Goal: Task Accomplishment & Management: Manage account settings

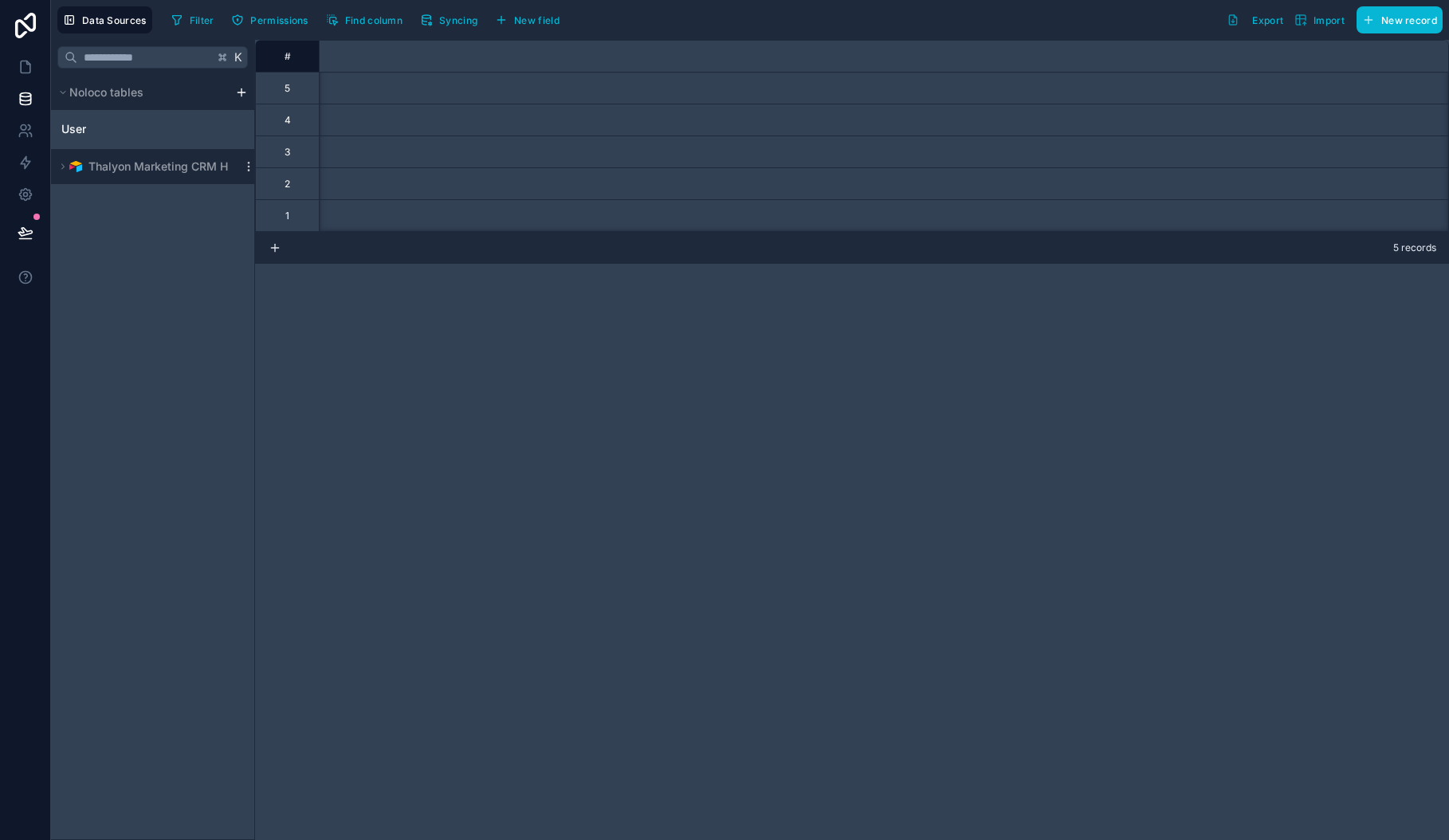
scroll to position [0, 3094]
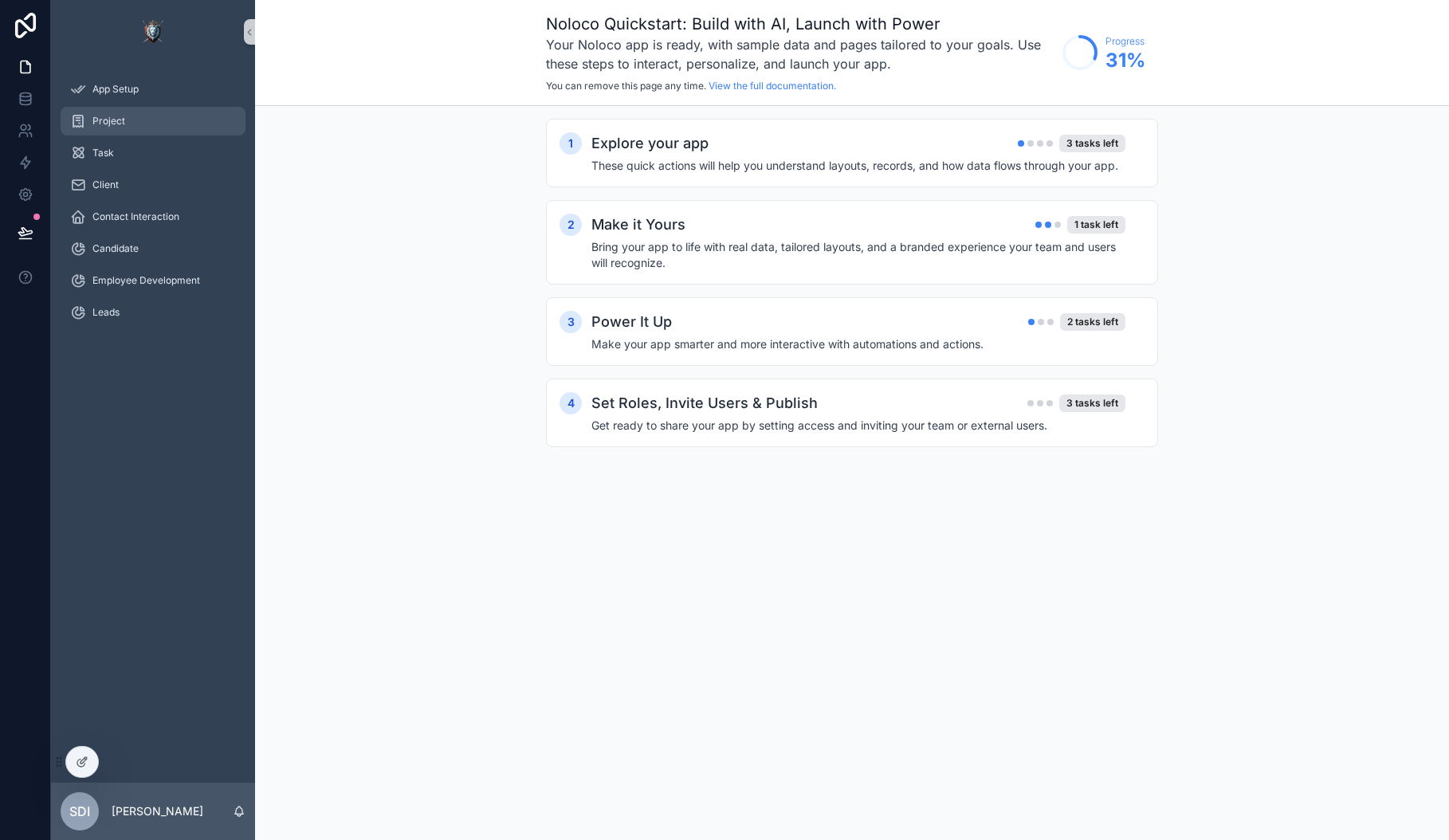
click at [119, 131] on div "Project" at bounding box center [152, 120] width 166 height 26
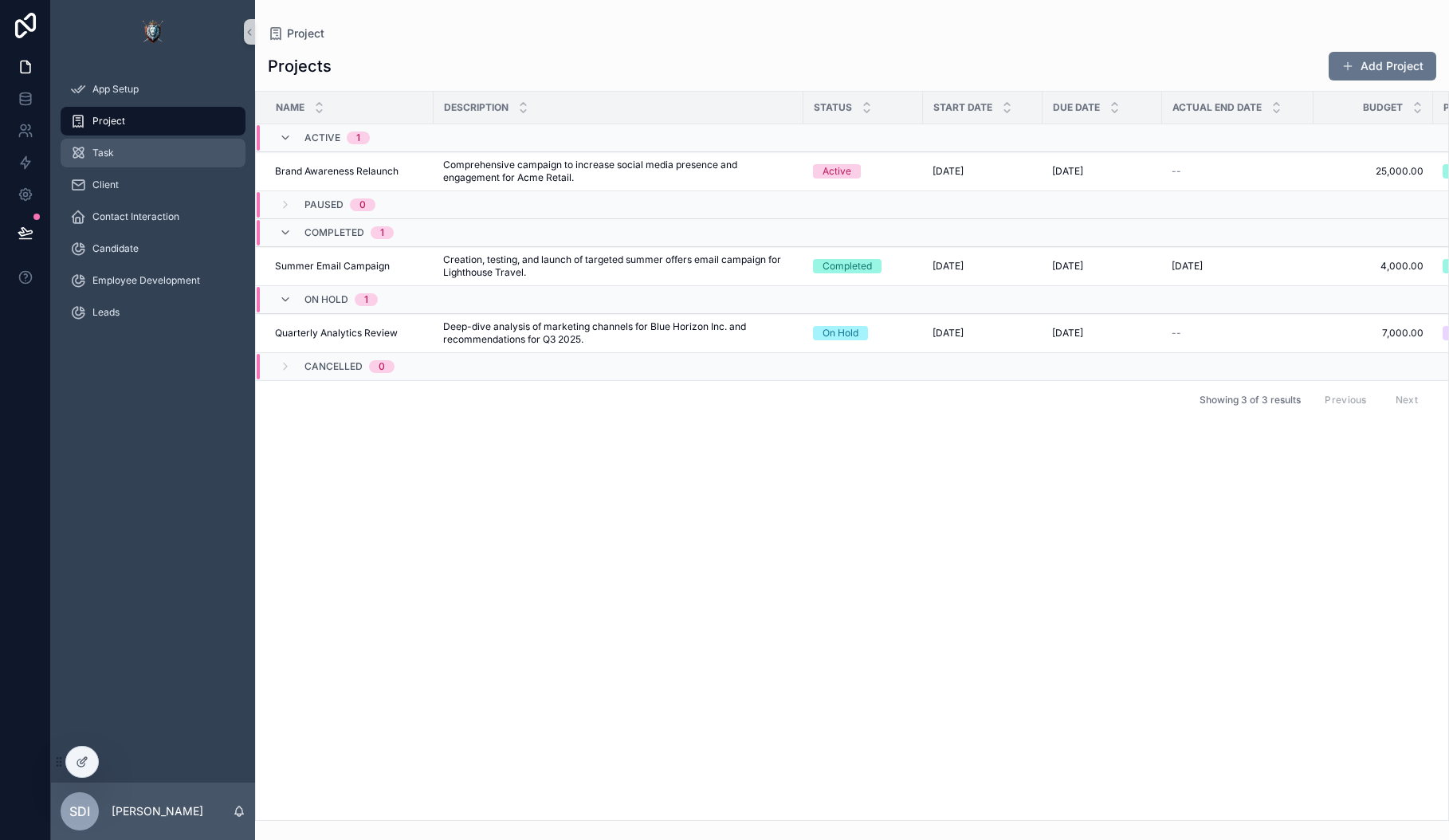
click at [82, 159] on icon "scrollable content" at bounding box center [78, 152] width 16 height 16
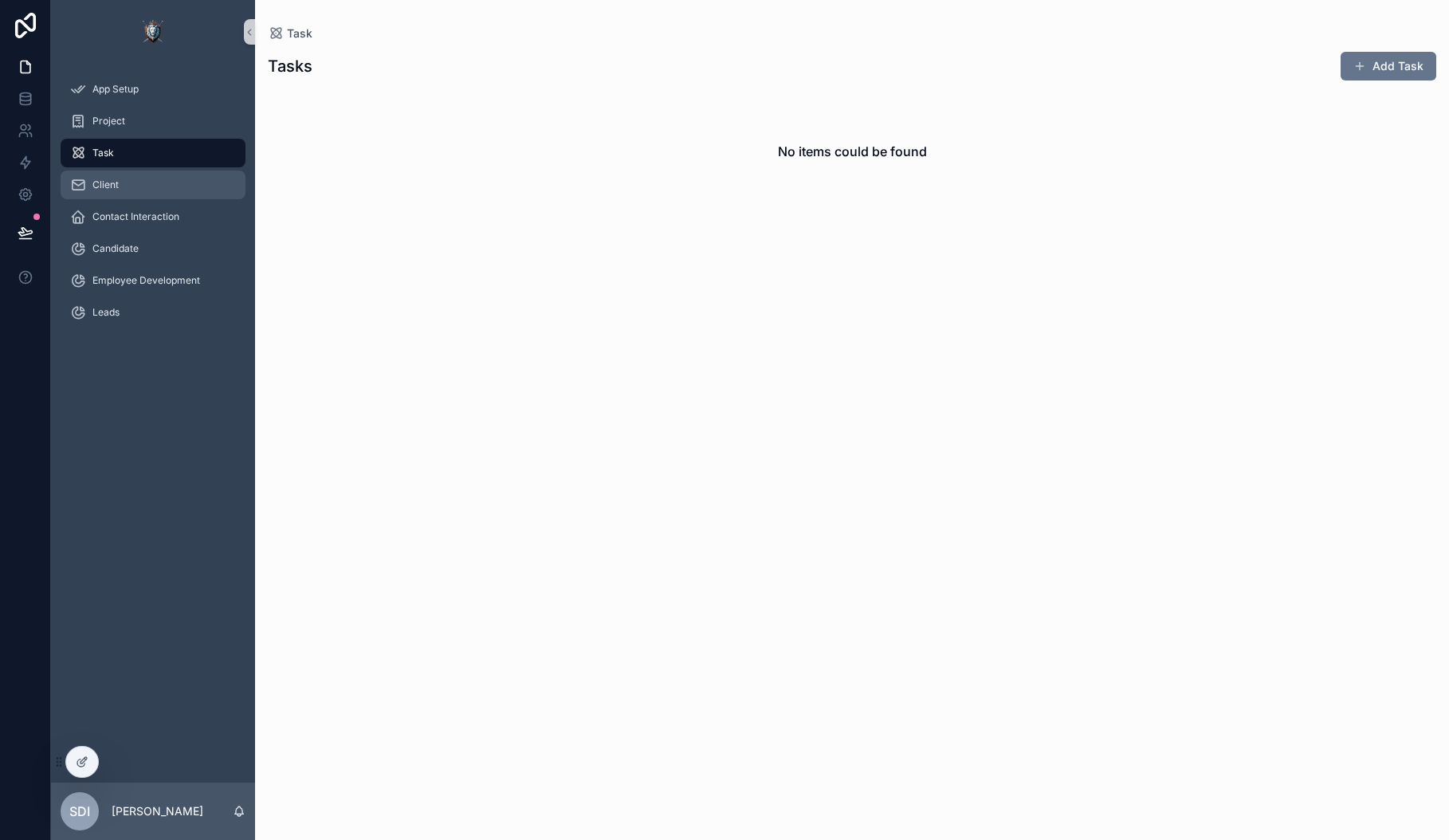
click at [93, 194] on div "Client" at bounding box center [152, 185] width 166 height 26
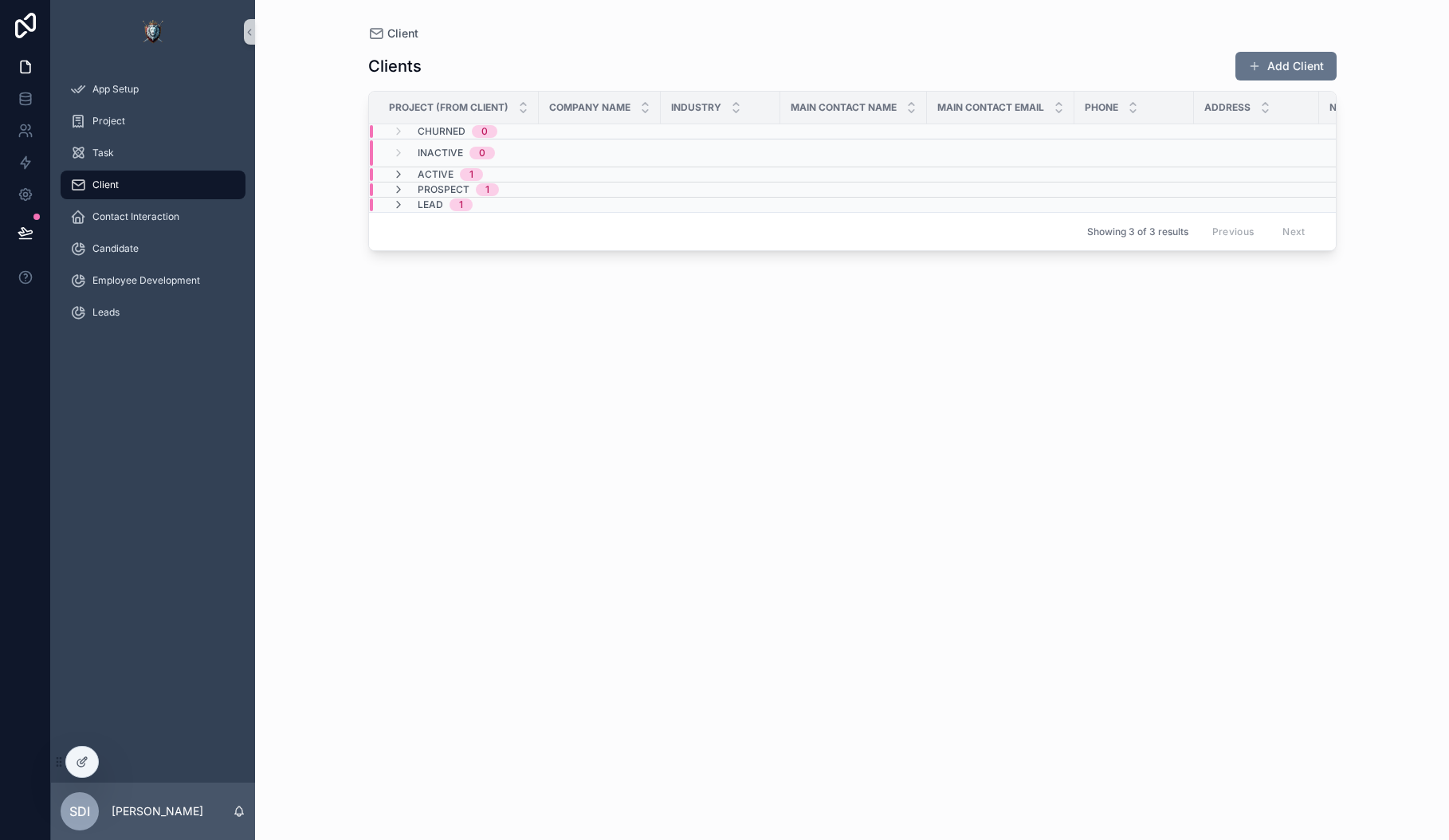
click at [708, 502] on div "Clients Add Client Project (from Client) Company Name Industry Main Contact Nam…" at bounding box center [852, 431] width 969 height 779
click at [134, 219] on span "Contact Interaction" at bounding box center [136, 216] width 87 height 12
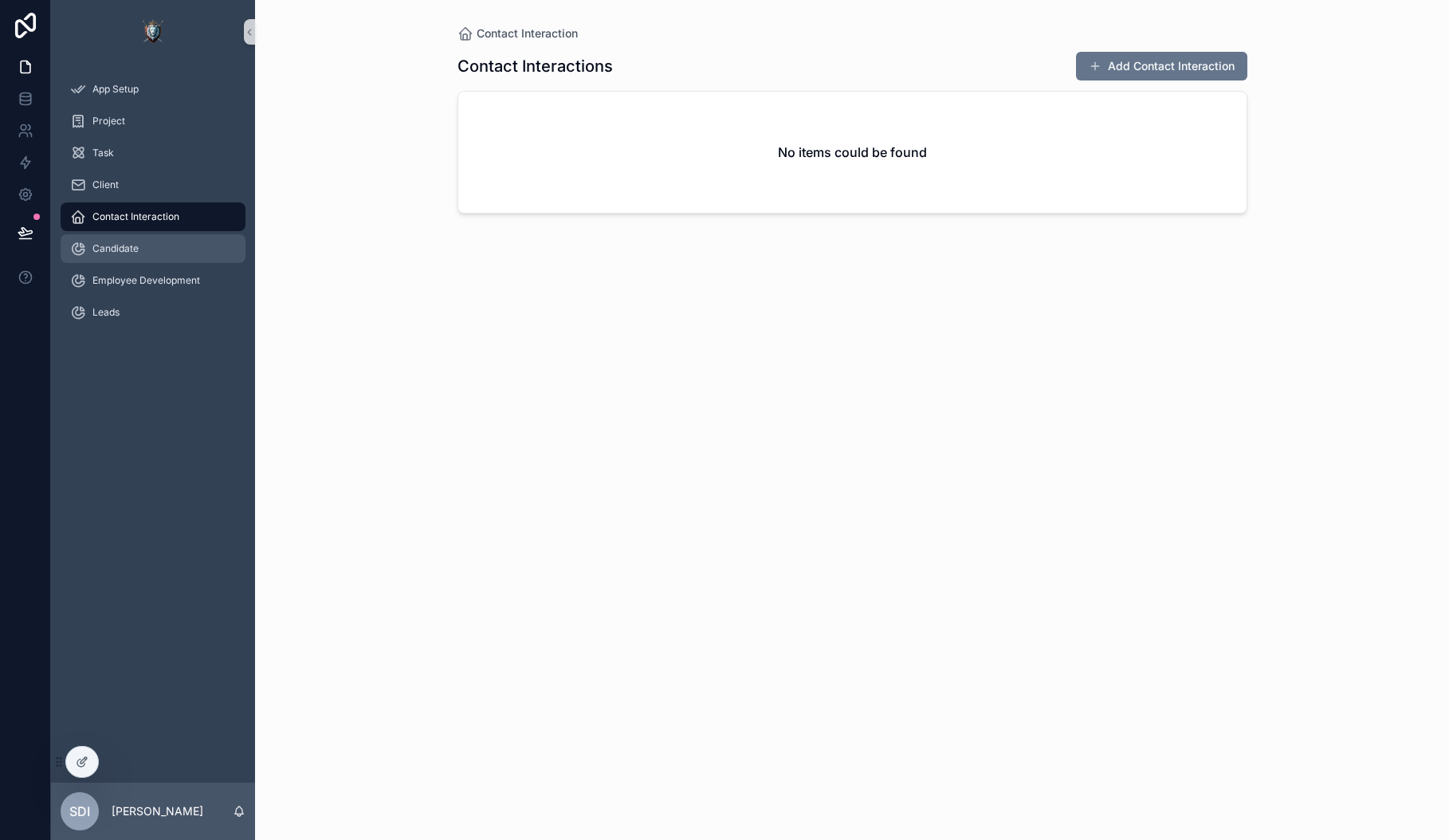
click at [123, 256] on div "Candidate" at bounding box center [152, 248] width 166 height 26
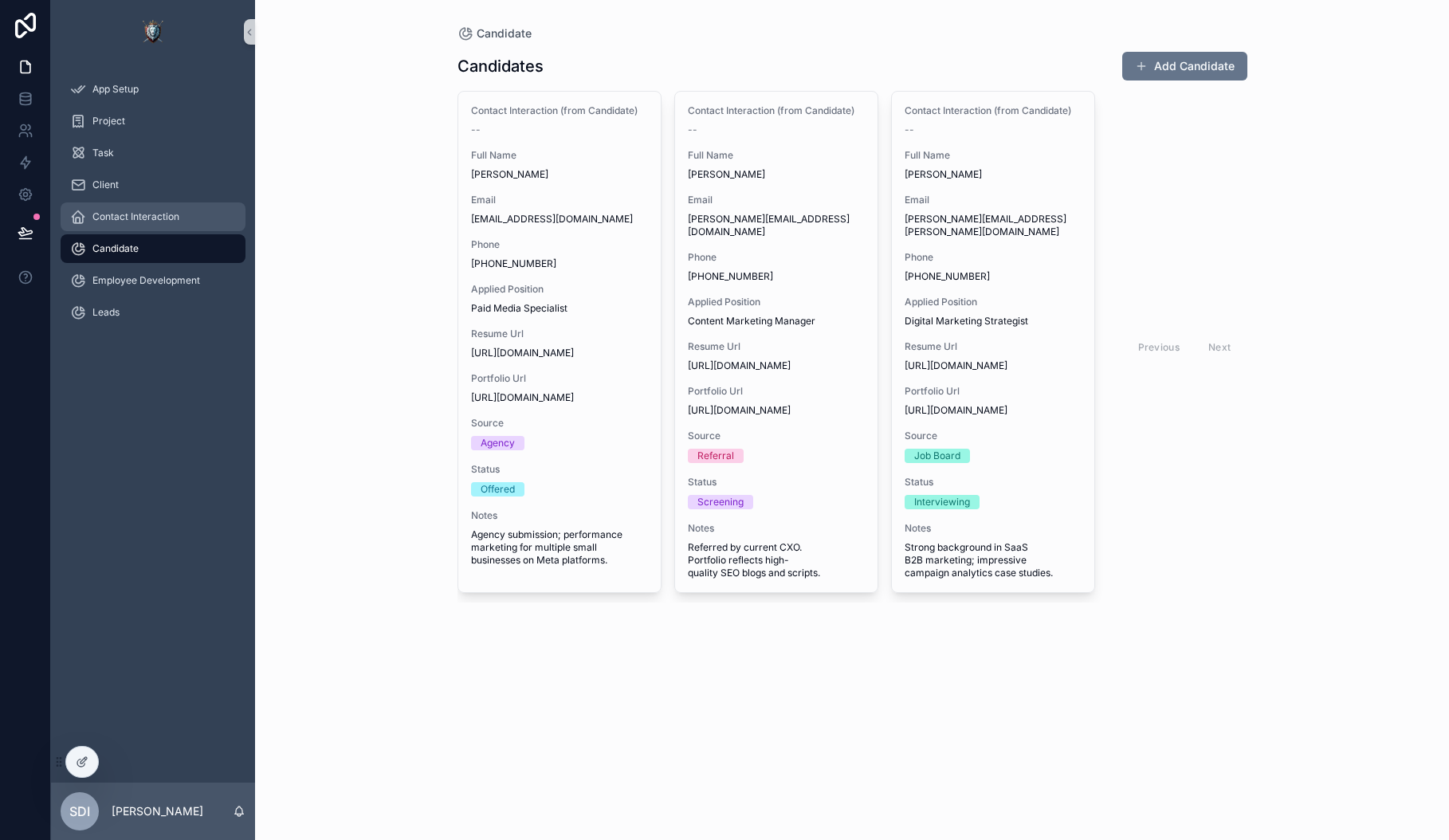
click at [125, 219] on span "Contact Interaction" at bounding box center [136, 216] width 87 height 12
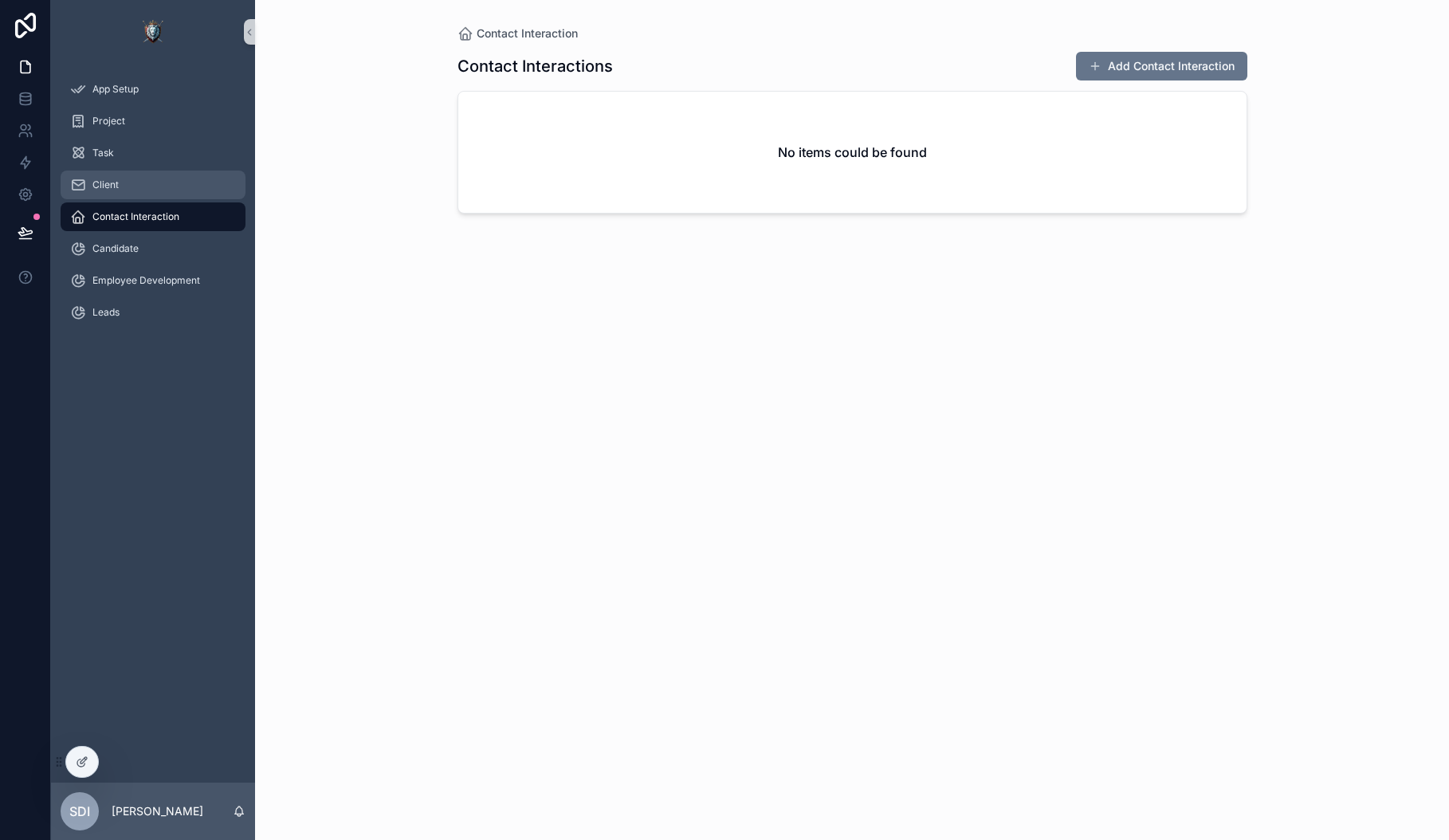
click at [105, 174] on div "Client" at bounding box center [152, 185] width 166 height 26
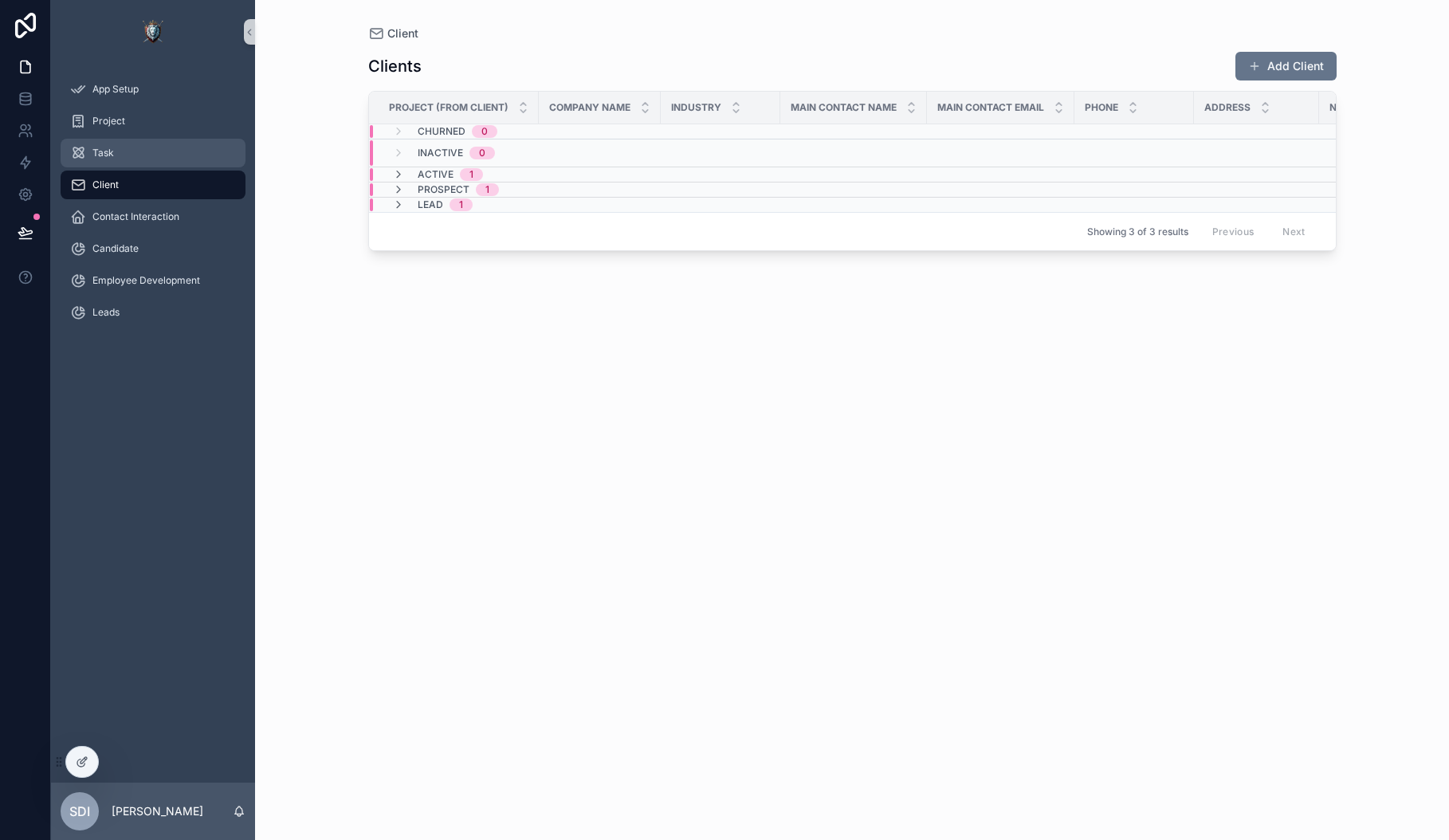
click at [101, 143] on div "Task" at bounding box center [152, 152] width 166 height 26
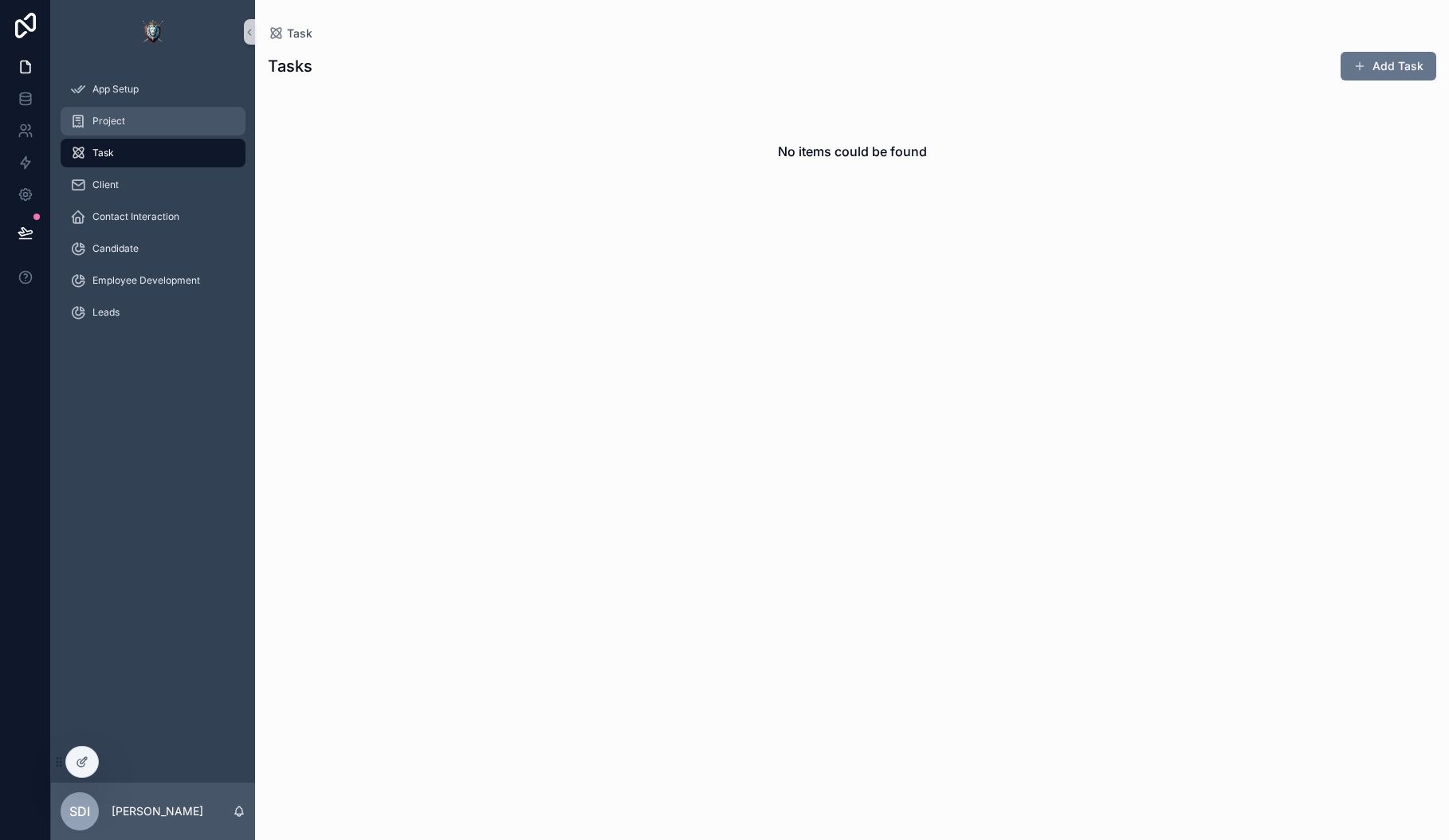
click at [109, 121] on span "Project" at bounding box center [109, 120] width 33 height 12
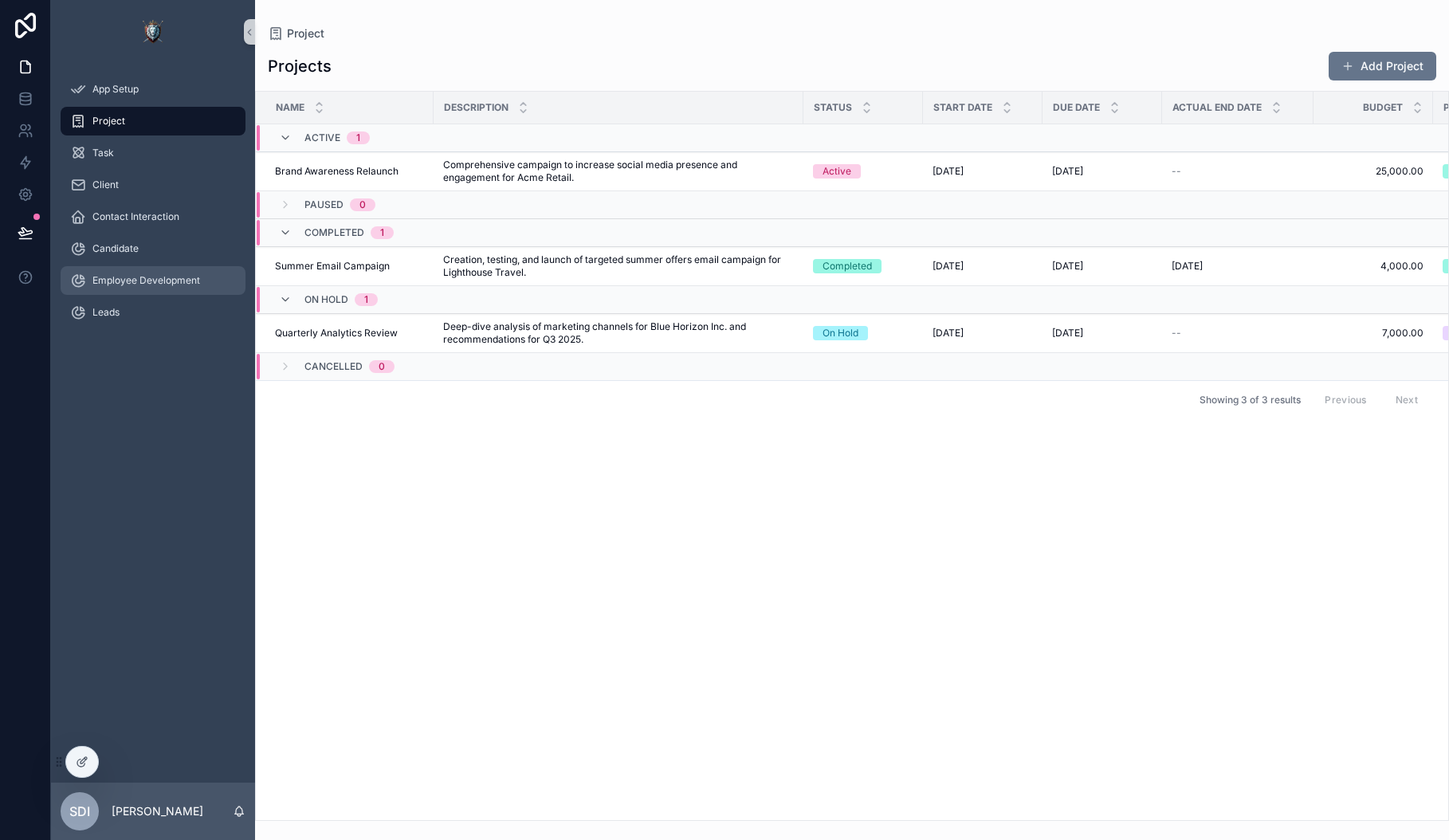
click at [129, 282] on span "Employee Development" at bounding box center [147, 280] width 108 height 12
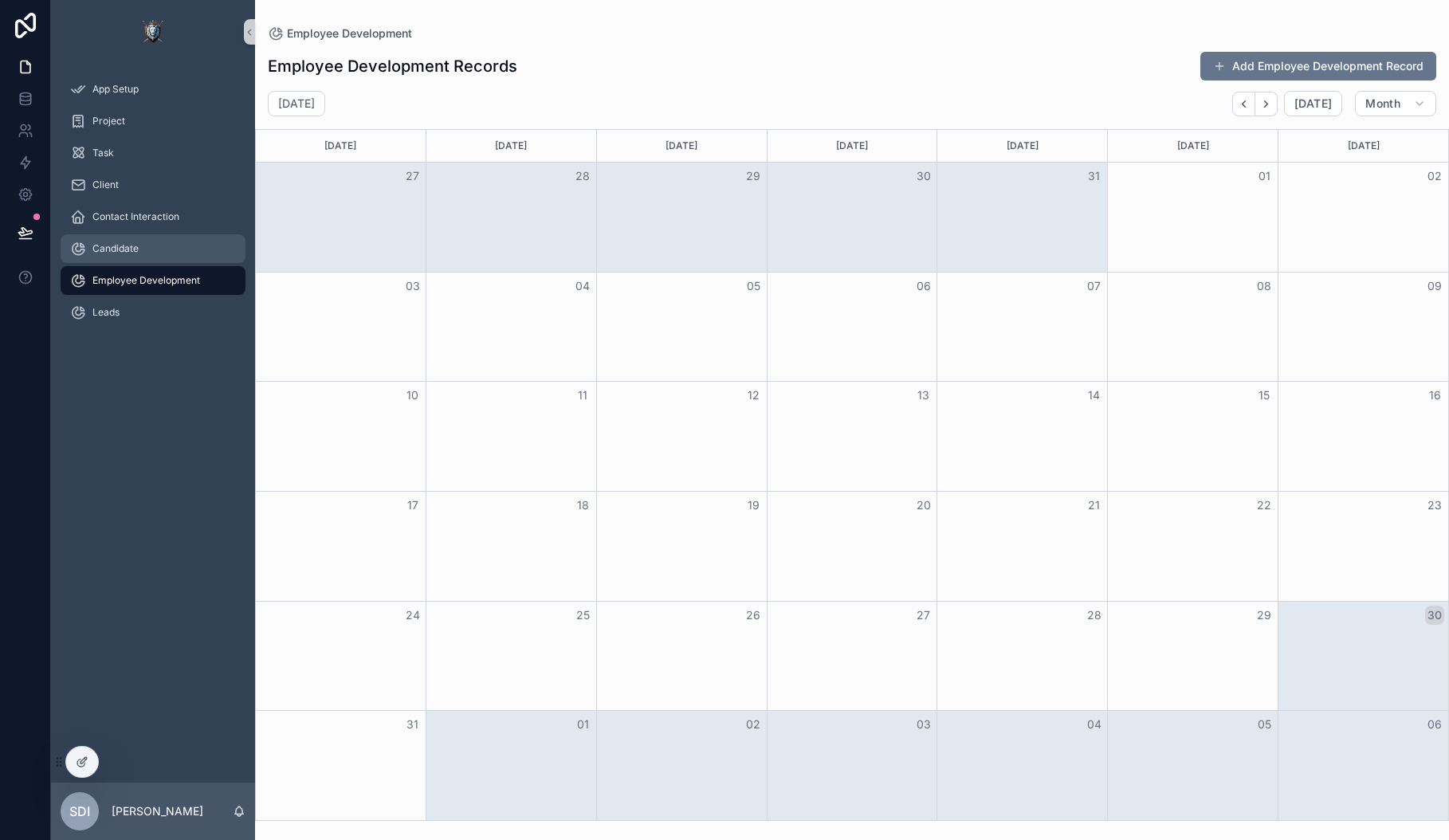
click at [110, 244] on span "Candidate" at bounding box center [116, 248] width 46 height 12
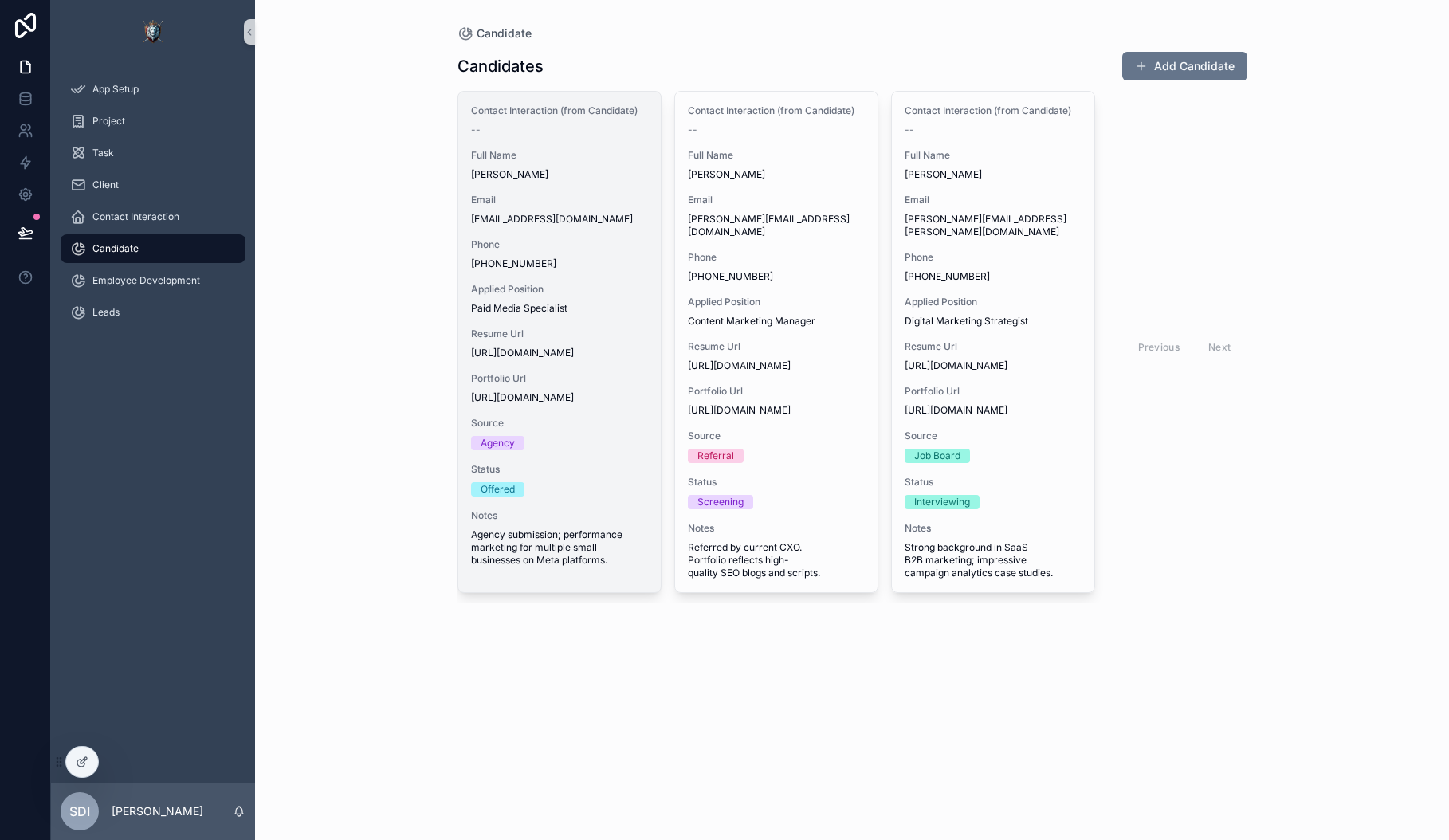
click at [585, 260] on span "+1-555-0789" at bounding box center [560, 263] width 177 height 12
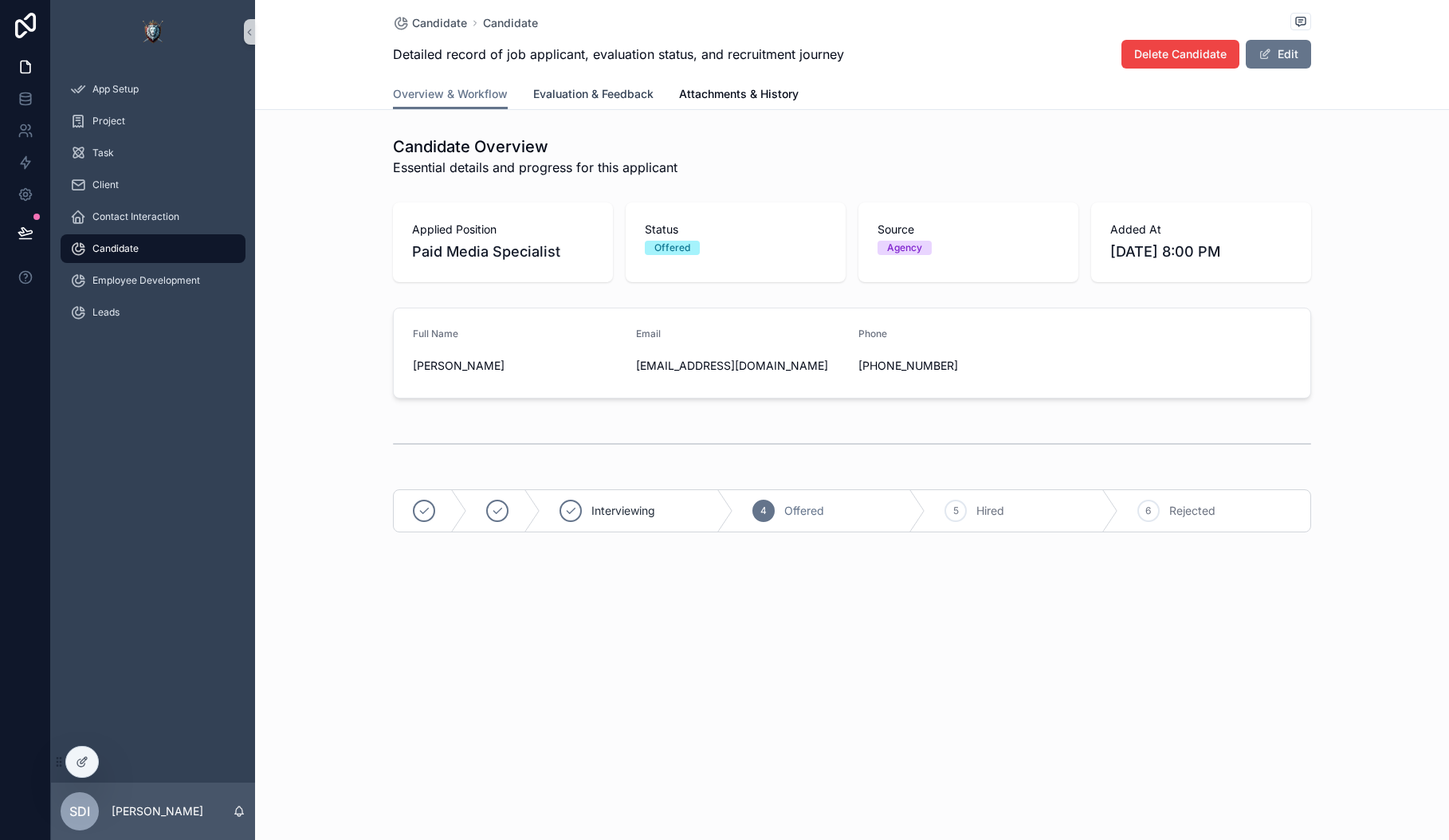
click at [617, 103] on link "Evaluation & Feedback" at bounding box center [593, 96] width 120 height 32
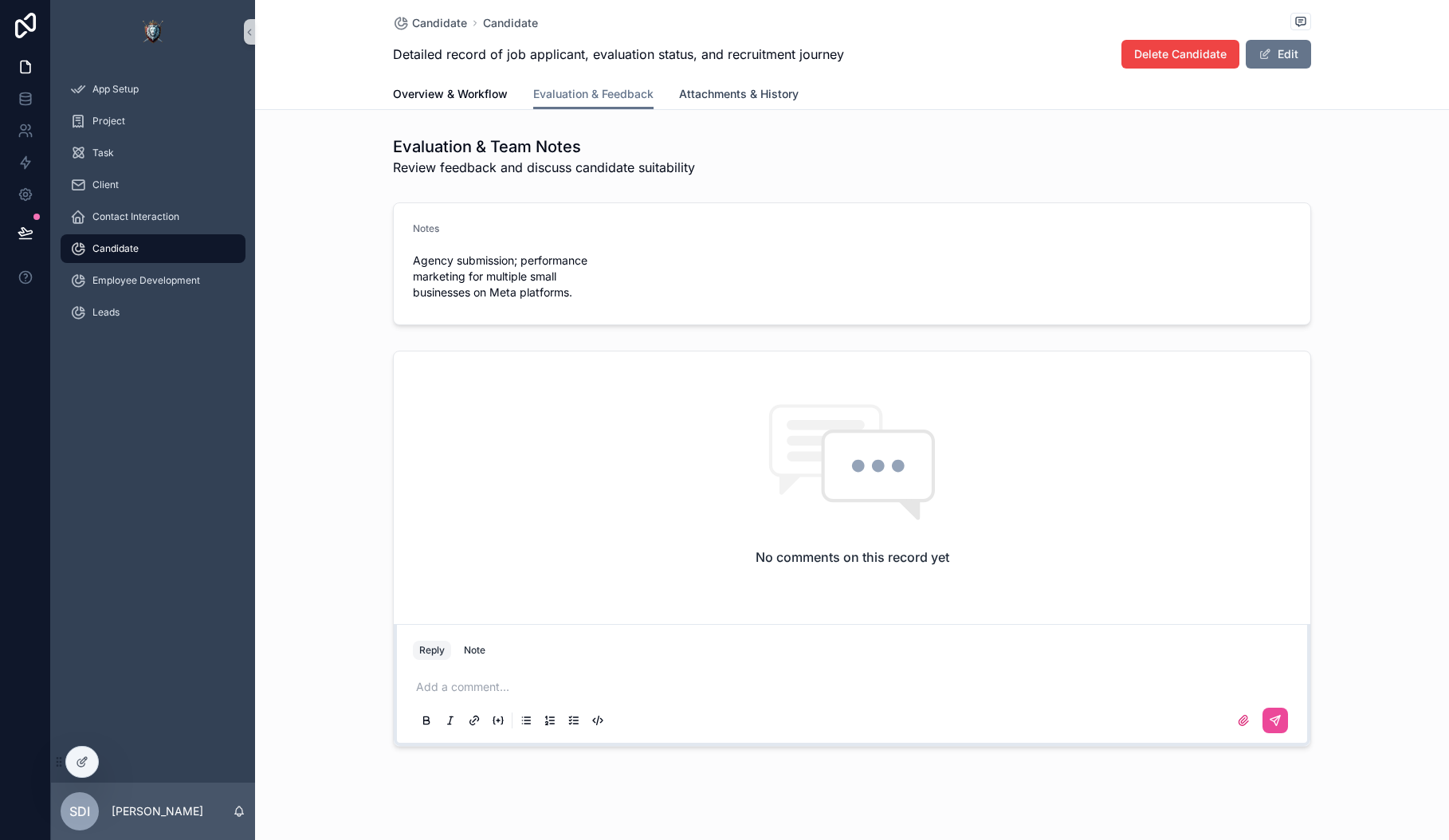
click at [748, 98] on span "Attachments & History" at bounding box center [739, 94] width 119 height 16
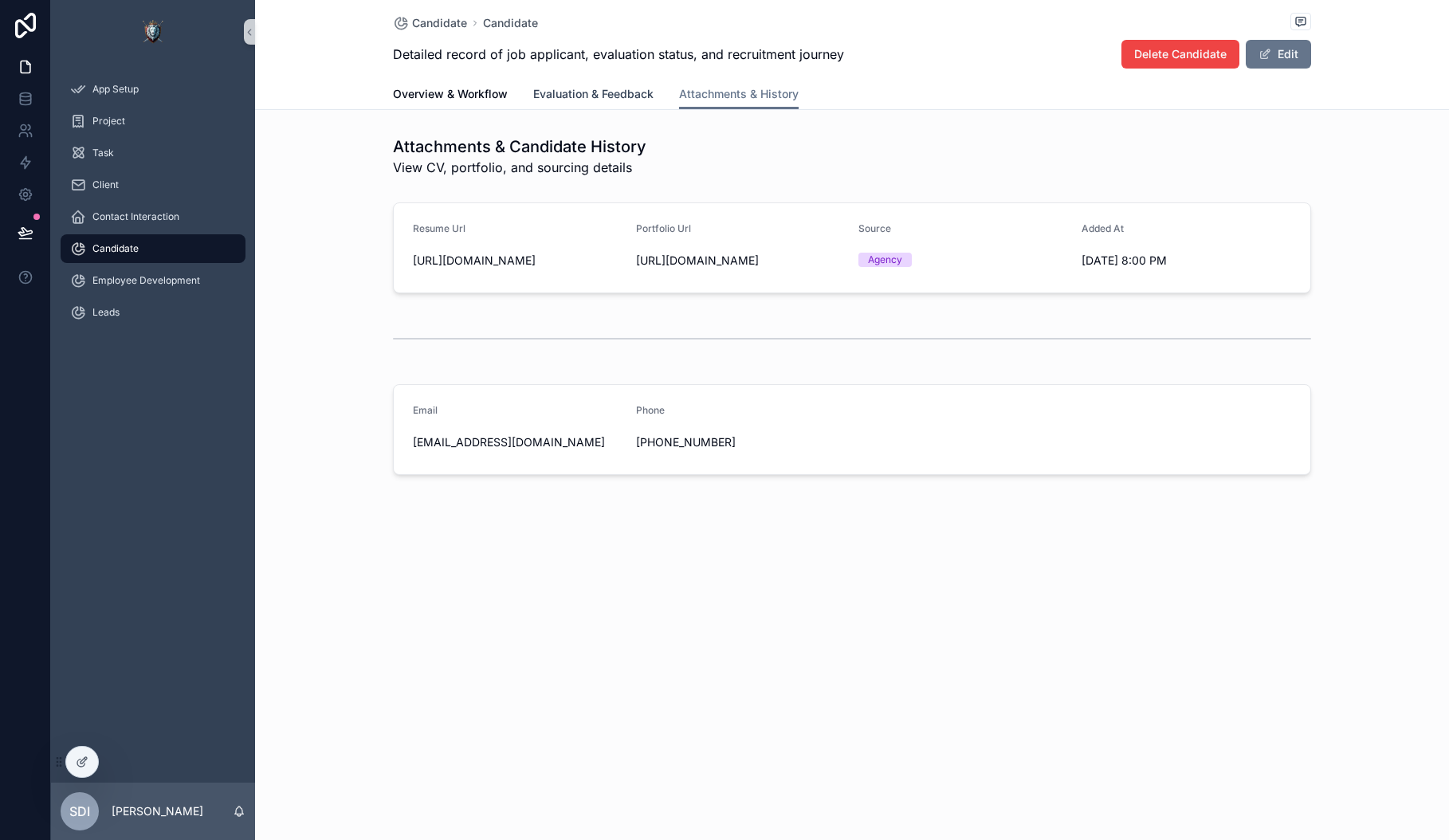
click at [567, 97] on span "Evaluation & Feedback" at bounding box center [593, 94] width 120 height 16
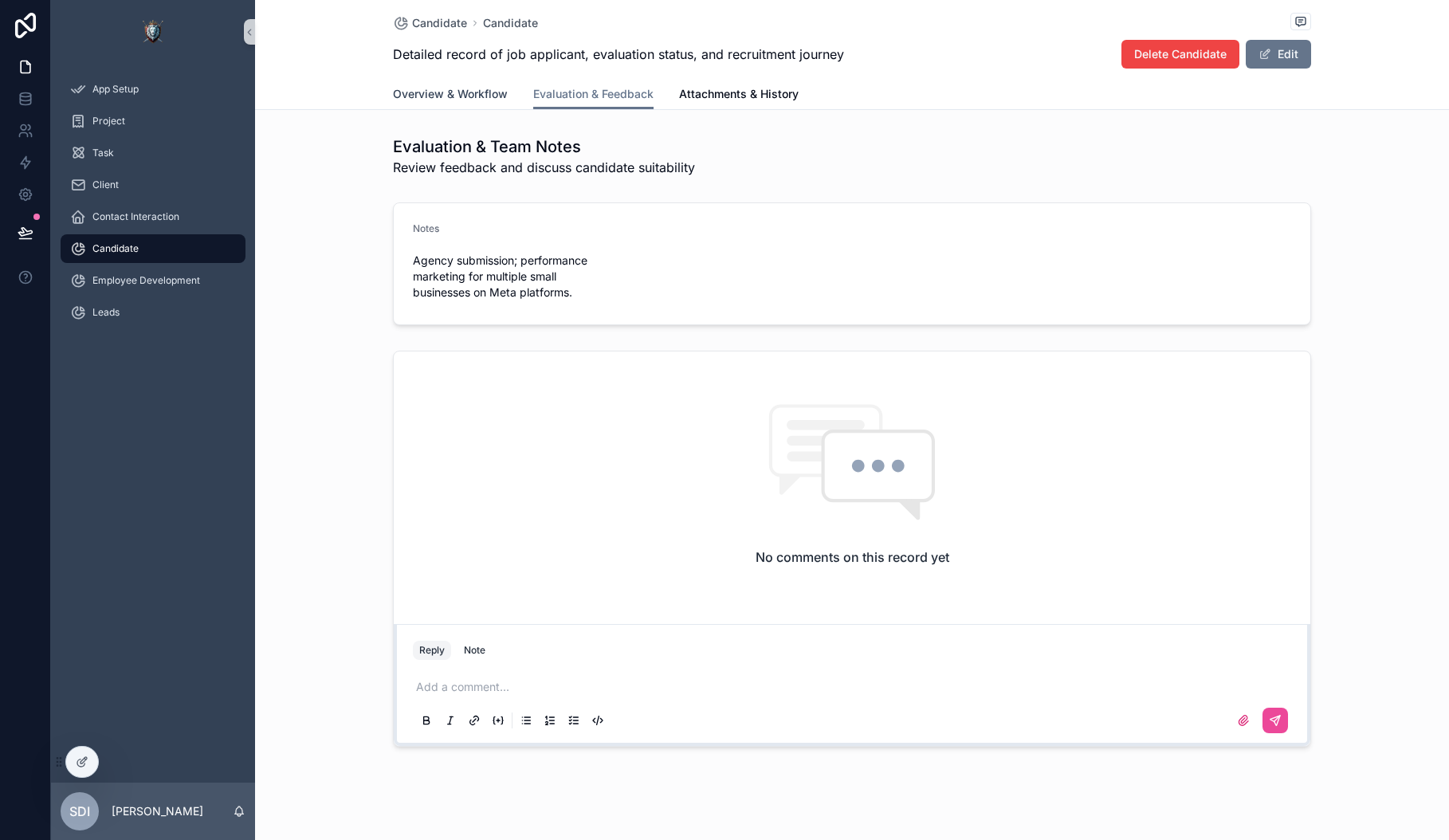
click at [438, 94] on span "Overview & Workflow" at bounding box center [450, 94] width 115 height 16
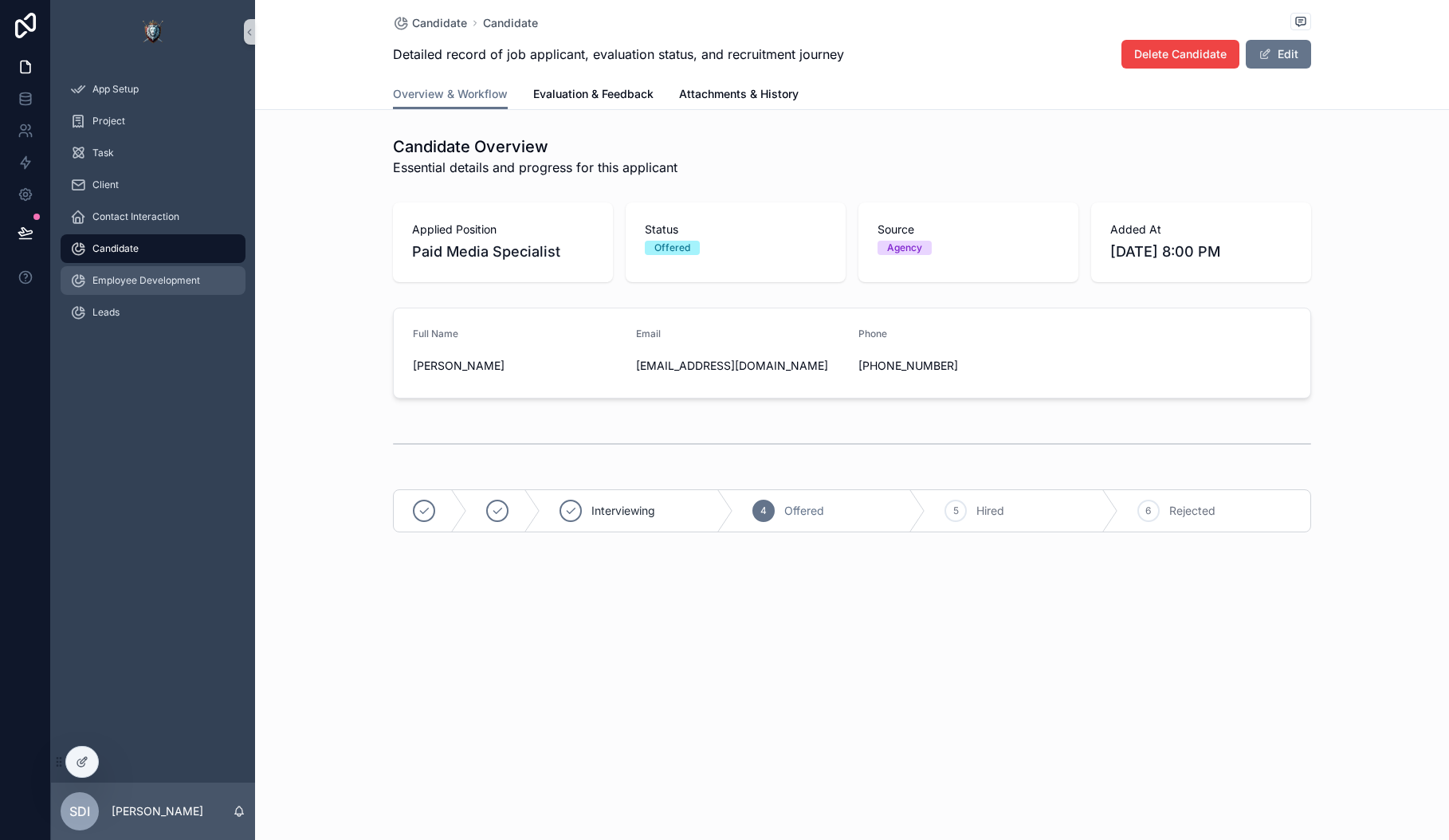
click at [123, 277] on span "Employee Development" at bounding box center [147, 280] width 108 height 12
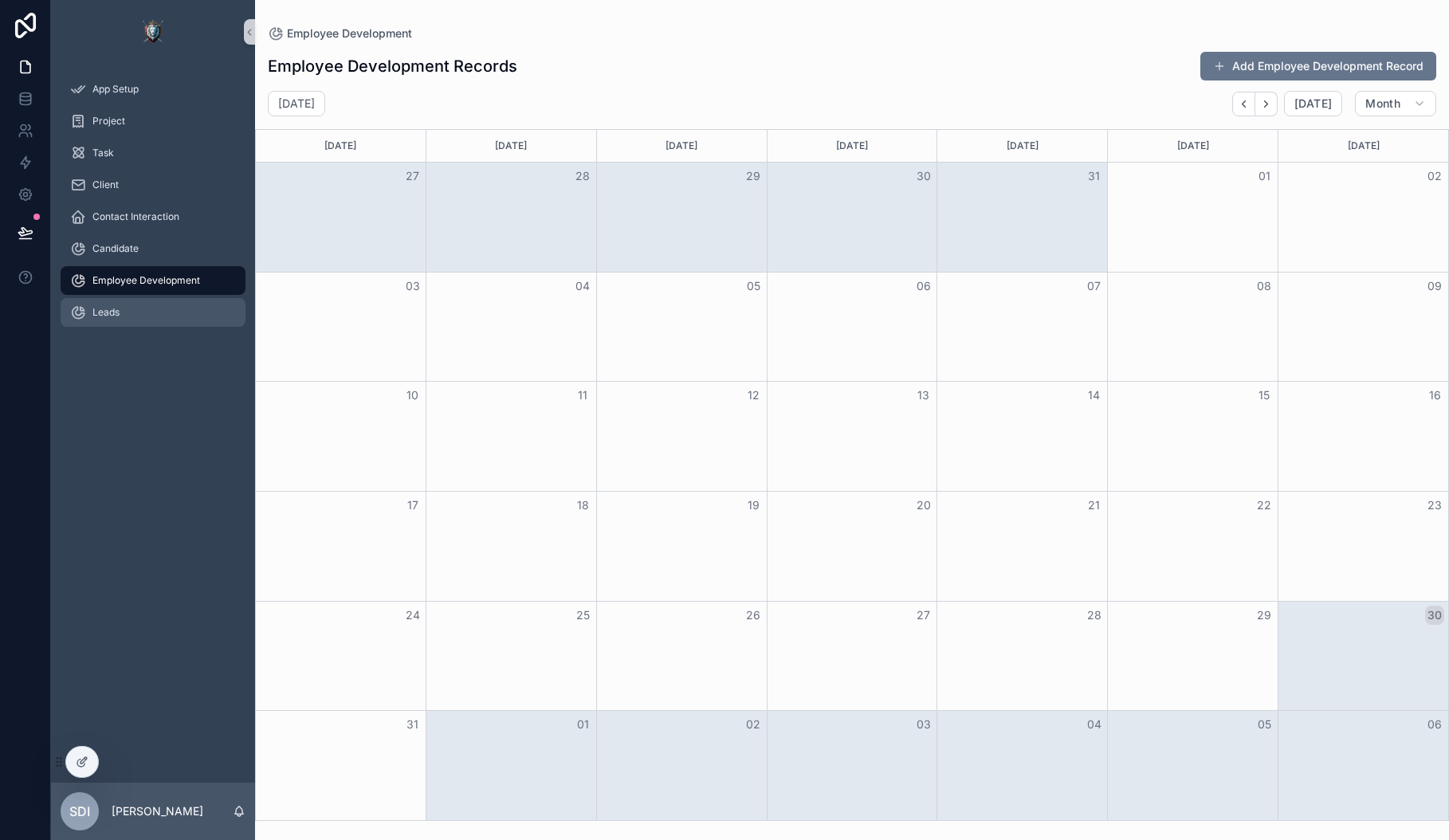
click at [103, 323] on div "Leads" at bounding box center [152, 313] width 166 height 26
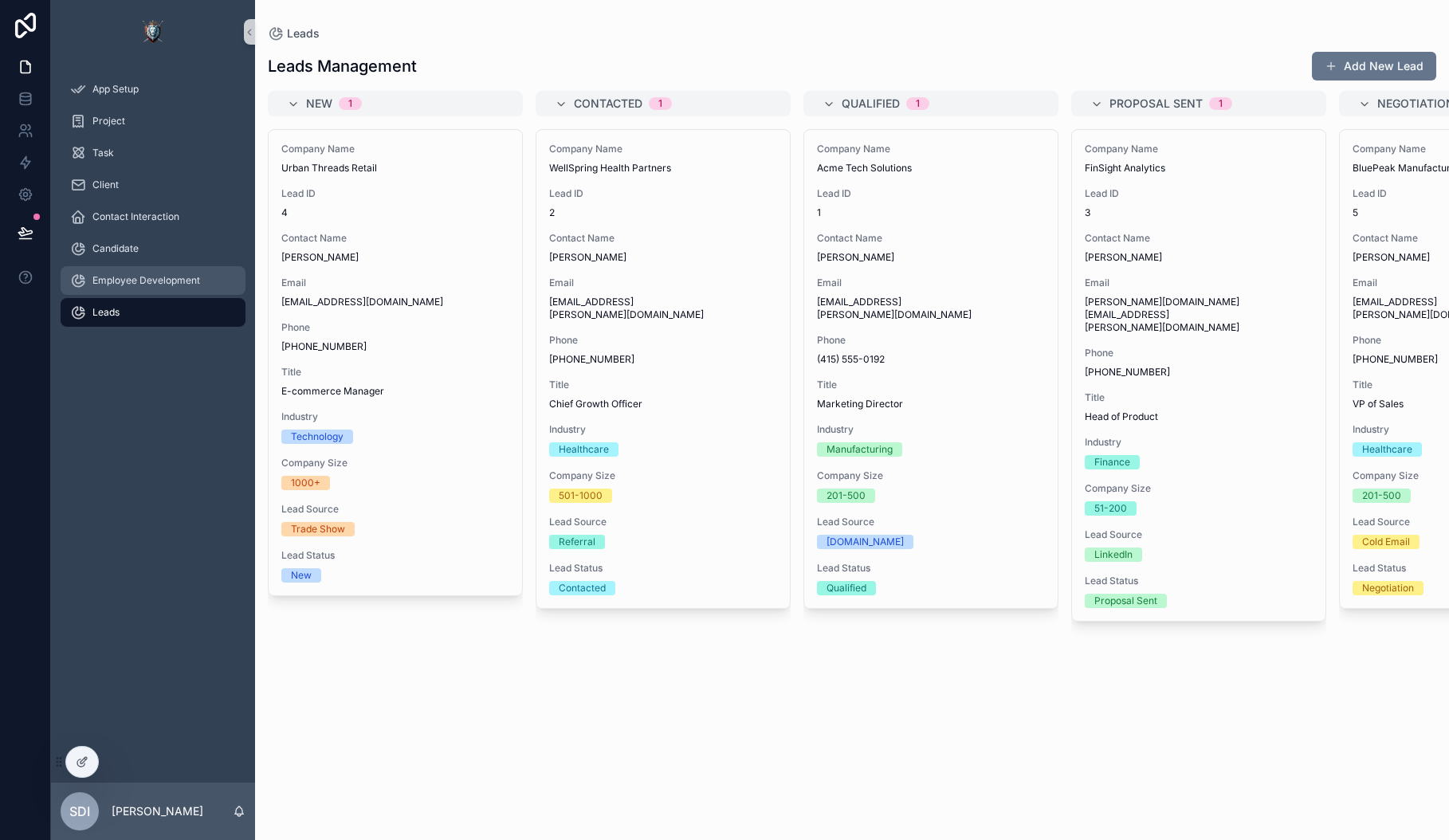
click at [121, 284] on span "Employee Development" at bounding box center [147, 280] width 108 height 12
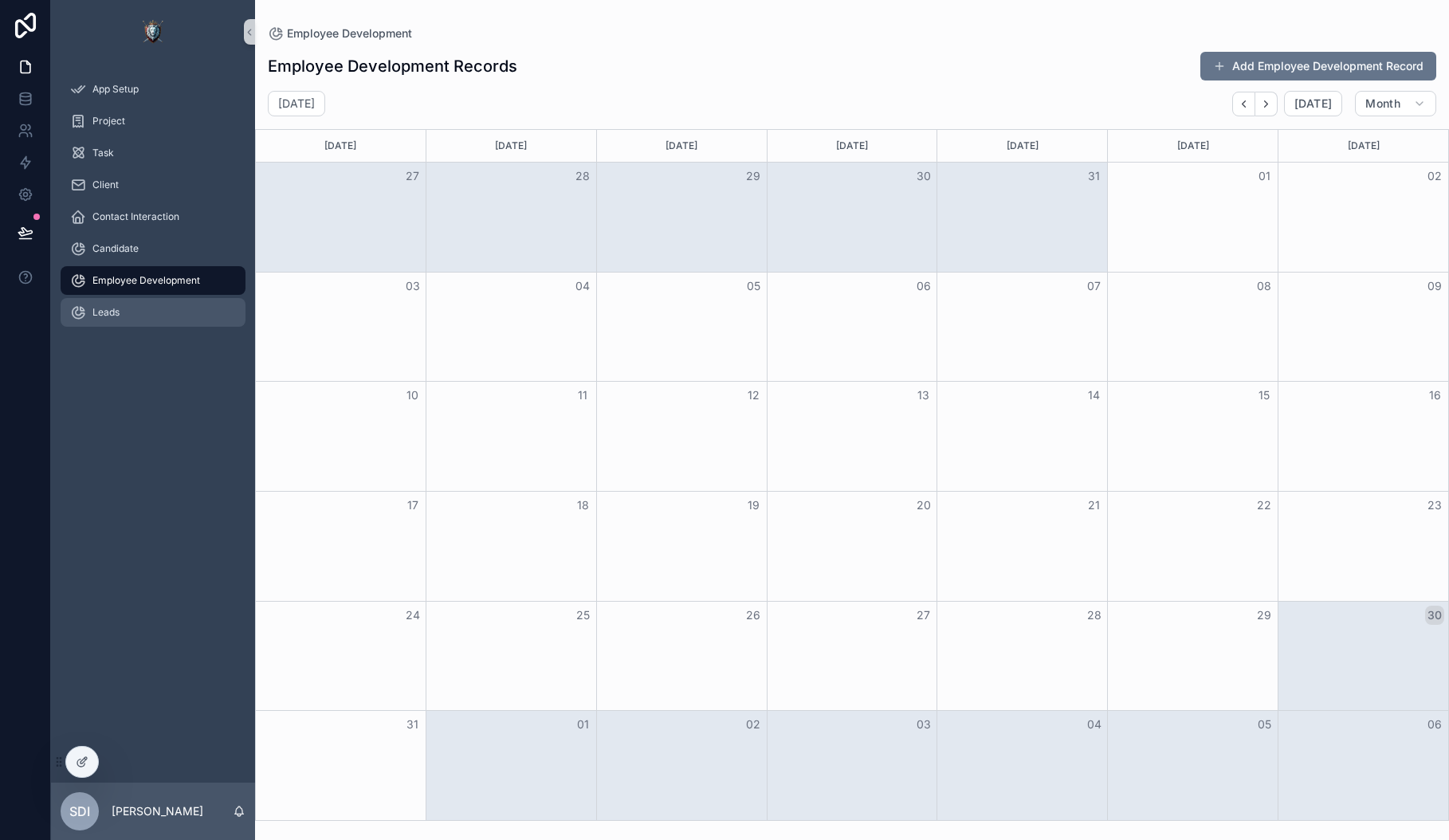
click at [105, 303] on div "Leads" at bounding box center [152, 313] width 166 height 26
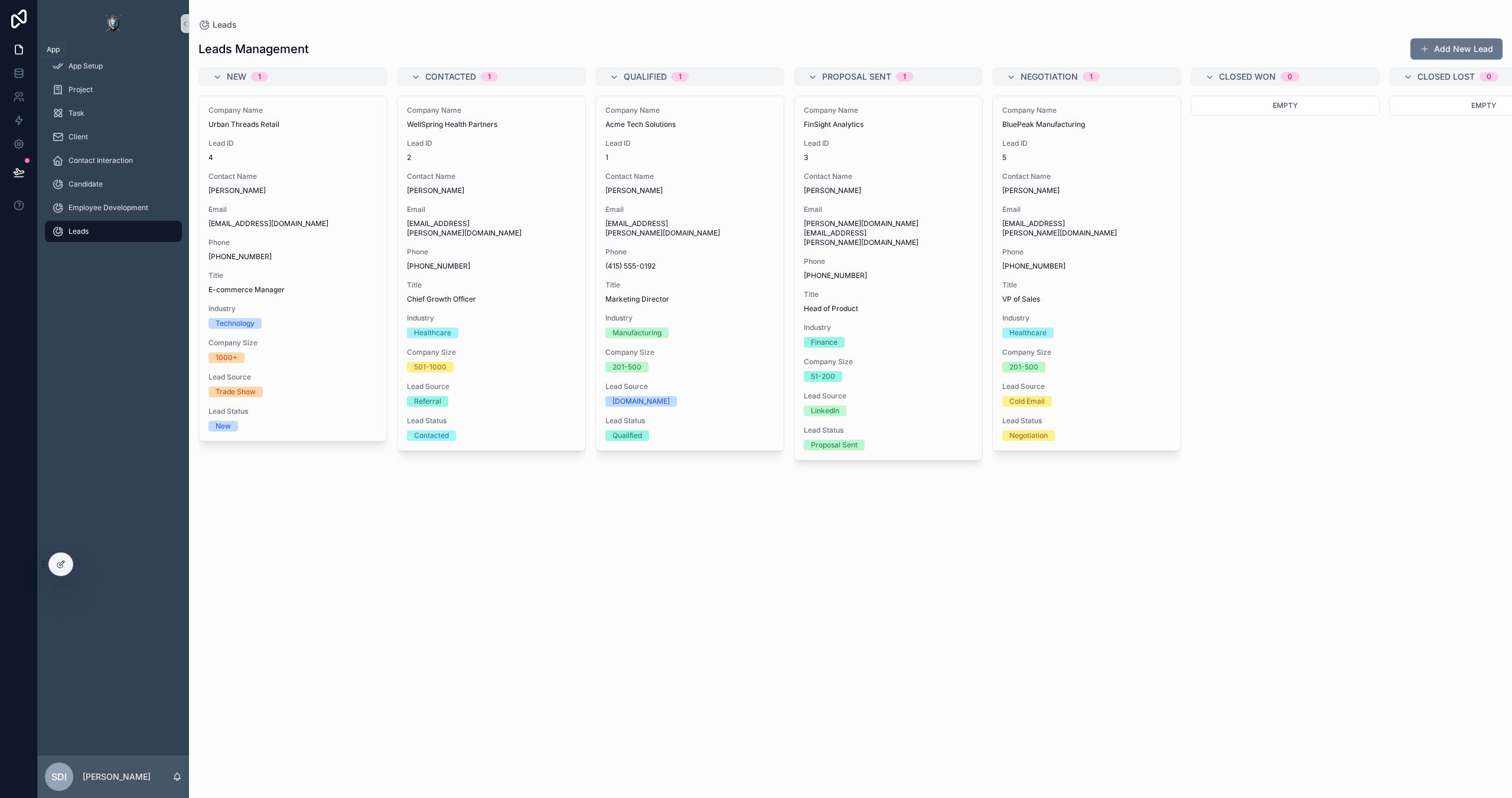
click at [20, 50] on icon at bounding box center [19, 49] width 12 height 12
click at [82, 64] on span "App Setup" at bounding box center [86, 66] width 34 height 9
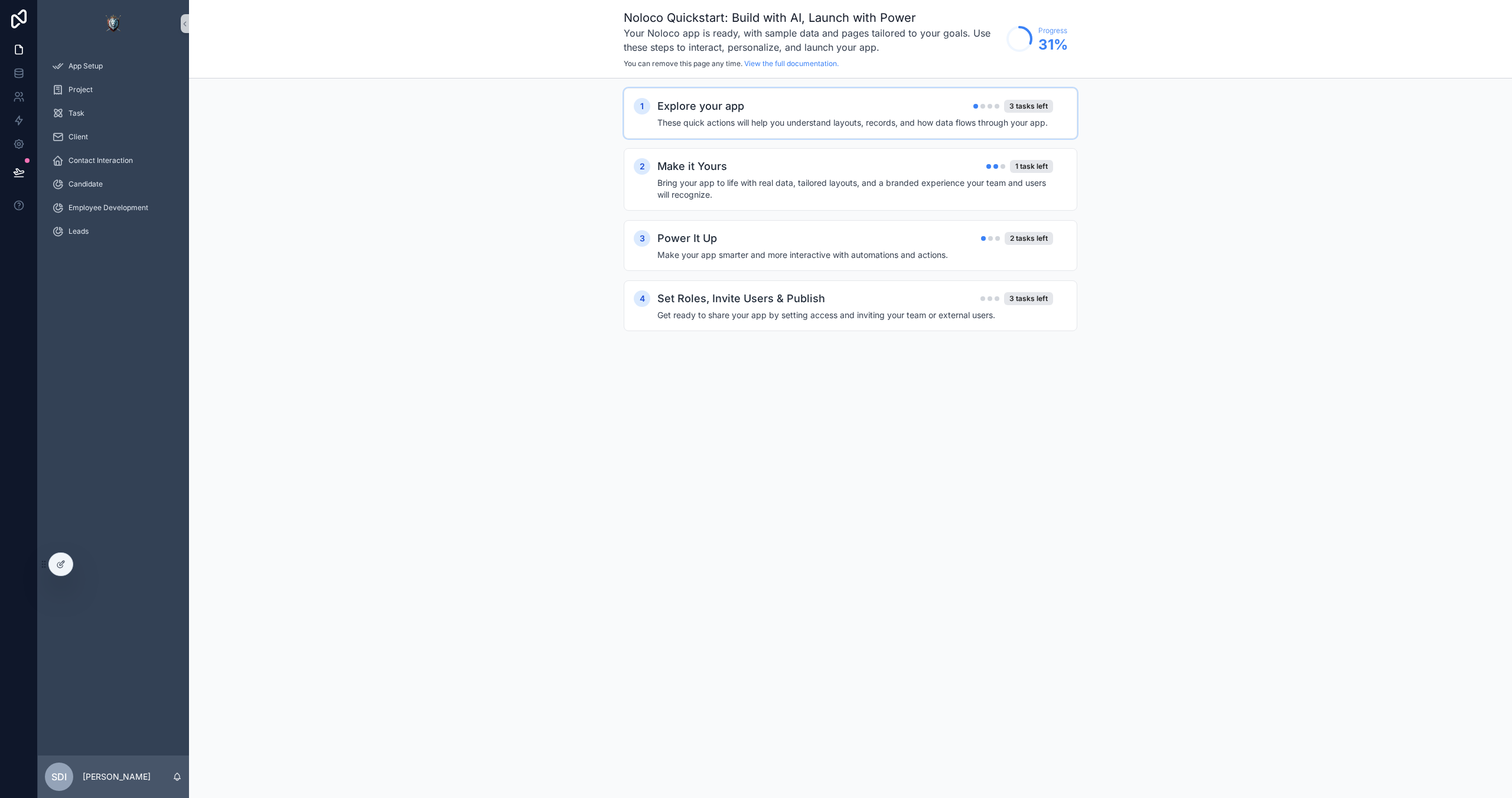
click at [904, 113] on div "Explore your app 3 tasks left" at bounding box center [855, 107] width 396 height 17
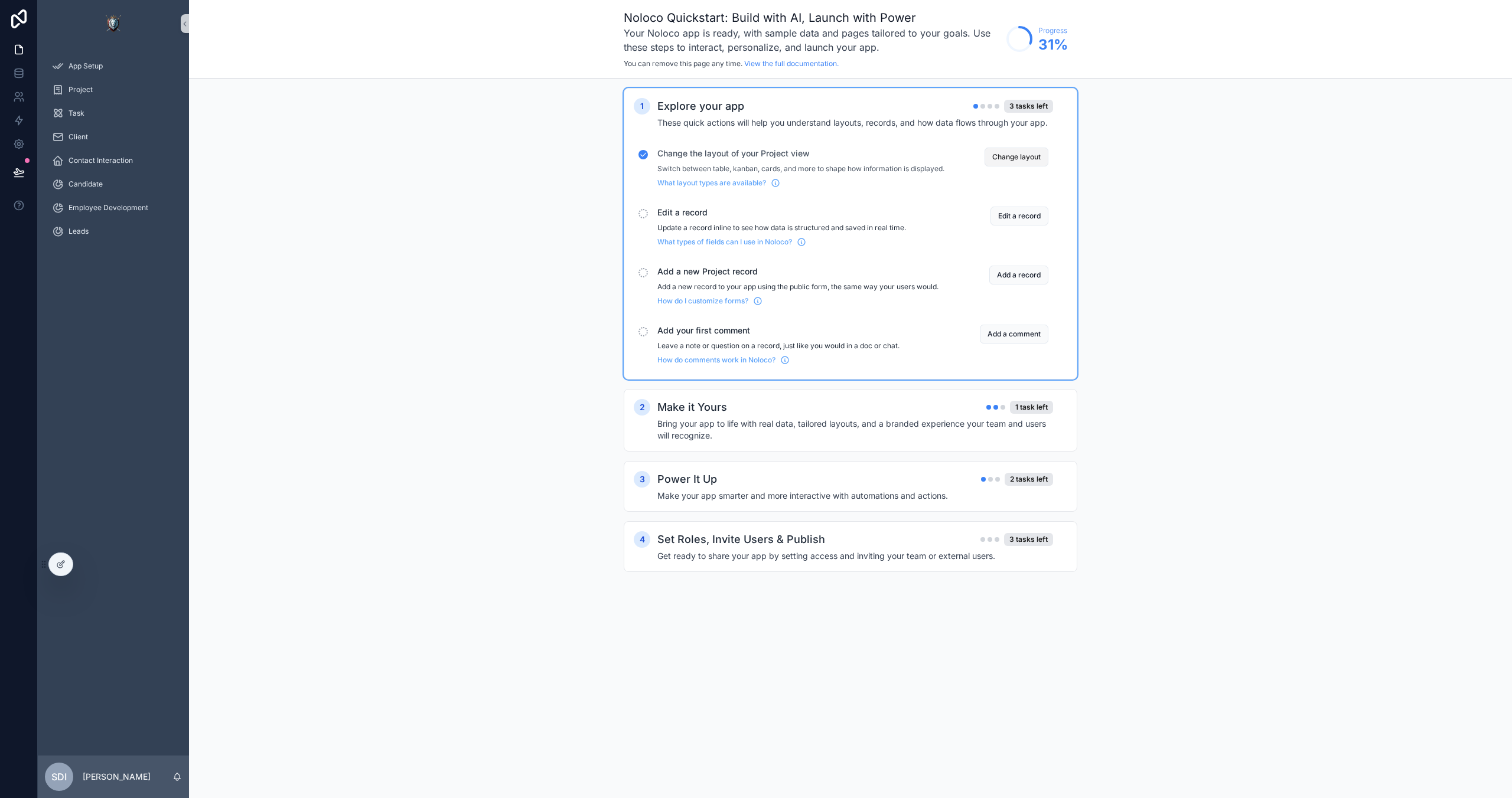
click at [1015, 161] on button "Change layout" at bounding box center [1016, 156] width 64 height 19
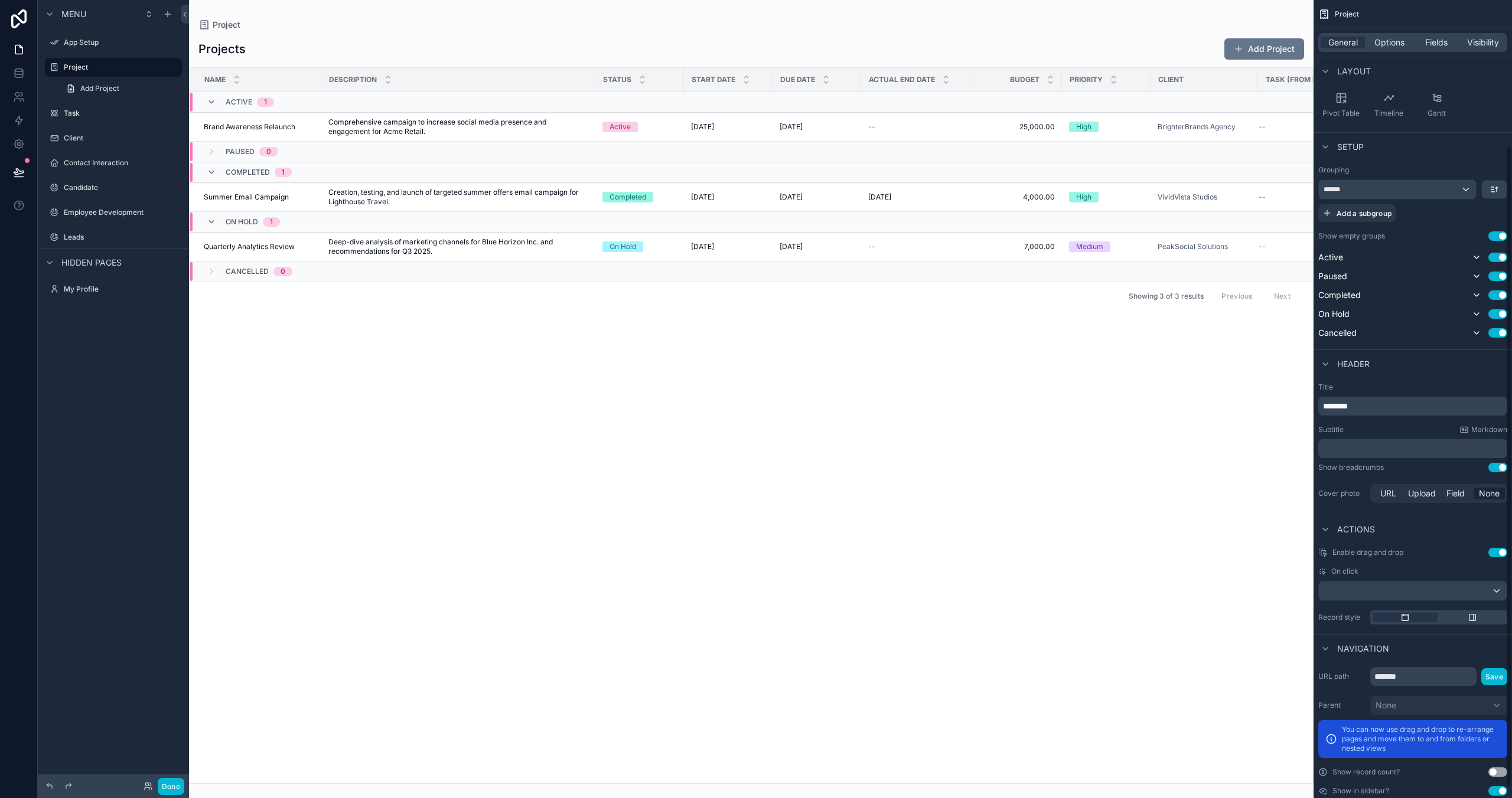
scroll to position [194, 0]
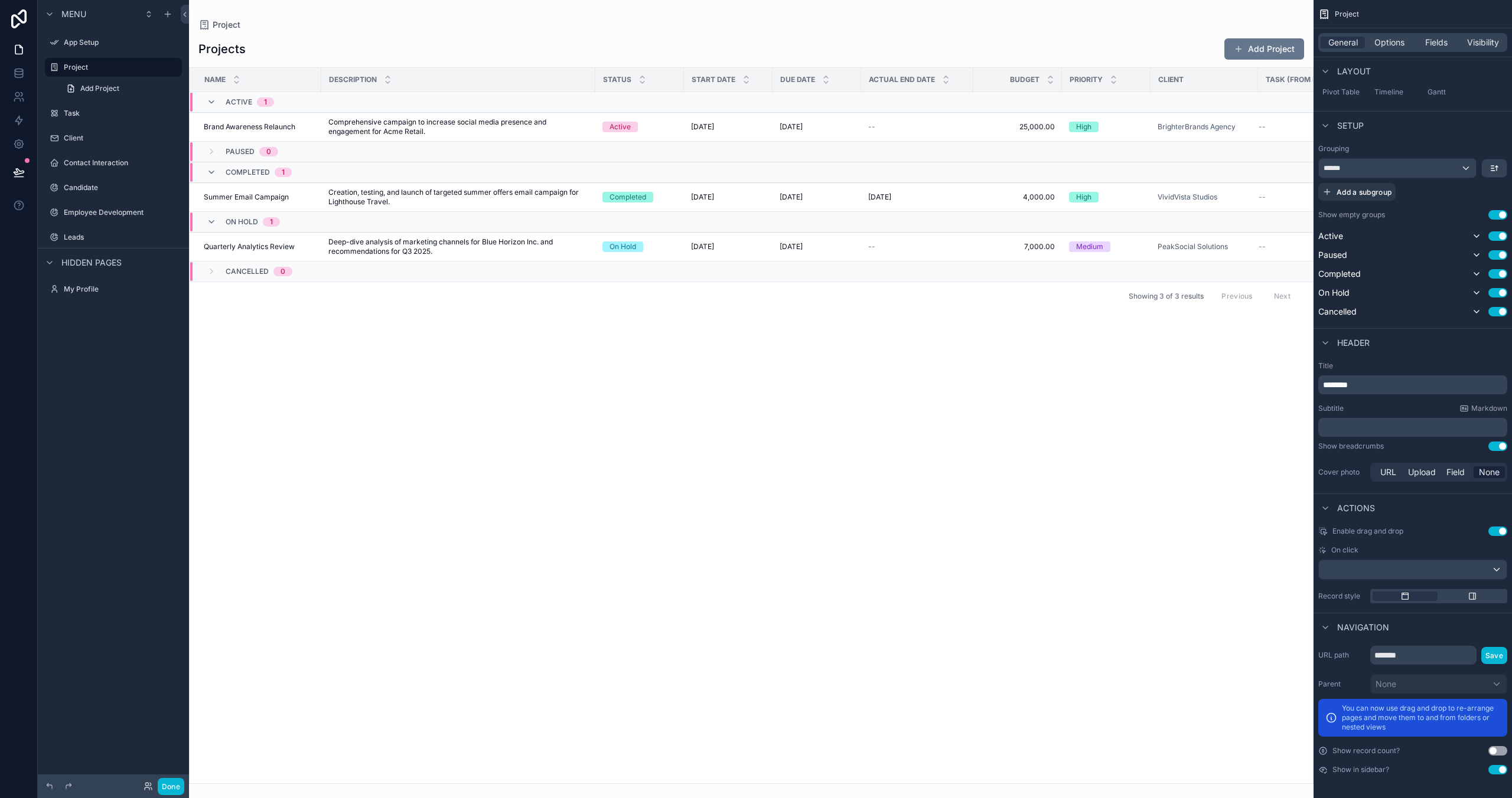
drag, startPoint x: 1062, startPoint y: 223, endPoint x: 928, endPoint y: 233, distance: 134.4
click at [928, 233] on div "Project Projects Add Project Name Description Status Start Date Due Date Actual…" at bounding box center [751, 392] width 1125 height 784
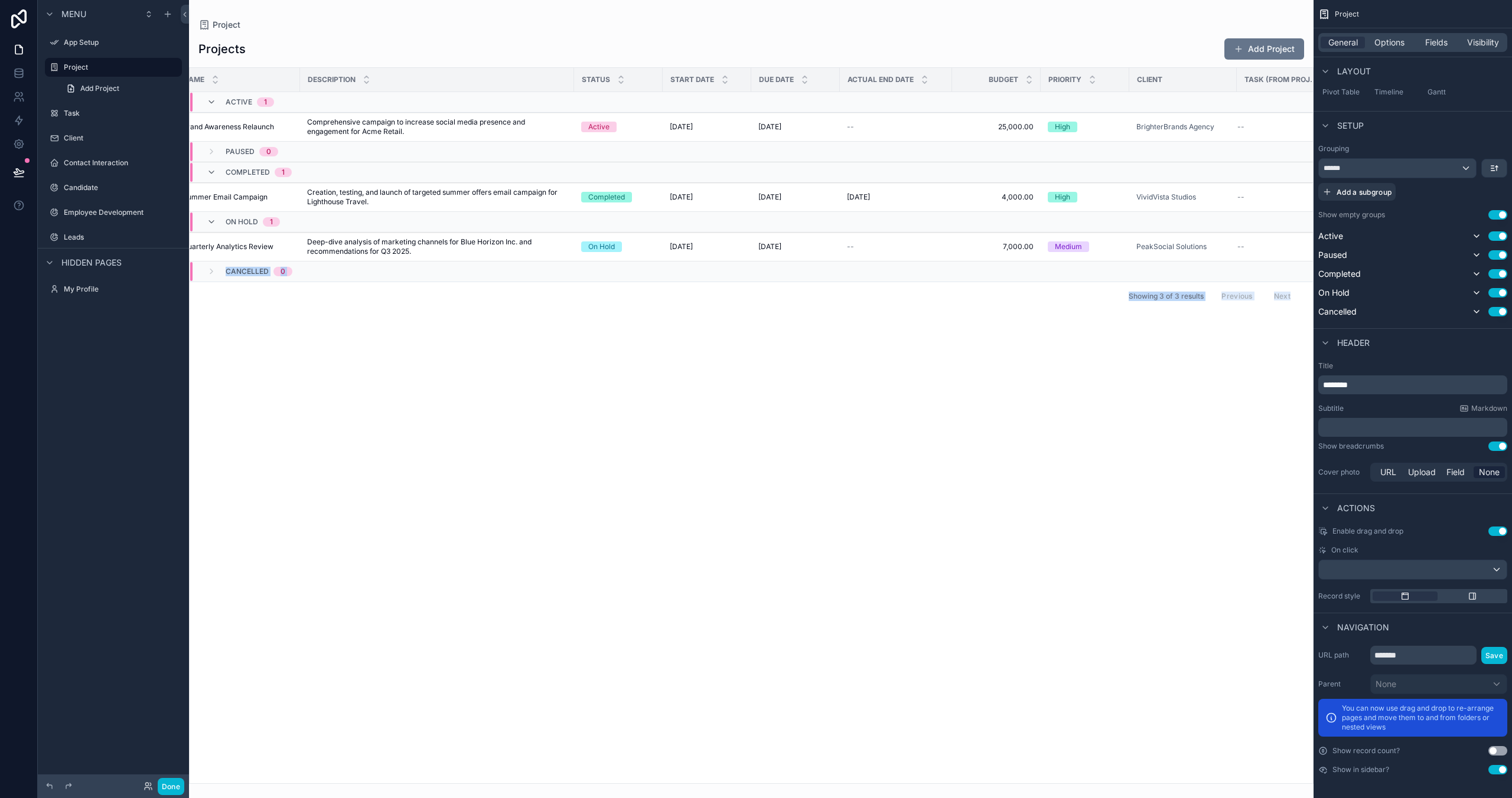
scroll to position [0, 50]
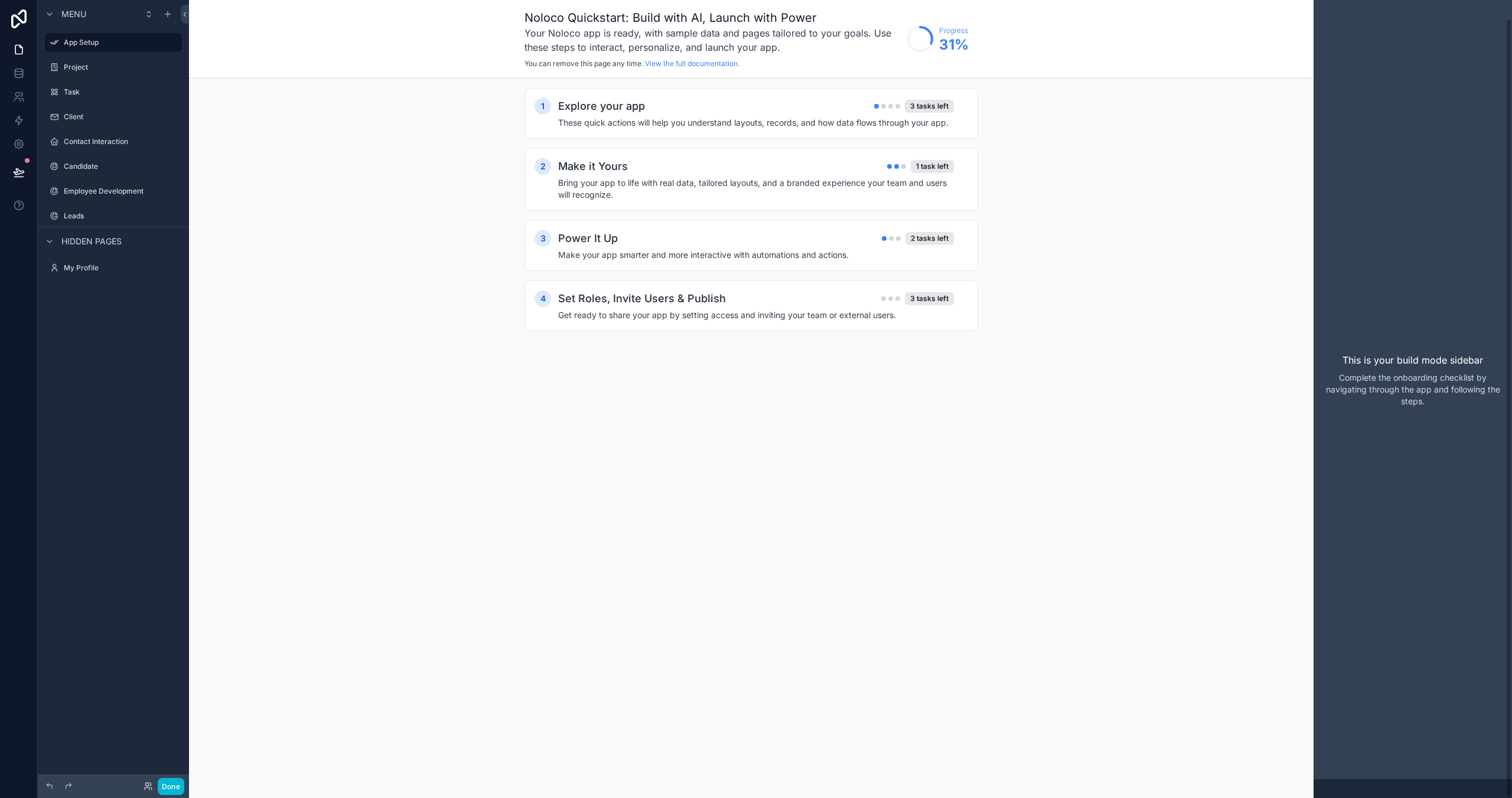
scroll to position [19, 0]
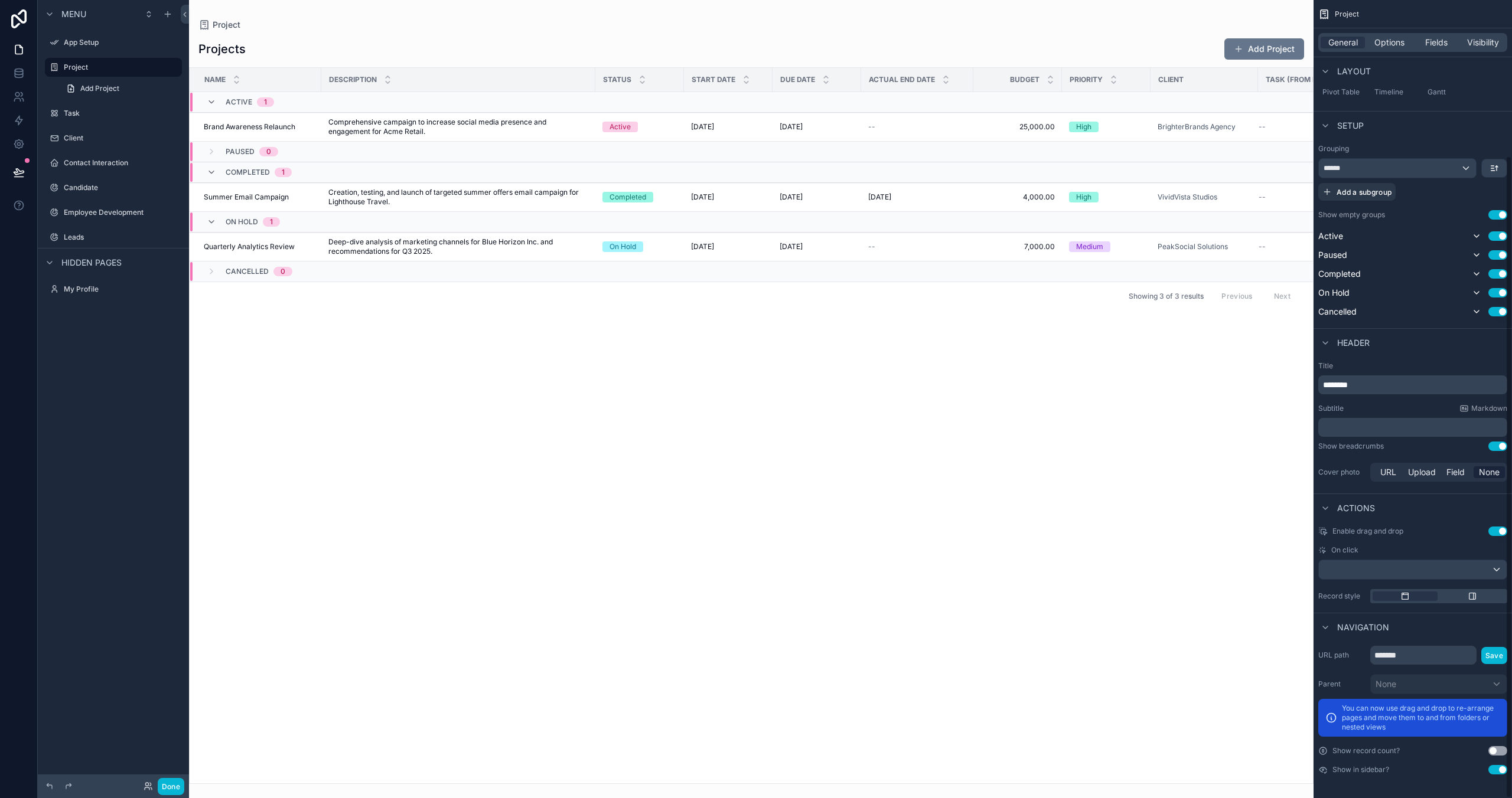
scroll to position [19, 0]
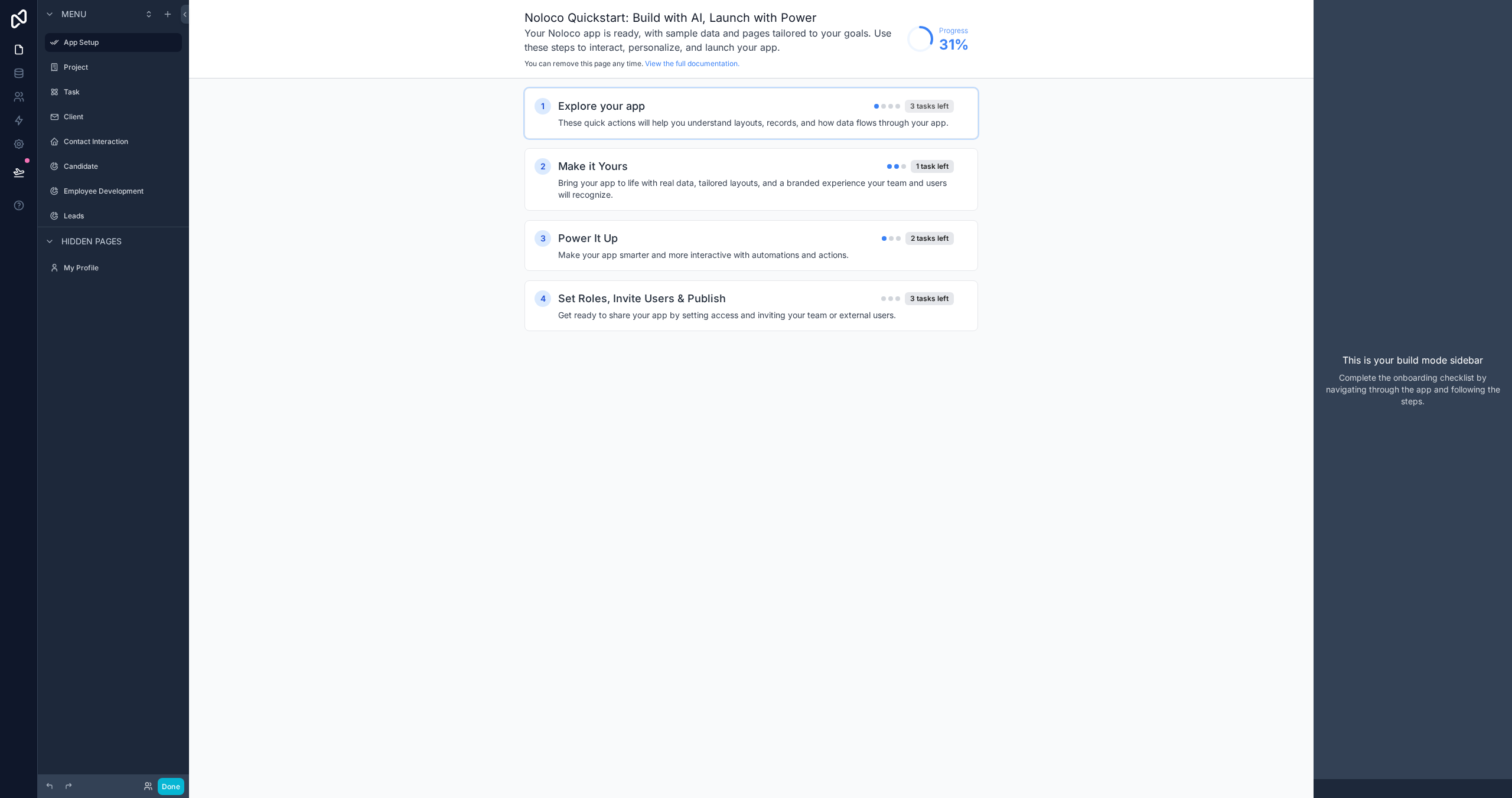
click at [929, 107] on div "3 tasks left" at bounding box center [930, 106] width 49 height 13
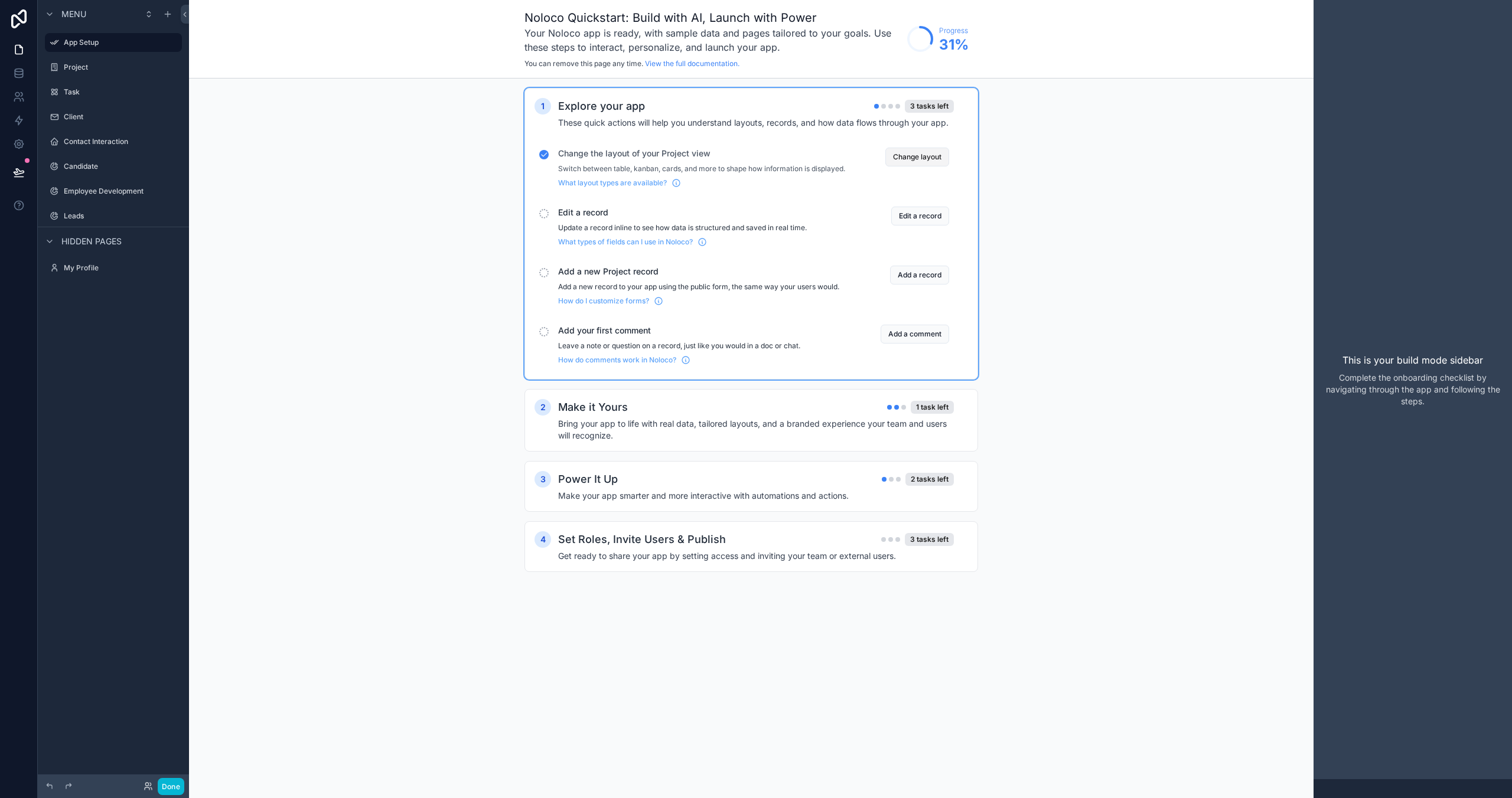
click at [917, 158] on button "Change layout" at bounding box center [917, 156] width 64 height 19
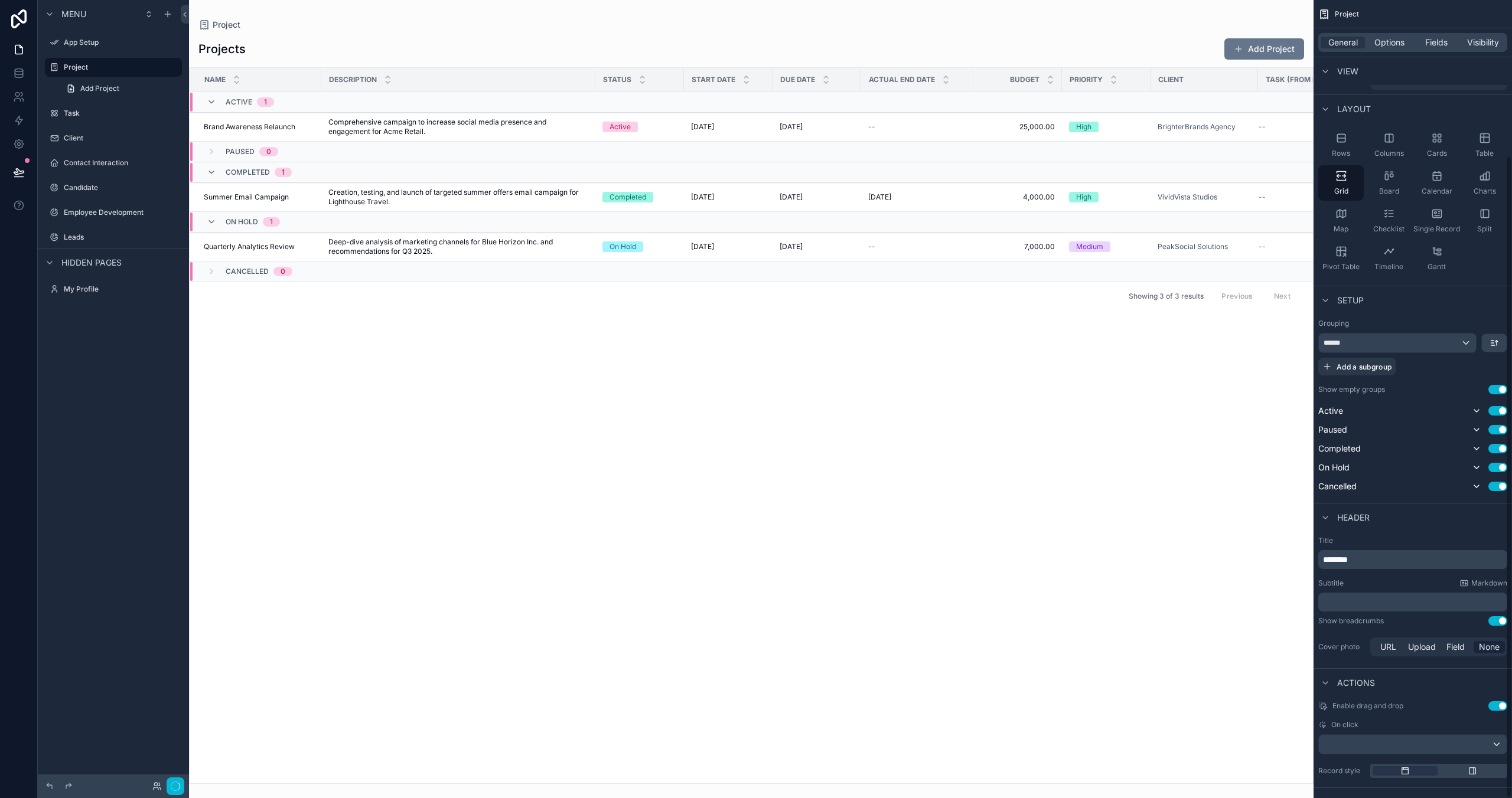
scroll to position [194, 0]
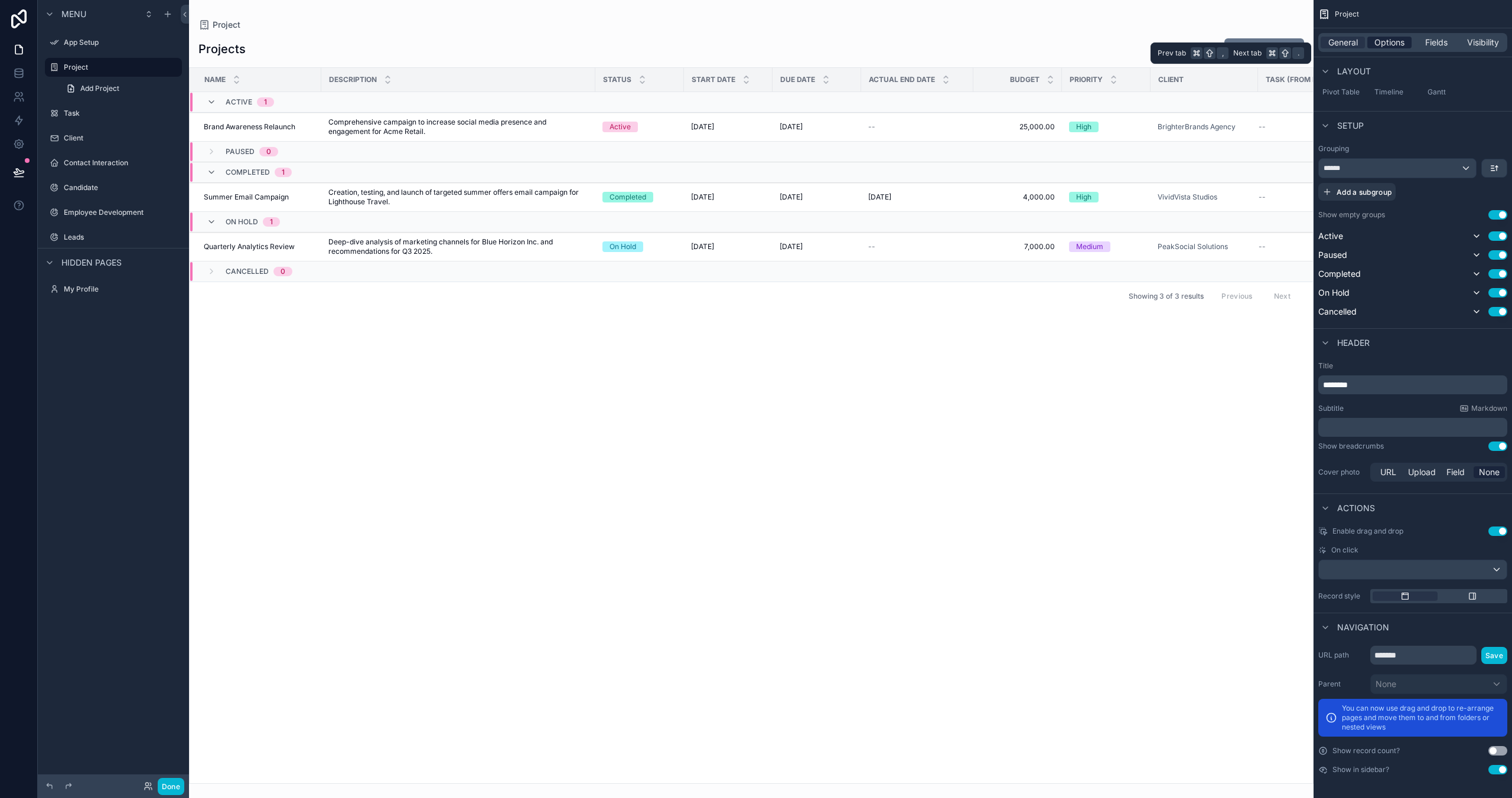
click at [1073, 41] on span "Options" at bounding box center [1389, 42] width 30 height 12
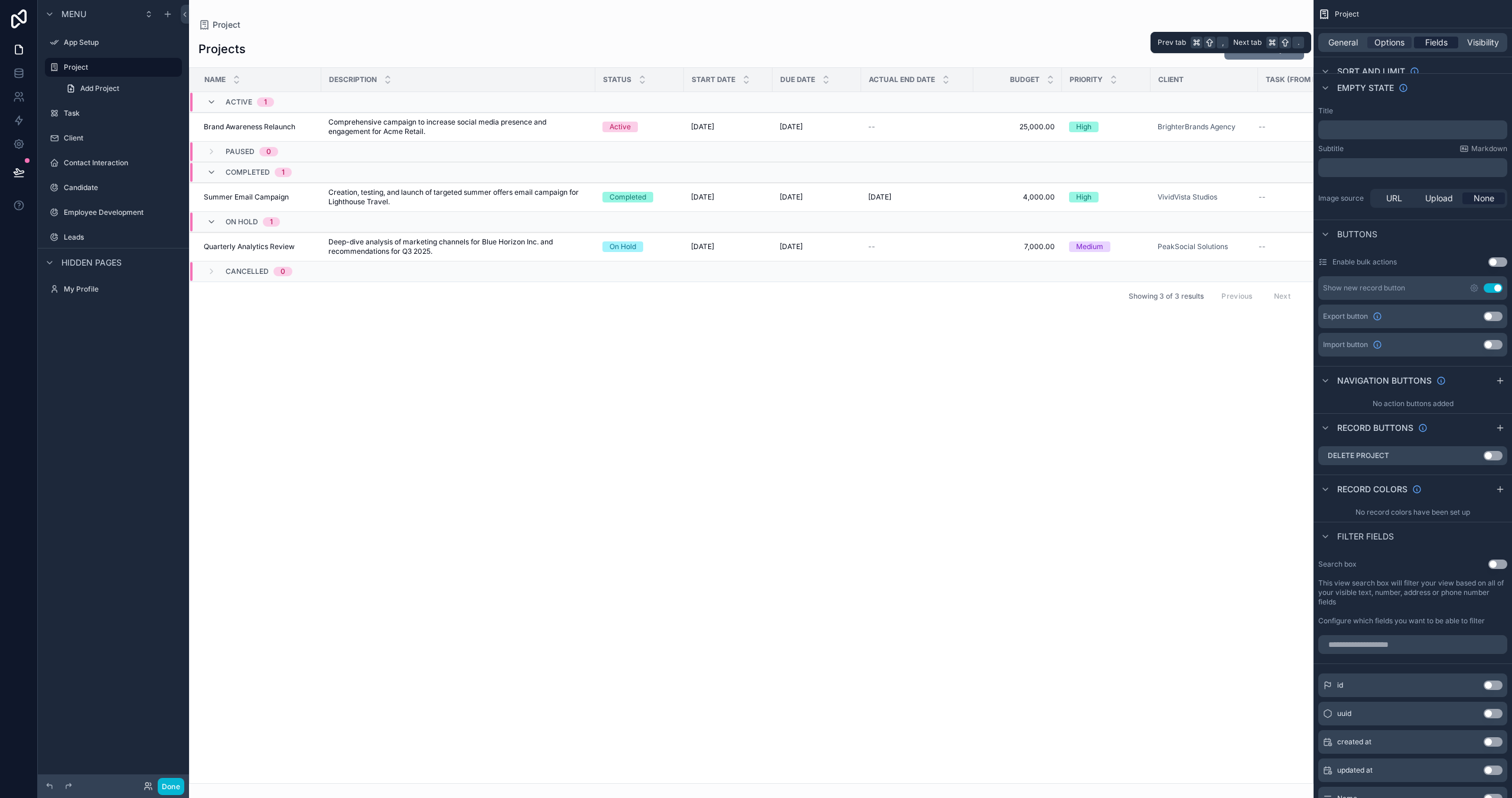
click at [1073, 43] on span "Fields" at bounding box center [1436, 42] width 22 height 12
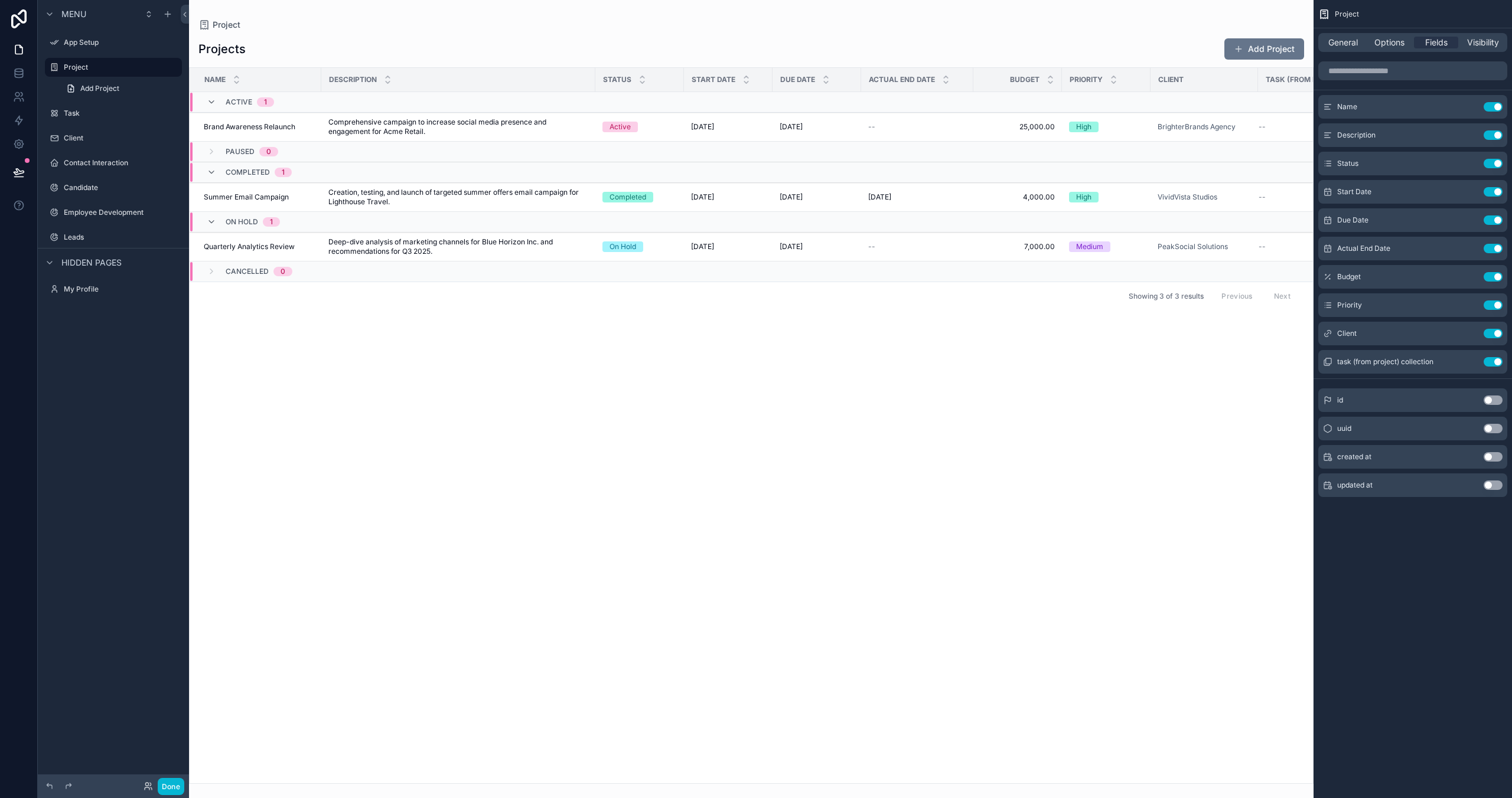
scroll to position [0, 50]
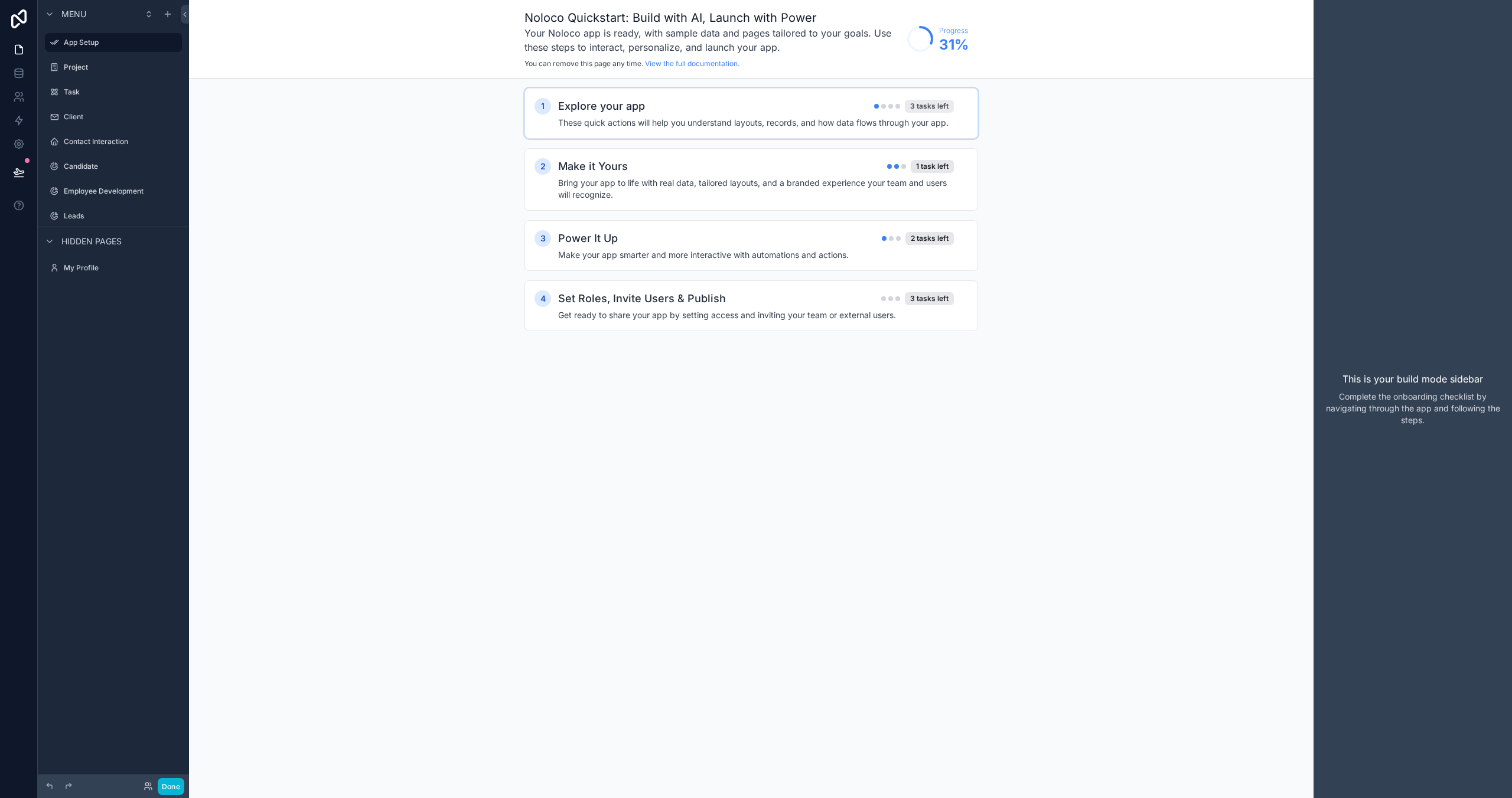
click at [923, 110] on div "3 tasks left" at bounding box center [930, 106] width 49 height 13
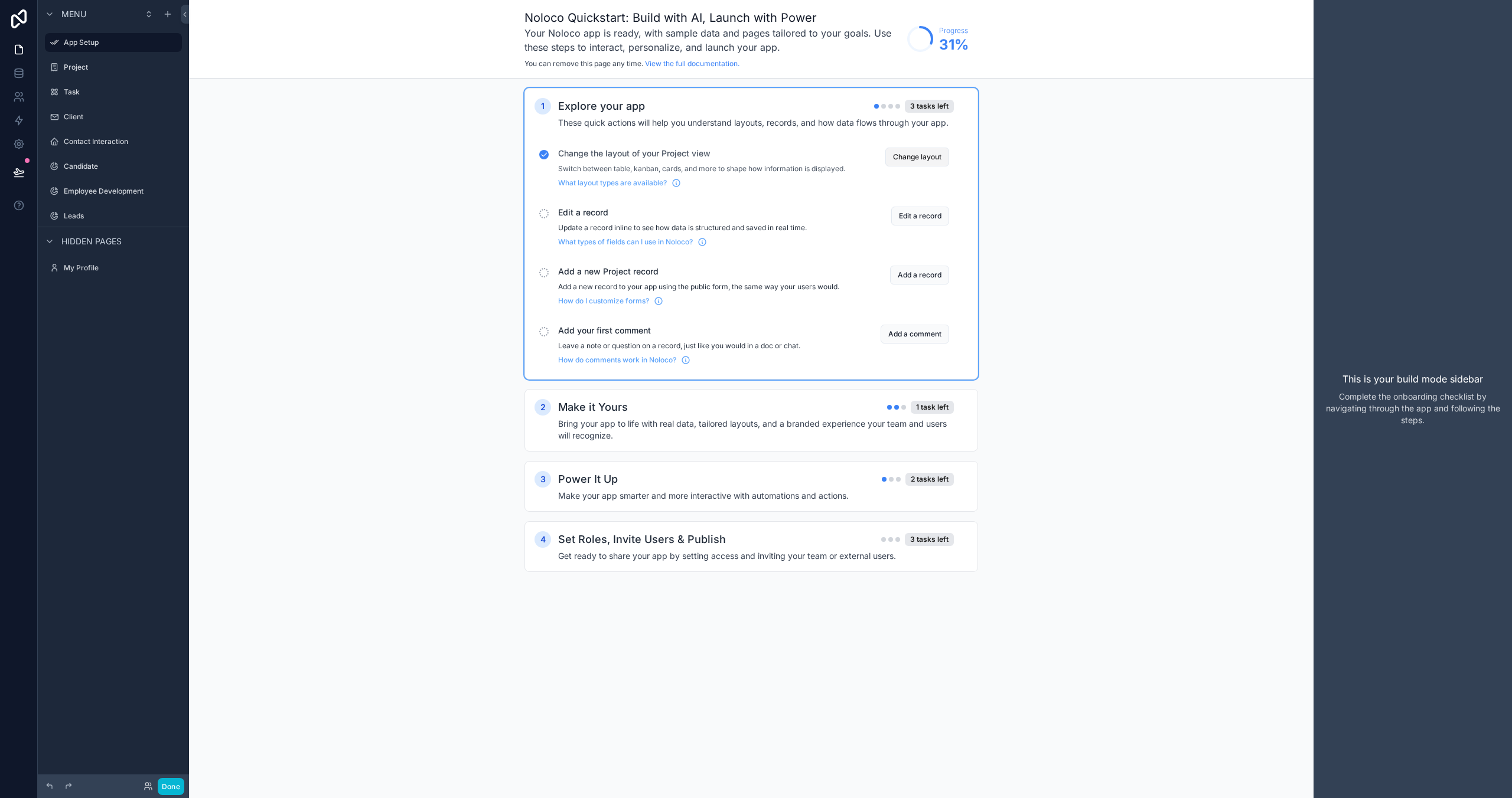
click at [923, 158] on button "Change layout" at bounding box center [917, 156] width 64 height 19
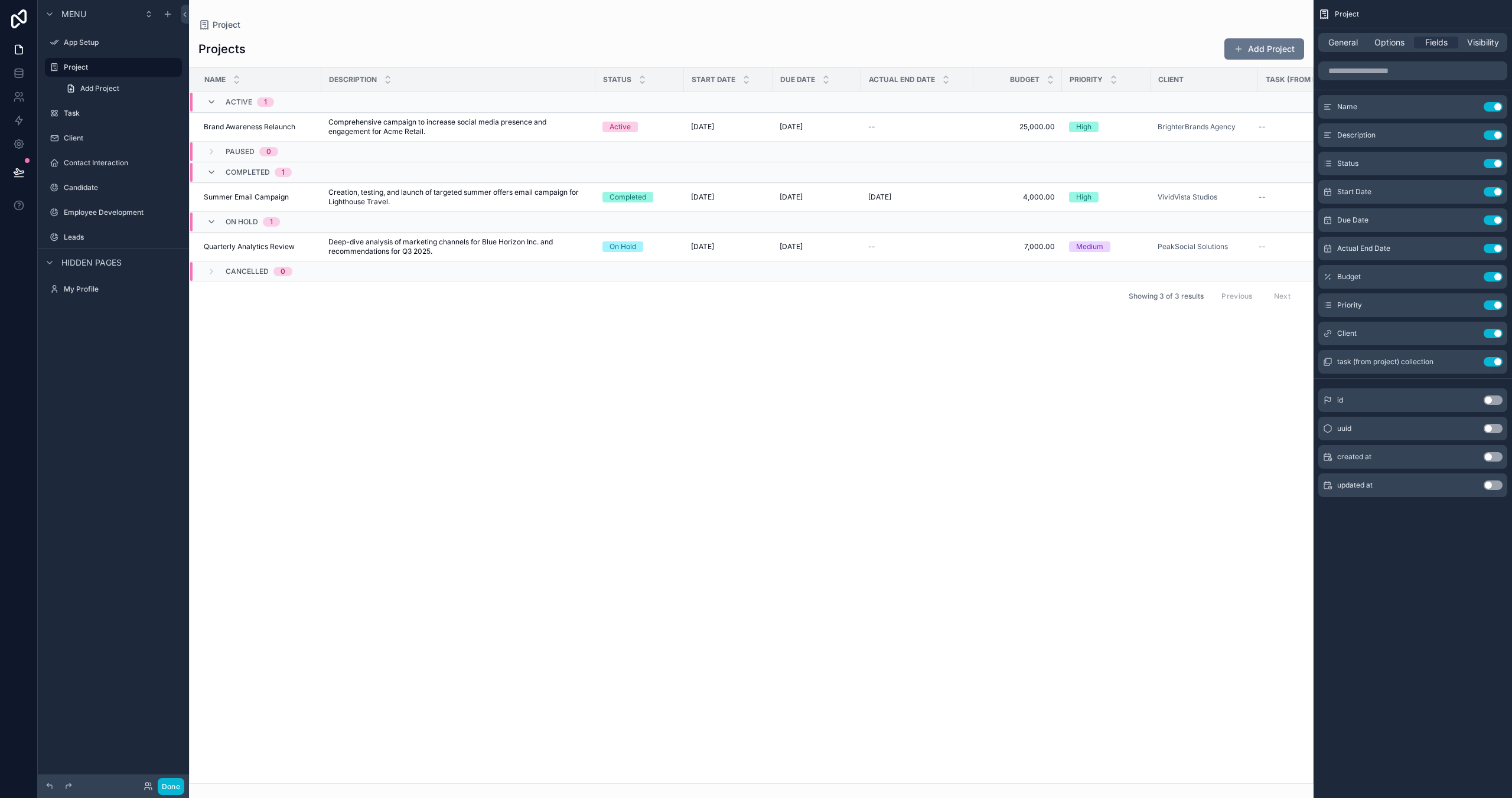
click at [1073, 48] on div "General Options Fields Visibility" at bounding box center [1412, 42] width 189 height 19
click at [1073, 43] on span "Visibility" at bounding box center [1483, 42] width 32 height 12
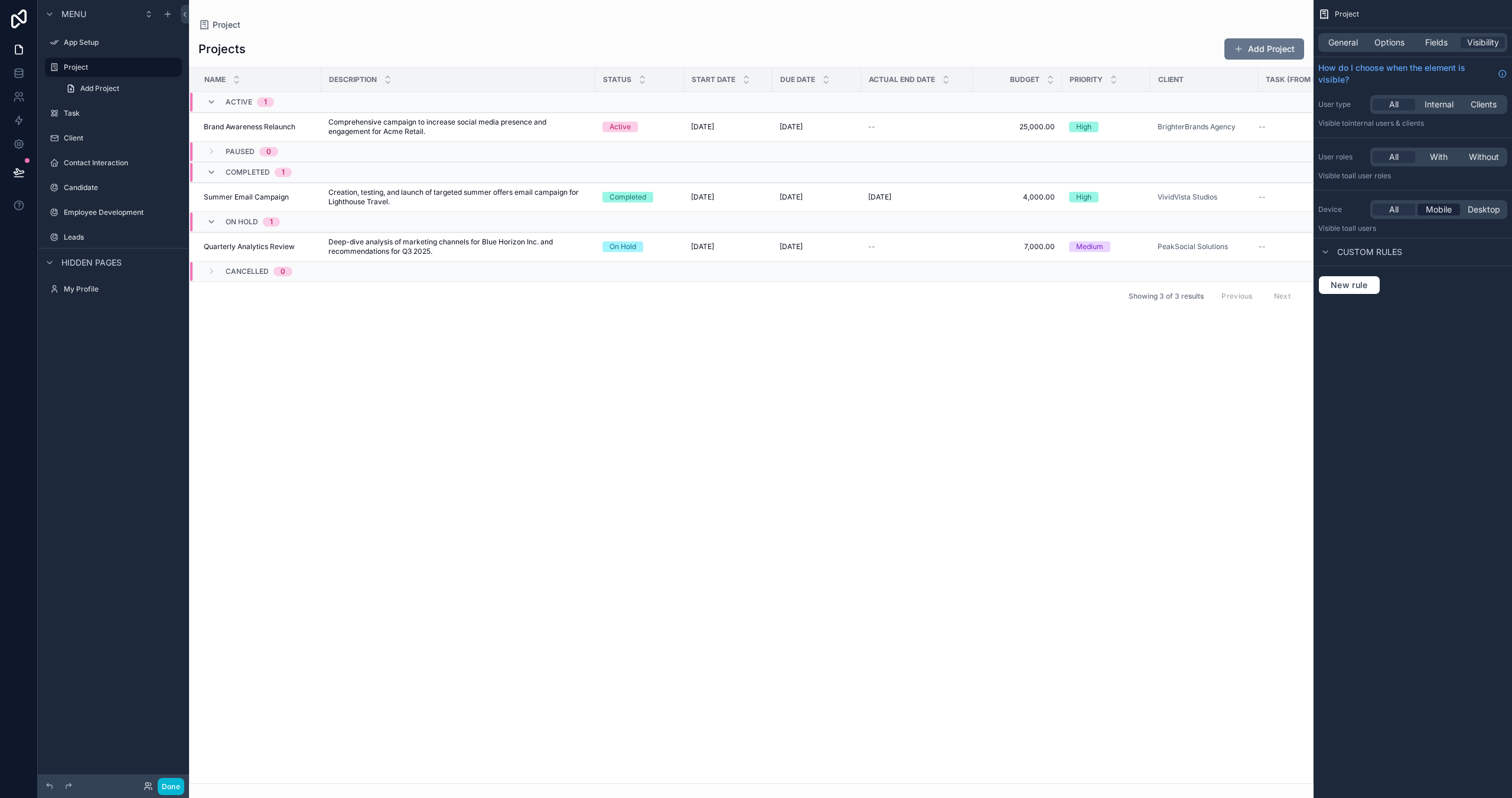
click at [1073, 215] on span "Mobile" at bounding box center [1438, 209] width 26 height 12
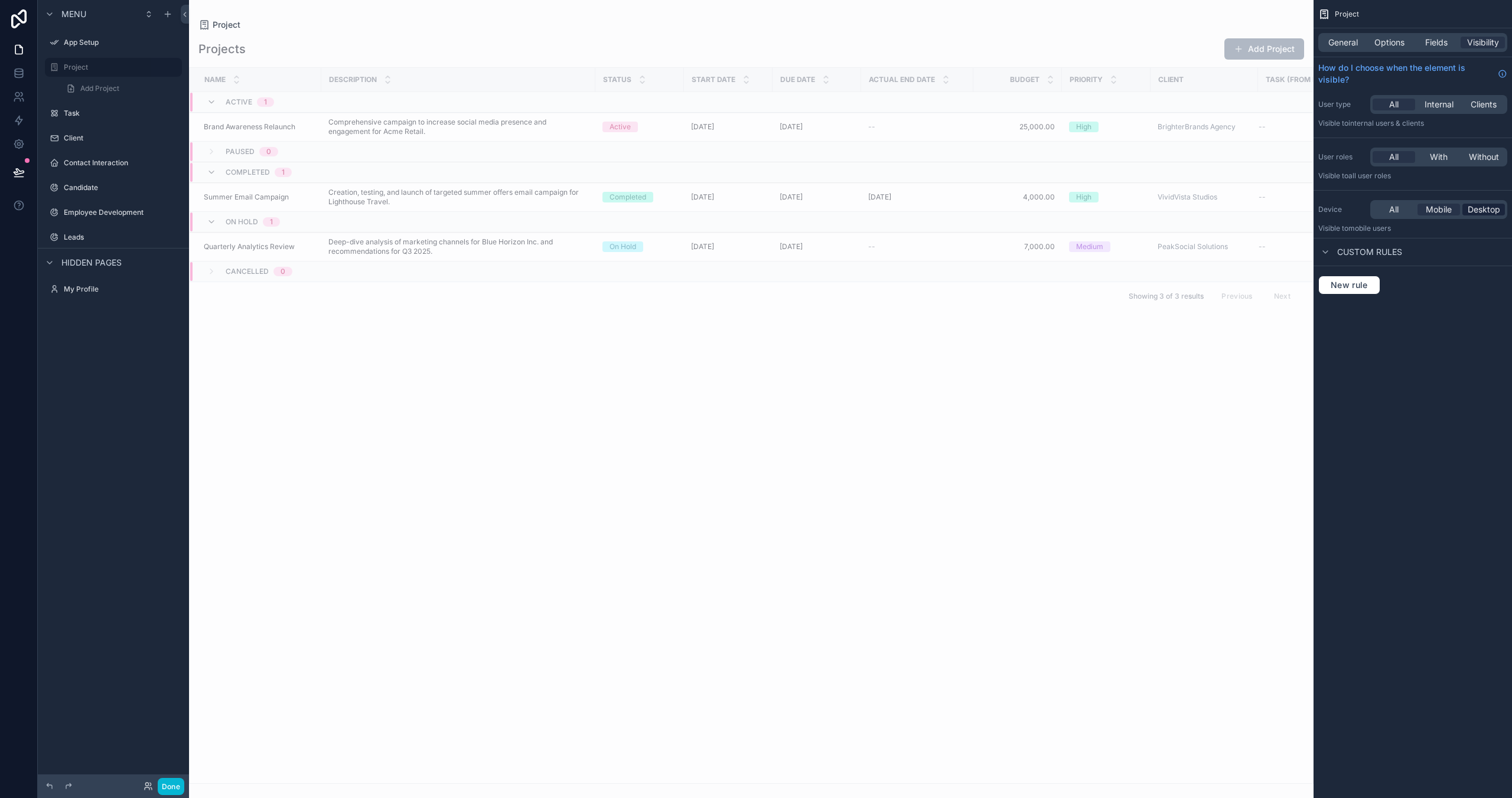
click at [1073, 205] on span "Desktop" at bounding box center [1484, 209] width 32 height 12
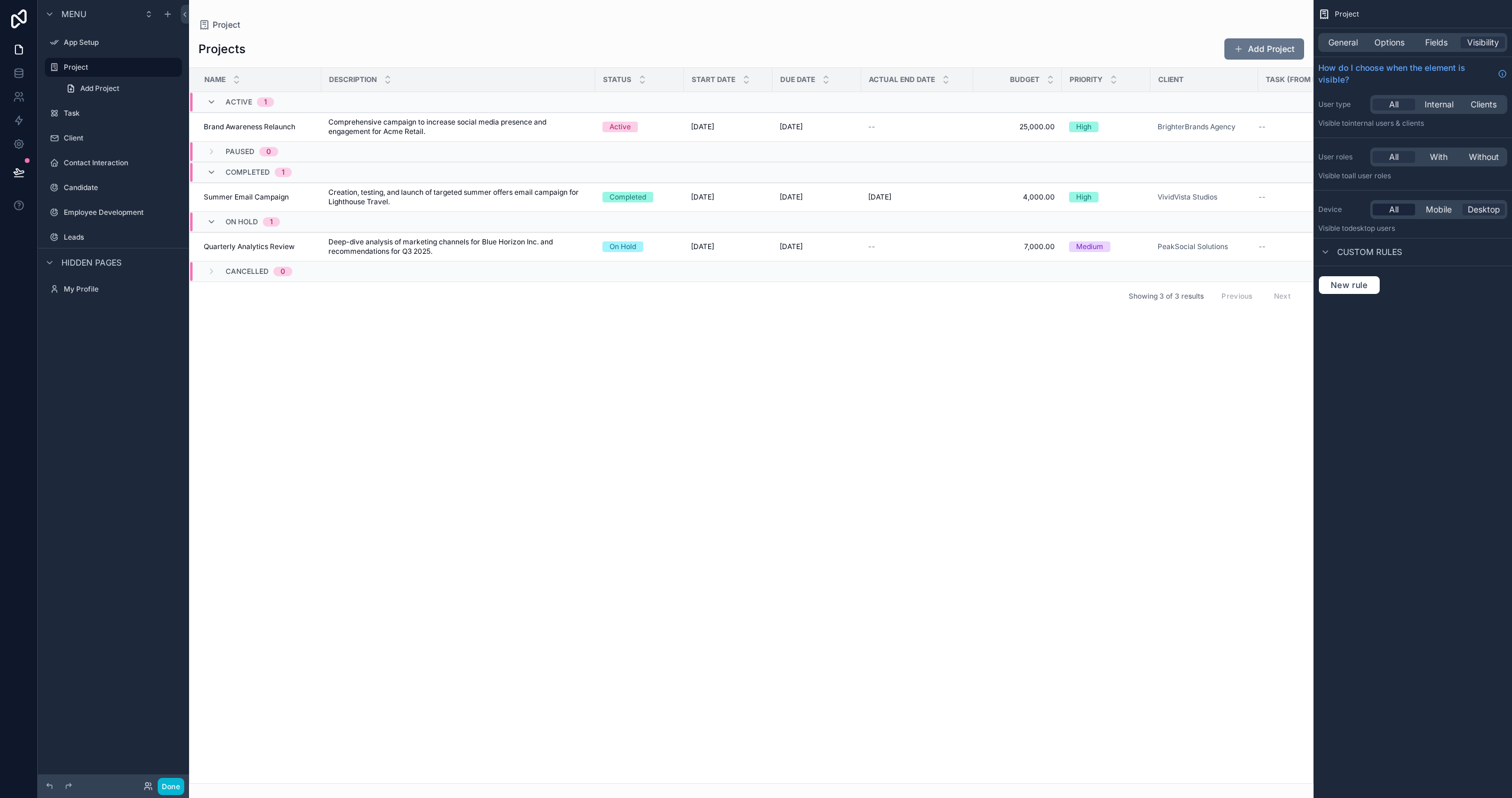
click at [1073, 206] on span "All" at bounding box center [1393, 209] width 9 height 12
click at [1073, 43] on span "General" at bounding box center [1343, 42] width 29 height 12
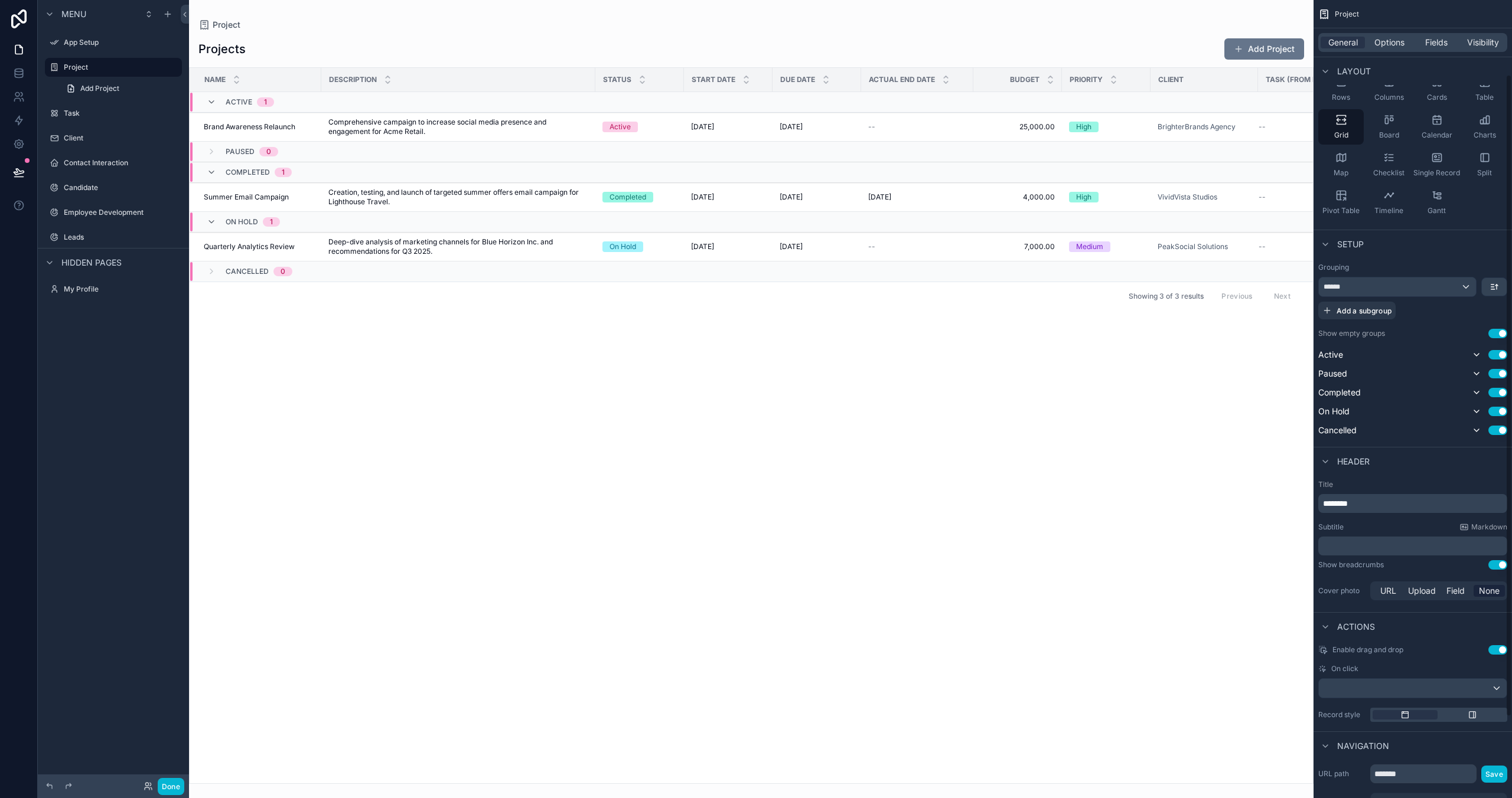
scroll to position [194, 0]
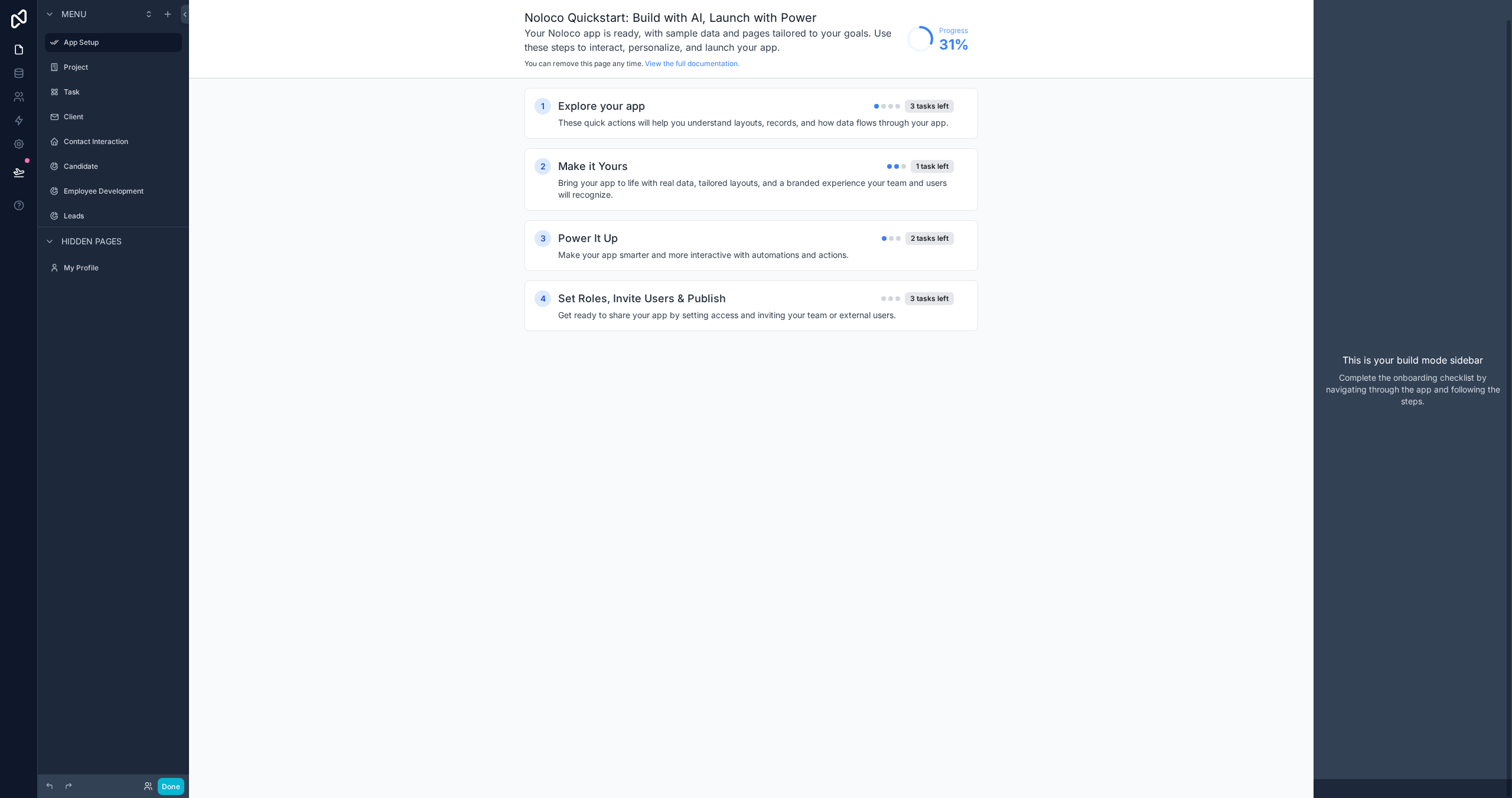
scroll to position [194, 0]
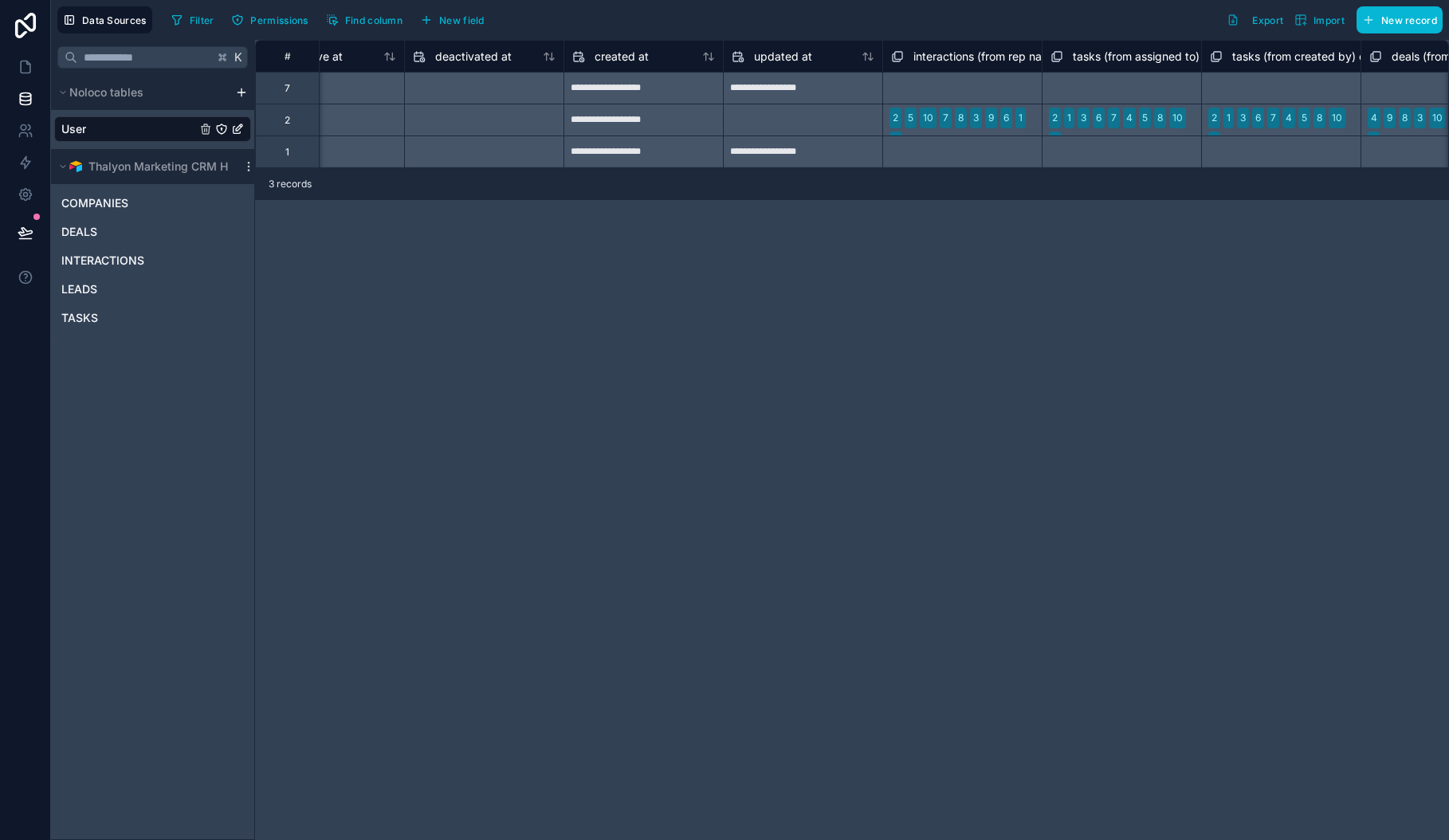
scroll to position [0, 1741]
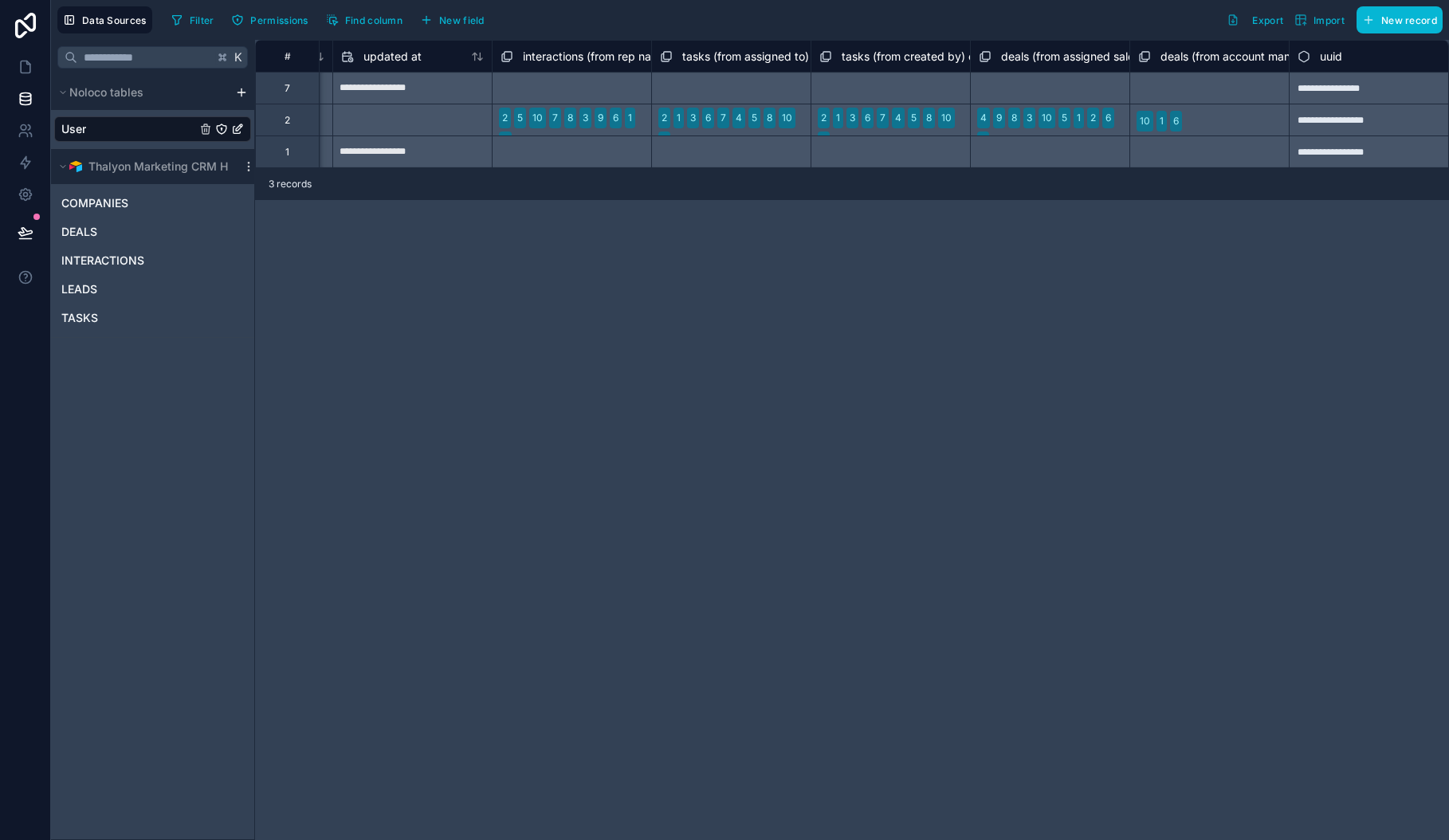
click at [407, 299] on div "**********" at bounding box center [851, 439] width 1194 height 800
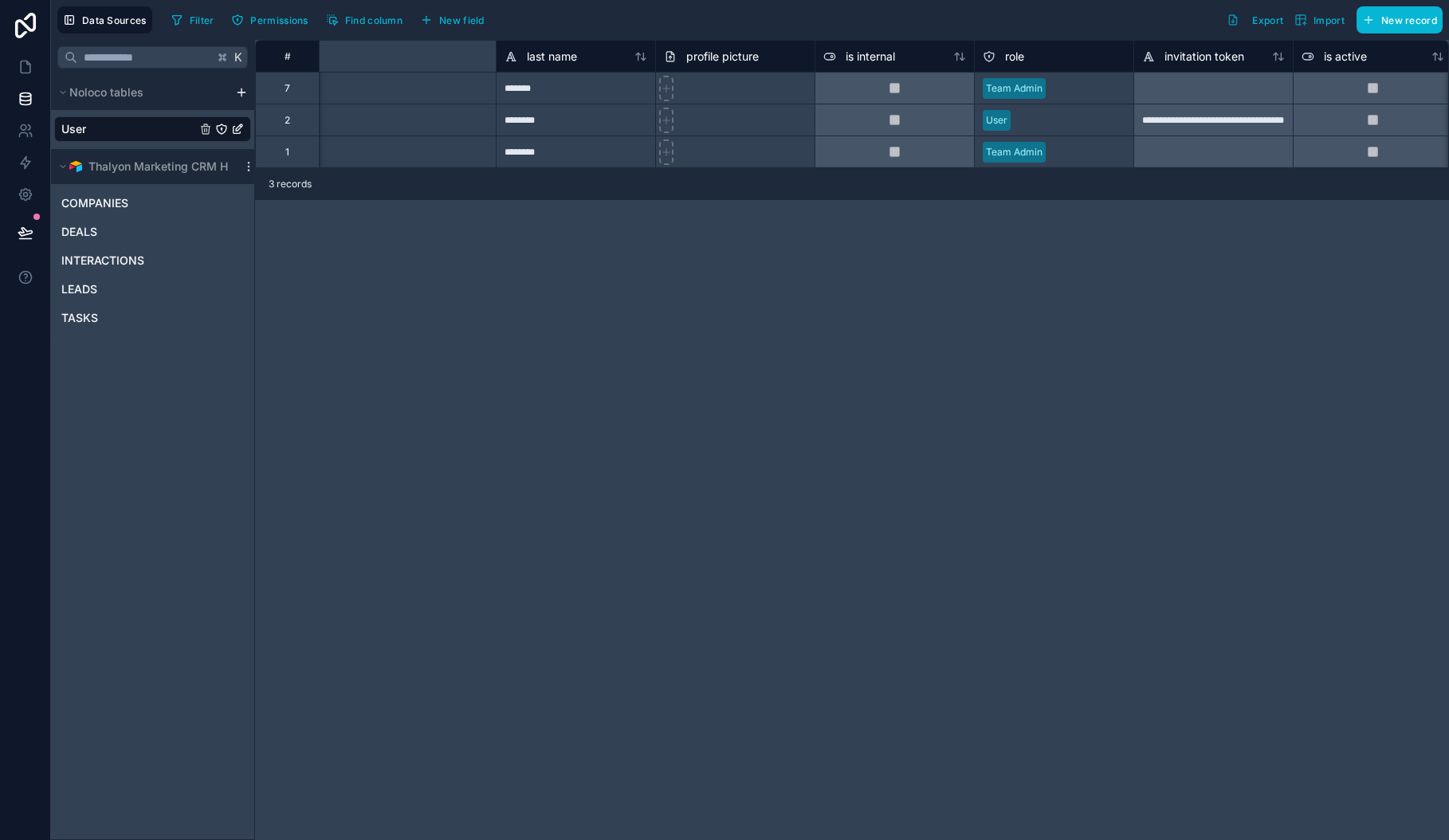
scroll to position [0, 0]
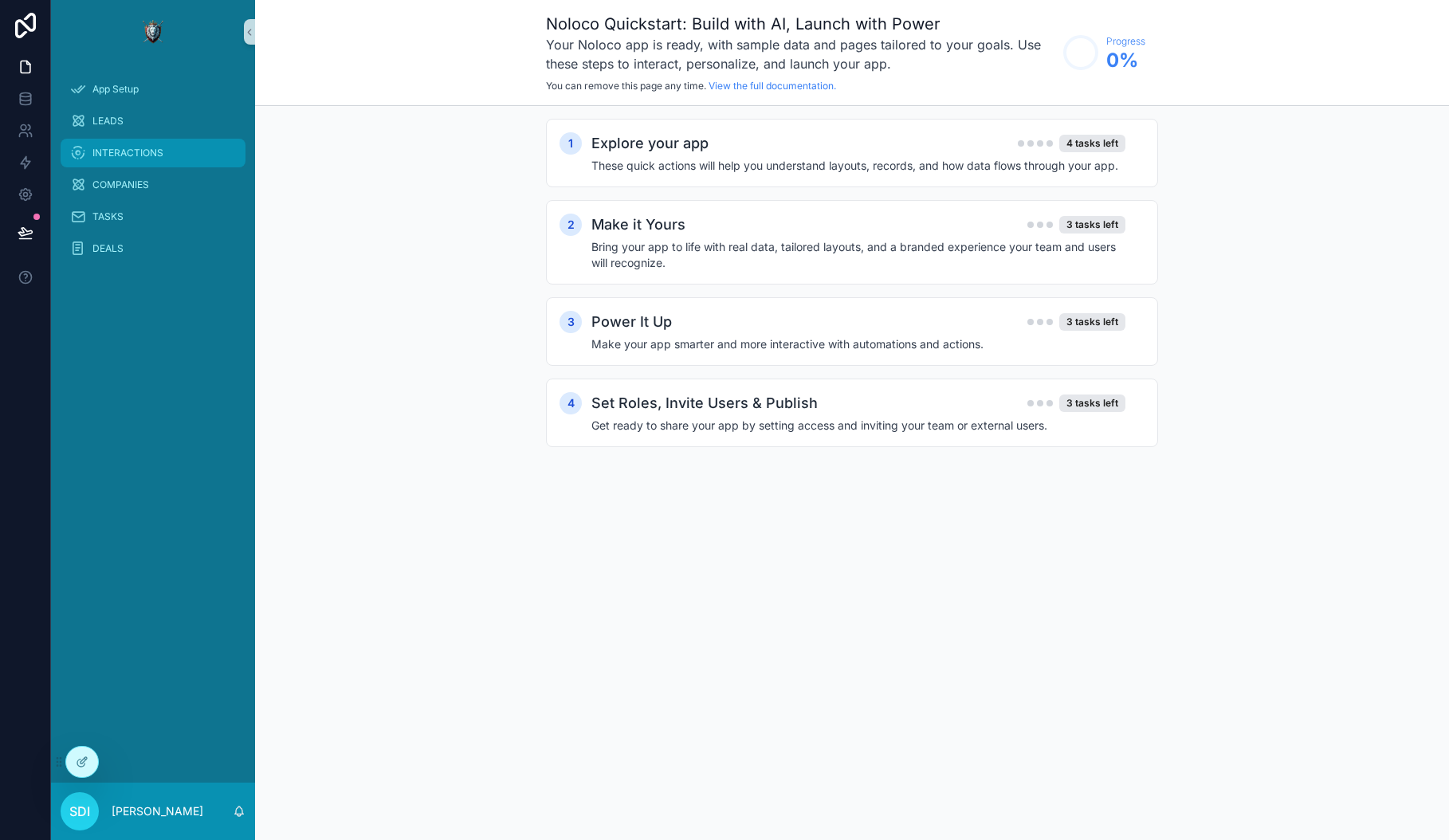
click at [150, 154] on span "INTERACTIONS" at bounding box center [128, 152] width 71 height 12
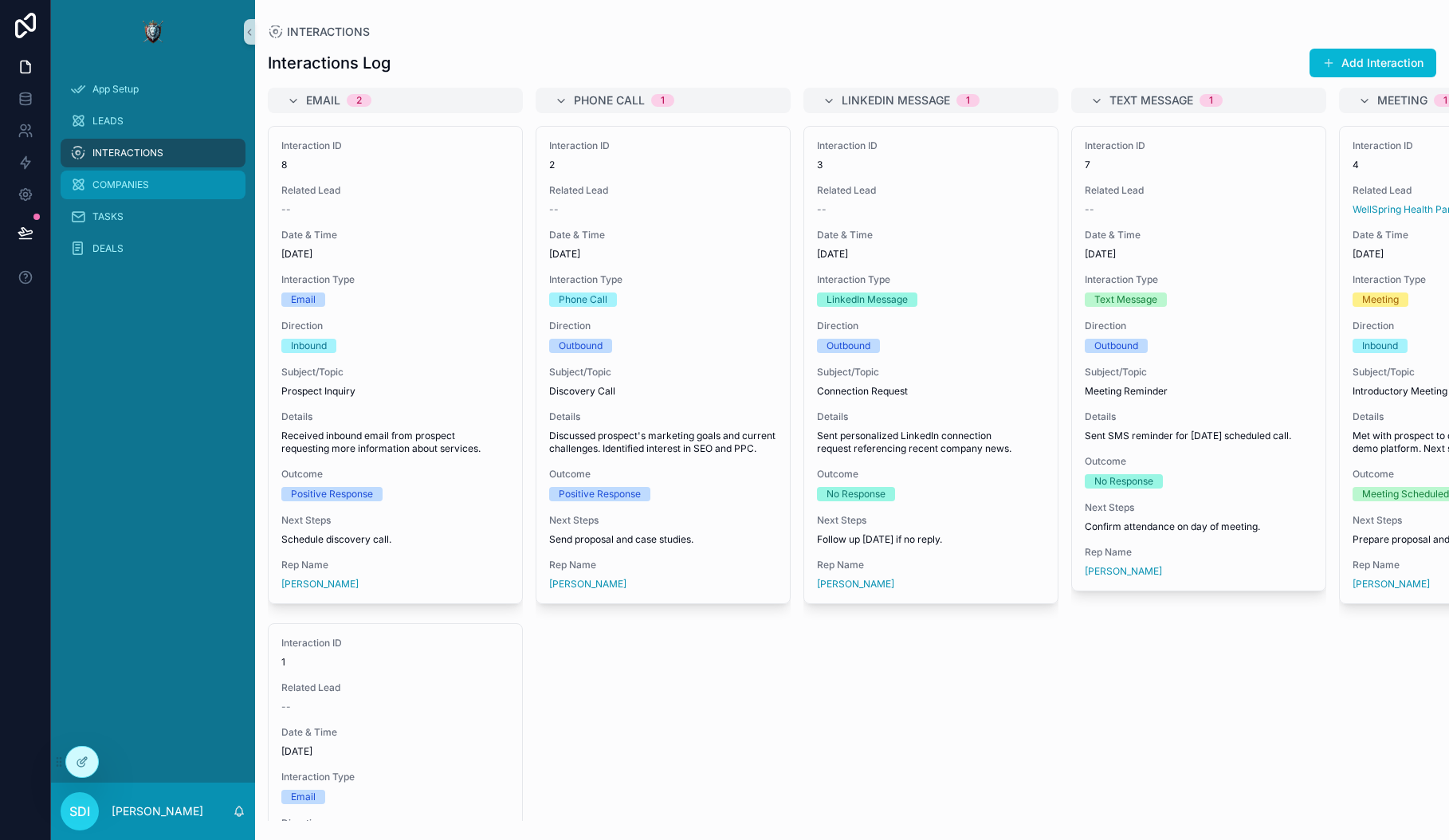
click at [114, 186] on span "COMPANIES" at bounding box center [121, 185] width 57 height 12
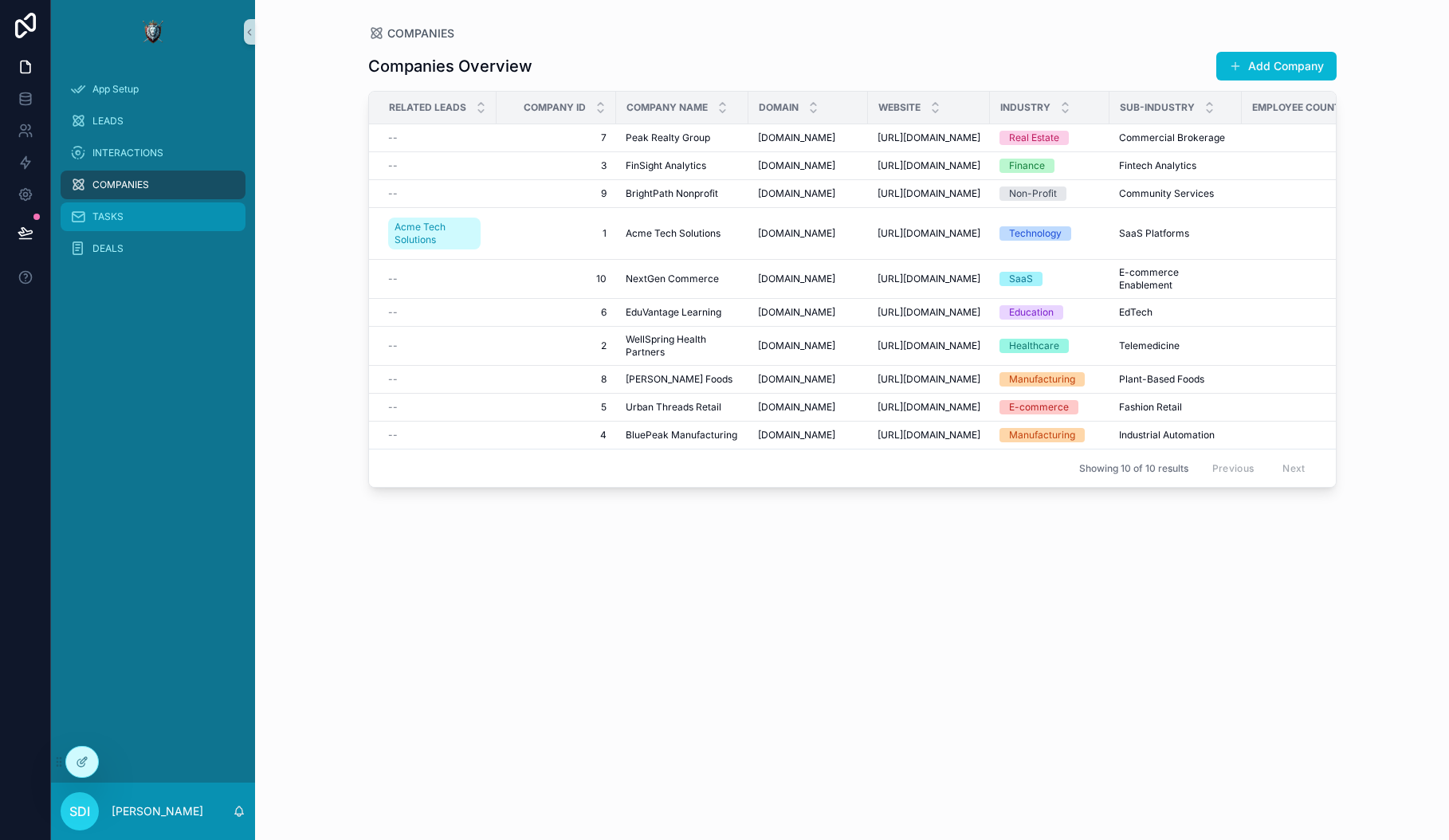
click at [104, 223] on span "TASKS" at bounding box center [108, 216] width 31 height 12
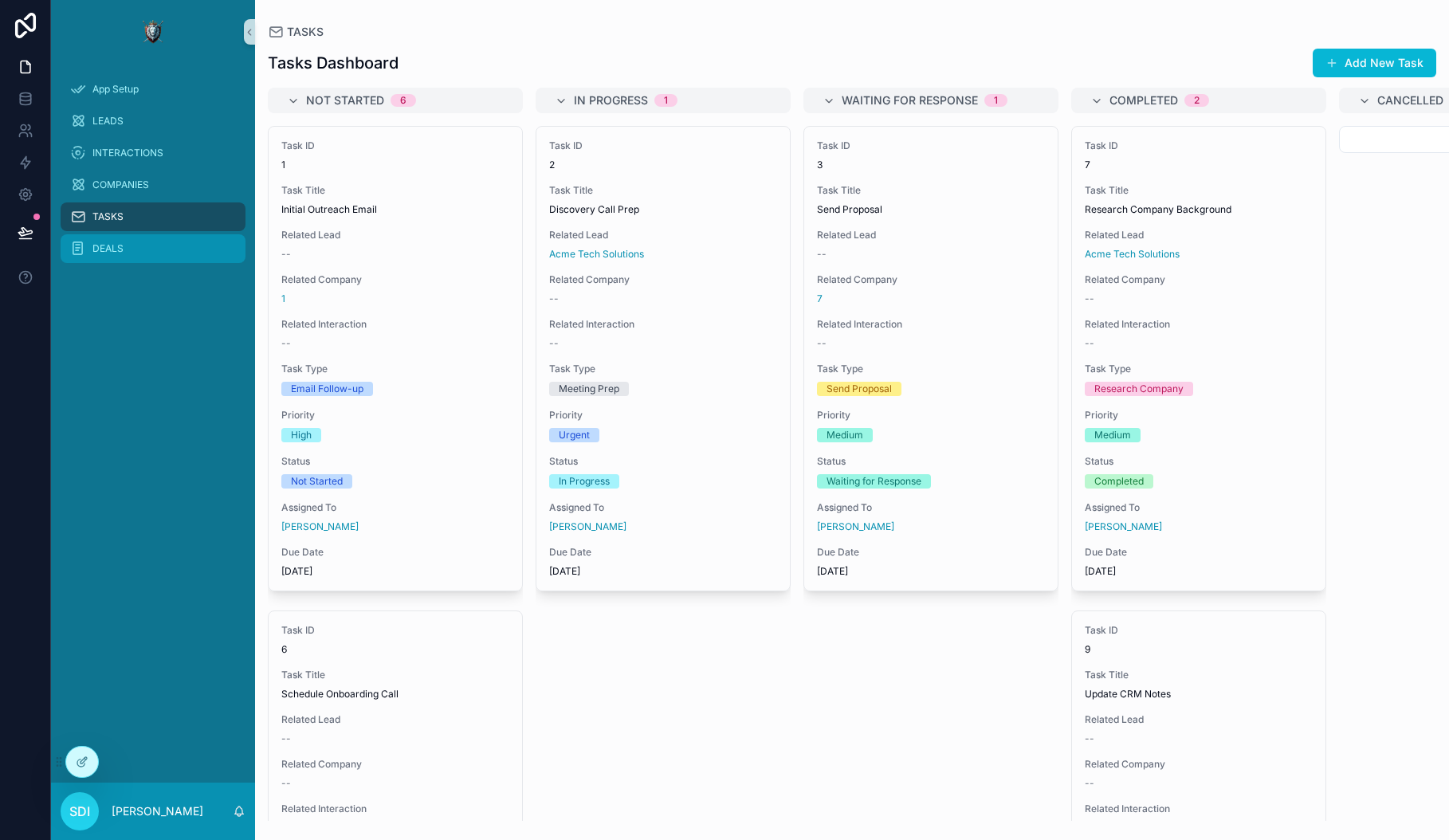
click at [110, 248] on span "DEALS" at bounding box center [108, 248] width 31 height 12
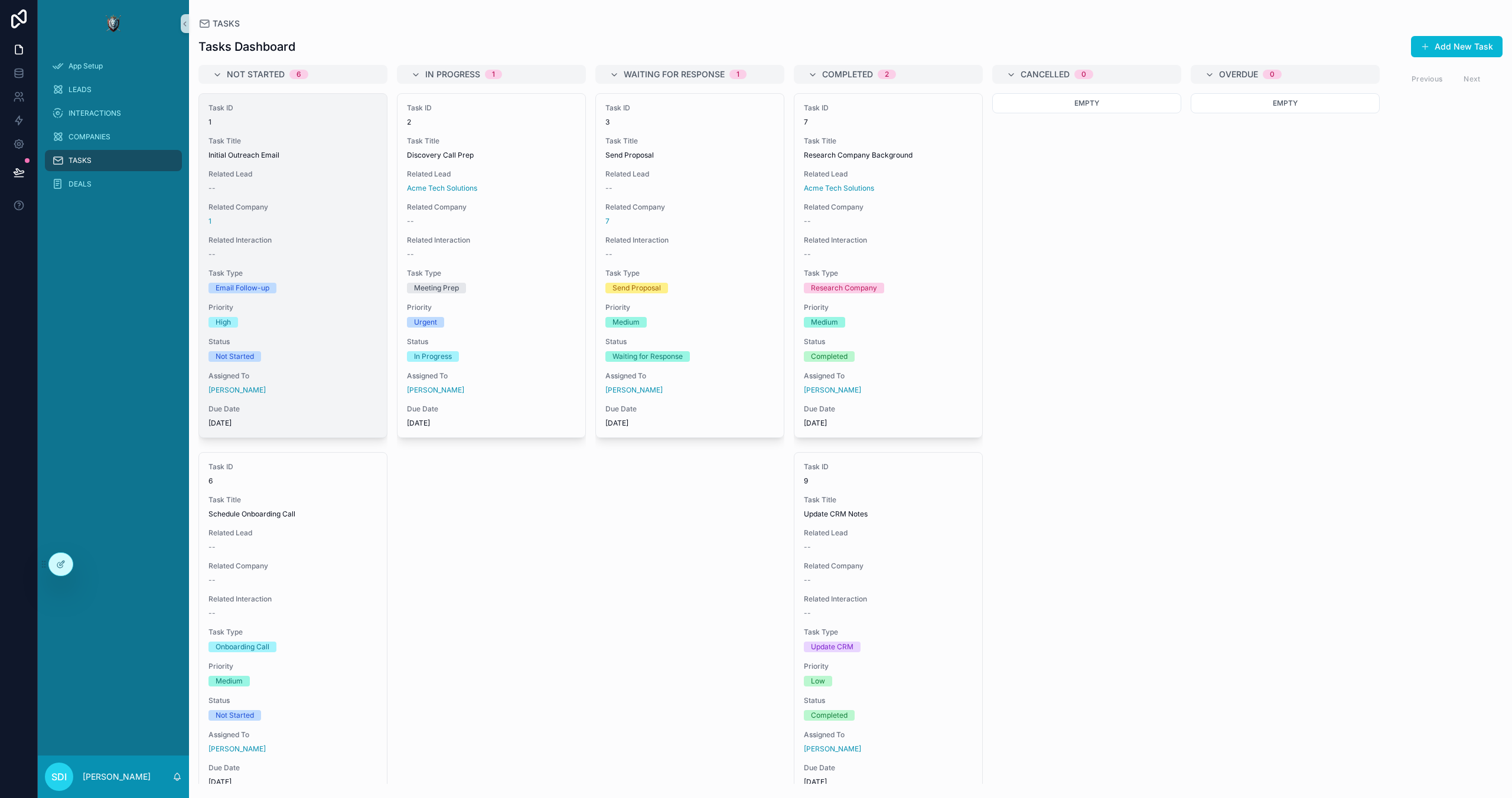
drag, startPoint x: 236, startPoint y: 231, endPoint x: 201, endPoint y: 186, distance: 57.0
click at [201, 186] on div "Not Started 6 Task ID 1 Task Title Initial Outreach Email Related Lead -- Relat…" at bounding box center [850, 424] width 1323 height 719
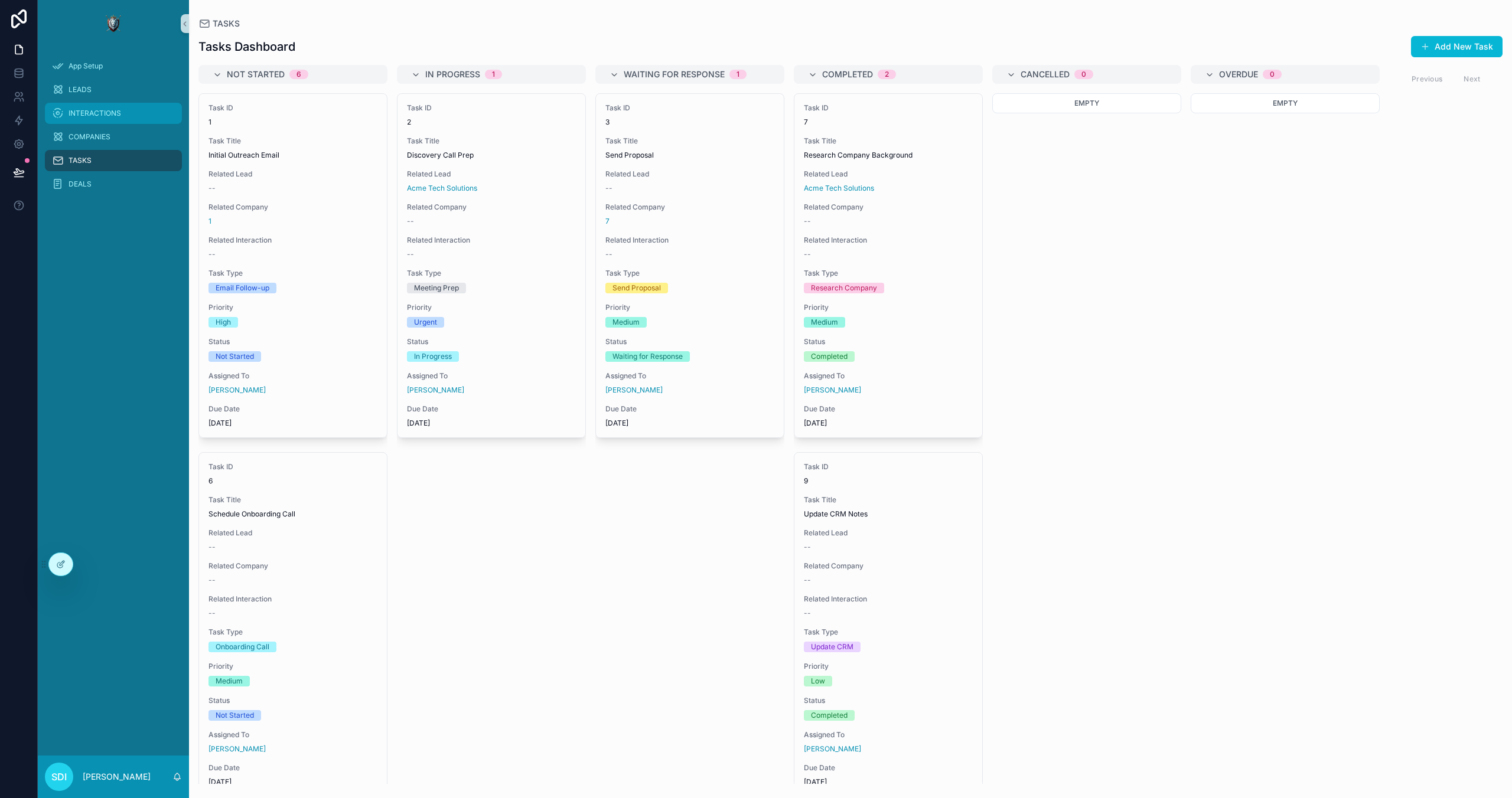
click at [82, 109] on span "INTERACTIONS" at bounding box center [95, 113] width 53 height 9
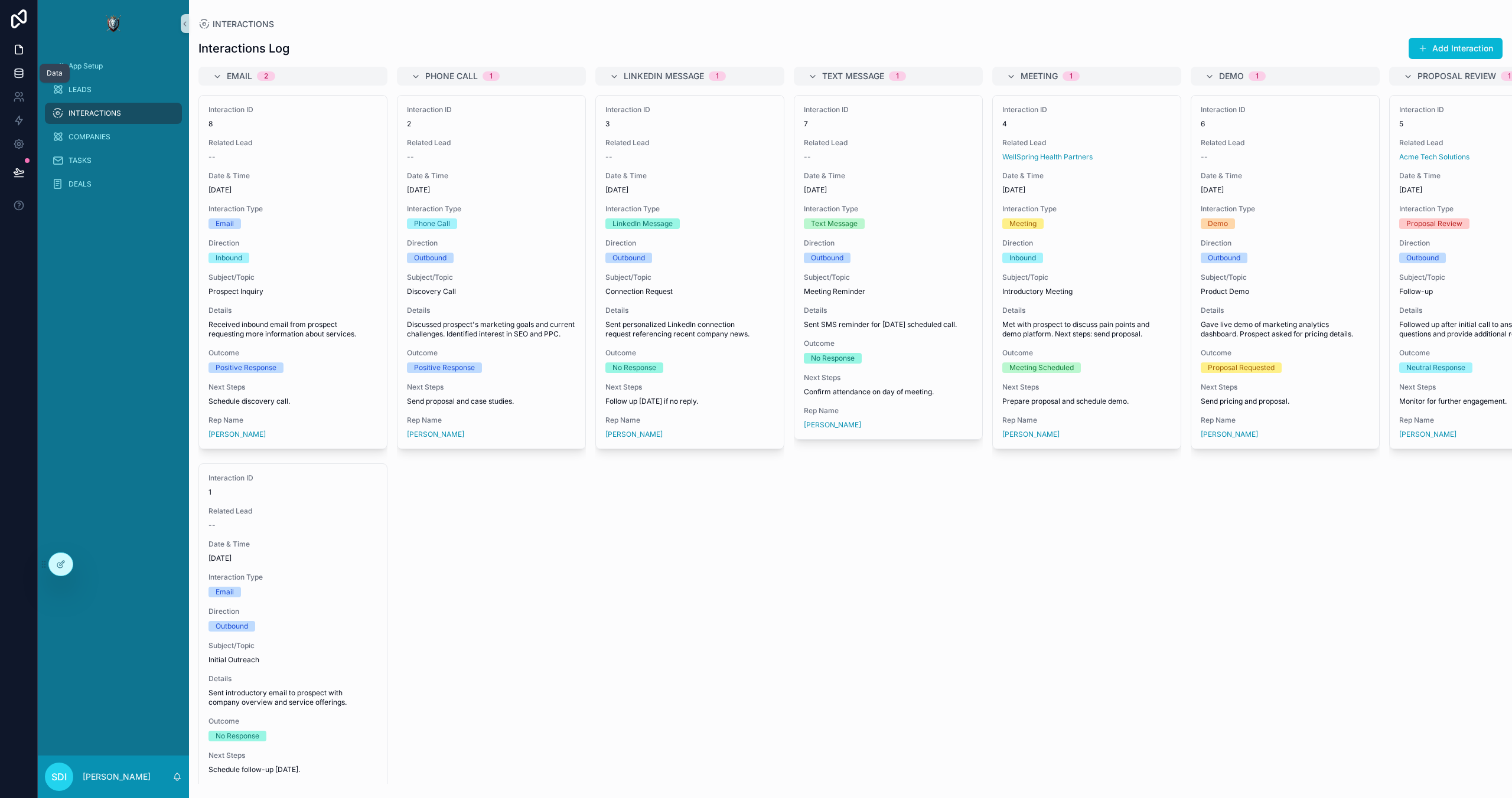
click at [21, 76] on icon at bounding box center [19, 73] width 12 height 12
click at [84, 181] on span "DEALS" at bounding box center [80, 184] width 23 height 9
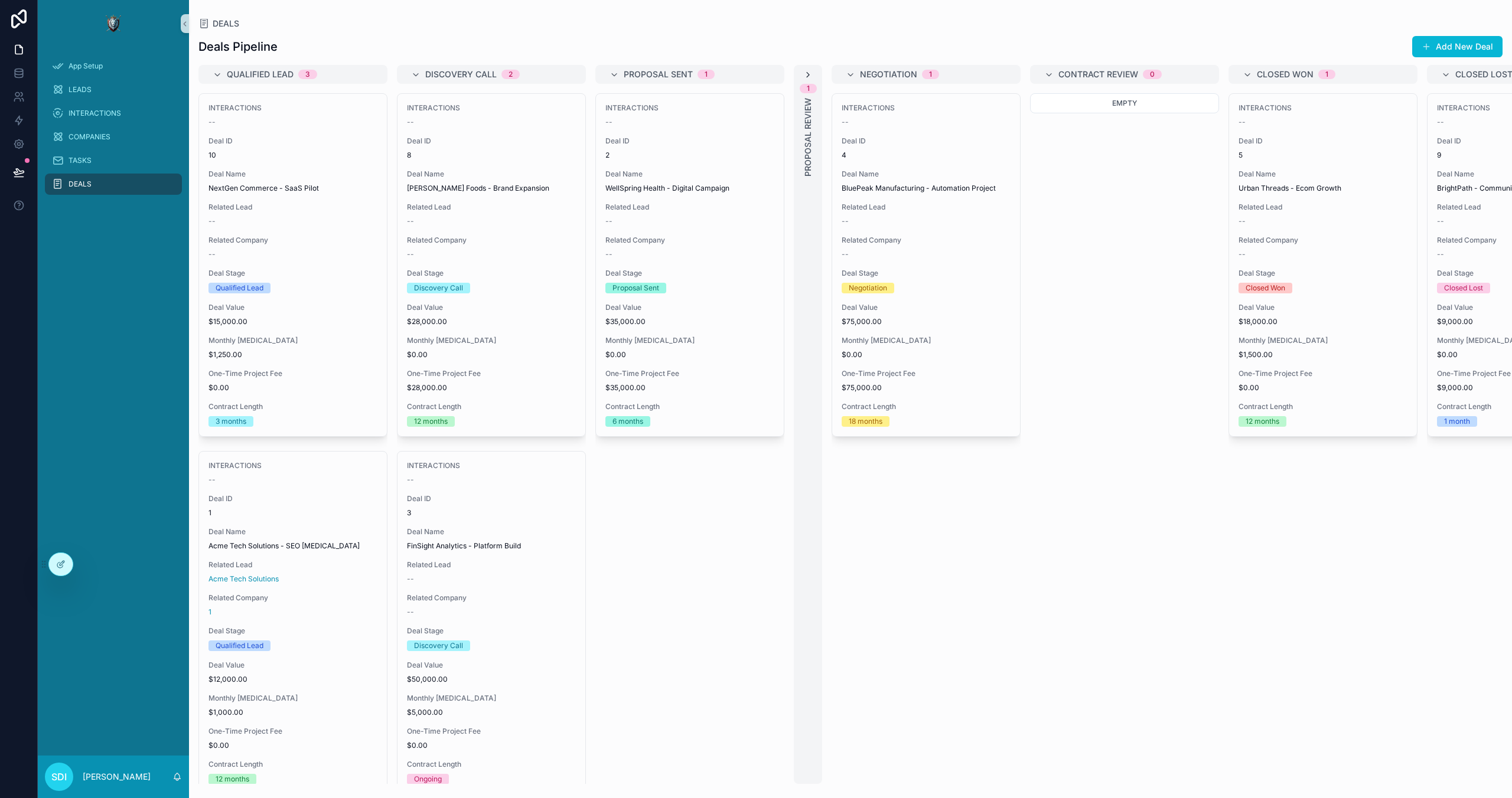
click at [805, 74] on icon "scrollable content" at bounding box center [808, 74] width 9 height 9
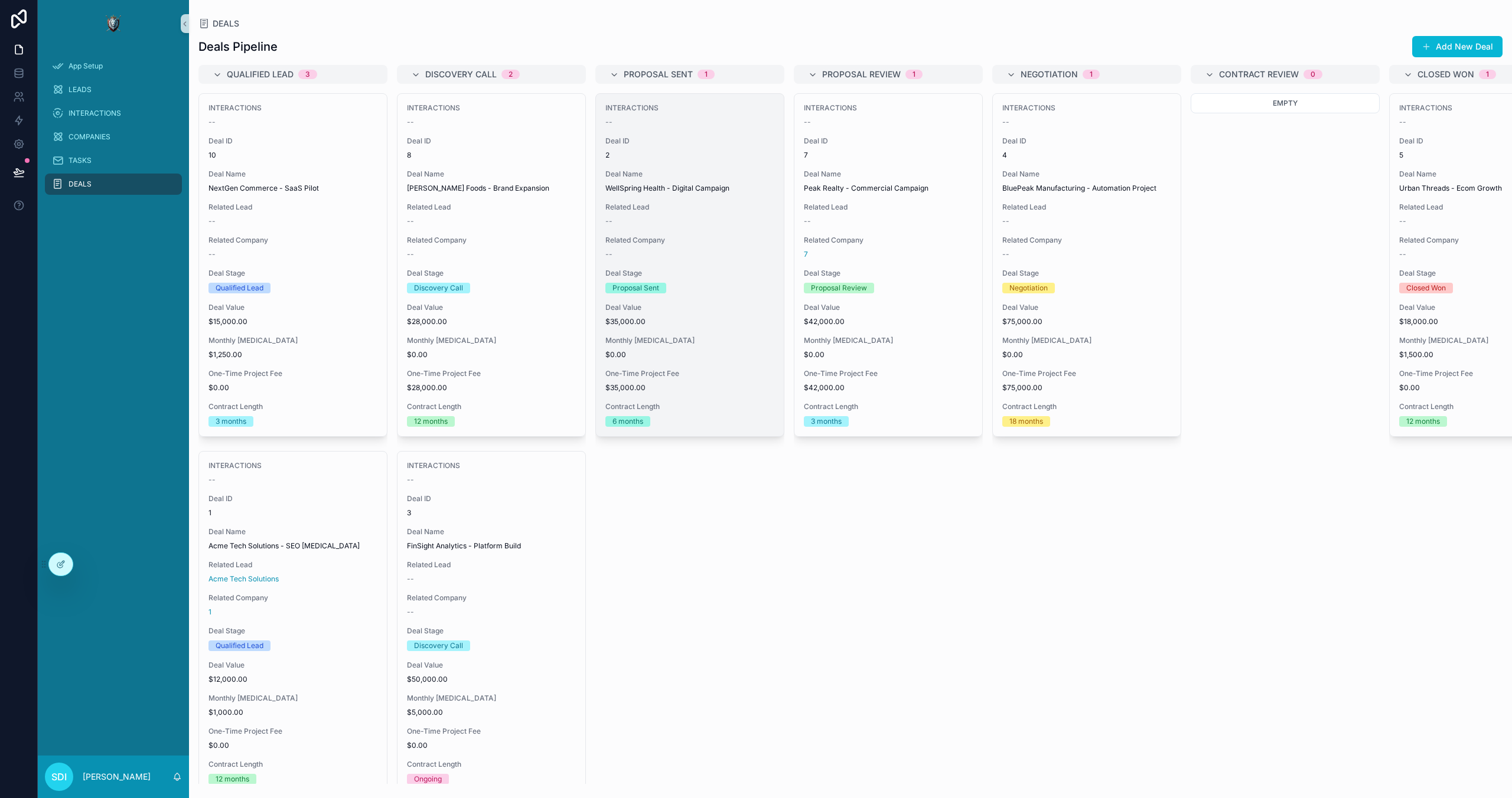
click at [693, 224] on div "--" at bounding box center [690, 221] width 169 height 9
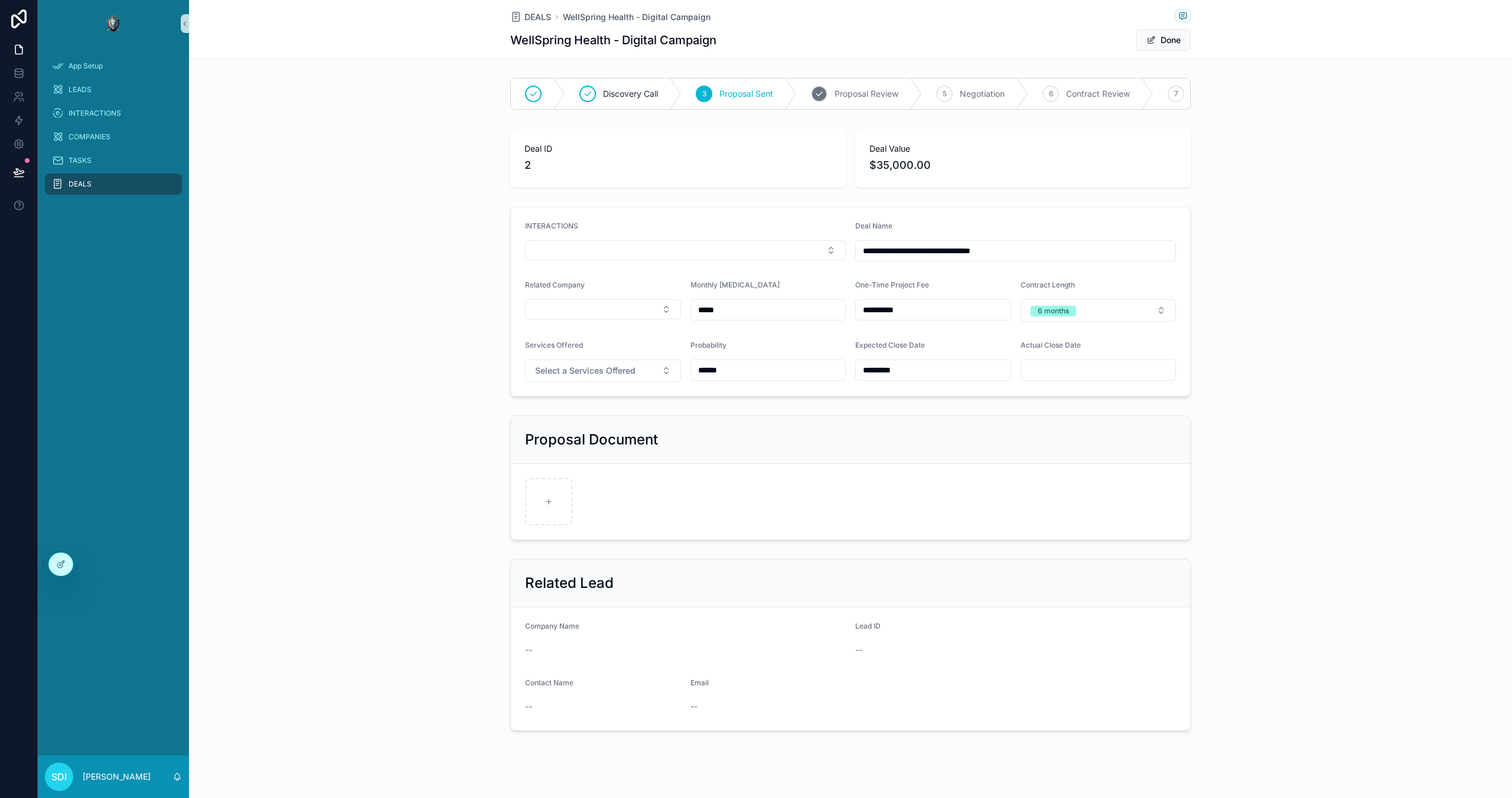
click at [847, 102] on div "4 Proposal Review" at bounding box center [859, 94] width 125 height 31
click at [911, 88] on span "Negotiation" at bounding box center [921, 93] width 45 height 12
click at [990, 98] on span "Contract Review" at bounding box center [975, 93] width 64 height 12
click at [1013, 102] on div "7 Closed Won" at bounding box center [1013, 94] width 107 height 31
click at [53, 159] on icon "scrollable content" at bounding box center [58, 161] width 12 height 12
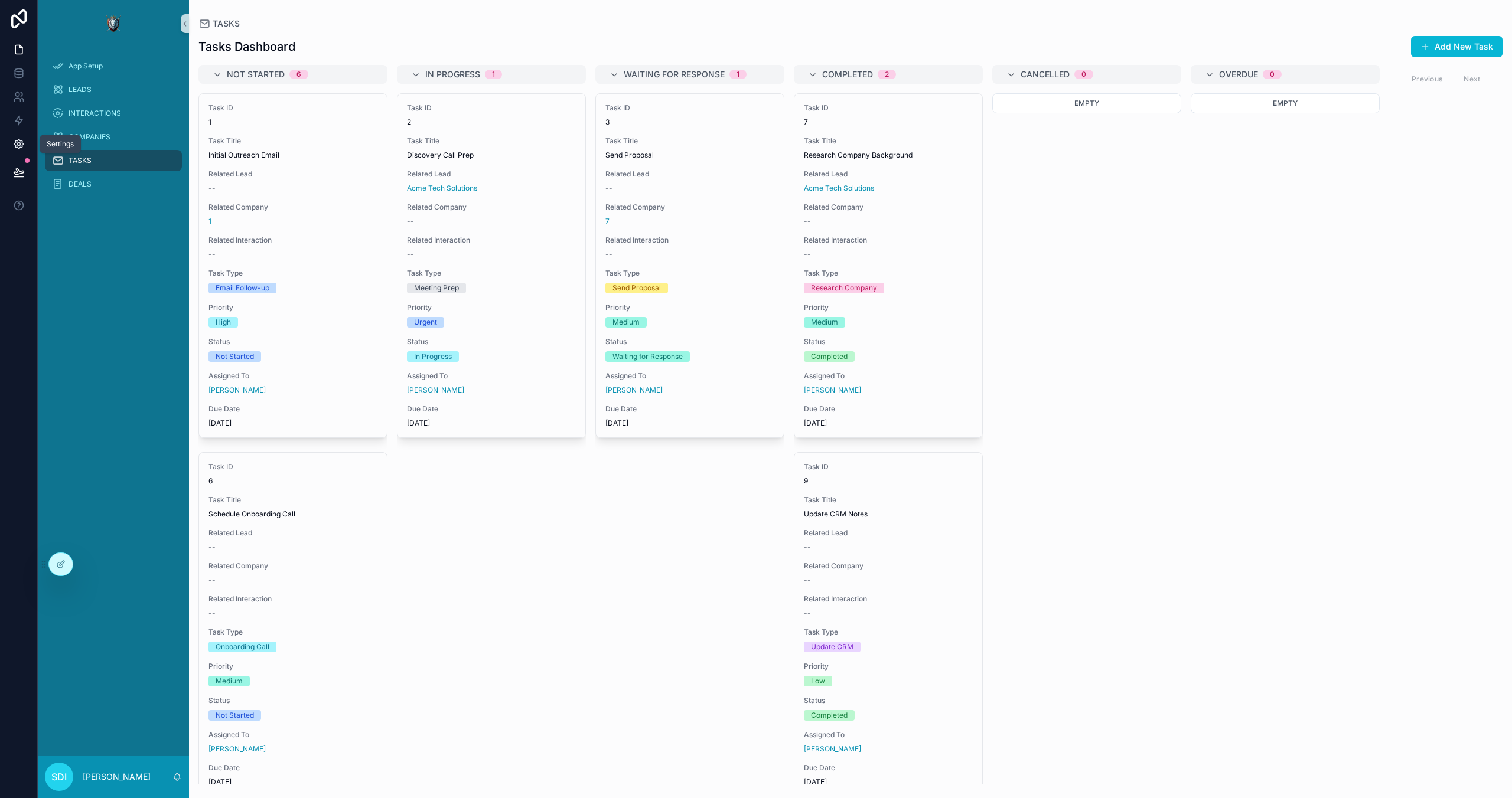
click at [20, 142] on icon at bounding box center [19, 144] width 12 height 12
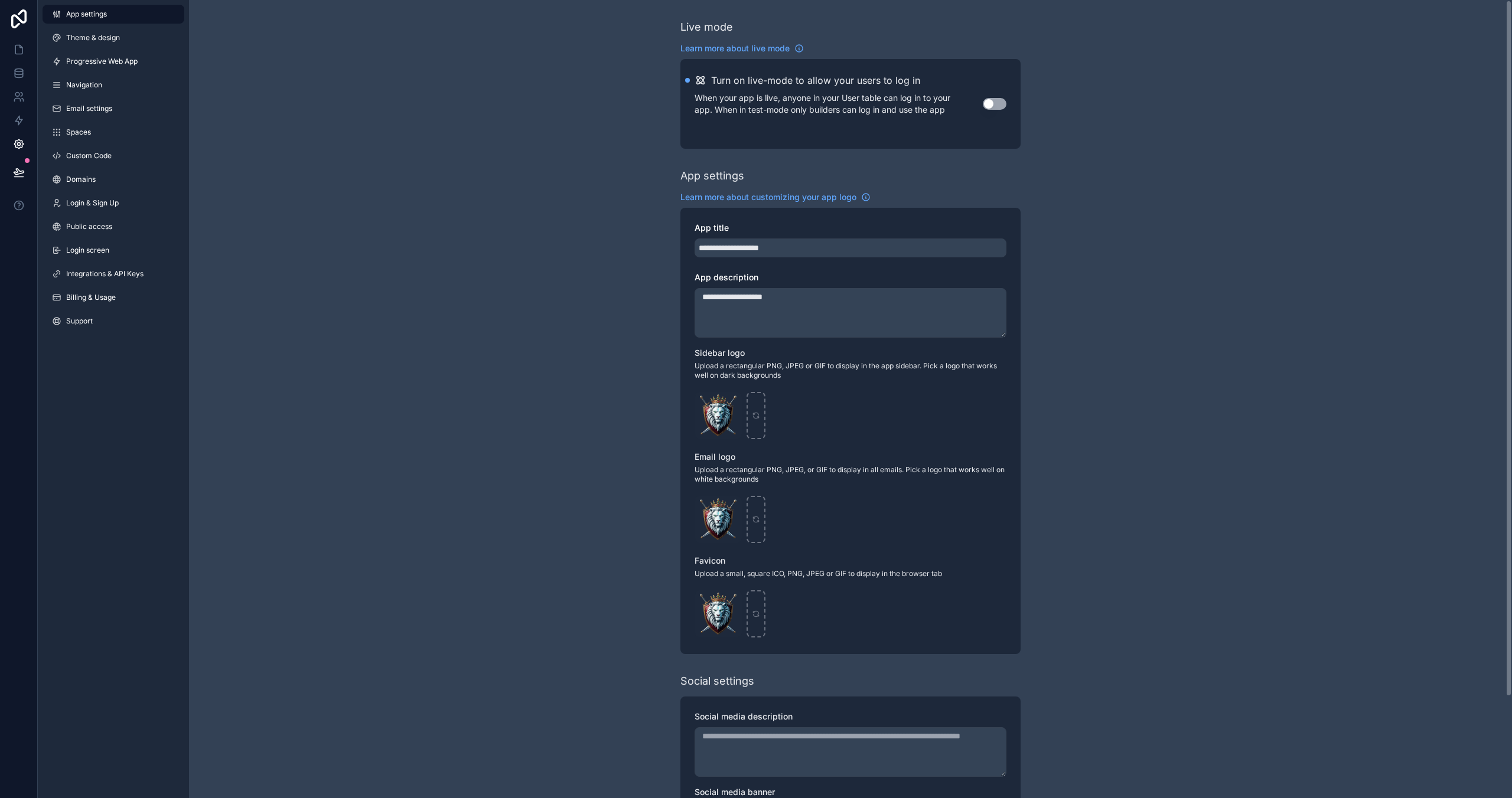
scroll to position [116, 0]
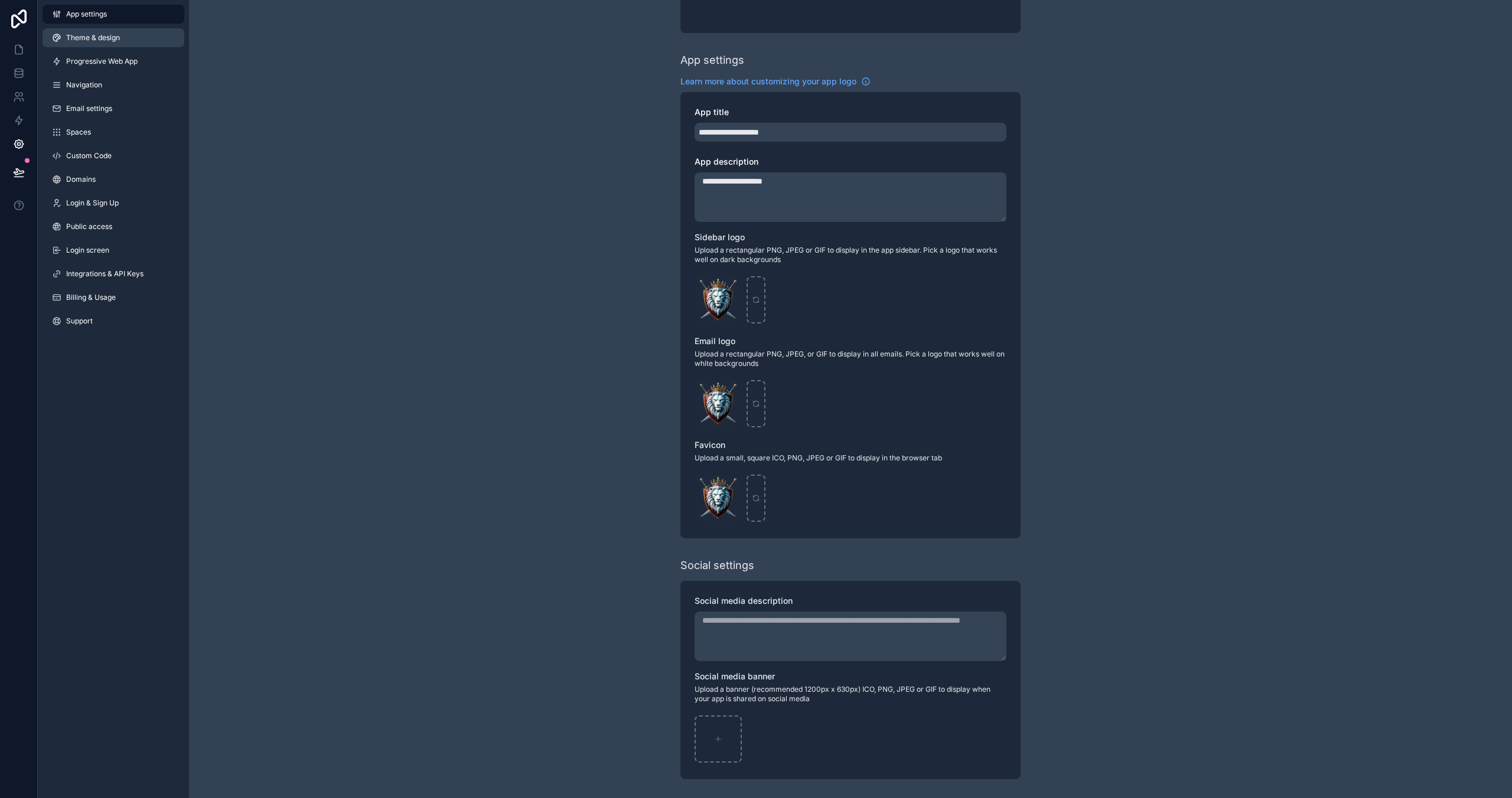
click at [95, 38] on span "Theme & design" at bounding box center [93, 37] width 54 height 9
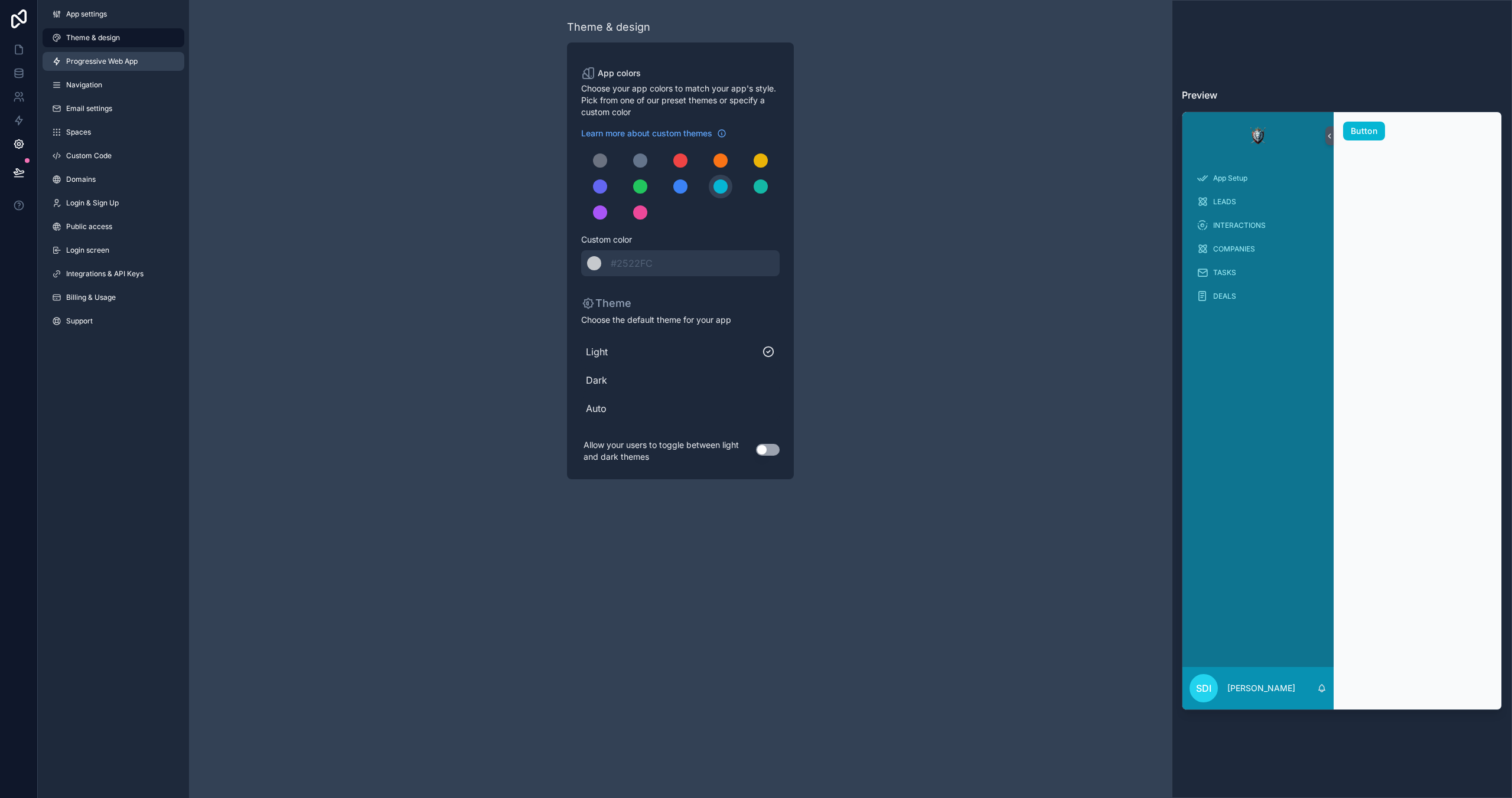
click at [102, 62] on span "Progressive Web App" at bounding box center [102, 61] width 72 height 9
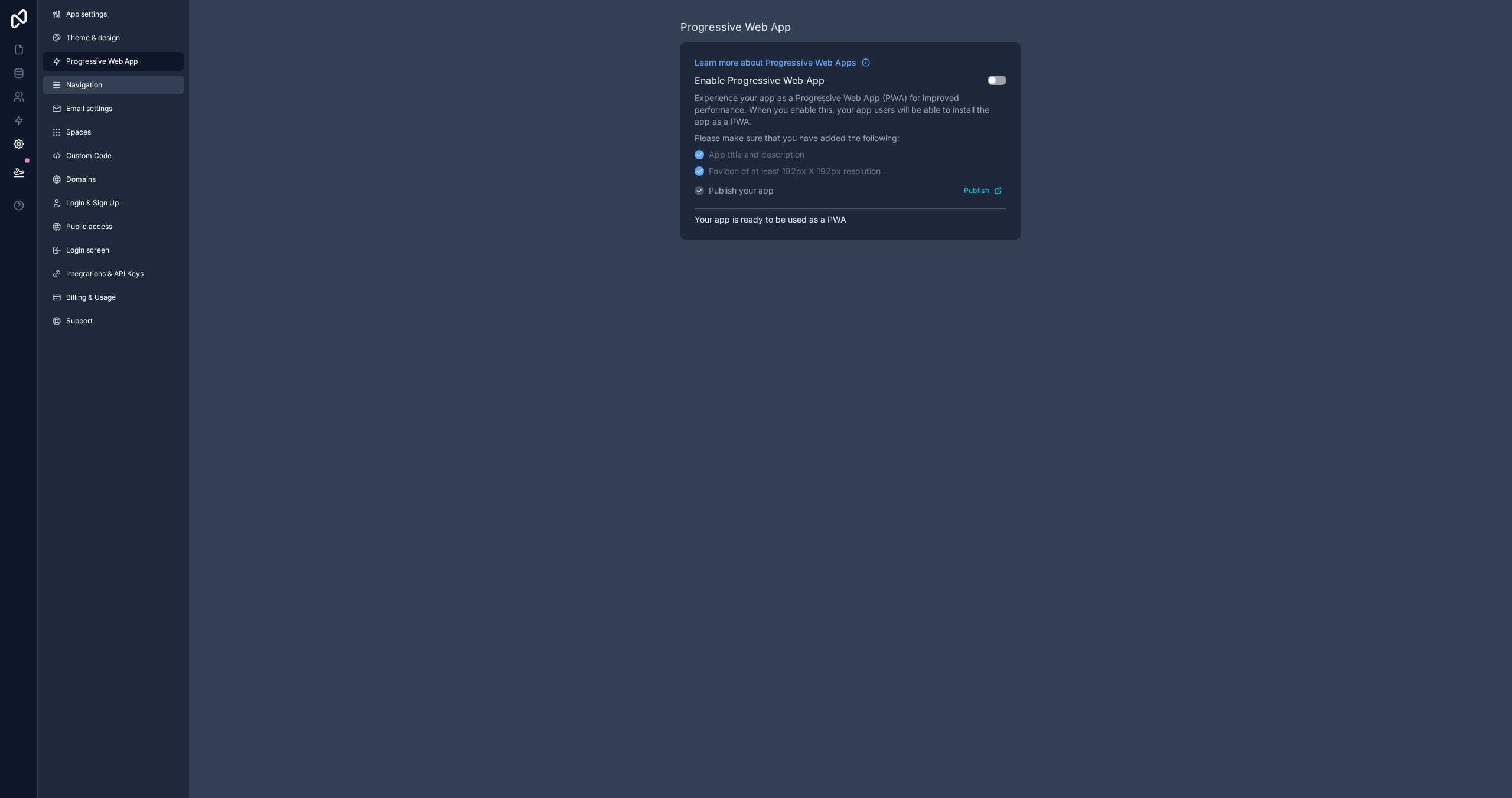
click at [93, 88] on span "Navigation" at bounding box center [83, 84] width 36 height 9
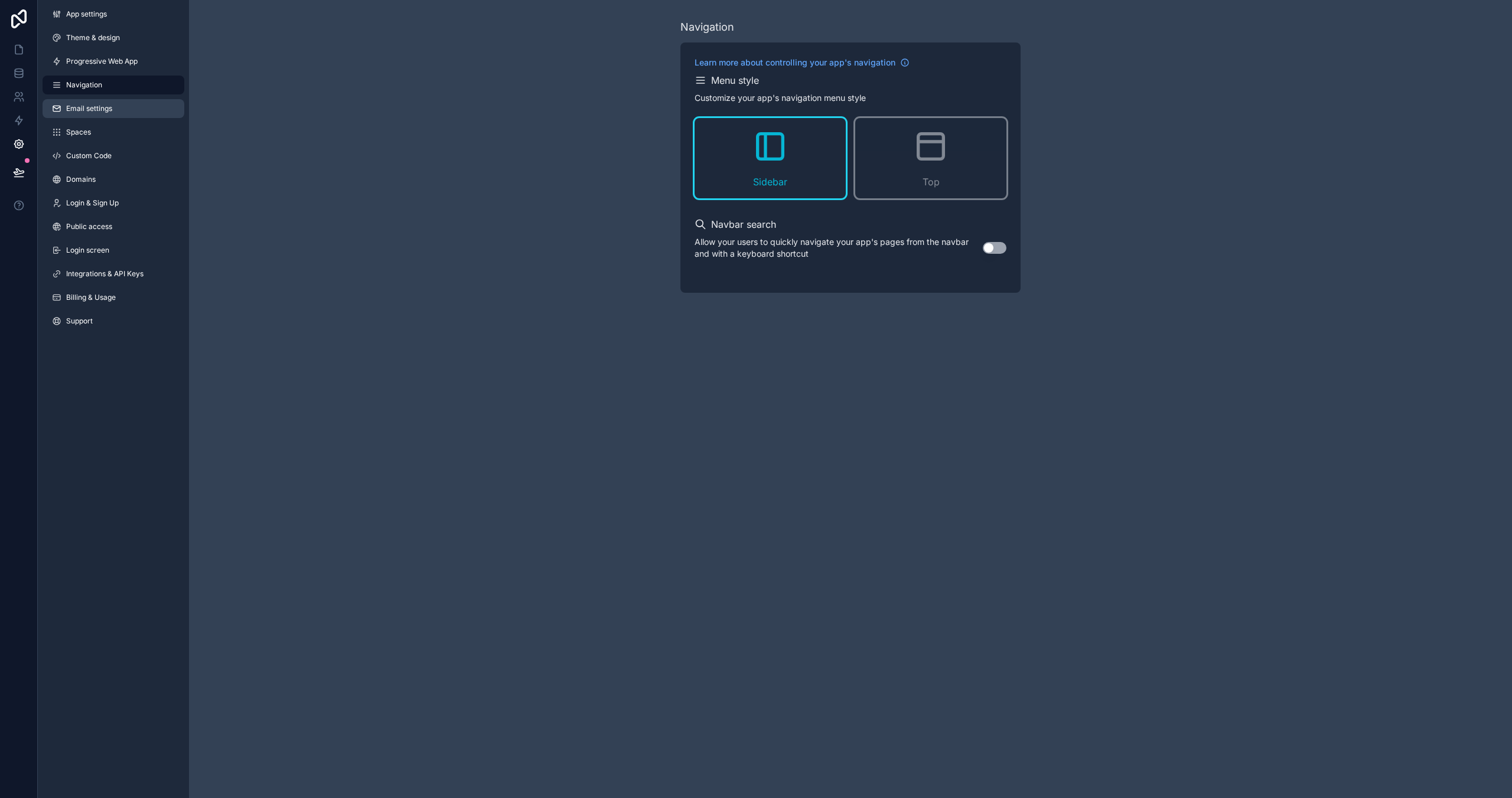
click at [91, 111] on span "Email settings" at bounding box center [89, 108] width 46 height 9
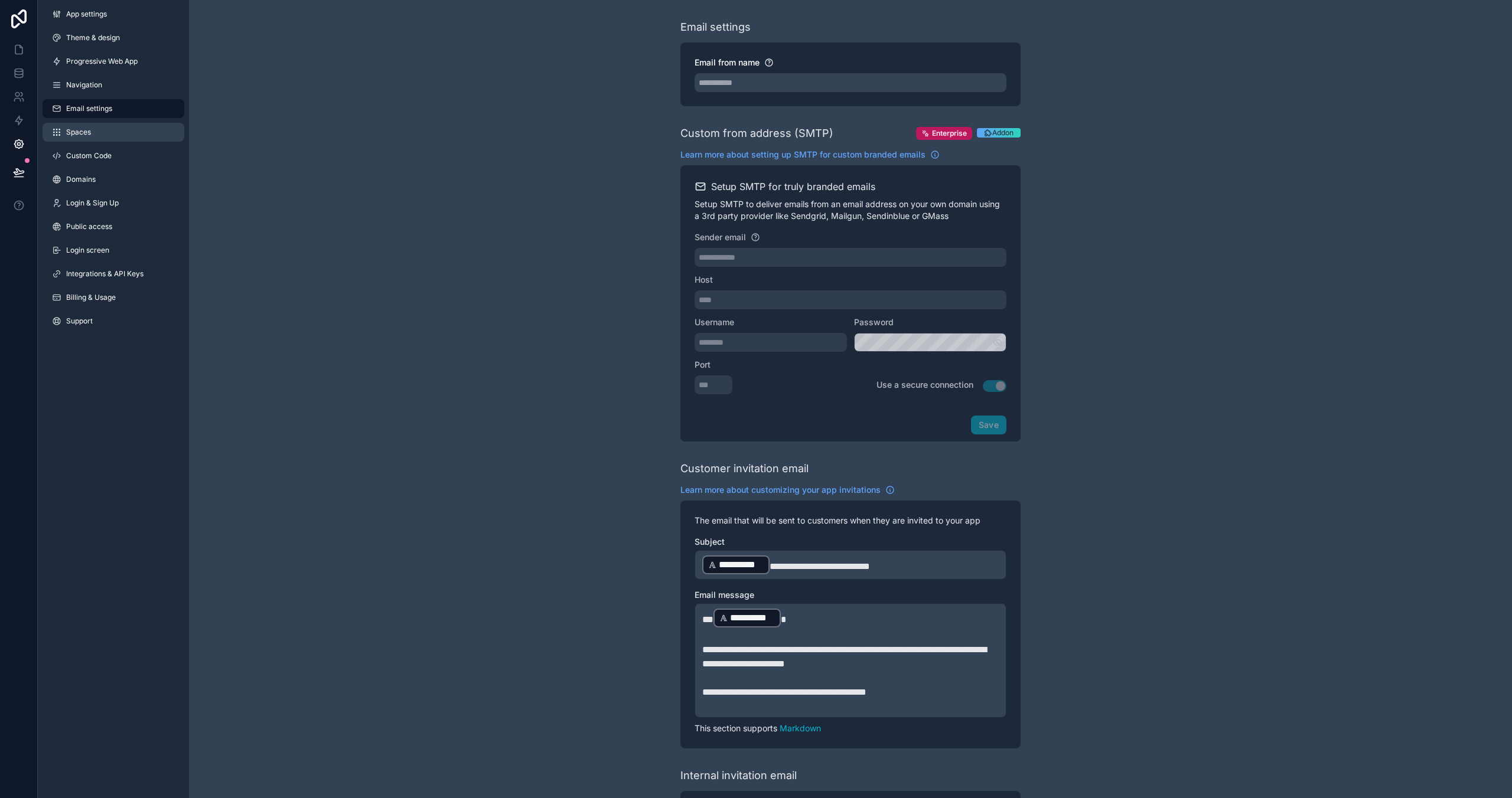
click at [88, 135] on span "Spaces" at bounding box center [78, 132] width 25 height 9
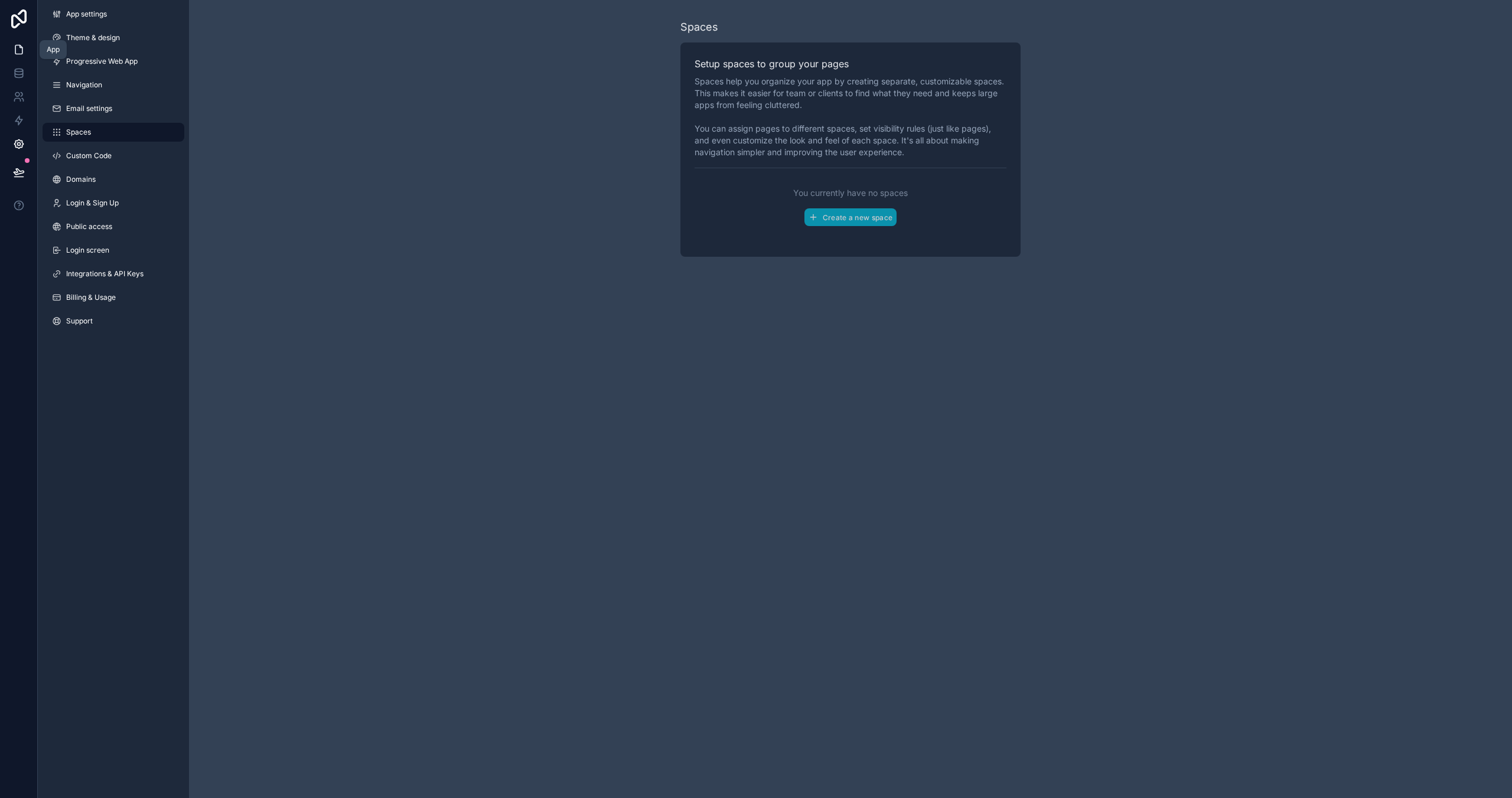
click at [18, 43] on link at bounding box center [18, 50] width 37 height 24
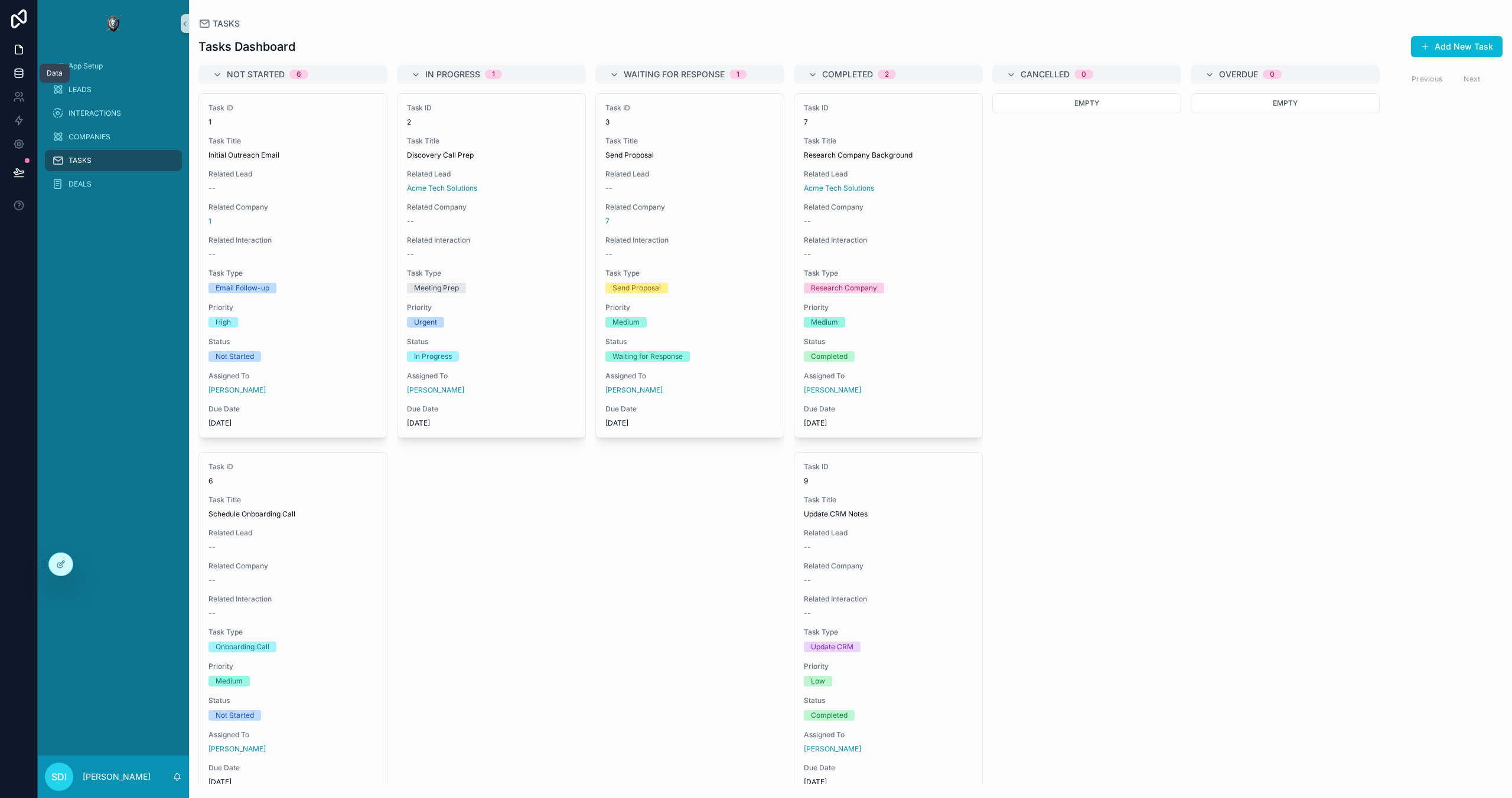
click at [18, 65] on link at bounding box center [18, 74] width 37 height 24
click at [80, 91] on span "LEADS" at bounding box center [80, 89] width 23 height 9
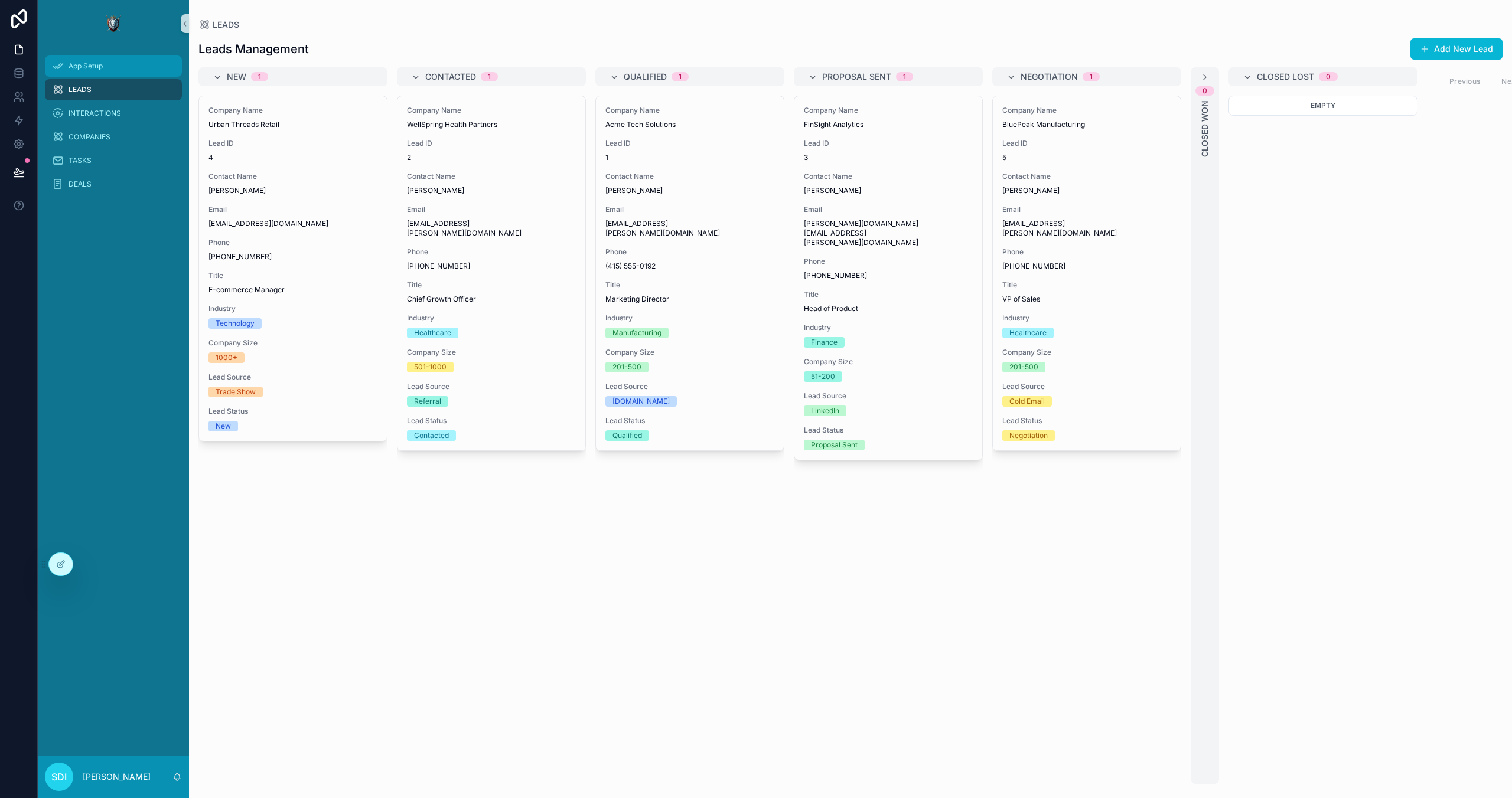
click at [88, 69] on span "App Setup" at bounding box center [86, 66] width 34 height 9
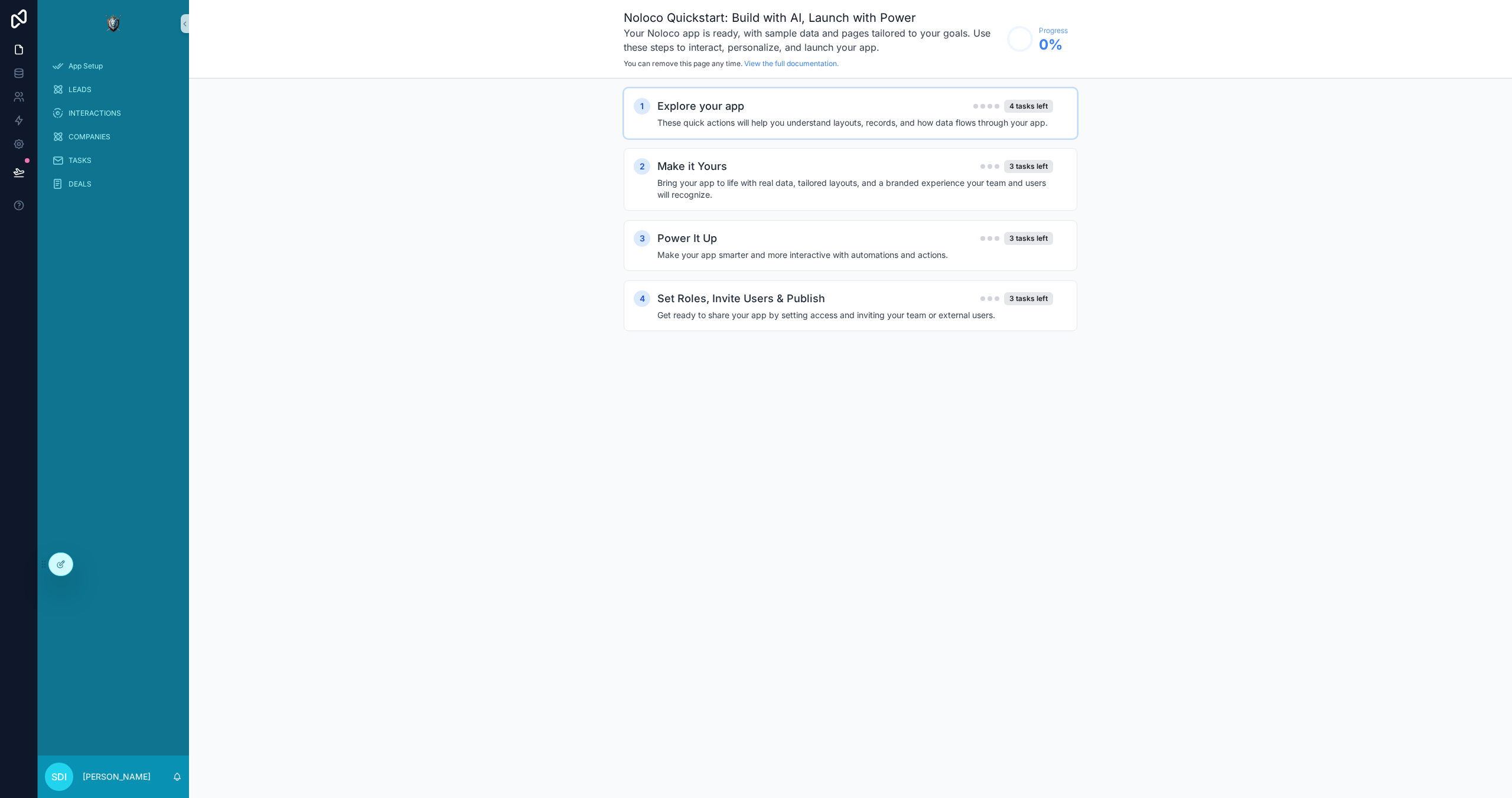
click at [827, 110] on div "Explore your app 4 tasks left" at bounding box center [855, 107] width 396 height 17
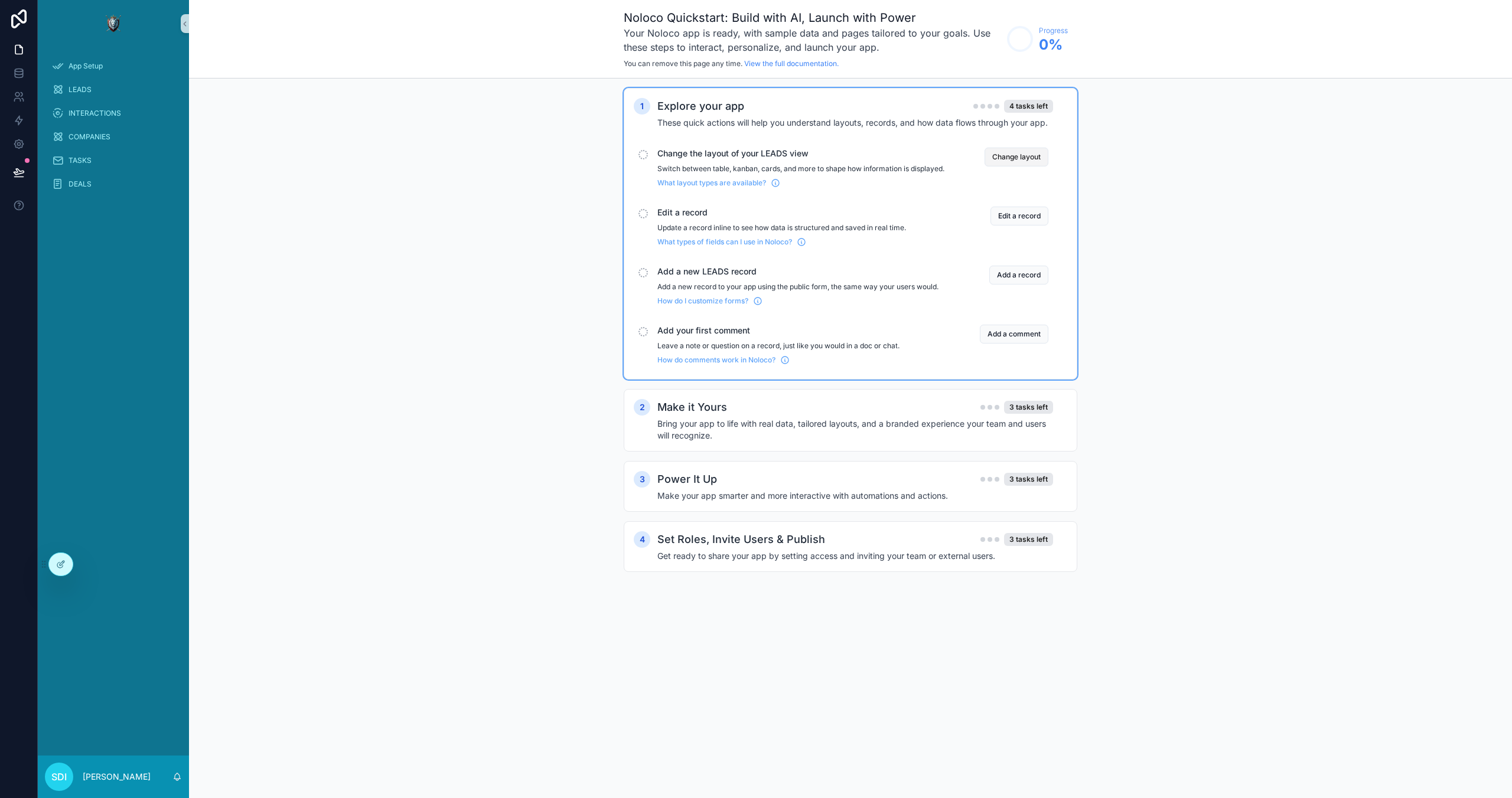
click at [1007, 158] on button "Change layout" at bounding box center [1016, 156] width 64 height 19
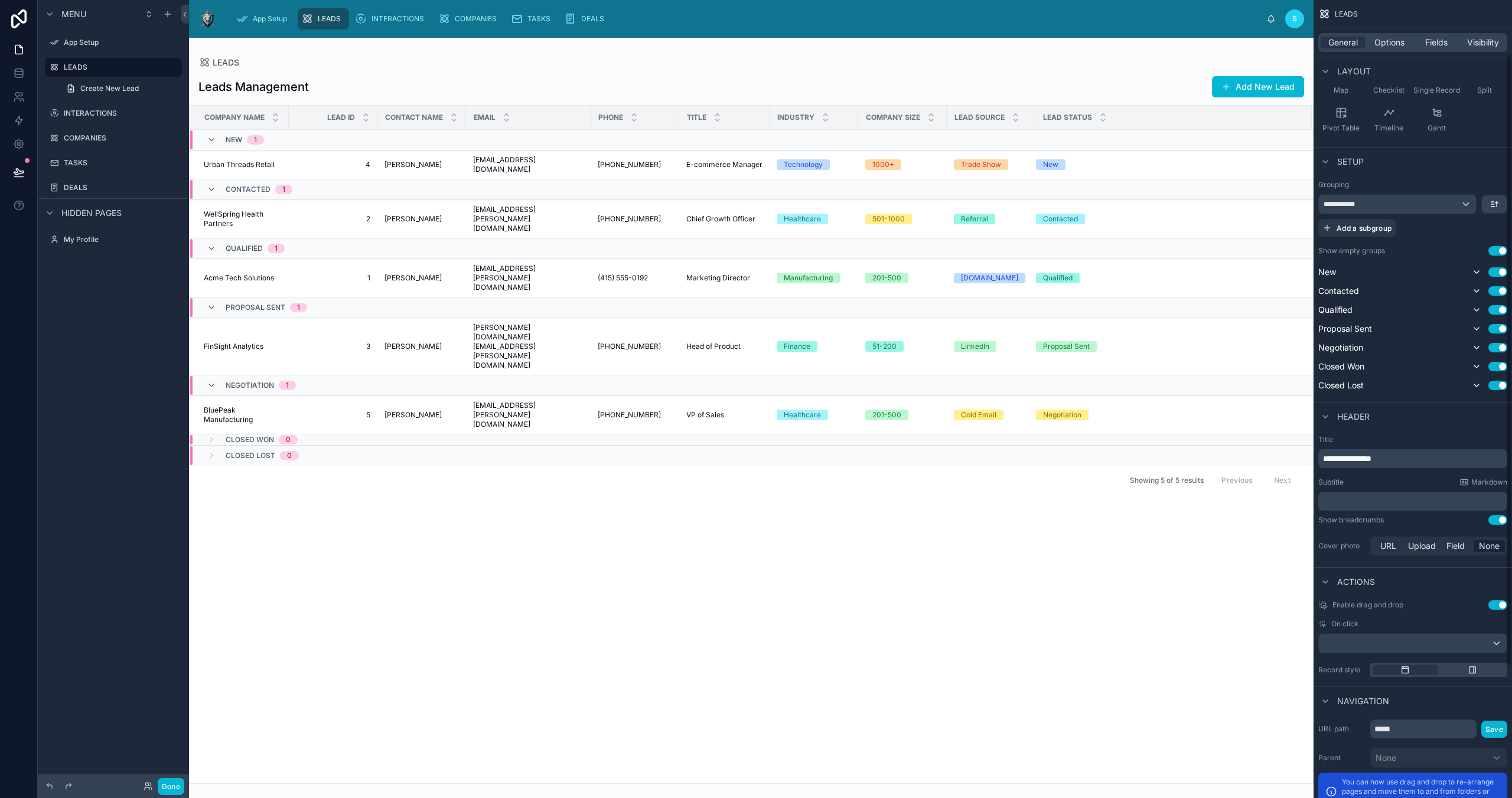
scroll to position [241, 0]
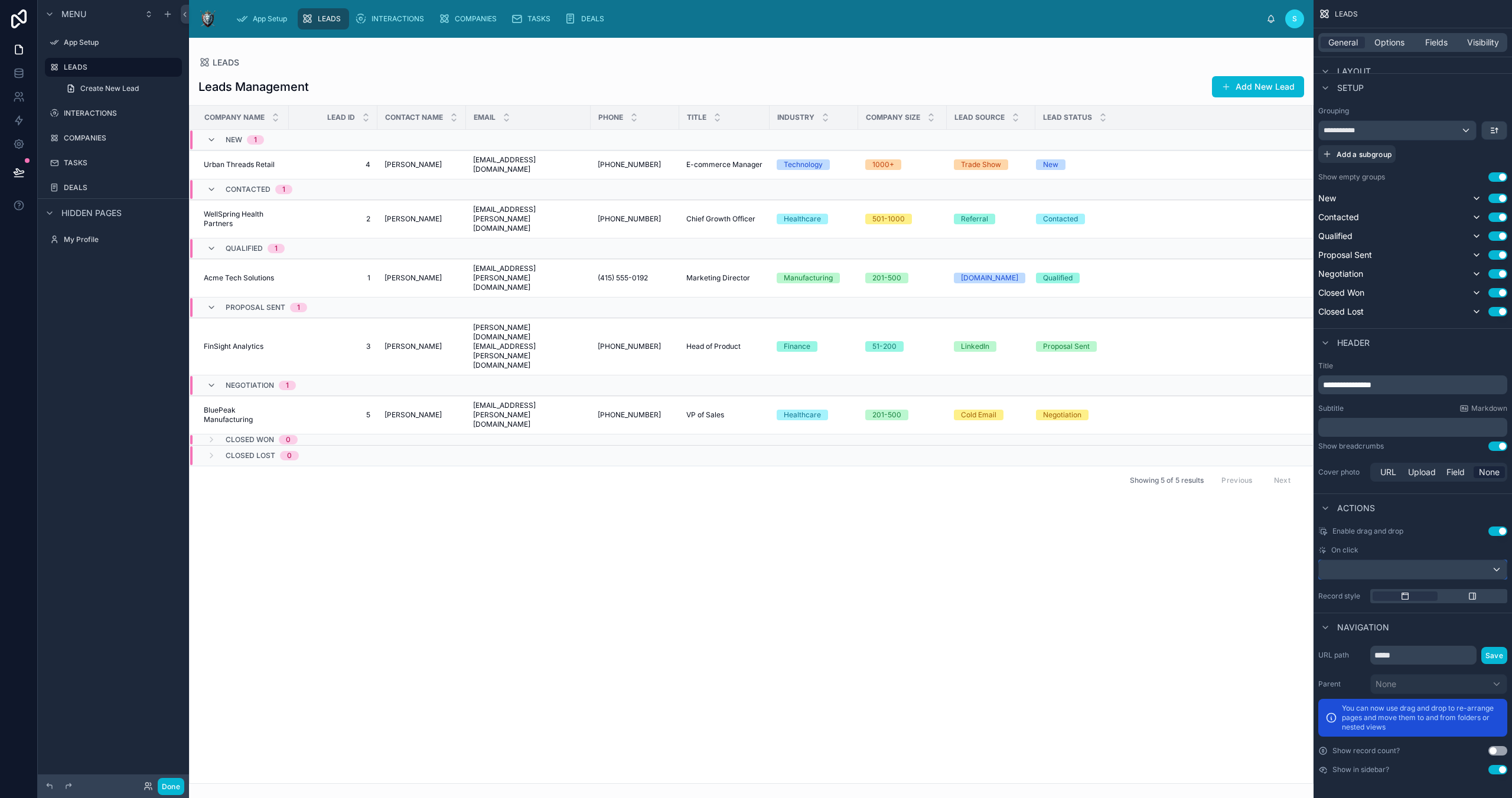
click at [1073, 571] on div "scrollable content" at bounding box center [1413, 569] width 188 height 19
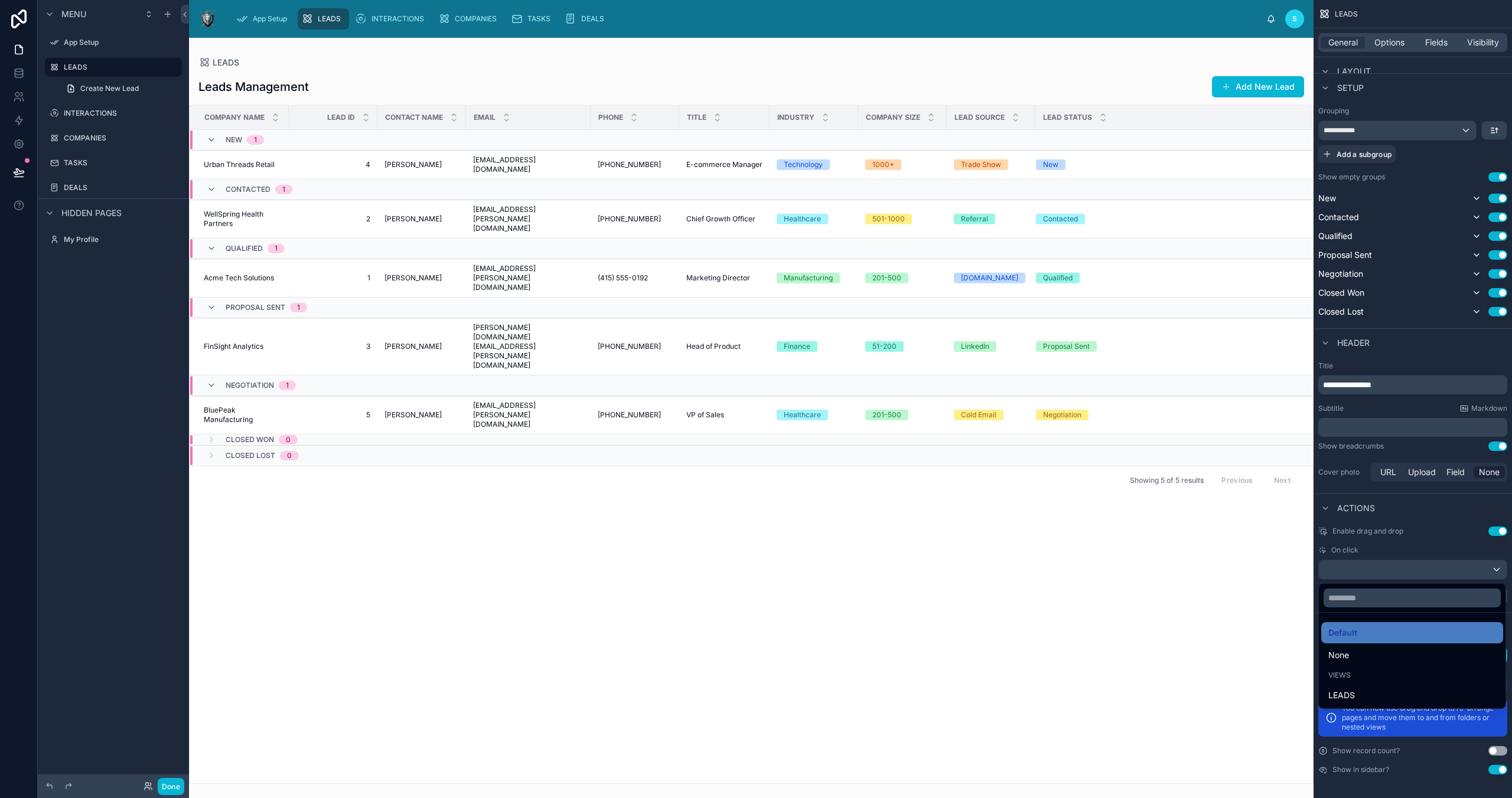
click at [1073, 543] on div "scrollable content" at bounding box center [756, 399] width 1512 height 798
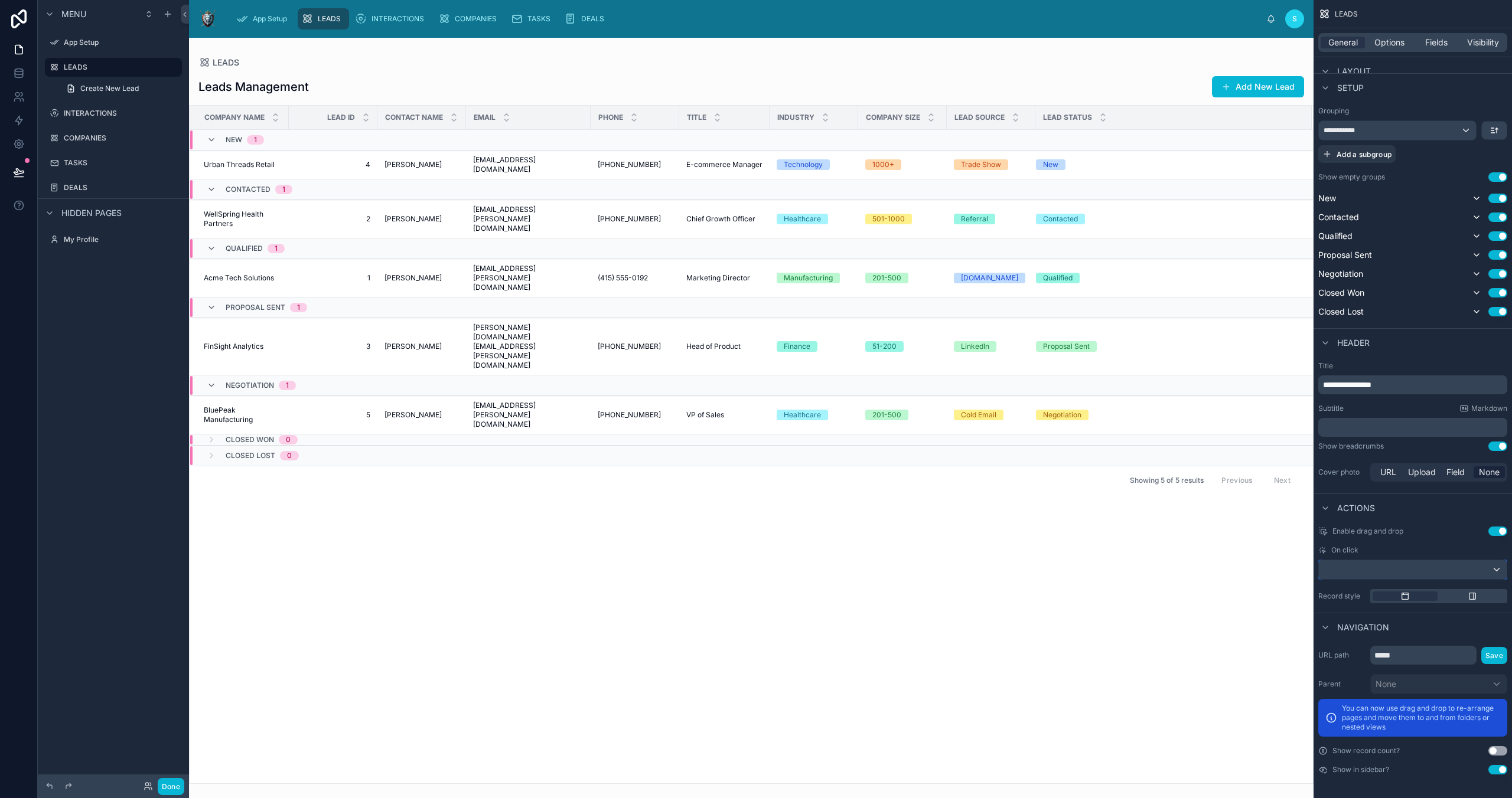
click at [1073, 569] on div "scrollable content" at bounding box center [1413, 569] width 188 height 19
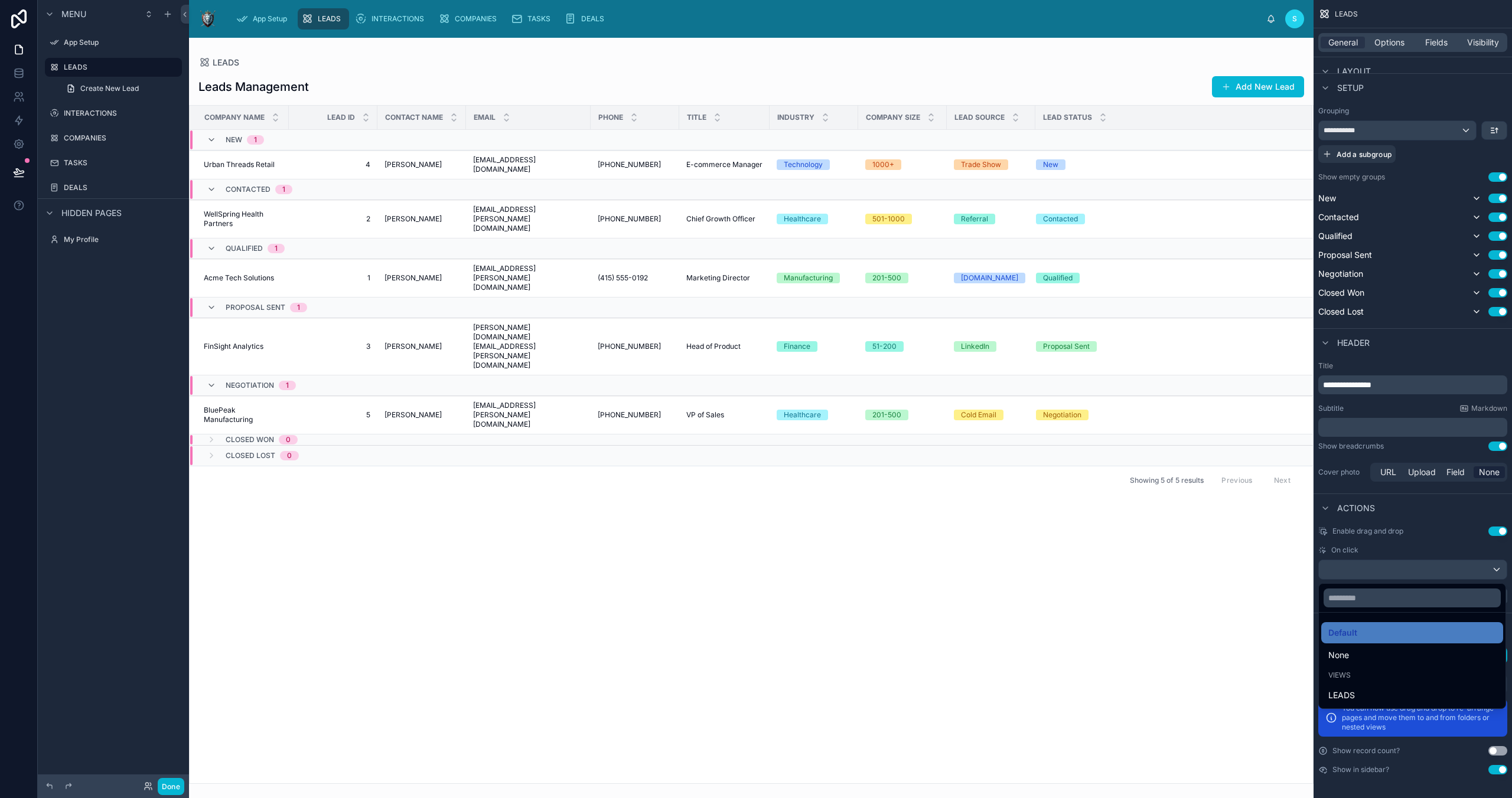
click at [1073, 534] on div "scrollable content" at bounding box center [756, 399] width 1512 height 798
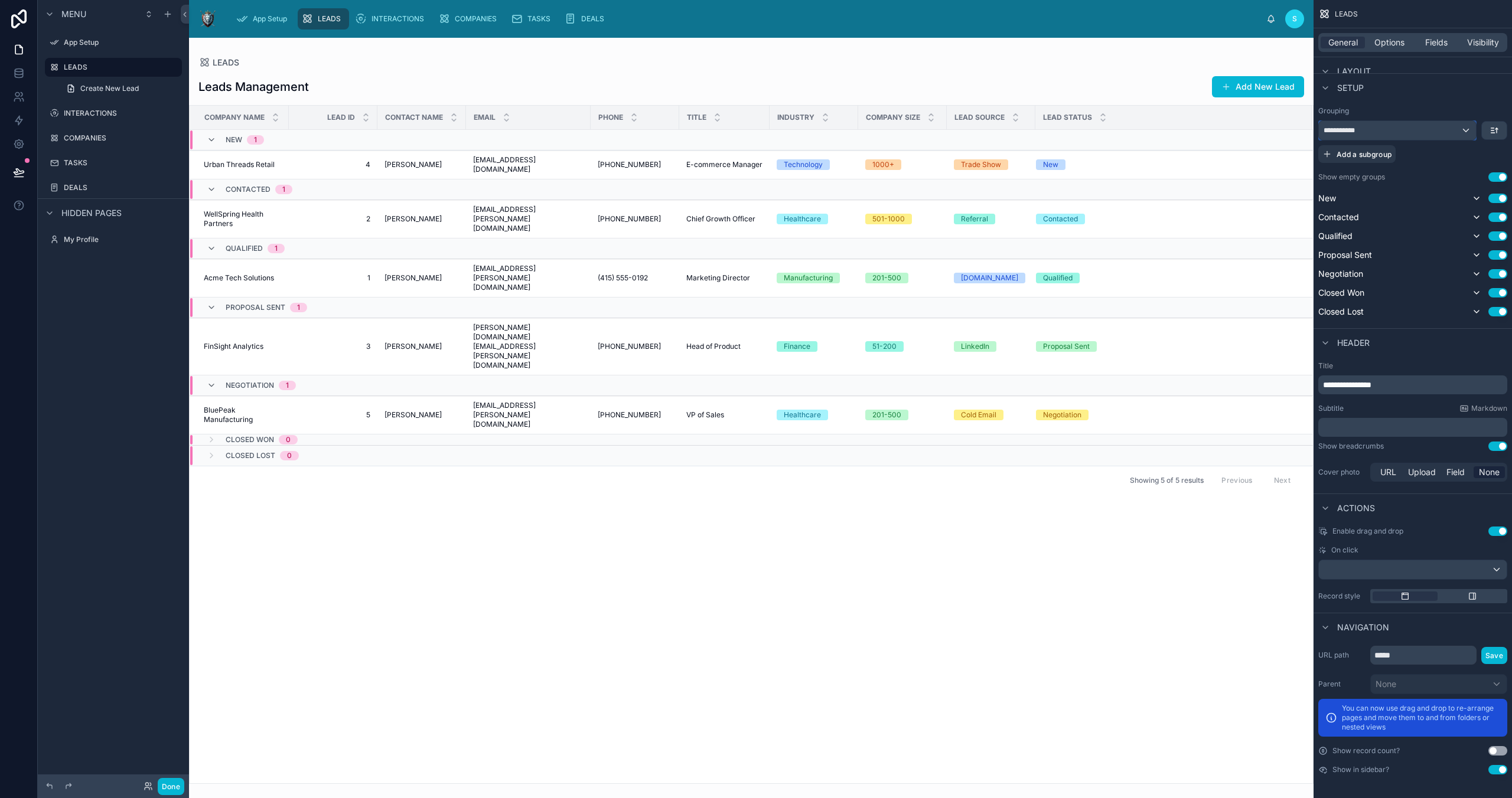
click at [1073, 131] on div "**********" at bounding box center [1398, 130] width 157 height 19
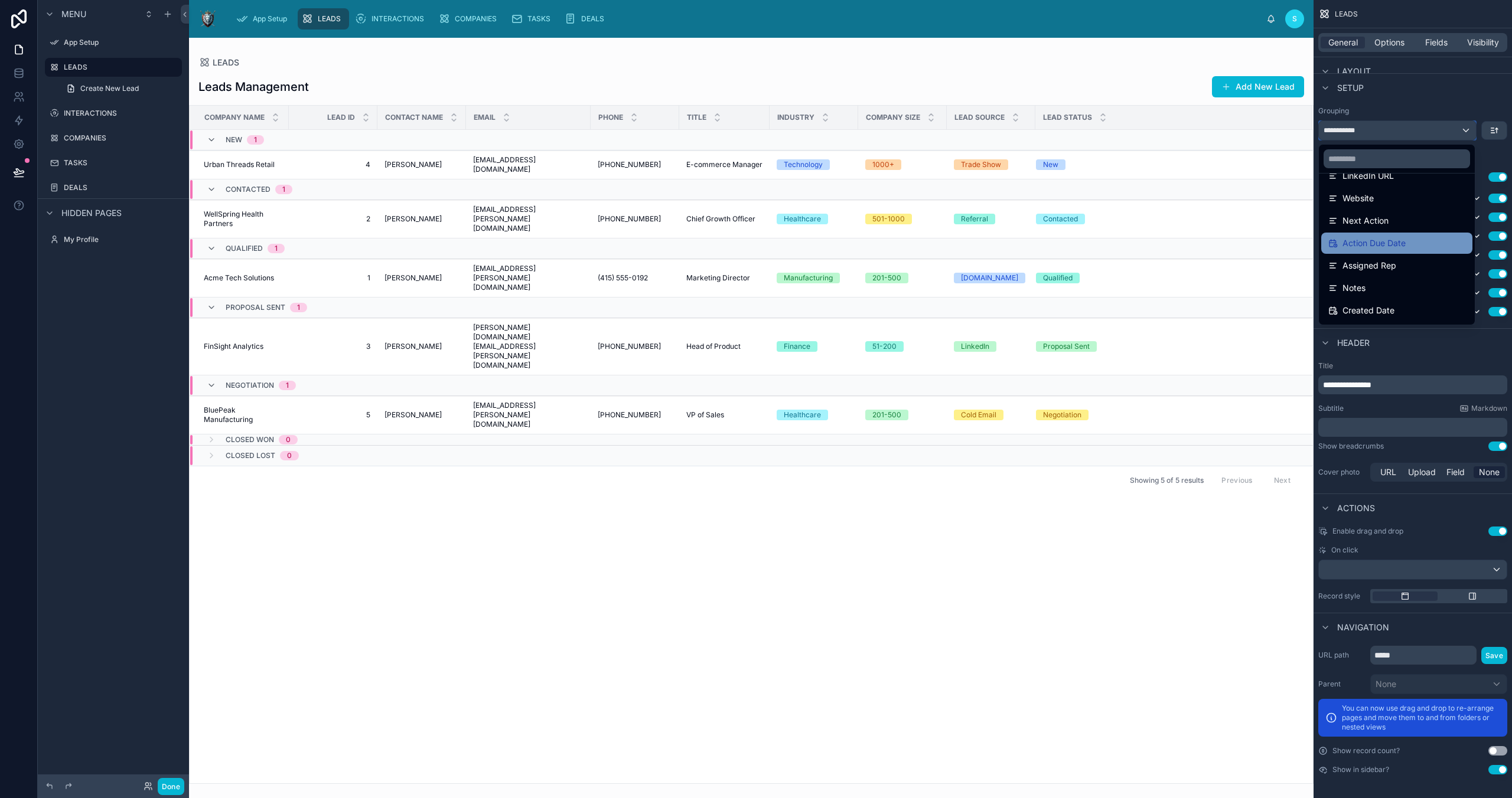
scroll to position [377, 0]
click at [1073, 100] on div "scrollable content" at bounding box center [756, 399] width 1512 height 798
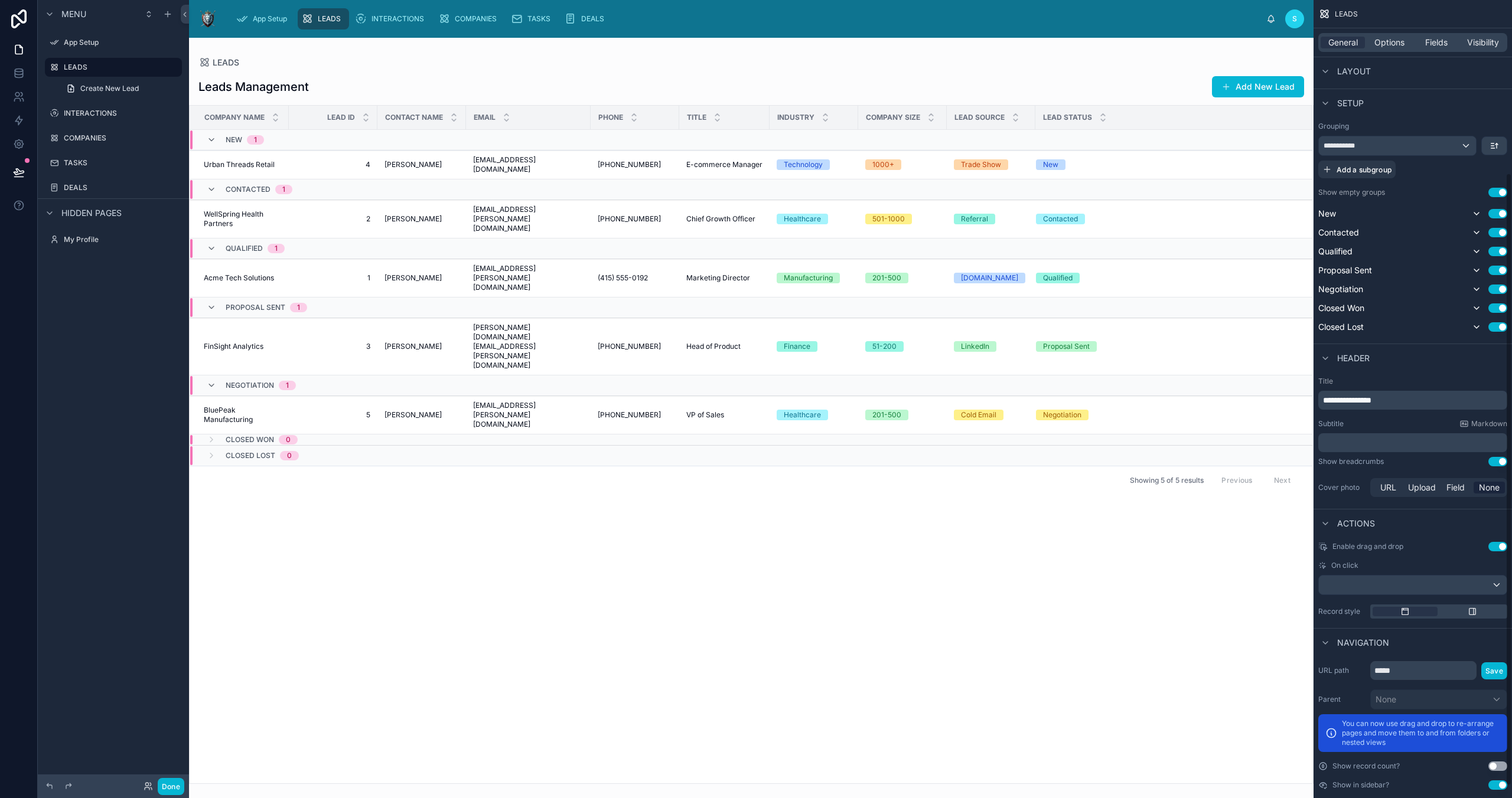
scroll to position [227, 0]
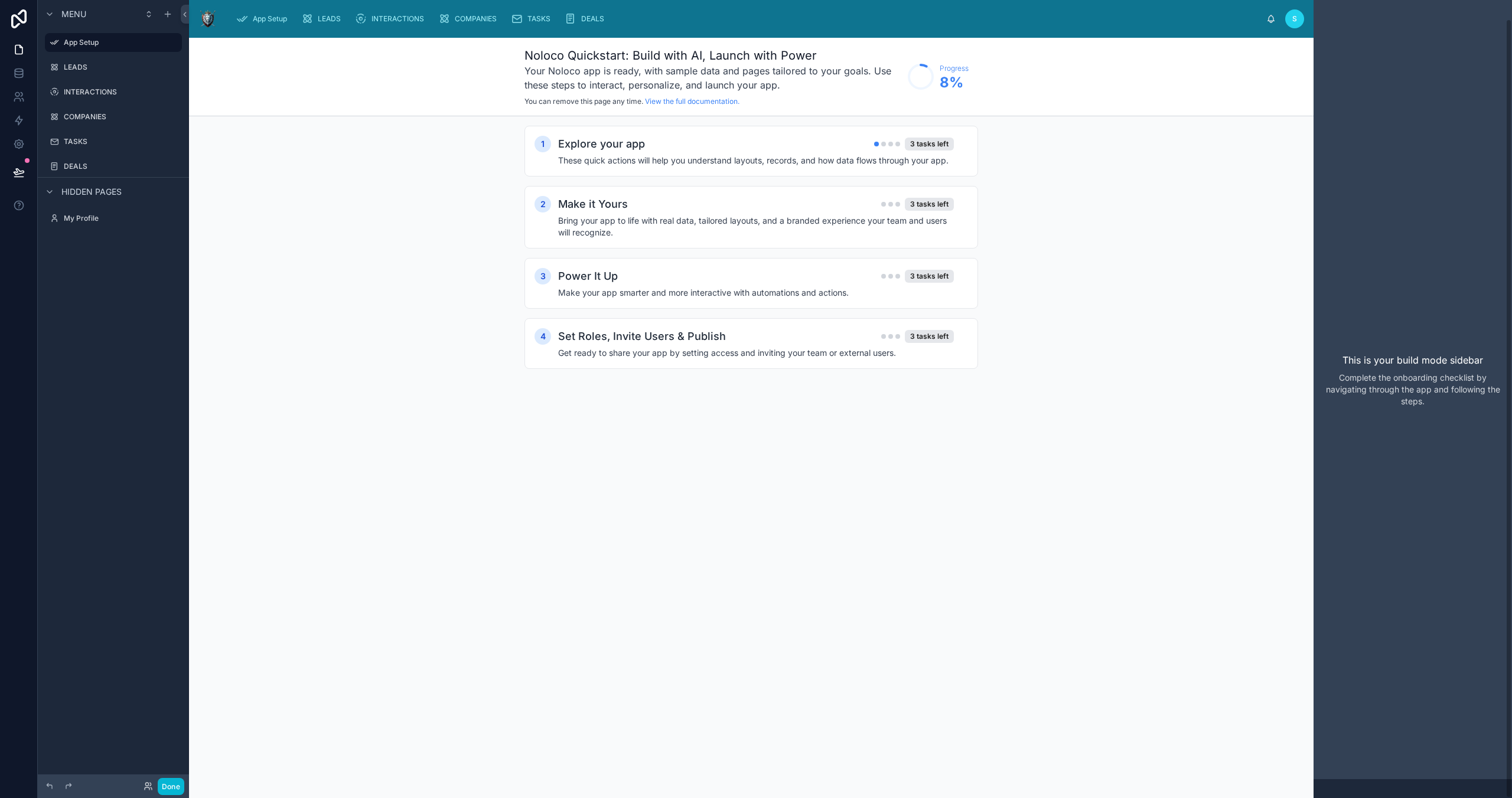
scroll to position [19, 0]
click at [921, 158] on h4 "These quick actions will help you understand layouts, records, and how data flo…" at bounding box center [756, 161] width 396 height 12
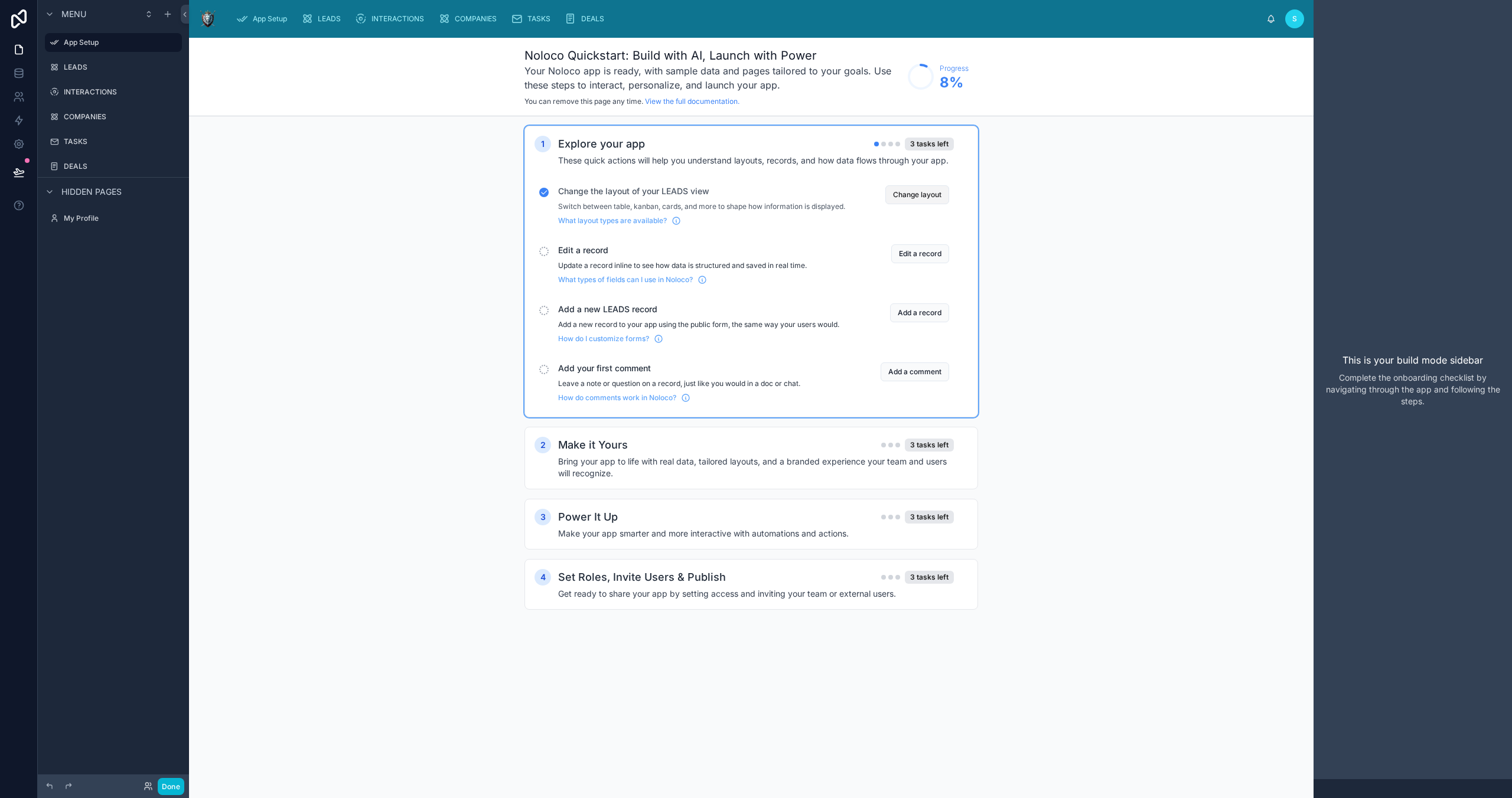
click at [921, 191] on button "Change layout" at bounding box center [917, 194] width 64 height 19
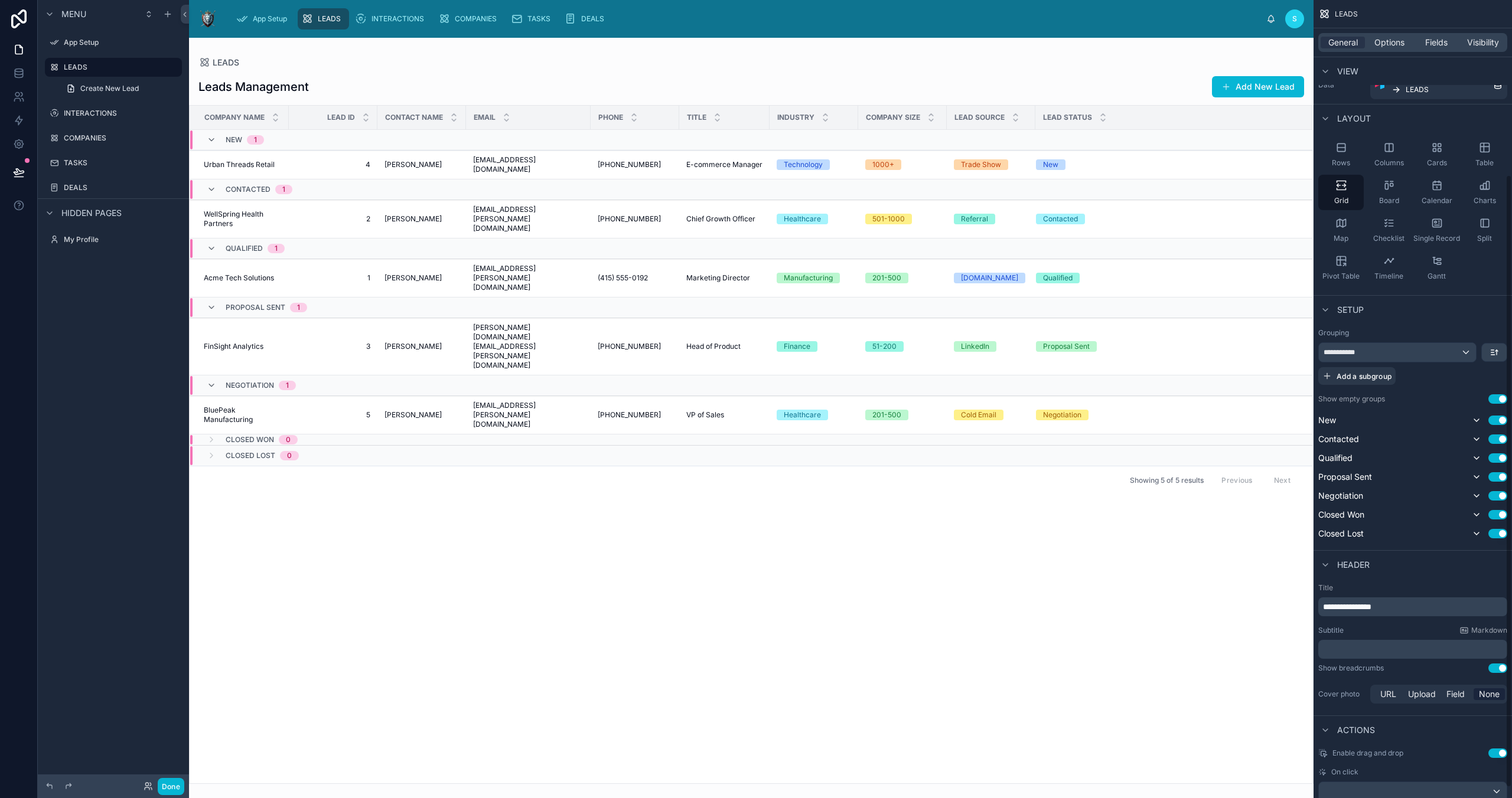
scroll to position [227, 0]
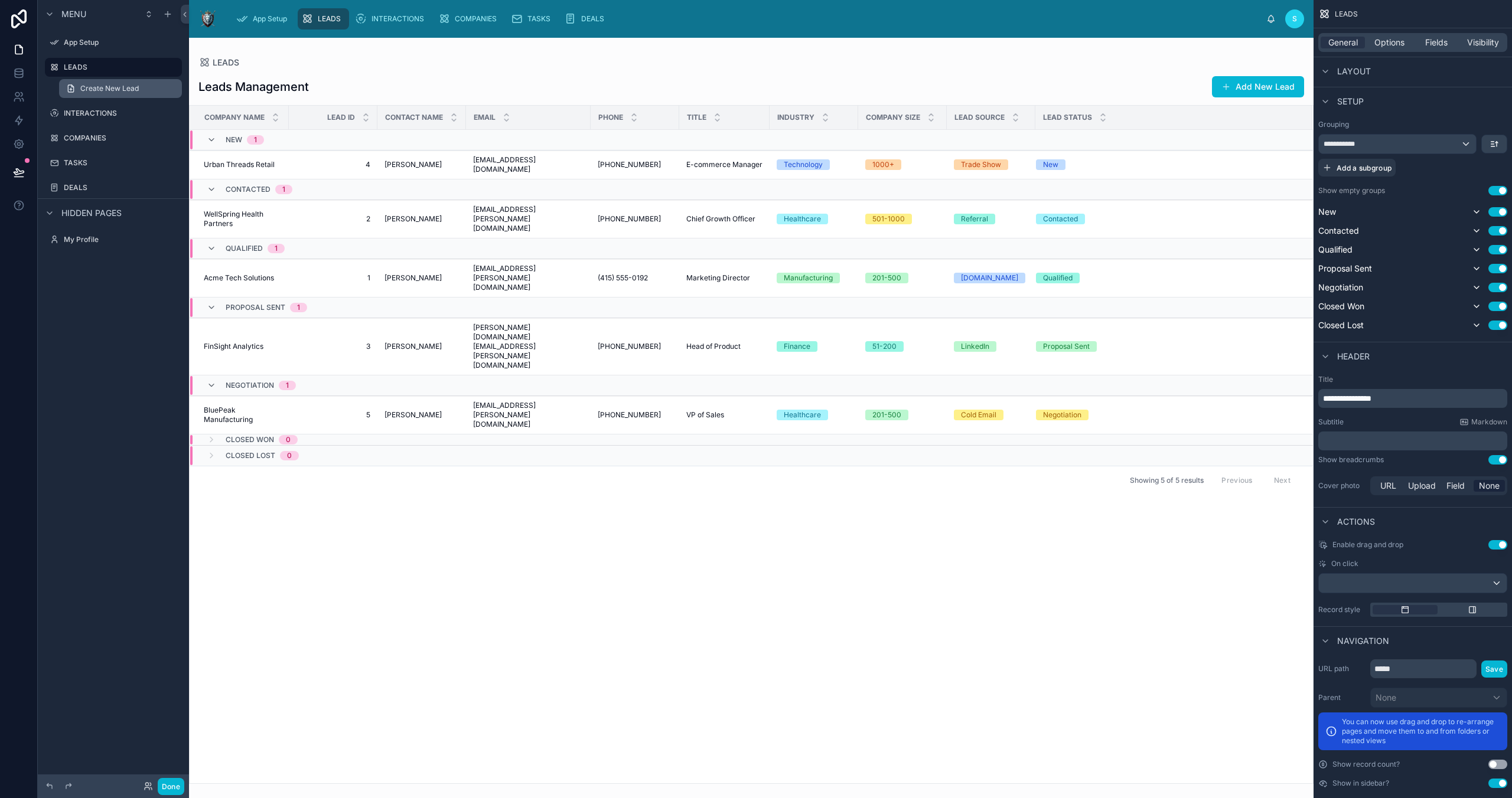
click at [130, 90] on span "Create New Lead" at bounding box center [109, 88] width 58 height 9
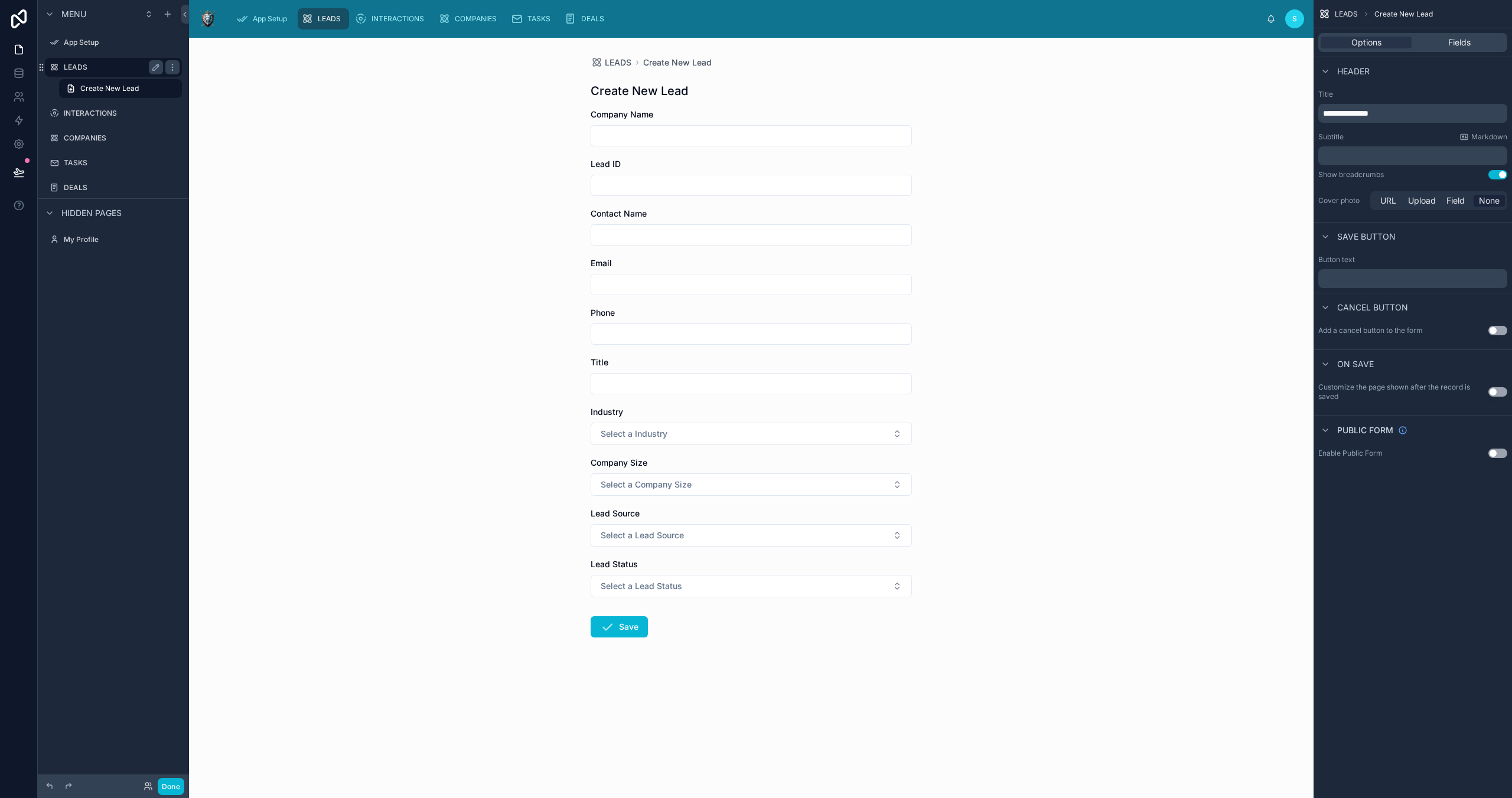
click at [82, 68] on label "LEADS" at bounding box center [111, 67] width 95 height 9
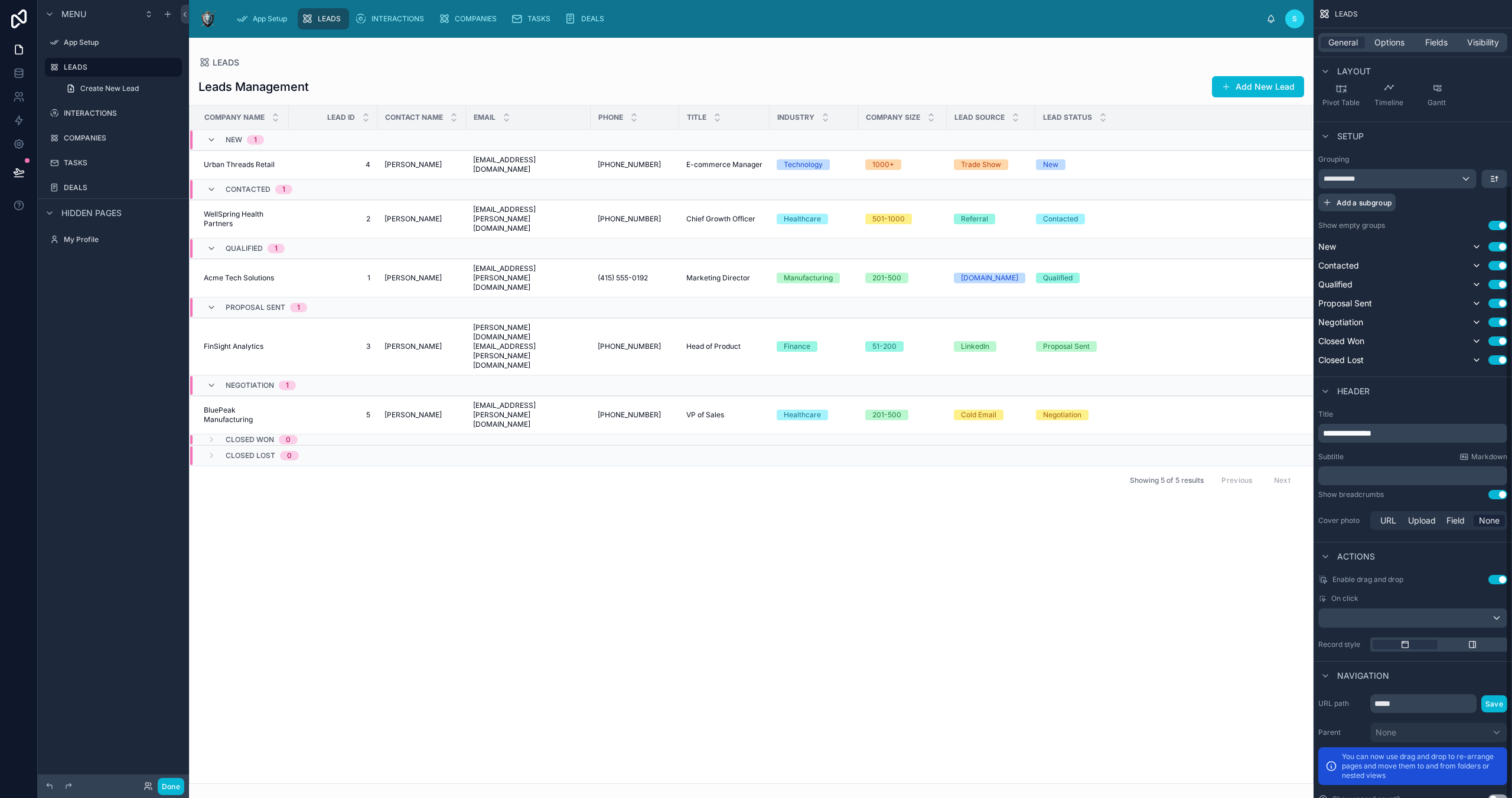
scroll to position [241, 0]
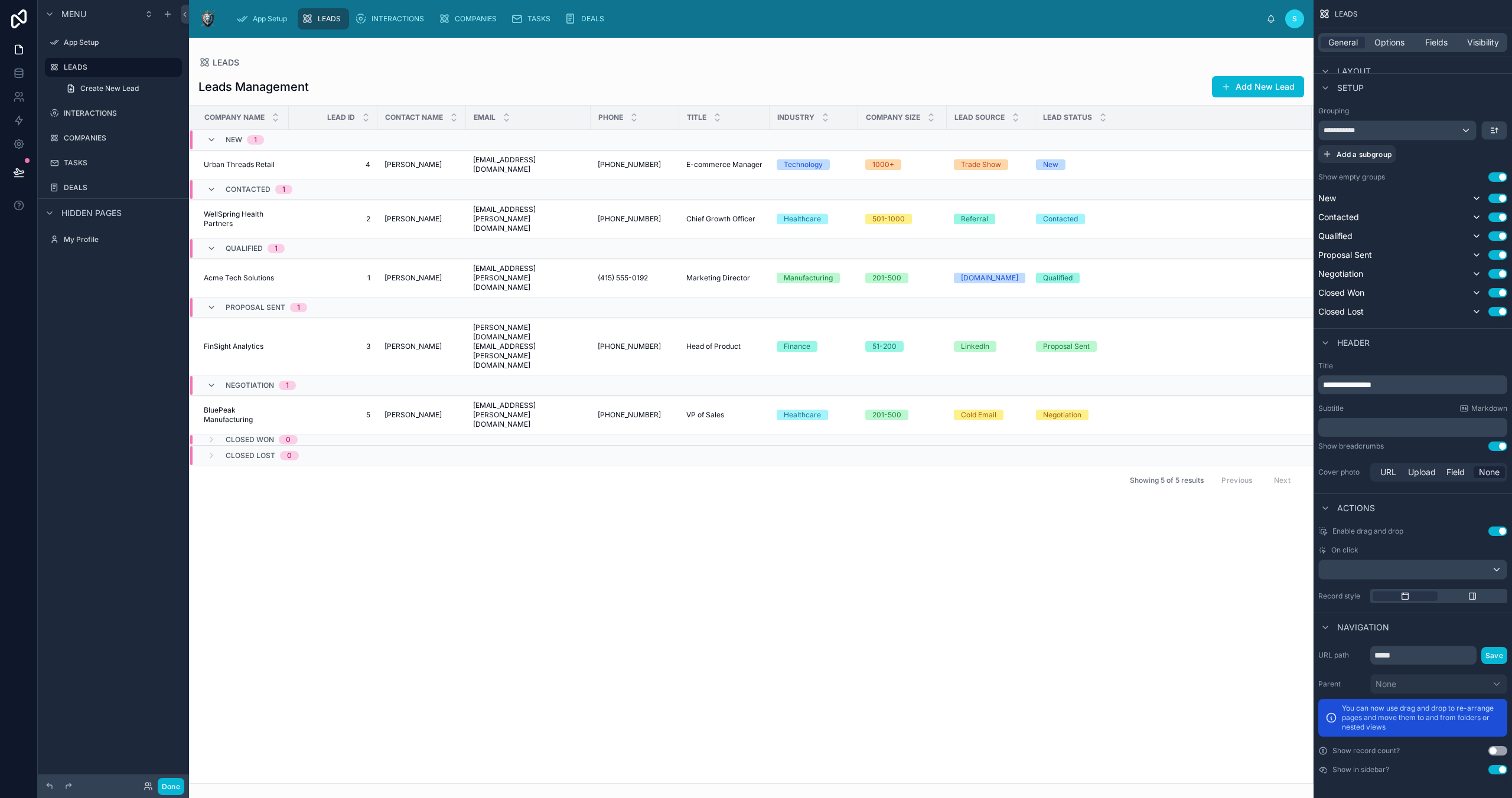
click at [1073, 621] on div "Navigation" at bounding box center [1412, 627] width 199 height 28
click at [1073, 569] on div "scrollable content" at bounding box center [1413, 569] width 188 height 19
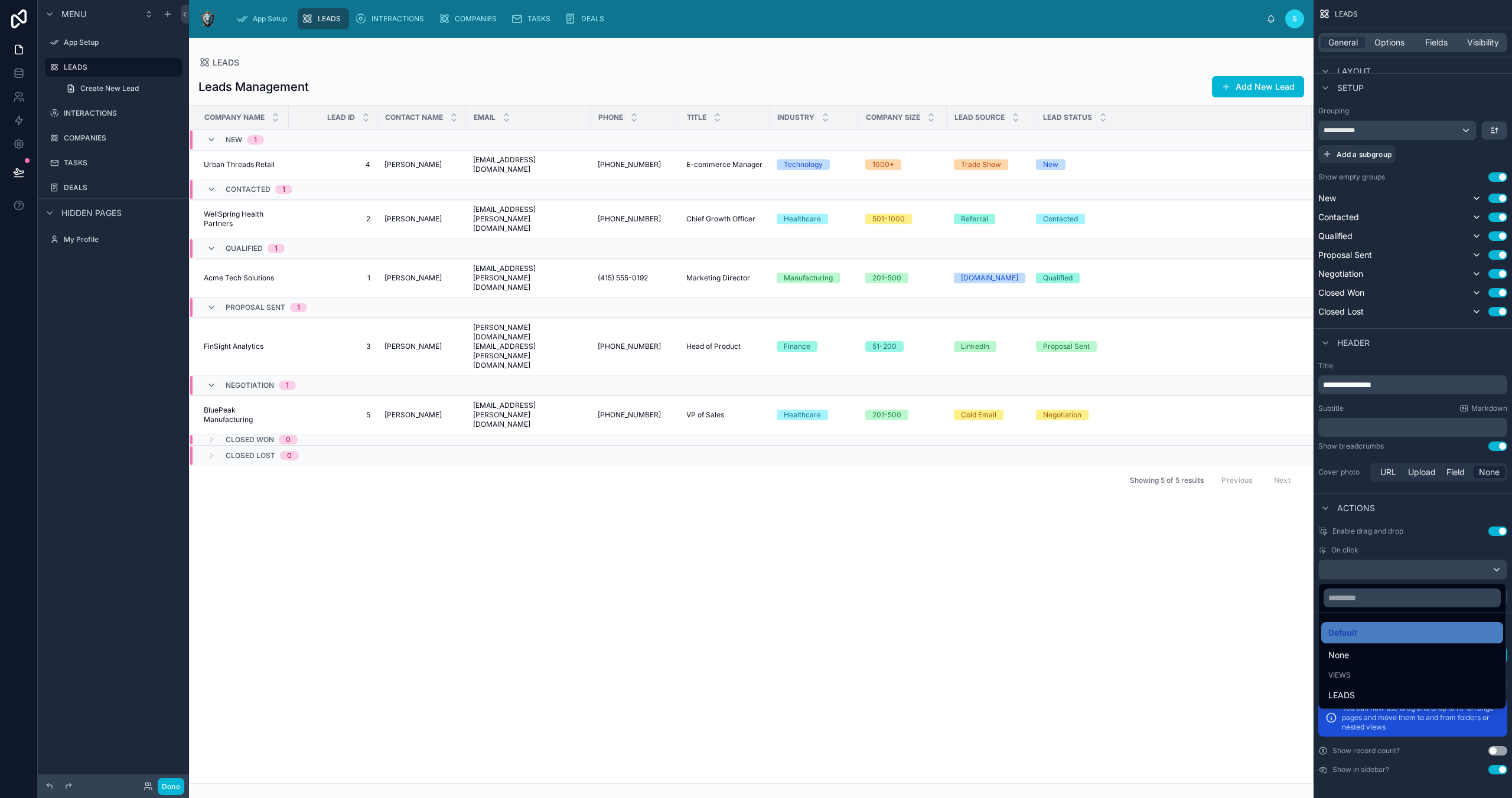
click at [1073, 545] on div "scrollable content" at bounding box center [756, 399] width 1512 height 798
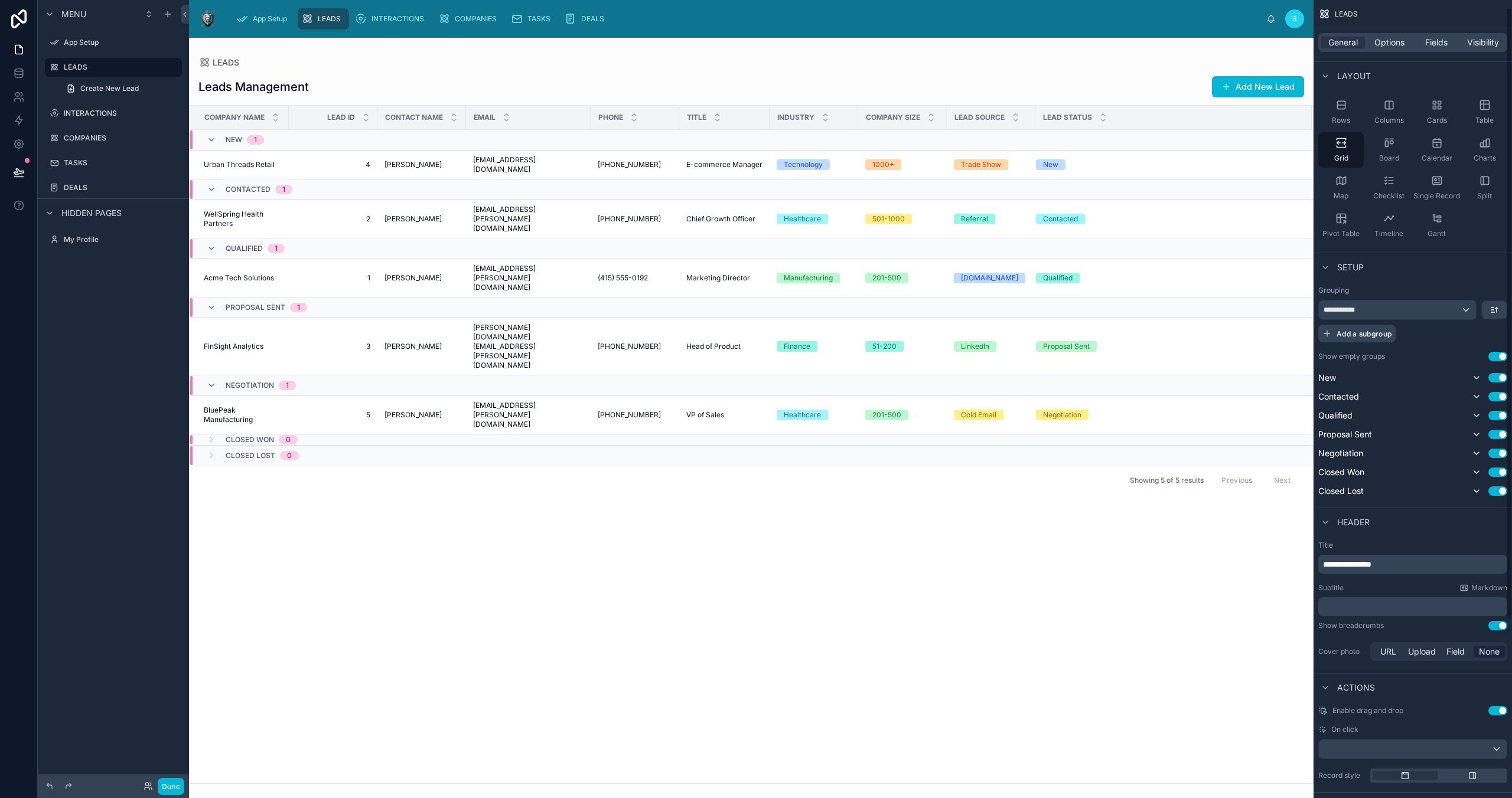
scroll to position [0, 0]
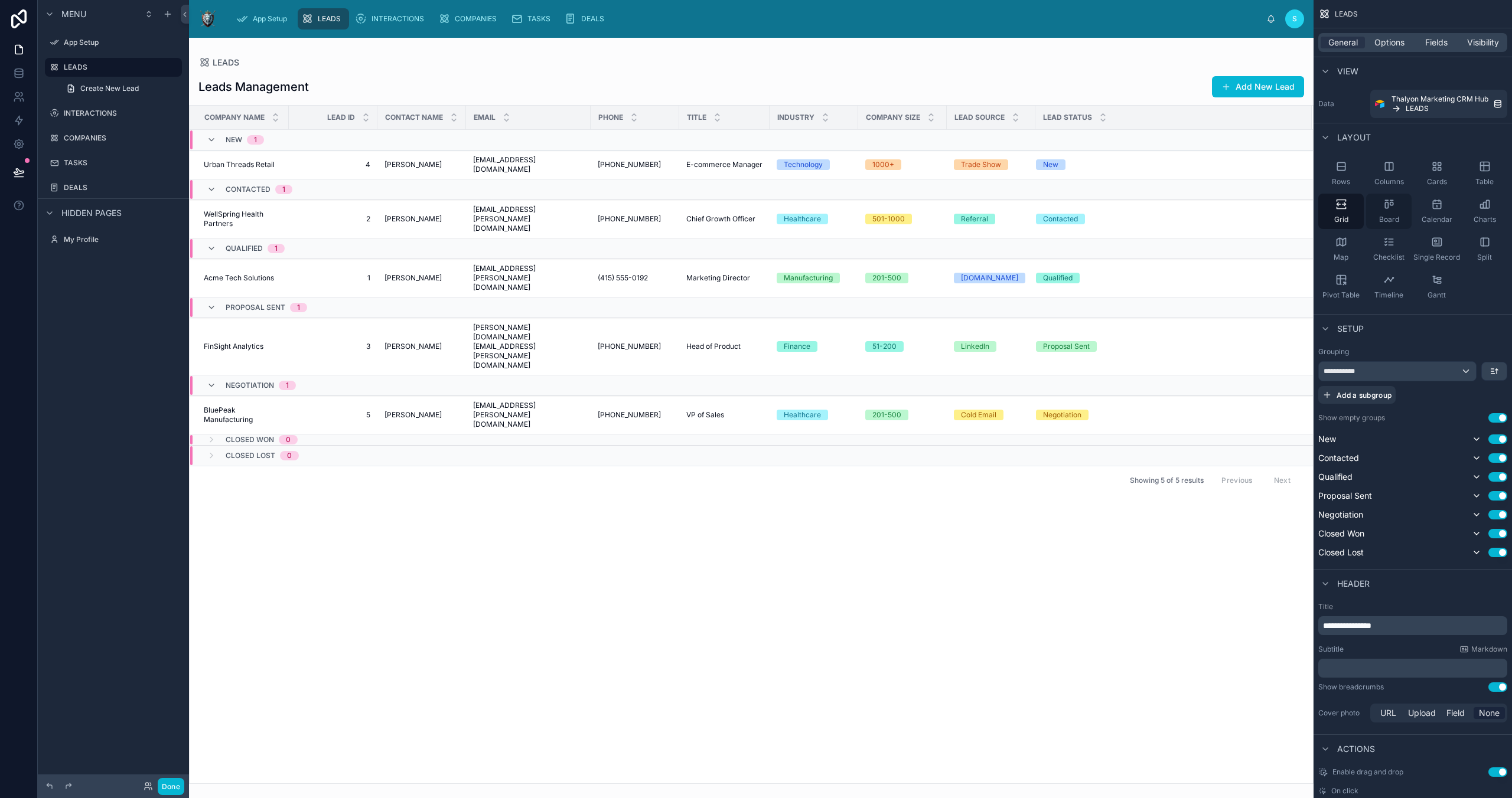
click at [1073, 210] on div "Board" at bounding box center [1389, 211] width 46 height 36
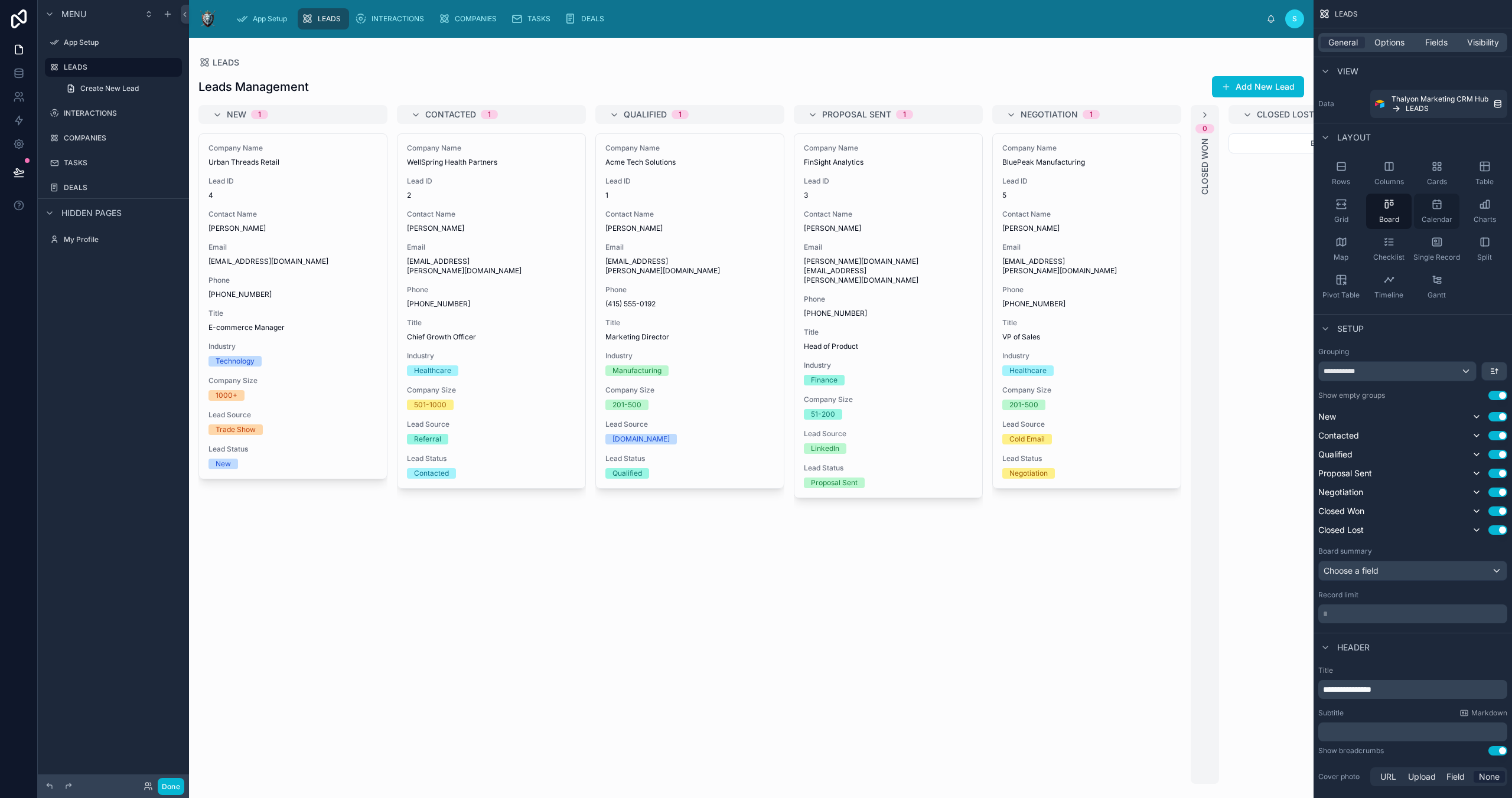
click at [1073, 213] on div "Calendar" at bounding box center [1436, 211] width 46 height 36
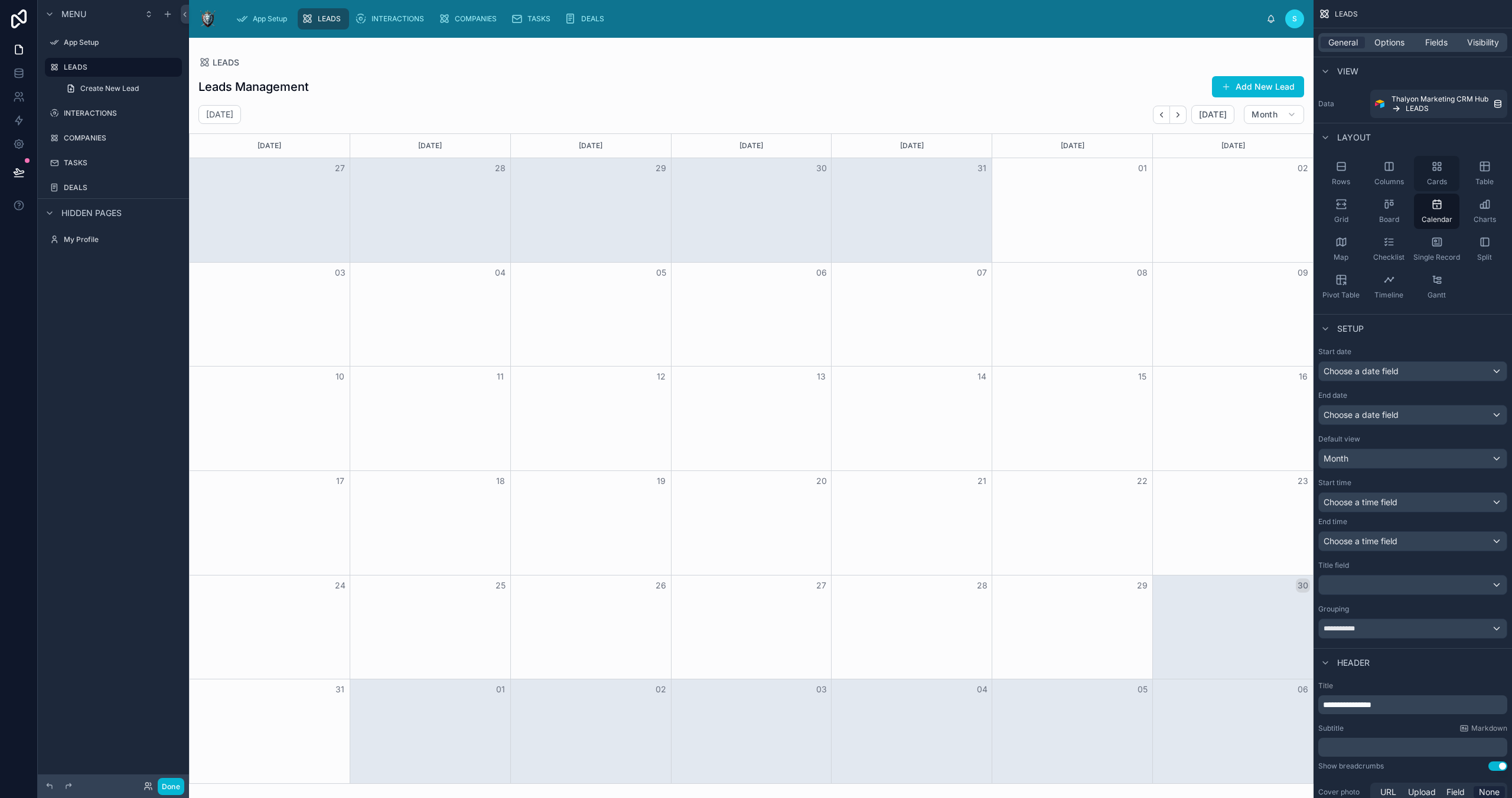
click at [1073, 180] on span "Cards" at bounding box center [1437, 182] width 20 height 9
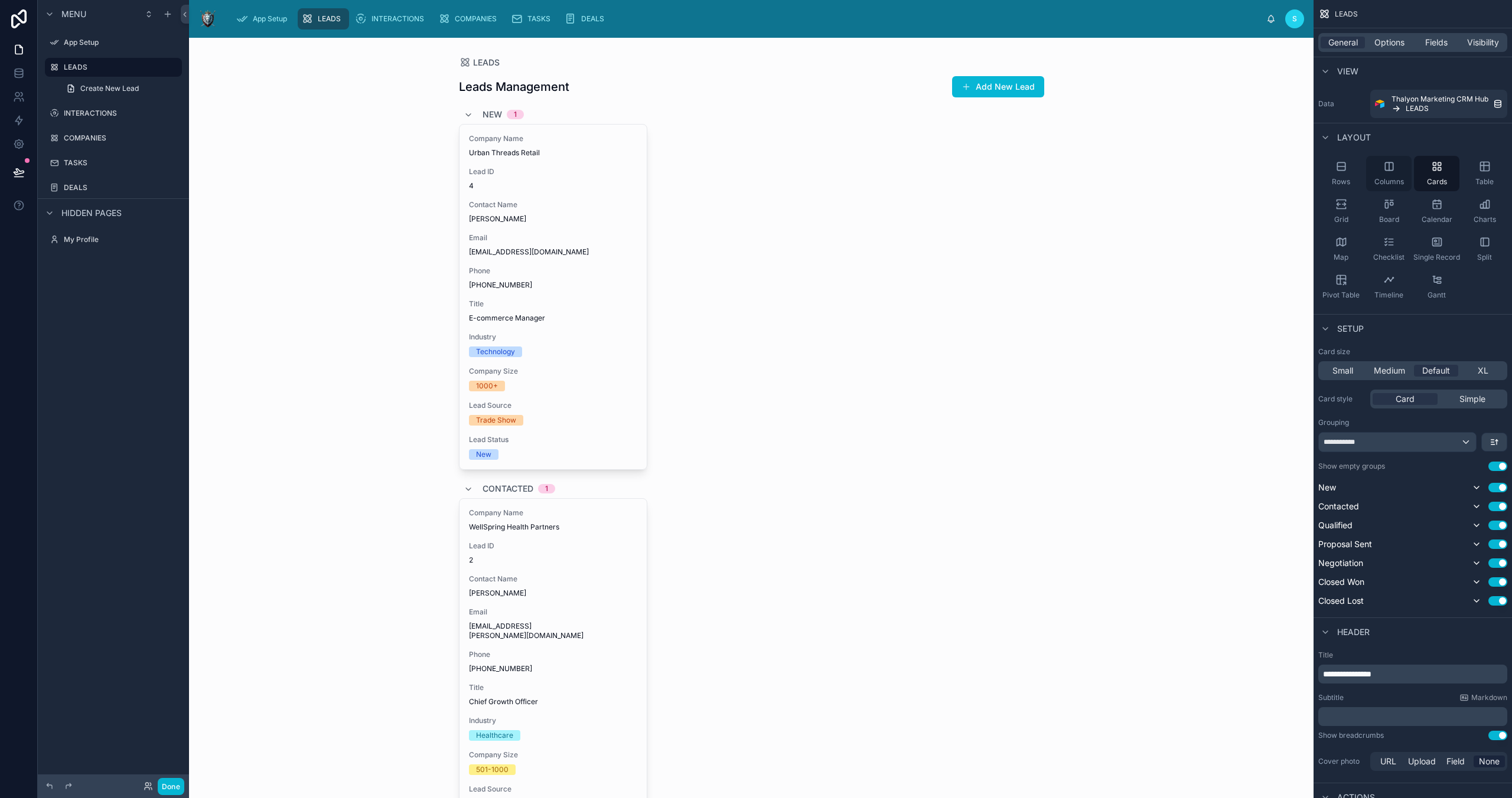
click at [1073, 179] on span "Columns" at bounding box center [1389, 182] width 29 height 9
click at [1073, 198] on icon "scrollable content" at bounding box center [1389, 204] width 12 height 12
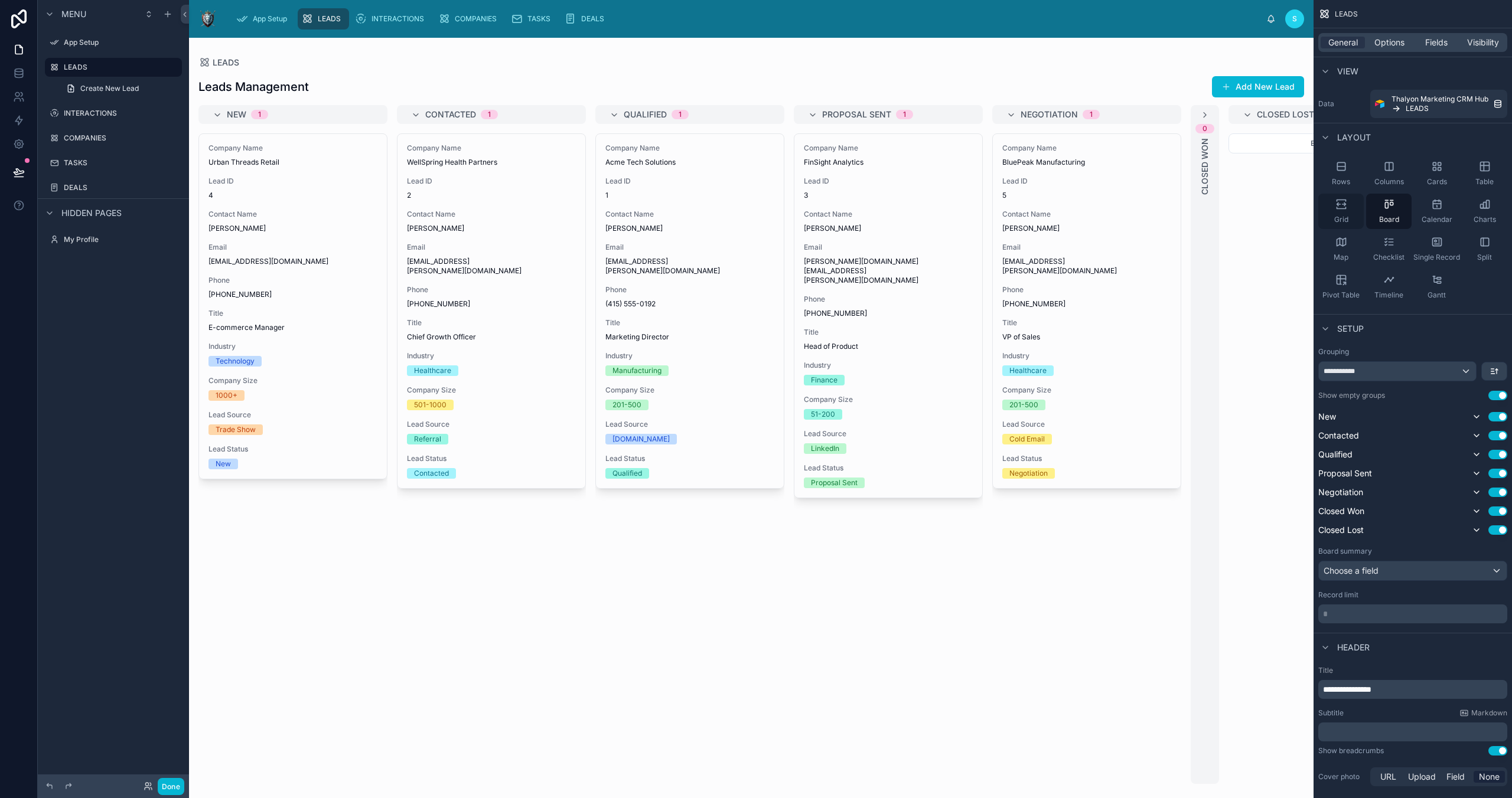
click at [1073, 215] on span "Grid" at bounding box center [1342, 219] width 14 height 9
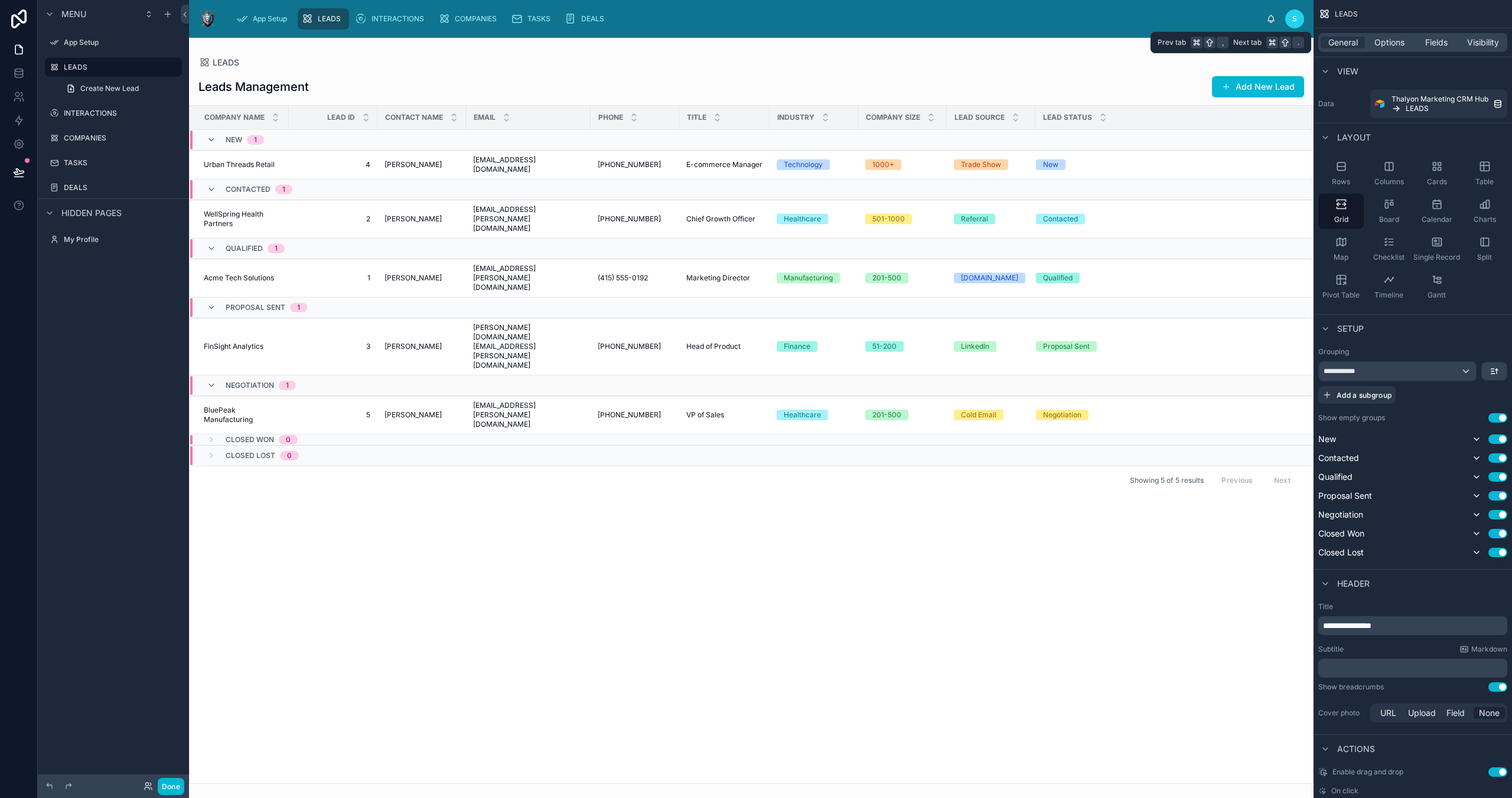
click at [1073, 50] on div "General Options Fields Visibility" at bounding box center [1412, 42] width 189 height 19
click at [1073, 46] on span "Options" at bounding box center [1389, 42] width 30 height 12
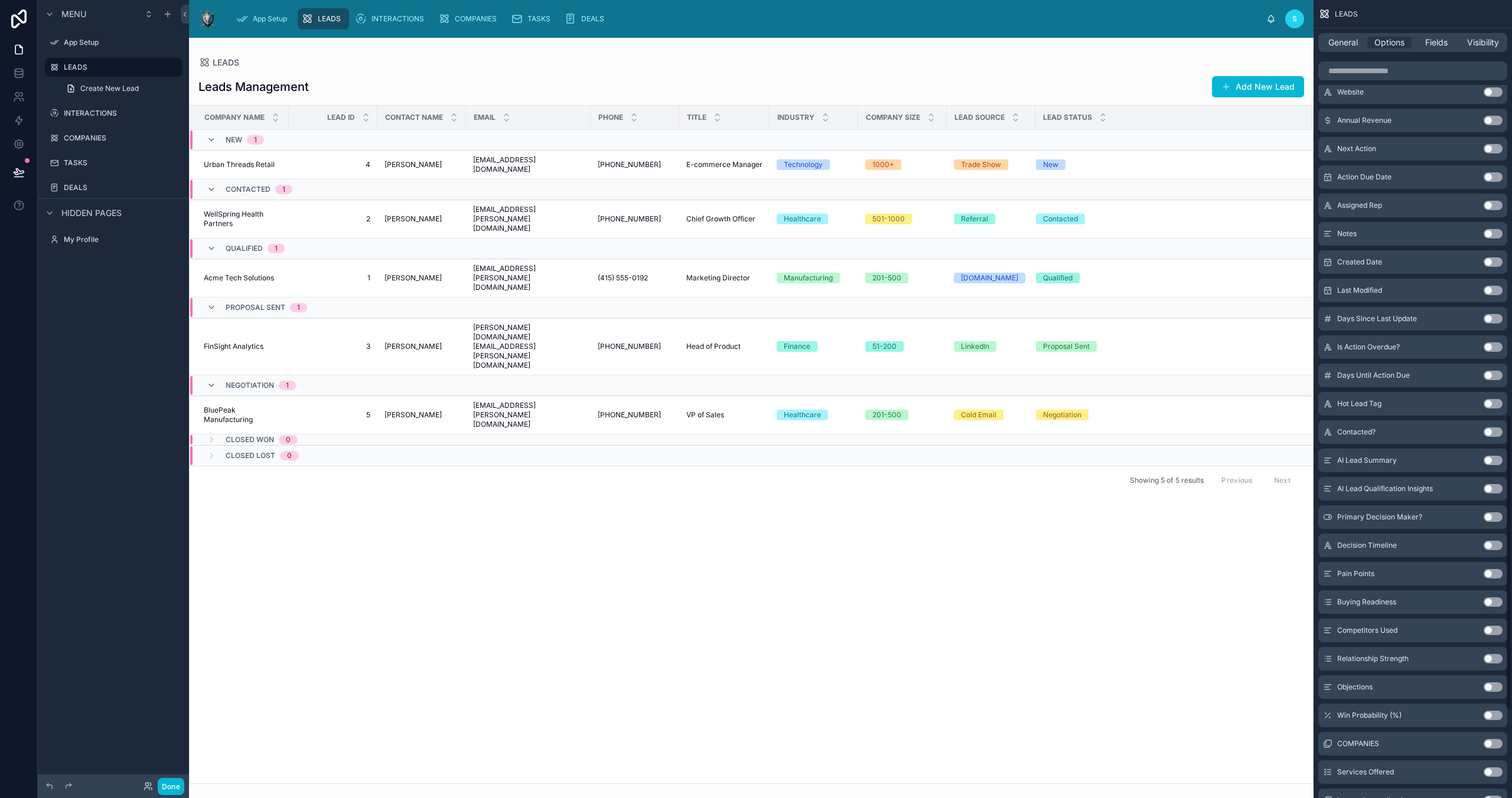
scroll to position [1358, 0]
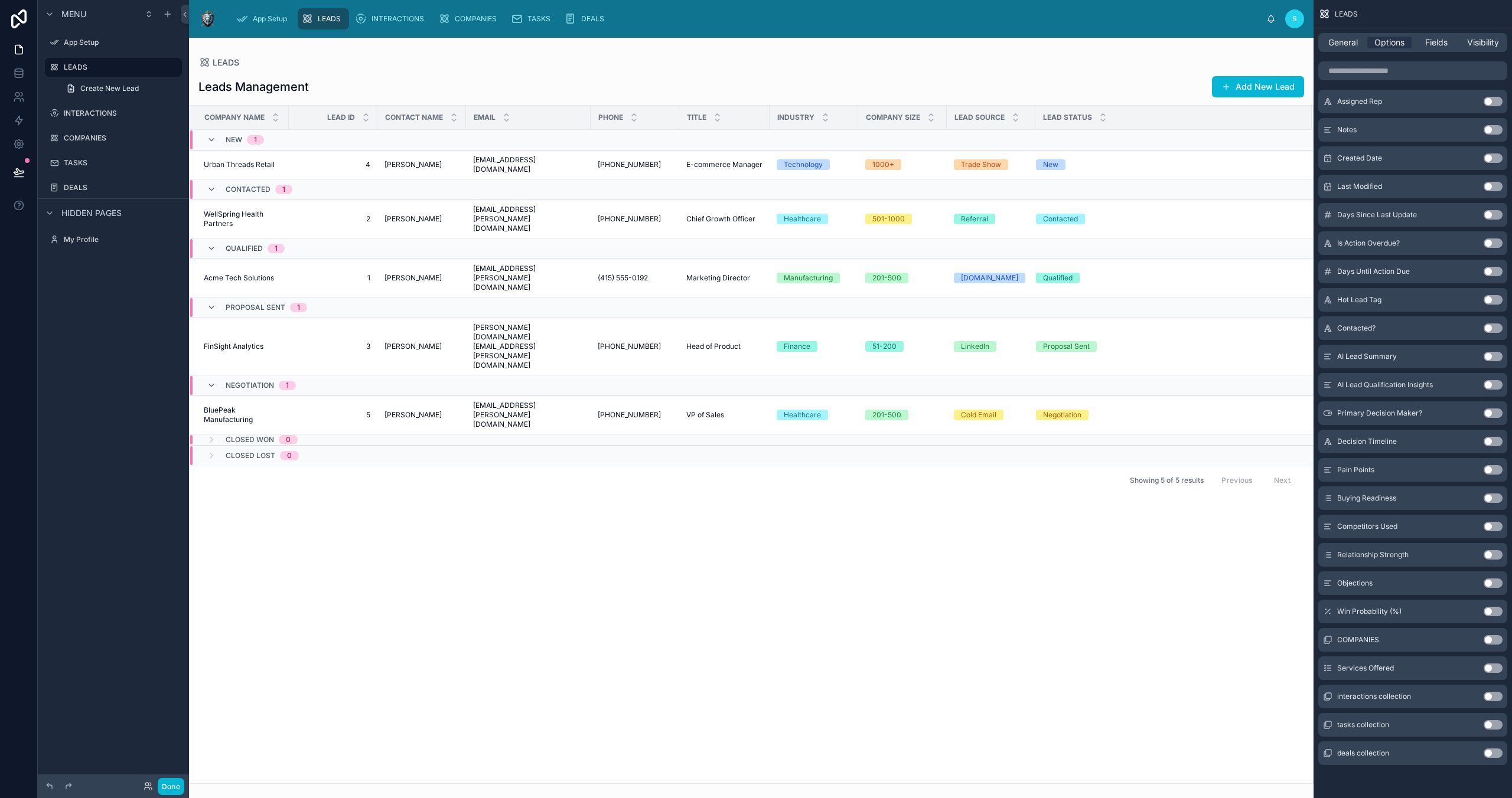
click at [1073, 608] on button "Use setting" at bounding box center [1493, 611] width 19 height 9
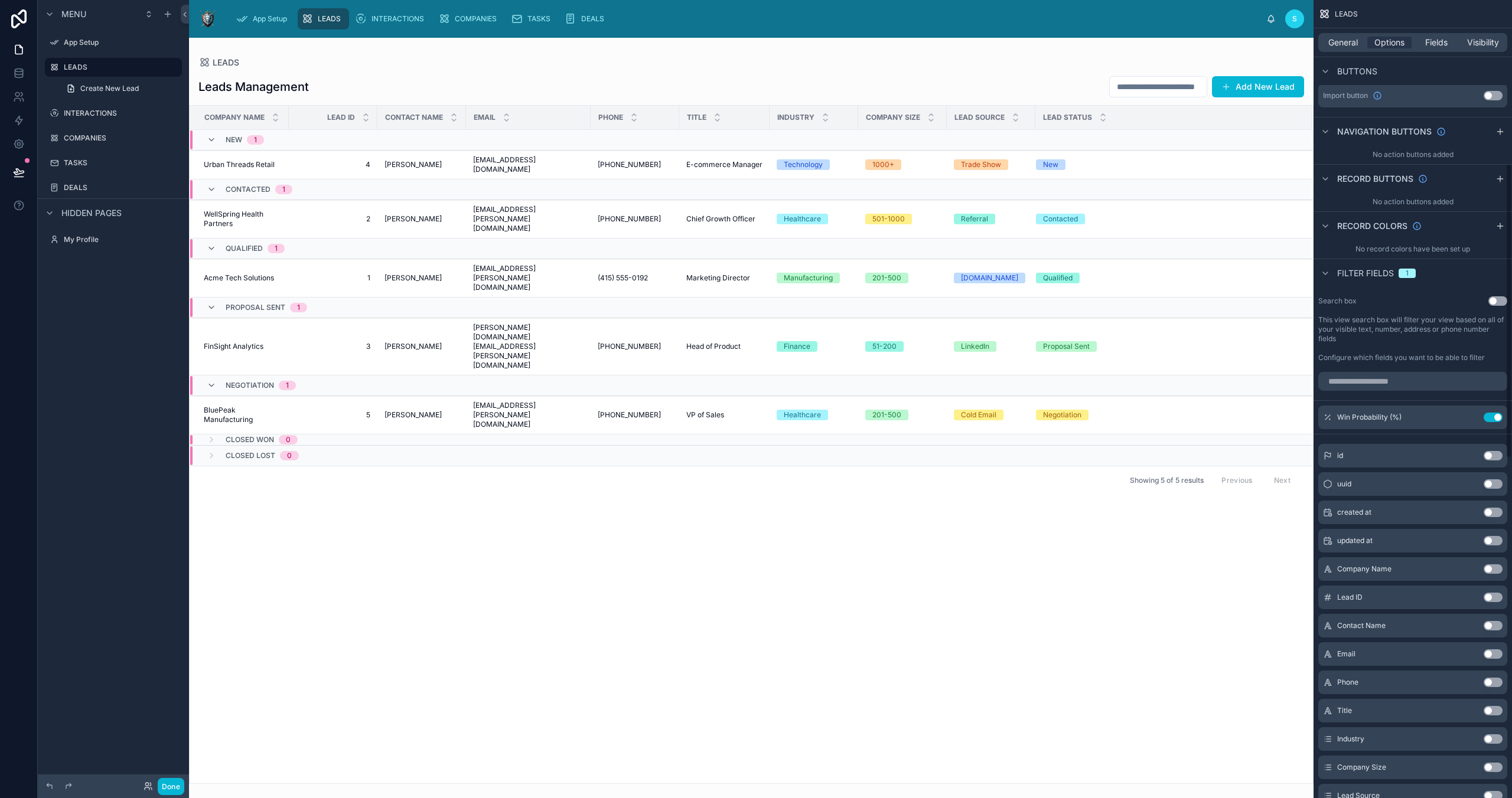
scroll to position [446, 0]
click at [1073, 294] on button "Use setting" at bounding box center [1497, 297] width 19 height 9
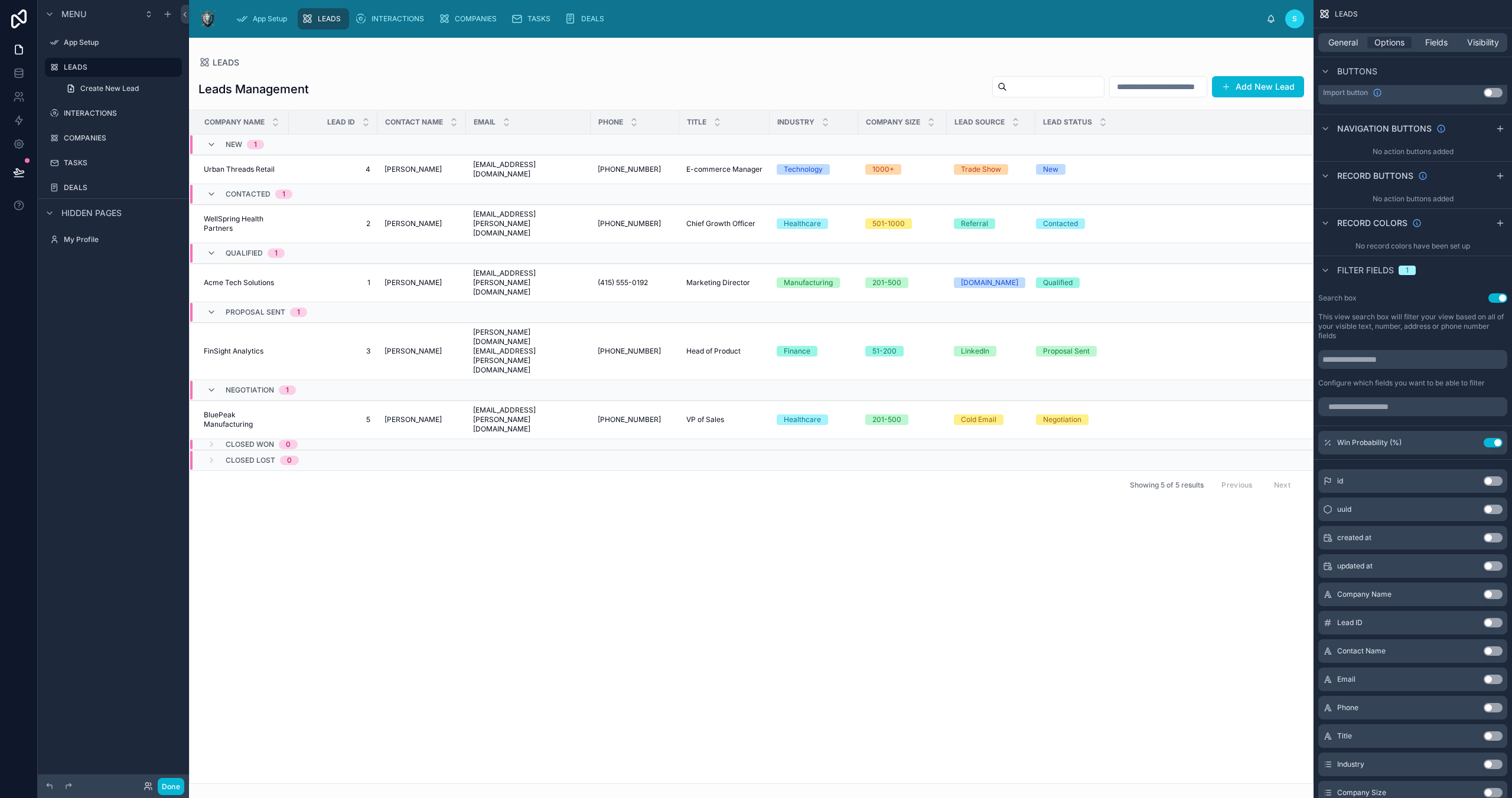
click at [1073, 88] on div at bounding box center [751, 418] width 1125 height 760
click at [1023, 82] on input "text" at bounding box center [1055, 87] width 97 height 17
click at [1073, 53] on div "LEADS Leads Management Add New Lead Company Name Lead ID Contact Name Email Pho…" at bounding box center [751, 411] width 1125 height 746
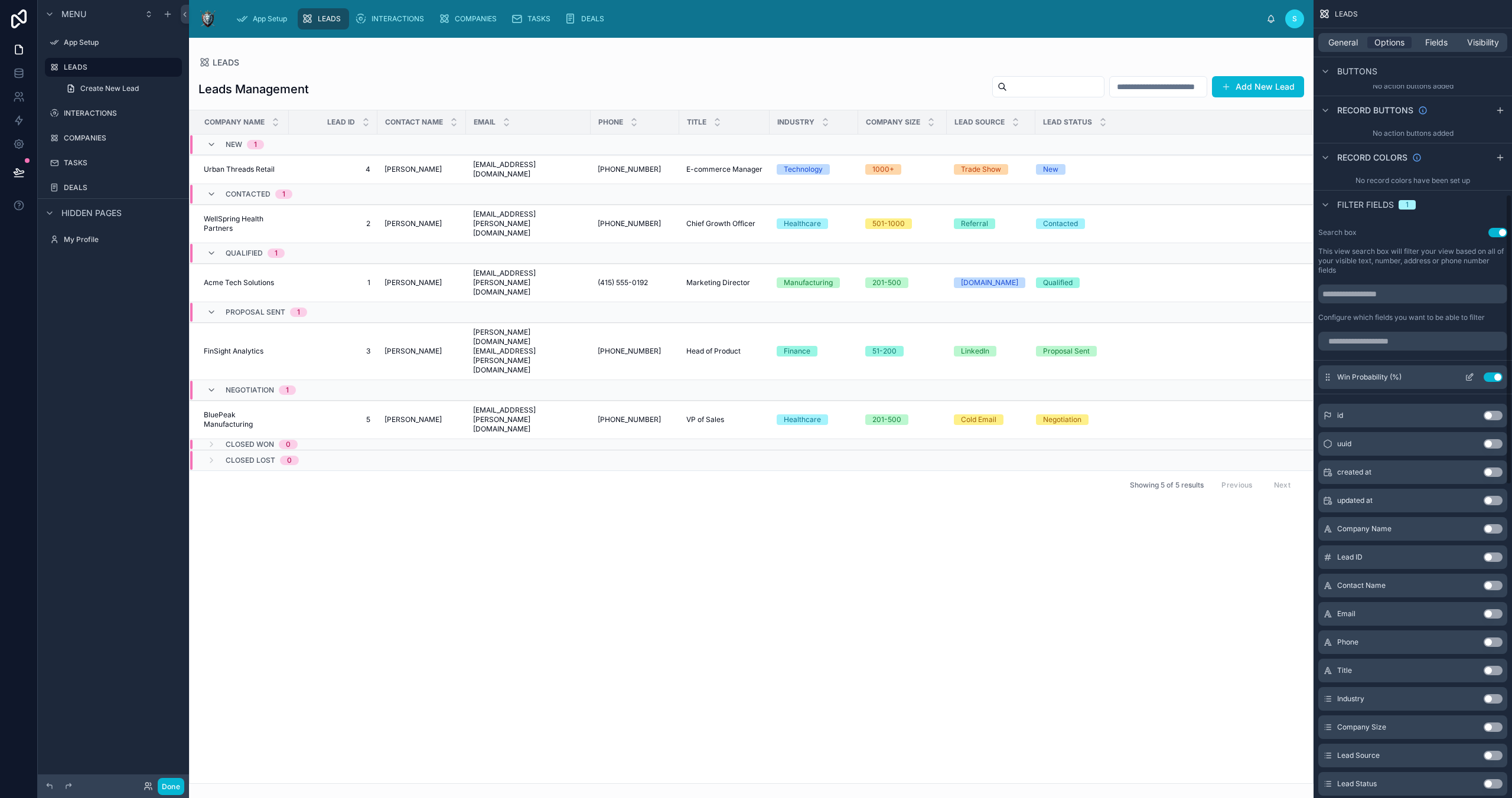
scroll to position [543, 0]
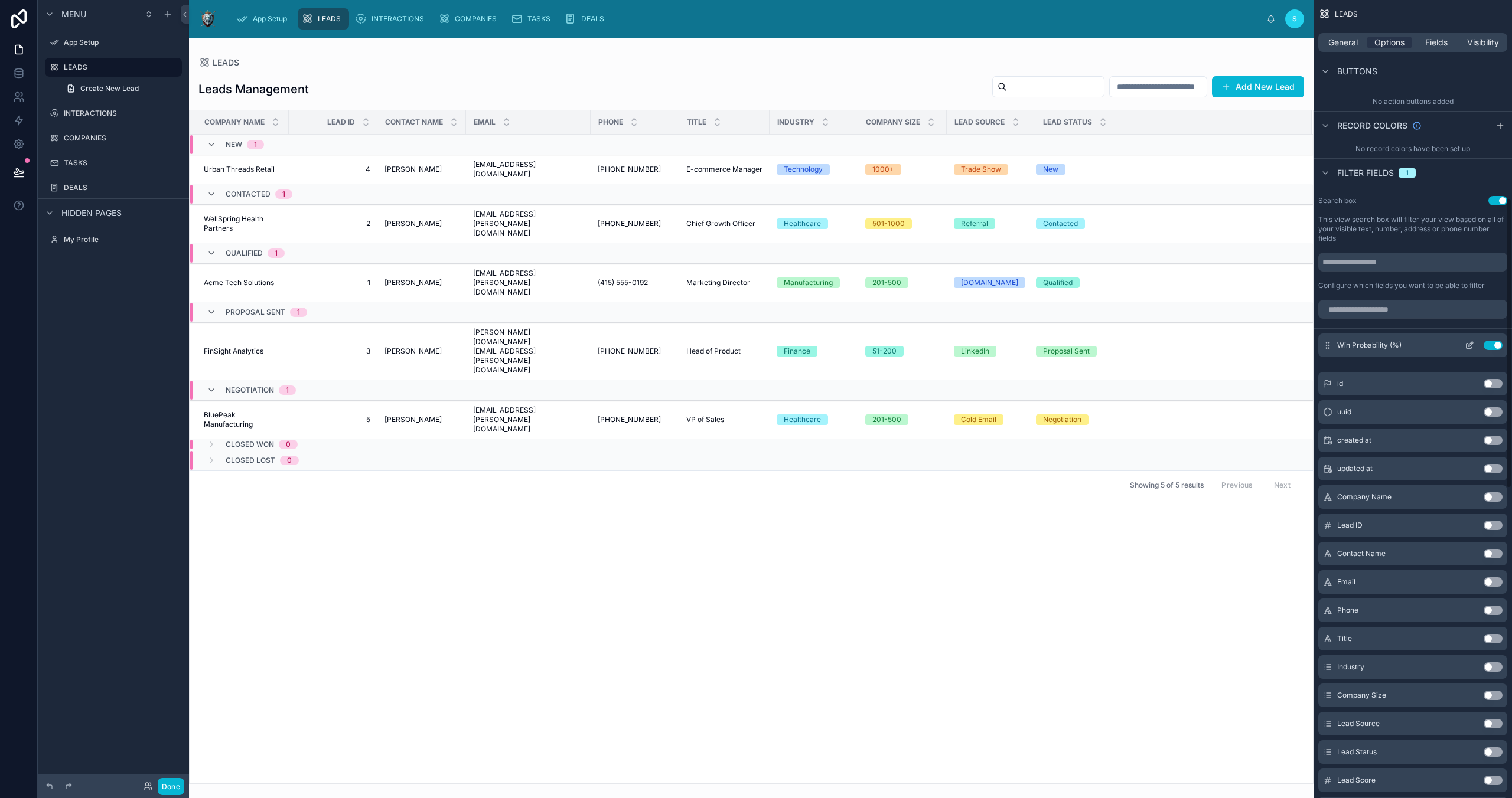
click at [1073, 342] on button "Use setting" at bounding box center [1493, 345] width 19 height 9
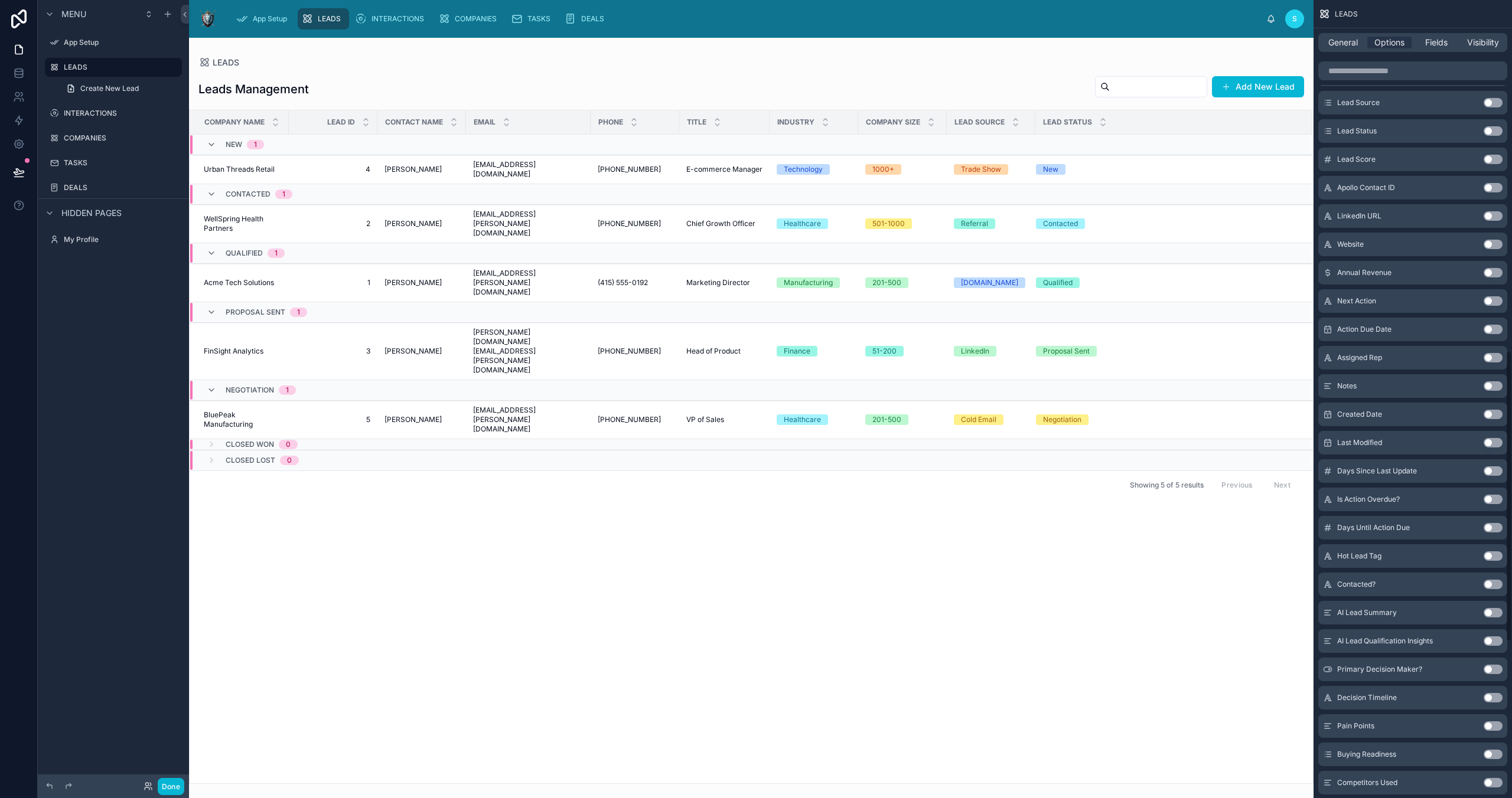
scroll to position [1386, 0]
click at [1073, 468] on button "Use setting" at bounding box center [1493, 469] width 19 height 9
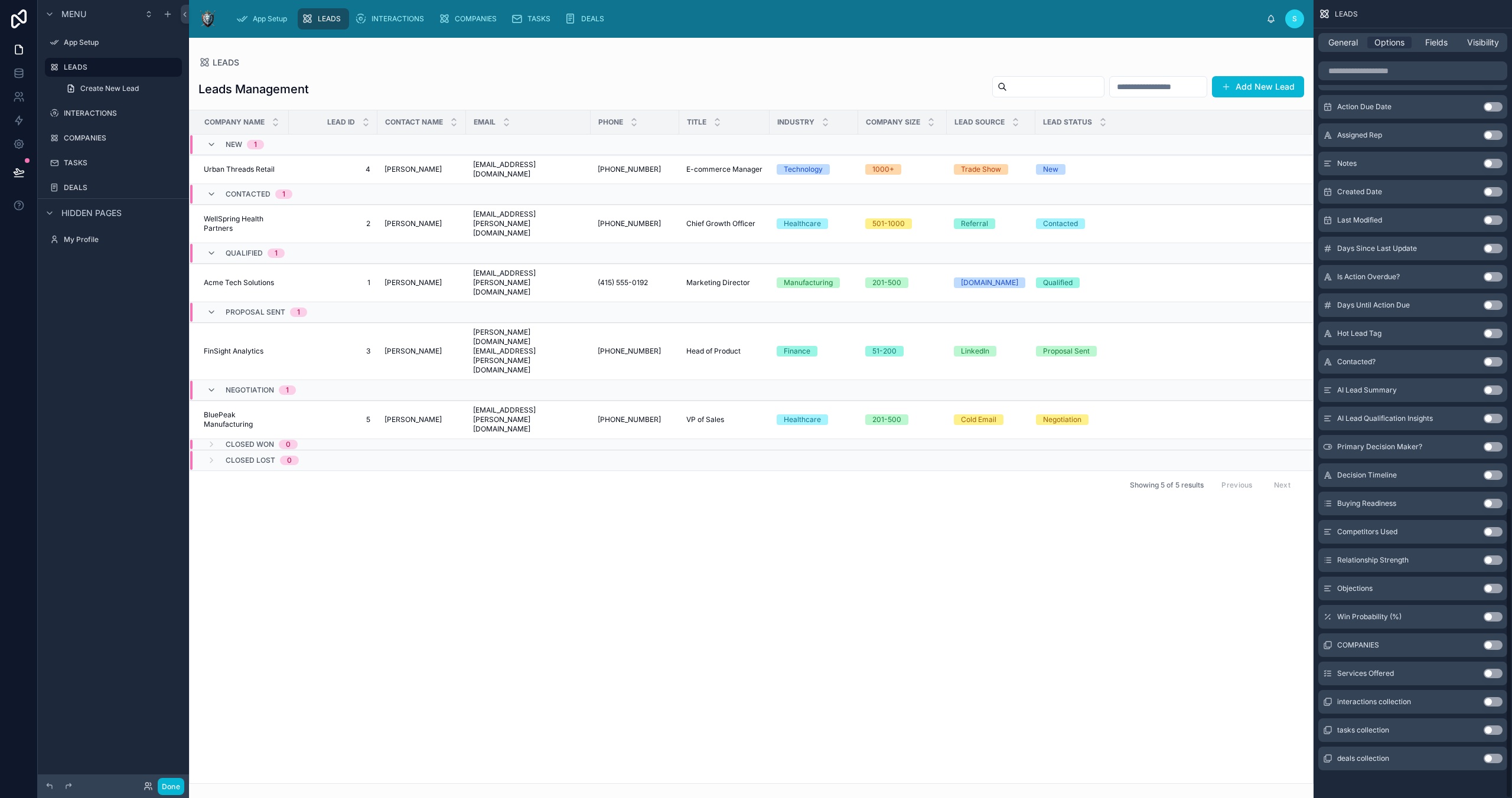
scroll to position [1392, 0]
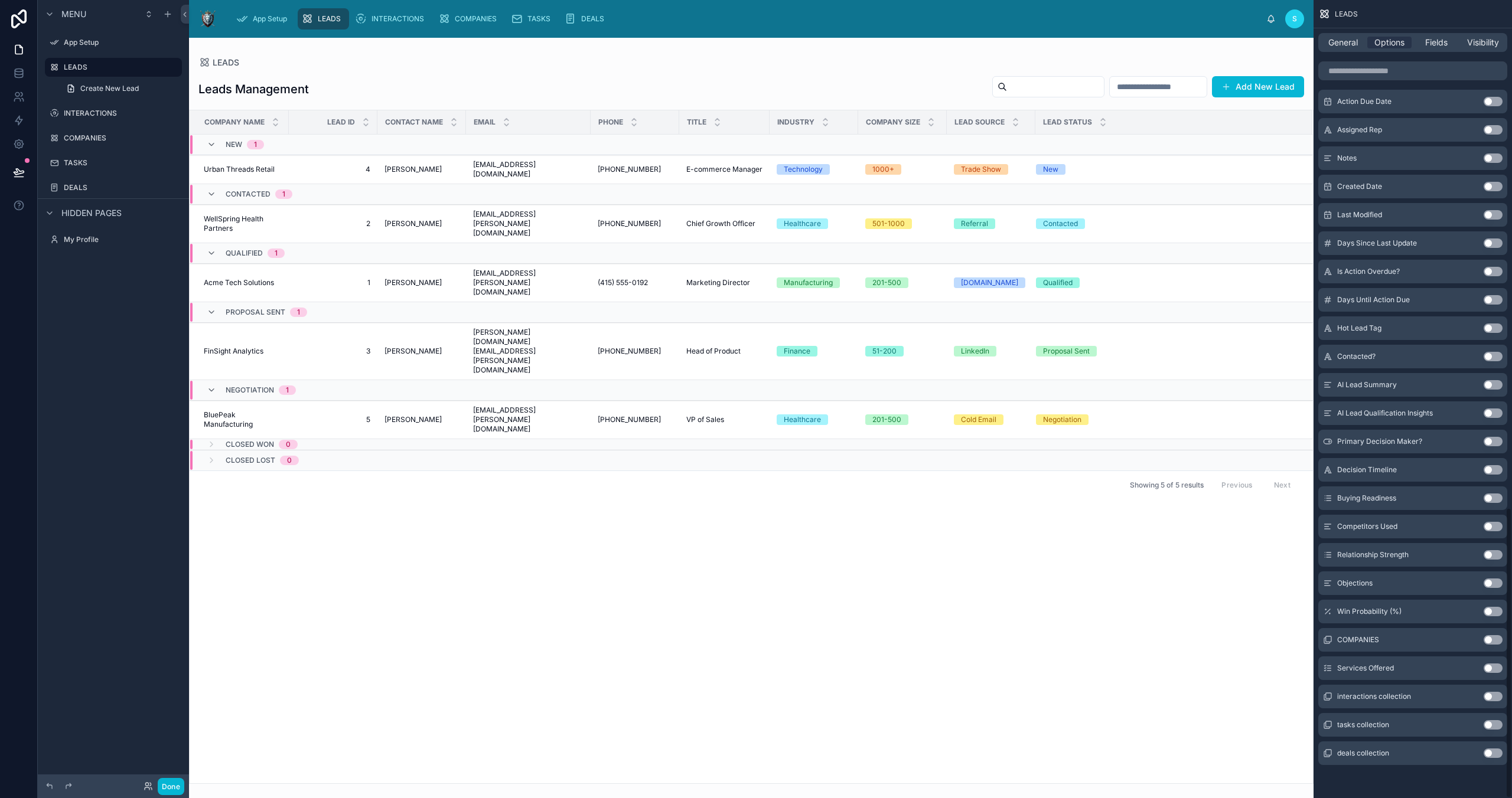
click at [1073, 468] on button "Use setting" at bounding box center [1493, 469] width 19 height 9
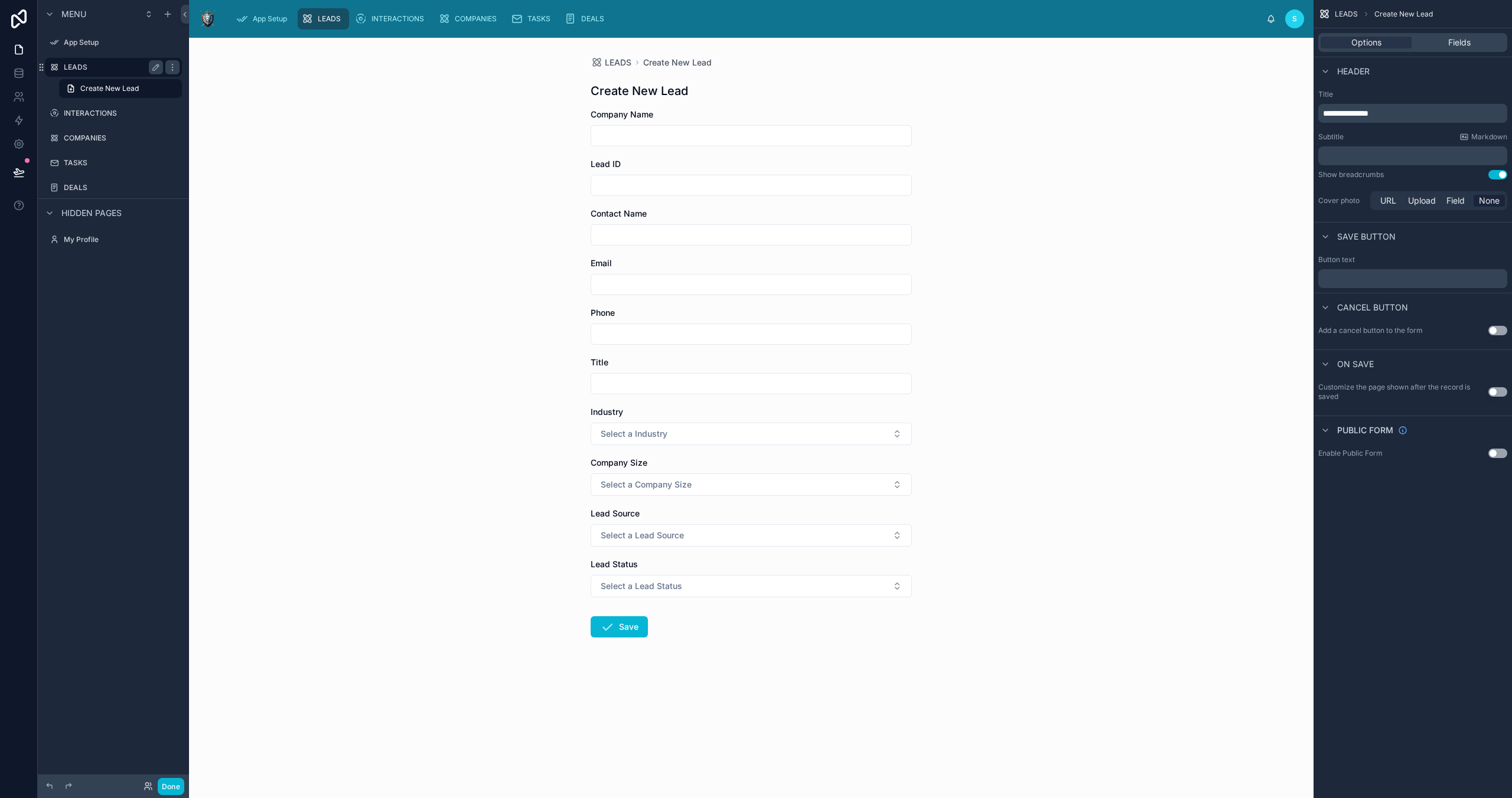
click at [67, 65] on label "LEADS" at bounding box center [111, 67] width 95 height 9
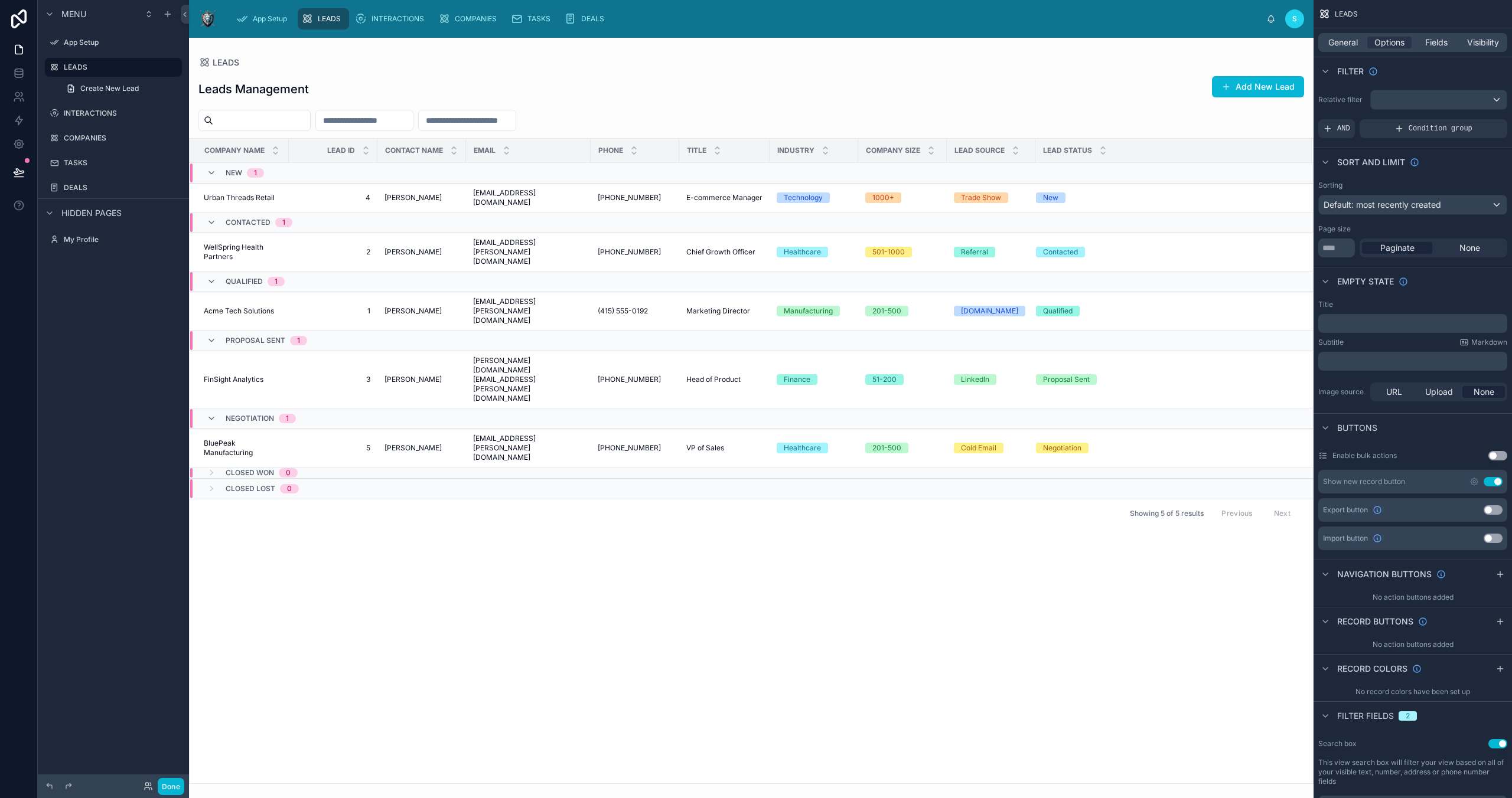
click at [552, 519] on div "Company Name Lead ID Contact Name Email Phone Title Industry Company Size Lead …" at bounding box center [751, 461] width 1123 height 644
click at [1073, 486] on button "Use setting" at bounding box center [1493, 481] width 19 height 9
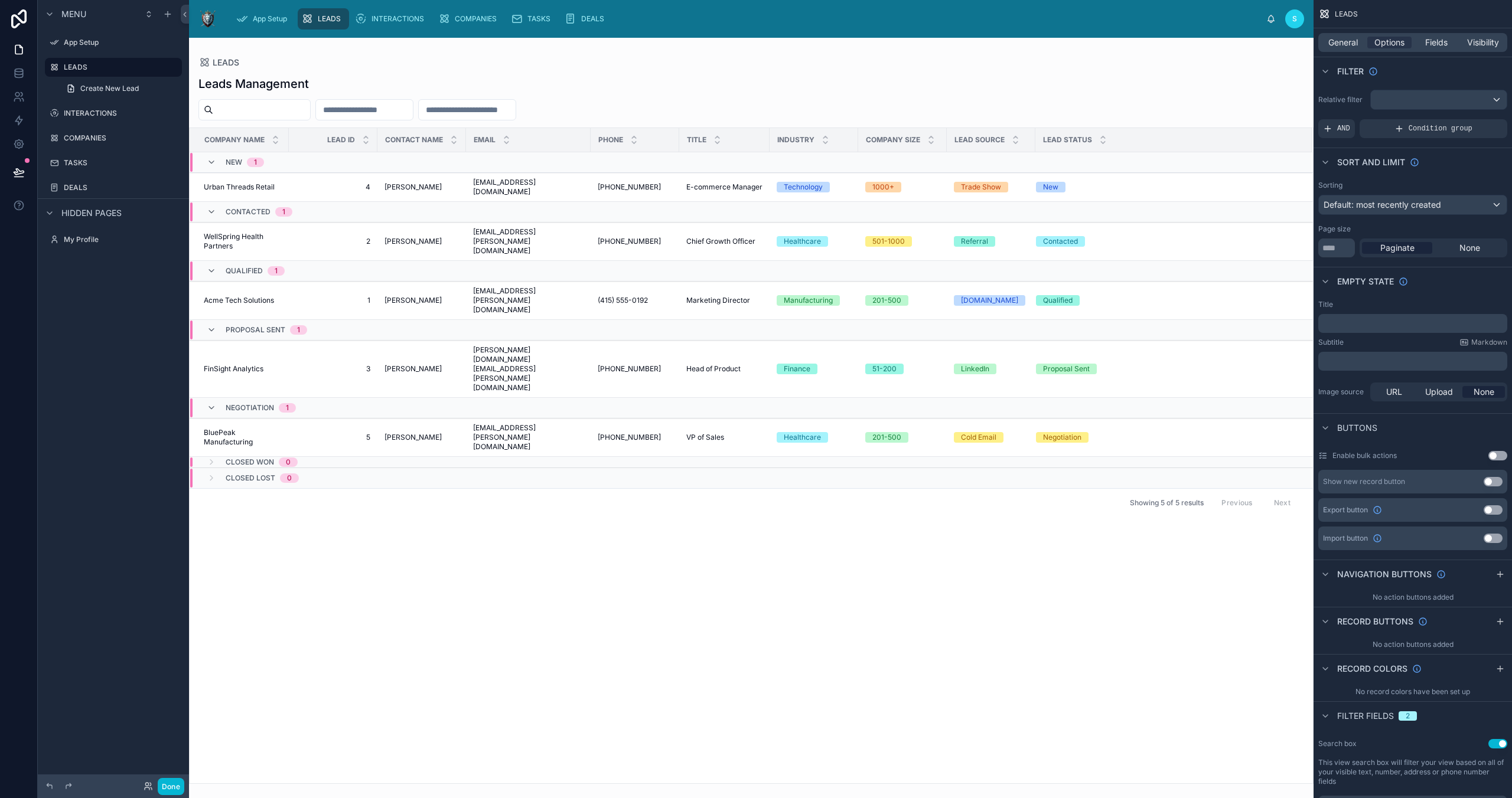
click at [1073, 513] on button "Use setting" at bounding box center [1493, 510] width 19 height 9
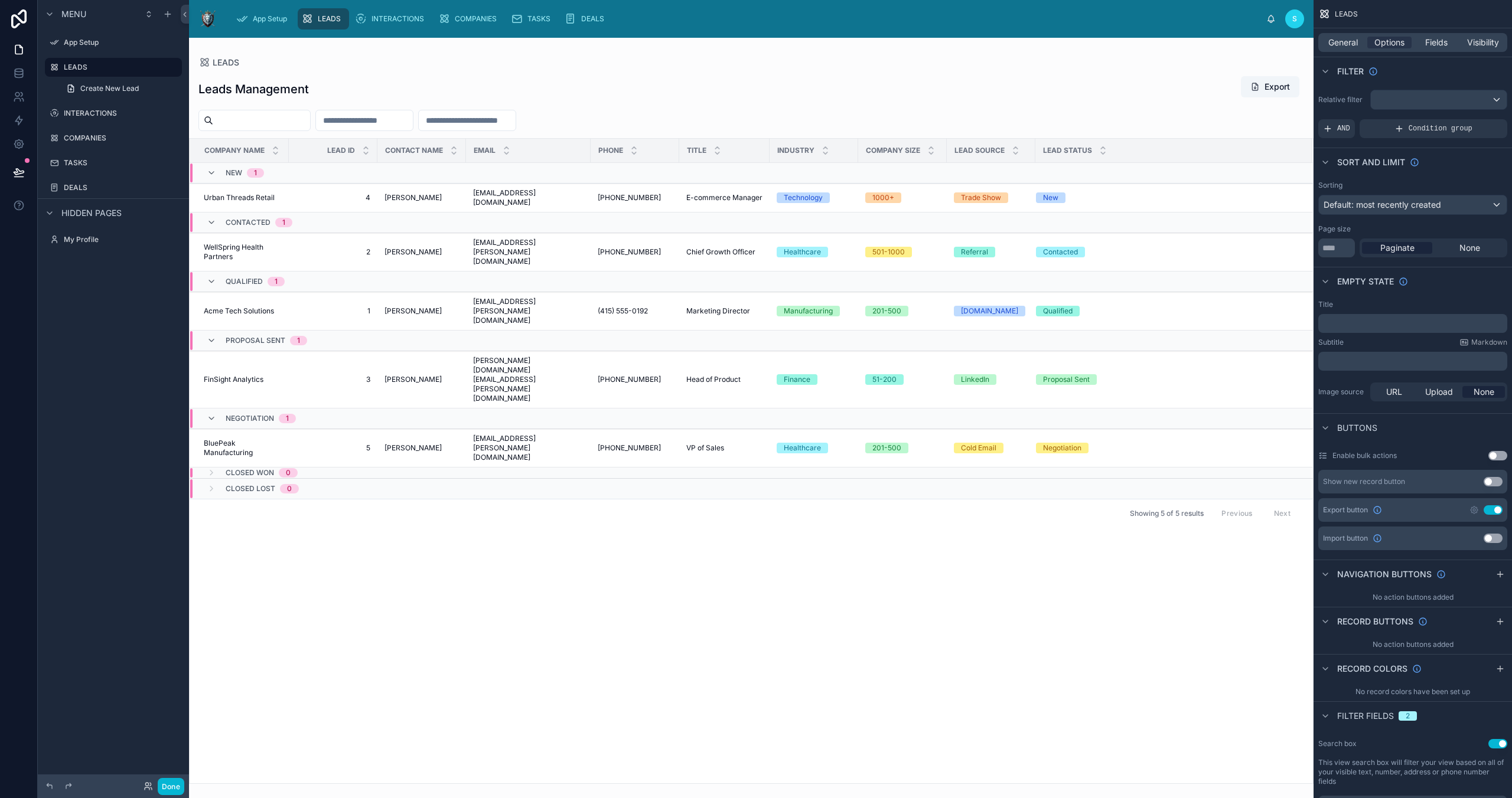
click at [1073, 536] on button "Use setting" at bounding box center [1493, 538] width 19 height 9
click at [1073, 391] on span "Upload" at bounding box center [1439, 392] width 28 height 12
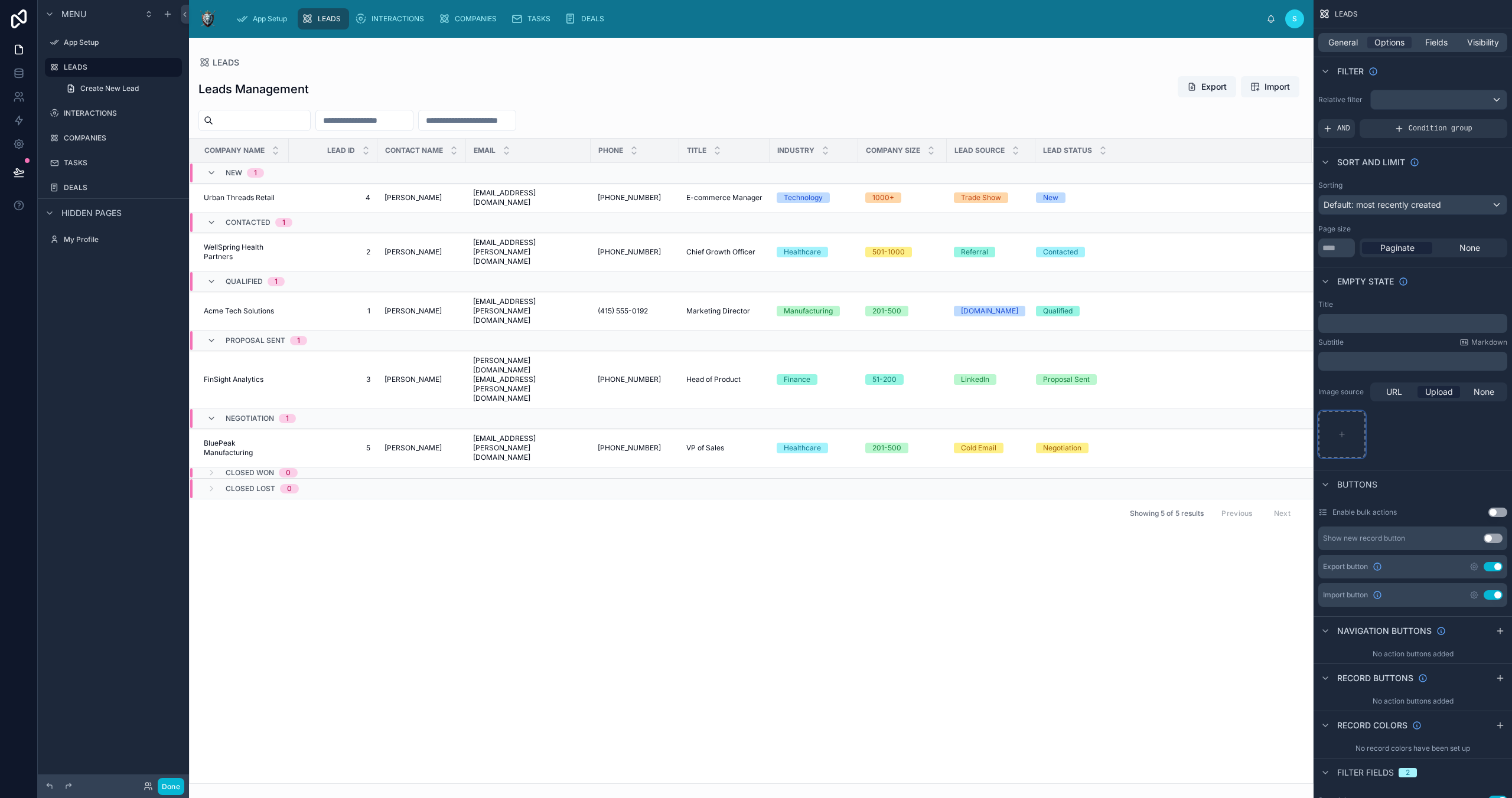
click at [1073, 438] on div "scrollable content" at bounding box center [1342, 434] width 47 height 47
type input "**********"
click at [1073, 388] on span "None" at bounding box center [1483, 392] width 20 height 12
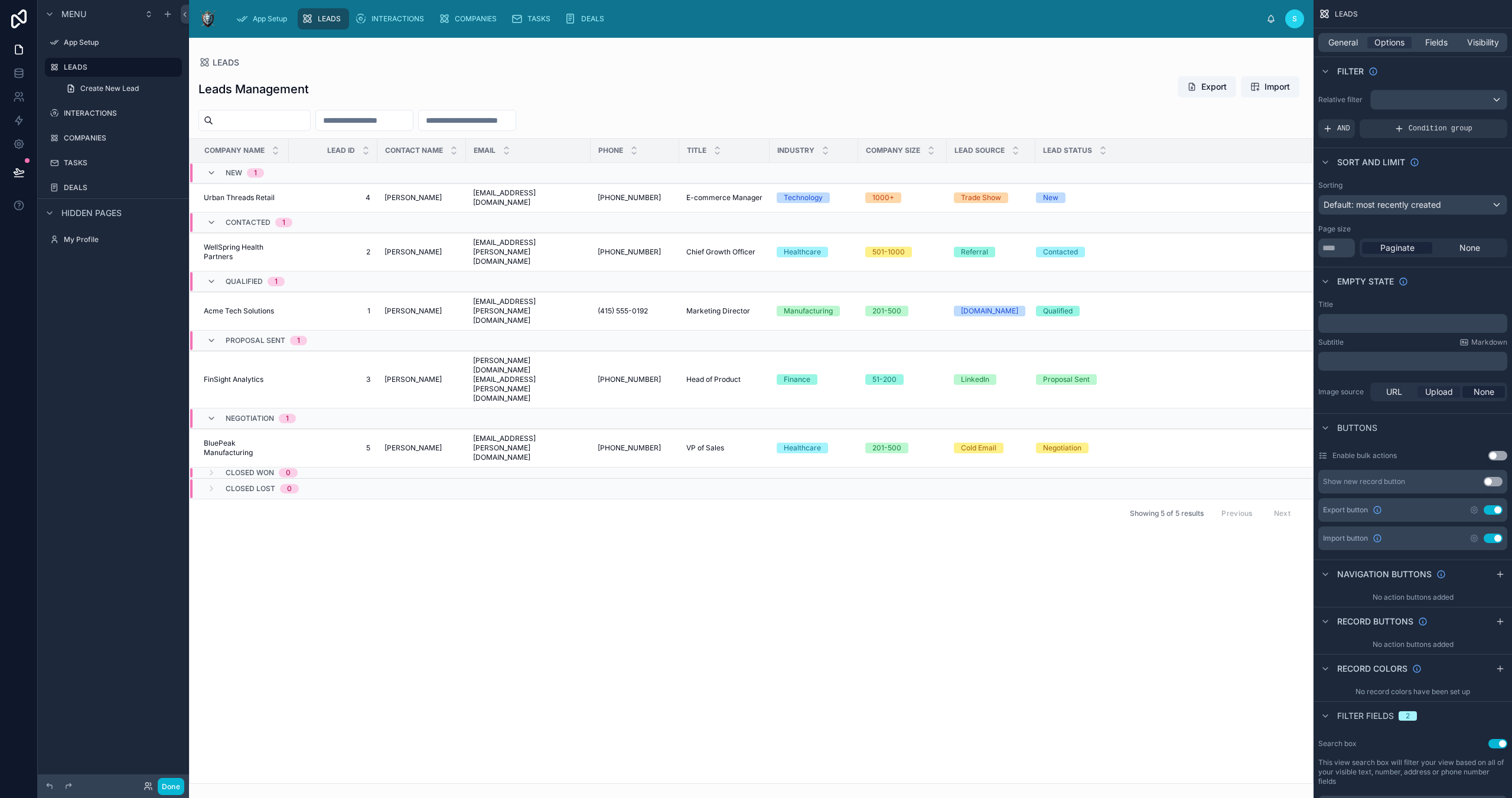
click at [1073, 391] on span "Upload" at bounding box center [1439, 392] width 28 height 12
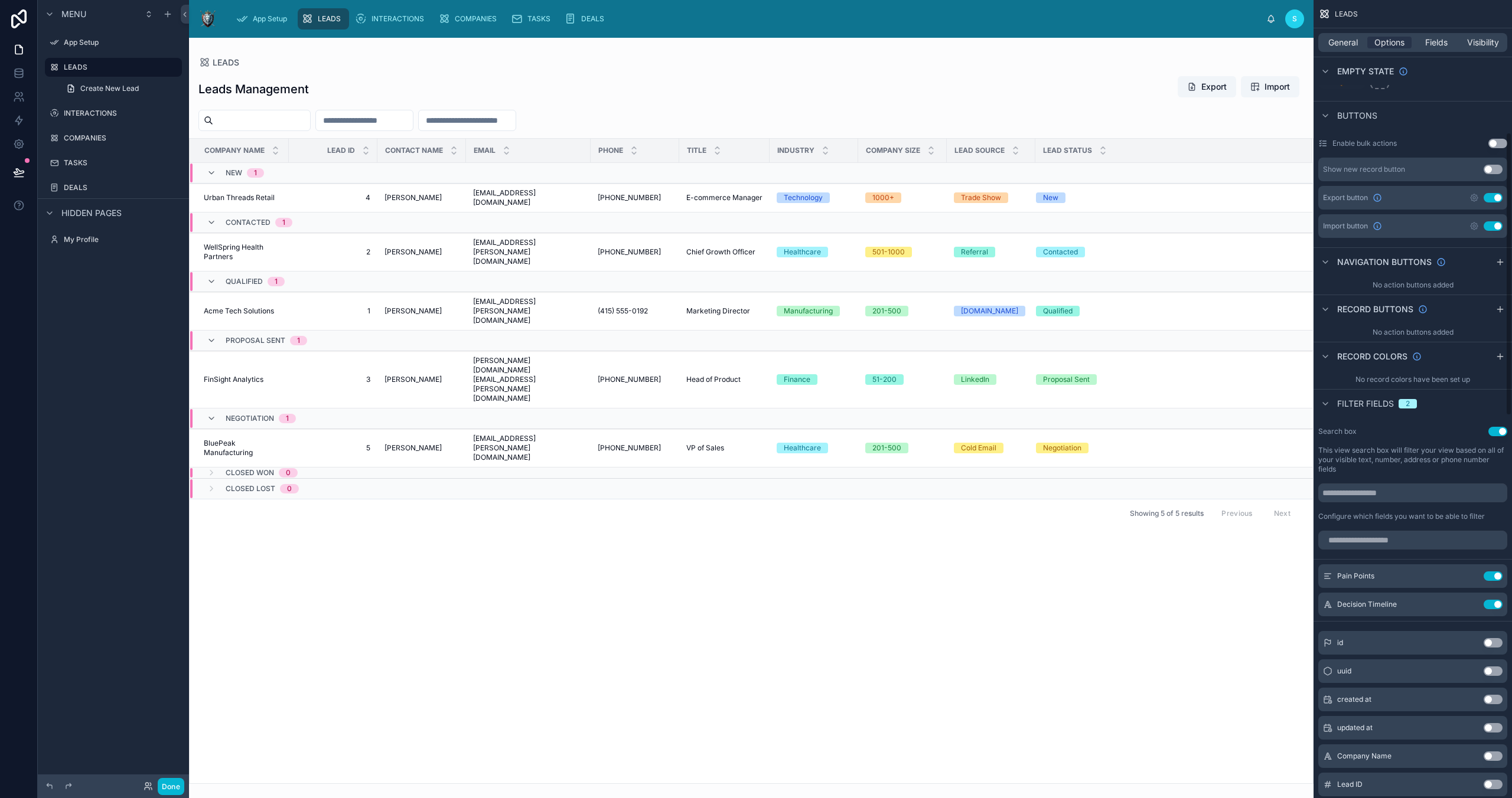
scroll to position [375, 0]
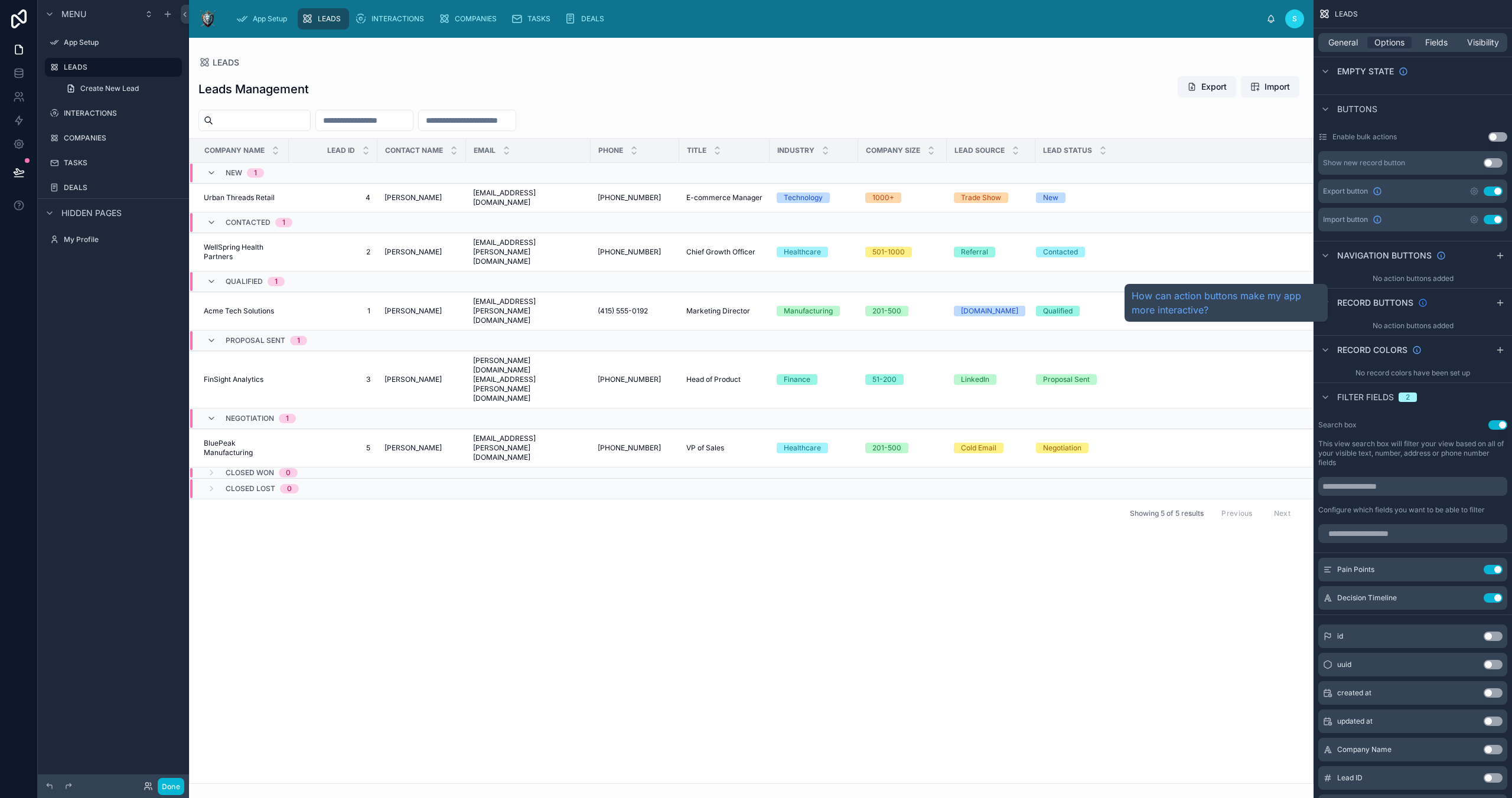
click at [1073, 306] on icon "scrollable content" at bounding box center [1423, 303] width 7 height 7
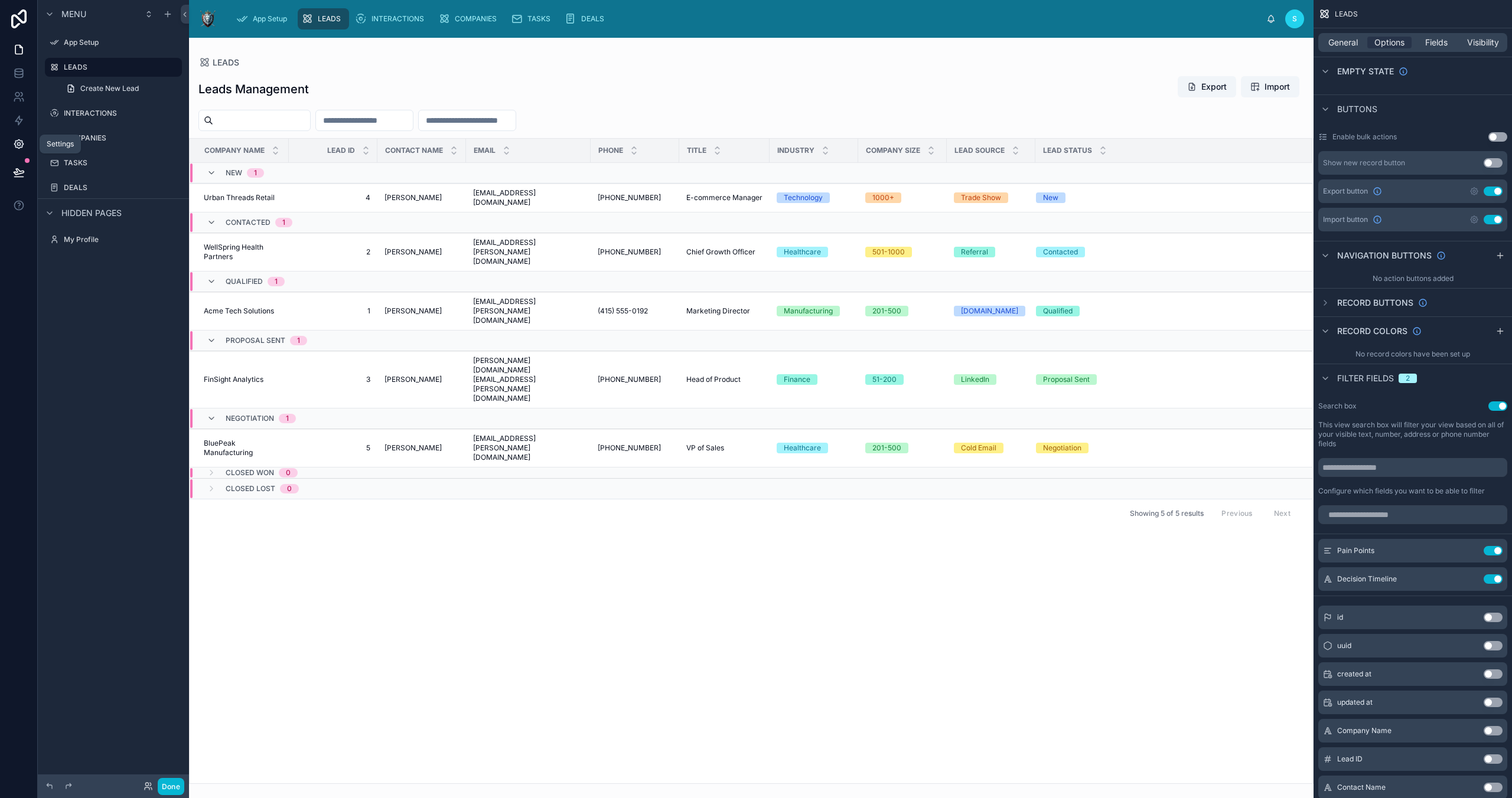
click at [23, 154] on link at bounding box center [18, 144] width 37 height 24
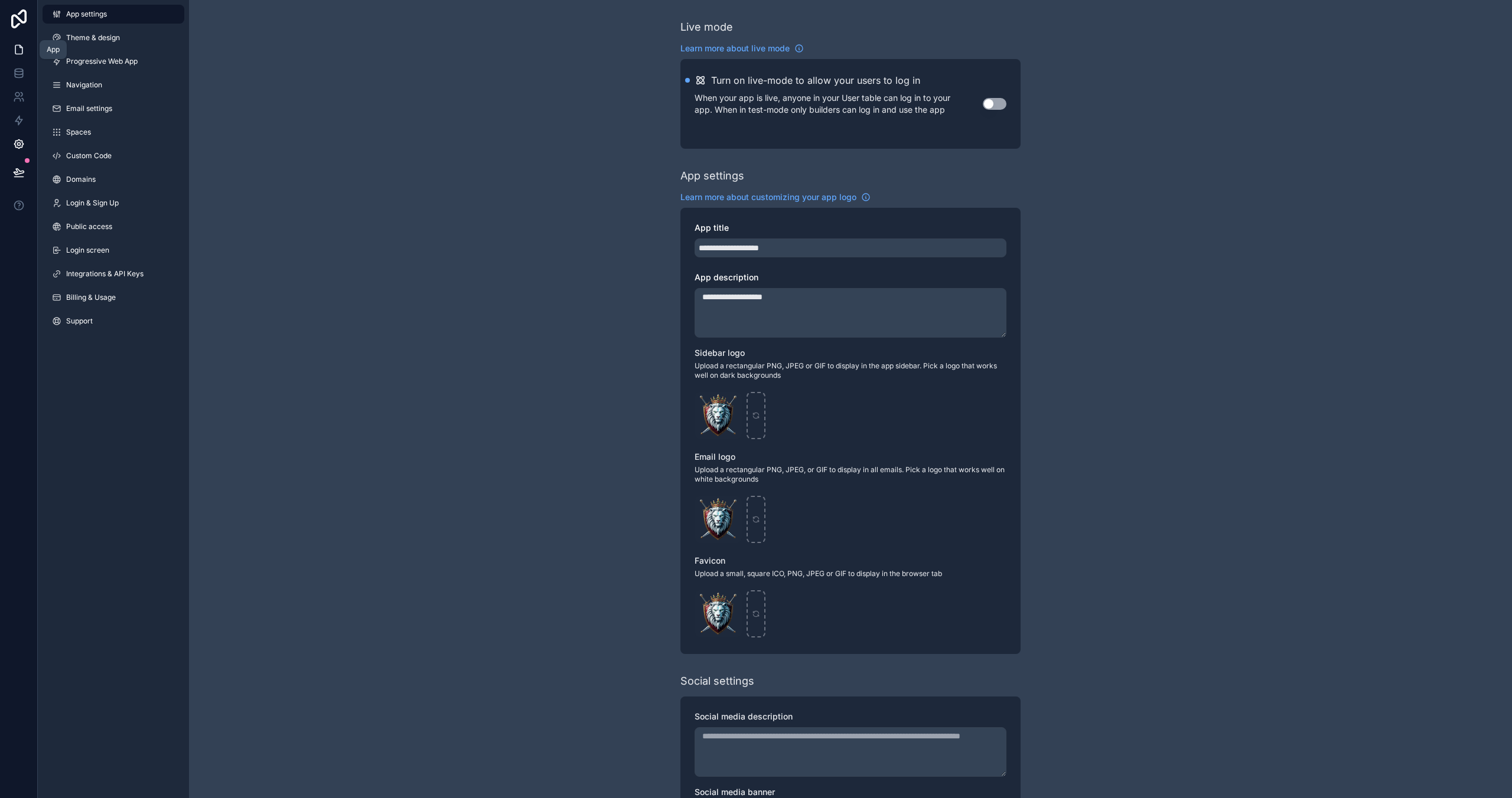
click at [18, 50] on icon at bounding box center [19, 49] width 12 height 12
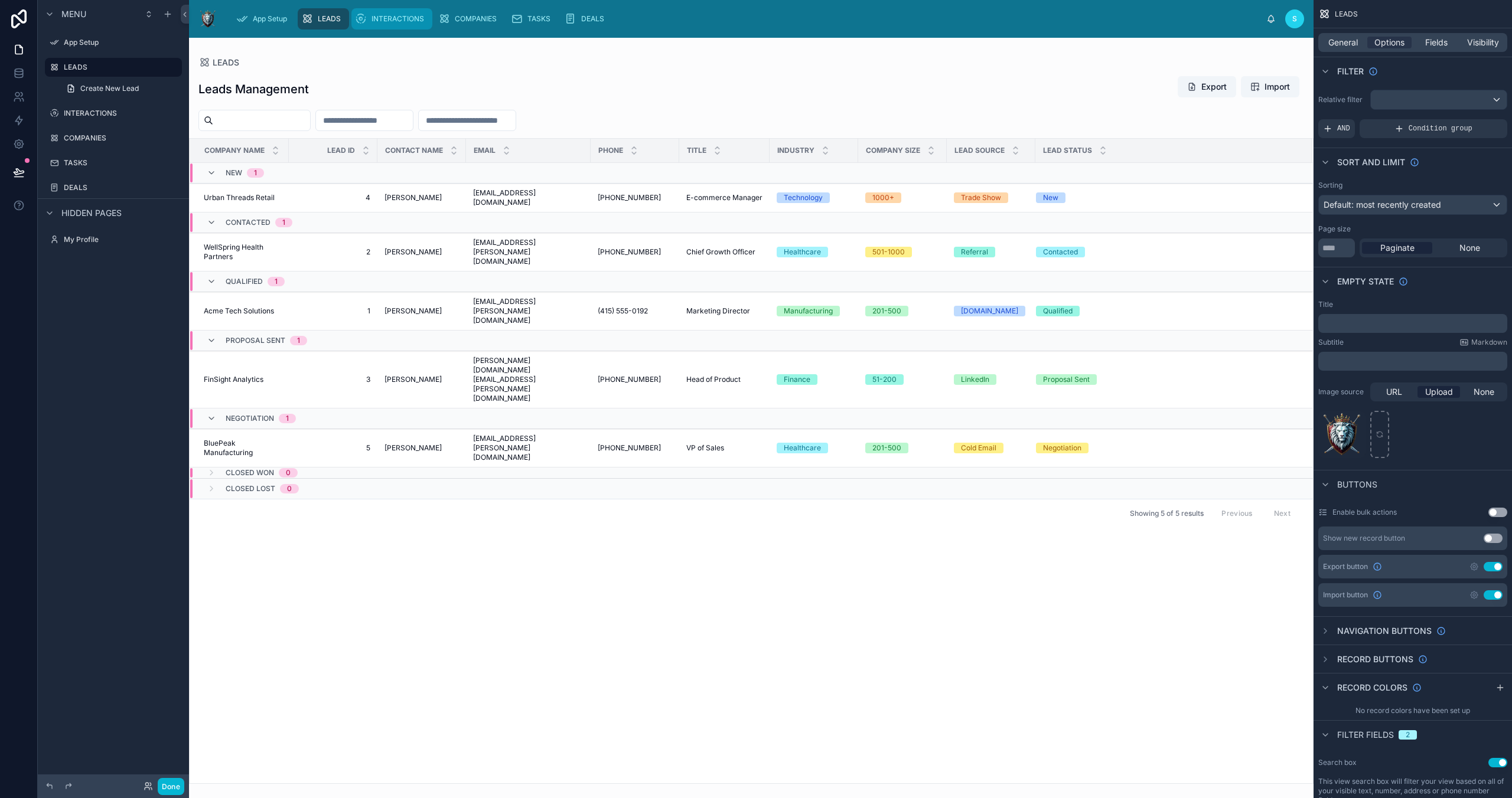
click at [394, 15] on span "INTERACTIONS" at bounding box center [398, 18] width 53 height 9
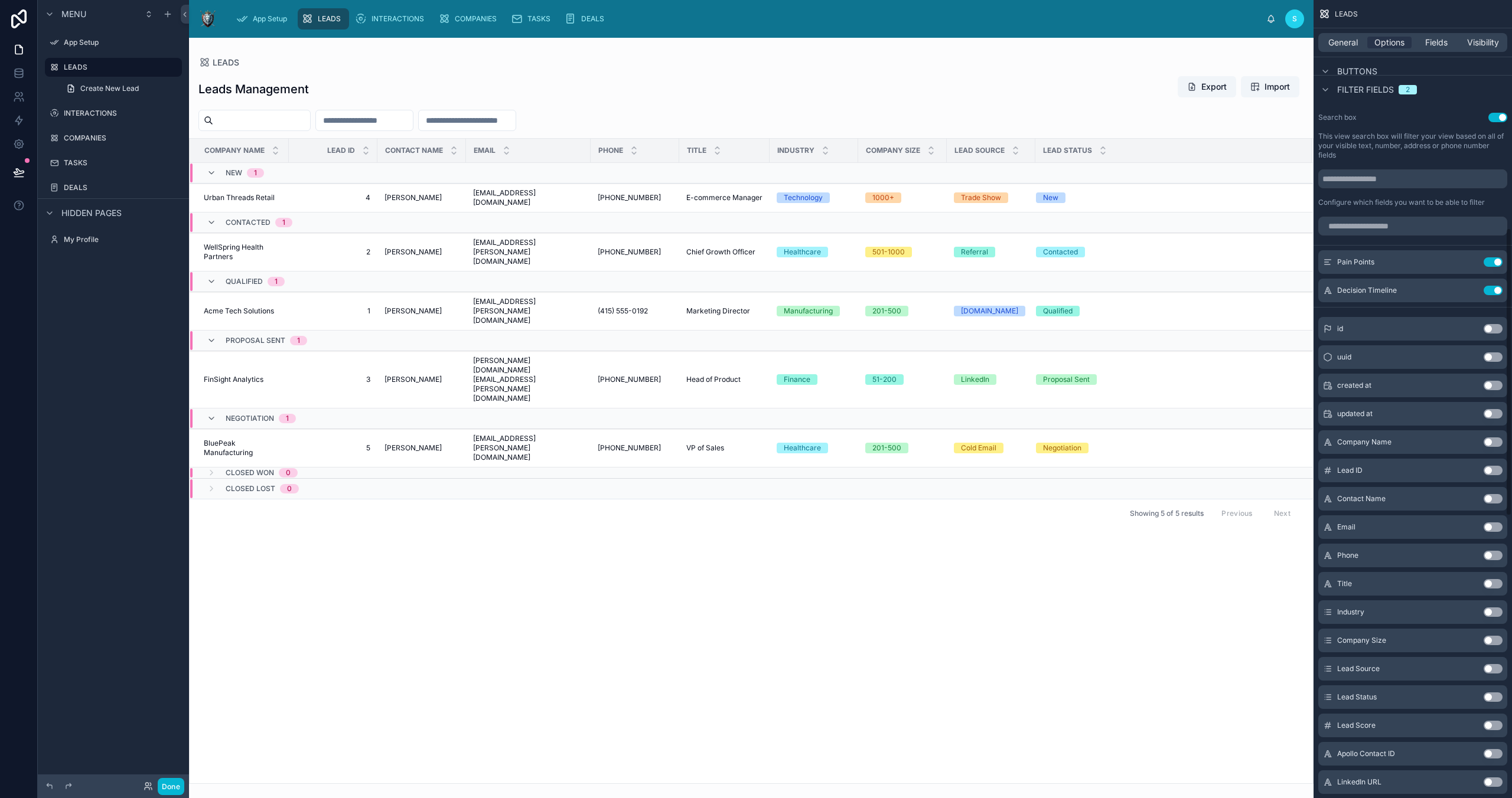
scroll to position [632, 0]
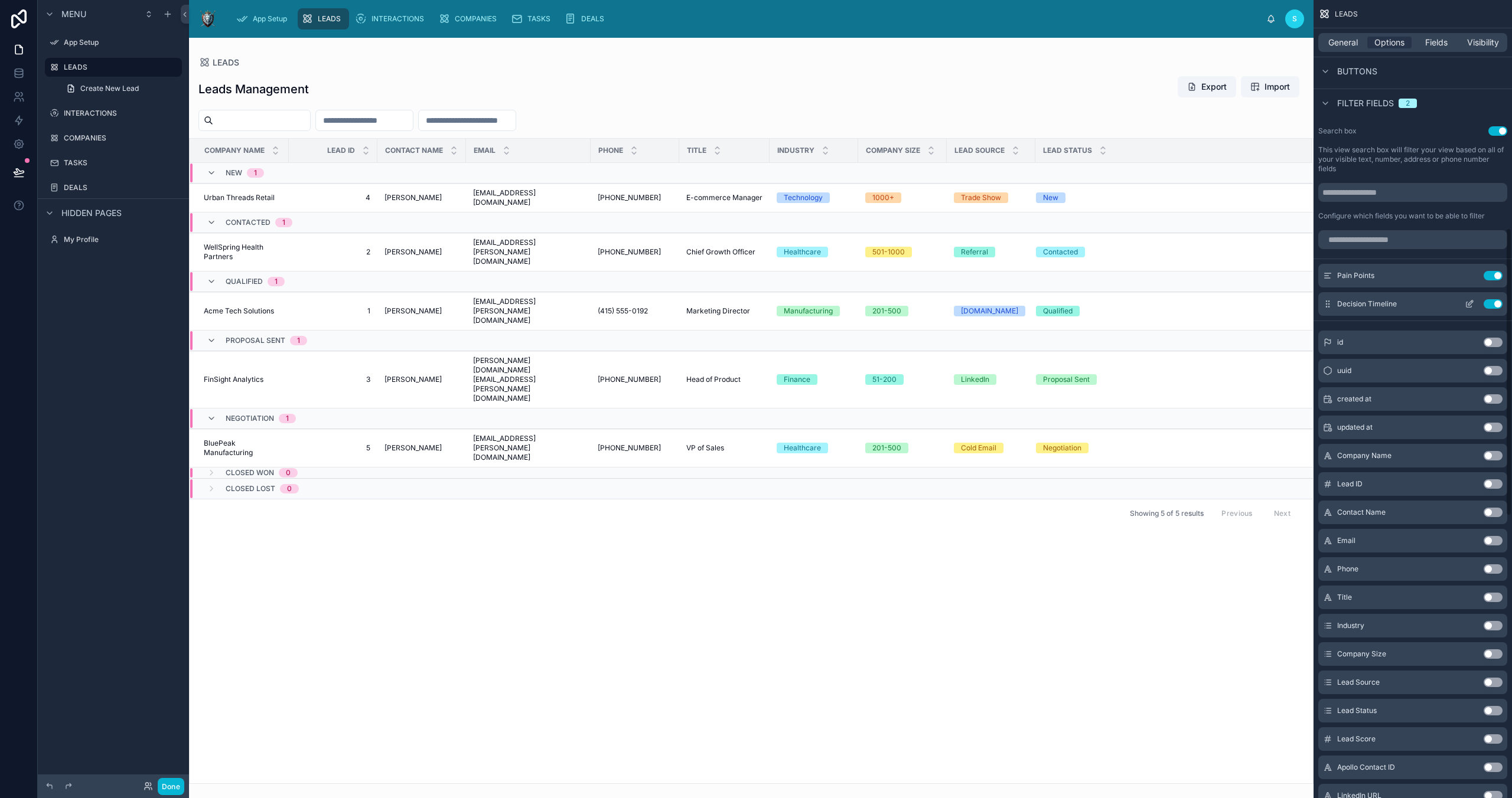
click at [1073, 300] on button "Use setting" at bounding box center [1493, 304] width 19 height 9
click at [1073, 274] on button "Use setting" at bounding box center [1493, 275] width 19 height 9
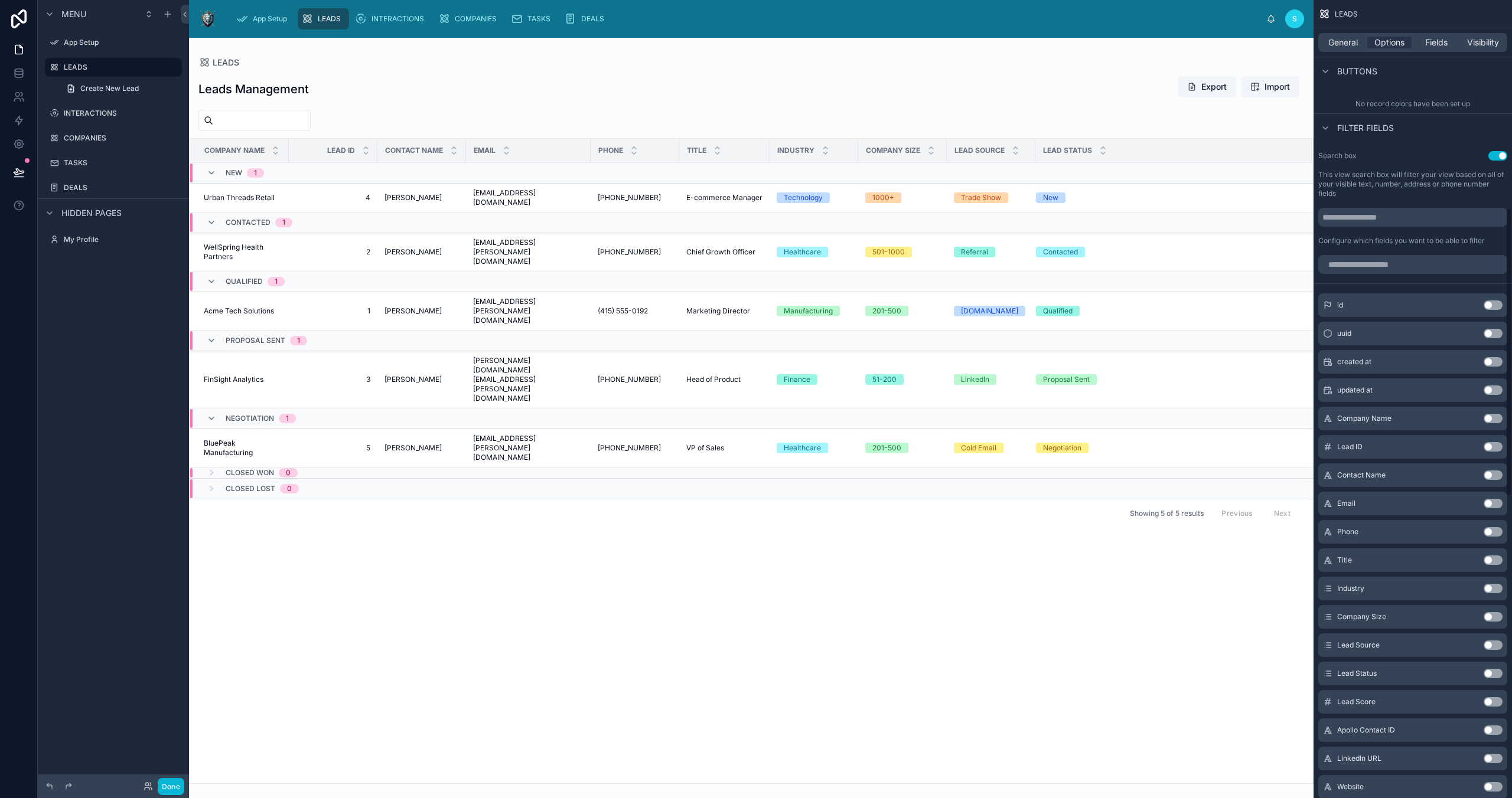
scroll to position [561, 0]
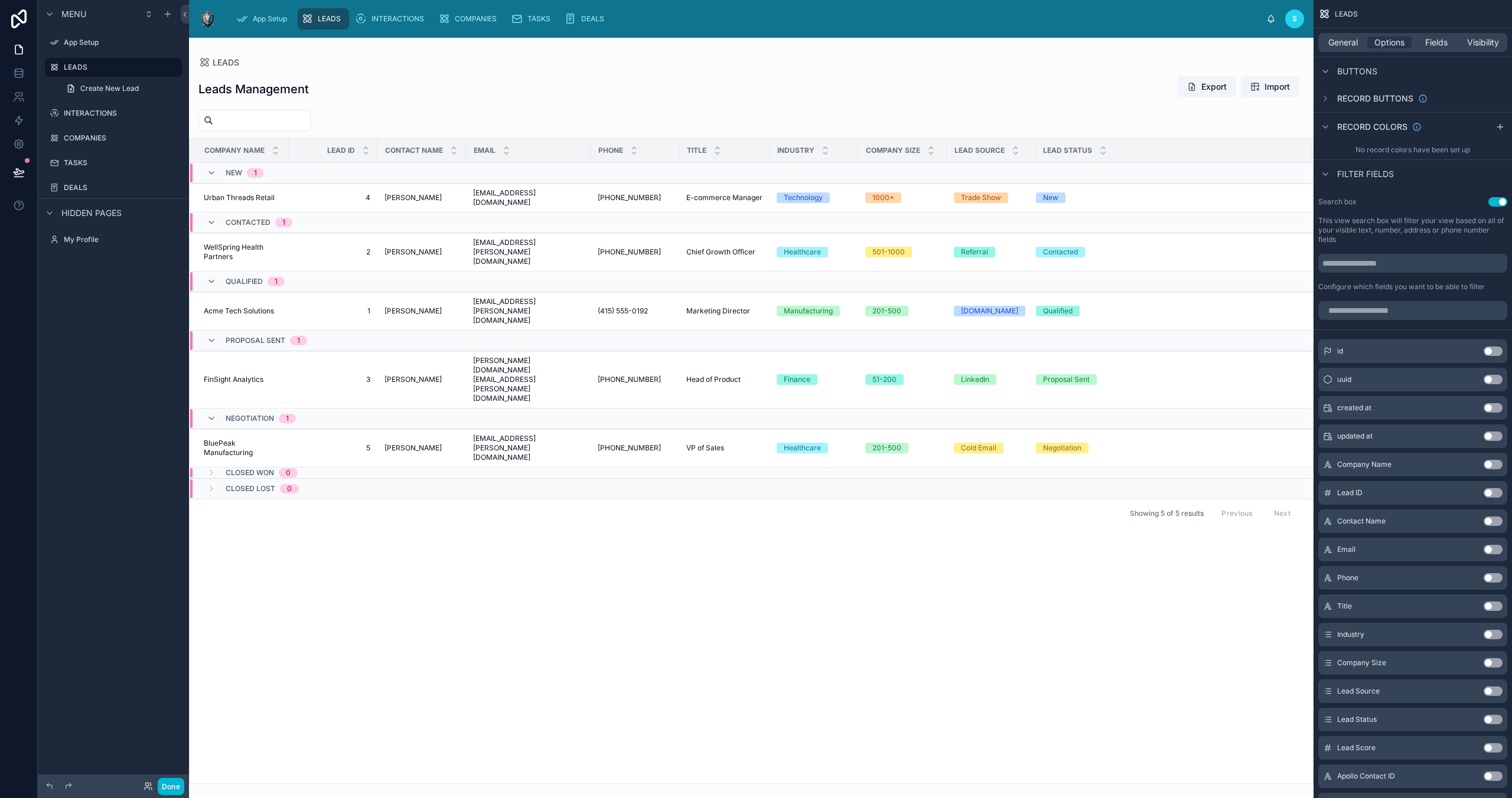
click at [1073, 49] on div "General Options Fields Visibility" at bounding box center [1412, 42] width 189 height 19
click at [1073, 40] on span "General" at bounding box center [1343, 42] width 29 height 12
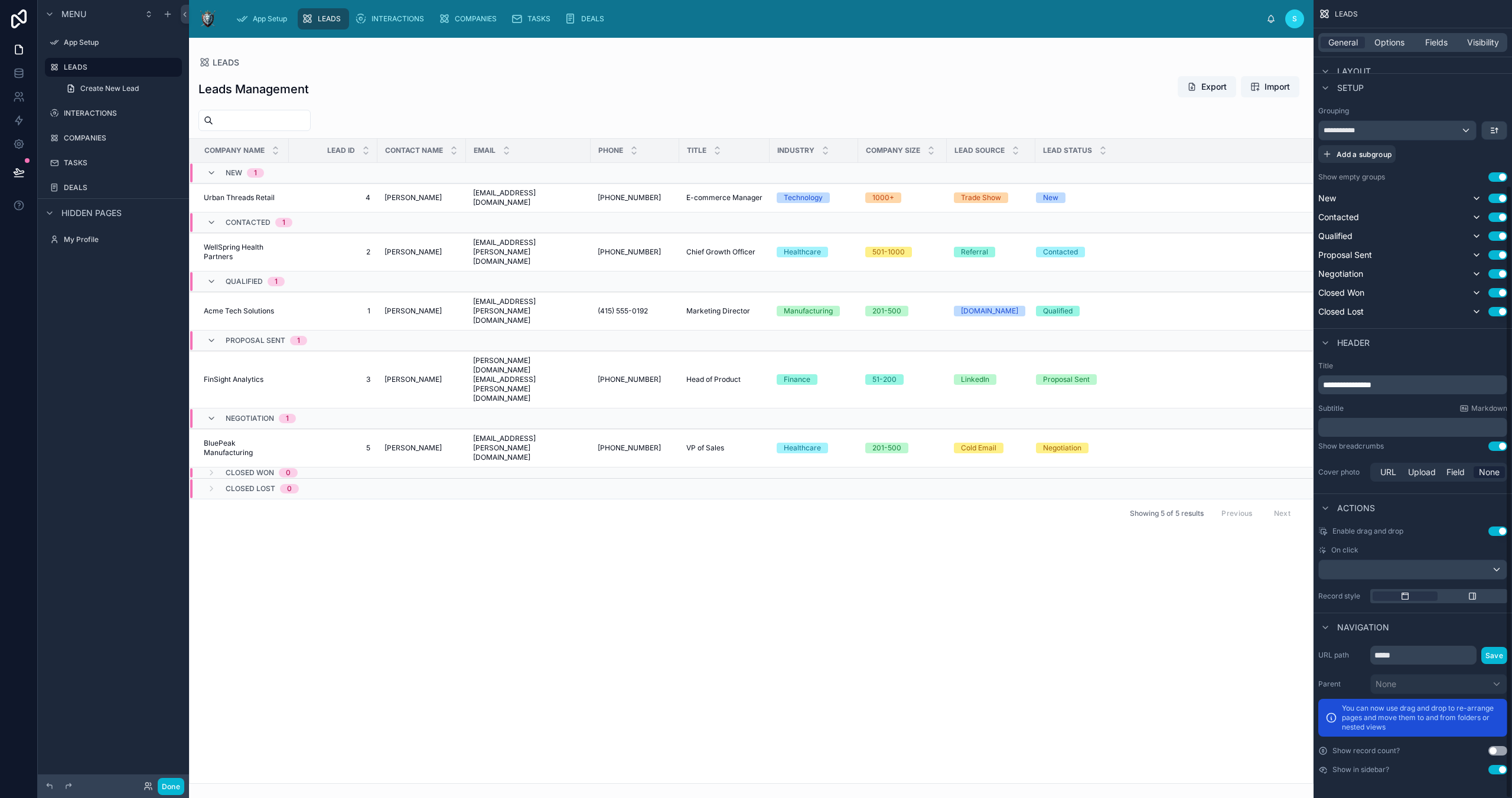
click at [1073, 478] on div "URL Upload Field None" at bounding box center [1438, 472] width 137 height 19
click at [1073, 468] on span "Upload" at bounding box center [1422, 472] width 28 height 12
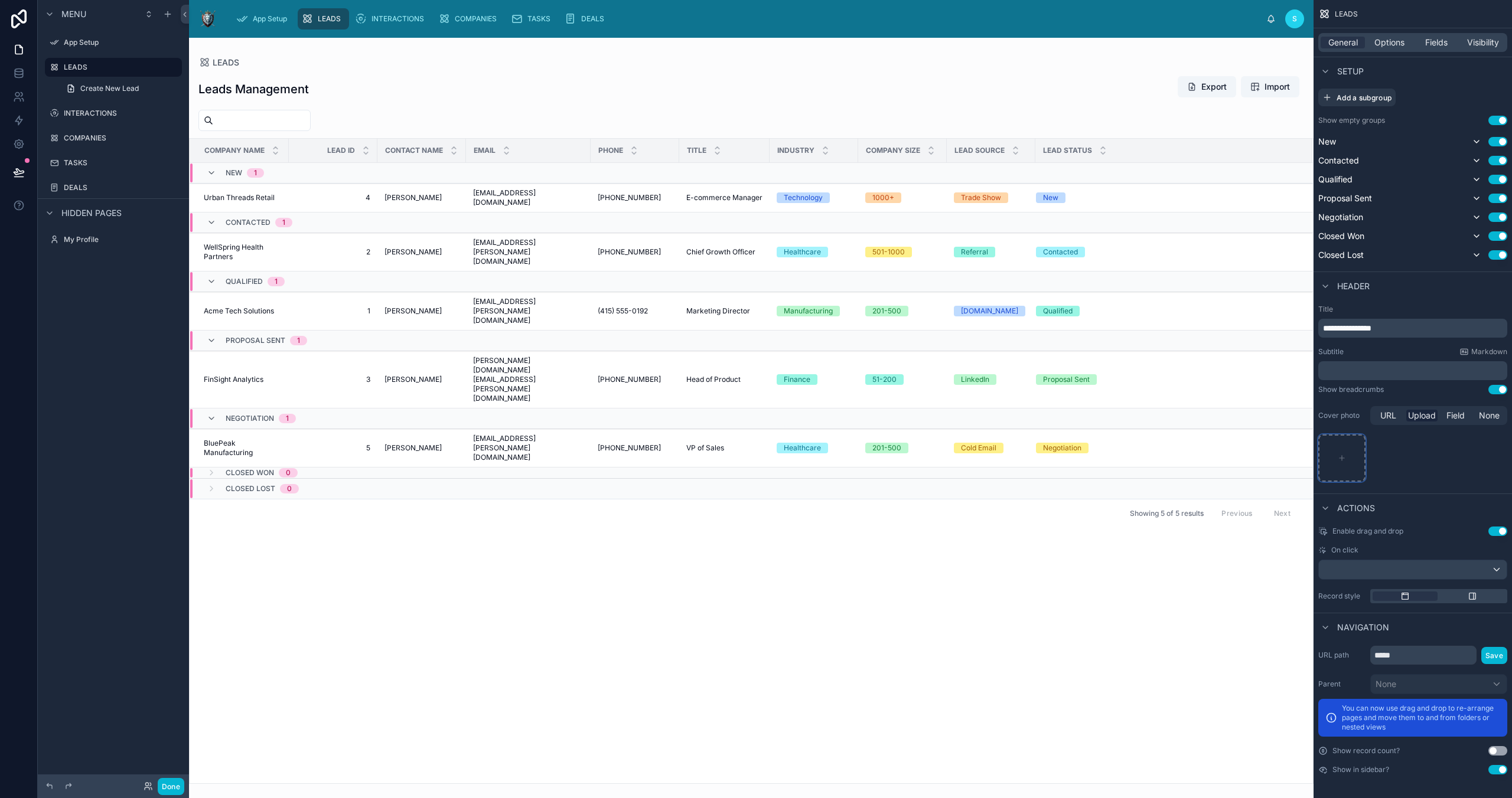
click at [1073, 458] on icon "scrollable content" at bounding box center [1342, 458] width 5 height 0
type input "**********"
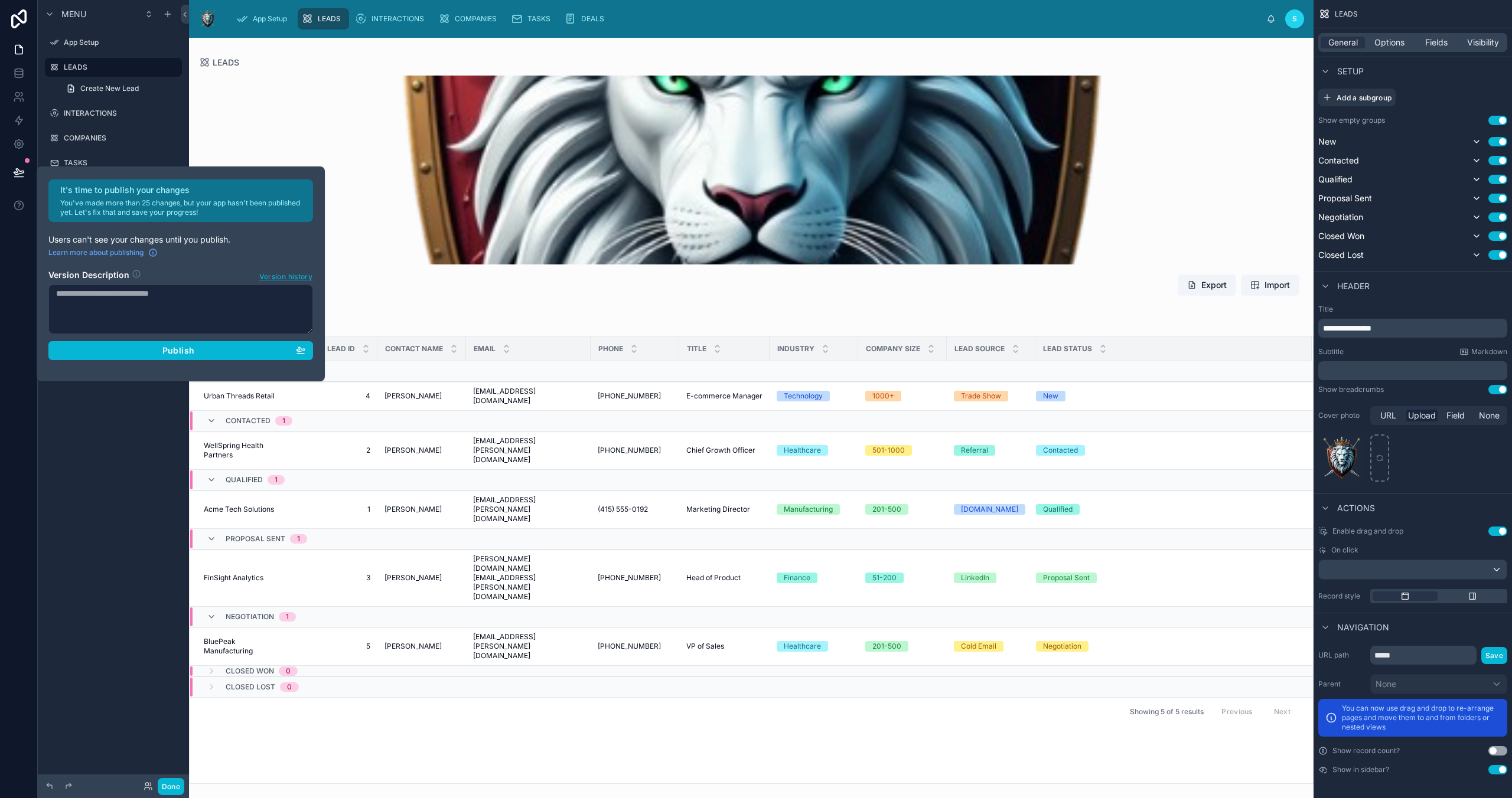
click at [1073, 388] on button "Use setting" at bounding box center [1497, 389] width 19 height 9
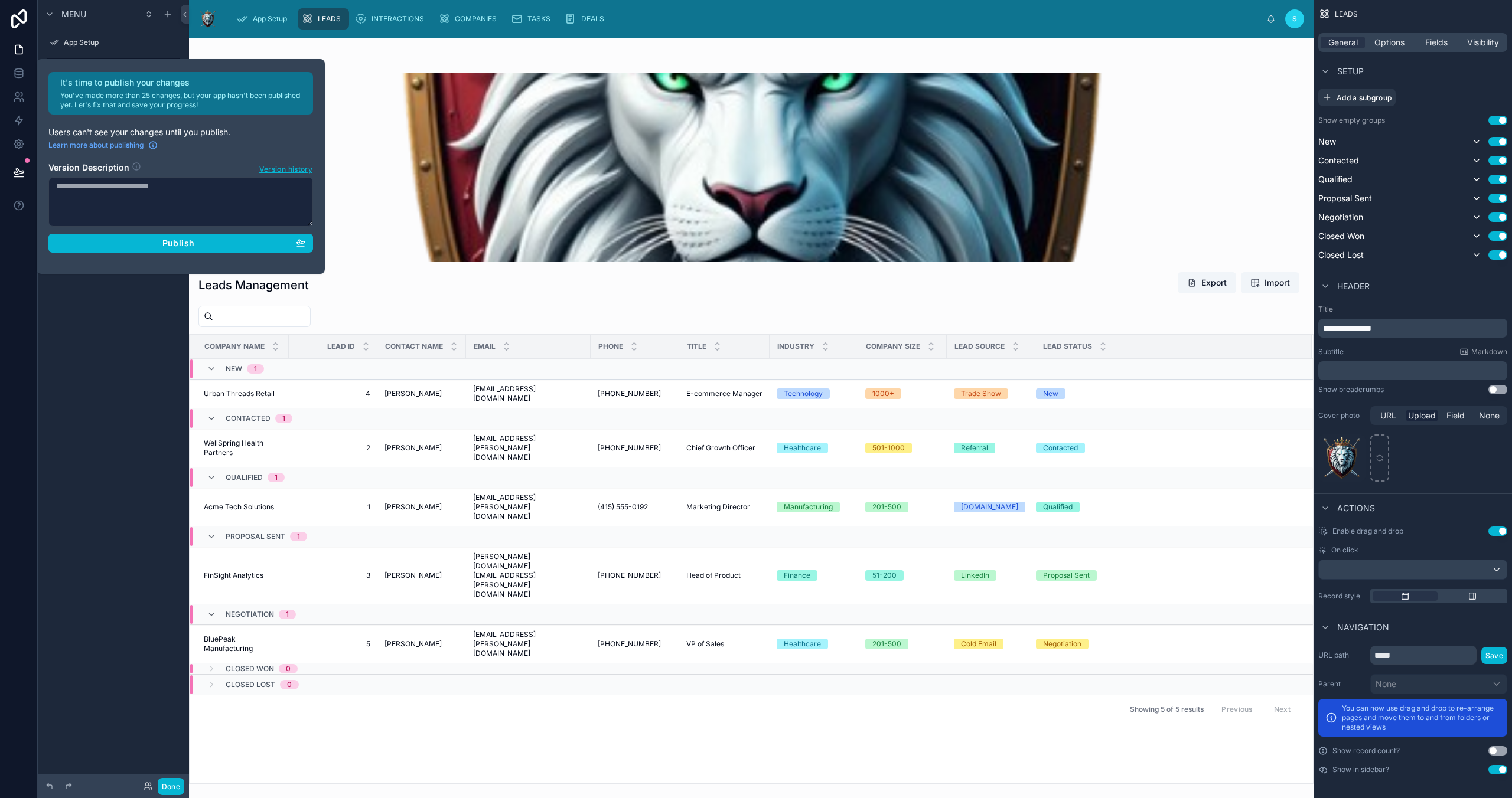
click at [1073, 385] on button "Use setting" at bounding box center [1497, 389] width 19 height 9
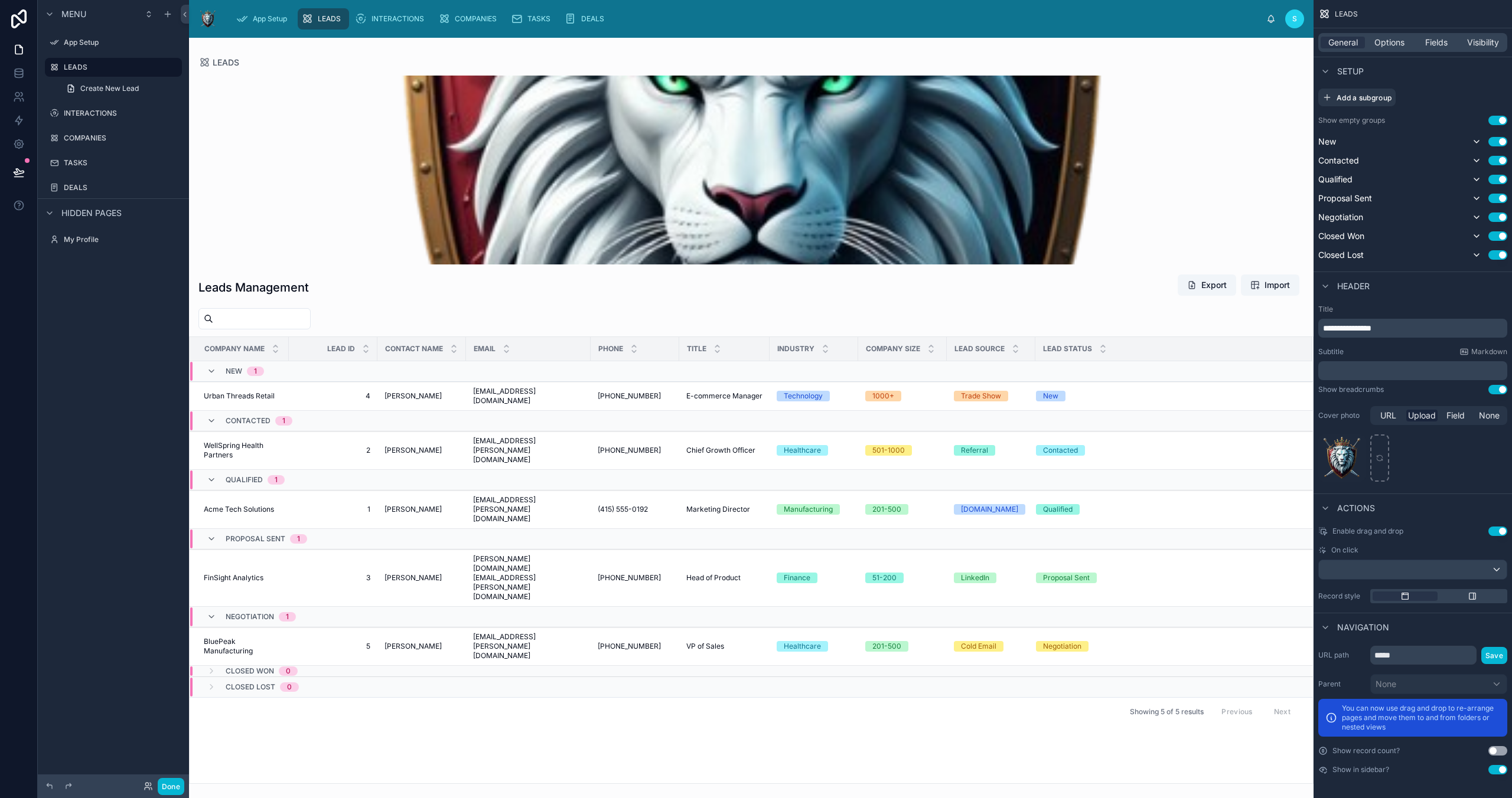
click at [1073, 389] on button "Use setting" at bounding box center [1497, 389] width 19 height 9
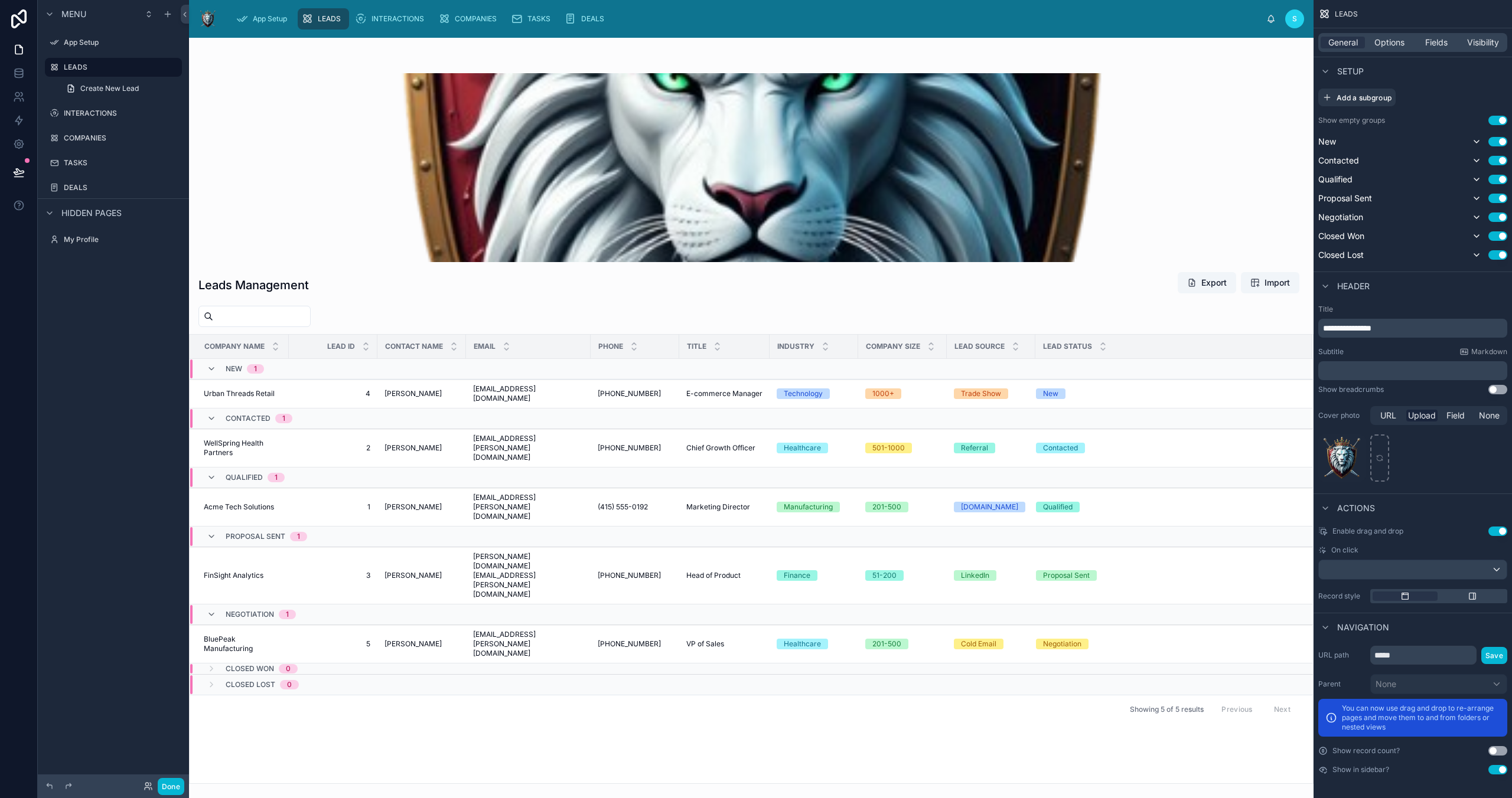
click at [1073, 389] on button "Use setting" at bounding box center [1497, 389] width 19 height 9
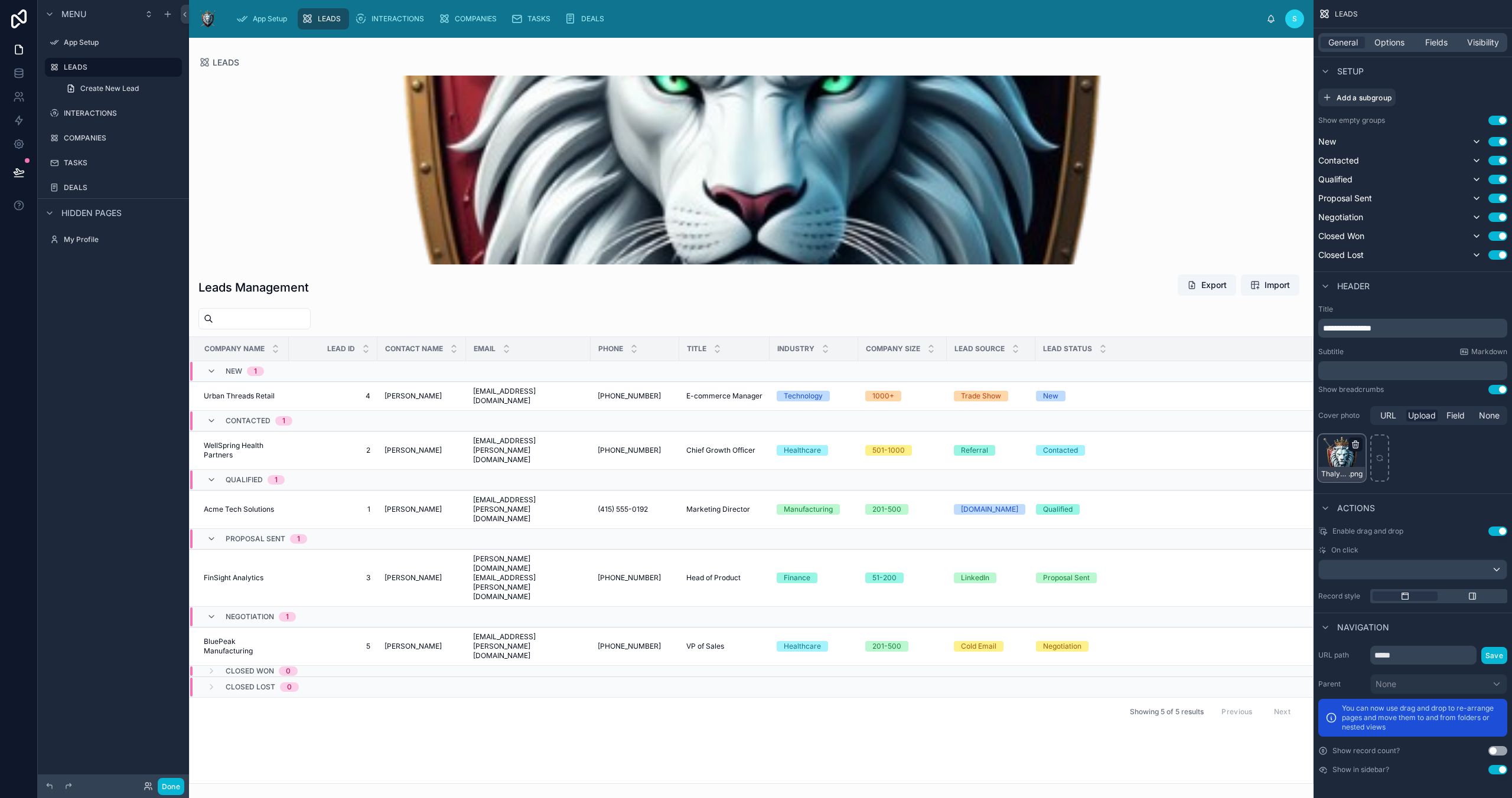
click at [1073, 441] on icon "scrollable content" at bounding box center [1355, 442] width 2 height 2
click at [1073, 419] on icon "button" at bounding box center [1380, 423] width 9 height 9
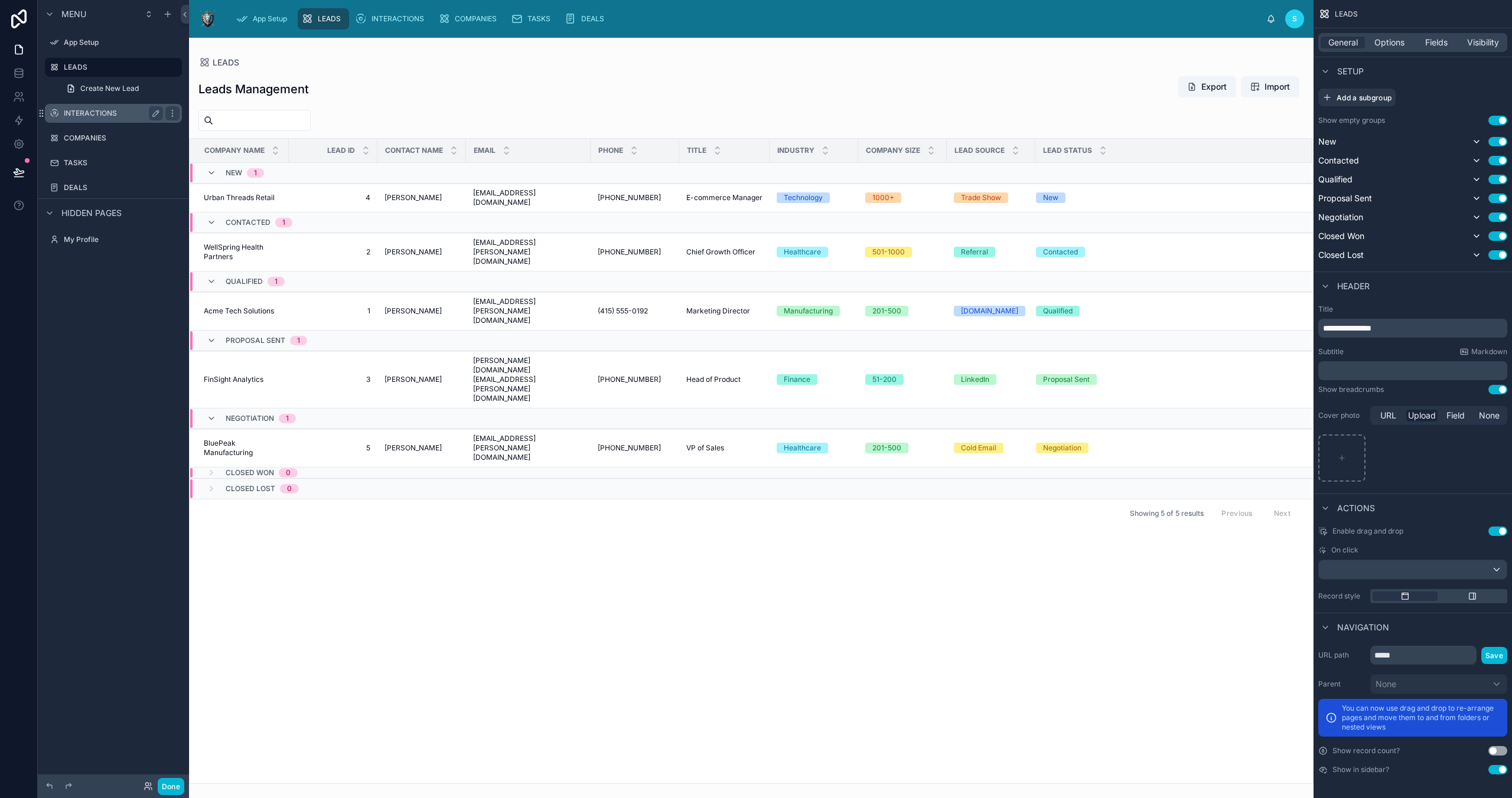
click at [84, 115] on label "INTERACTIONS" at bounding box center [111, 113] width 95 height 9
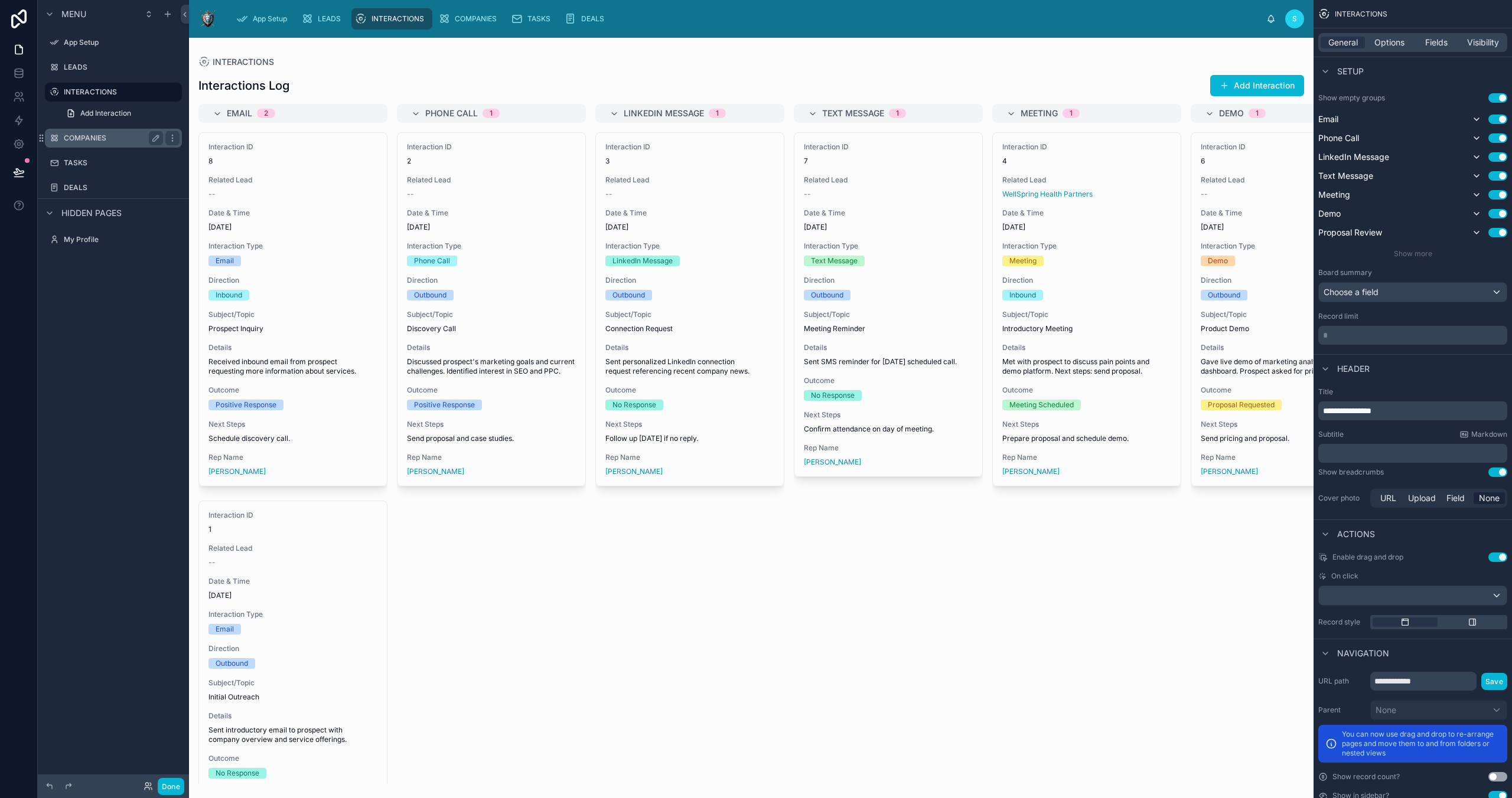
click at [93, 140] on label "COMPANIES" at bounding box center [111, 137] width 95 height 9
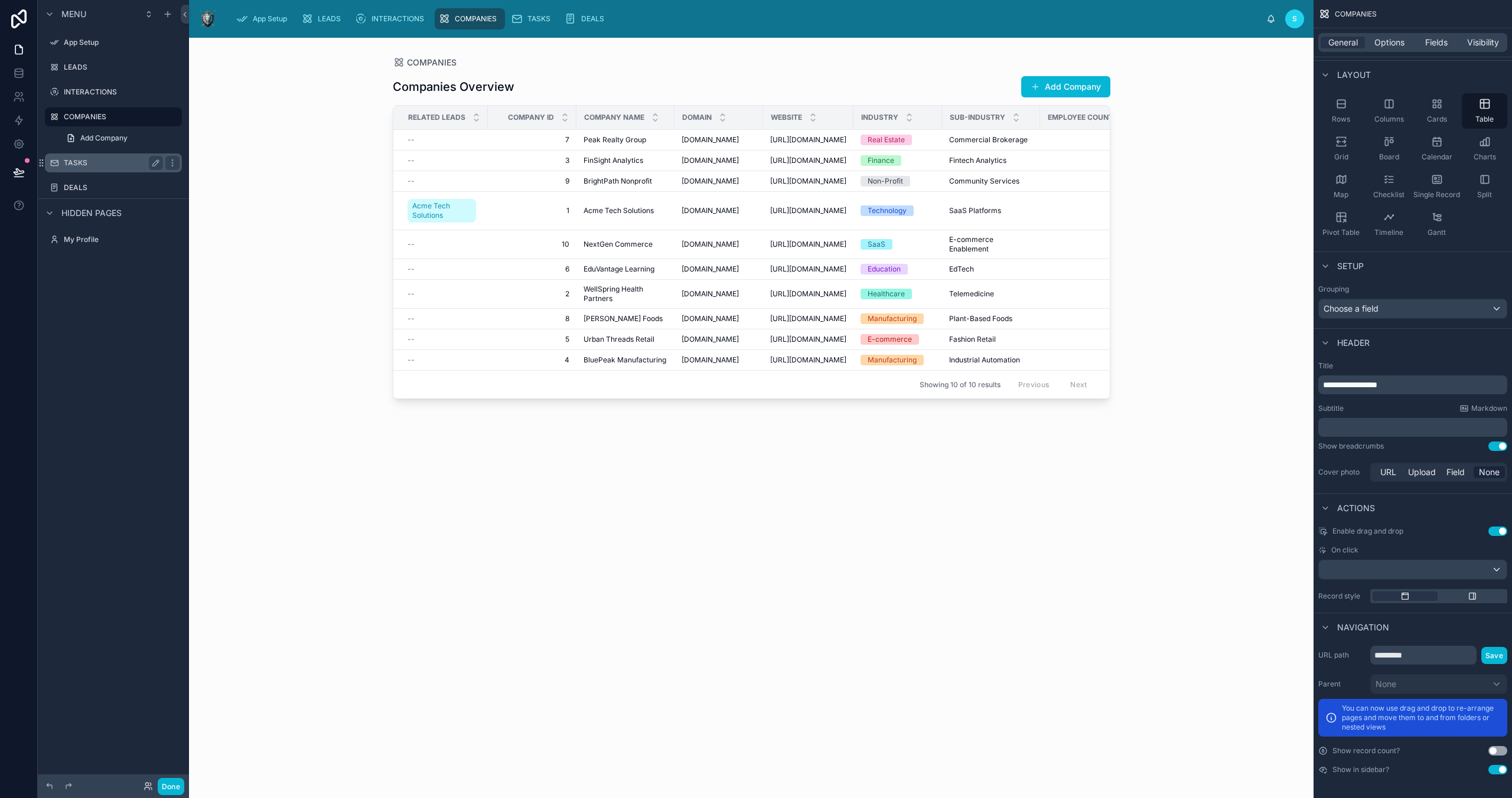
click at [90, 157] on div "TASKS" at bounding box center [113, 163] width 99 height 14
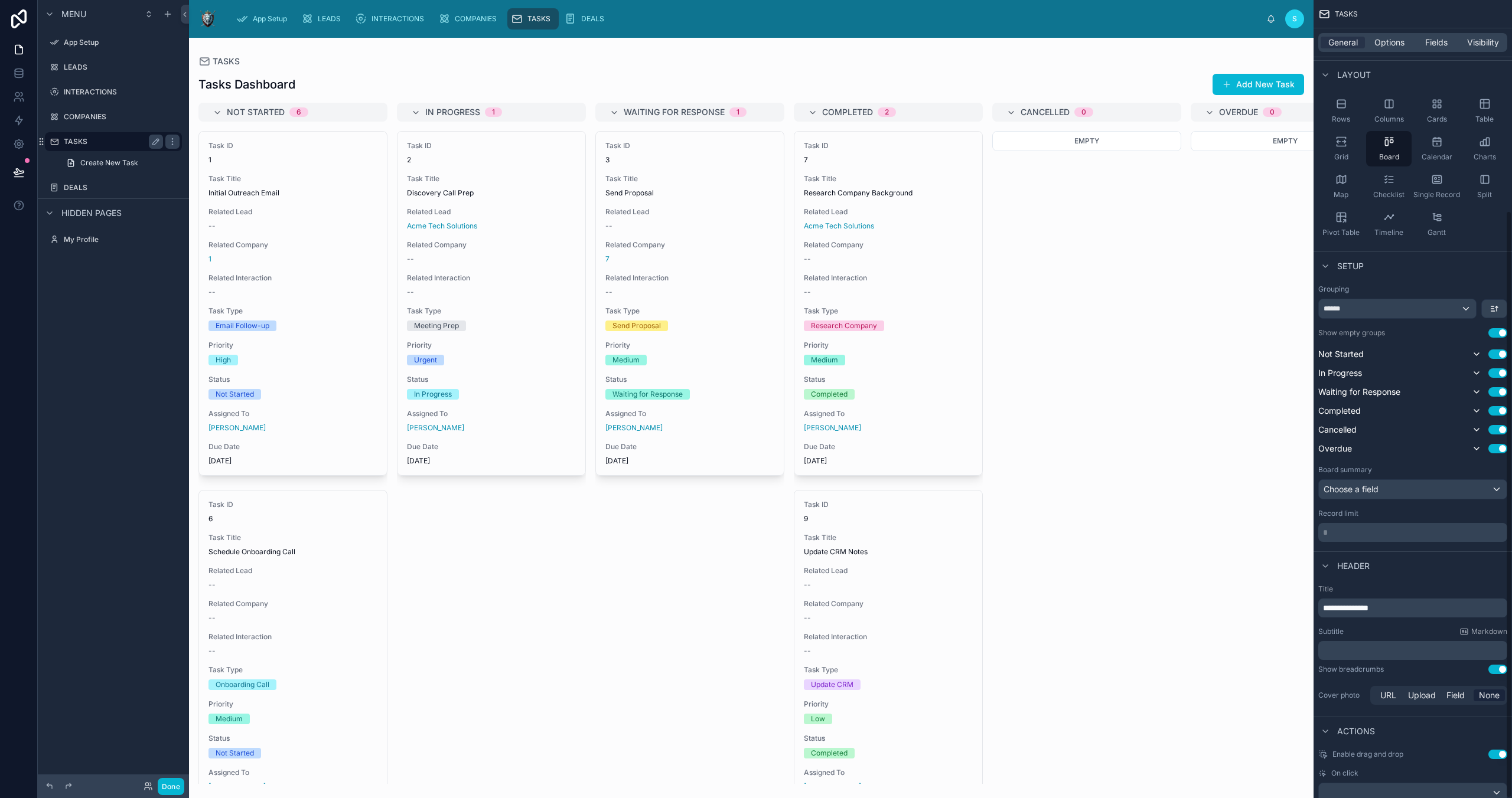
scroll to position [285, 0]
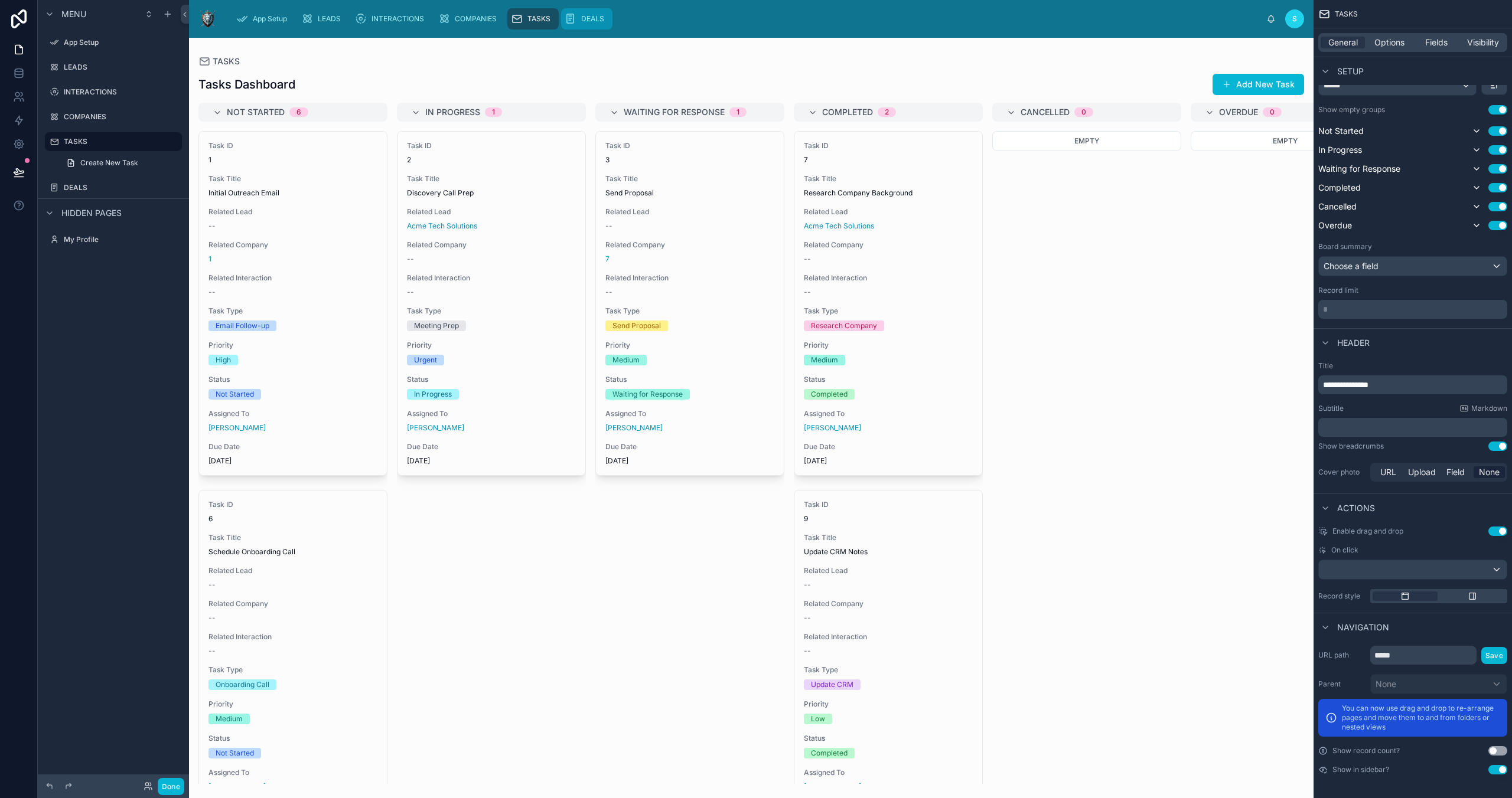
click at [577, 17] on div "DEALS" at bounding box center [587, 18] width 44 height 19
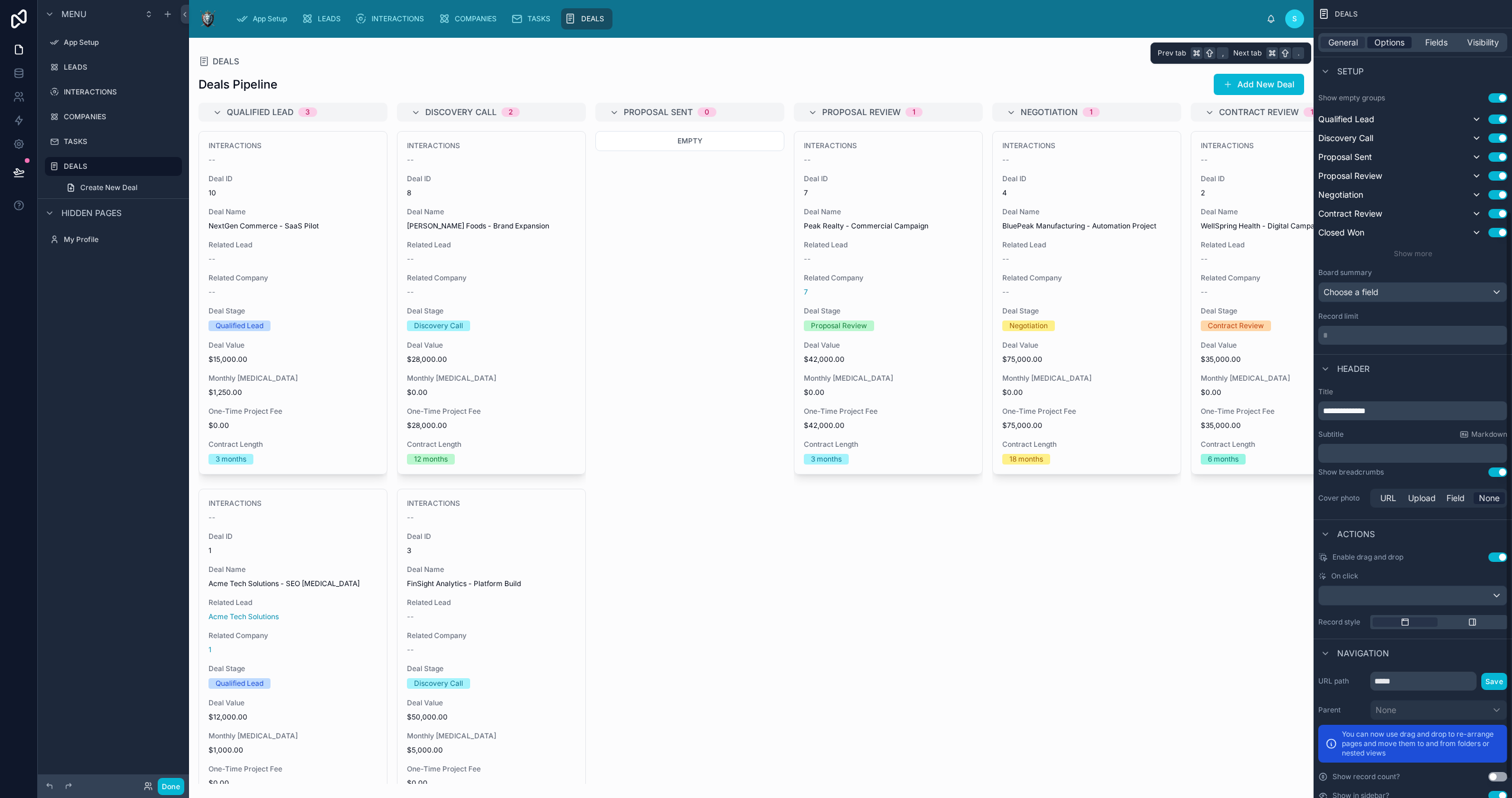
click at [1073, 39] on span "Options" at bounding box center [1389, 42] width 30 height 12
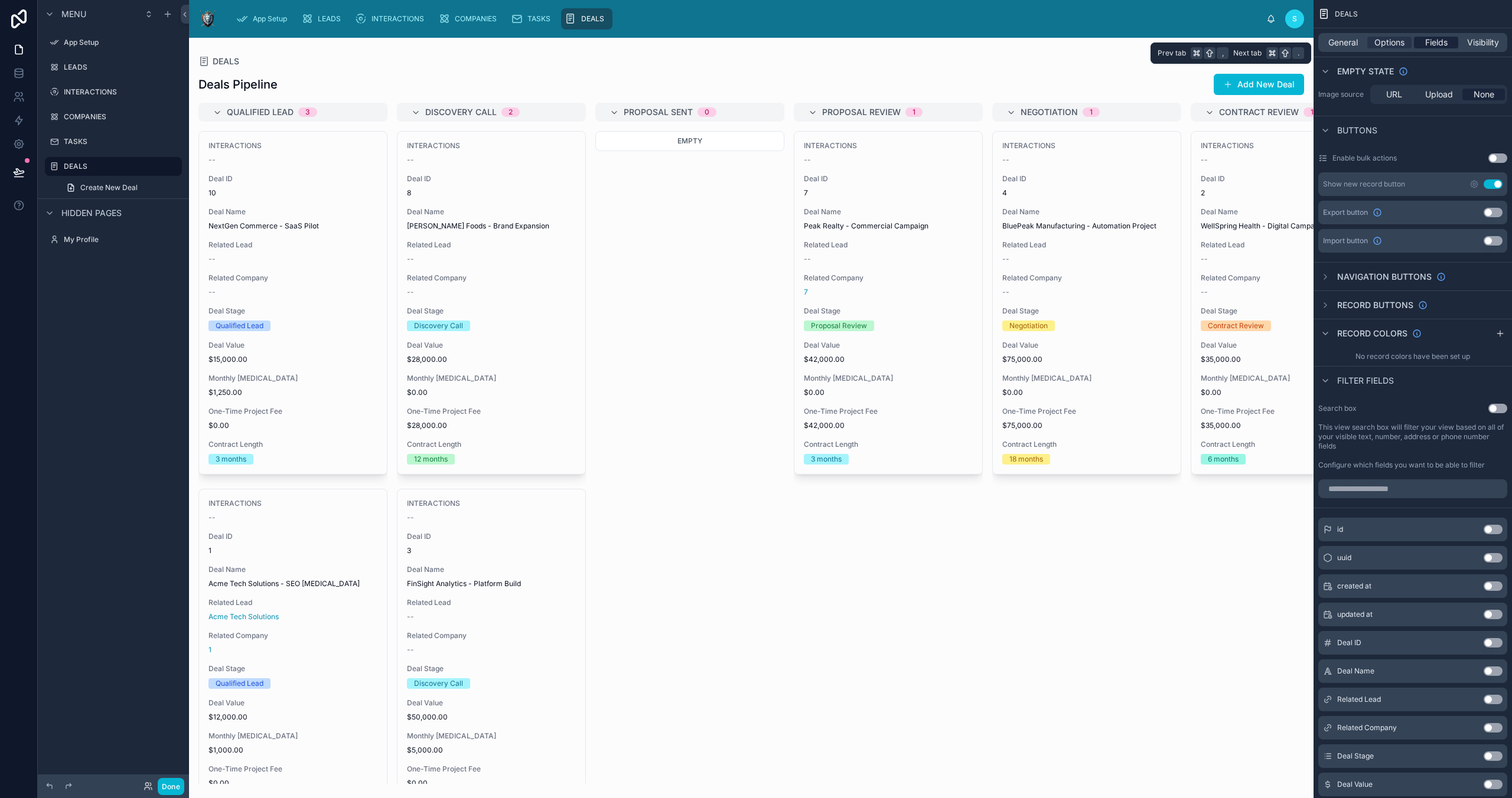
click at [1073, 43] on span "Fields" at bounding box center [1436, 42] width 22 height 12
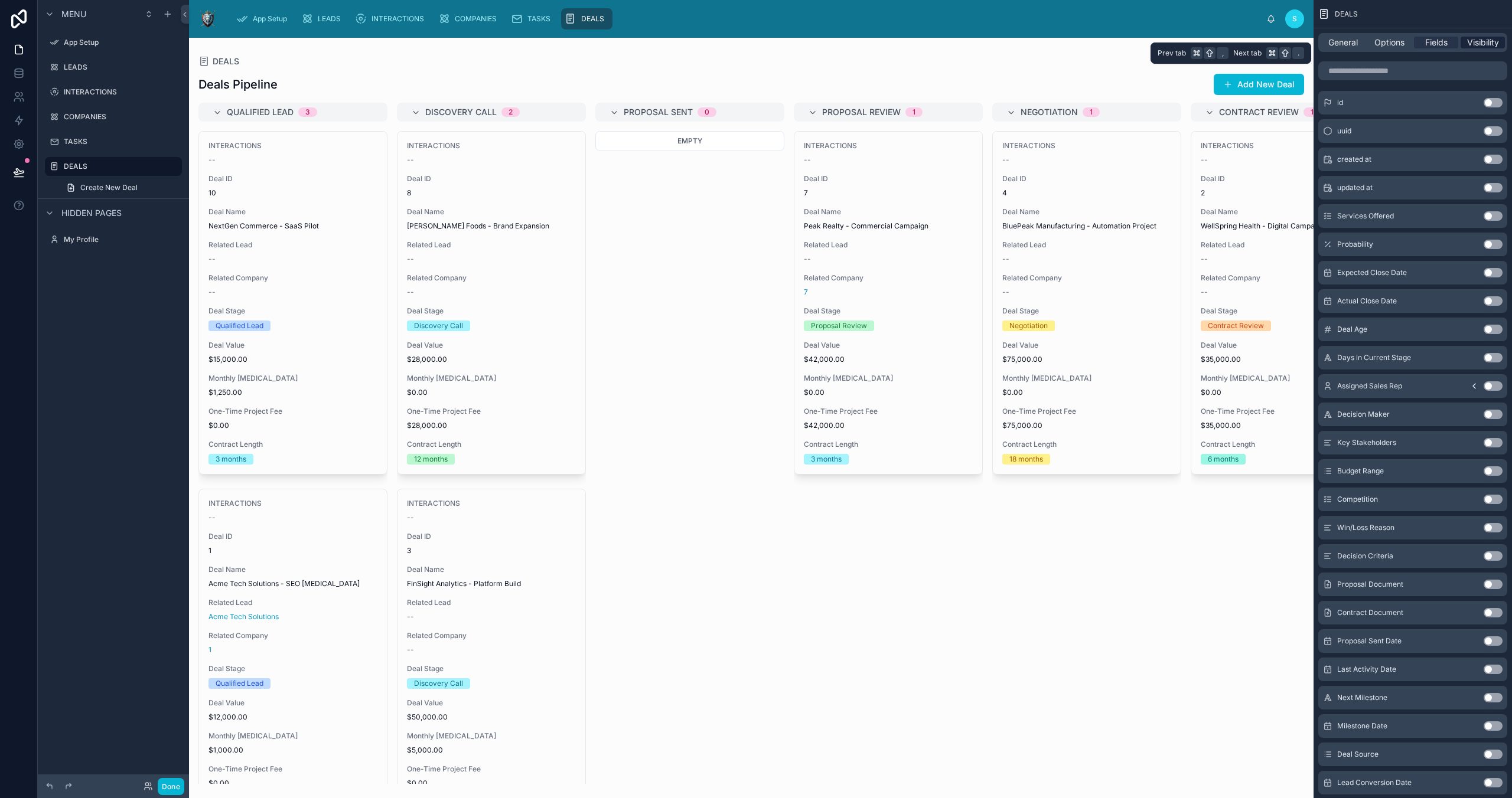
click at [1073, 39] on span "Visibility" at bounding box center [1483, 42] width 32 height 12
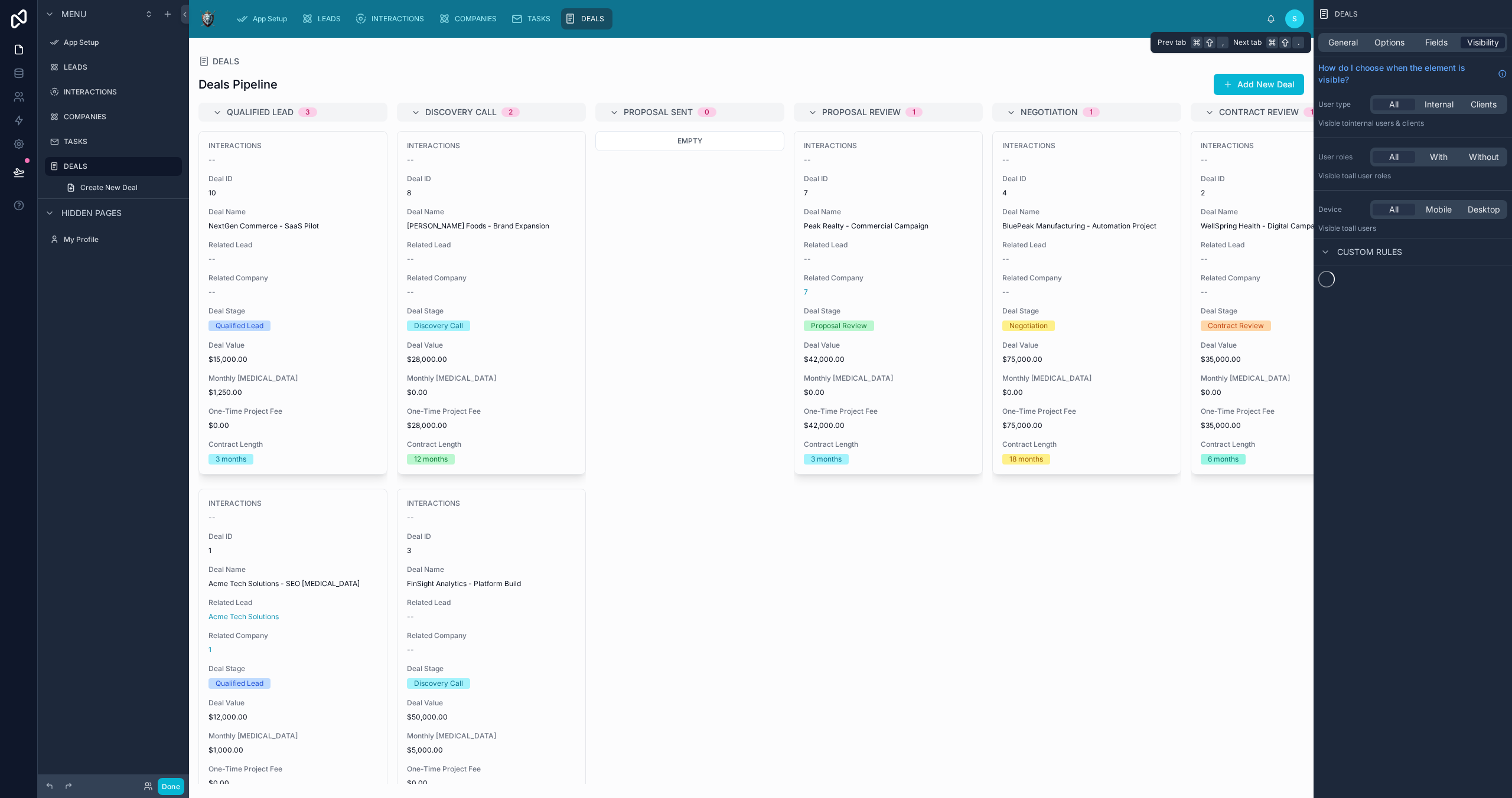
scroll to position [0, 0]
click at [1073, 43] on span "Fields" at bounding box center [1436, 42] width 22 height 12
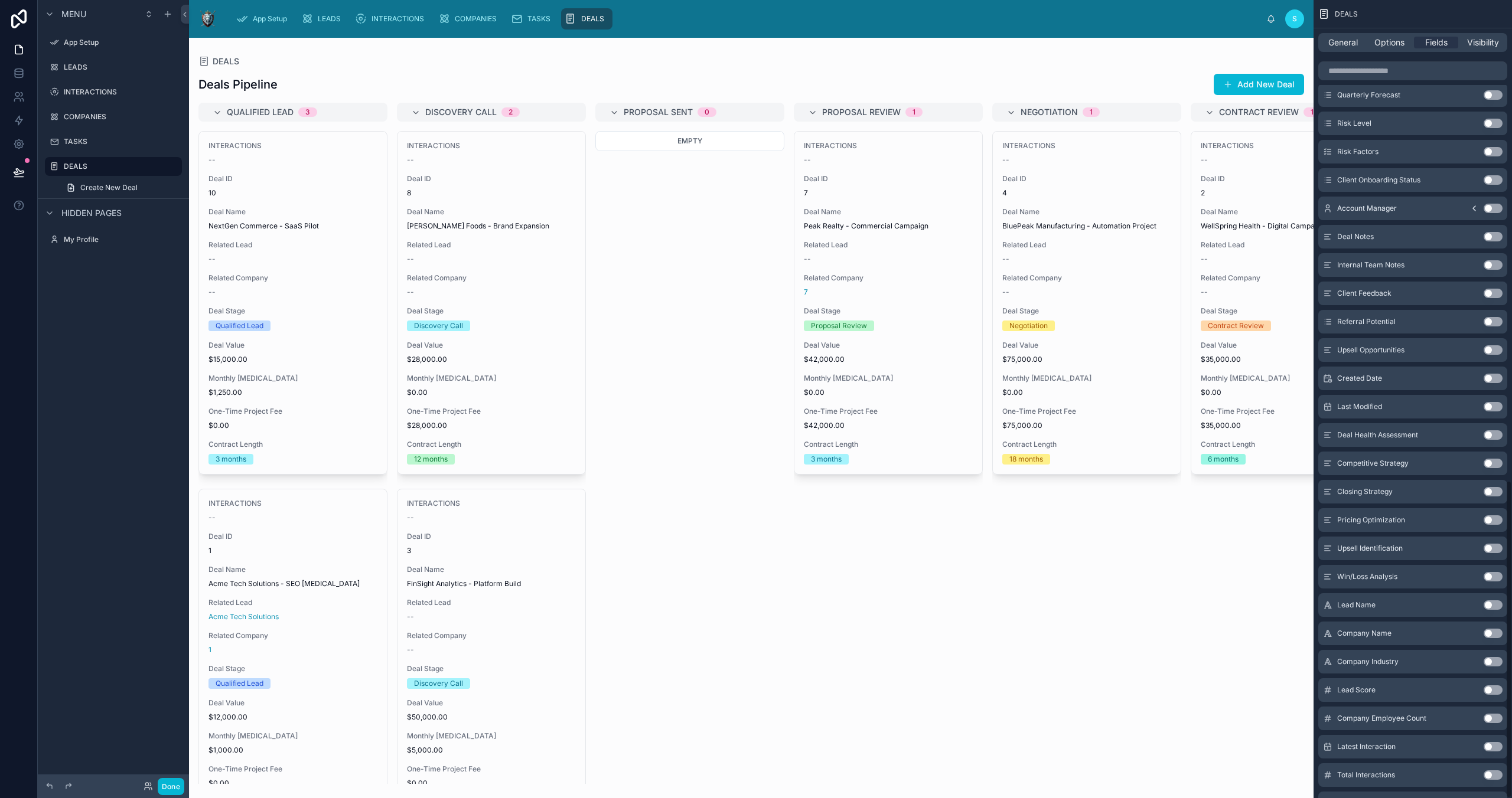
scroll to position [1205, 0]
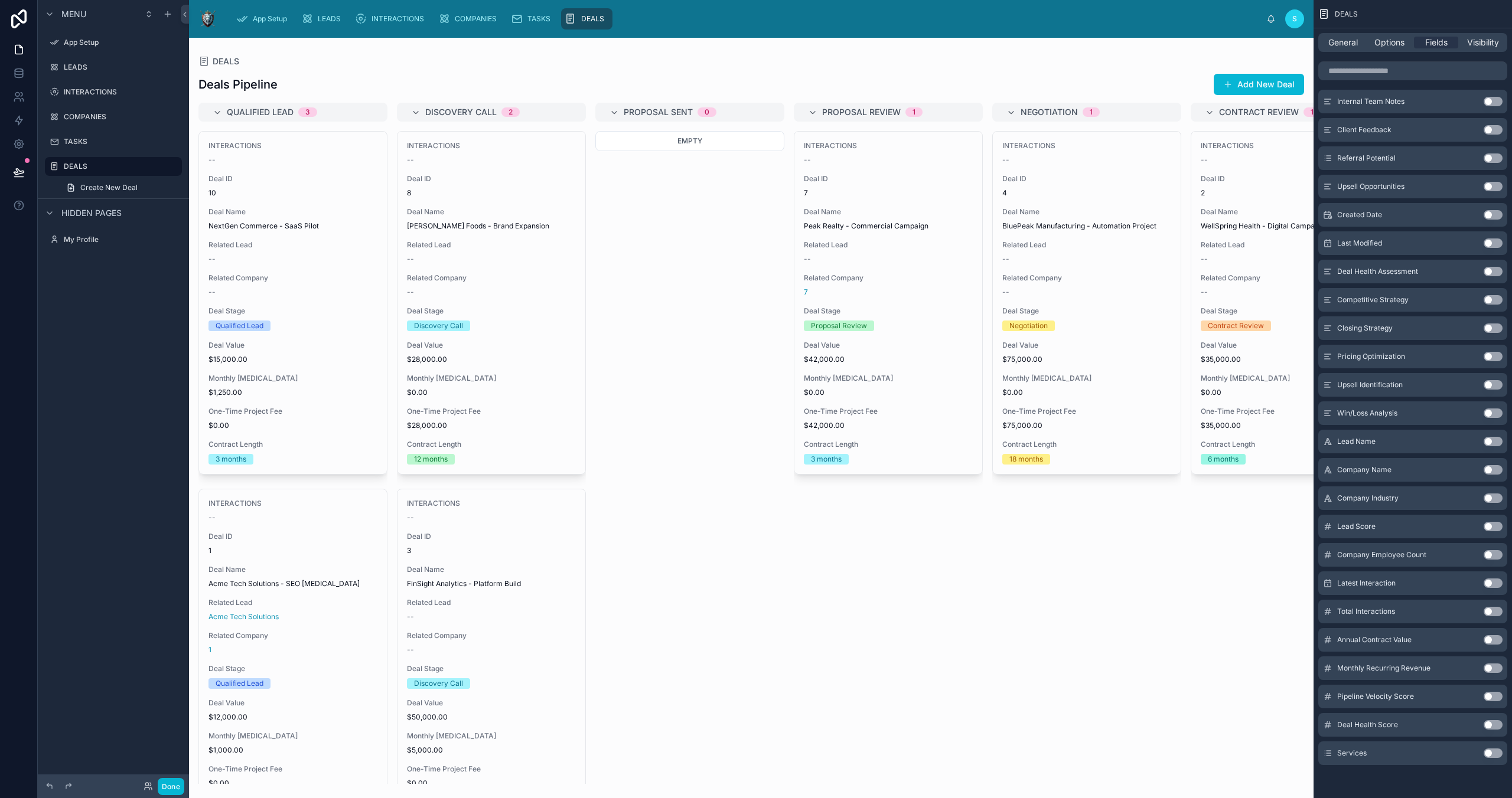
click at [59, 216] on div "Hidden pages" at bounding box center [82, 213] width 79 height 14
click at [22, 74] on icon at bounding box center [18, 75] width 8 height 5
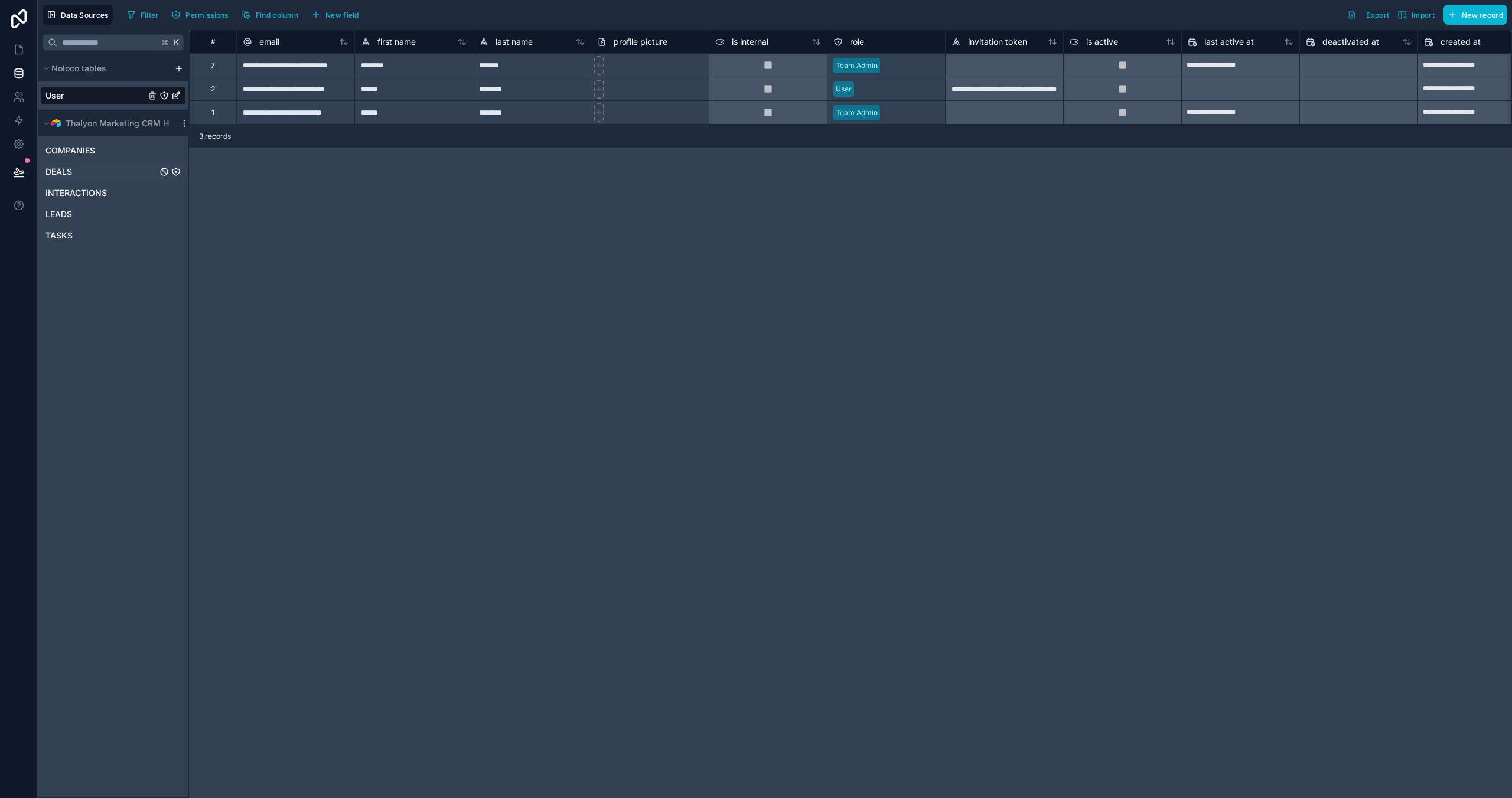
click at [76, 169] on div "DEALS" at bounding box center [113, 171] width 146 height 19
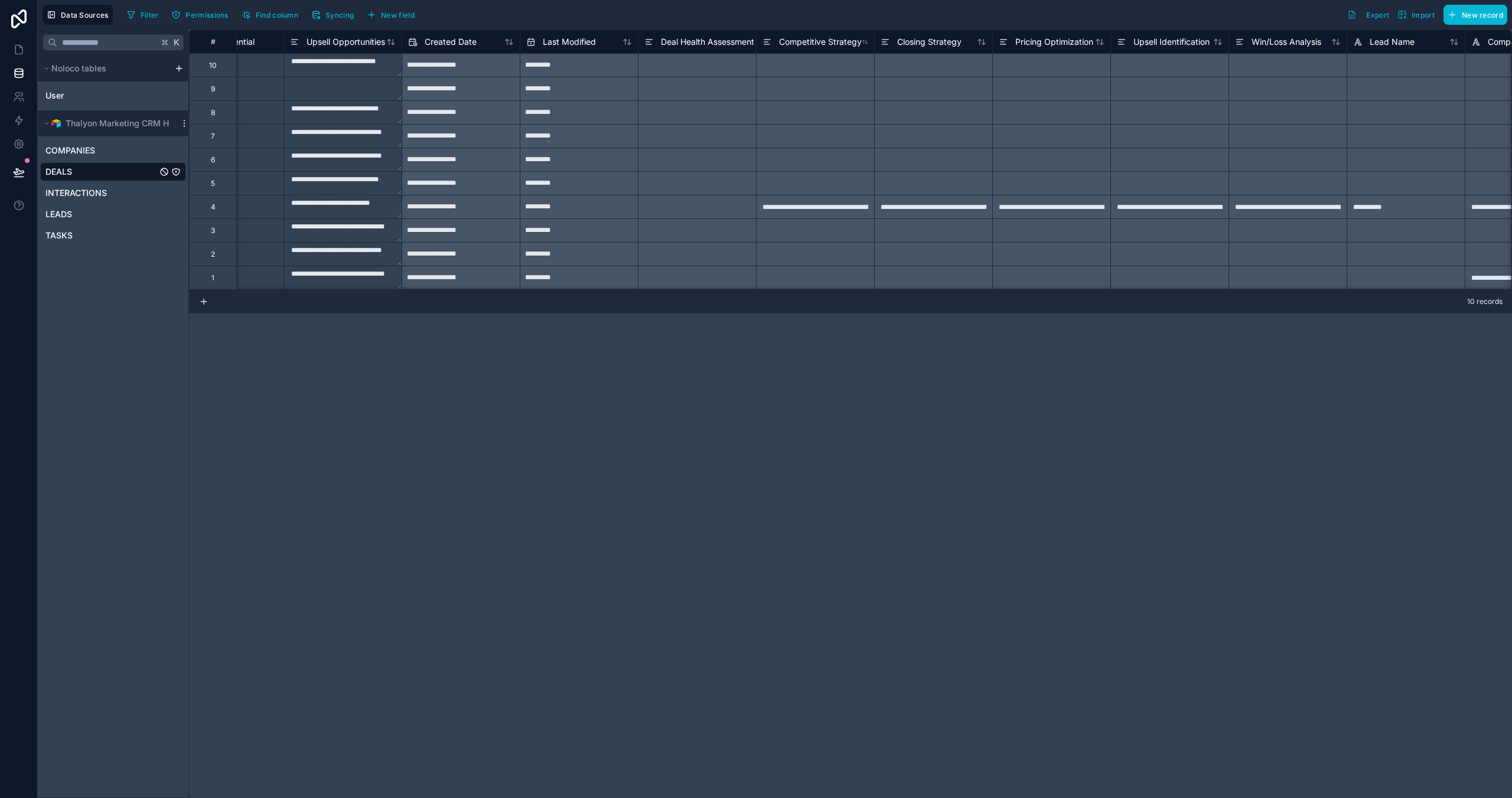
scroll to position [0, 4682]
click at [812, 39] on span "Competitive Strategy" at bounding box center [816, 41] width 83 height 12
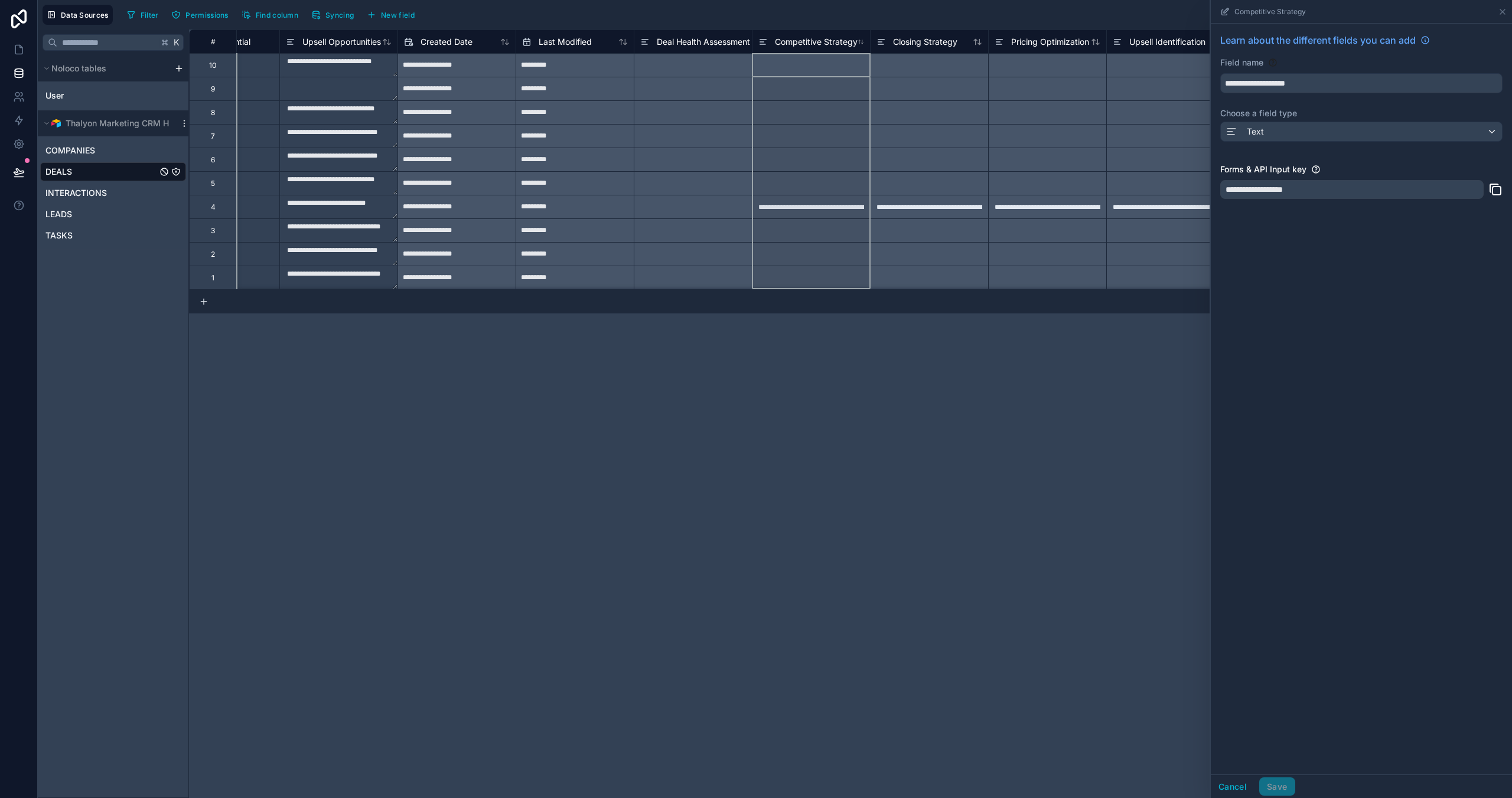
click at [870, 416] on div "**********" at bounding box center [850, 414] width 1323 height 769
click at [946, 407] on div "**********" at bounding box center [850, 414] width 1323 height 769
click at [1073, 15] on icon at bounding box center [1502, 11] width 9 height 9
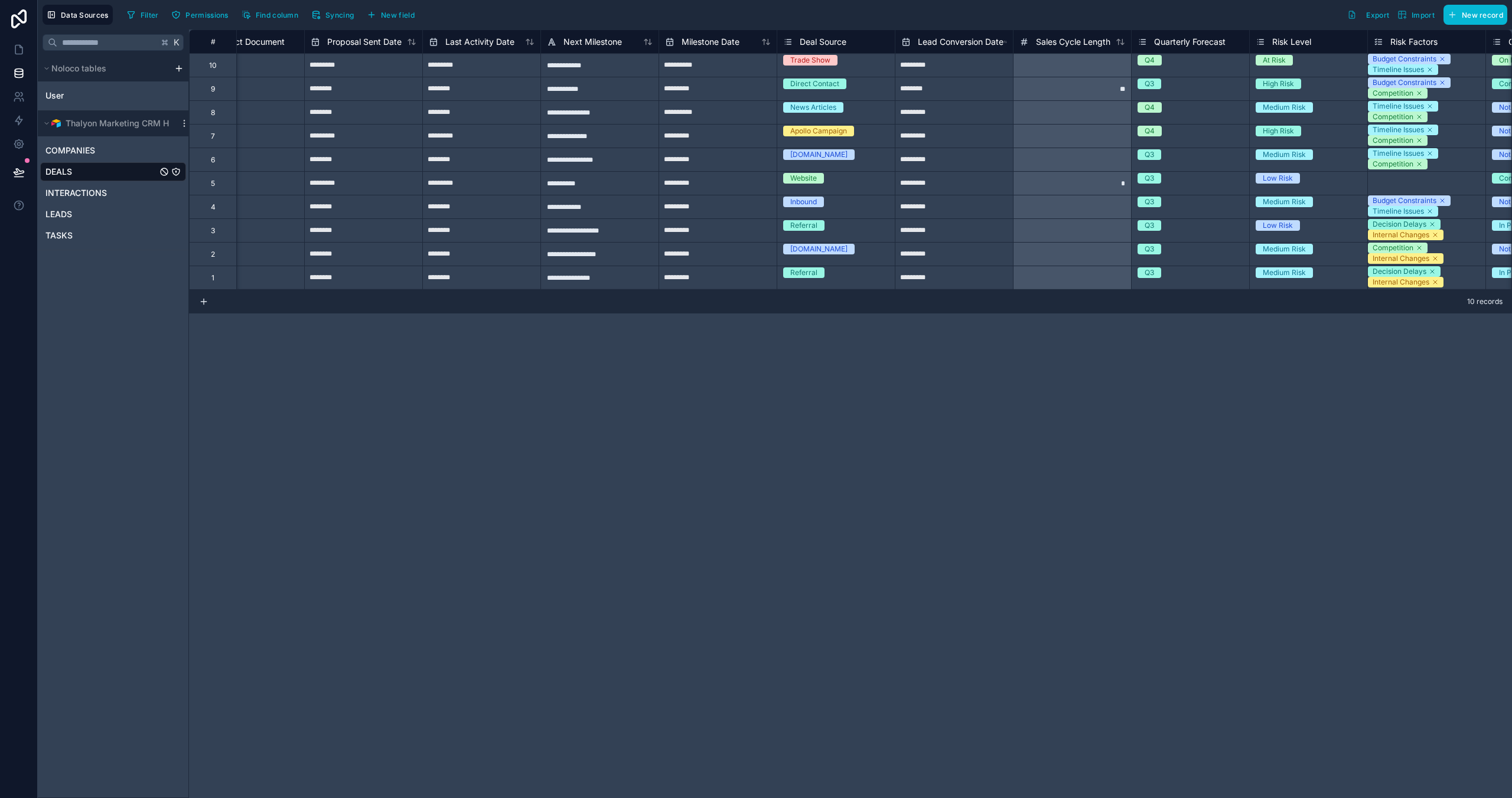
scroll to position [0, 2759]
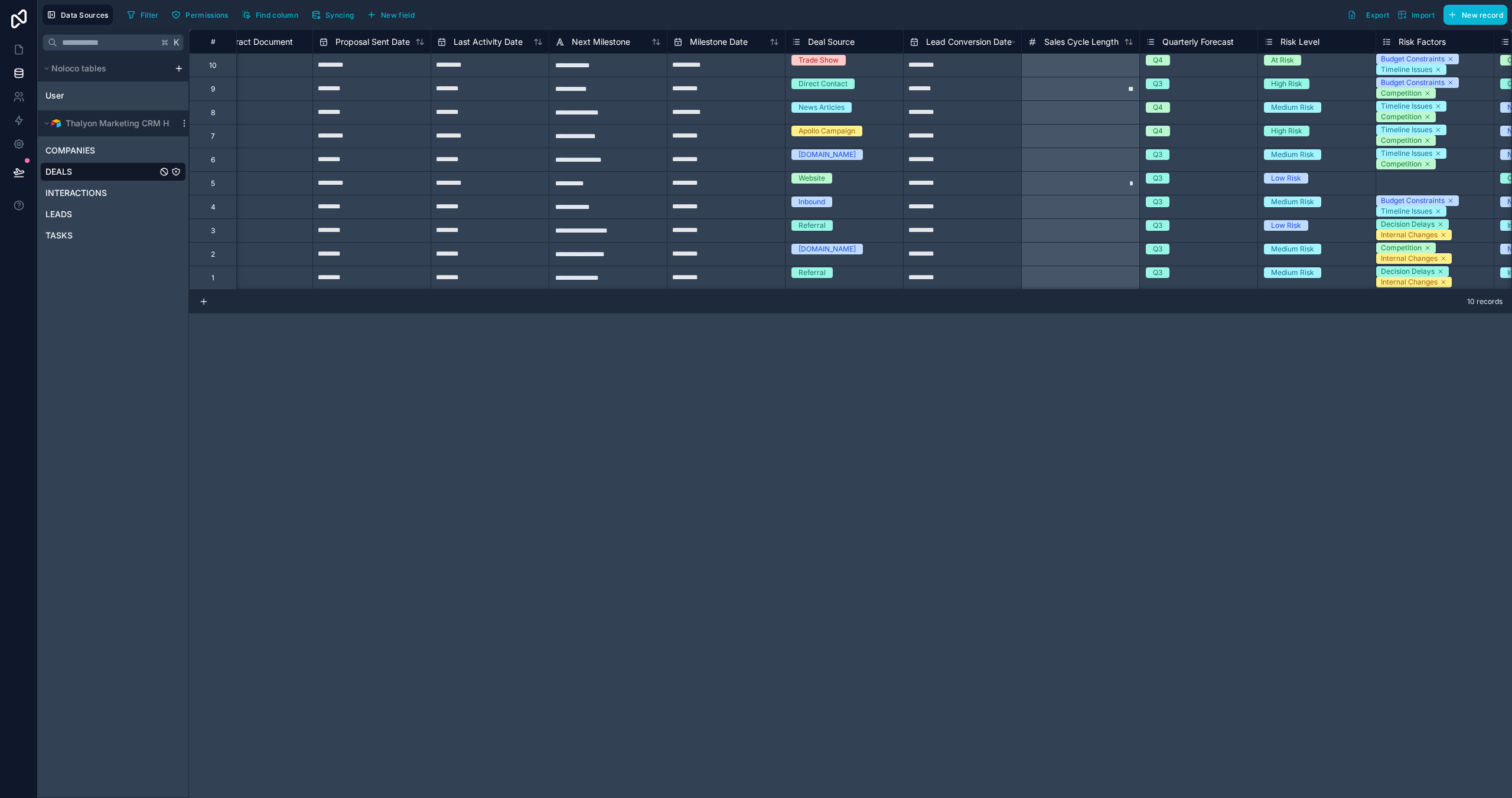
click at [131, 173] on div "DEALS" at bounding box center [113, 171] width 146 height 19
click at [178, 175] on icon "DEALS" at bounding box center [176, 172] width 7 height 7
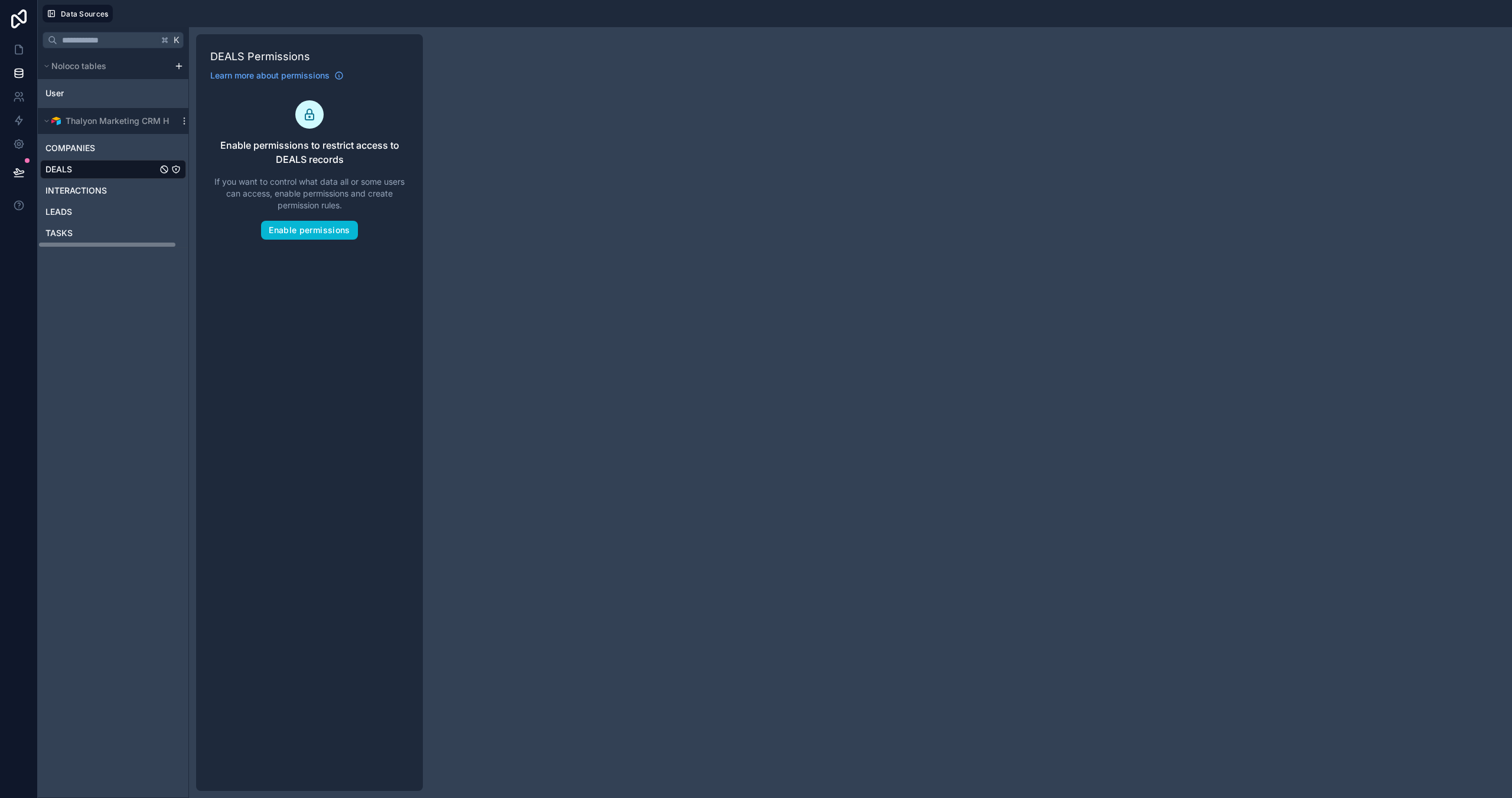
click at [131, 354] on div "K Noloco tables User Thalyon Marketing CRM Hub COMPANIES DEALS INTERACTIONS LEA…" at bounding box center [114, 412] width 152 height 771
click at [83, 167] on div "DEALS" at bounding box center [113, 169] width 146 height 19
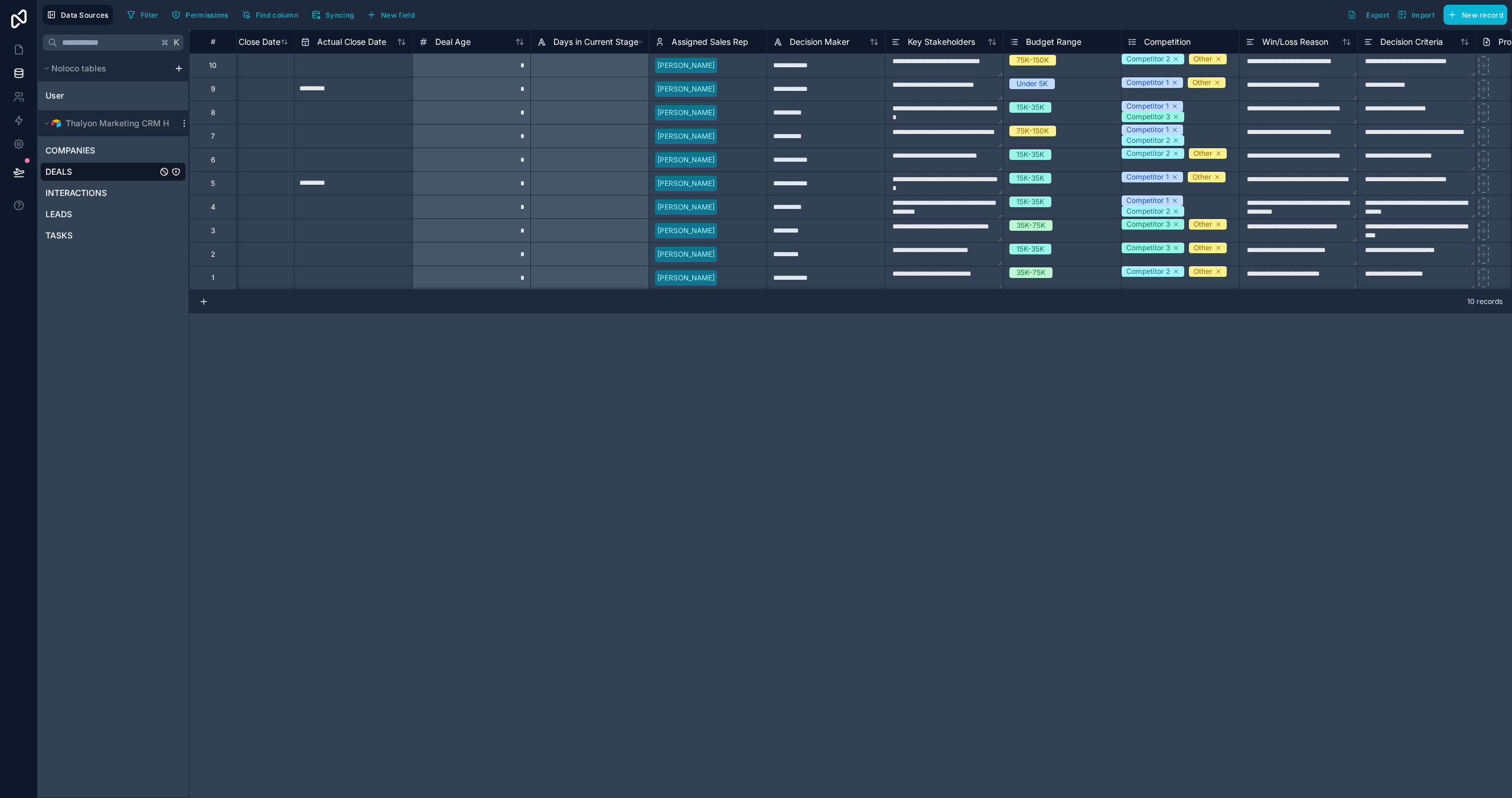
scroll to position [0, 1377]
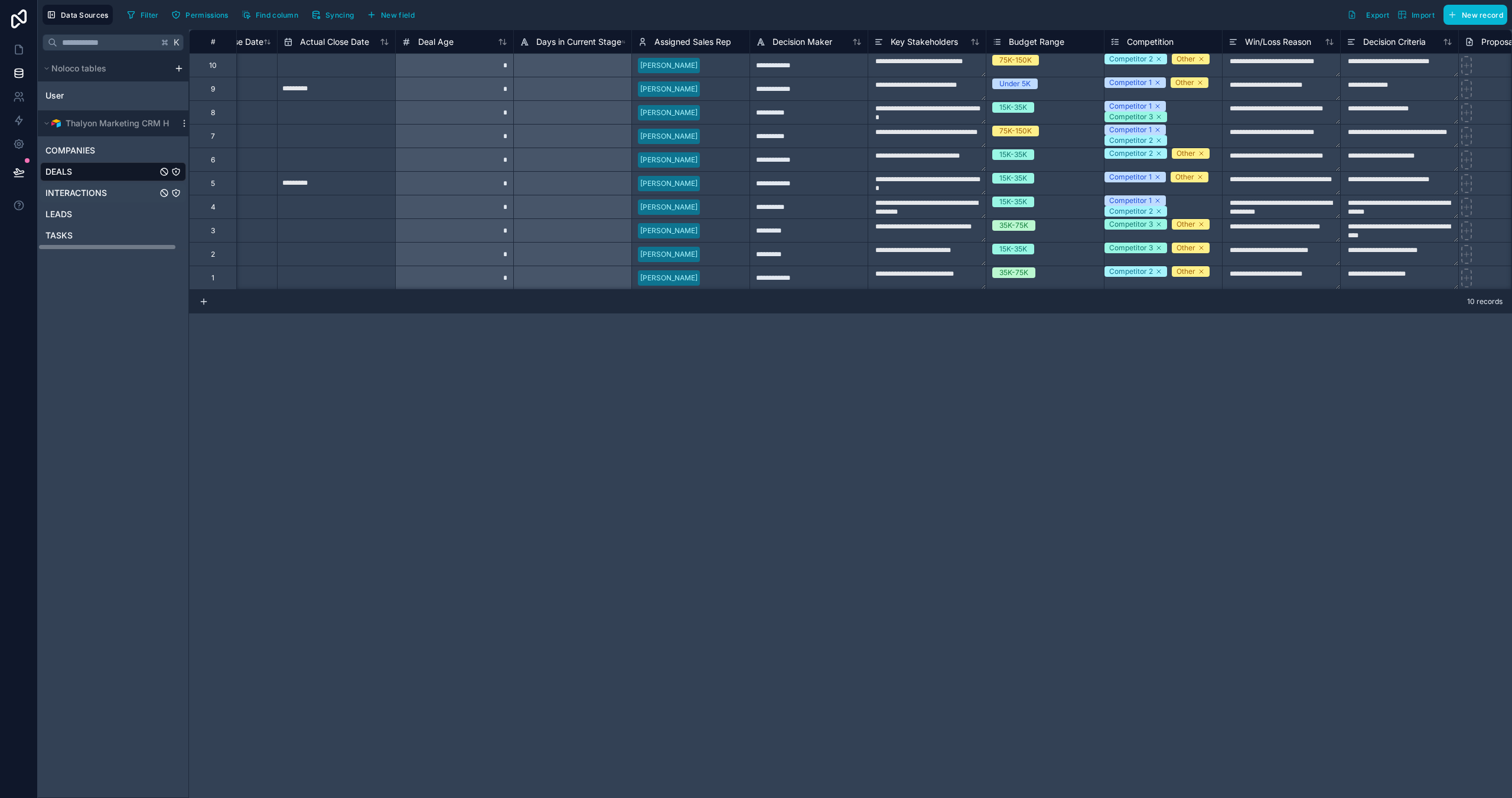
click at [88, 194] on span "INTERACTIONS" at bounding box center [76, 193] width 62 height 12
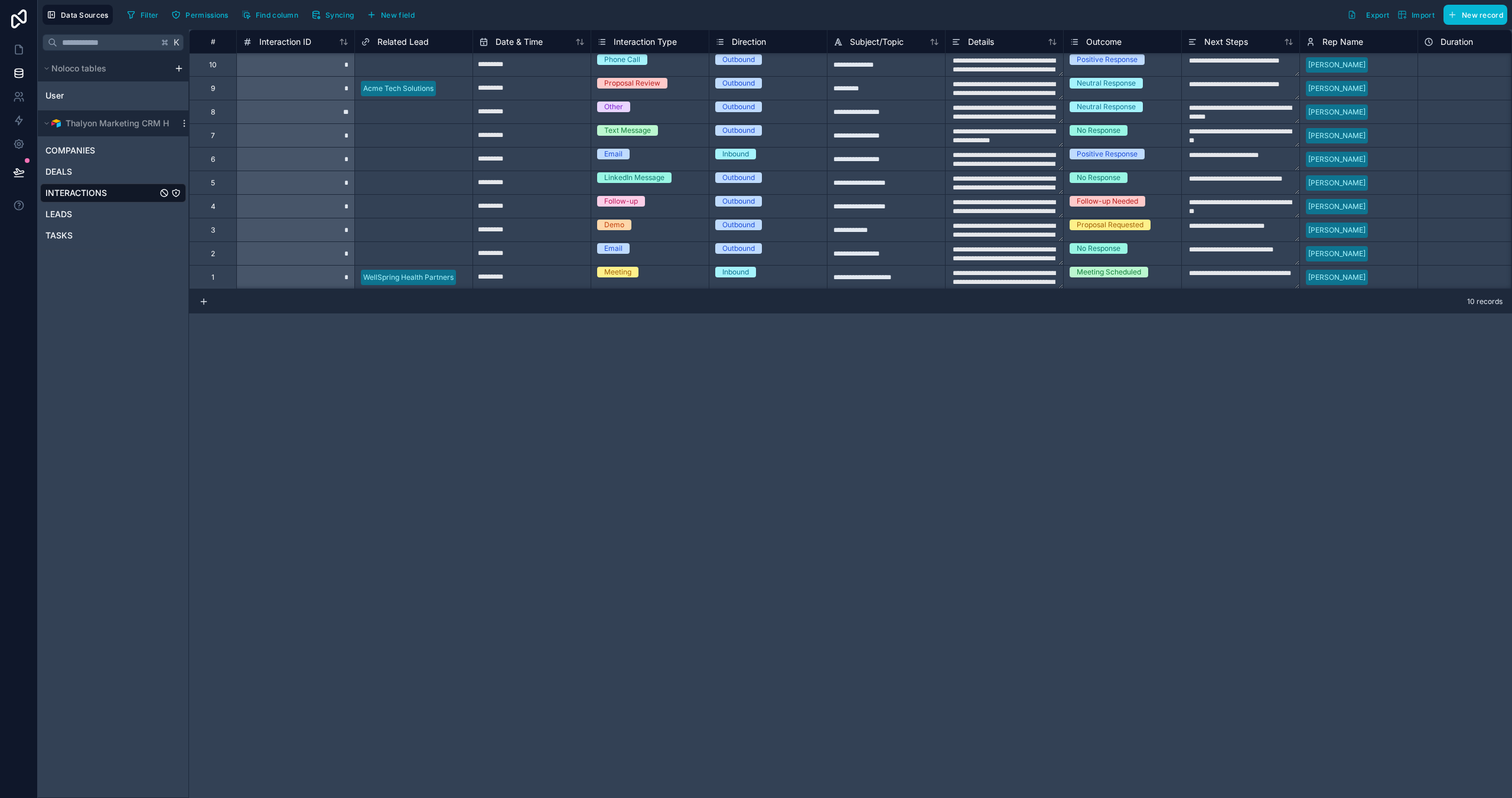
scroll to position [1, 0]
click at [82, 215] on div "LEADS" at bounding box center [113, 214] width 146 height 19
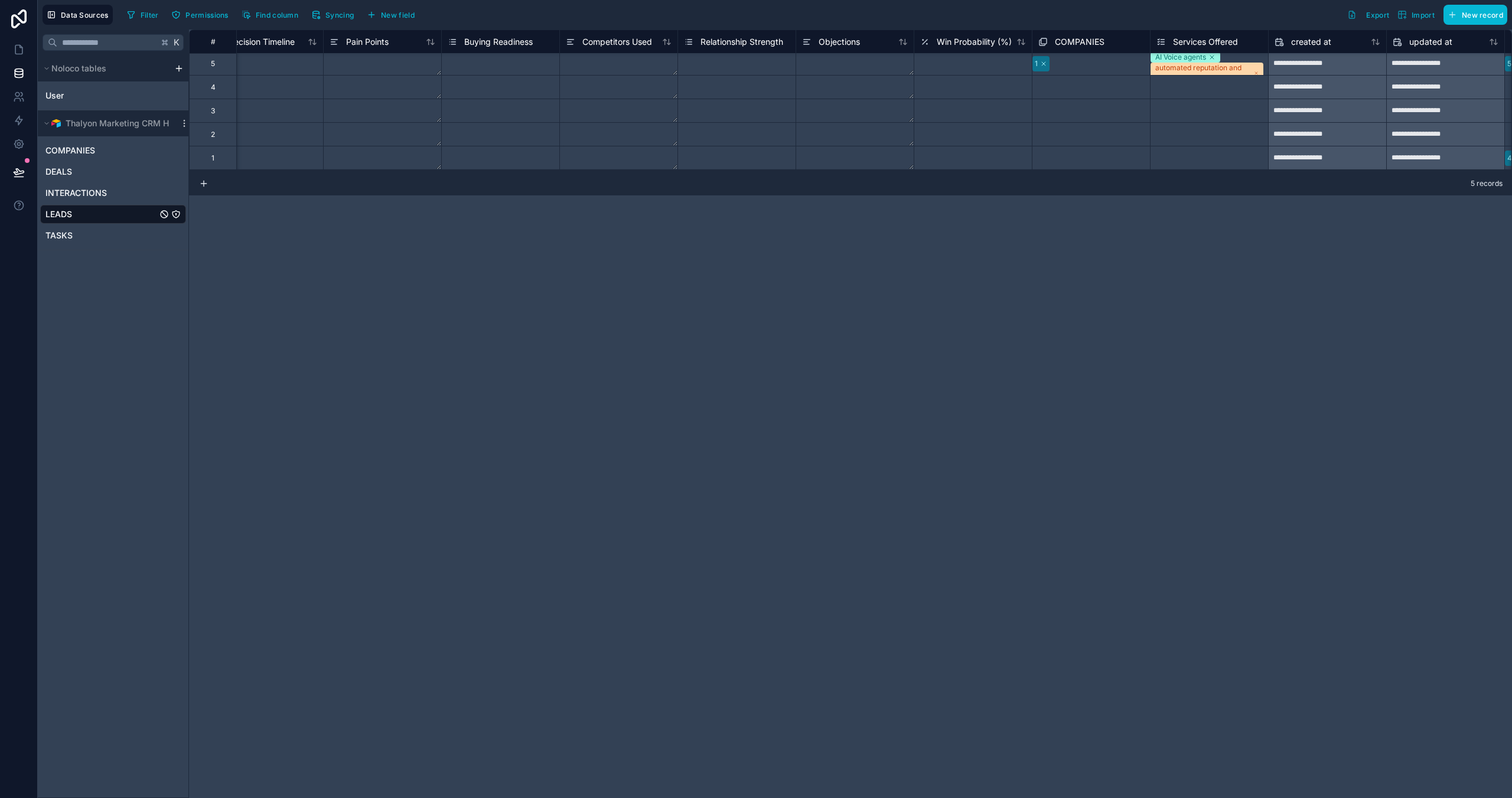
scroll to position [2, 3463]
click at [721, 64] on div "Select a Relationship Strength" at bounding box center [732, 58] width 118 height 12
click at [721, 63] on div "Select a Relationship Strength" at bounding box center [732, 58] width 118 height 9
click at [720, 293] on div "**********" at bounding box center [850, 414] width 1323 height 769
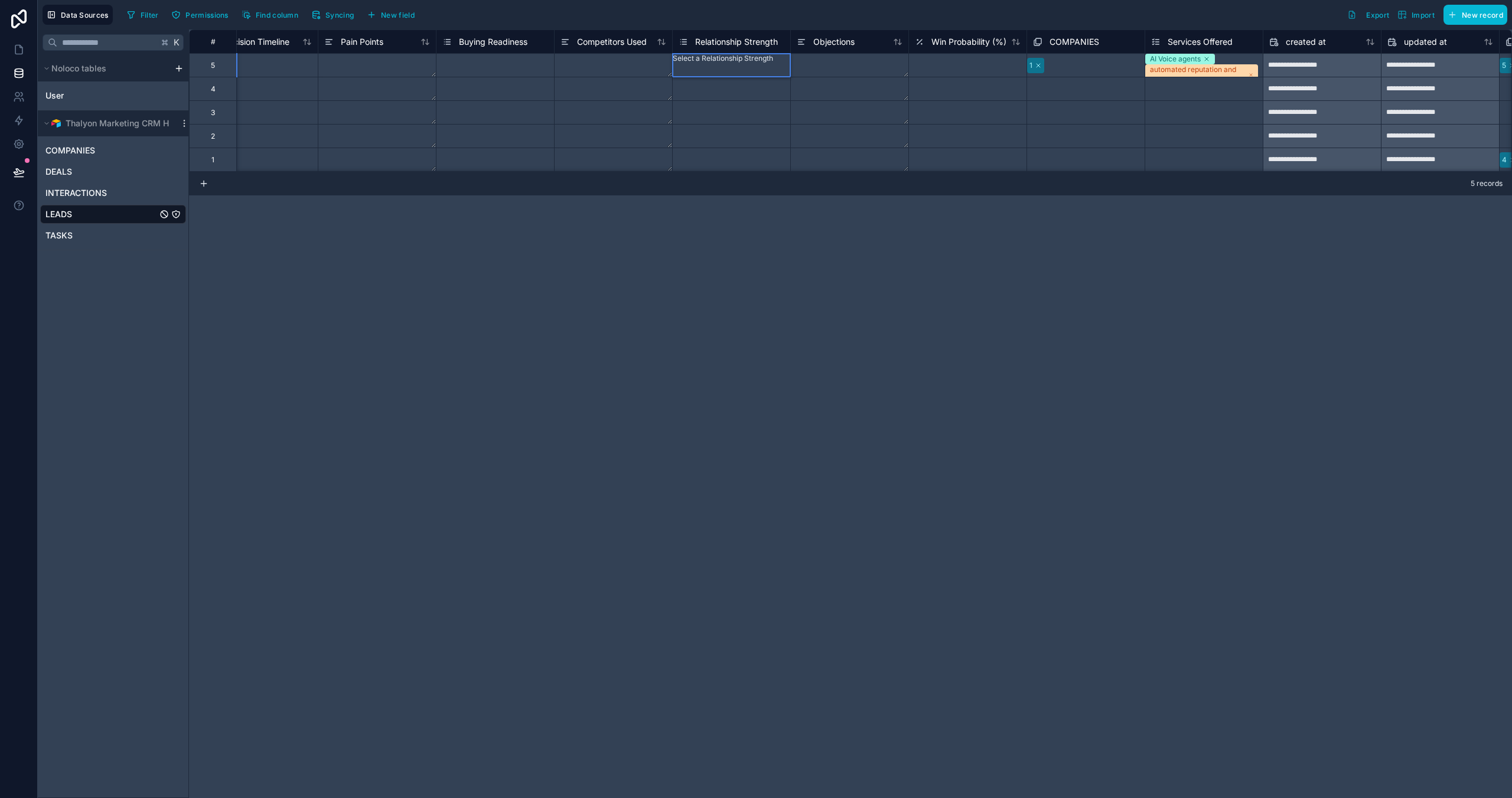
click at [594, 68] on textarea at bounding box center [613, 65] width 118 height 23
click at [607, 210] on div "**********" at bounding box center [850, 414] width 1323 height 769
click at [610, 236] on div "**********" at bounding box center [850, 414] width 1323 height 769
click at [633, 28] on div "Data Sources Filter Permissions Find column Syncing New field Export Import New…" at bounding box center [775, 15] width 1474 height 29
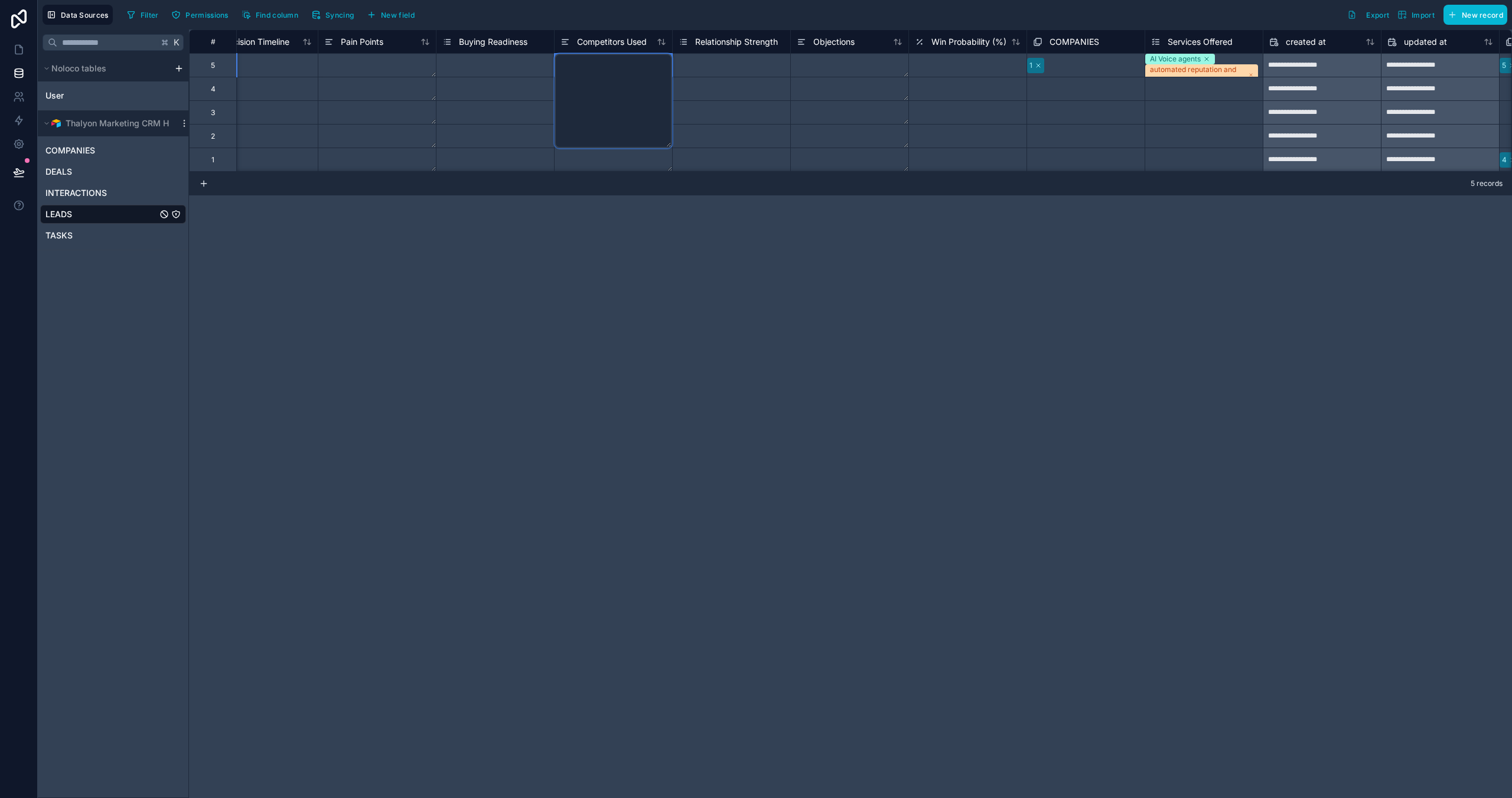
click at [621, 65] on textarea at bounding box center [613, 101] width 118 height 95
click at [627, 168] on div "**********" at bounding box center [850, 100] width 1323 height 142
click at [664, 253] on div "**********" at bounding box center [850, 414] width 1323 height 769
click at [500, 65] on div "Select a Buying Readiness" at bounding box center [495, 59] width 118 height 12
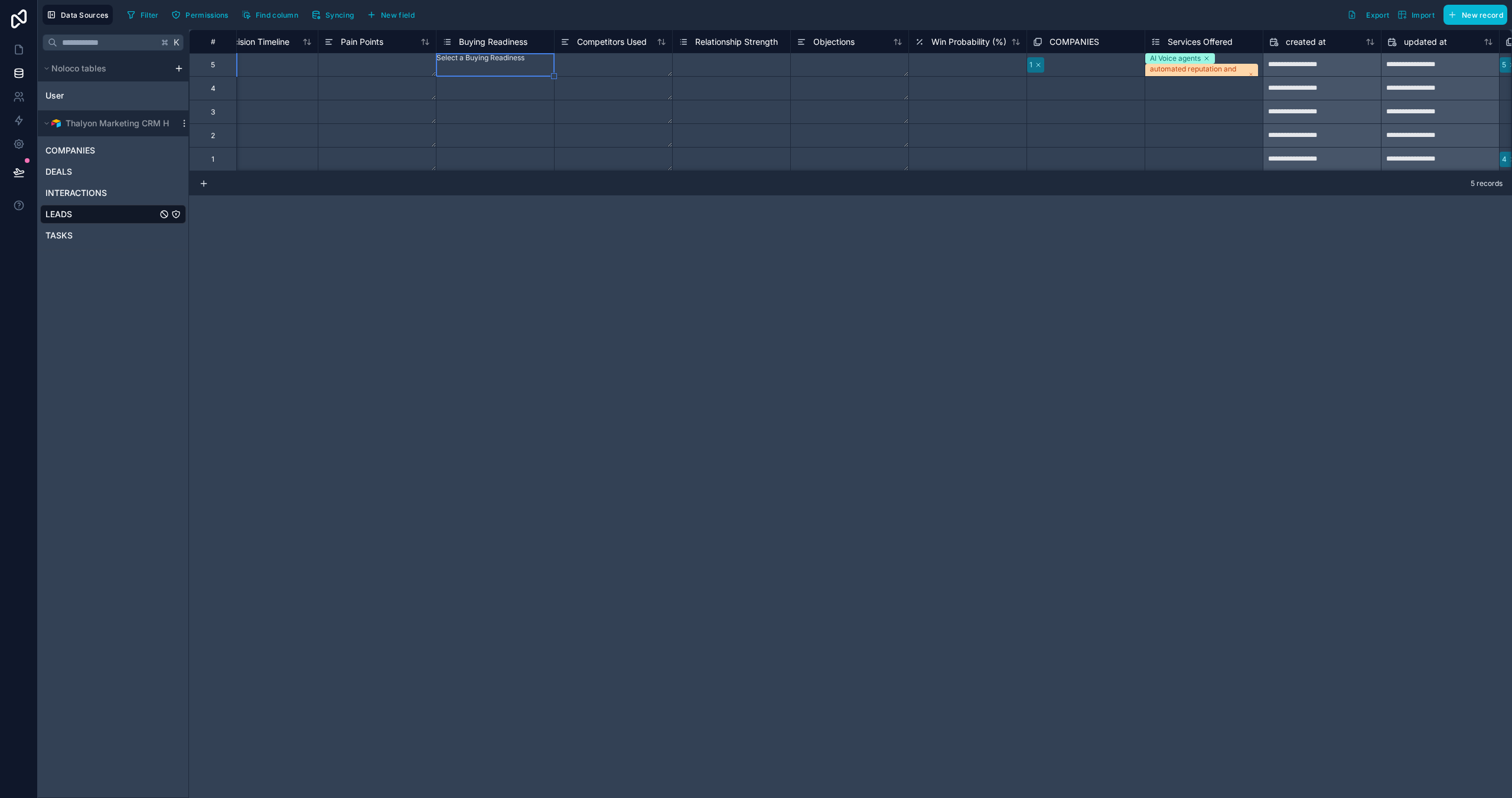
scroll to position [0, 3463]
click at [486, 63] on div "Select a Buying Readiness" at bounding box center [495, 58] width 118 height 9
click at [554, 240] on div "**********" at bounding box center [850, 414] width 1323 height 769
click at [754, 245] on div "**********" at bounding box center [850, 414] width 1323 height 769
click at [604, 6] on div "Filter Permissions Find column Syncing New field Export Import New record" at bounding box center [815, 15] width 1385 height 20
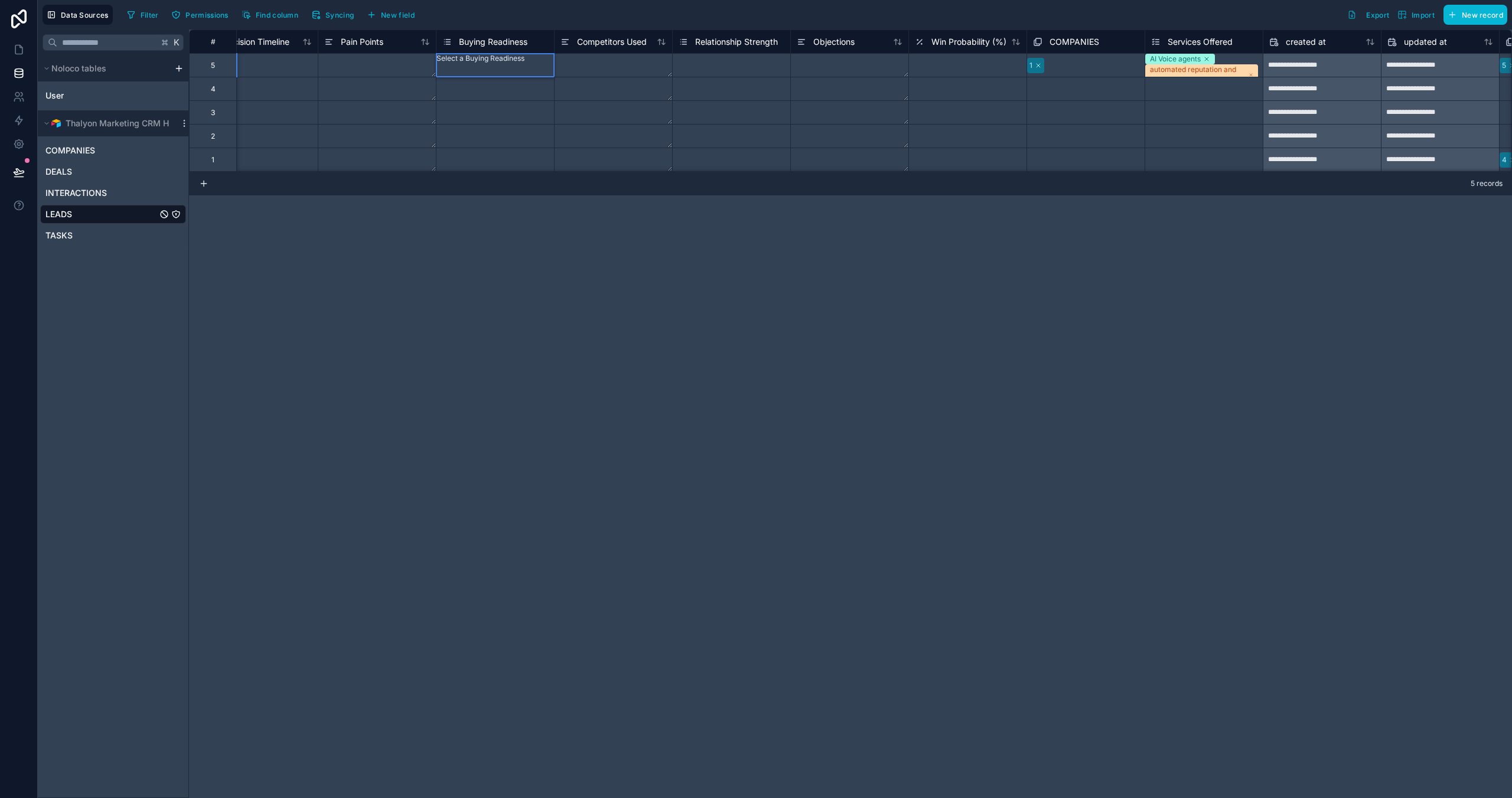
click at [490, 63] on div "Select a Buying Readiness" at bounding box center [495, 58] width 118 height 9
click at [490, 42] on span "Buying Readiness" at bounding box center [493, 41] width 69 height 12
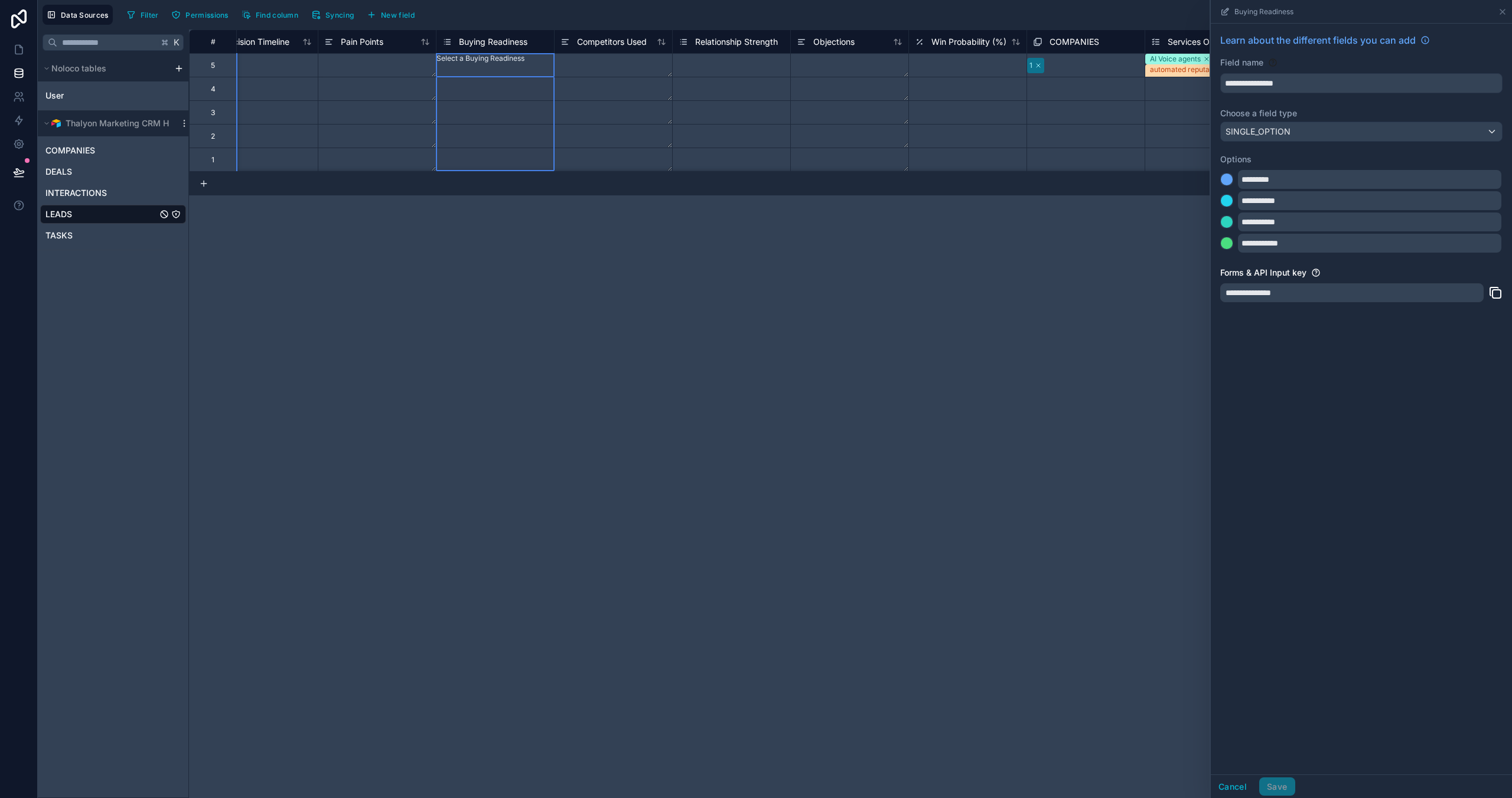
click at [558, 19] on div "Filter Permissions Find column Syncing New field Export Import New record" at bounding box center [815, 15] width 1385 height 20
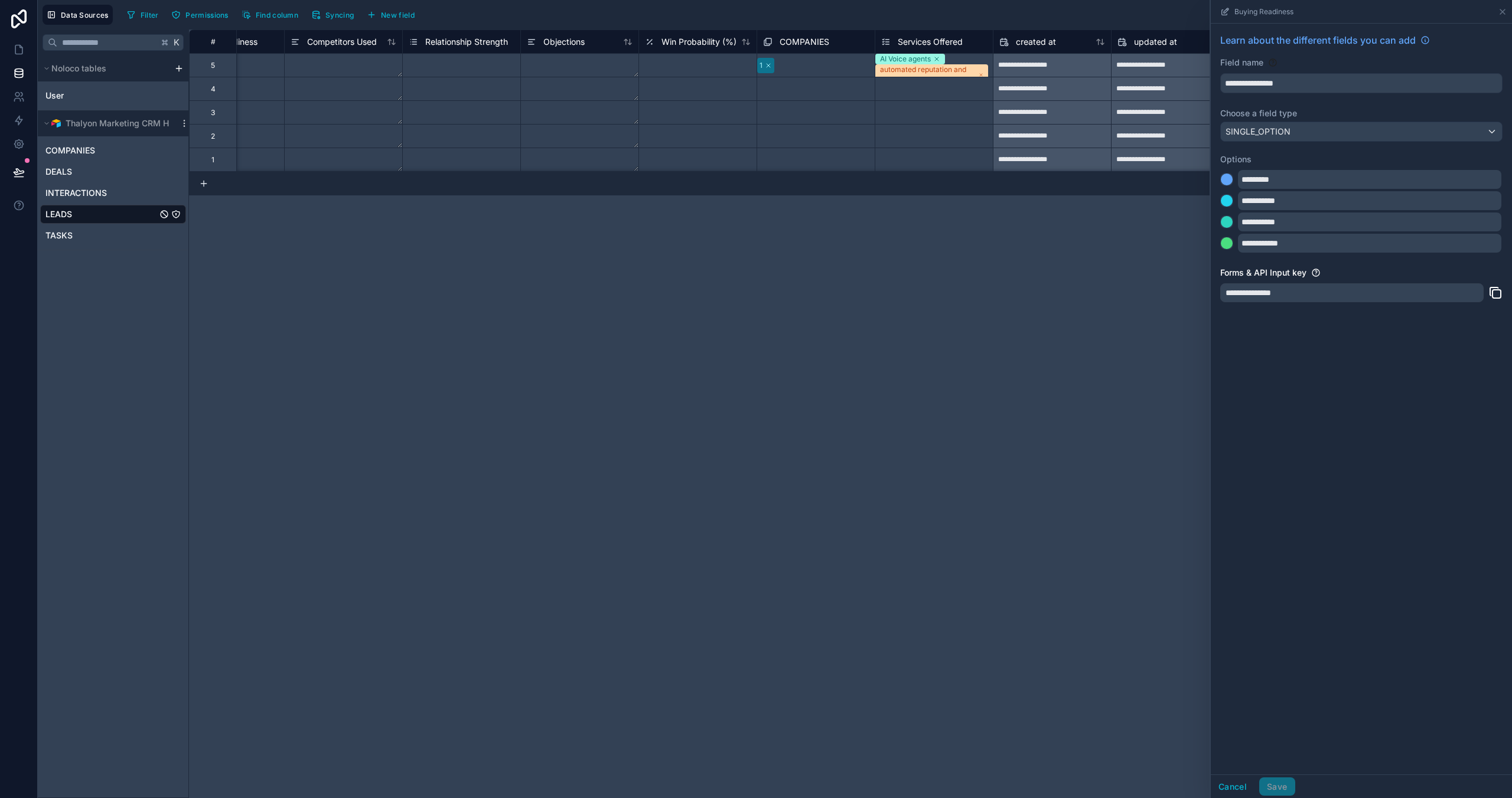
scroll to position [0, 3728]
click at [1073, 11] on icon at bounding box center [1502, 11] width 9 height 9
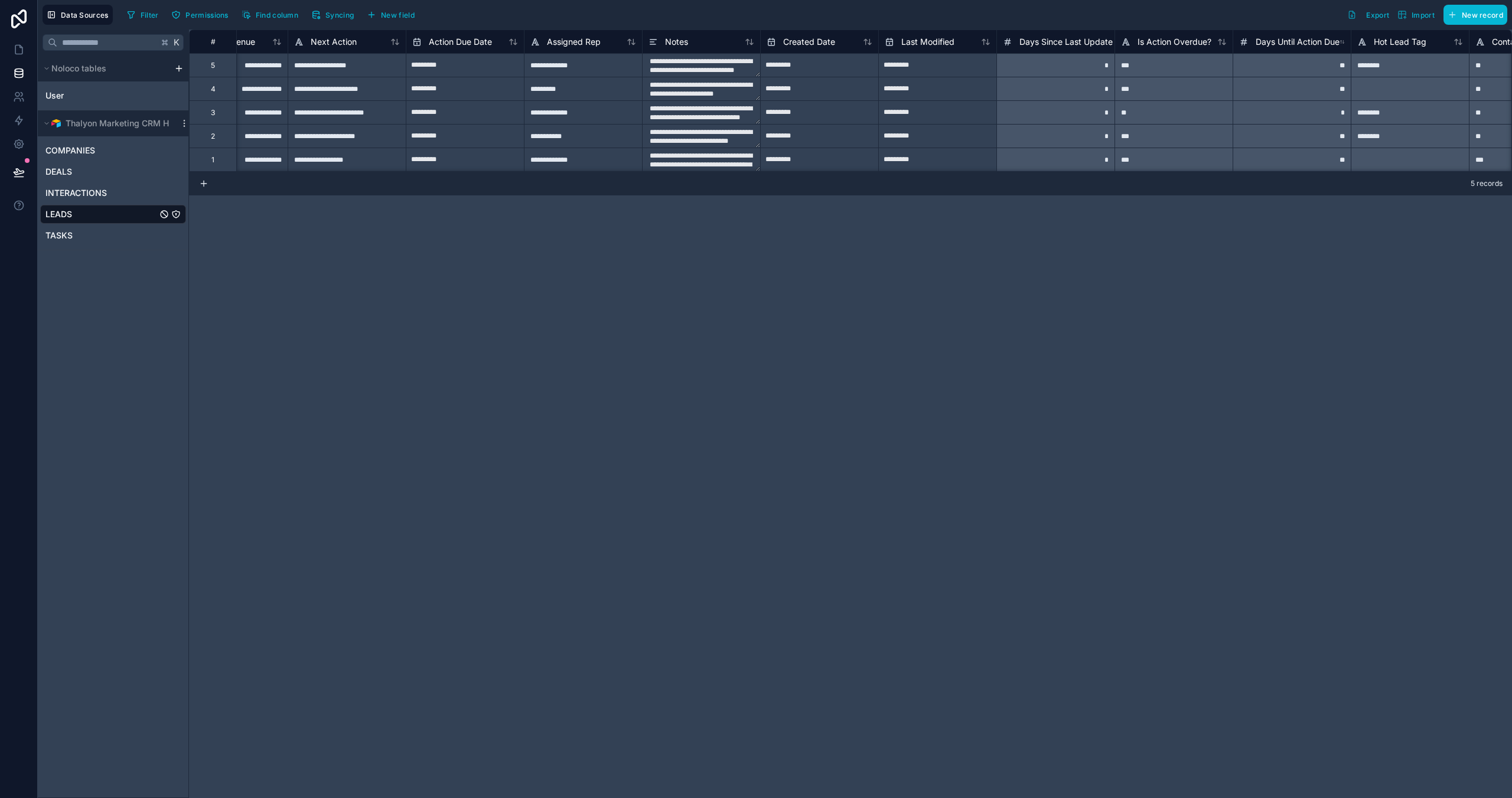
scroll to position [0, 1618]
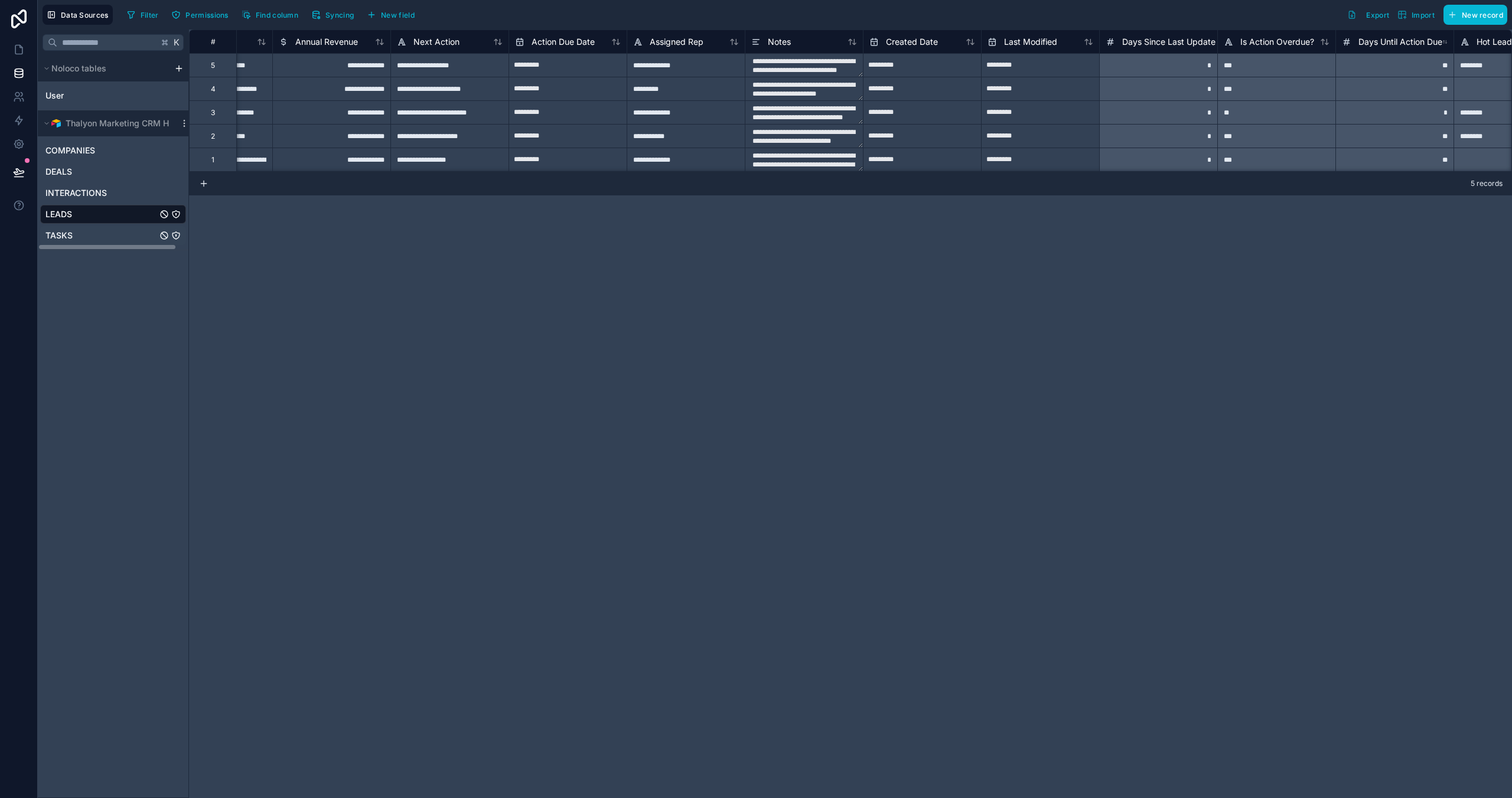
click at [62, 234] on span "TASKS" at bounding box center [59, 235] width 27 height 12
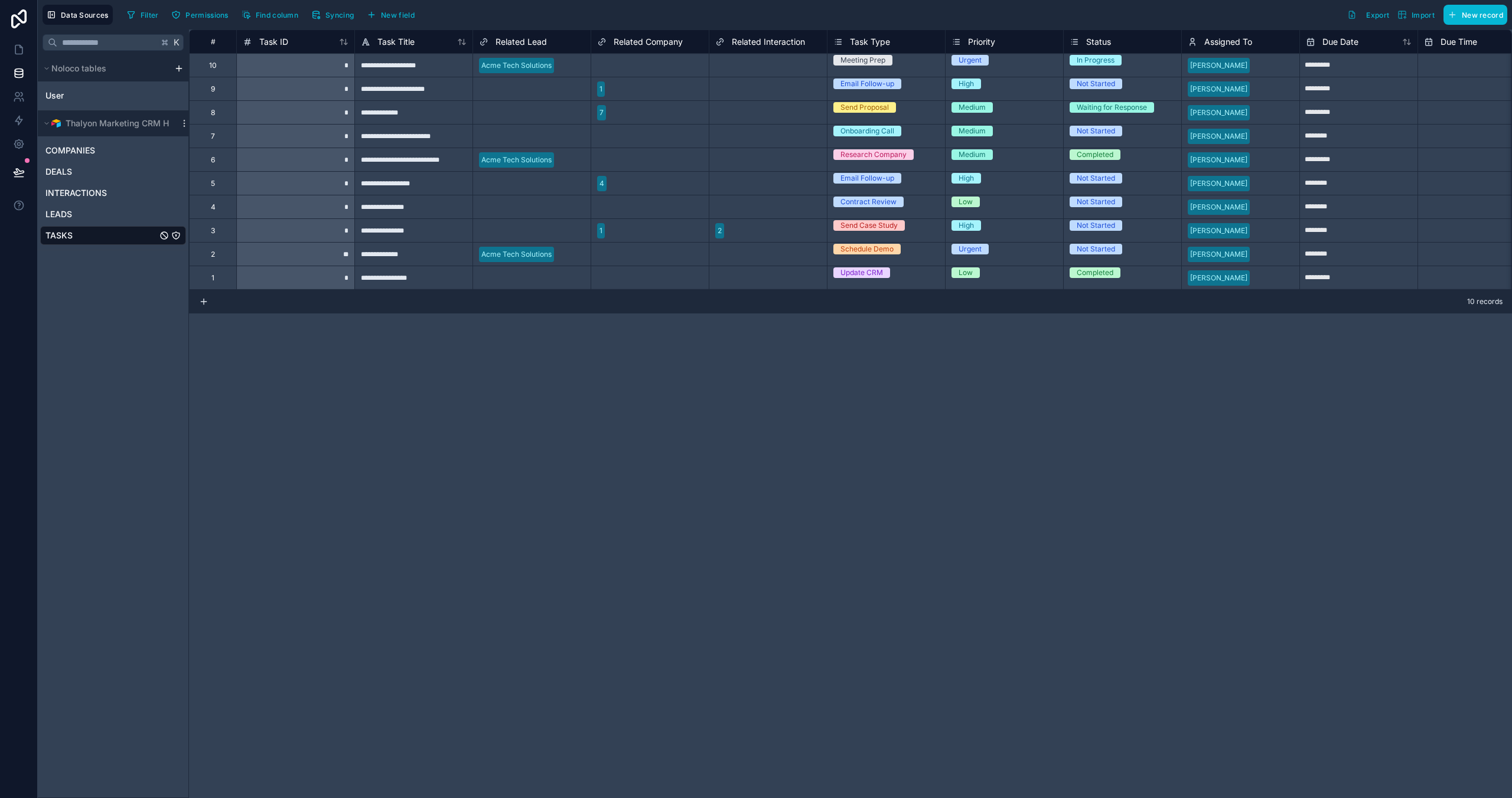
click at [1073, 364] on div "**********" at bounding box center [850, 414] width 1323 height 769
click at [67, 17] on span "Data Sources" at bounding box center [85, 15] width 48 height 9
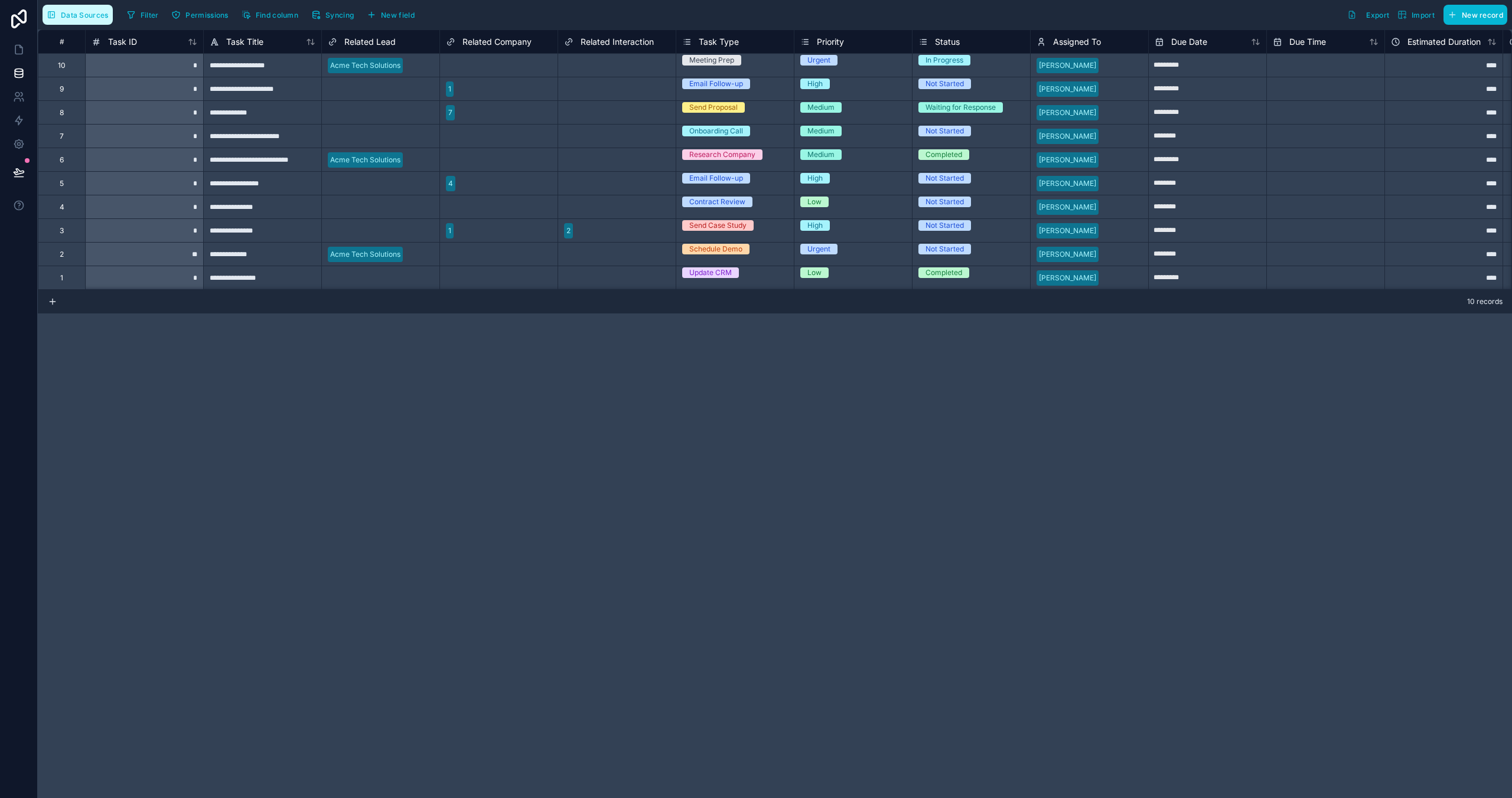
click at [87, 21] on button "Data Sources" at bounding box center [78, 15] width 70 height 20
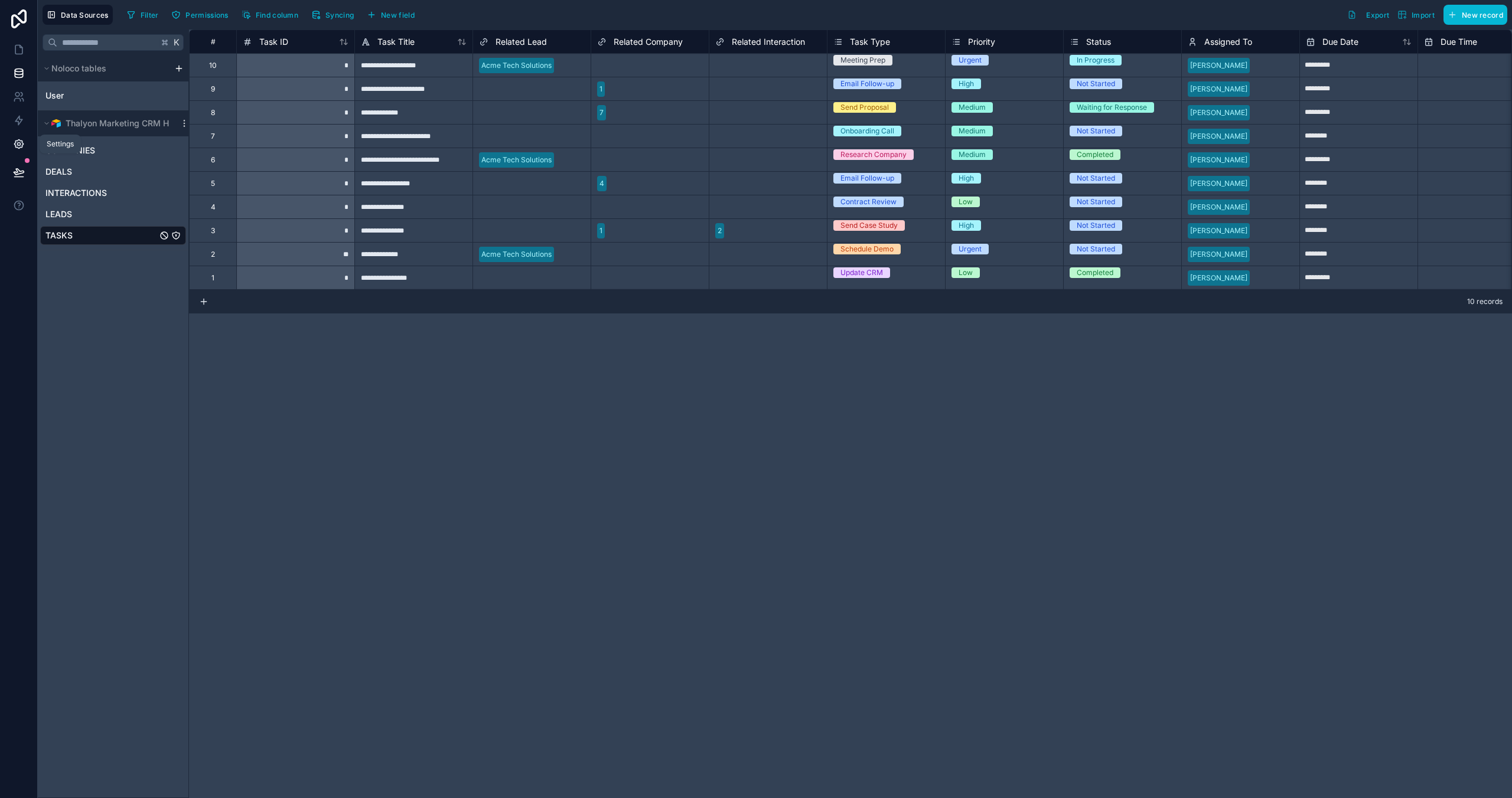
click at [21, 145] on icon at bounding box center [18, 144] width 9 height 9
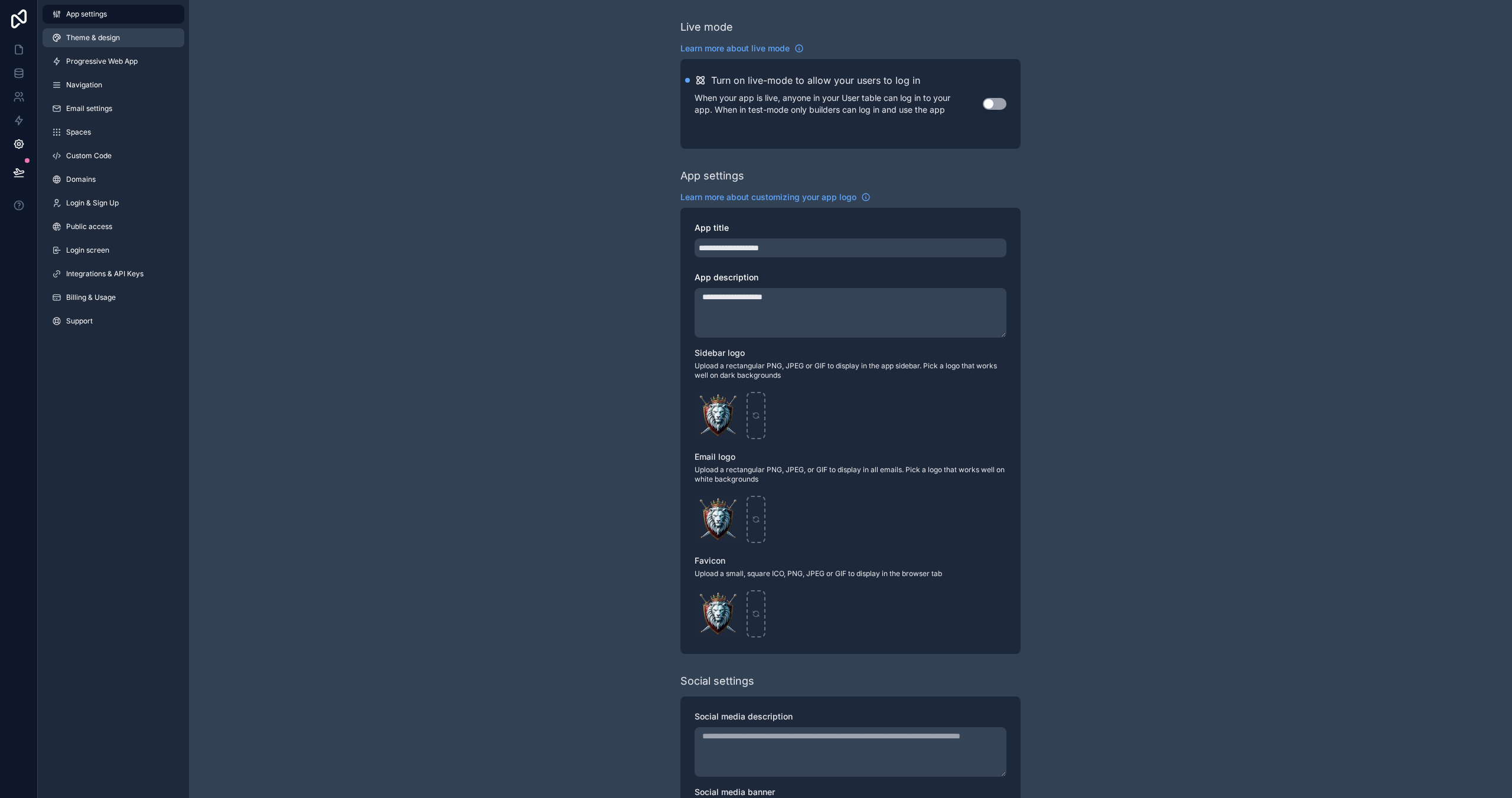
click at [98, 36] on span "Theme & design" at bounding box center [93, 37] width 54 height 9
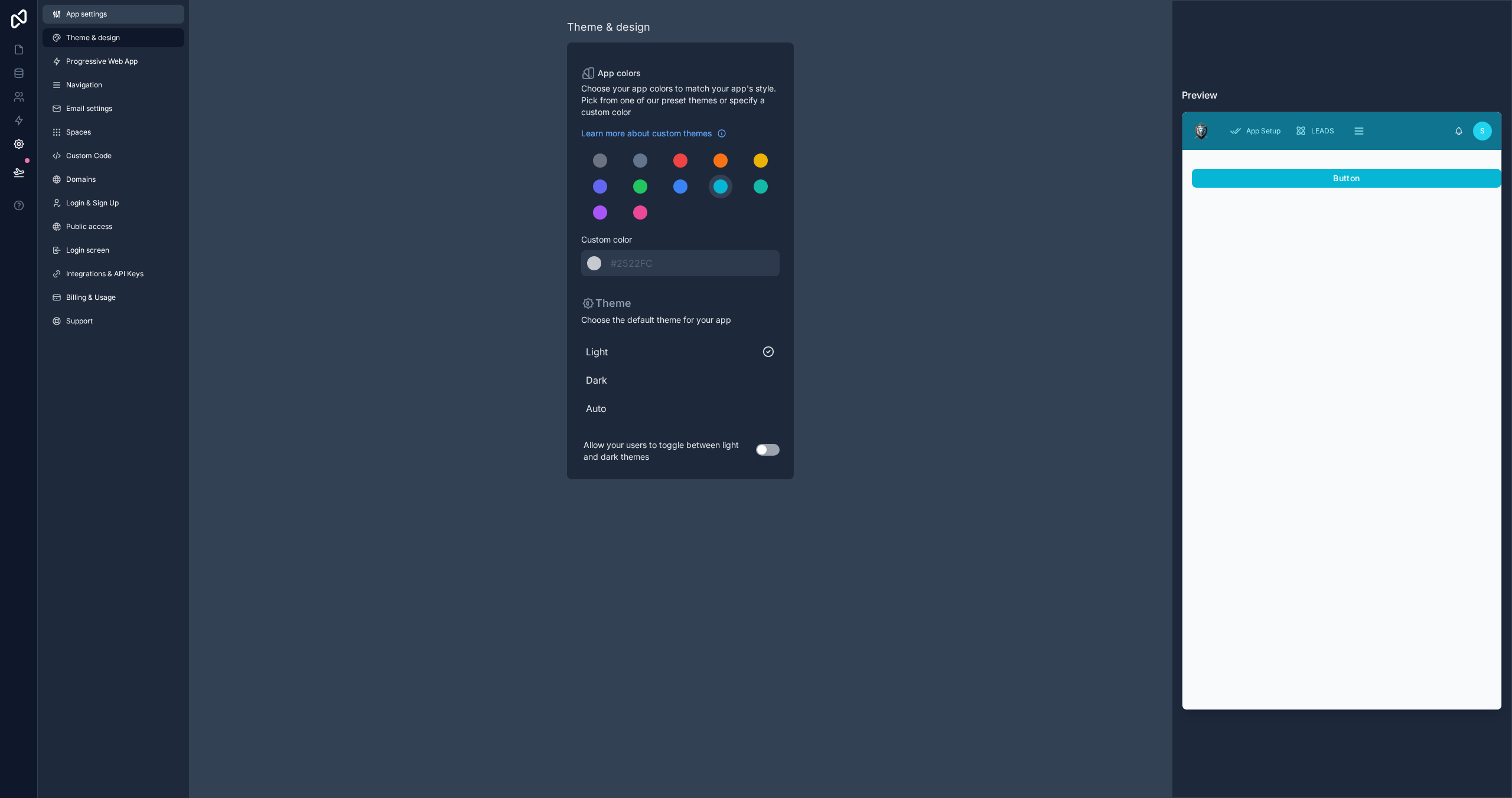
click at [79, 17] on span "App settings" at bounding box center [86, 13] width 41 height 9
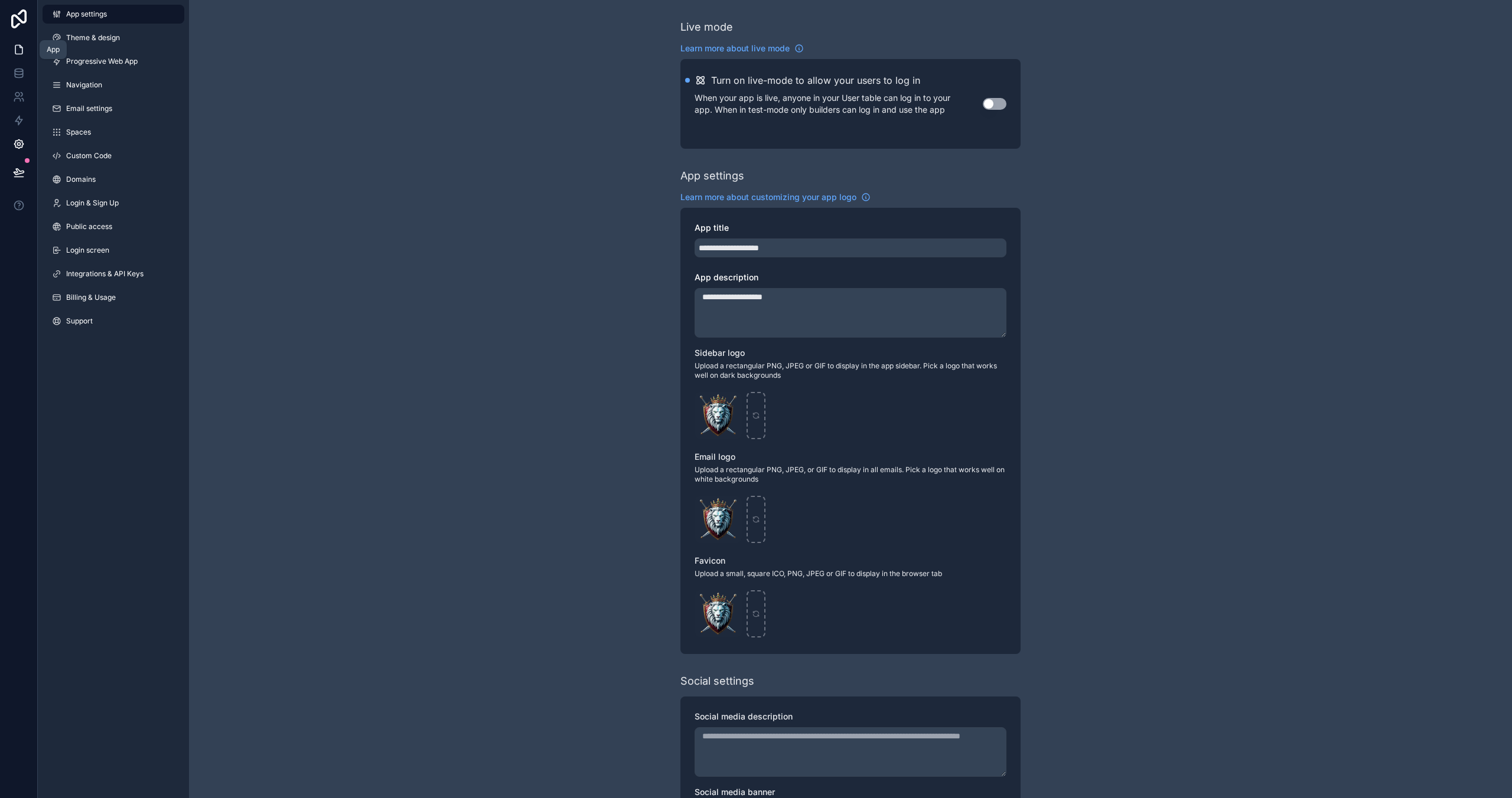
click at [18, 47] on icon at bounding box center [19, 49] width 12 height 12
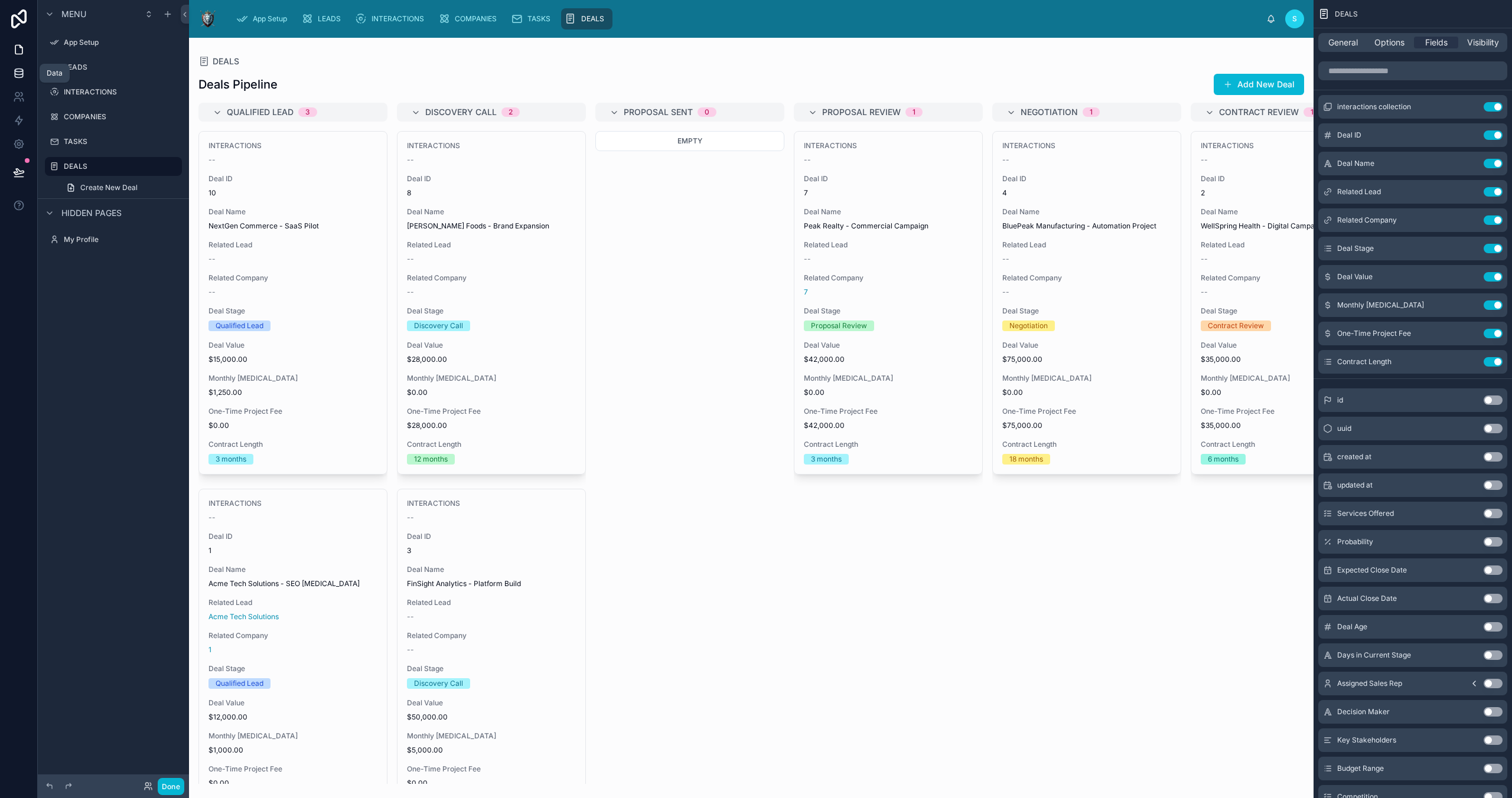
click at [20, 71] on icon at bounding box center [18, 70] width 8 height 3
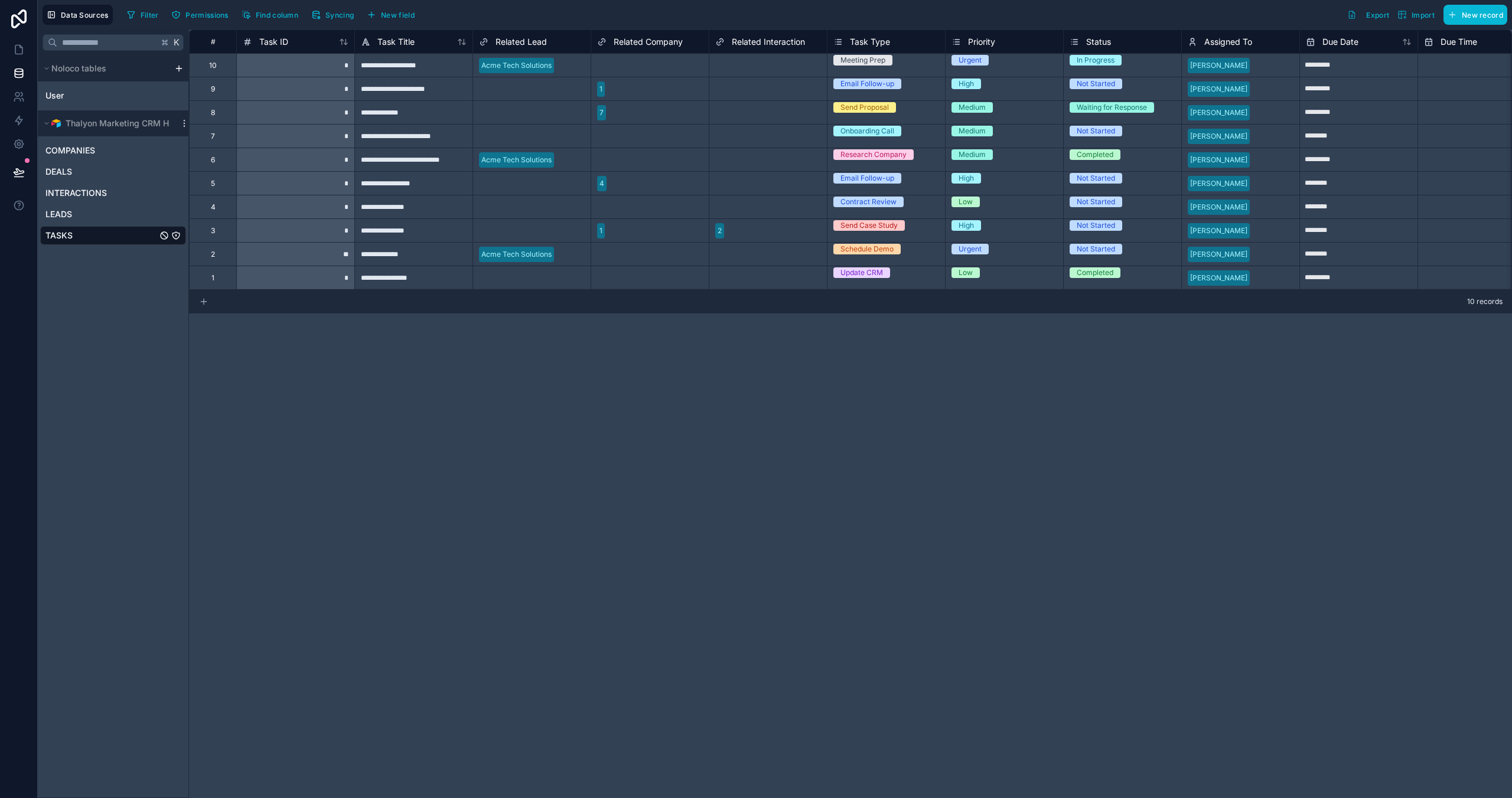
click at [204, 302] on icon at bounding box center [203, 301] width 9 height 9
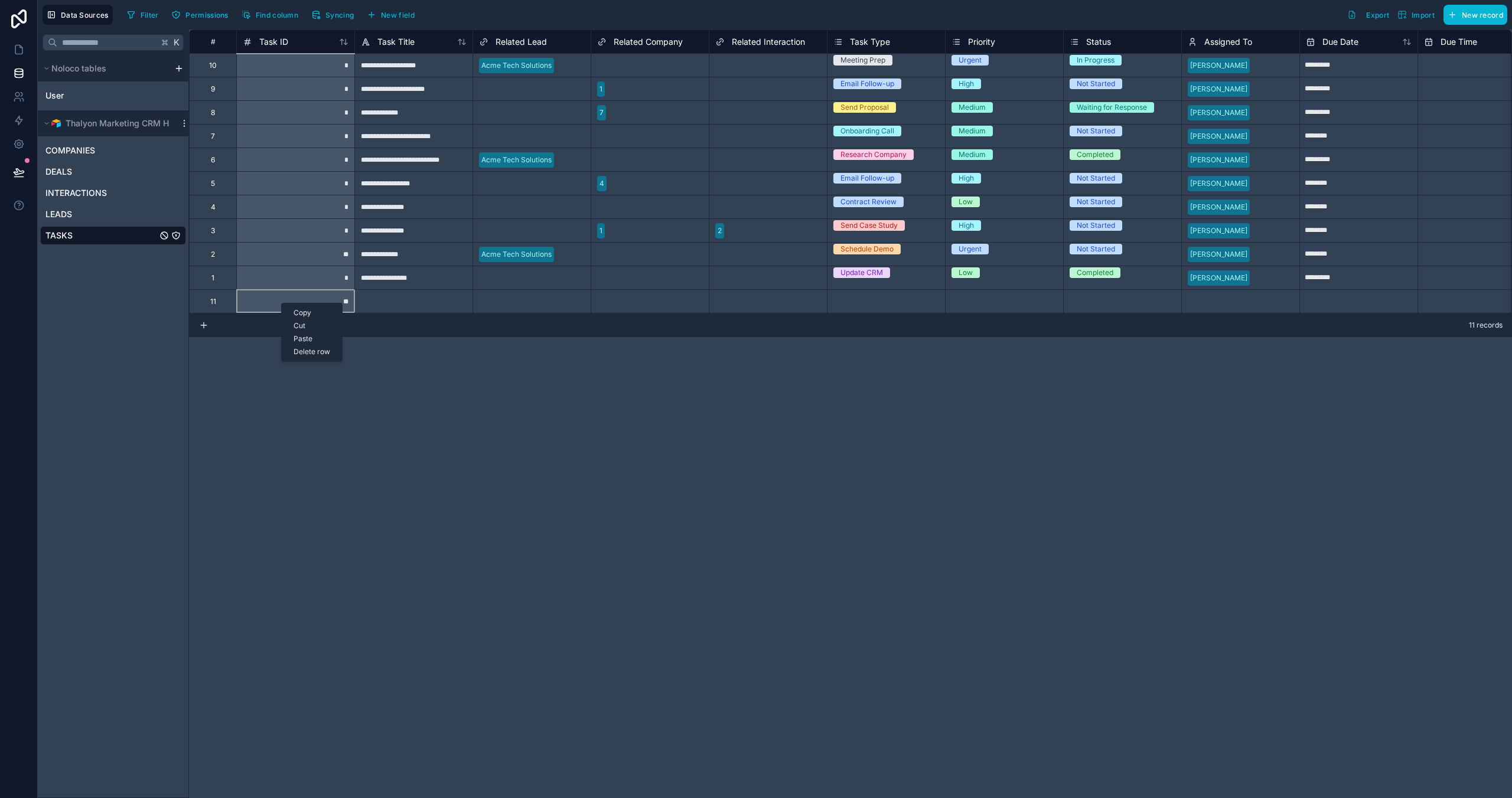
click at [305, 353] on div "Delete row" at bounding box center [312, 351] width 60 height 13
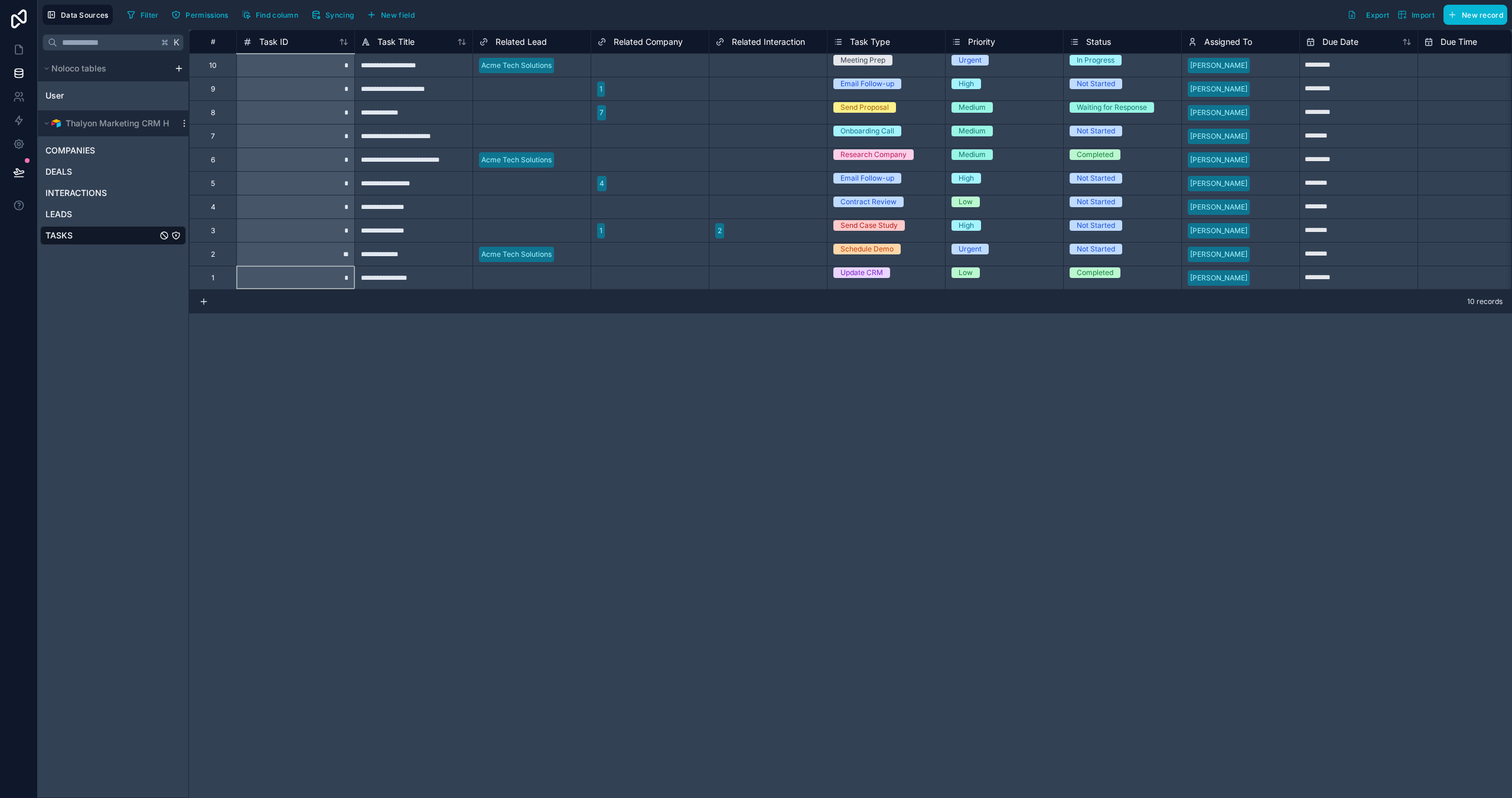
click at [213, 370] on div "**********" at bounding box center [850, 414] width 1323 height 769
click at [107, 409] on div "K Noloco tables User Thalyon Marketing CRM Hub COMPANIES DEALS INTERACTIONS LEA…" at bounding box center [114, 414] width 152 height 769
click at [63, 155] on span "COMPANIES" at bounding box center [70, 150] width 50 height 12
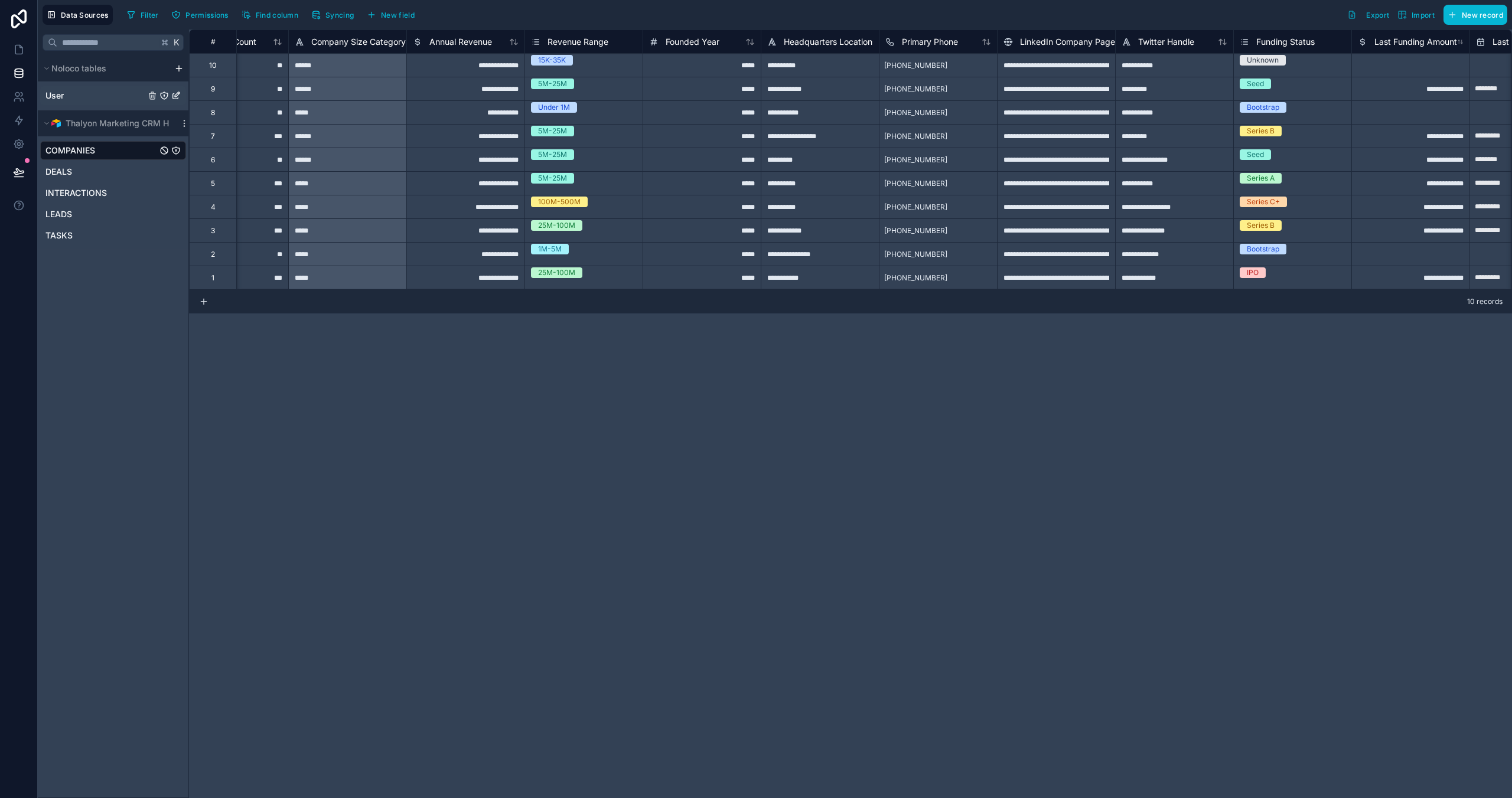
scroll to position [0, 749]
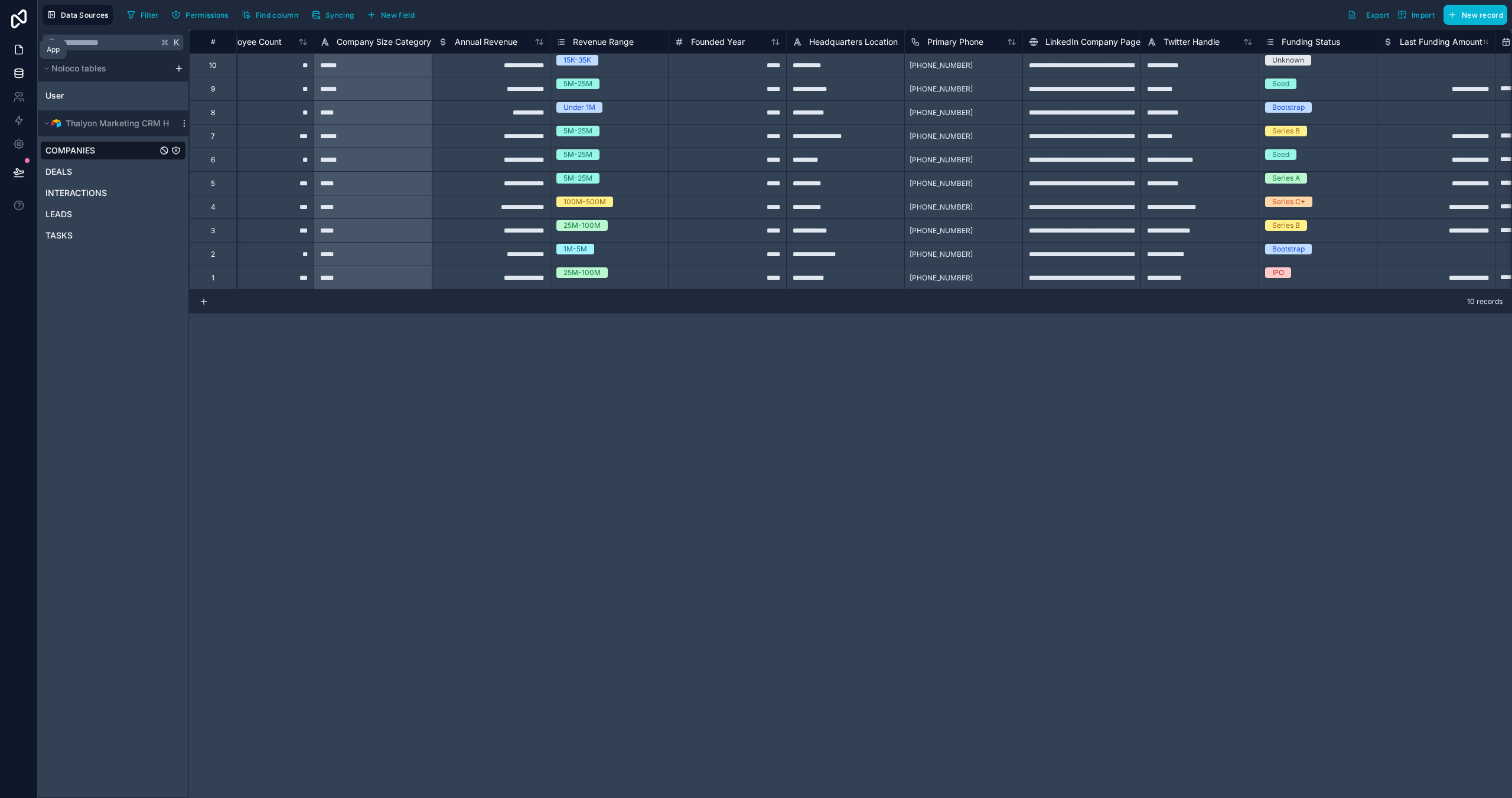
click at [23, 48] on icon at bounding box center [19, 49] width 12 height 12
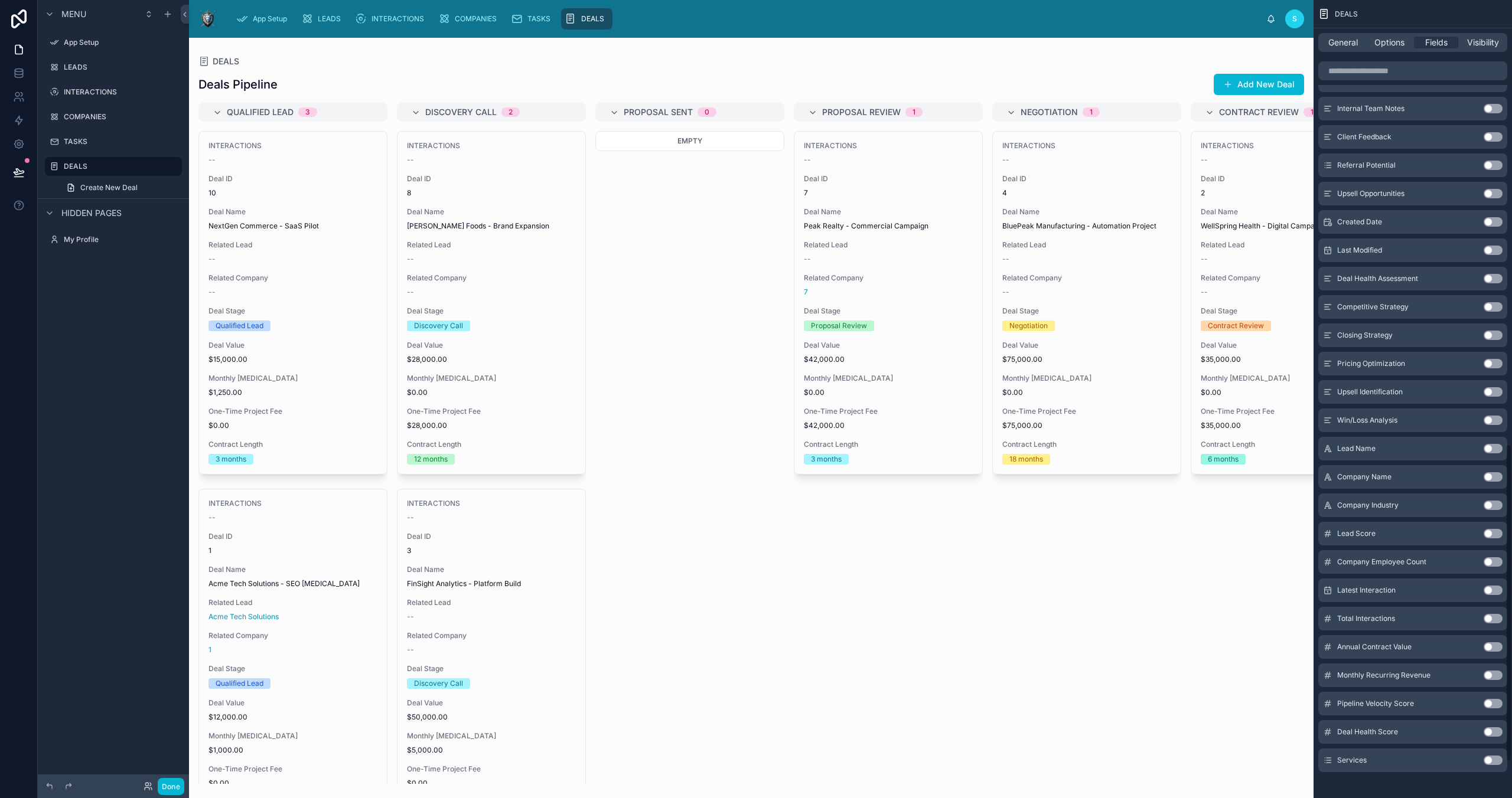
scroll to position [1205, 0]
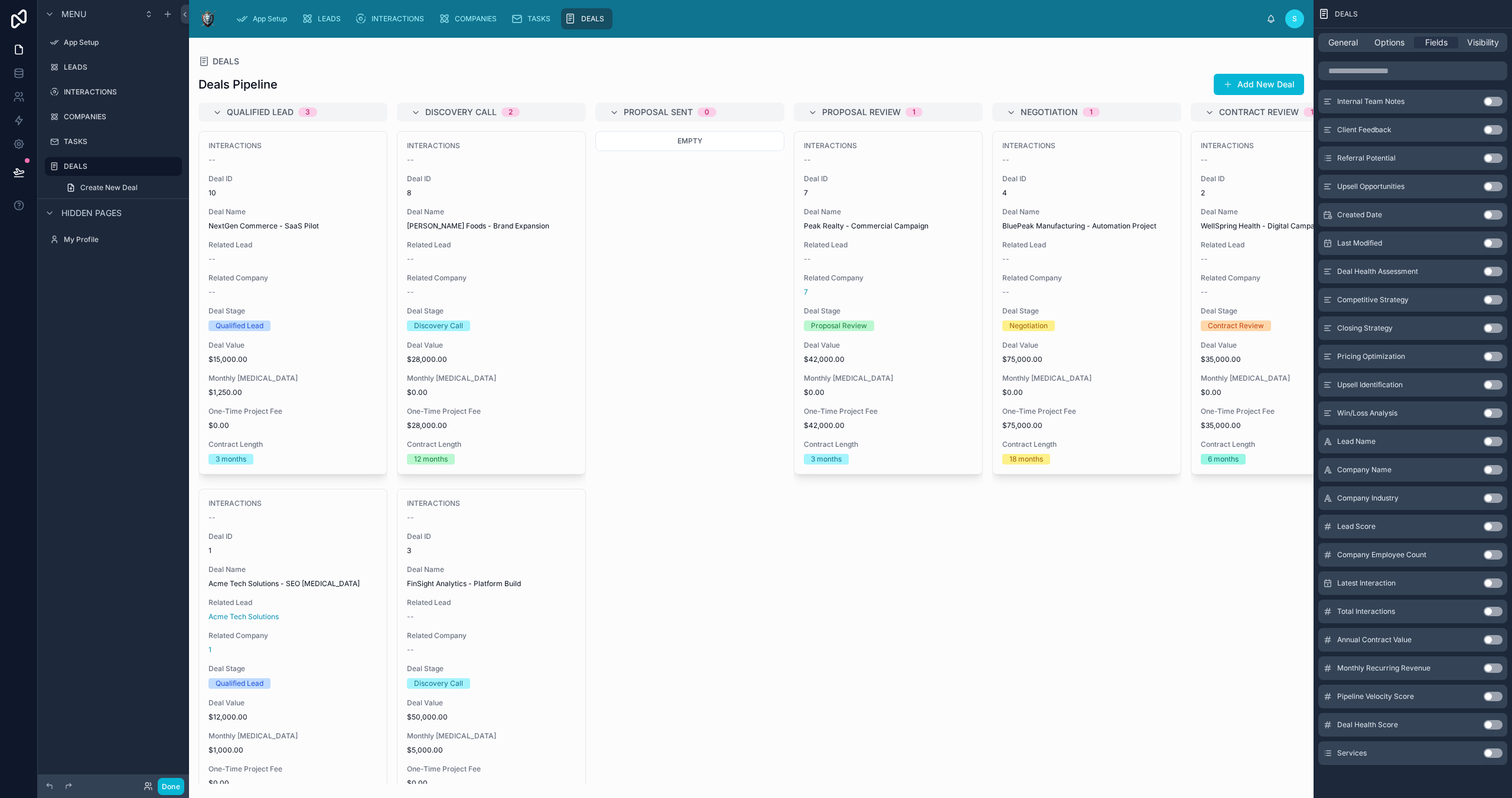
click at [1073, 609] on button "Use setting" at bounding box center [1493, 611] width 19 height 9
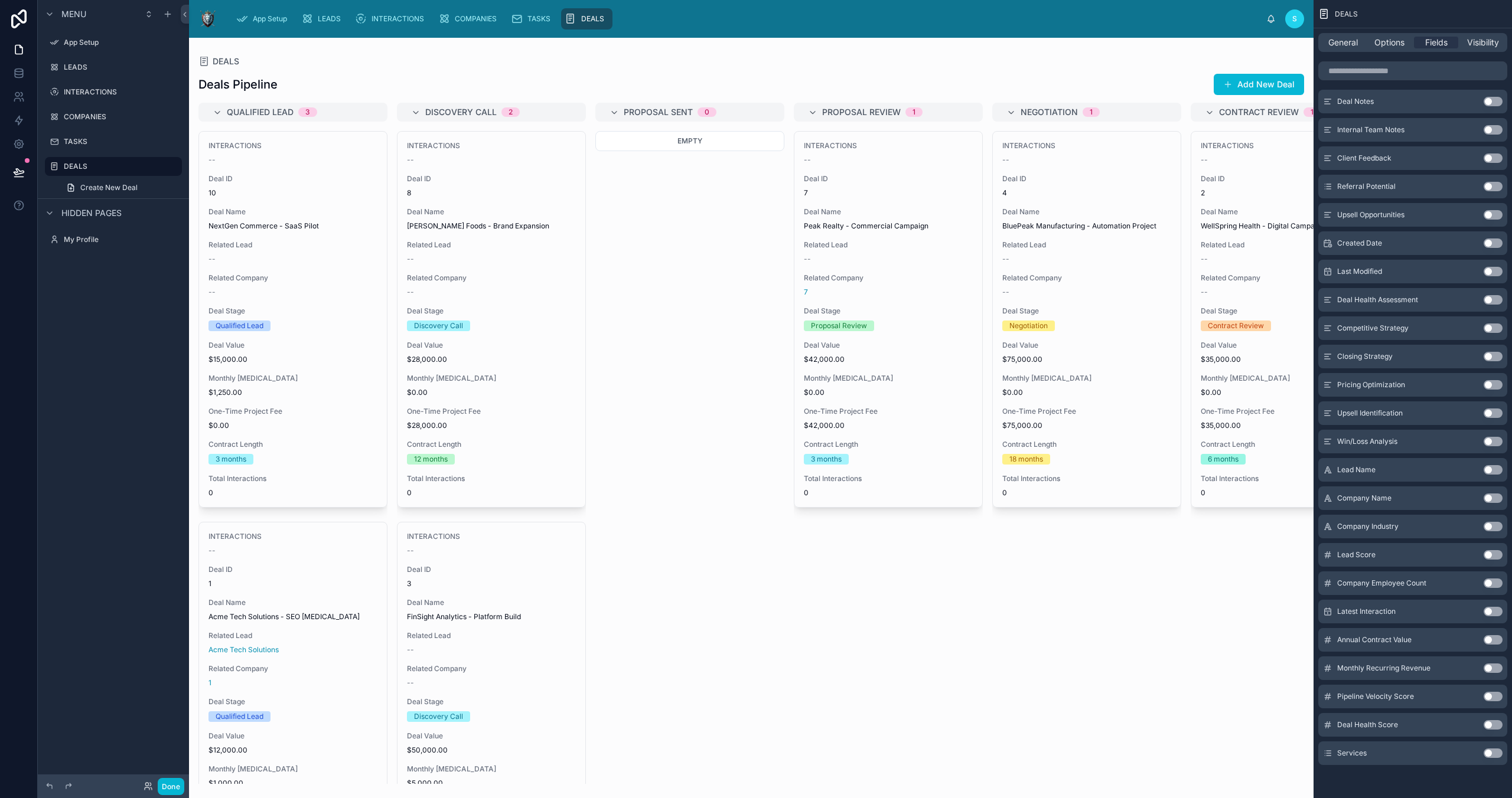
click at [1073, 621] on button "Use setting" at bounding box center [1493, 640] width 19 height 9
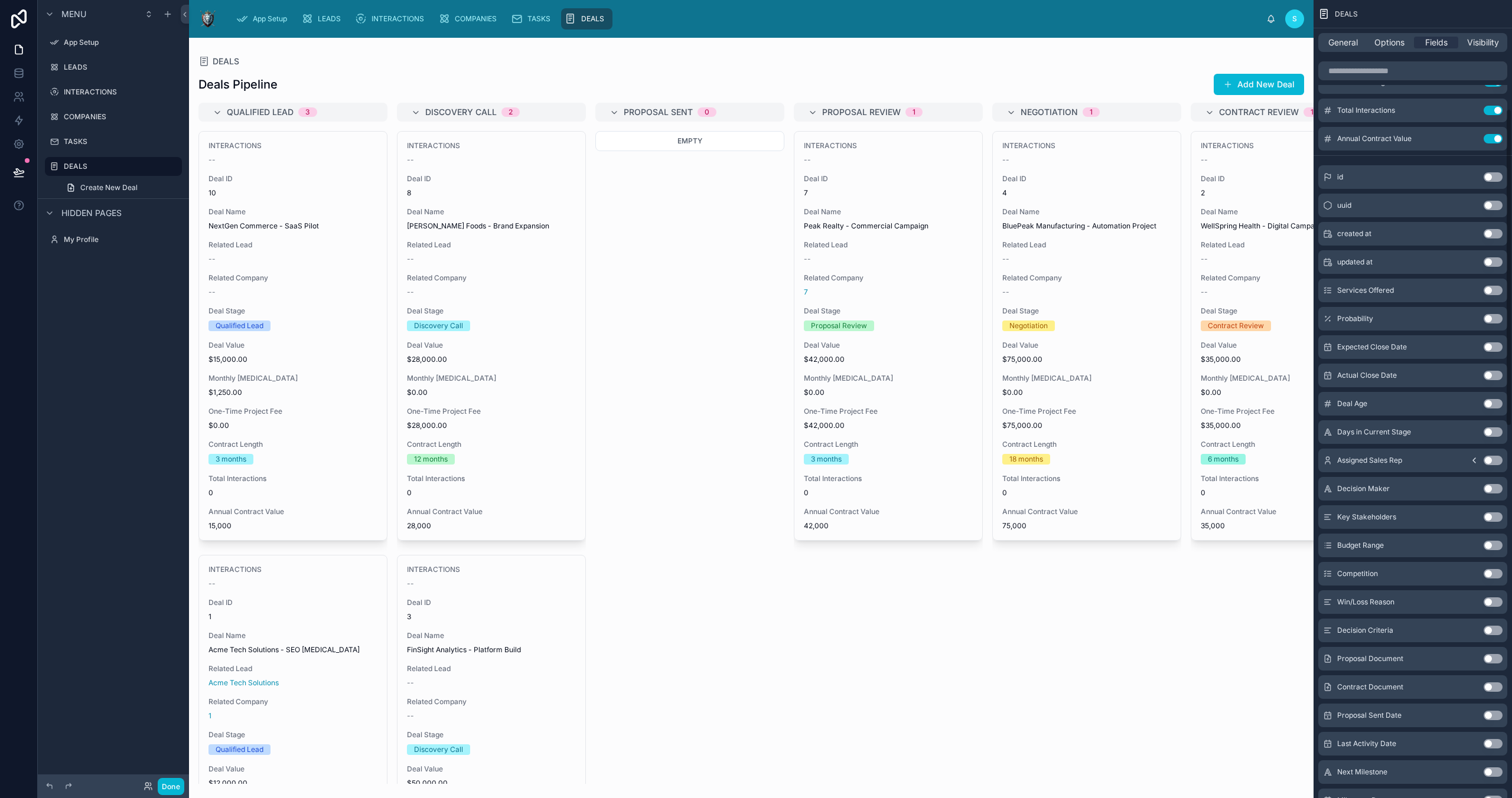
scroll to position [273, 0]
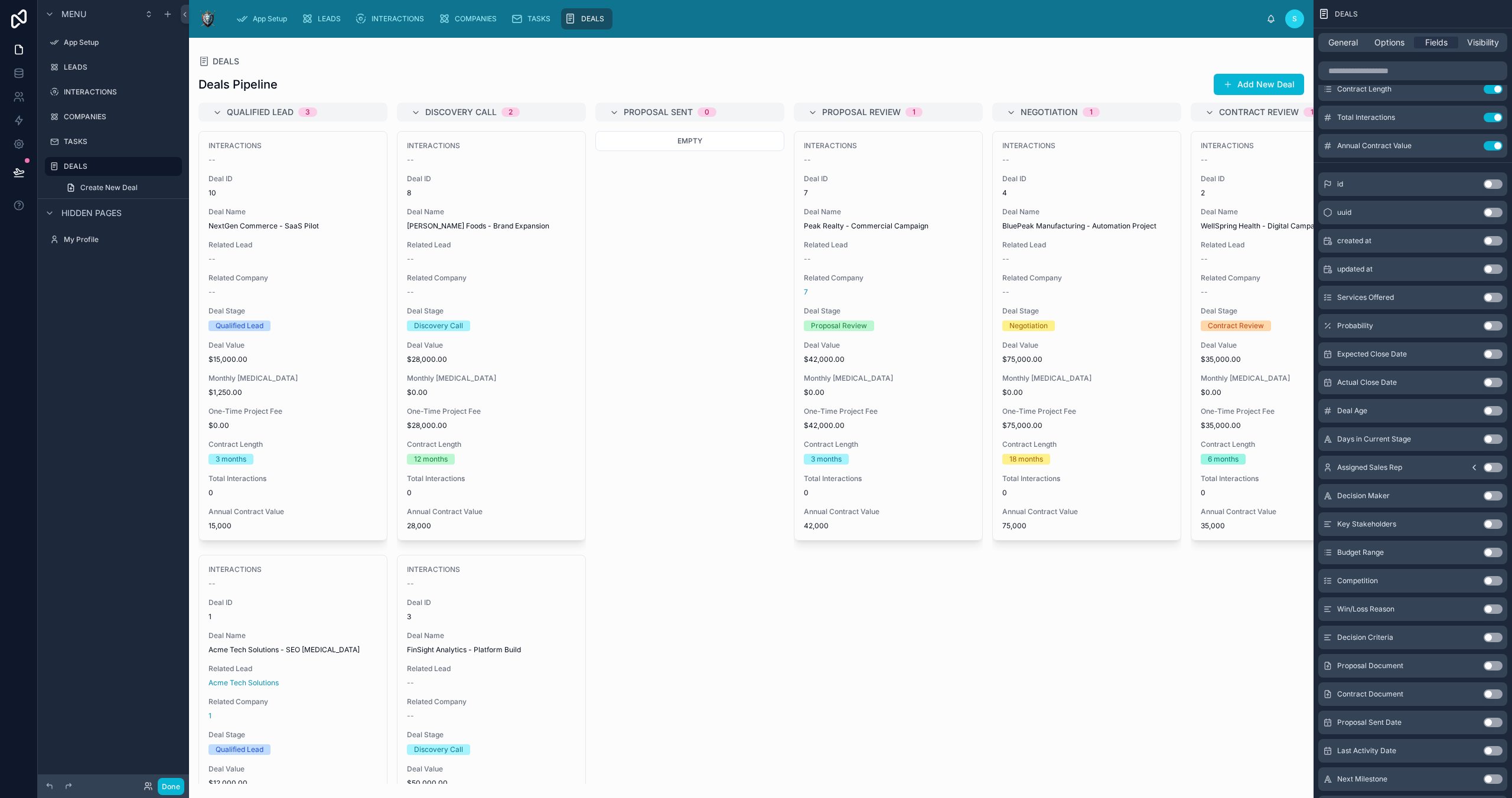
click at [1073, 297] on button "Use setting" at bounding box center [1493, 297] width 19 height 9
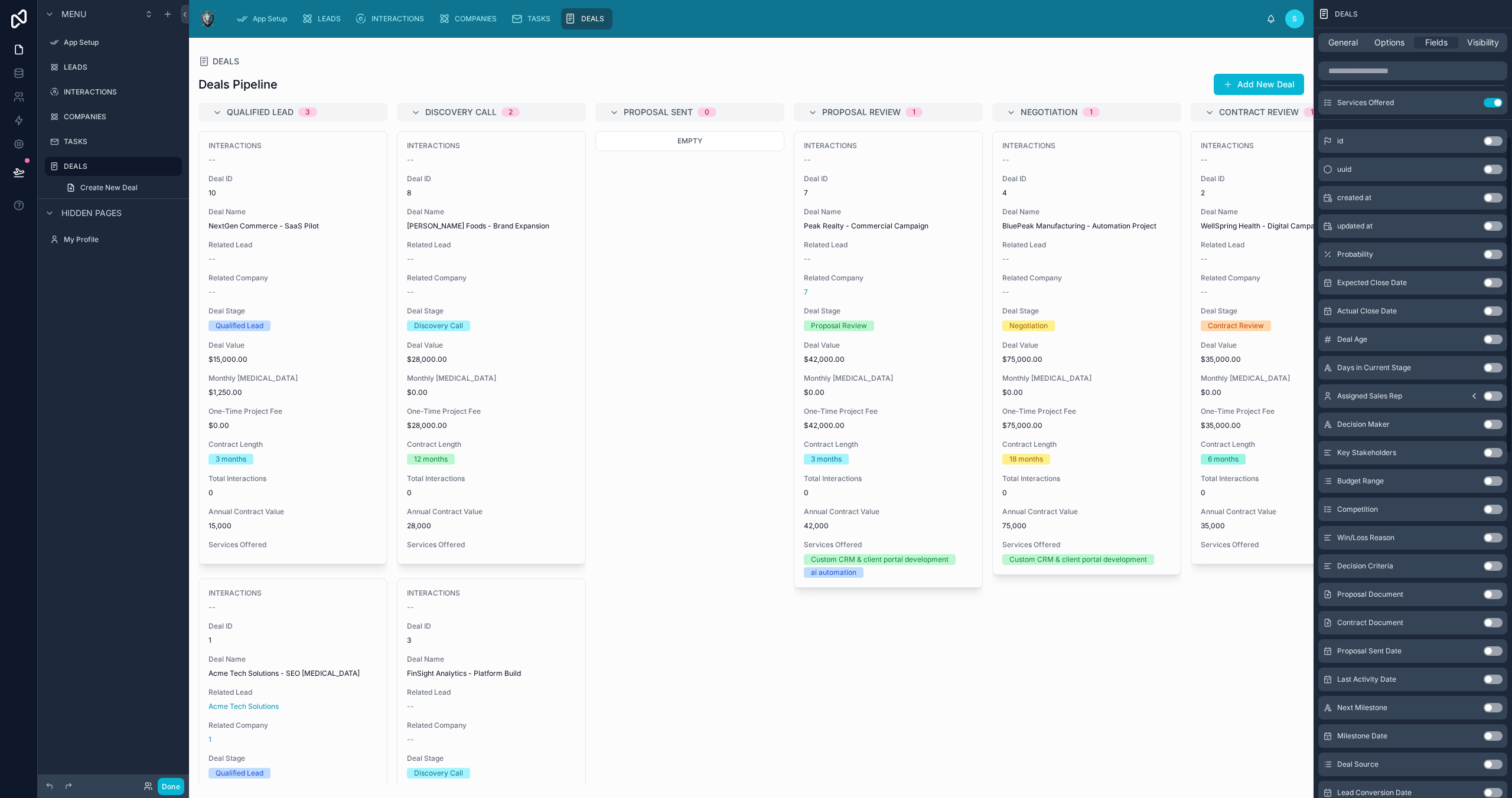
scroll to position [343, 0]
click at [1073, 285] on button "Use setting" at bounding box center [1493, 283] width 19 height 9
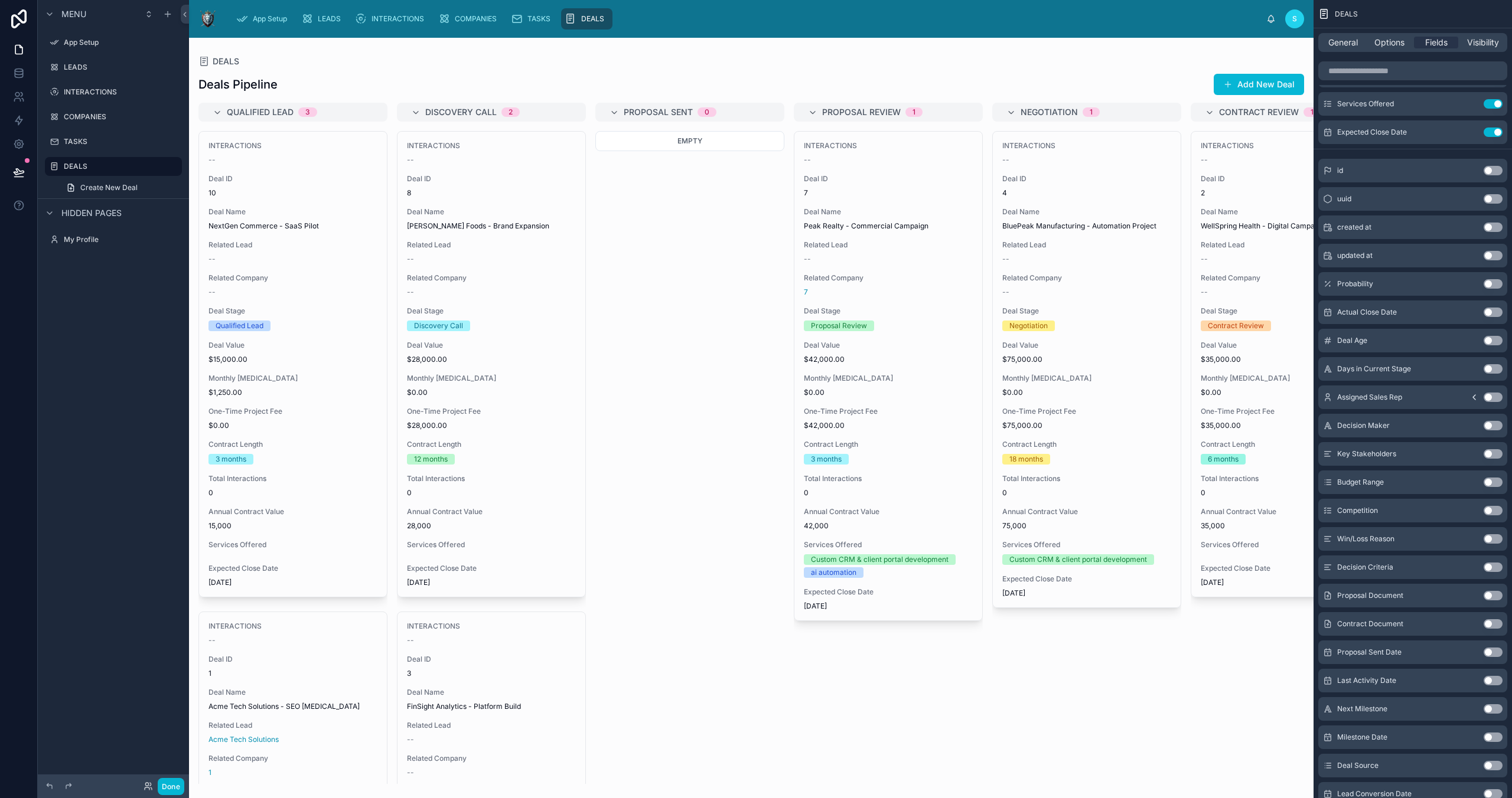
click at [1073, 285] on button "Use setting" at bounding box center [1493, 283] width 19 height 9
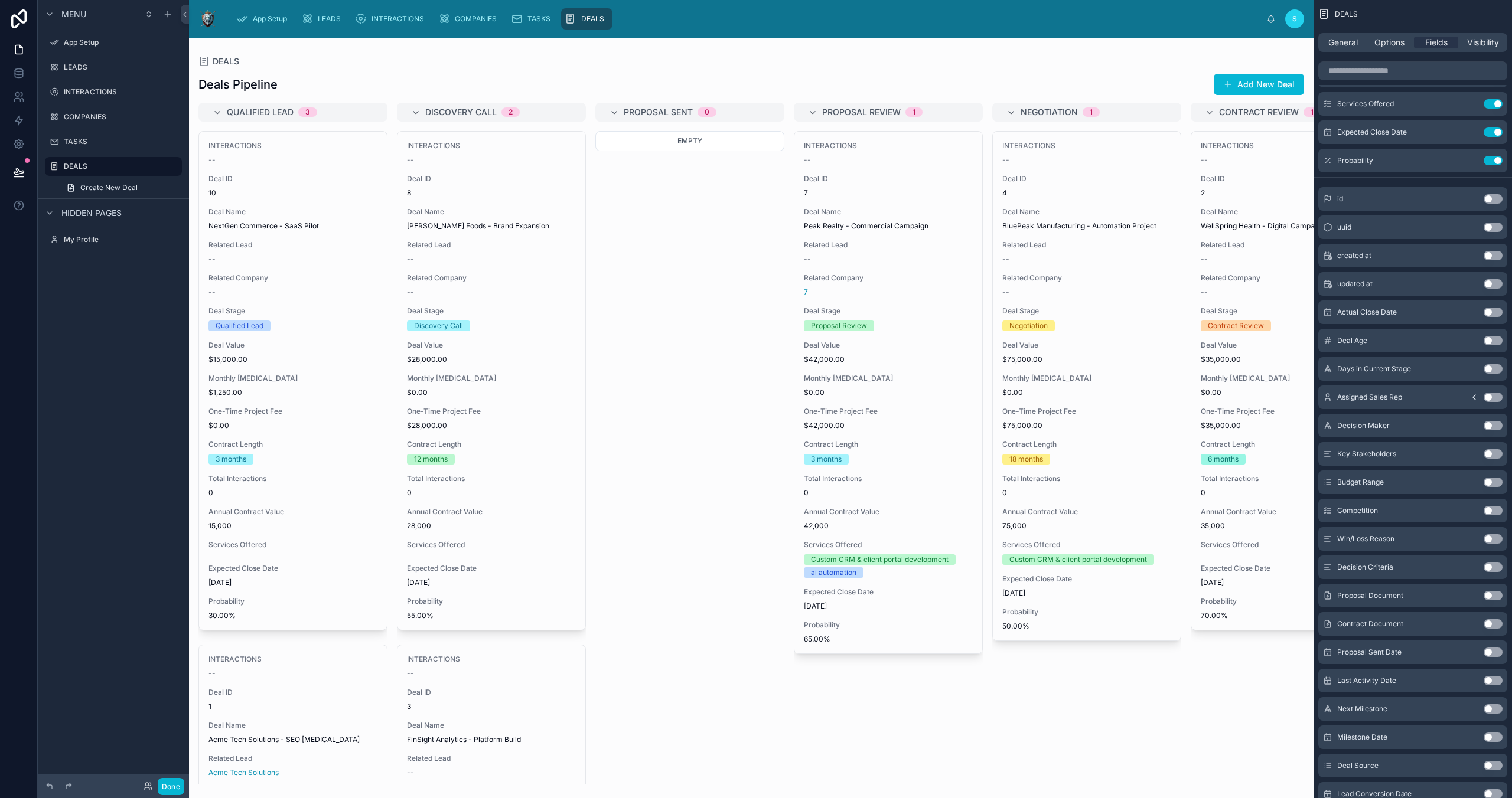
click at [1073, 425] on button "Use setting" at bounding box center [1493, 425] width 19 height 9
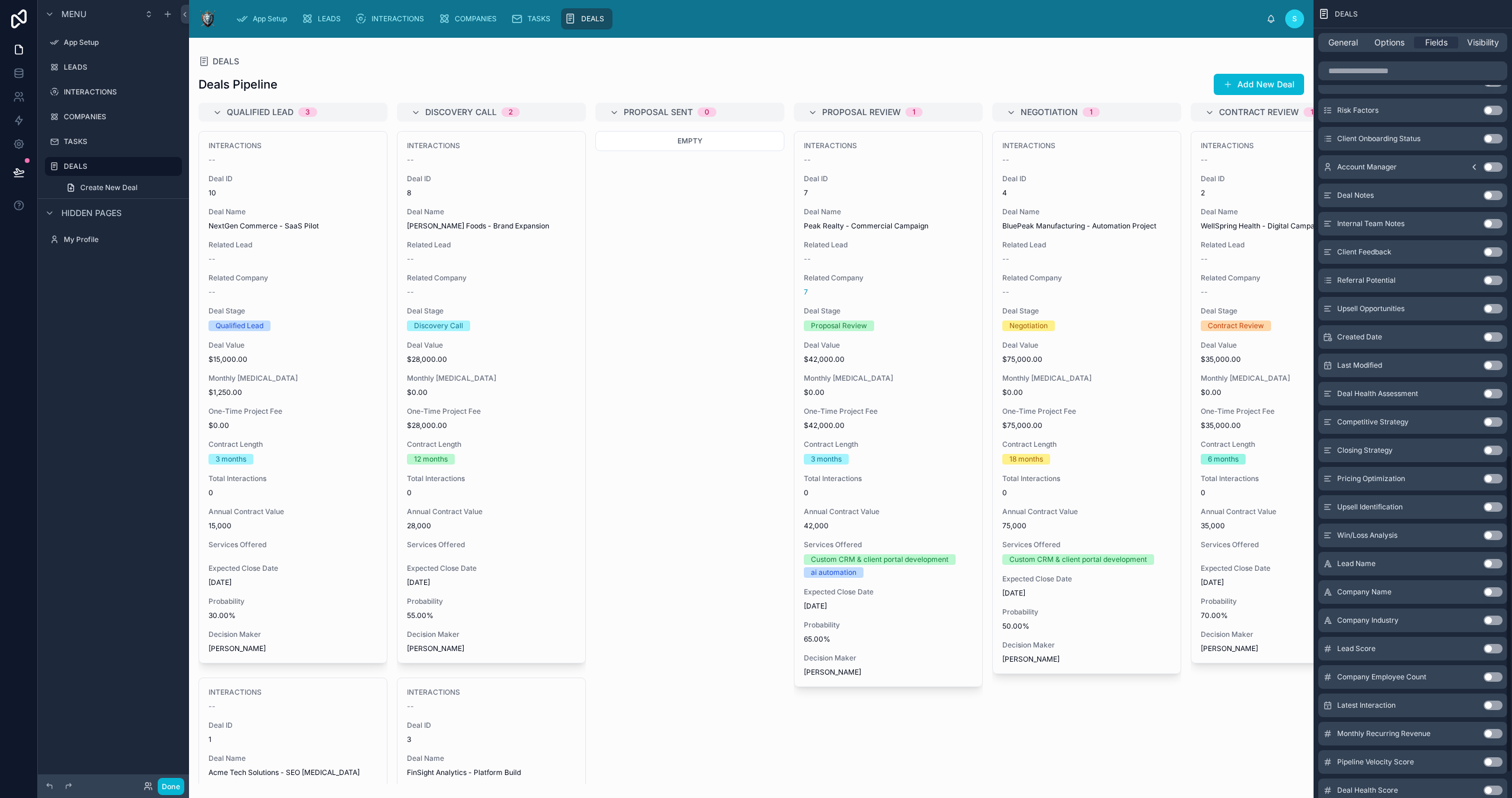
scroll to position [1205, 0]
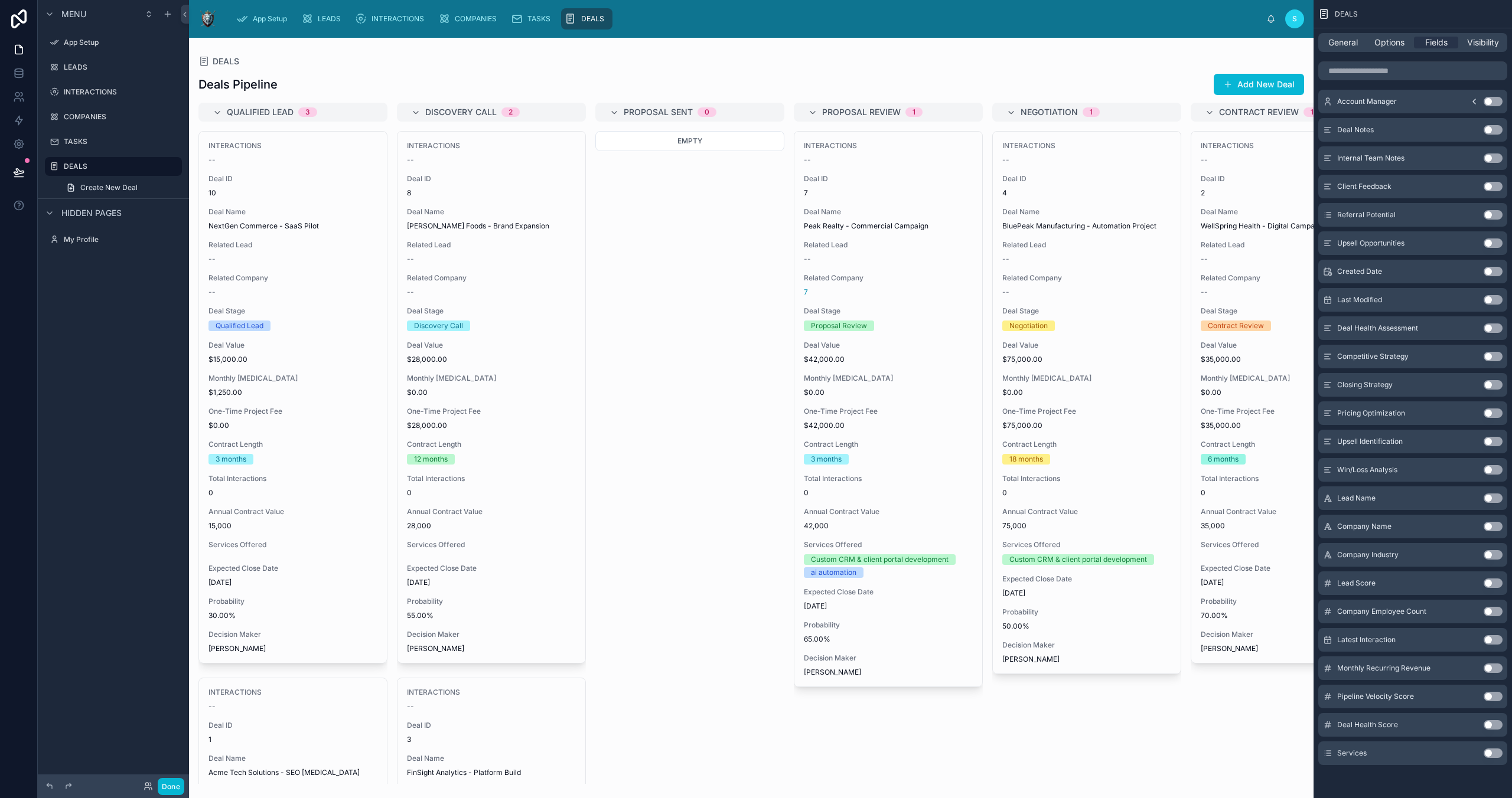
click at [1073, 528] on button "Use setting" at bounding box center [1493, 526] width 19 height 9
click at [1073, 555] on button "Use setting" at bounding box center [1493, 555] width 19 height 9
click at [1073, 609] on button "Use setting" at bounding box center [1493, 611] width 19 height 9
click at [1073, 621] on button "Use setting" at bounding box center [1493, 640] width 19 height 9
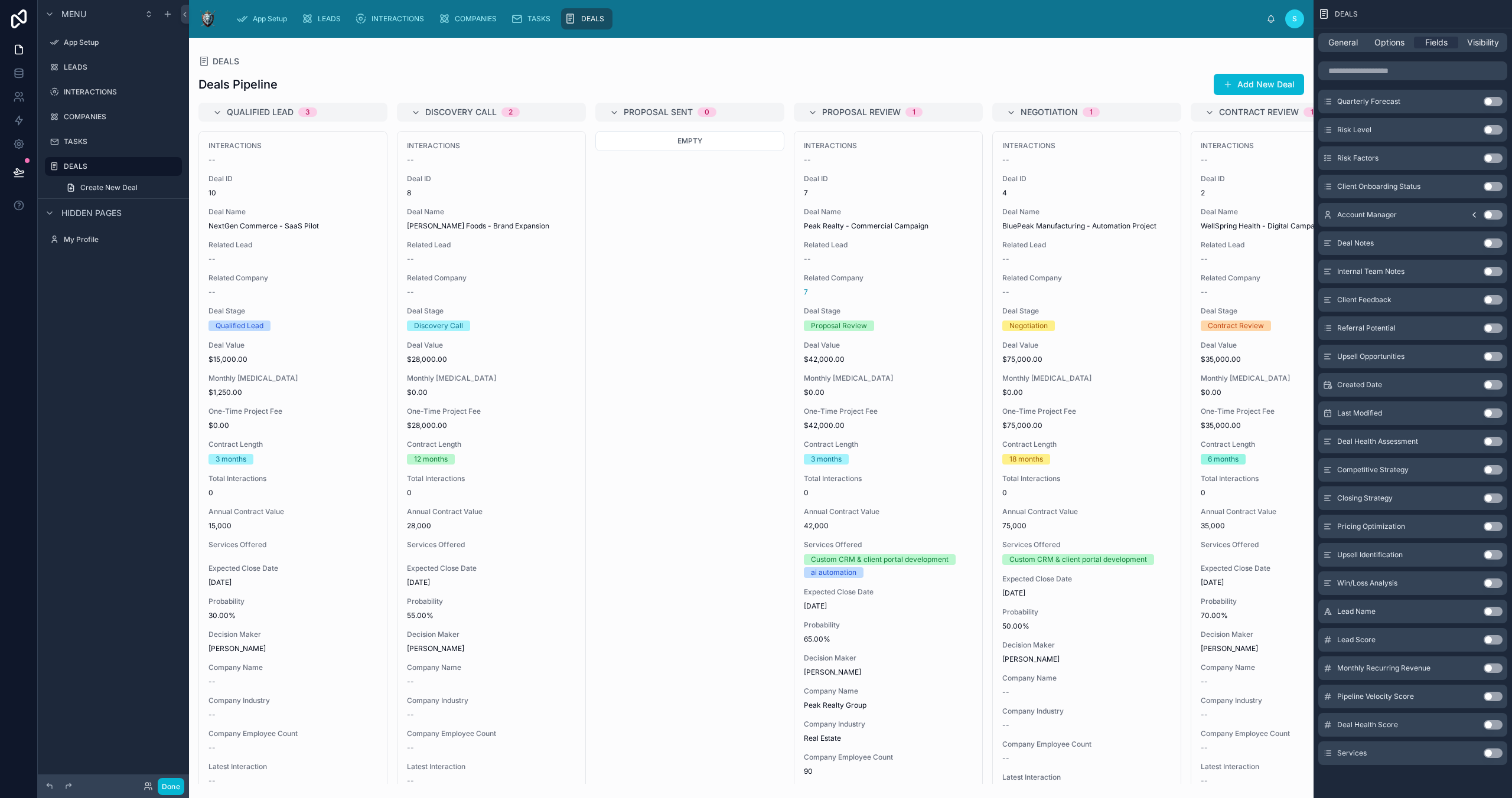
click at [1073, 128] on button "Use setting" at bounding box center [1493, 129] width 19 height 9
click at [1073, 160] on button "Use setting" at bounding box center [1493, 158] width 19 height 9
click at [1073, 621] on button "Use setting" at bounding box center [1493, 640] width 19 height 9
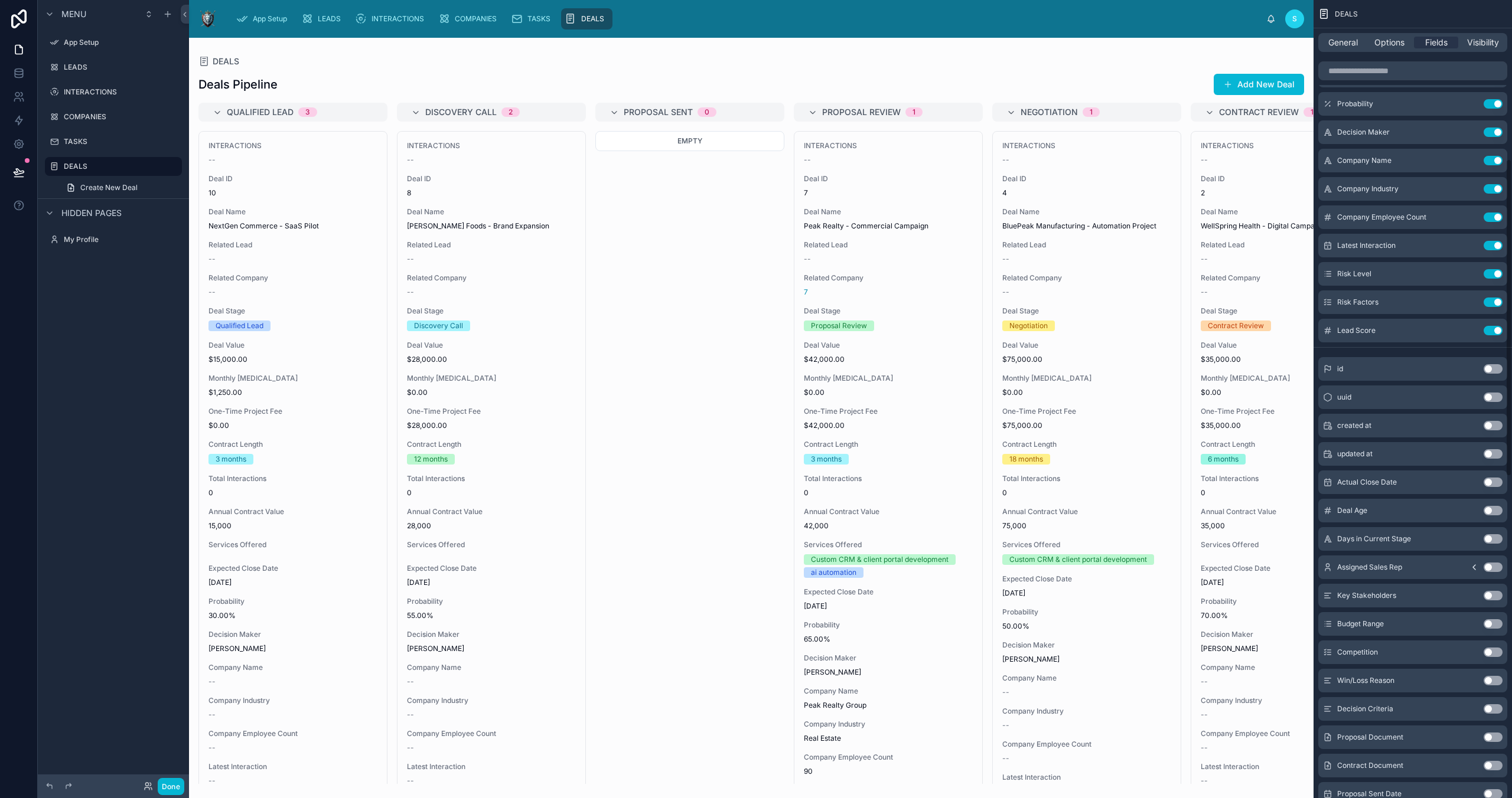
scroll to position [409, 0]
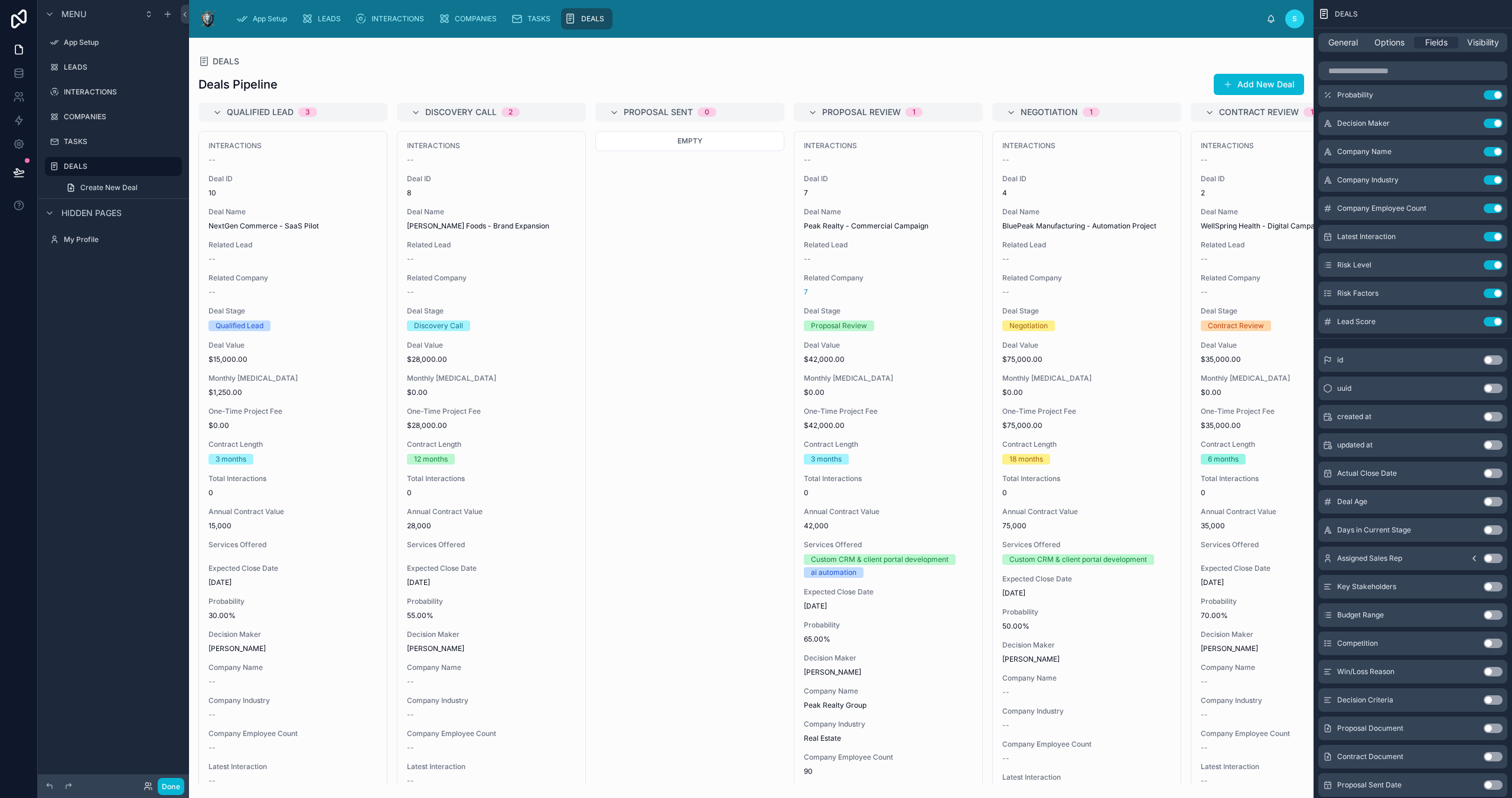
click at [1073, 416] on button "Use setting" at bounding box center [1493, 417] width 19 height 9
click at [1073, 442] on button "Use setting" at bounding box center [1493, 445] width 19 height 9
click at [1073, 354] on button "Use setting" at bounding box center [1493, 358] width 19 height 9
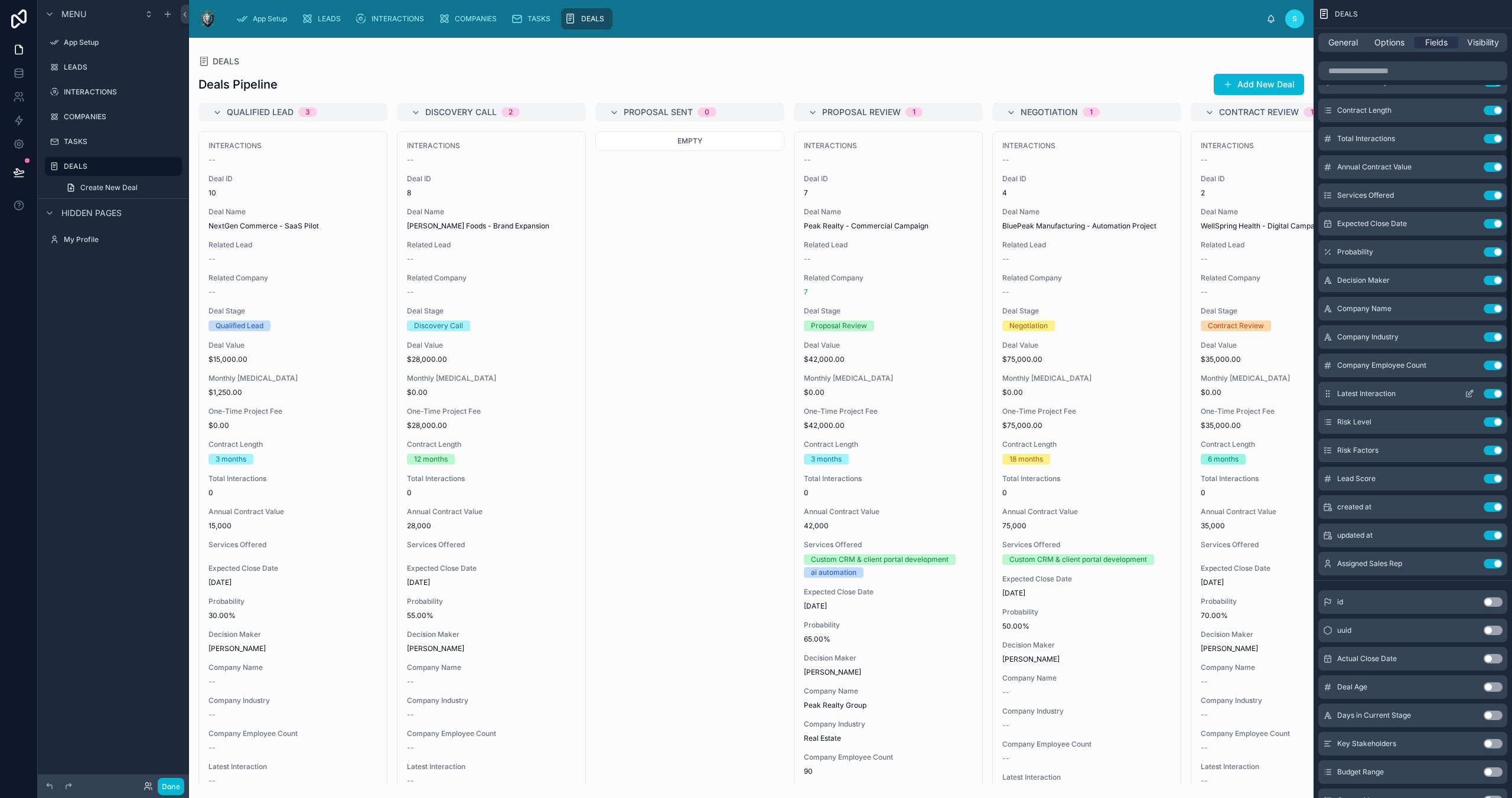
scroll to position [254, 0]
click at [1073, 412] on div "interactions collection Use setting Deal ID Use setting Deal Name Use setting R…" at bounding box center [1412, 208] width 199 height 732
click at [1073, 391] on span "Latest Interaction" at bounding box center [1366, 391] width 58 height 9
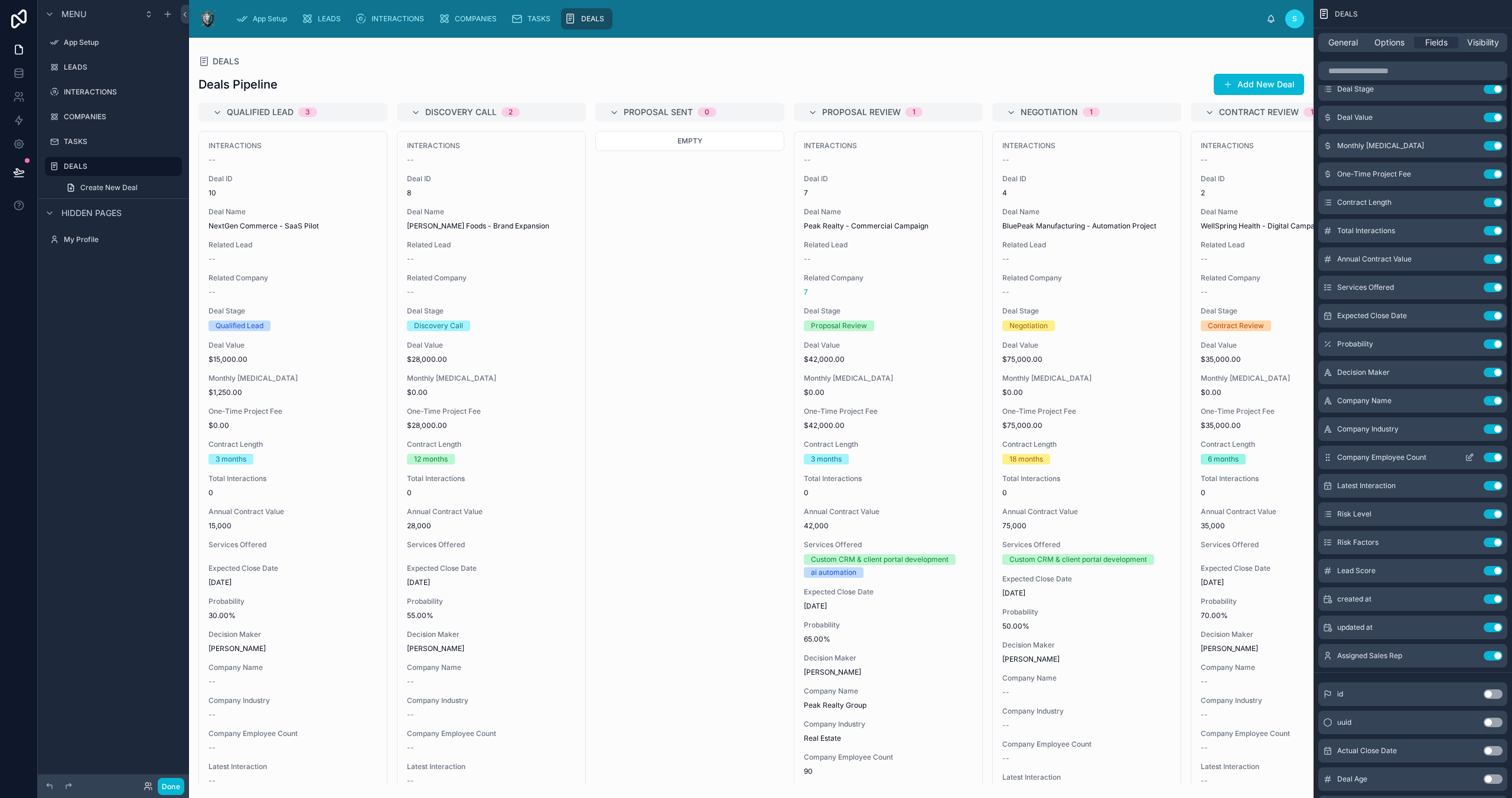
scroll to position [0, 0]
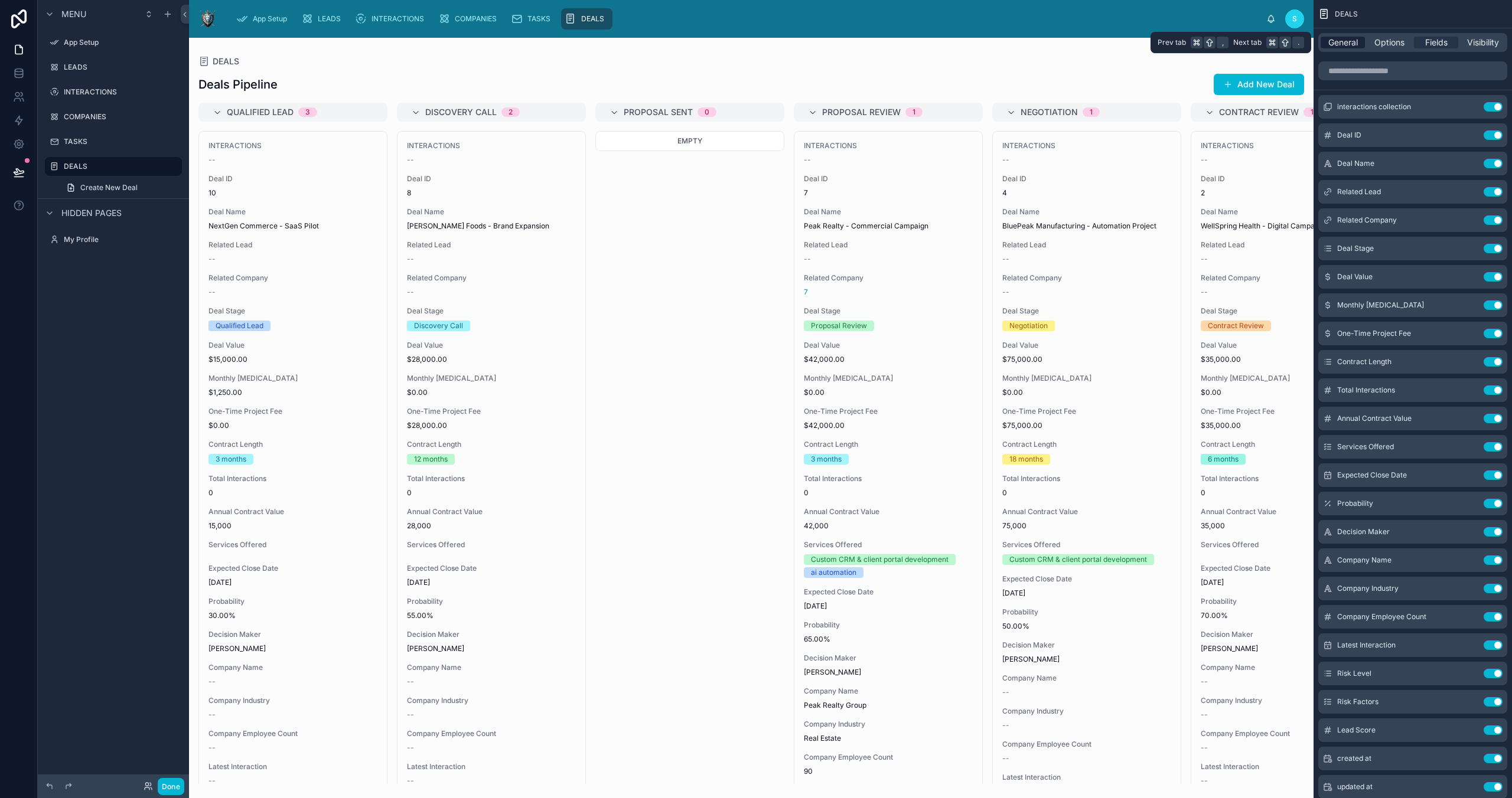
click at [1073, 41] on span "General" at bounding box center [1343, 42] width 29 height 12
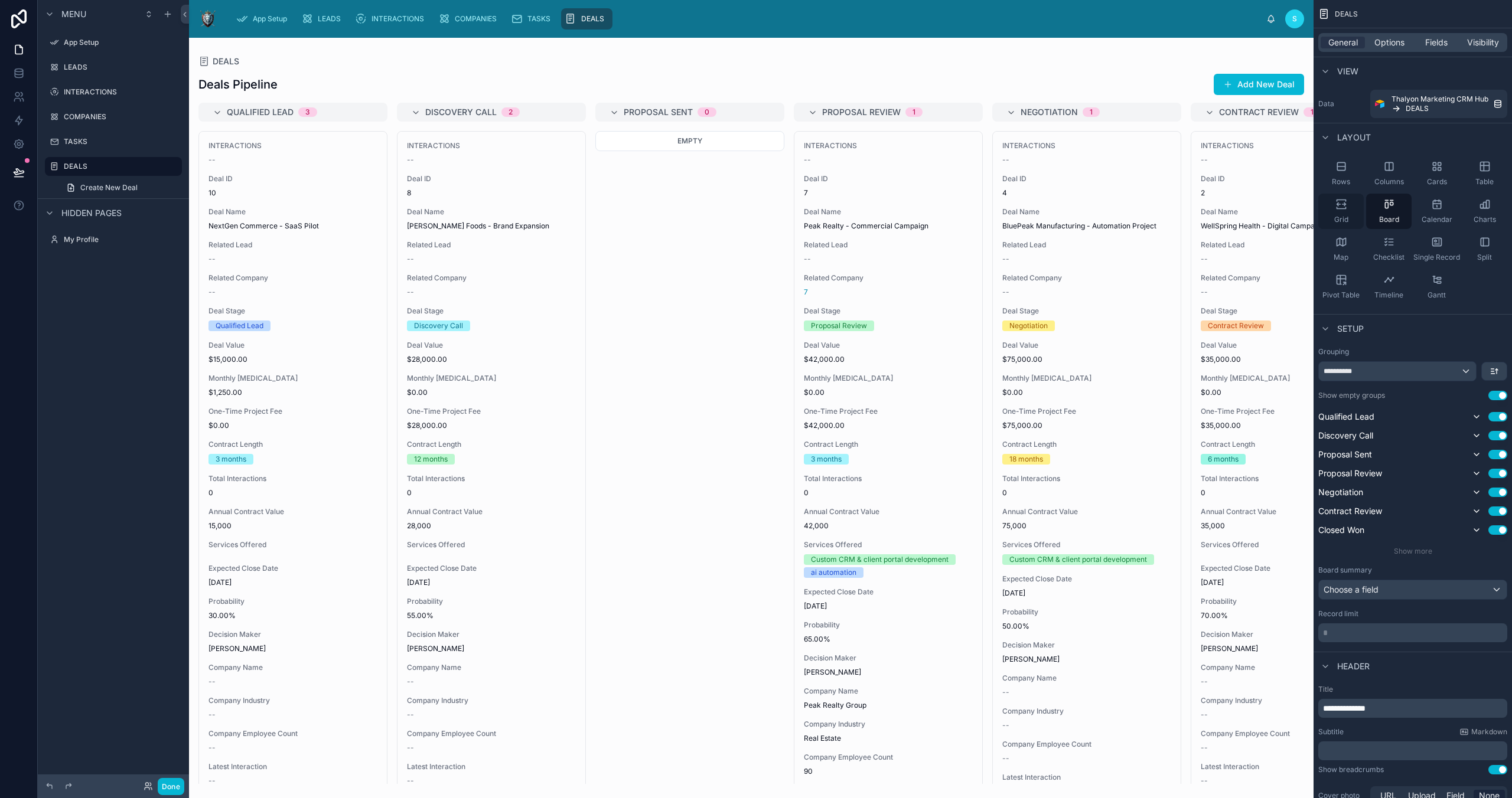
click at [1073, 214] on div "Grid" at bounding box center [1341, 211] width 46 height 36
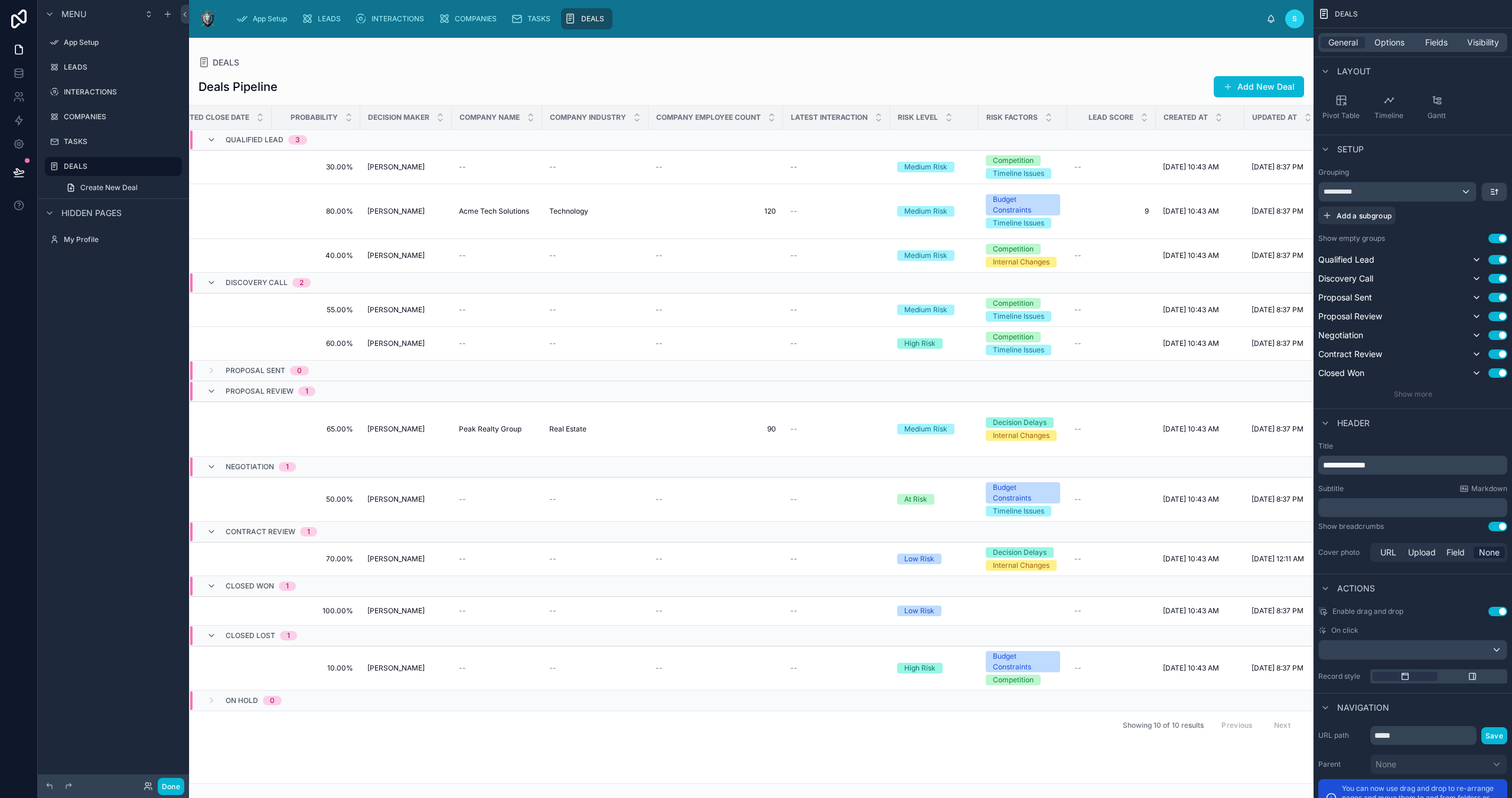
scroll to position [0, 1428]
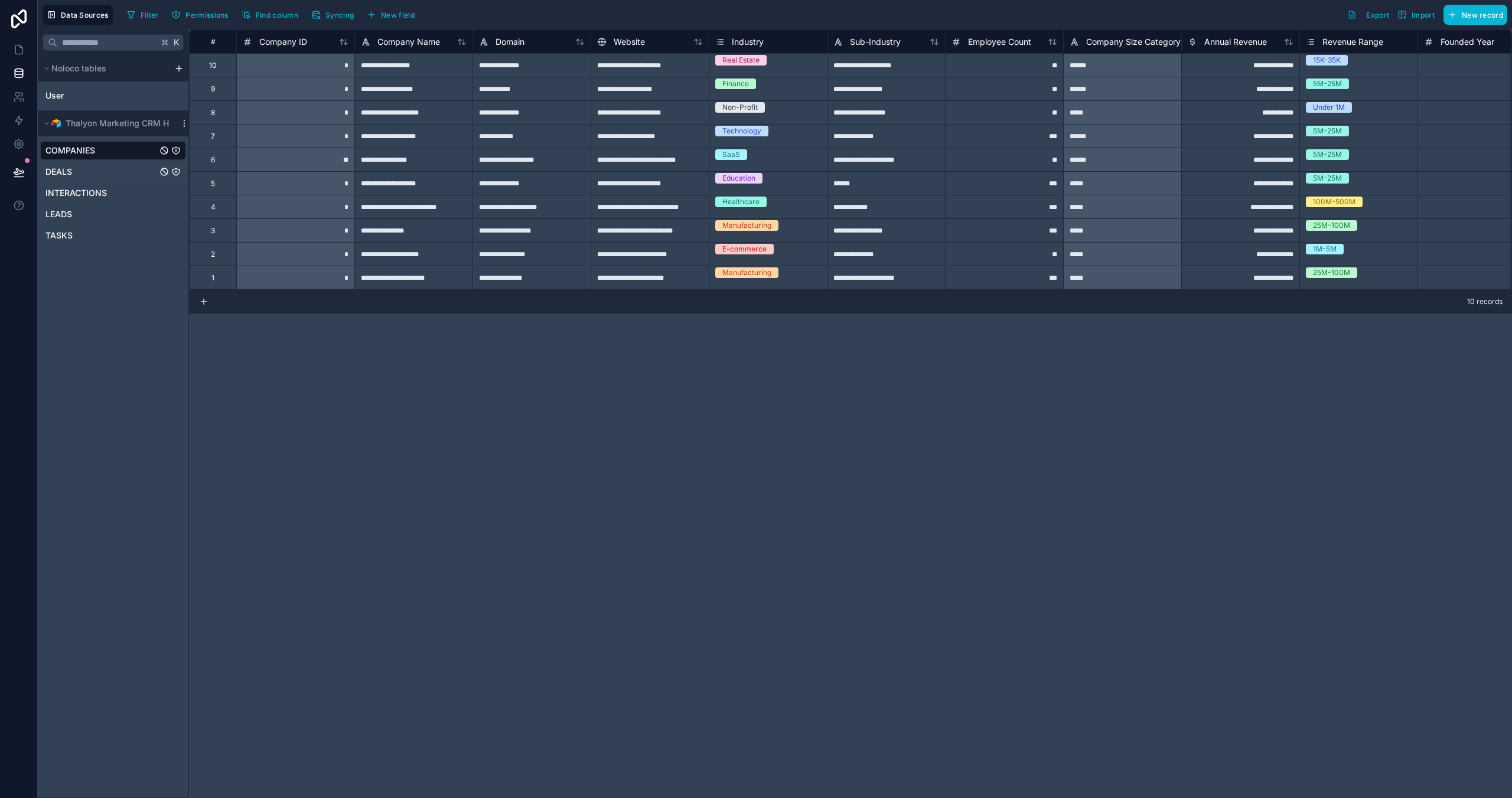
click at [83, 166] on div "DEALS" at bounding box center [113, 171] width 146 height 19
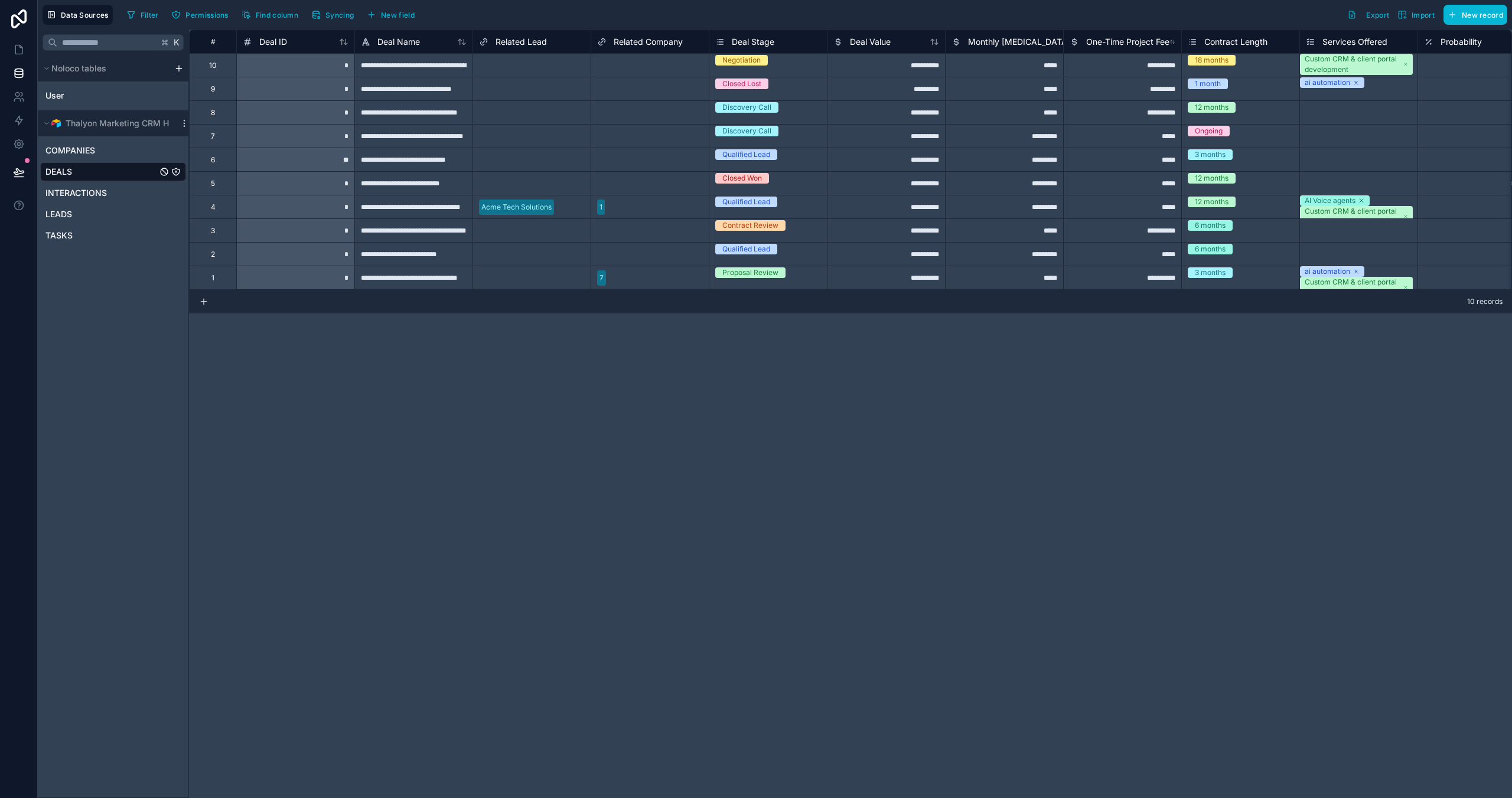
click at [598, 381] on div "**********" at bounding box center [850, 414] width 1323 height 769
click at [9, 50] on link at bounding box center [18, 50] width 37 height 24
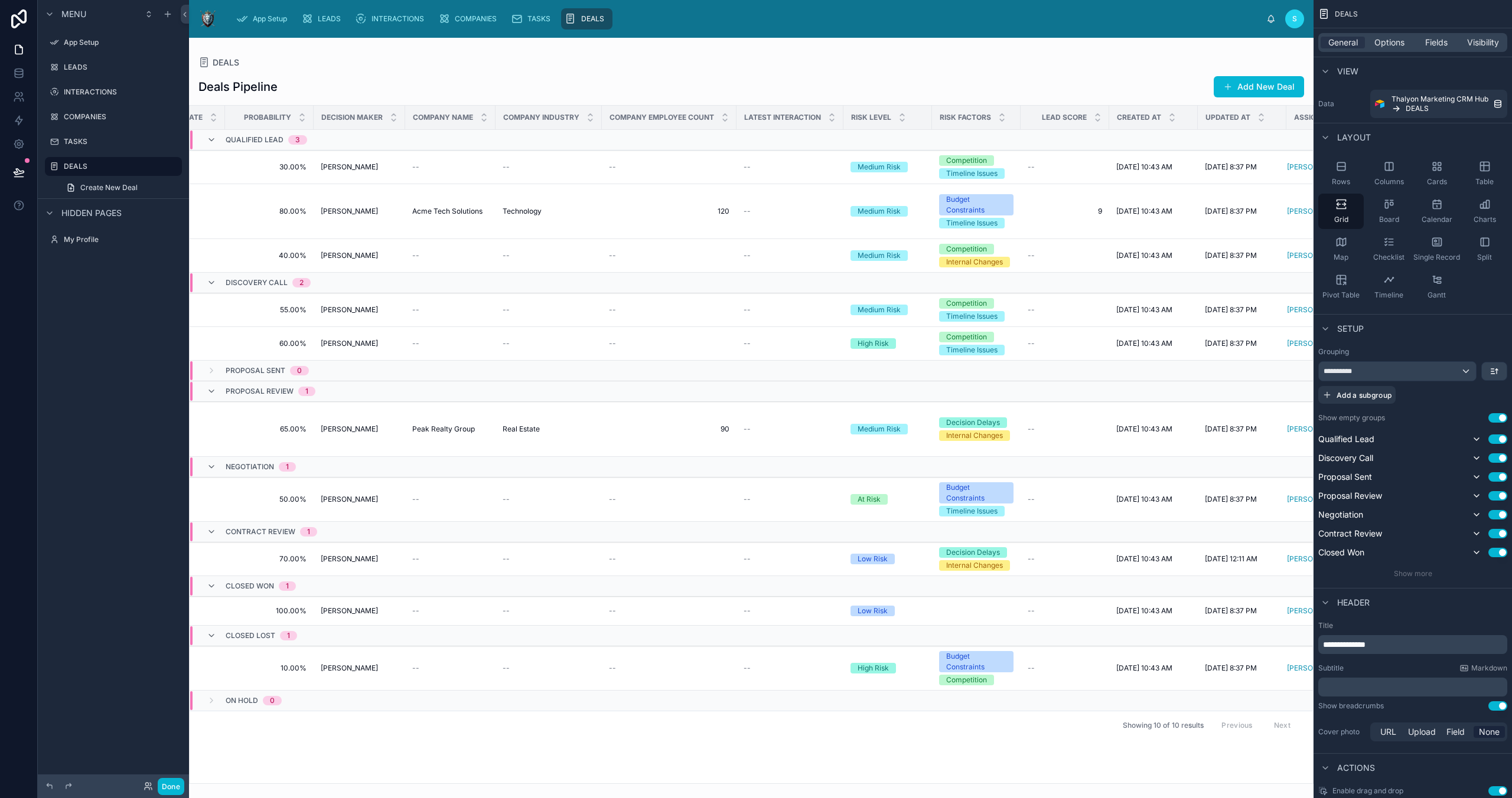
scroll to position [0, 1428]
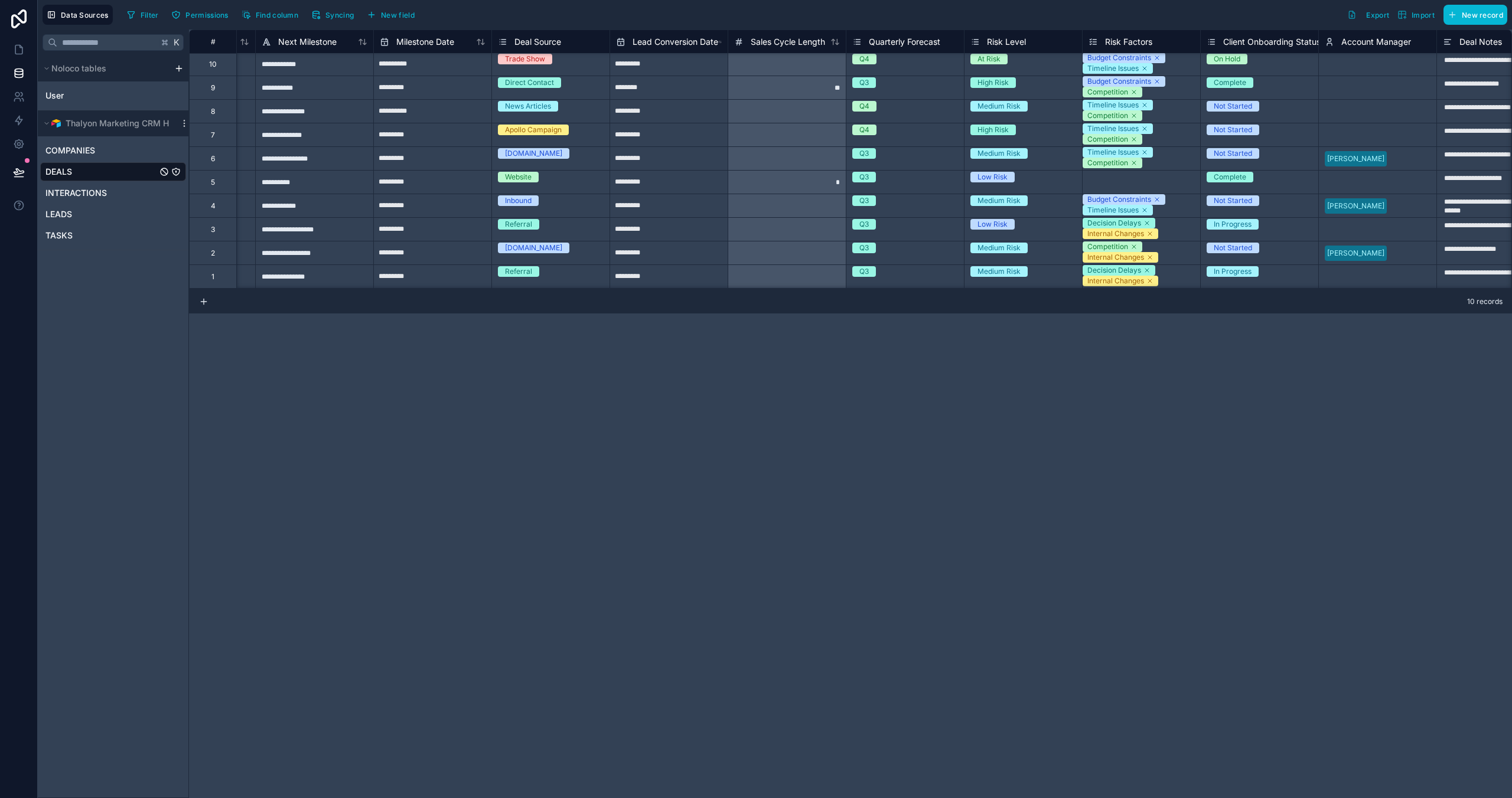
scroll to position [1, 3043]
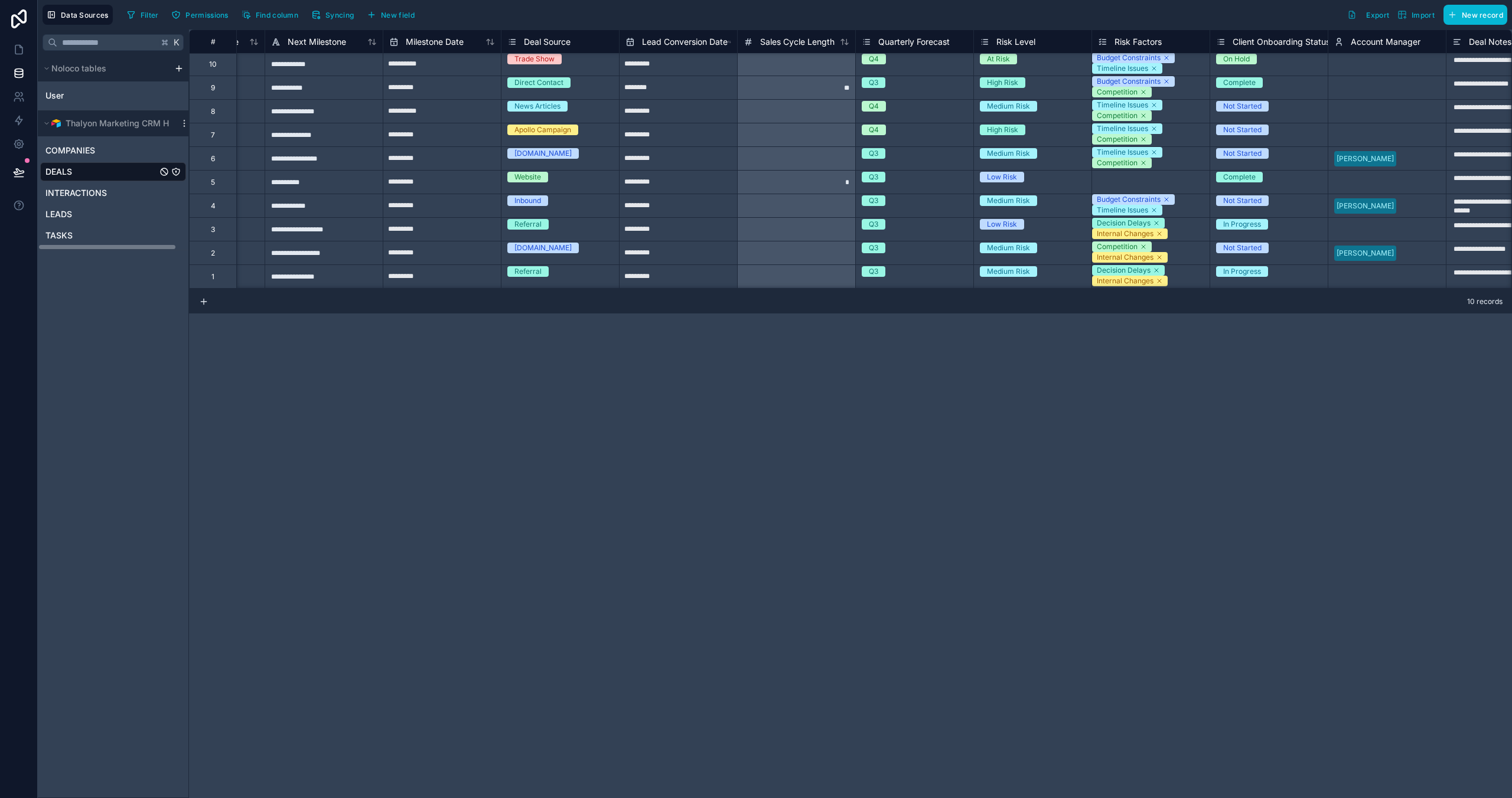
click at [116, 169] on div "DEALS" at bounding box center [113, 171] width 146 height 19
click at [22, 50] on icon at bounding box center [19, 50] width 7 height 9
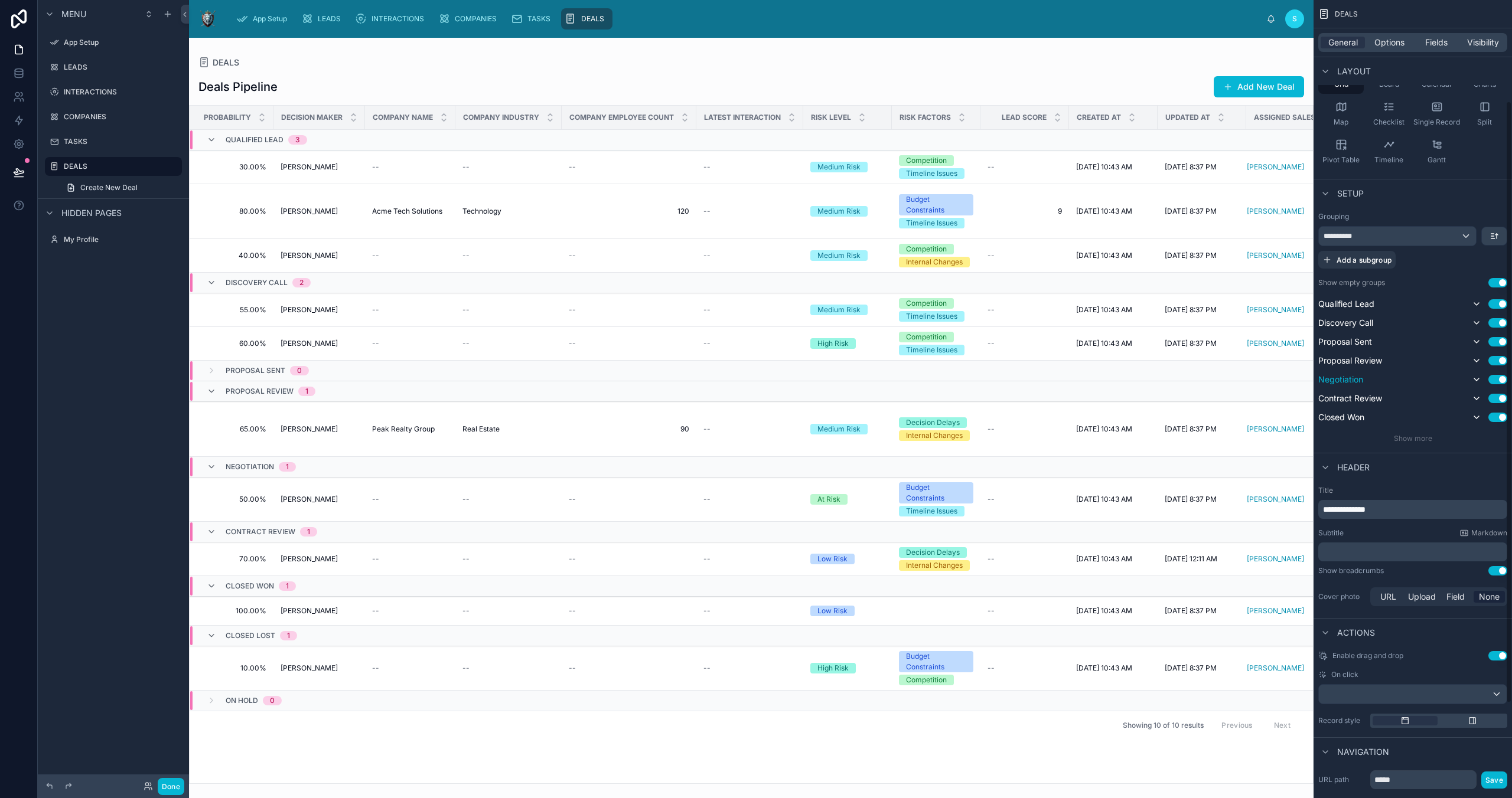
scroll to position [133, 0]
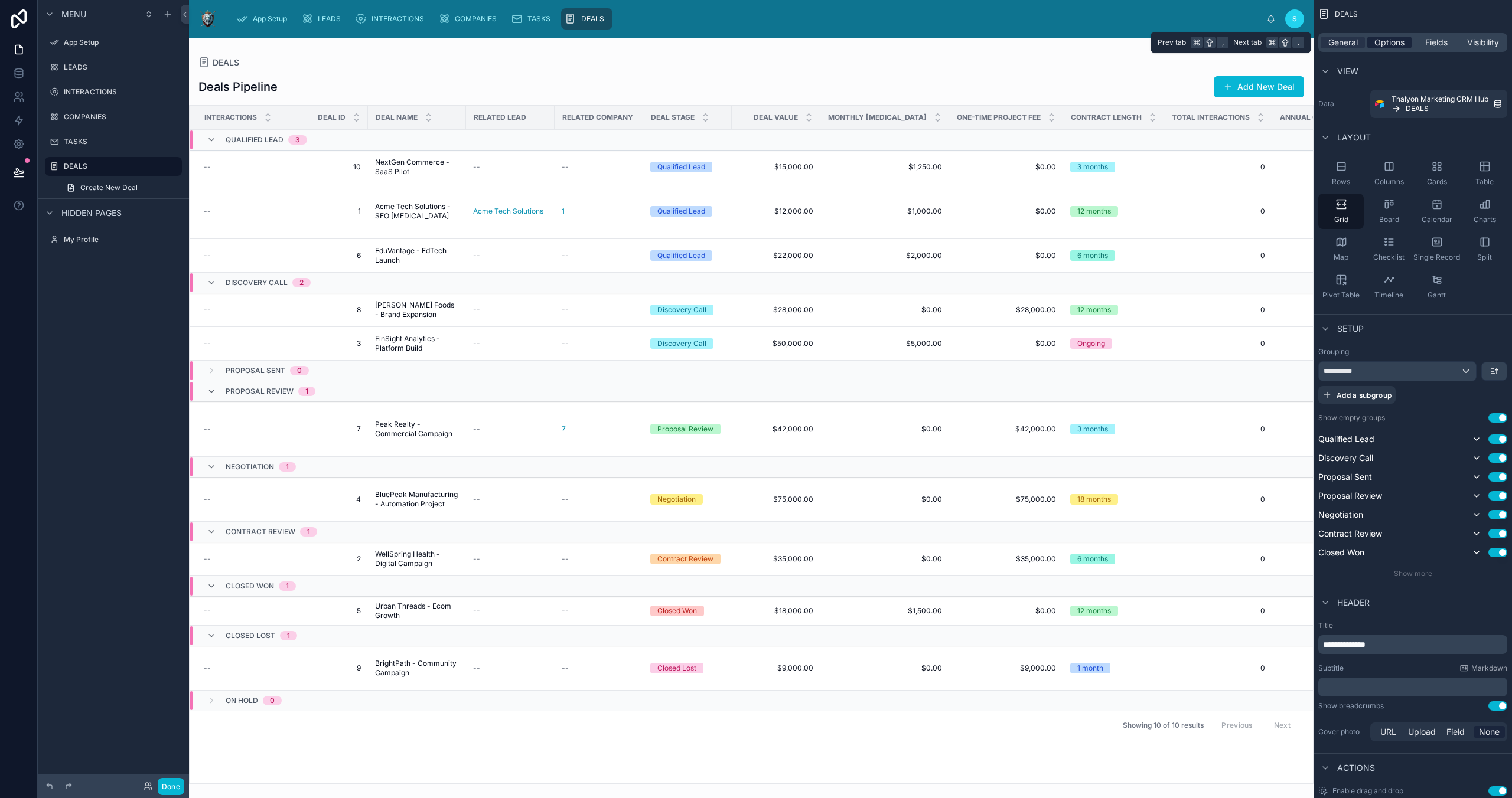
click at [1073, 47] on span "Options" at bounding box center [1389, 42] width 30 height 12
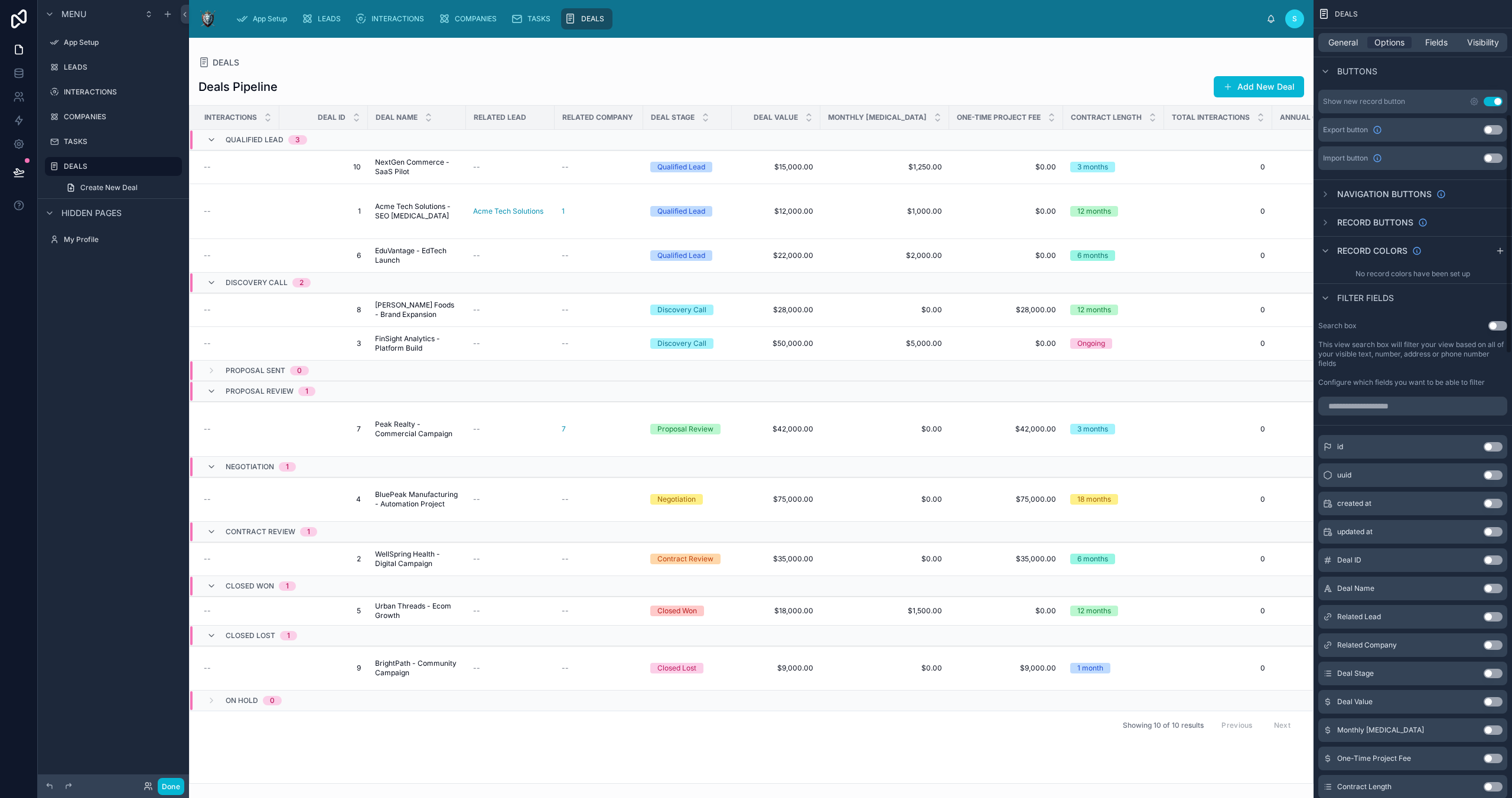
scroll to position [379, 0]
click at [1073, 191] on div "scrollable content" at bounding box center [1325, 195] width 14 height 14
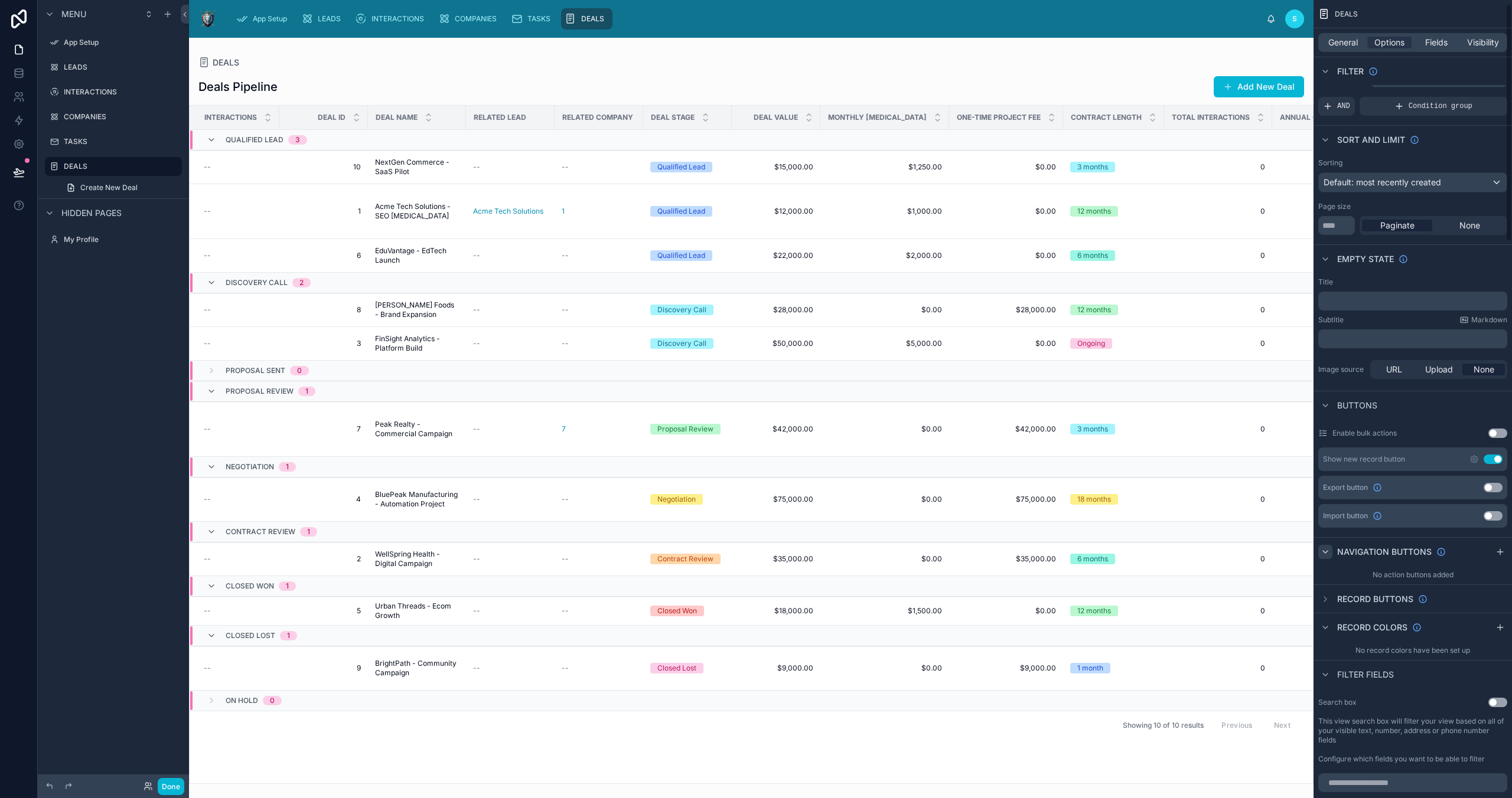
scroll to position [0, 0]
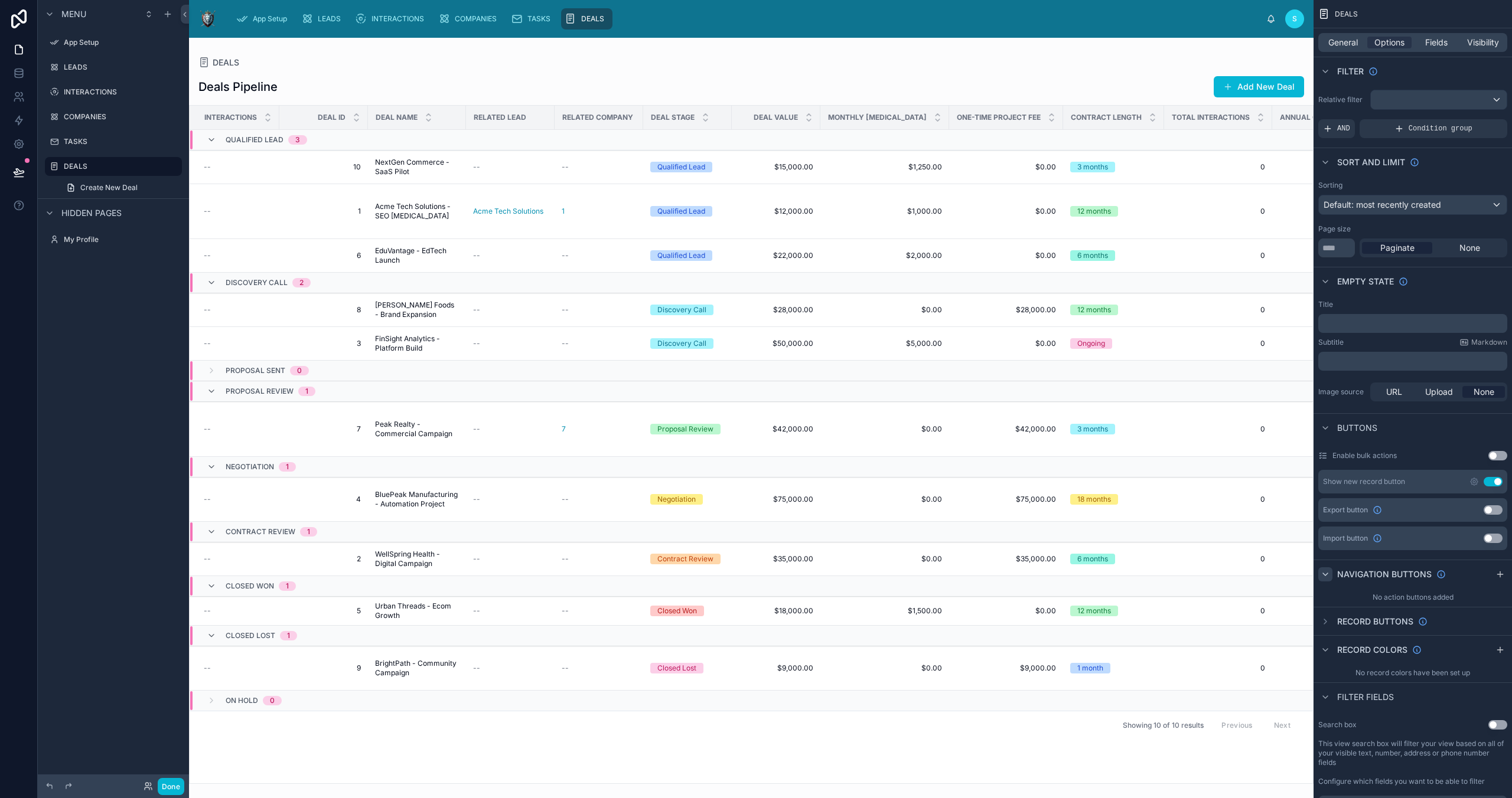
click at [1073, 571] on icon "scrollable content" at bounding box center [1325, 574] width 9 height 9
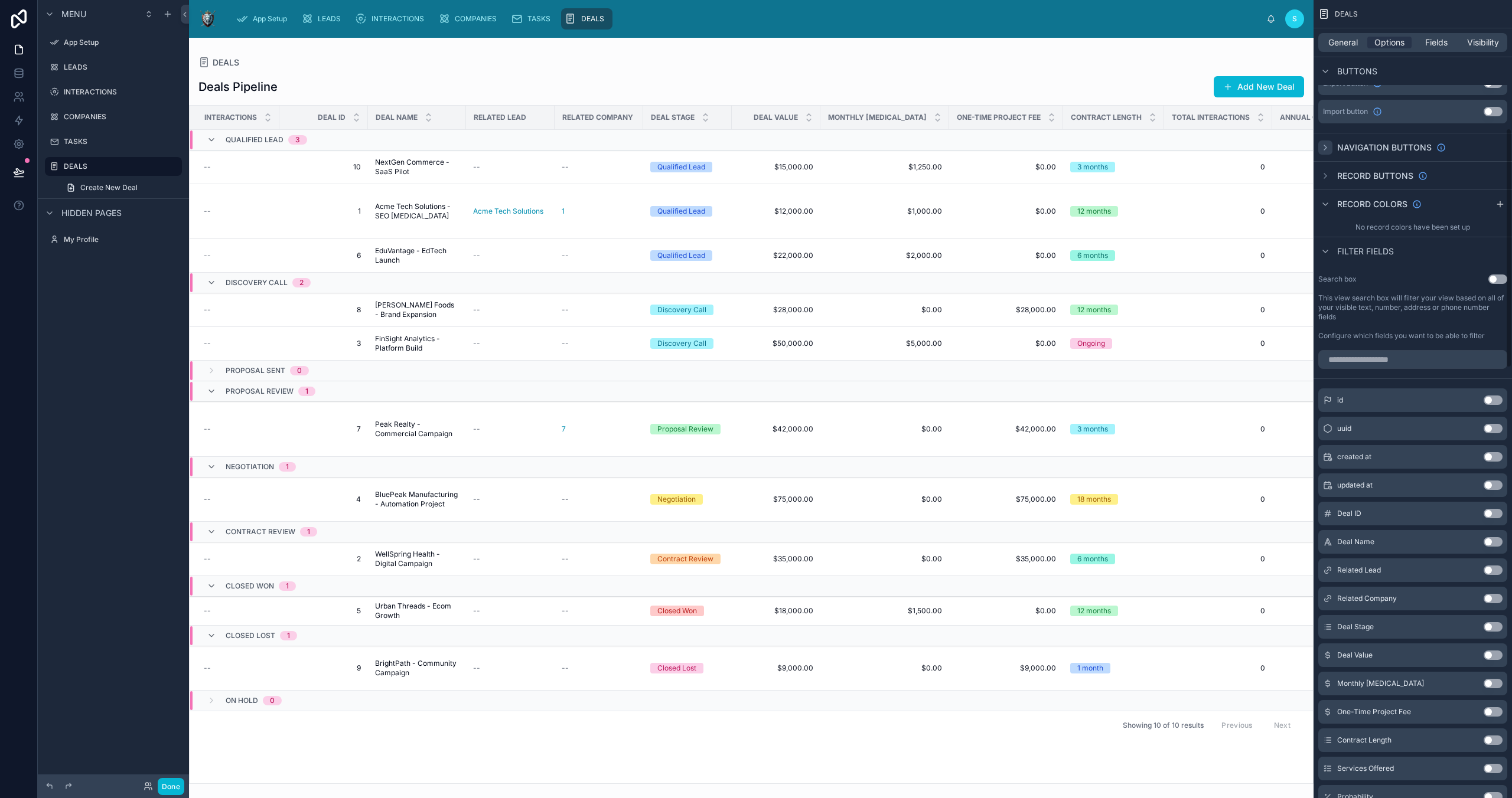
scroll to position [433, 0]
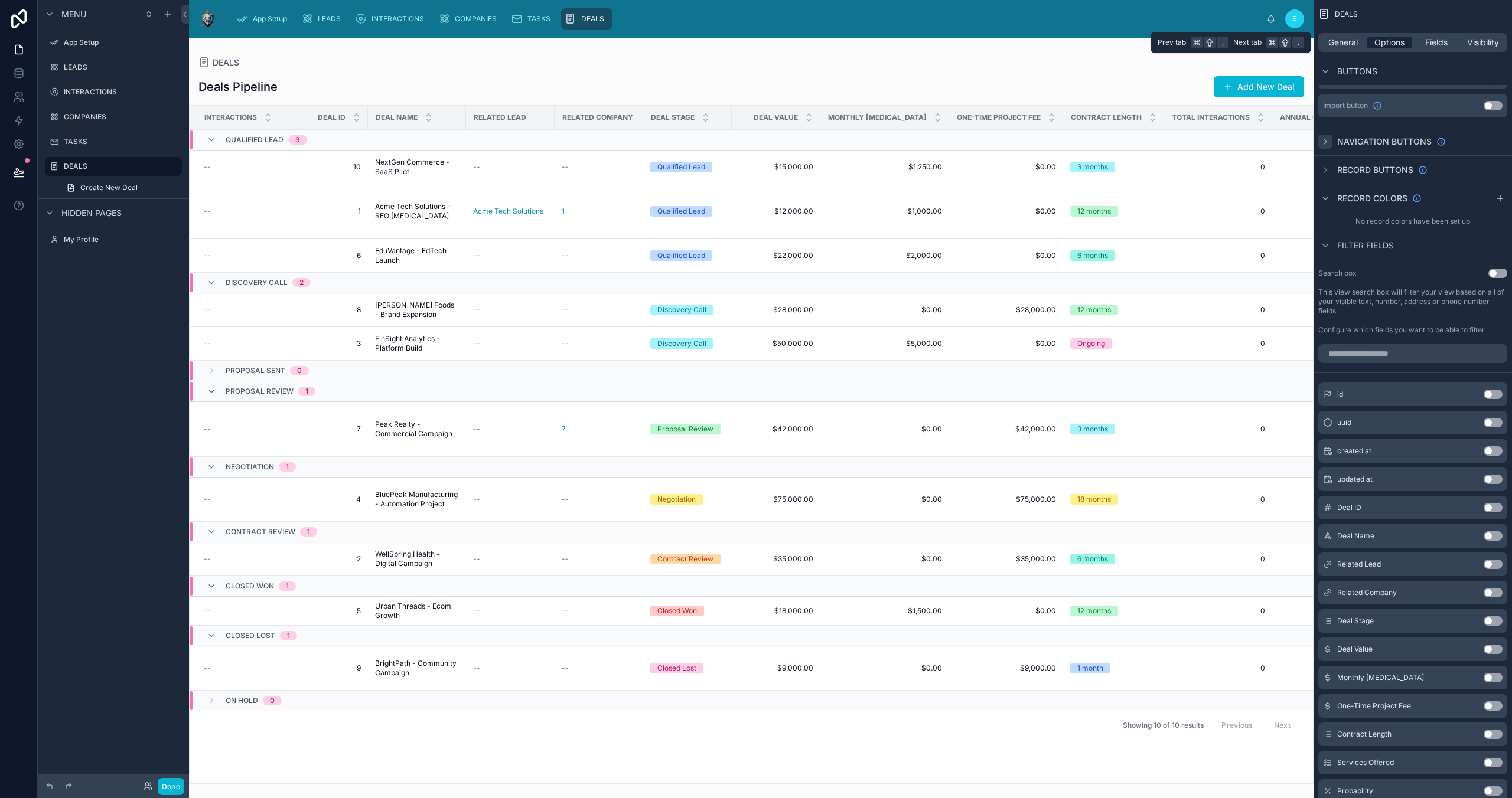
click at [1073, 45] on span "Options" at bounding box center [1389, 42] width 30 height 12
click at [1073, 41] on span "General" at bounding box center [1343, 42] width 29 height 12
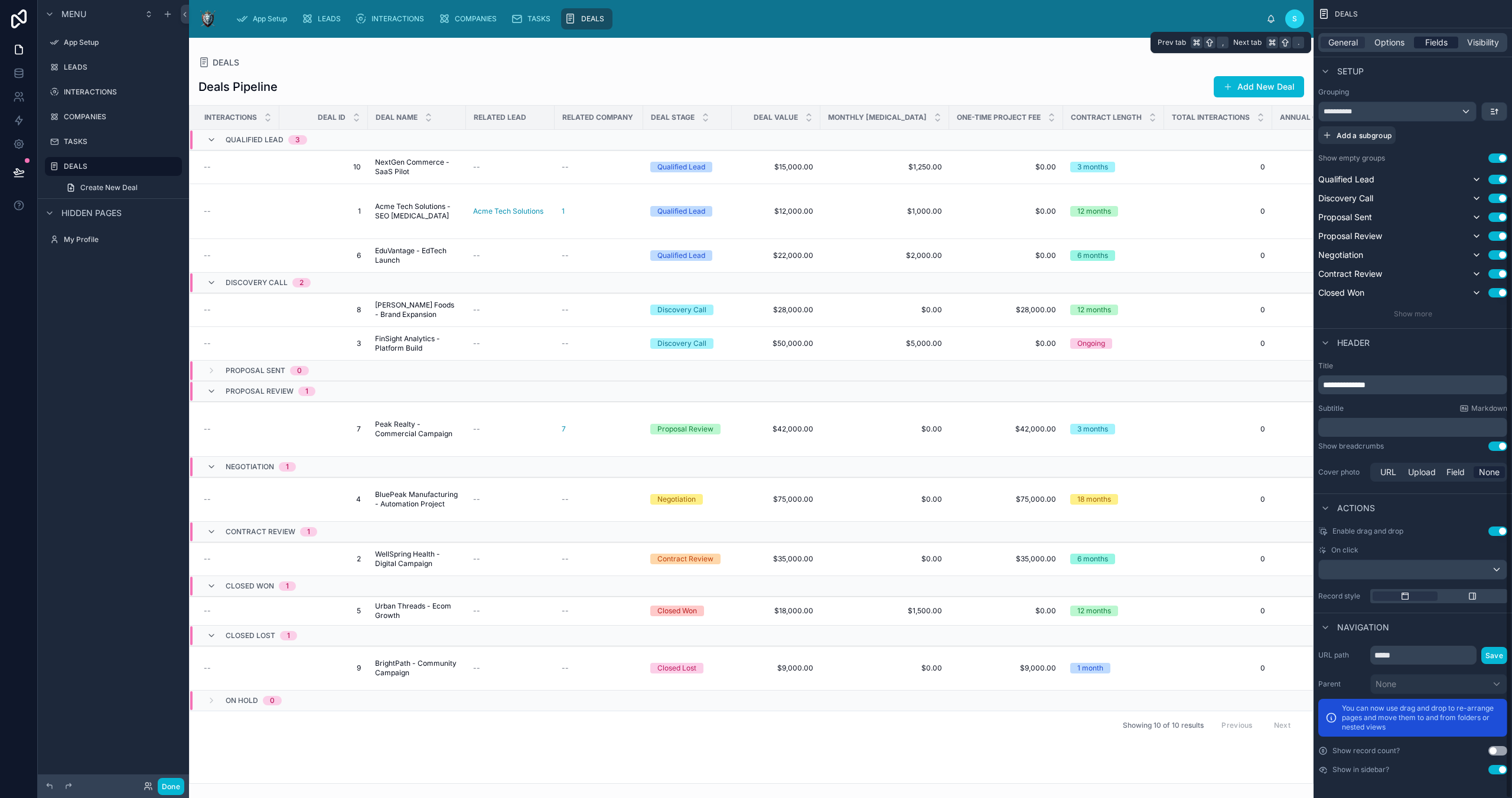
click at [1073, 37] on span "Fields" at bounding box center [1436, 42] width 22 height 12
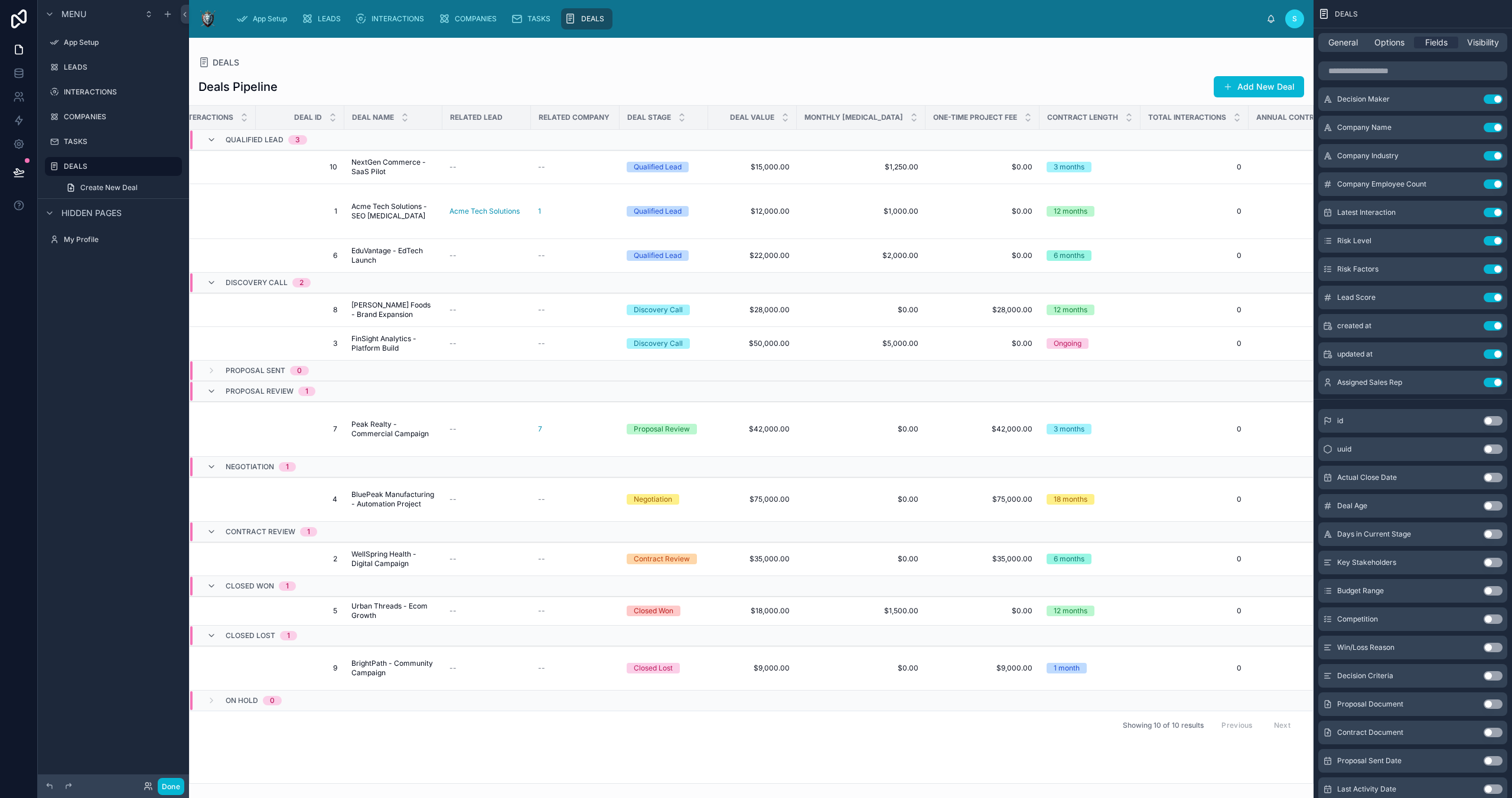
scroll to position [0, 33]
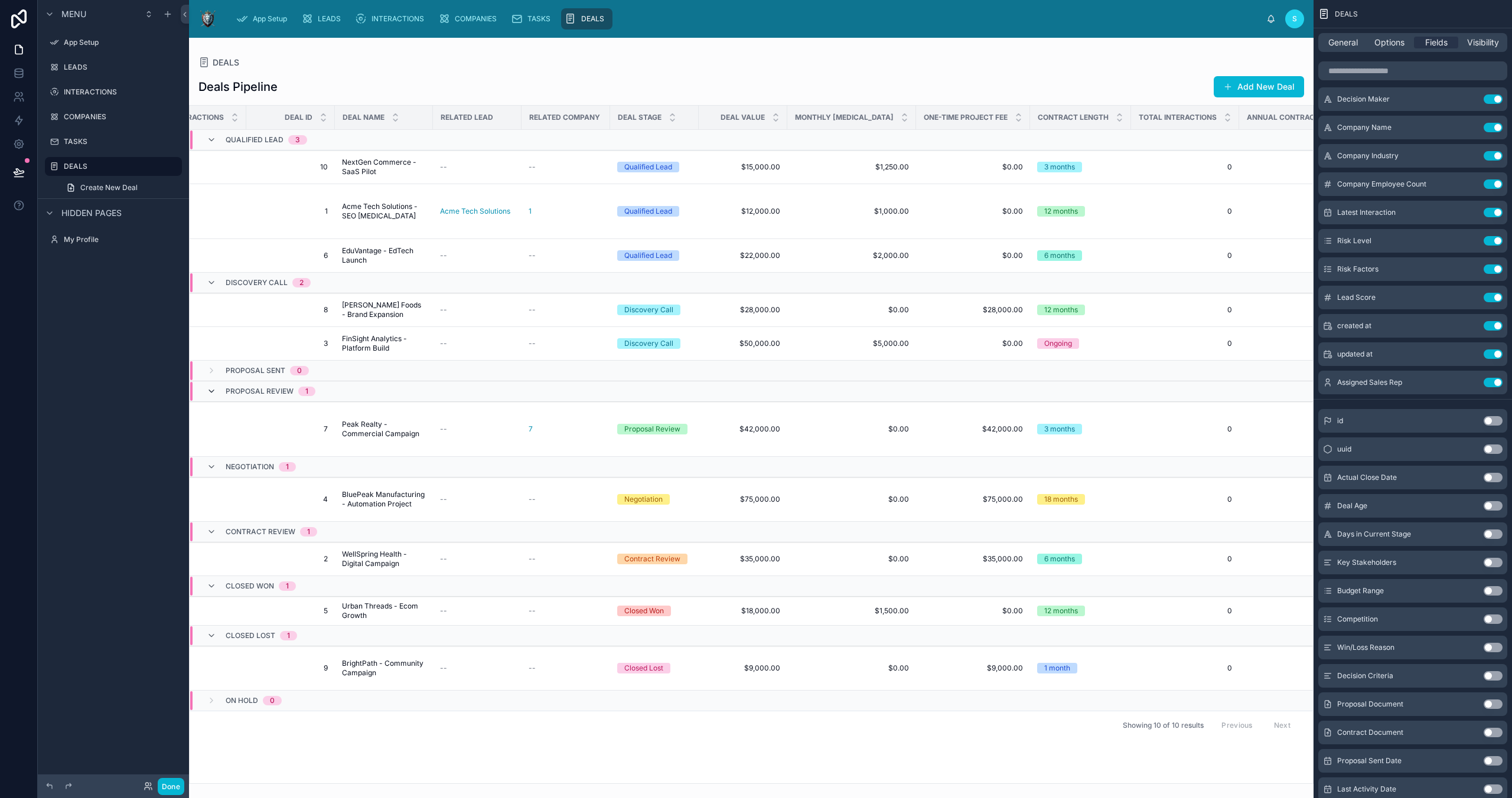
click at [212, 388] on icon at bounding box center [211, 391] width 9 height 9
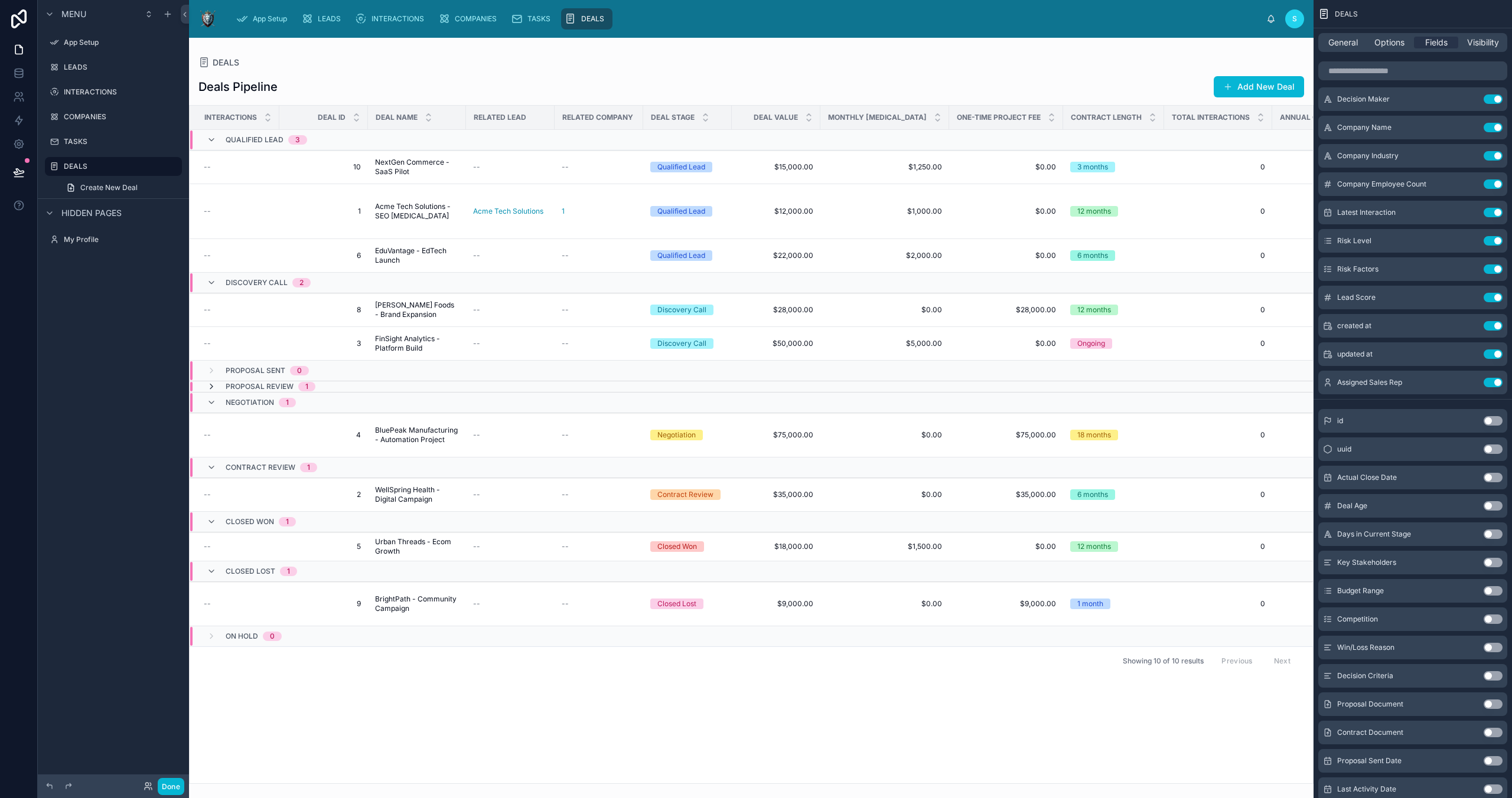
click at [210, 386] on icon at bounding box center [211, 386] width 9 height 9
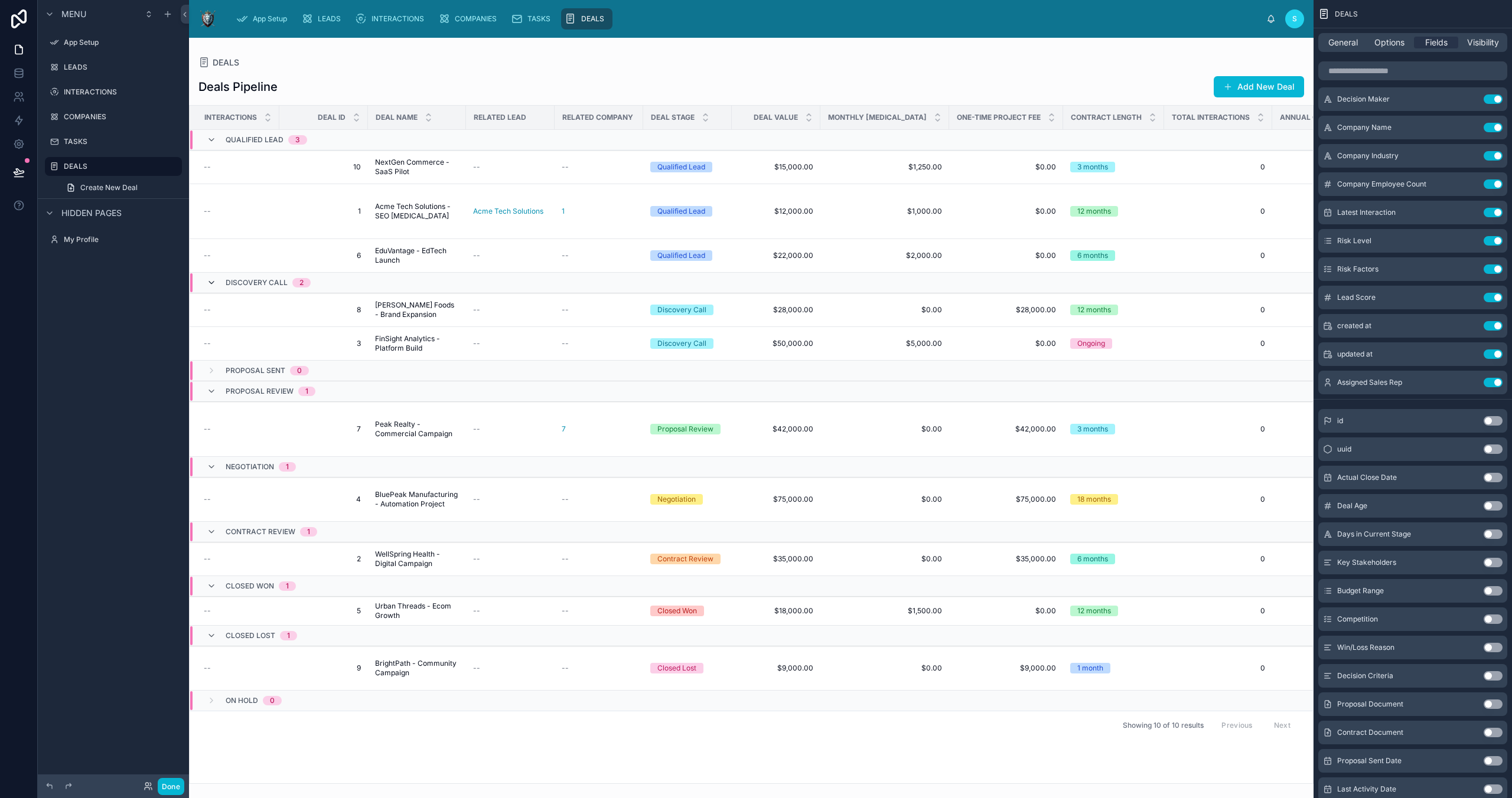
click at [213, 280] on icon at bounding box center [211, 282] width 9 height 9
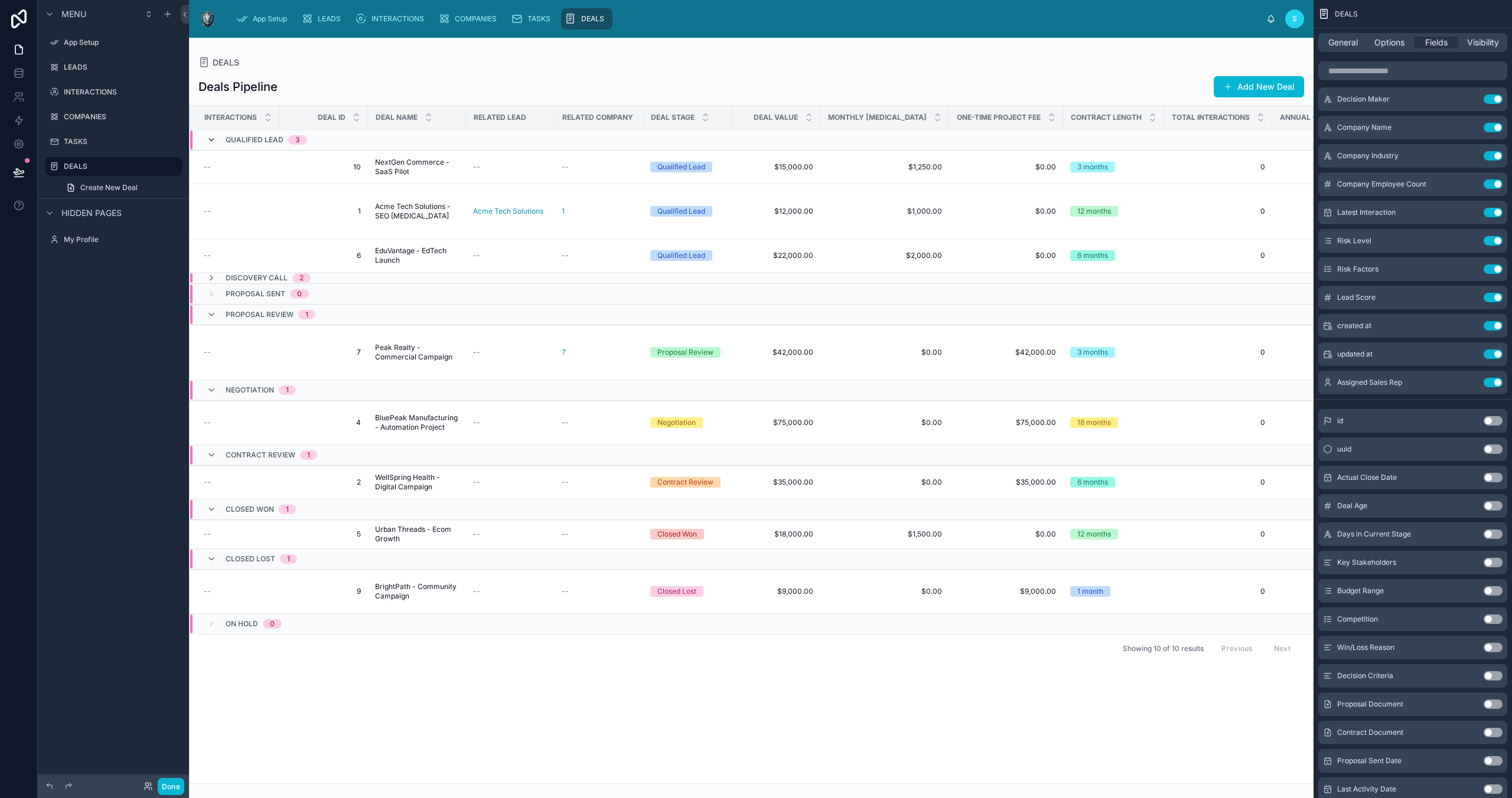
click at [213, 140] on icon at bounding box center [211, 140] width 9 height 9
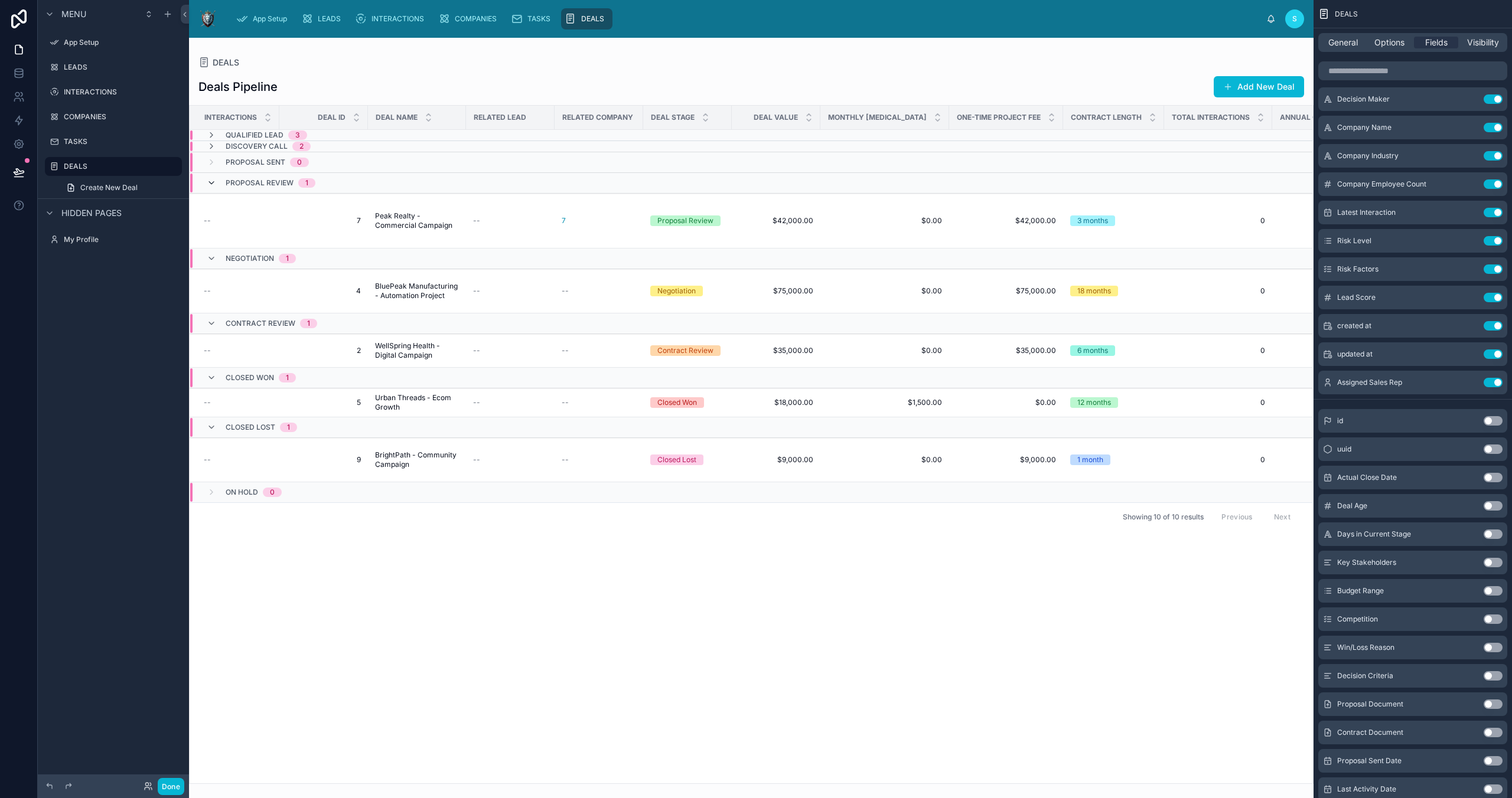
click at [210, 181] on icon at bounding box center [211, 182] width 9 height 9
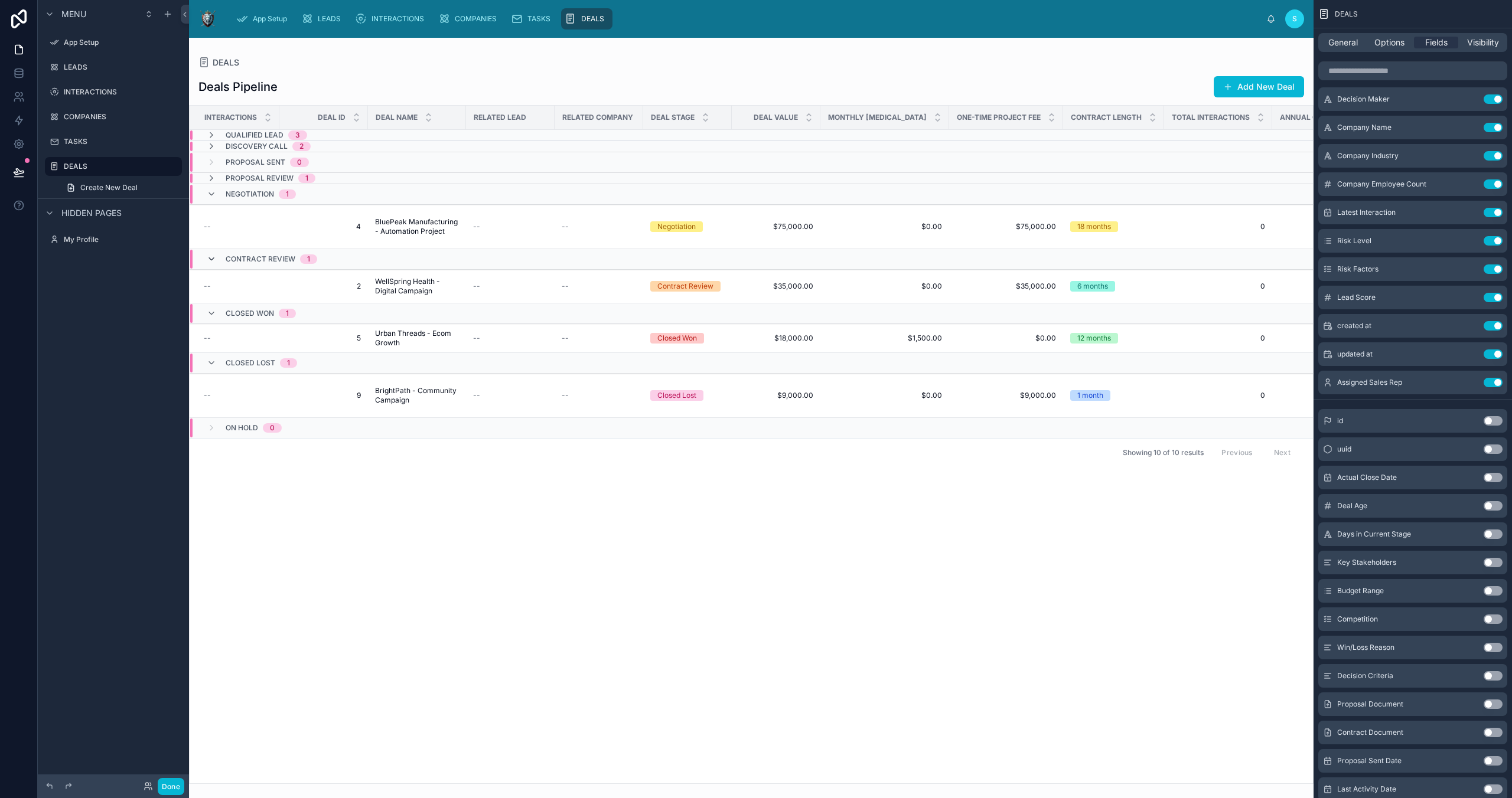
click at [208, 259] on icon at bounding box center [211, 259] width 9 height 9
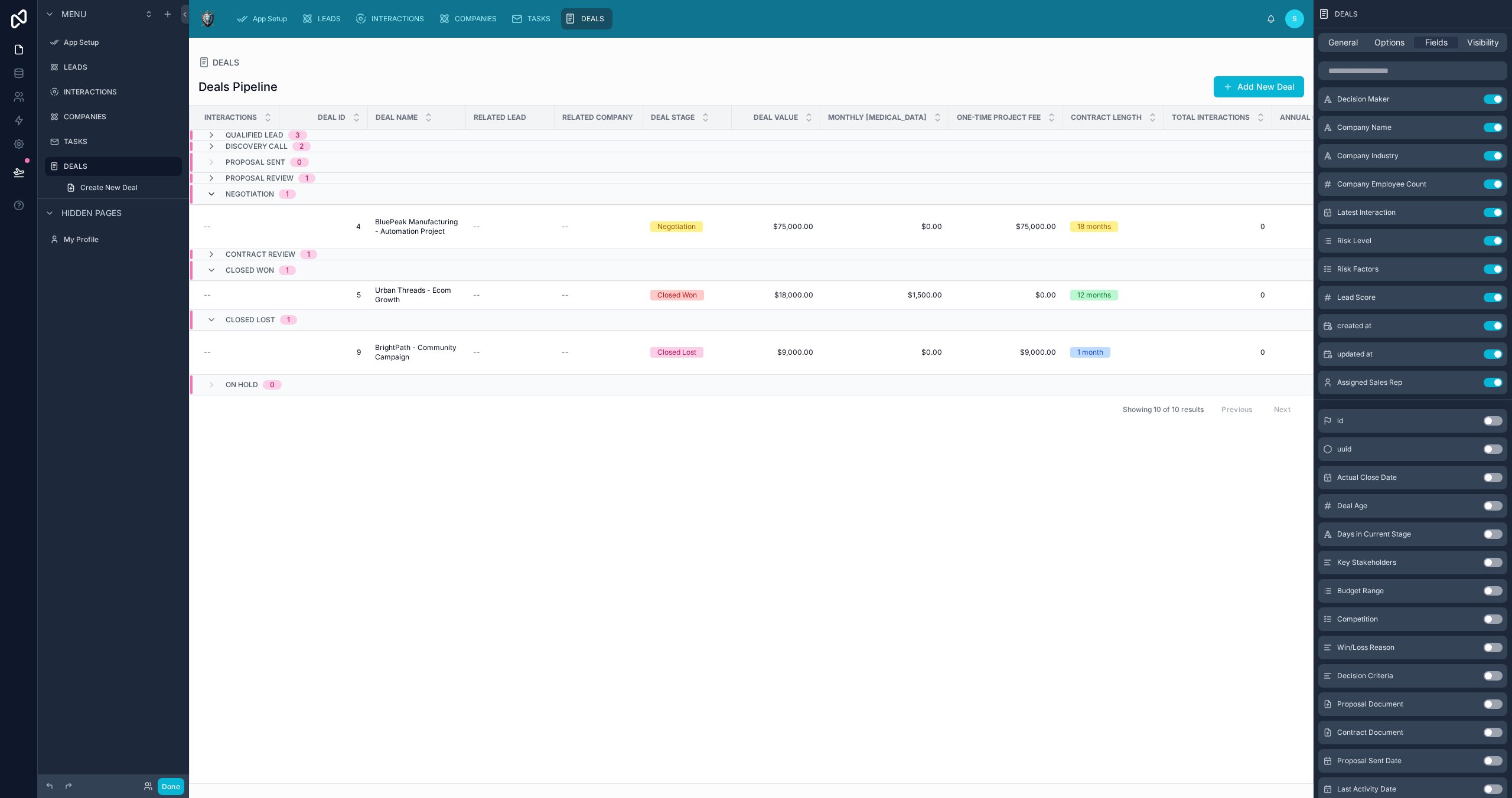
click at [210, 196] on icon at bounding box center [211, 194] width 9 height 9
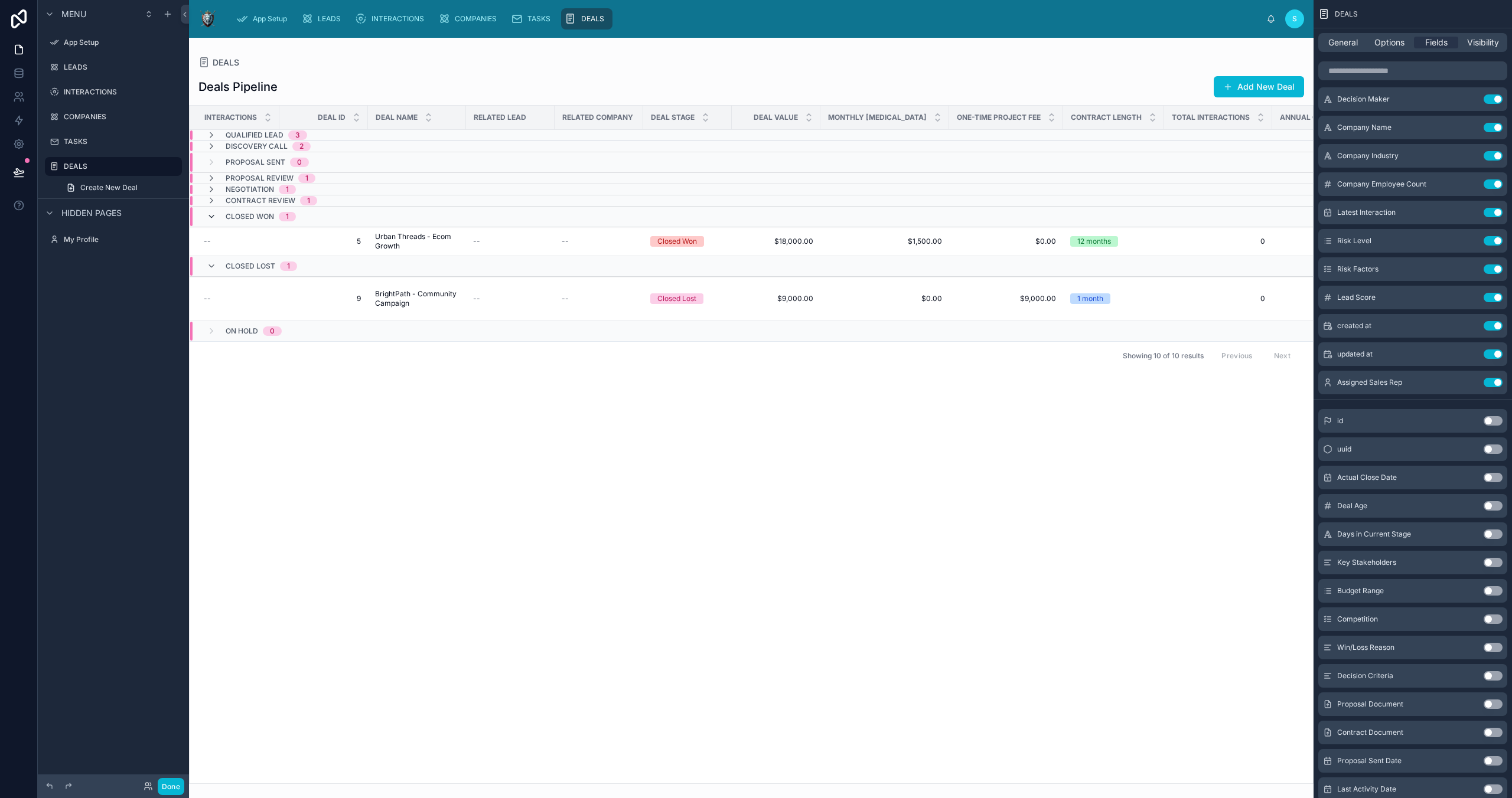
click at [213, 217] on icon at bounding box center [211, 216] width 9 height 9
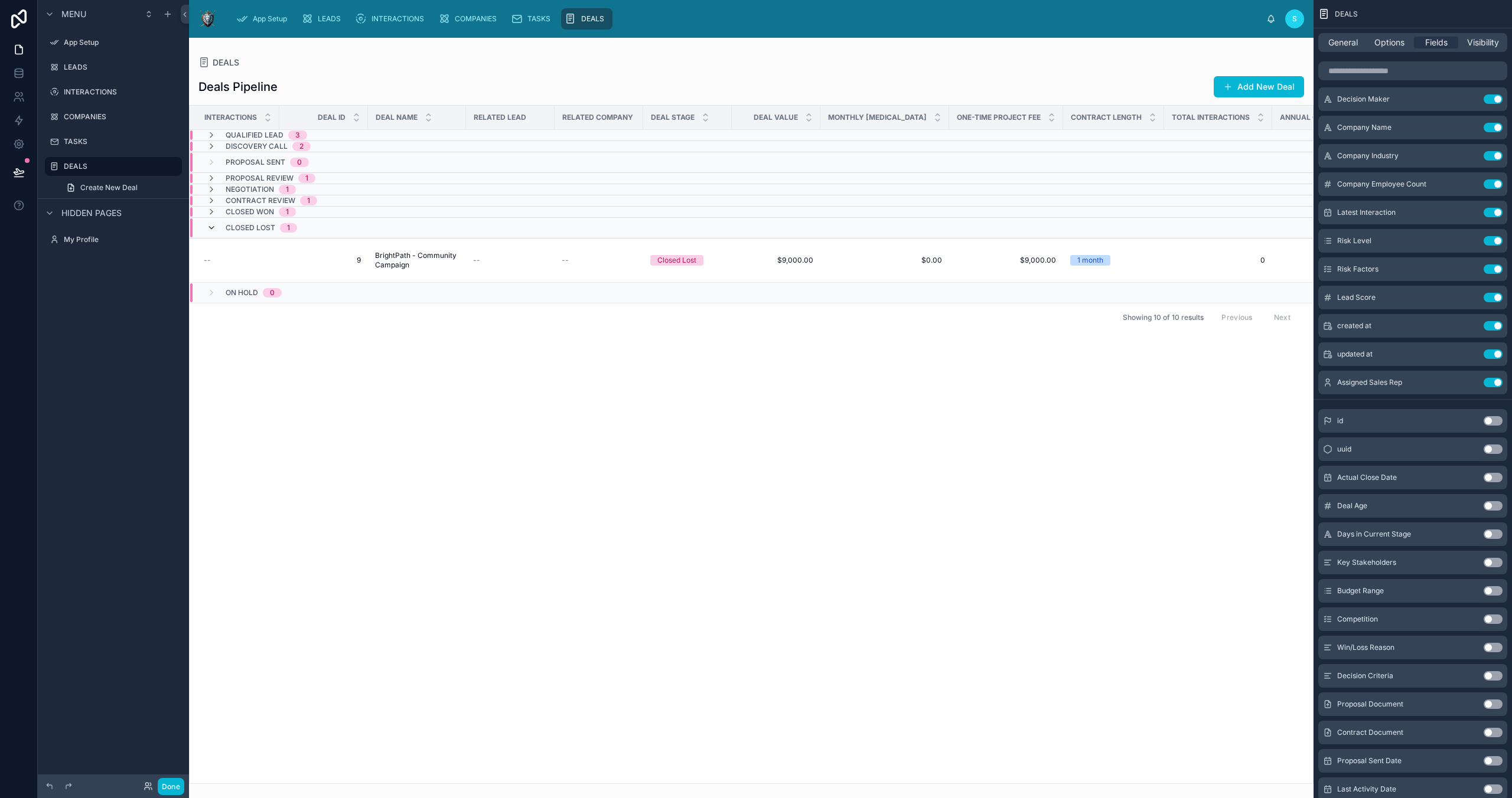
click at [211, 224] on icon at bounding box center [211, 227] width 9 height 9
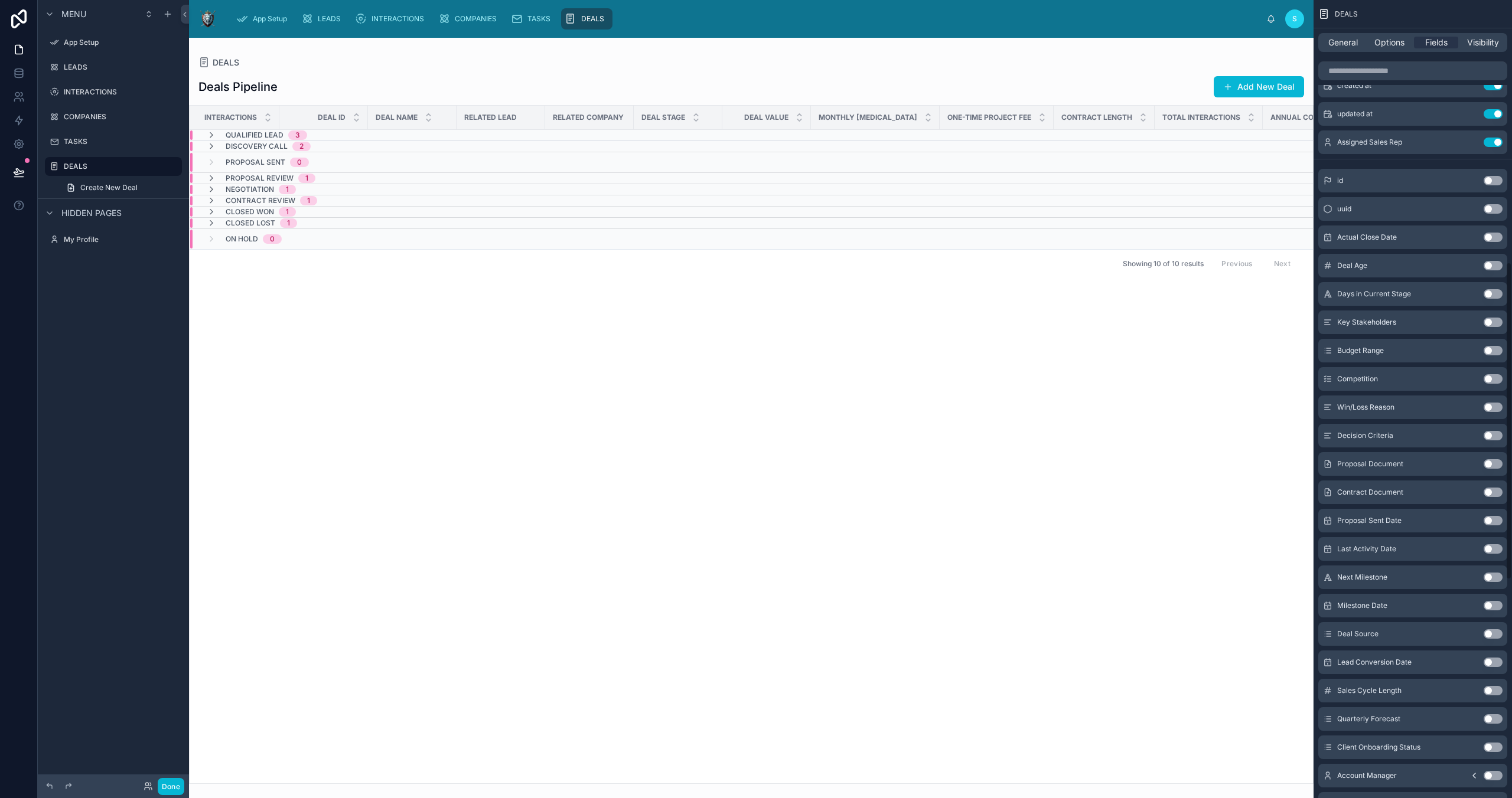
scroll to position [679, 0]
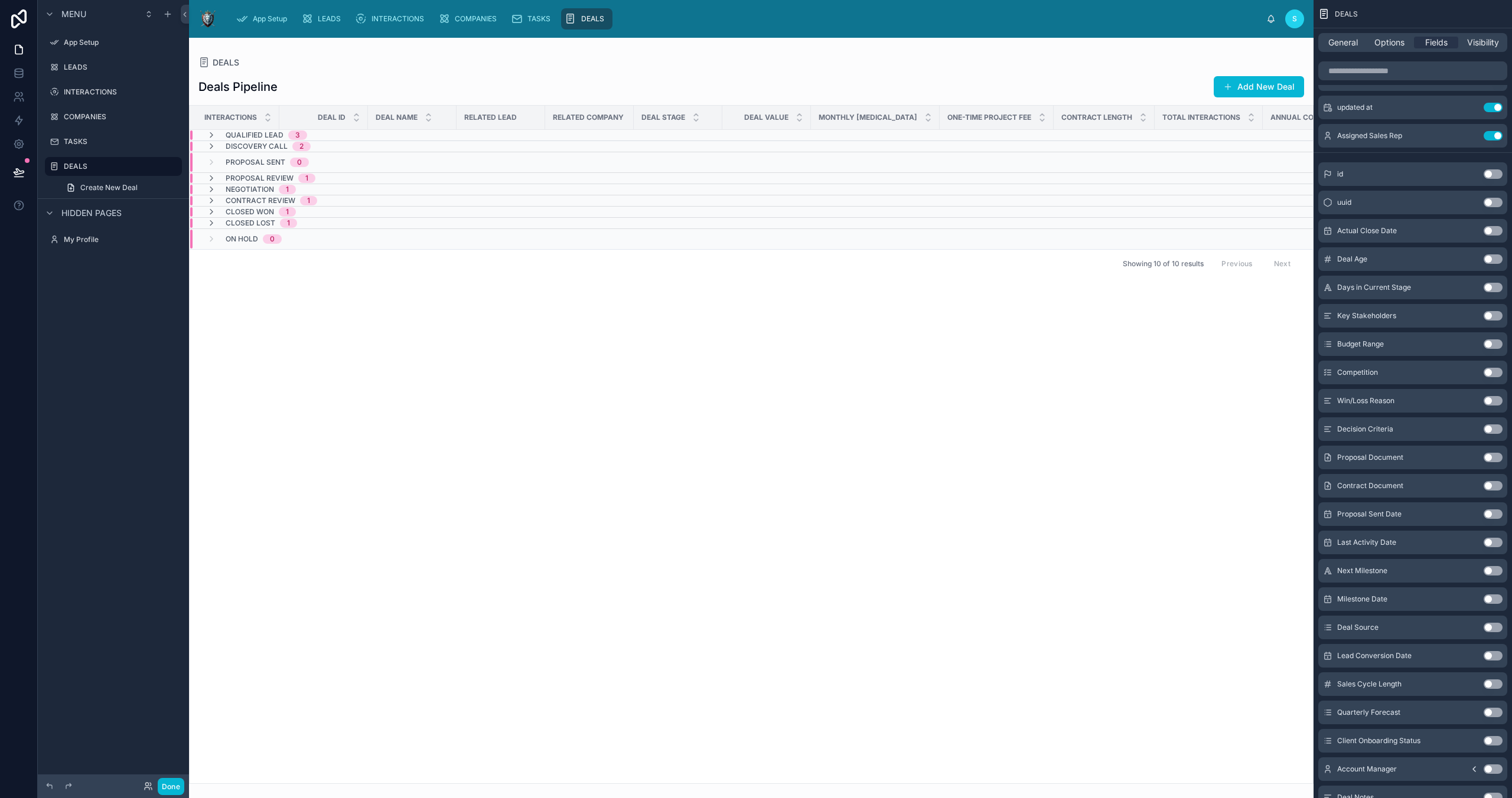
click at [1073, 373] on button "Use setting" at bounding box center [1493, 372] width 19 height 9
click at [1073, 400] on button "Use setting" at bounding box center [1493, 400] width 19 height 9
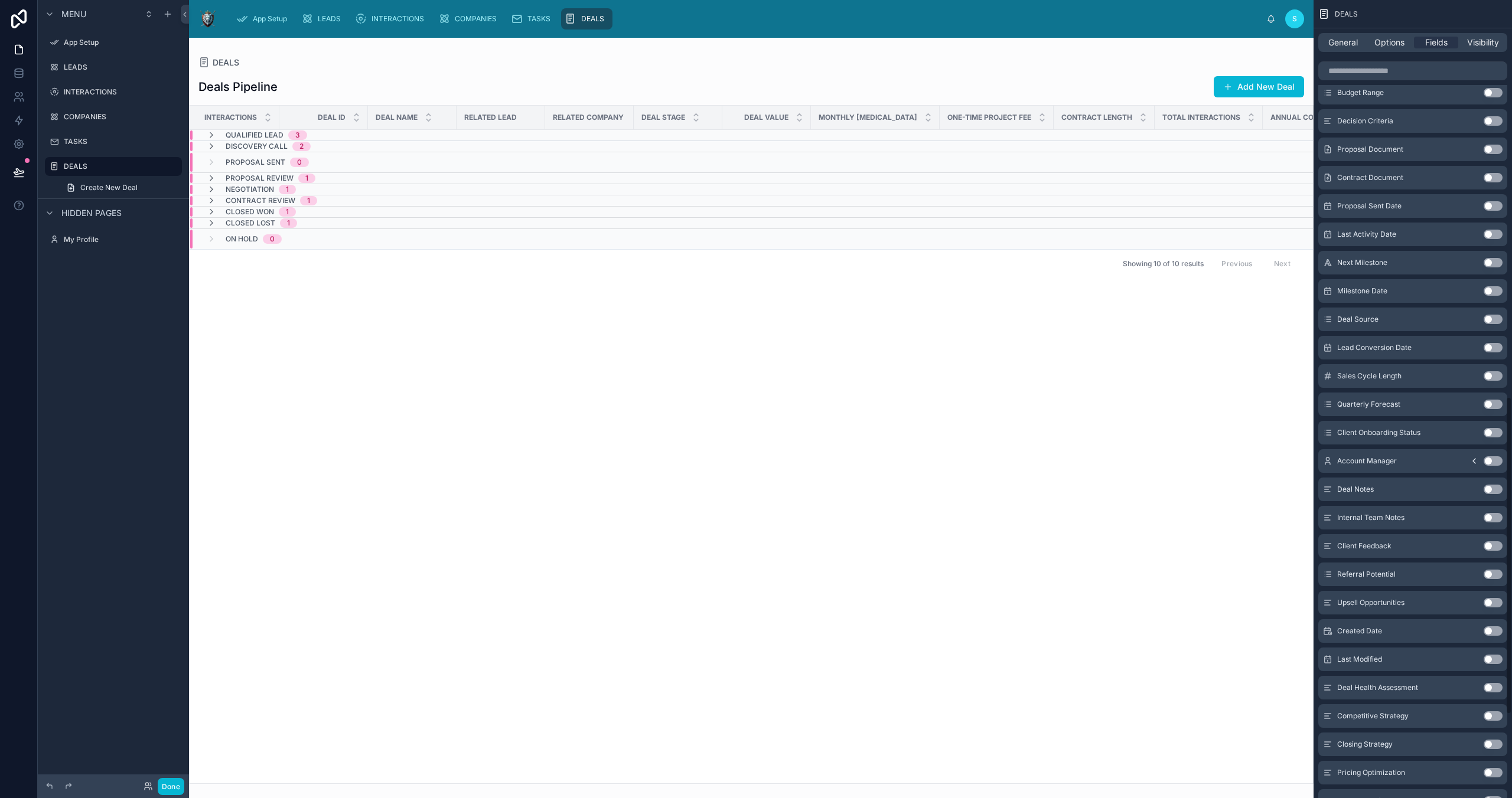
scroll to position [995, 0]
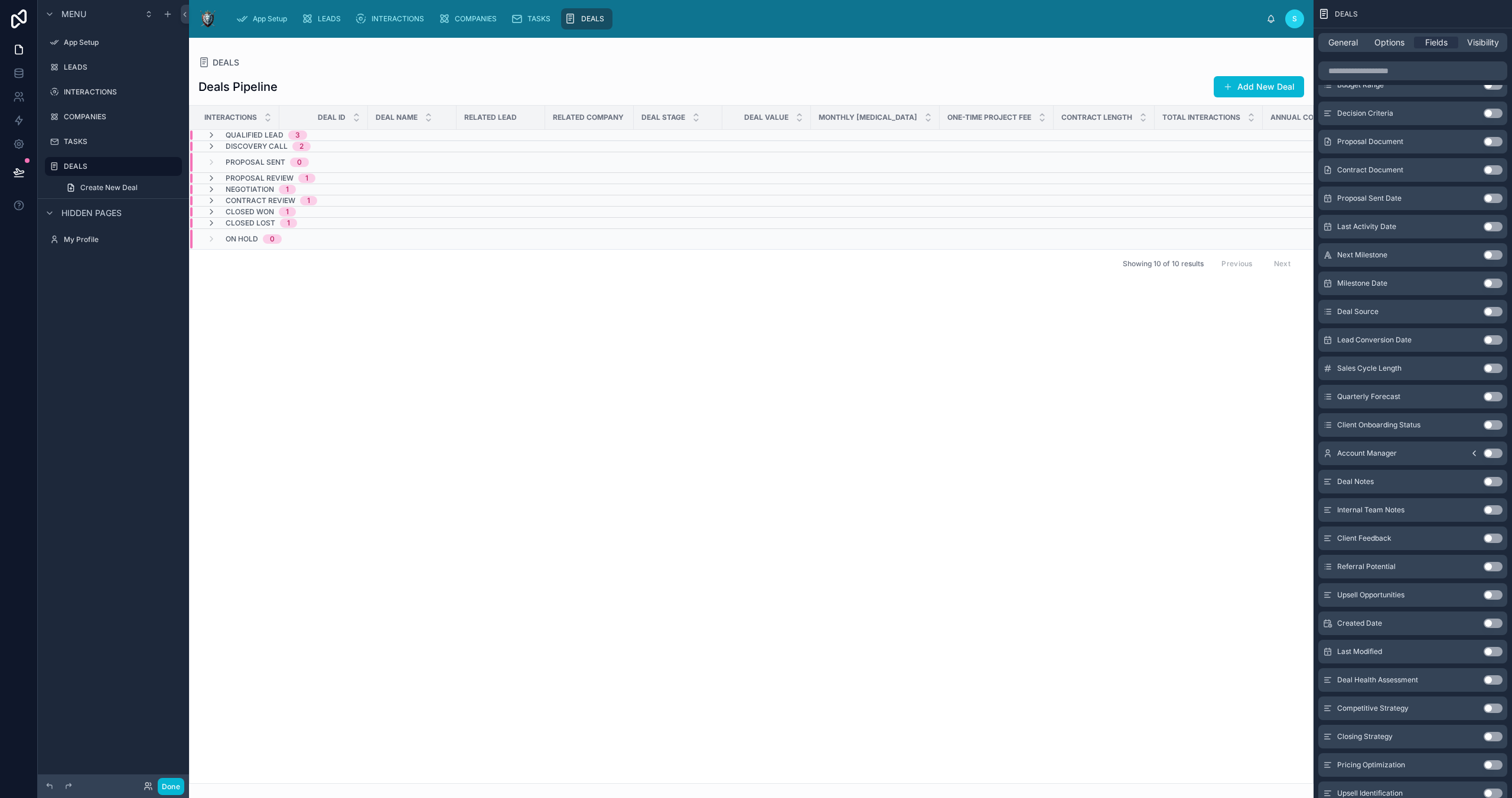
click at [1073, 310] on button "Use setting" at bounding box center [1493, 311] width 19 height 9
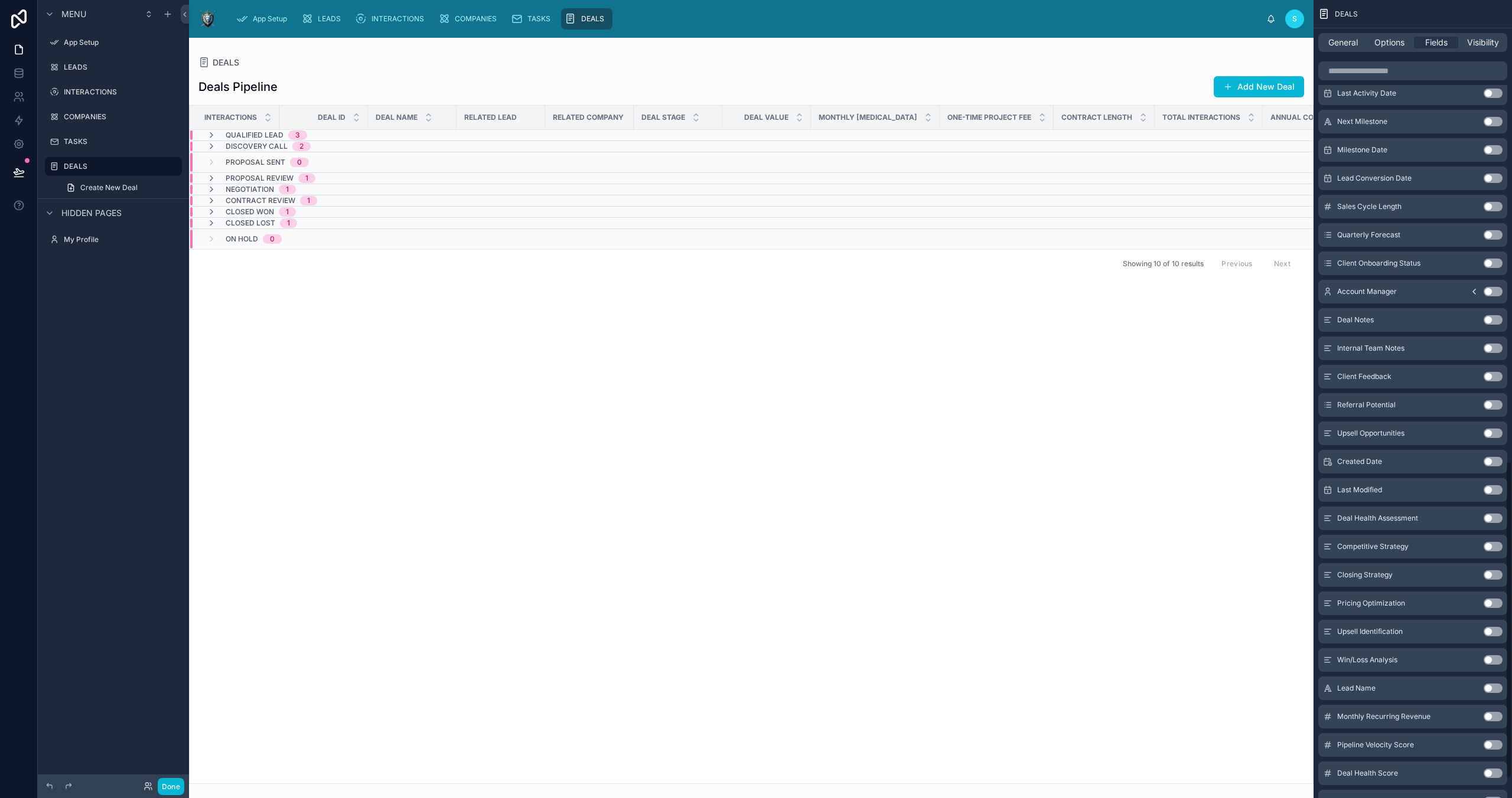
scroll to position [1158, 0]
click at [1073, 291] on button "Use setting" at bounding box center [1493, 290] width 19 height 9
click at [1073, 290] on button "Use setting" at bounding box center [1493, 290] width 19 height 9
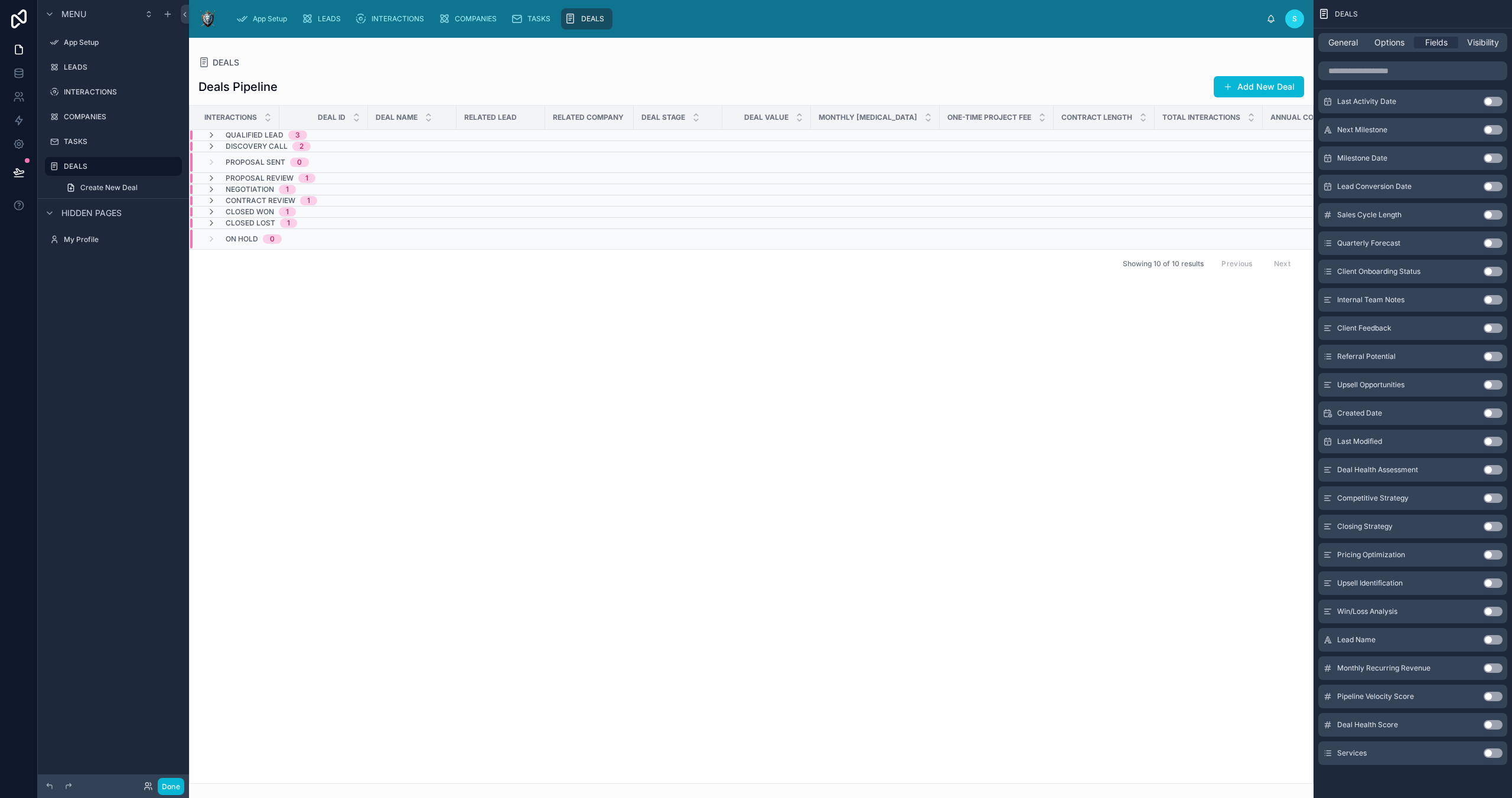
click at [1073, 300] on button "Use setting" at bounding box center [1493, 299] width 19 height 9
click at [1073, 410] on button "Use setting" at bounding box center [1493, 413] width 19 height 9
click at [1073, 413] on button "Use setting" at bounding box center [1493, 413] width 19 height 9
click at [1073, 440] on button "Use setting" at bounding box center [1493, 441] width 19 height 9
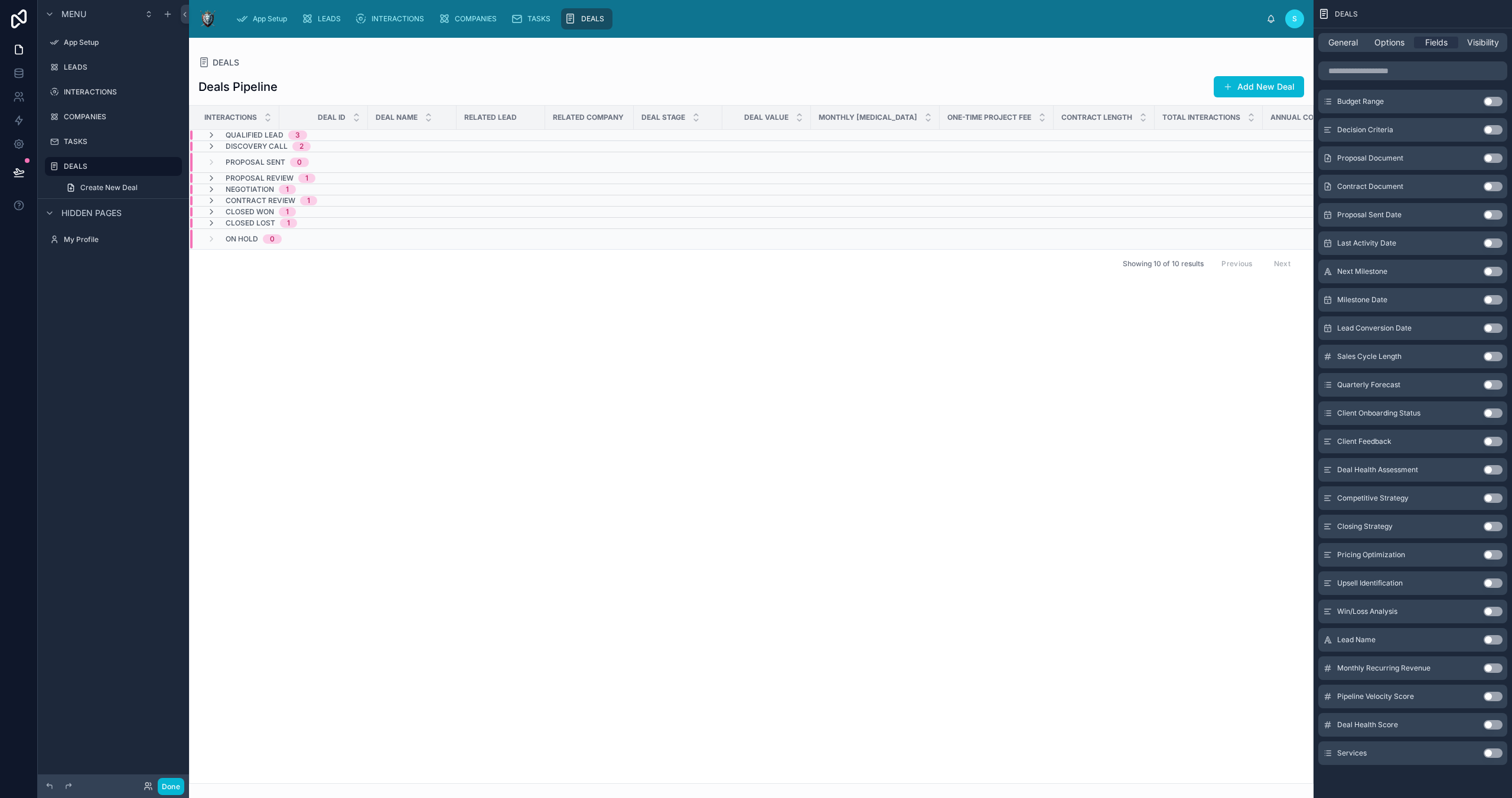
click at [1073, 466] on button "Use setting" at bounding box center [1493, 469] width 19 height 9
click at [1073, 498] on button "Use setting" at bounding box center [1493, 498] width 19 height 9
click at [1073, 522] on button "Use setting" at bounding box center [1493, 526] width 19 height 9
click at [1073, 557] on button "Use setting" at bounding box center [1493, 555] width 19 height 9
click at [1073, 581] on button "Use setting" at bounding box center [1493, 583] width 19 height 9
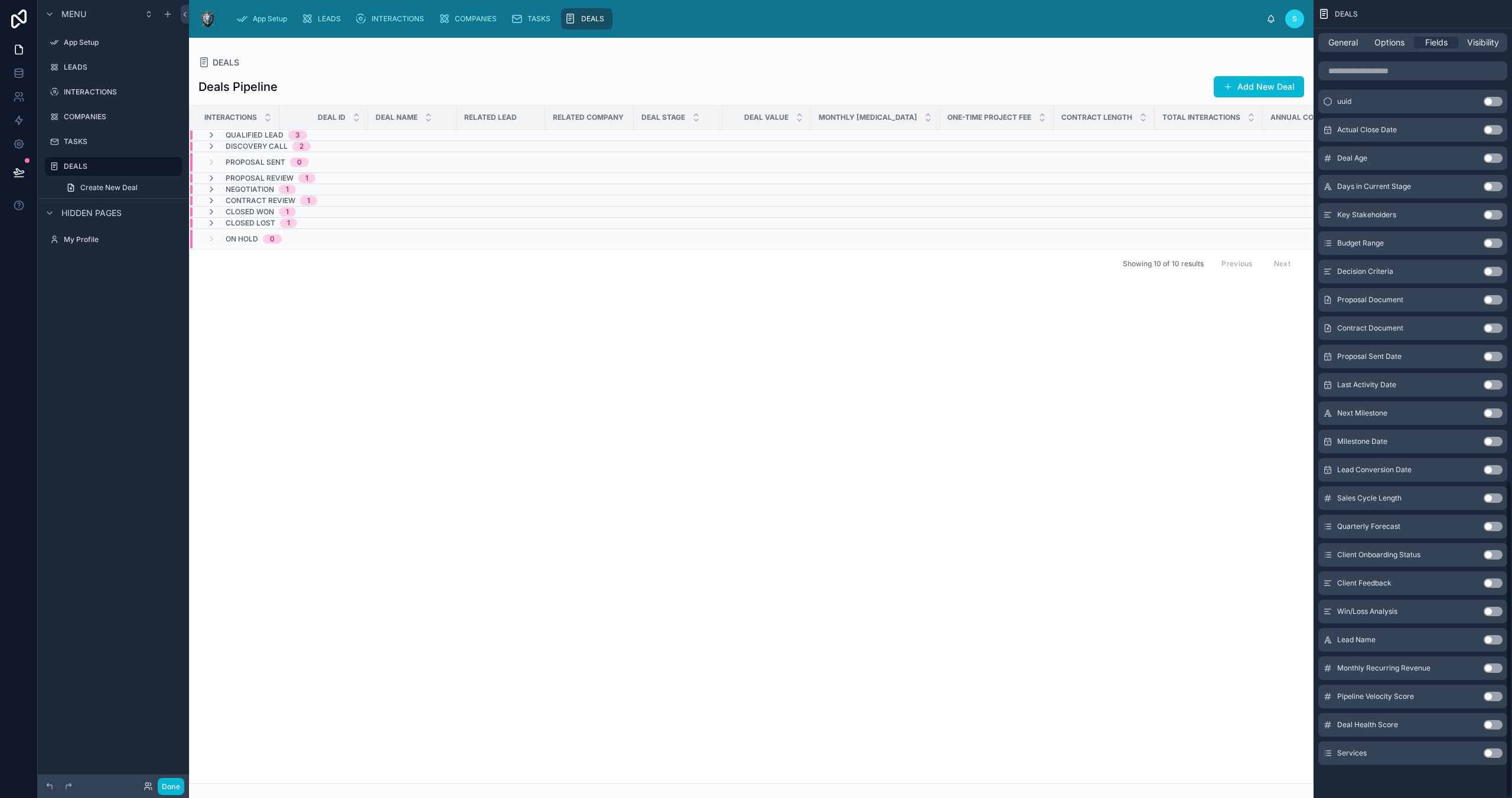
click at [1073, 609] on button "Use setting" at bounding box center [1493, 611] width 19 height 9
click at [1073, 621] on button "Use setting" at bounding box center [1493, 668] width 19 height 9
click at [1073, 621] on button "Use setting" at bounding box center [1493, 696] width 19 height 9
click at [1073, 621] on button "Use setting" at bounding box center [1493, 724] width 19 height 9
click at [1073, 245] on button "Use setting" at bounding box center [1493, 243] width 19 height 9
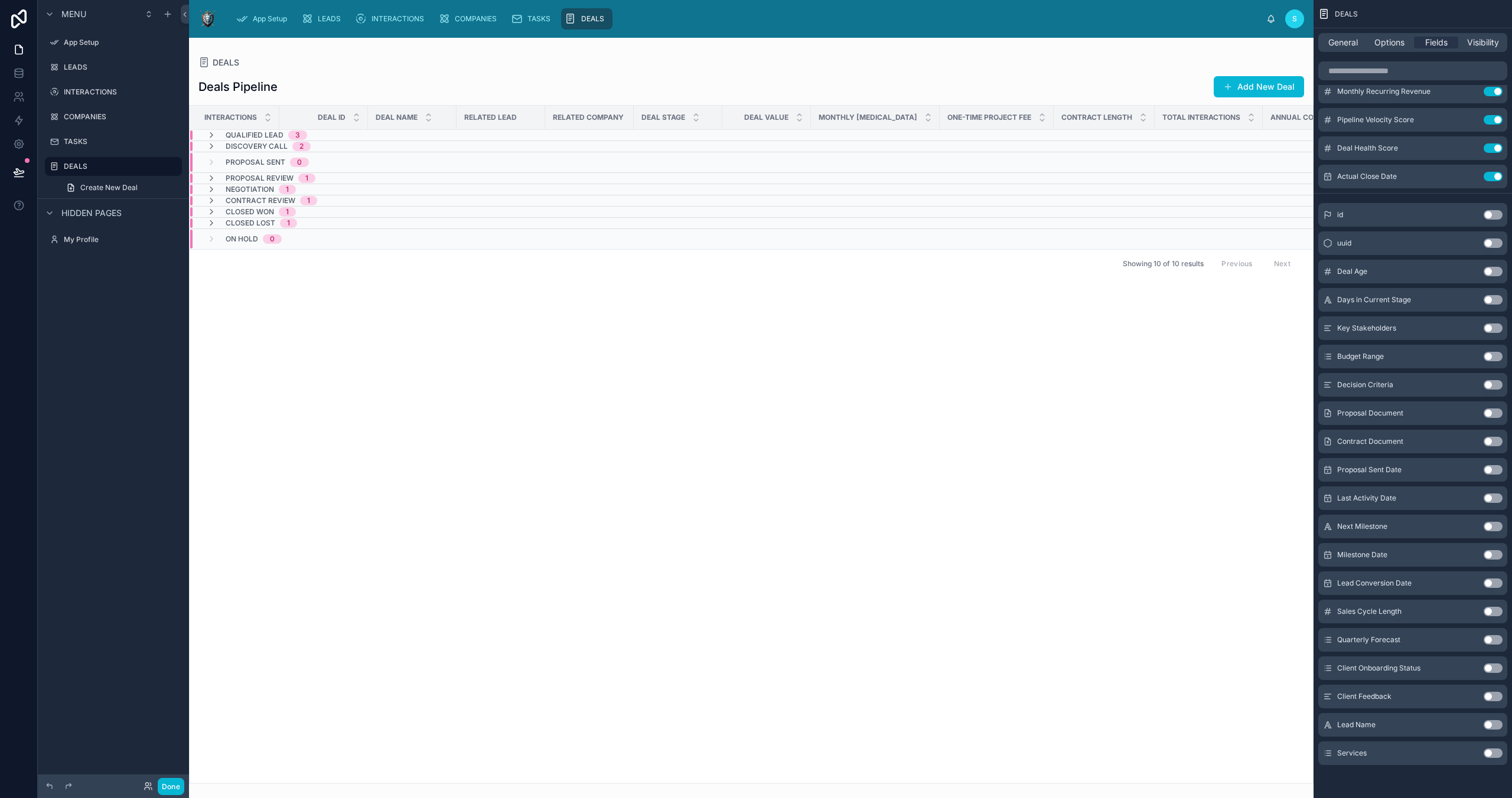
click at [1073, 354] on button "Use setting" at bounding box center [1493, 356] width 19 height 9
click at [1073, 500] on button "Use setting" at bounding box center [1493, 498] width 19 height 9
click at [1073, 438] on button "Use setting" at bounding box center [1493, 441] width 19 height 9
click at [1073, 468] on button "Use setting" at bounding box center [1493, 469] width 19 height 9
click at [1073, 621] on button "Use setting" at bounding box center [1493, 668] width 19 height 9
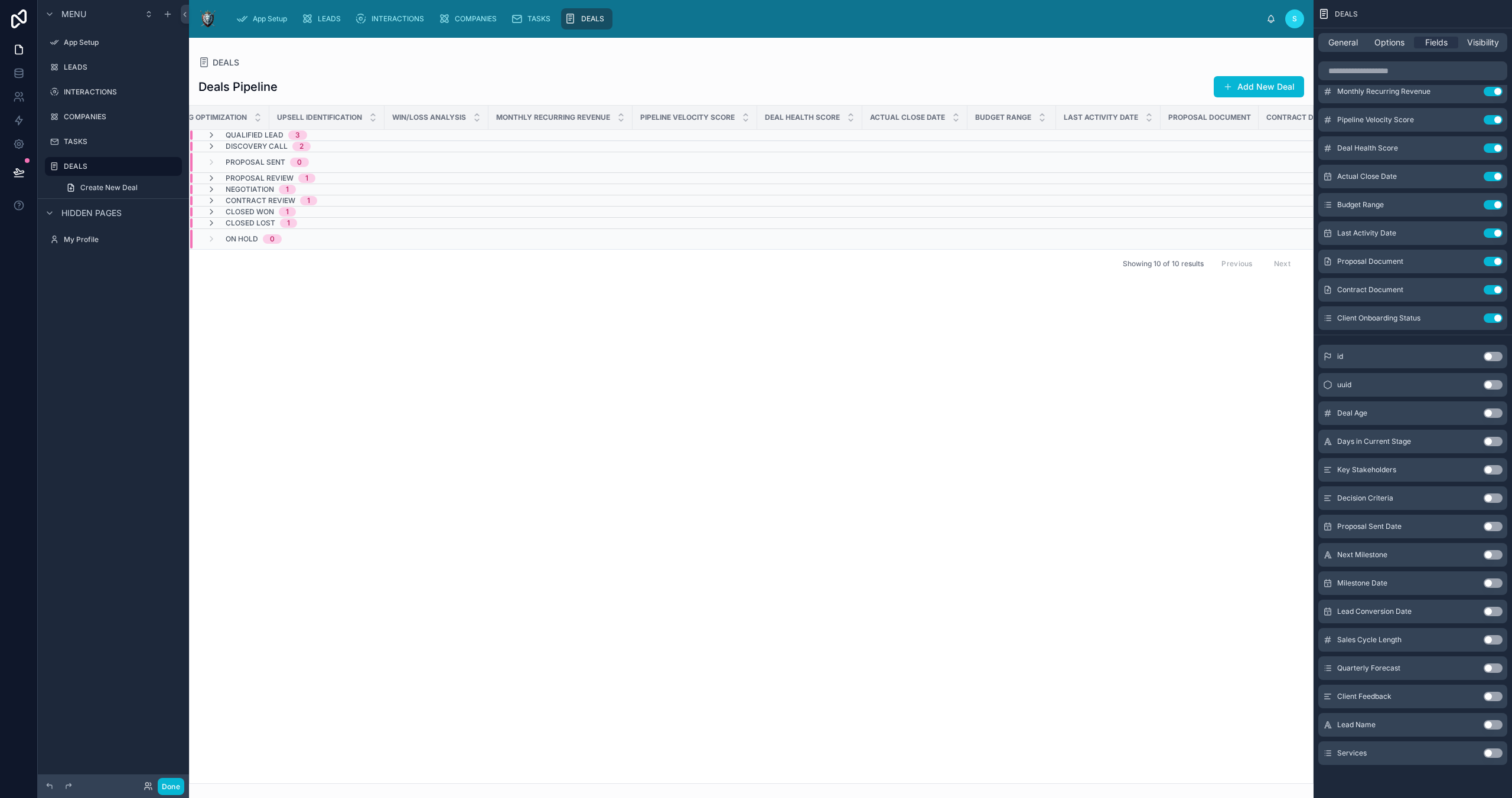
scroll to position [0, 4031]
click at [1073, 499] on button "Use setting" at bounding box center [1493, 498] width 19 height 9
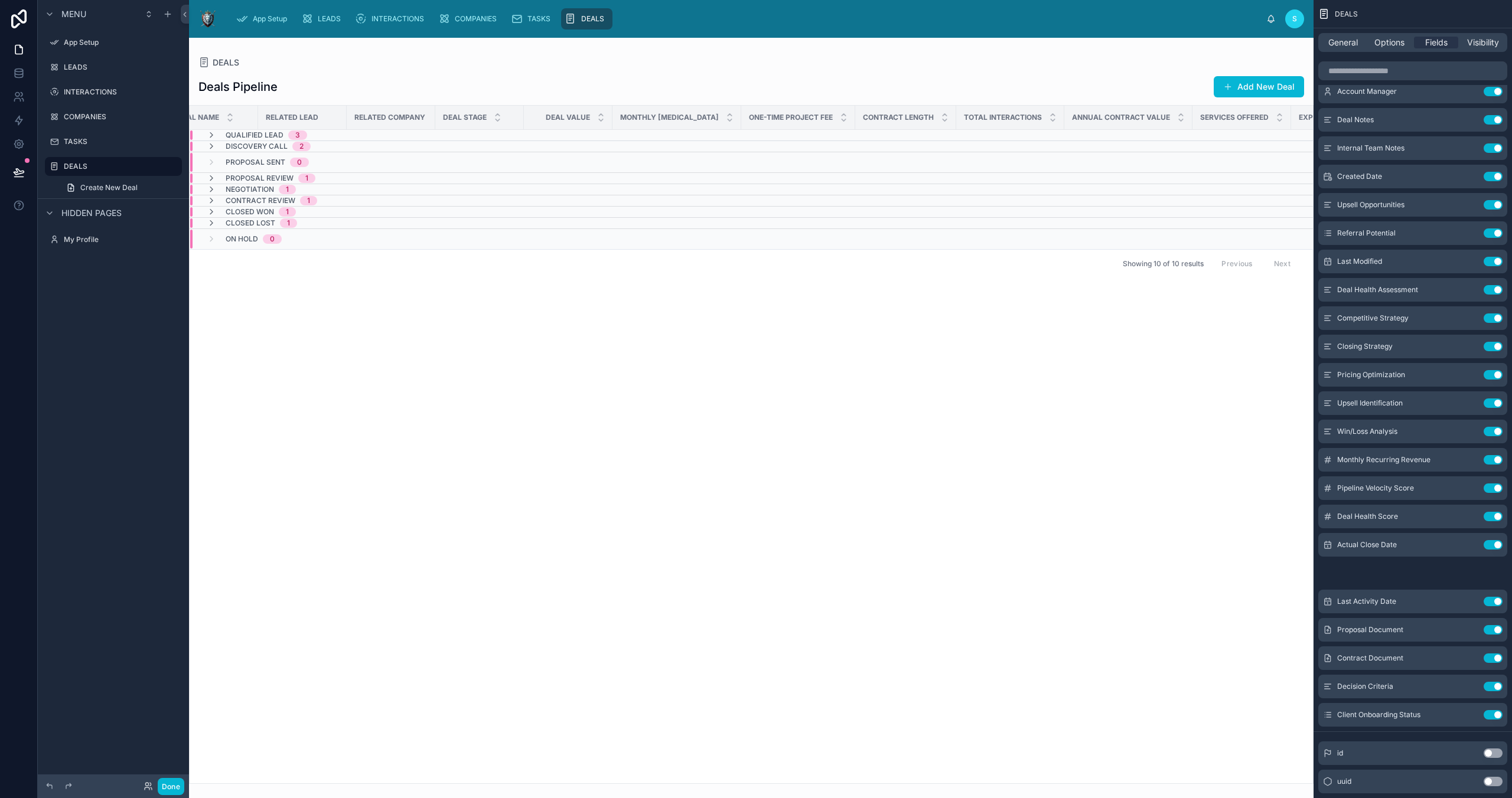
scroll to position [0, 221]
click at [1073, 137] on div "Budget Range Use setting" at bounding box center [1412, 148] width 189 height 24
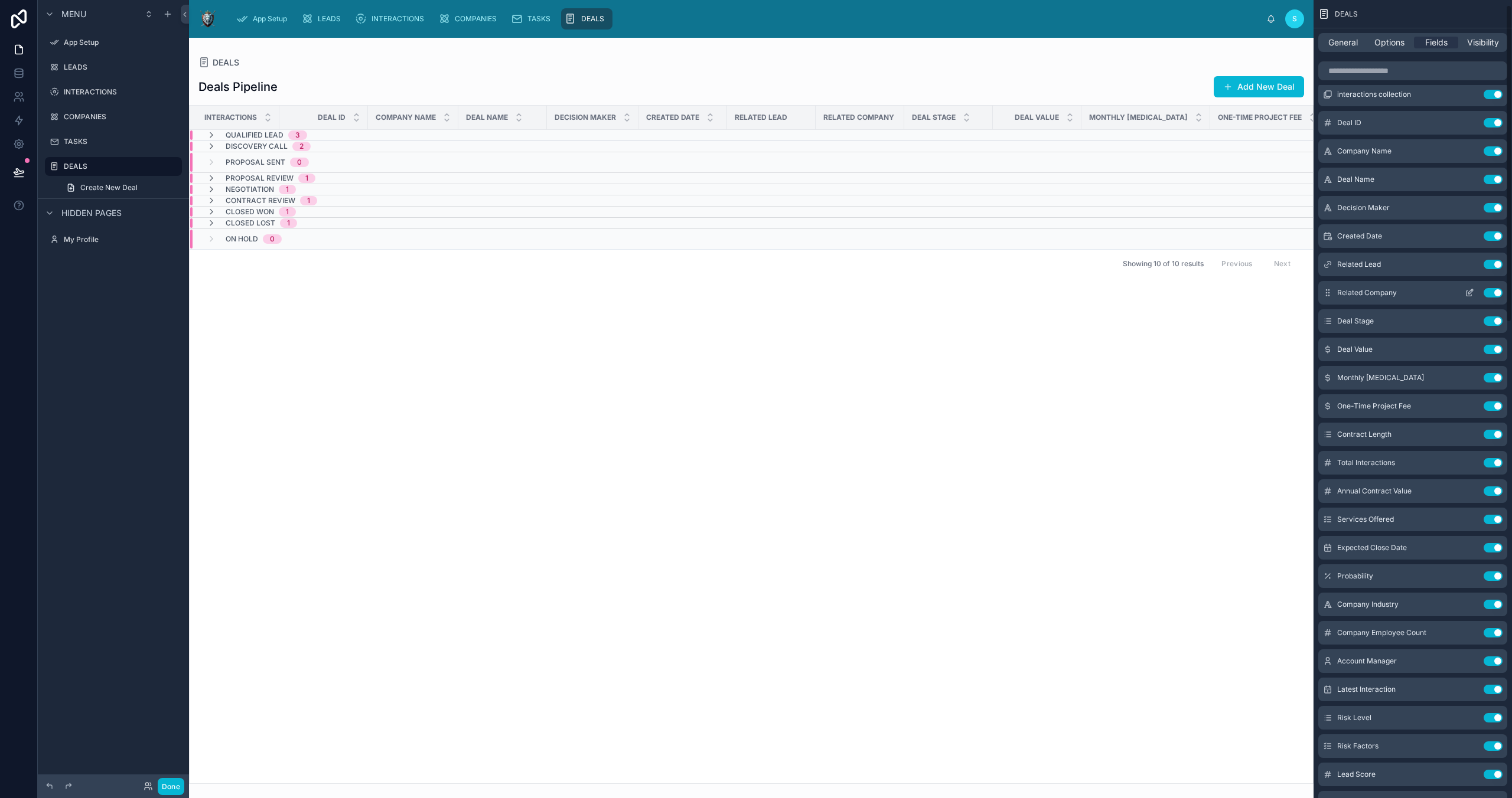
scroll to position [0, 0]
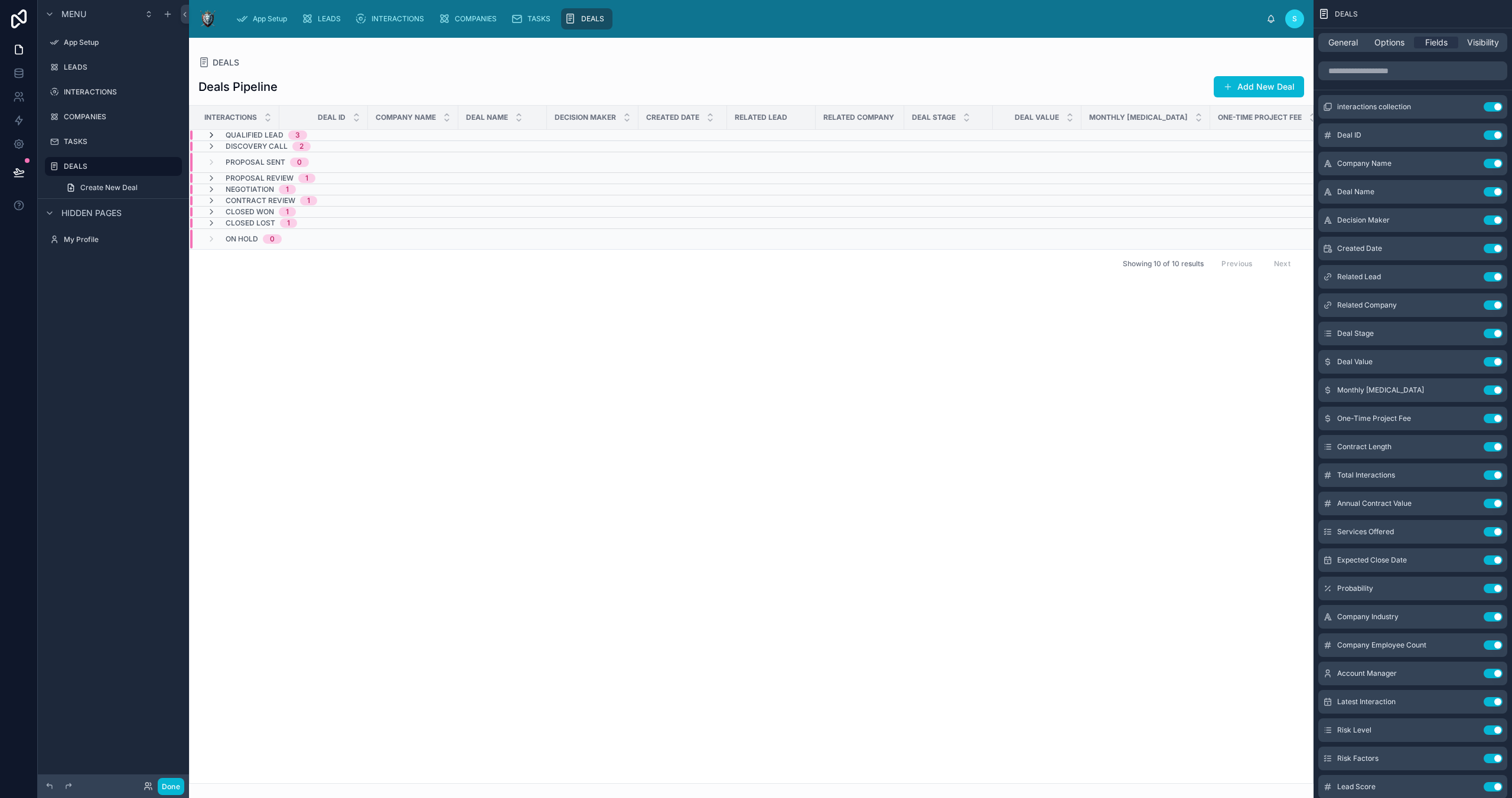
click at [211, 135] on icon at bounding box center [211, 135] width 9 height 9
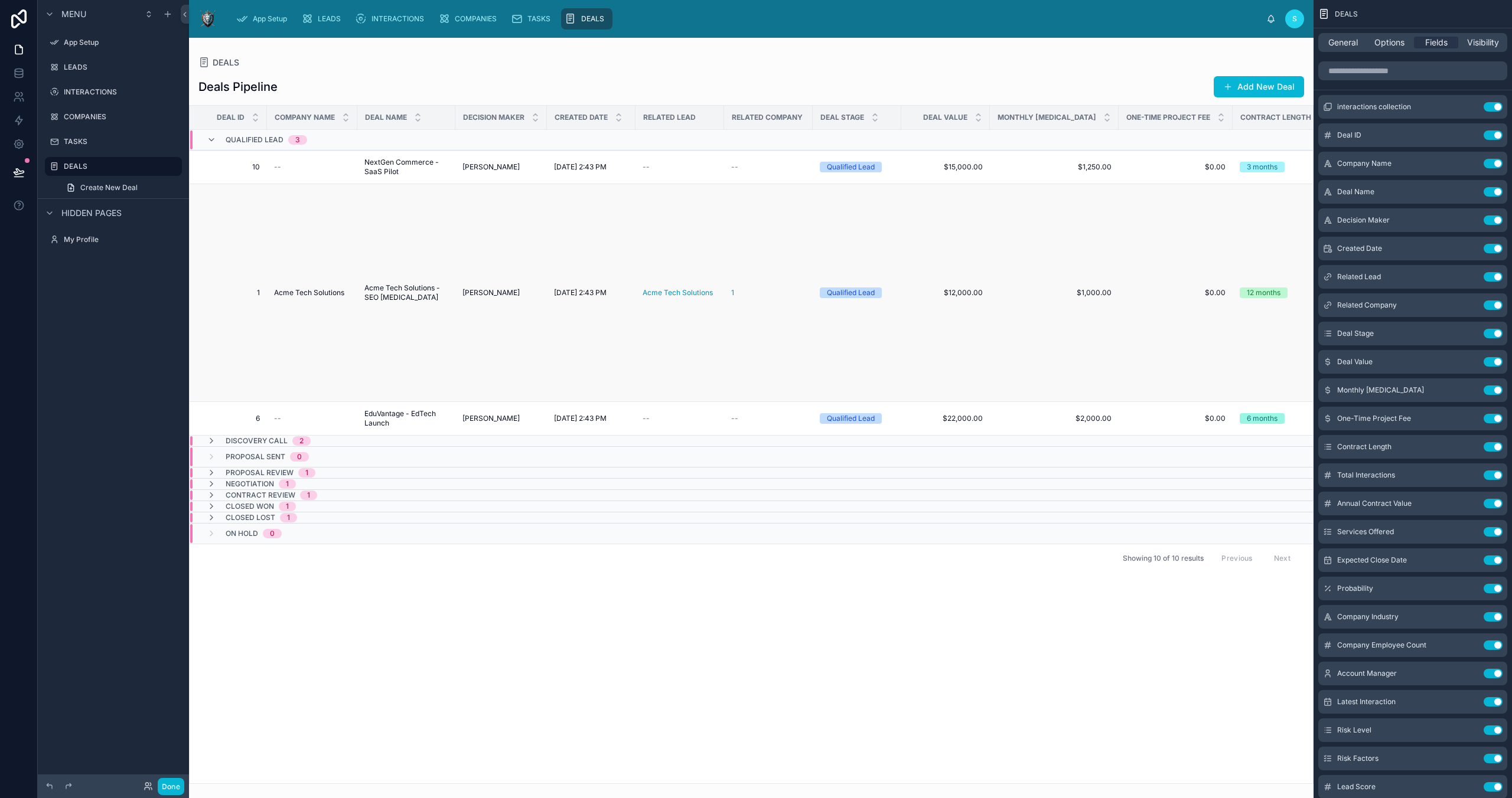
scroll to position [0, 99]
click at [1073, 278] on button "Use setting" at bounding box center [1493, 276] width 19 height 9
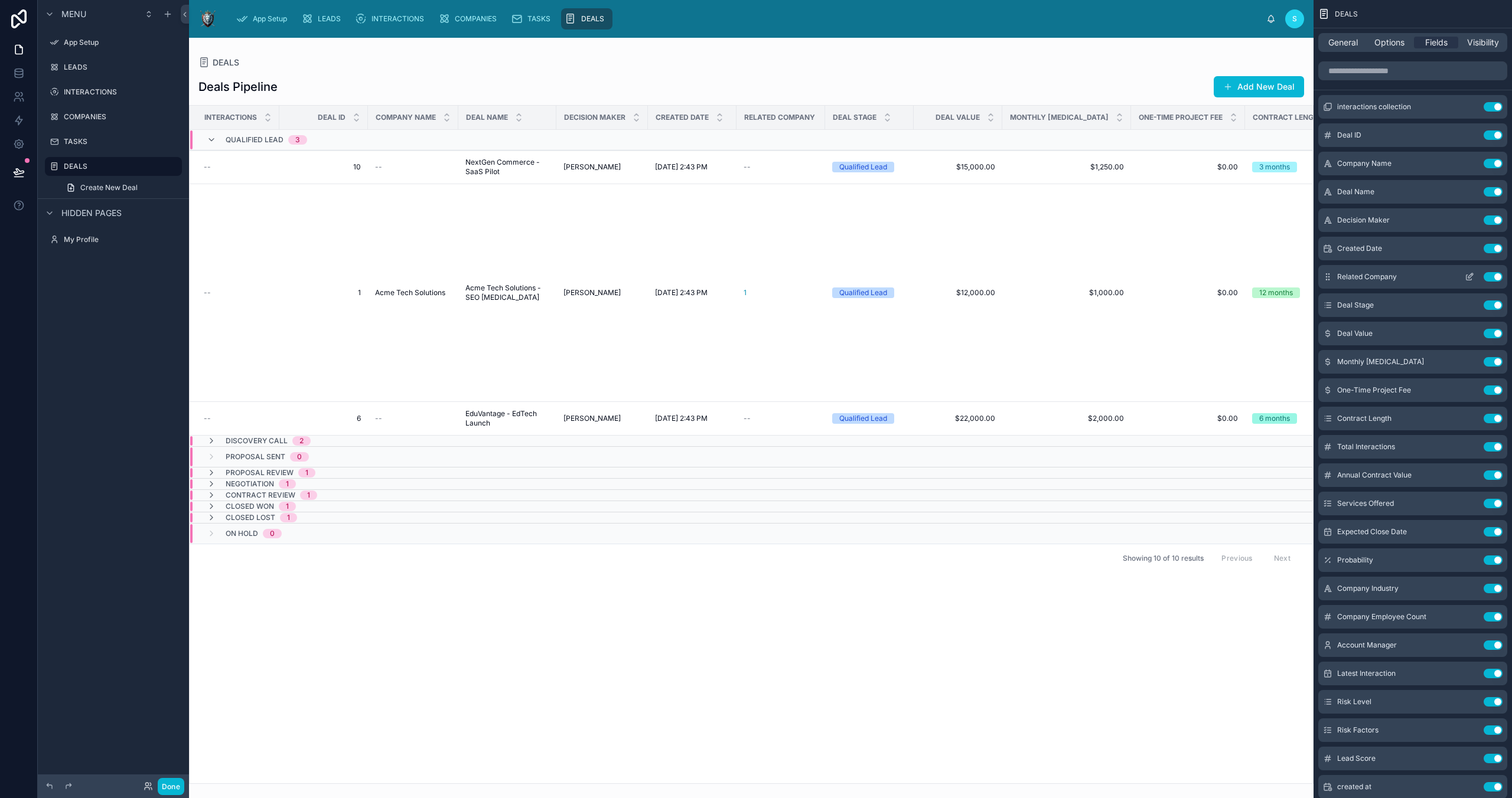
click at [1073, 275] on button "Use setting" at bounding box center [1493, 276] width 19 height 9
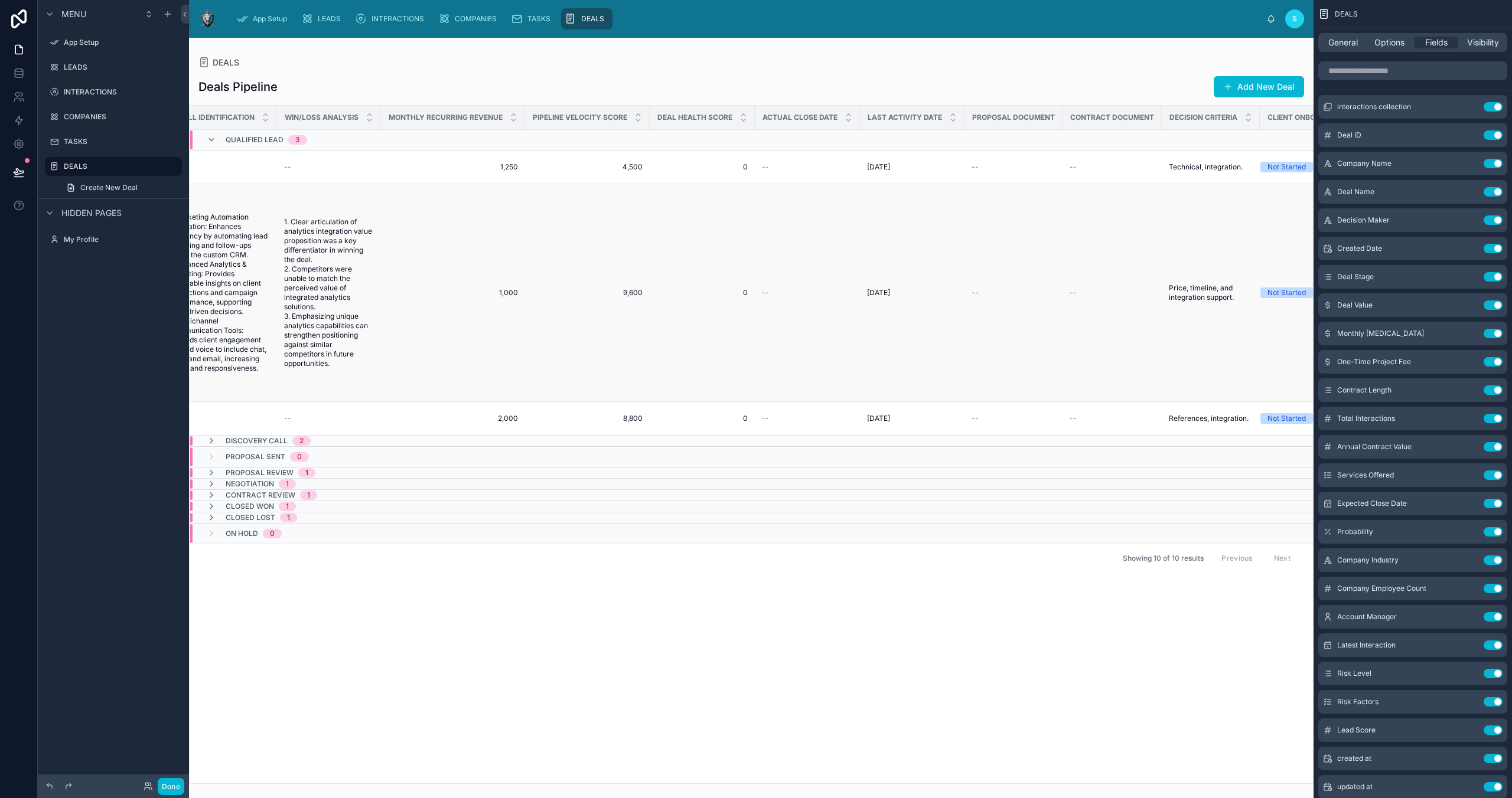
scroll to position [0, 3973]
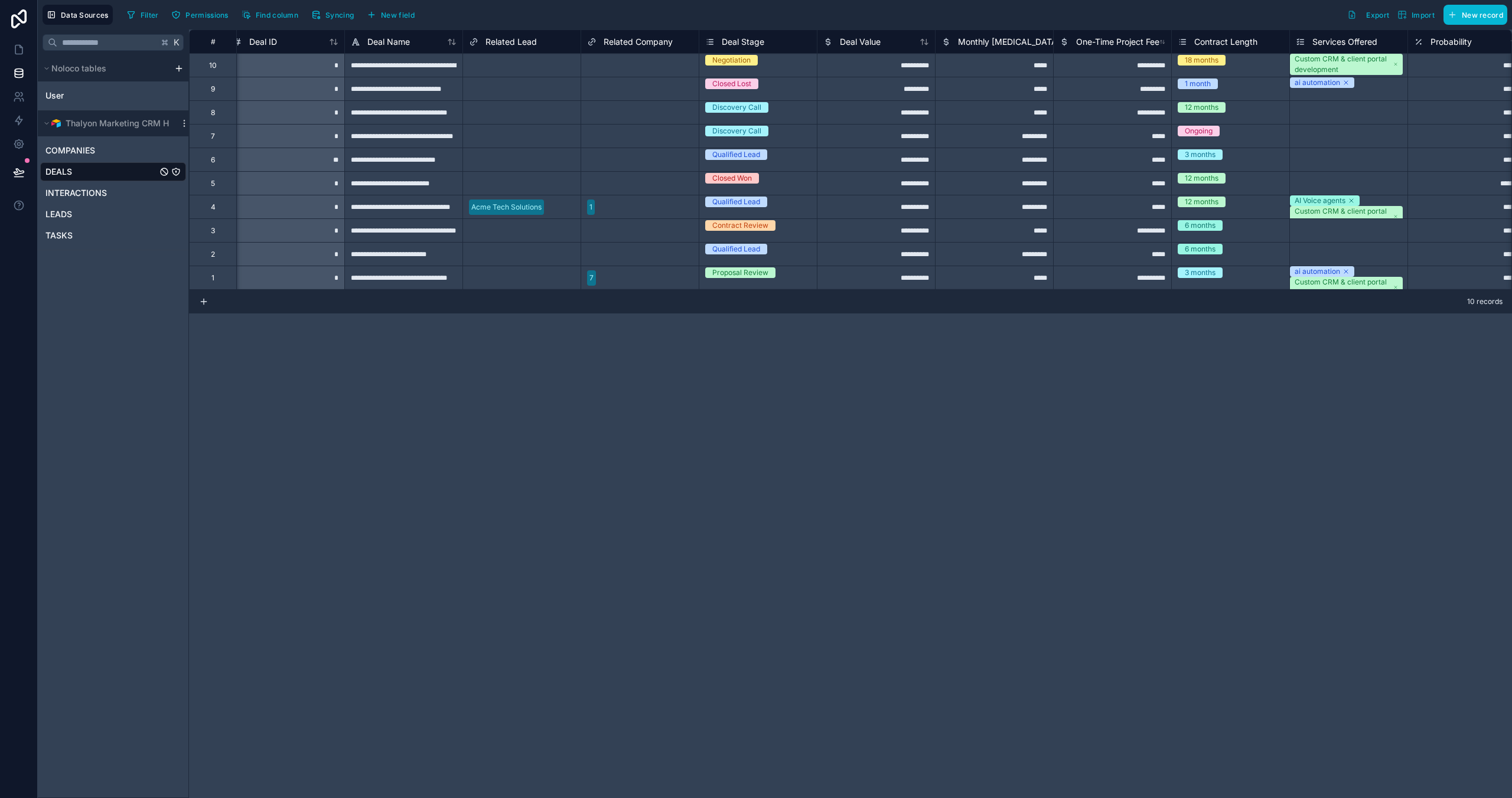
scroll to position [0, 8]
click at [113, 165] on div "DEALS" at bounding box center [113, 171] width 146 height 19
click at [18, 47] on icon at bounding box center [19, 49] width 12 height 12
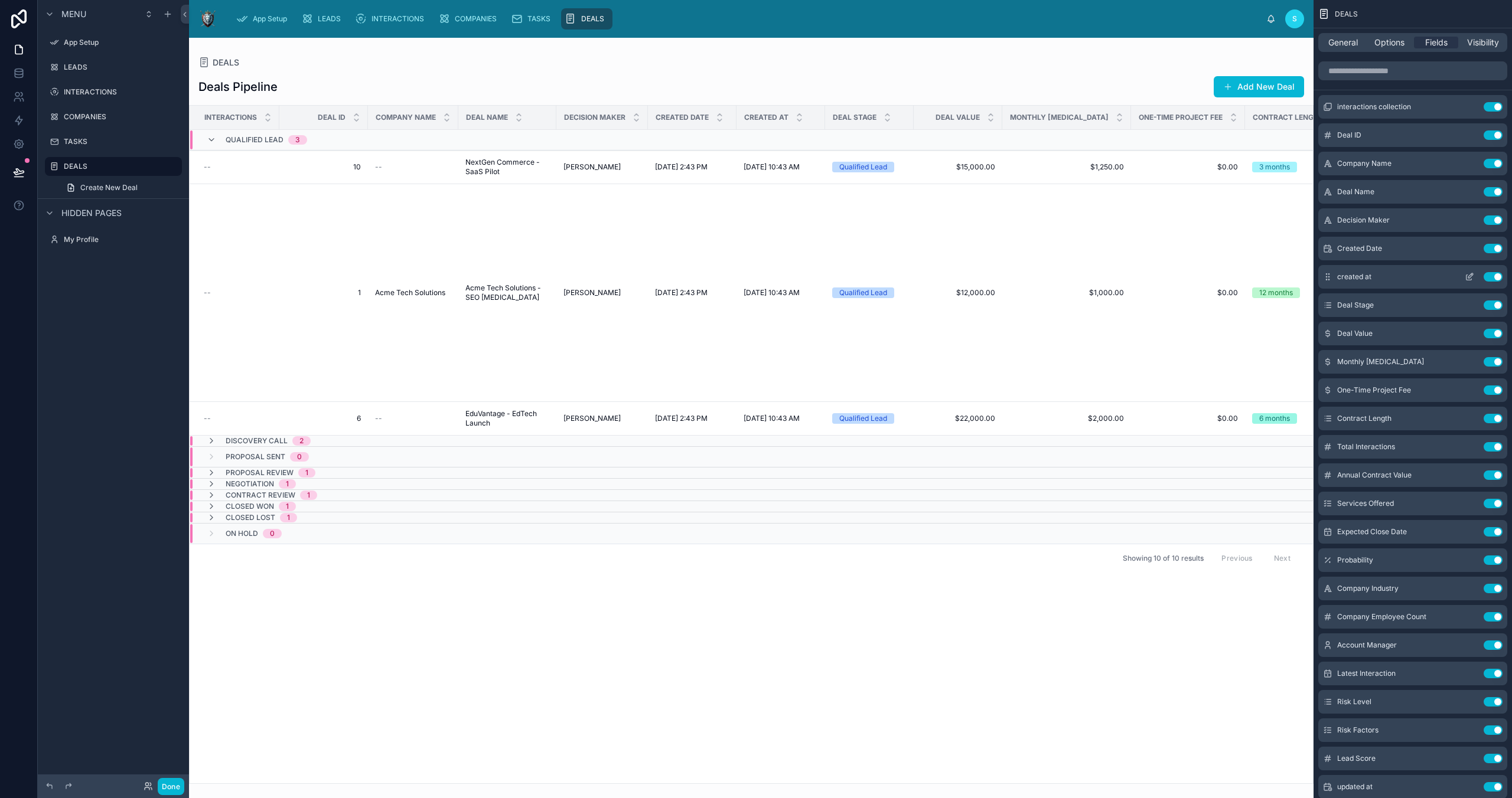
click at [1073, 273] on icon "scrollable content" at bounding box center [1469, 276] width 9 height 9
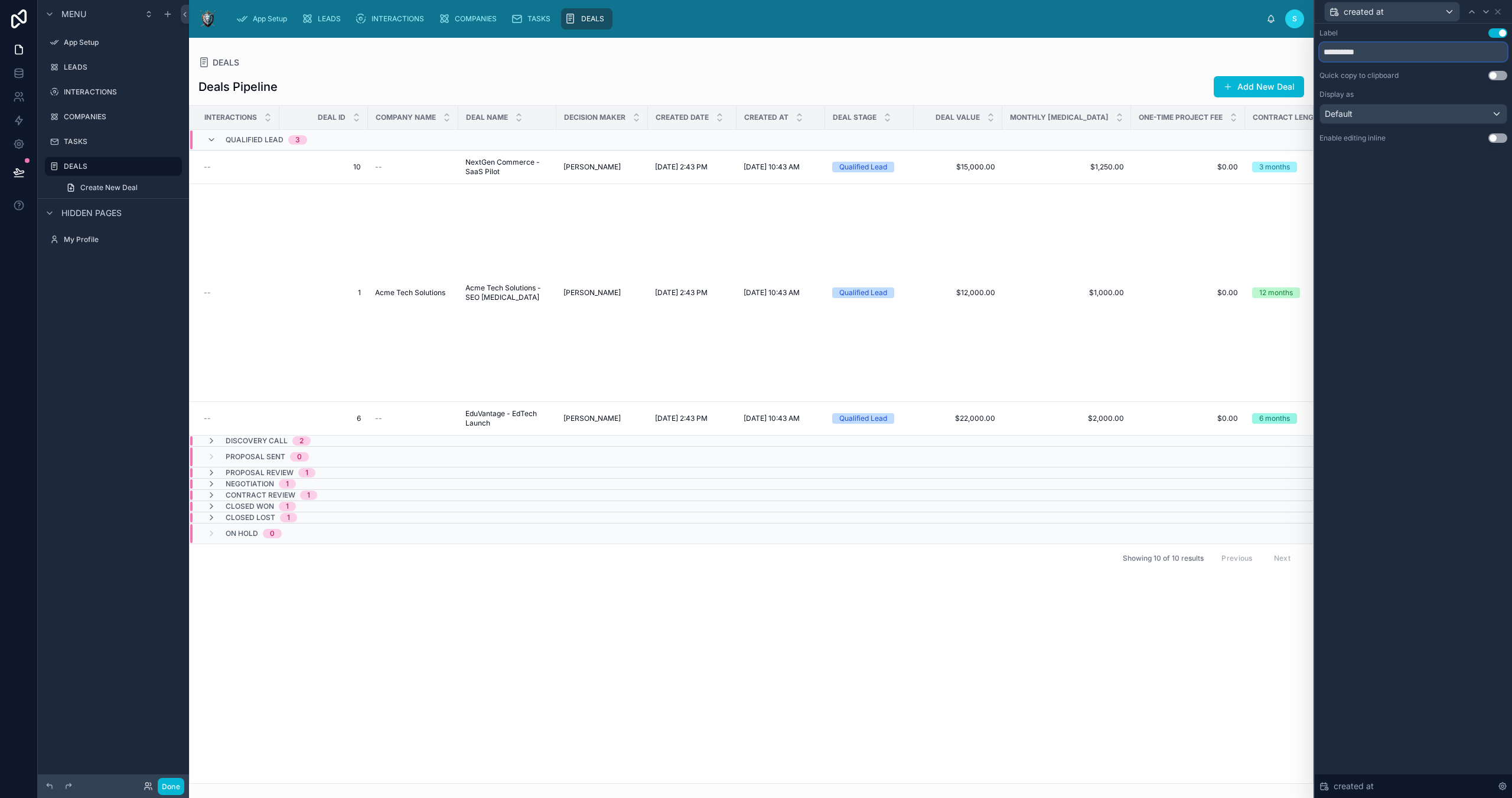
click at [1073, 55] on input "**********" at bounding box center [1414, 52] width 188 height 19
type input "**********"
click at [1073, 492] on td at bounding box center [1188, 496] width 114 height 11
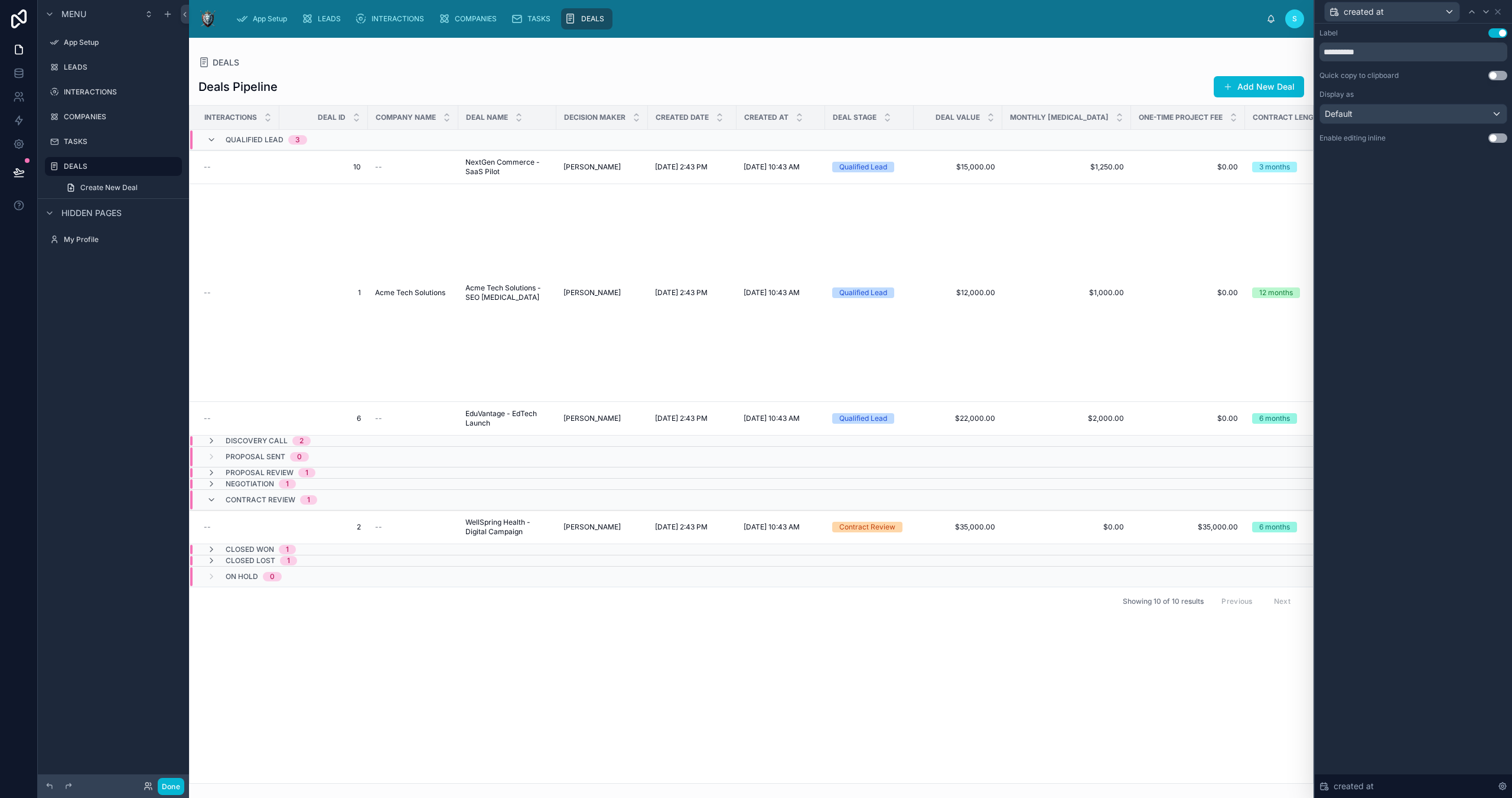
click at [1073, 226] on div "**********" at bounding box center [1413, 411] width 197 height 774
click at [13, 43] on icon at bounding box center [19, 49] width 12 height 12
click at [92, 162] on label "DEALS" at bounding box center [111, 166] width 95 height 9
click at [1073, 9] on icon at bounding box center [1497, 11] width 9 height 9
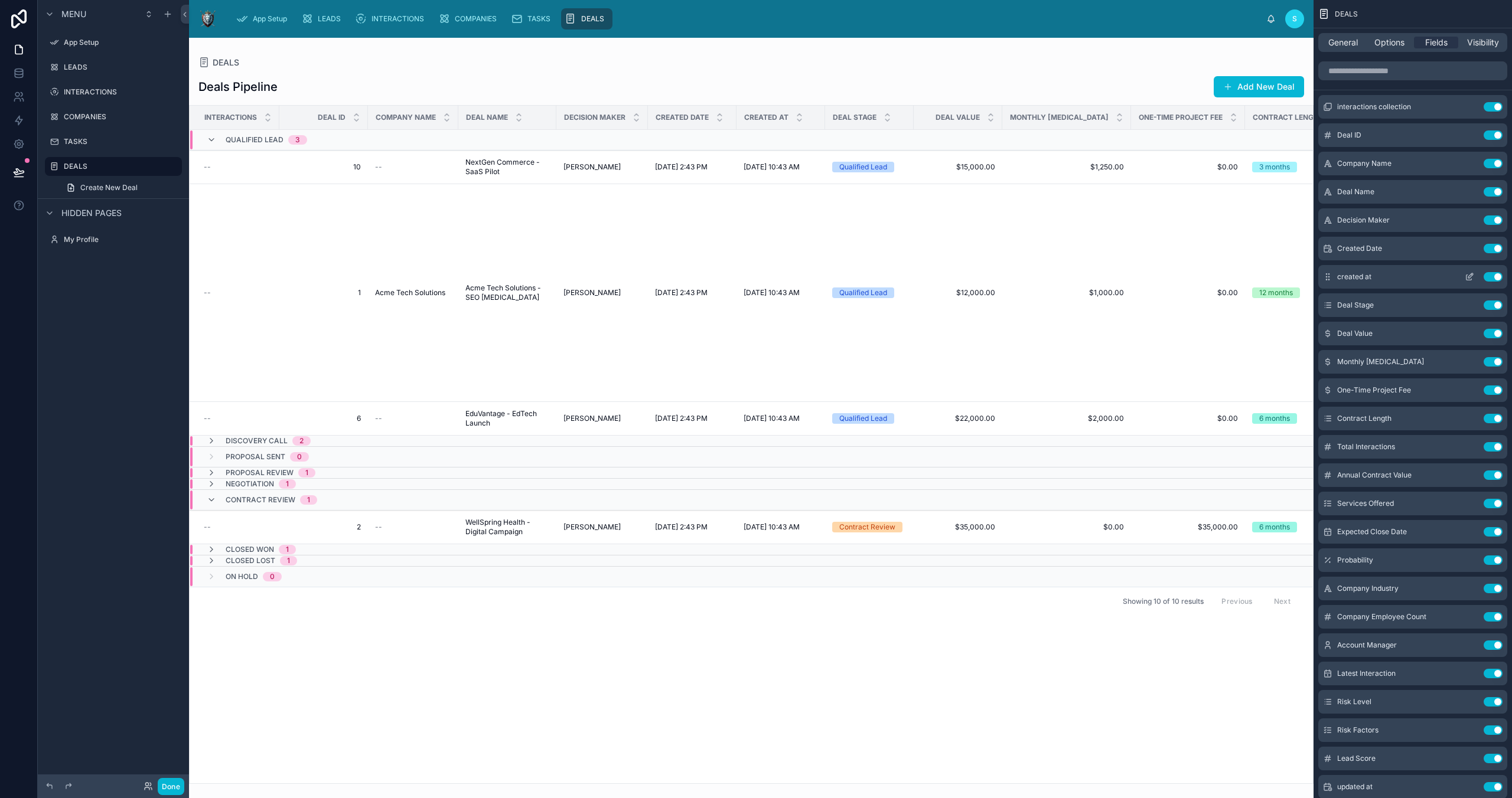
click at [1073, 277] on div "created at Use setting" at bounding box center [1412, 277] width 189 height 24
click at [1073, 277] on button "scrollable content" at bounding box center [1469, 276] width 19 height 9
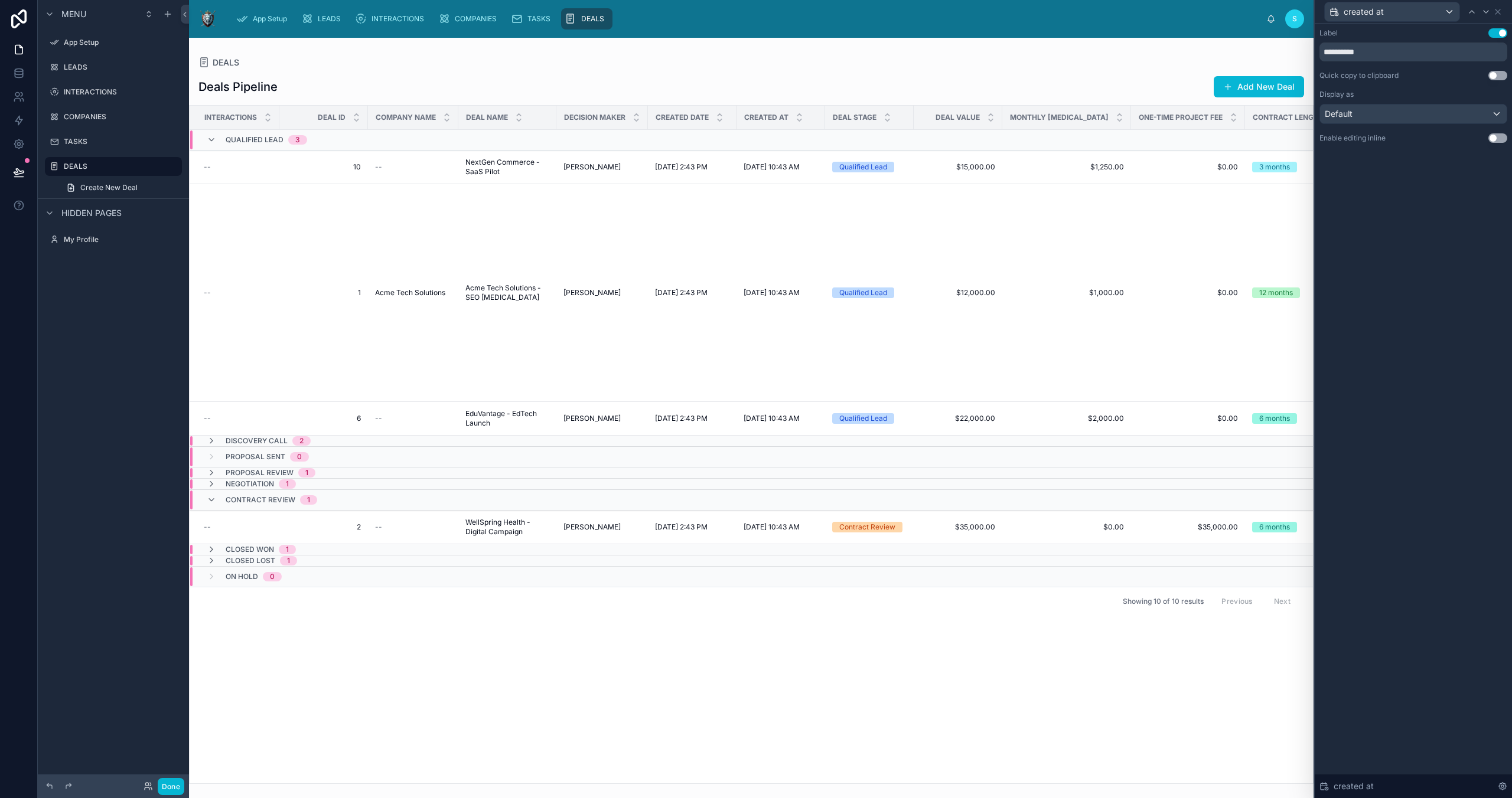
click at [1073, 73] on div "Deals Pipeline Add New Deal INTERACTIONS Deal ID Company Name Deal Name Decisio…" at bounding box center [751, 426] width 1125 height 715
click at [1073, 11] on icon at bounding box center [1497, 11] width 9 height 9
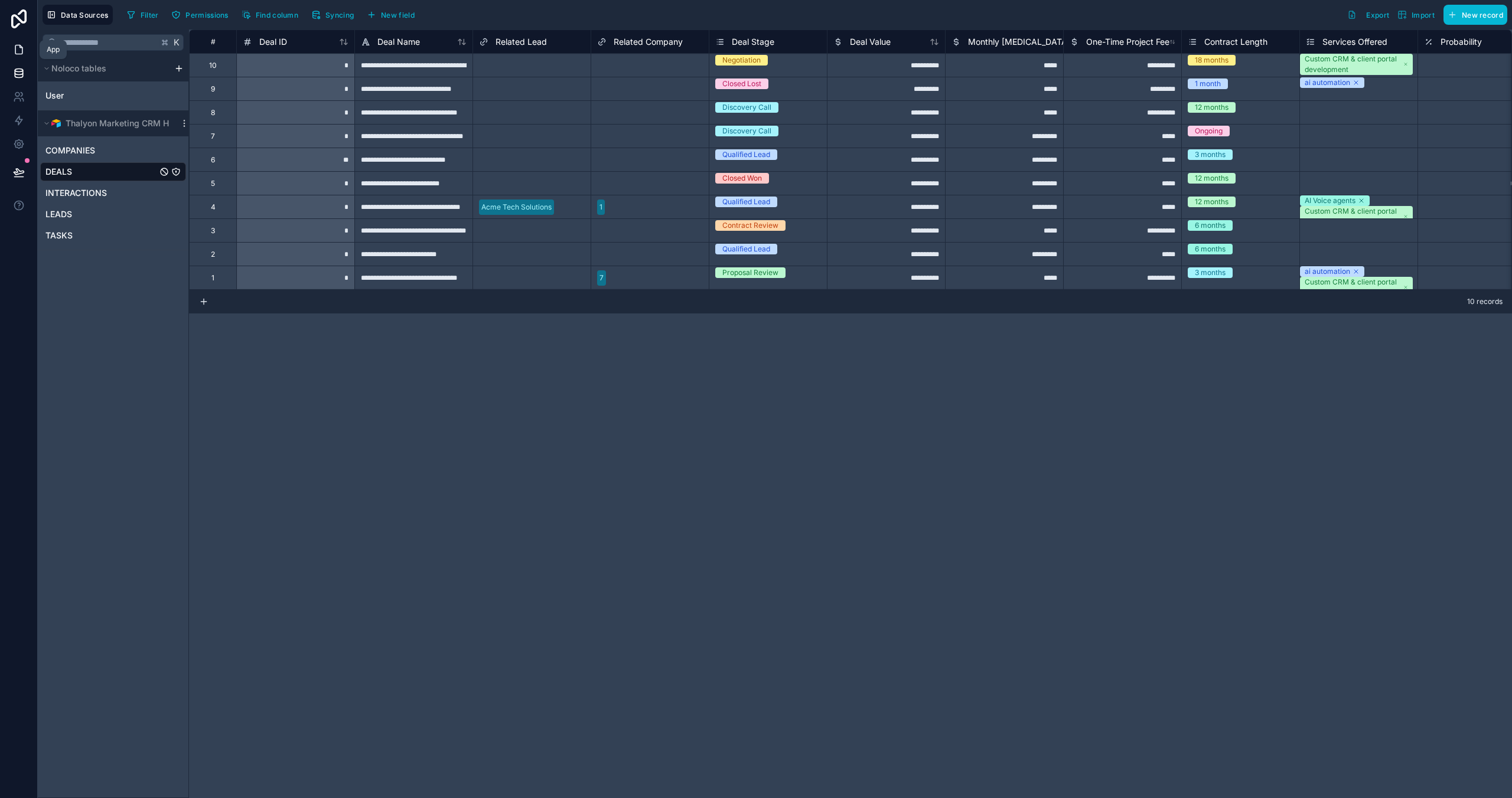
click at [21, 47] on icon at bounding box center [19, 50] width 7 height 9
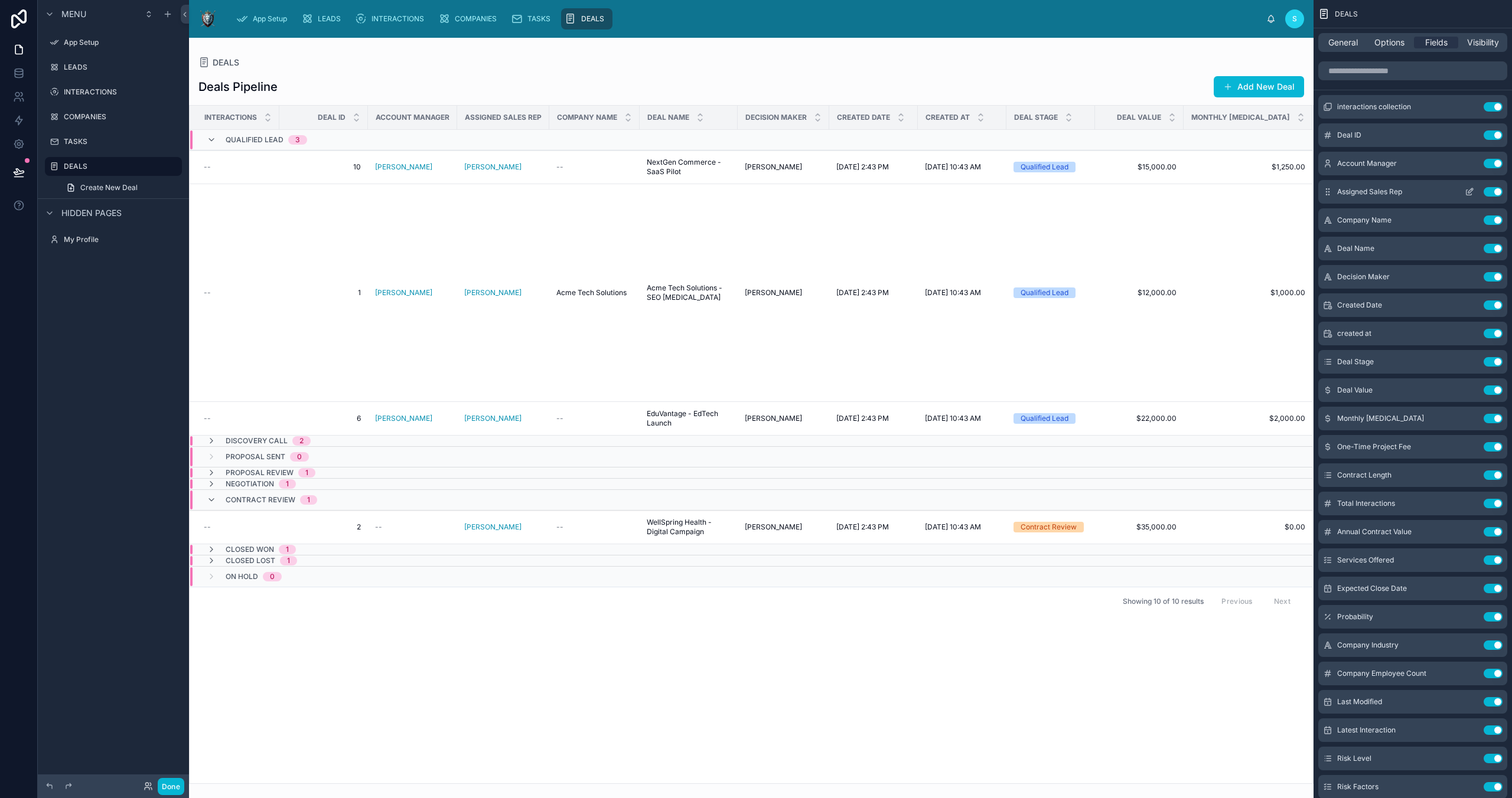
click at [1073, 191] on button "Use setting" at bounding box center [1493, 191] width 19 height 9
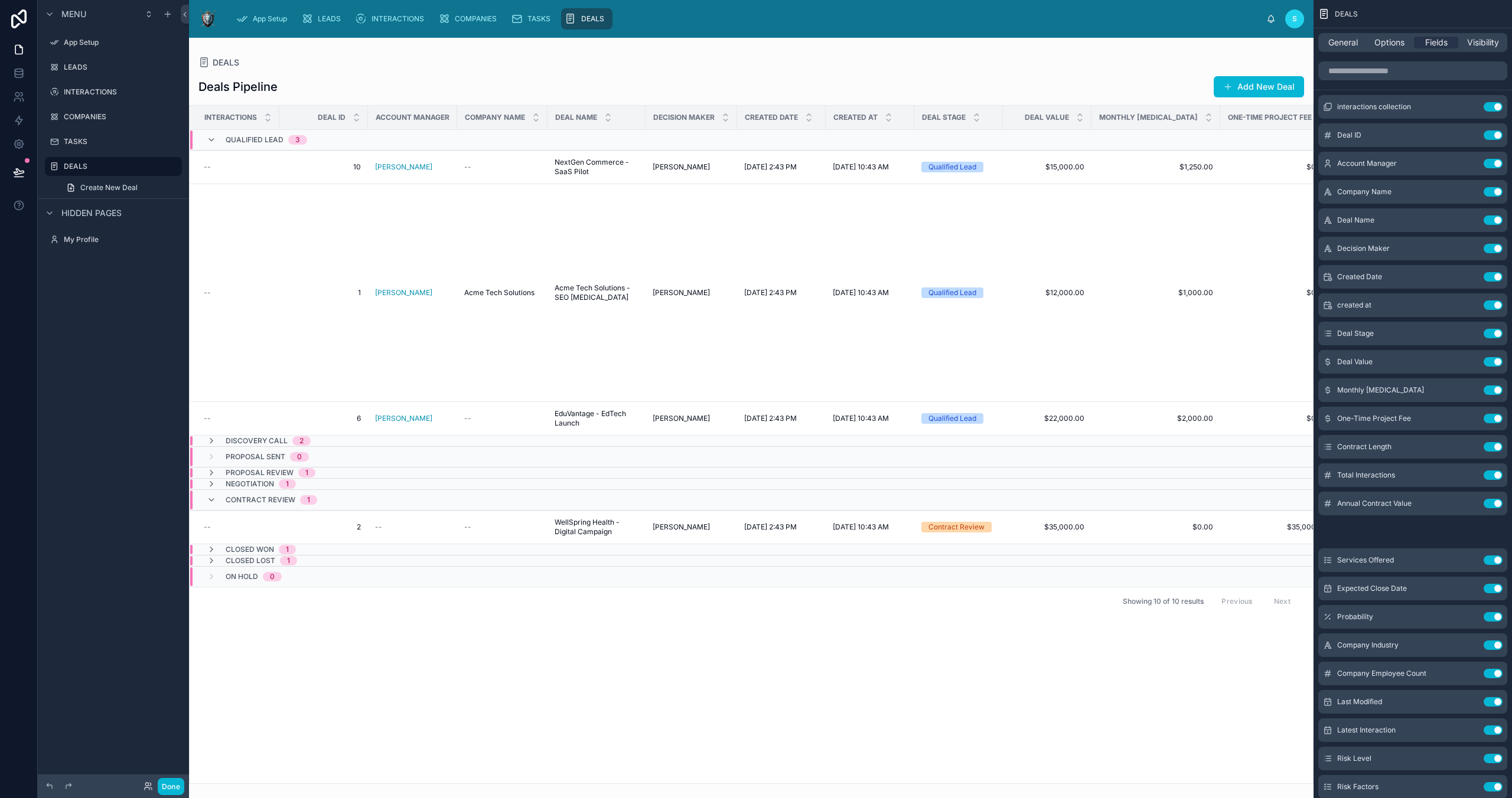
scroll to position [0, 142]
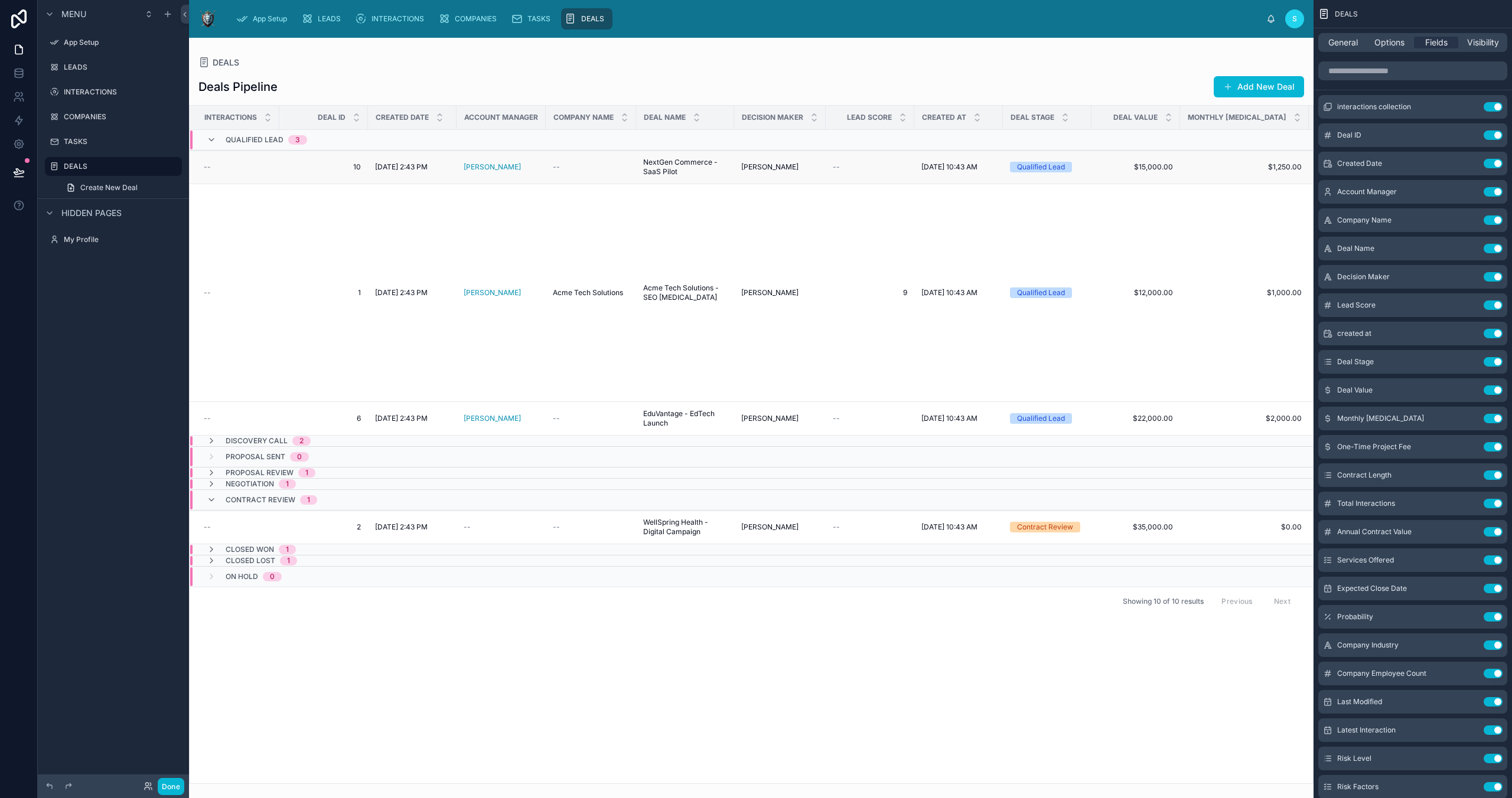
click at [874, 156] on td "--" at bounding box center [870, 168] width 88 height 34
click at [901, 115] on icon at bounding box center [902, 114] width 8 height 8
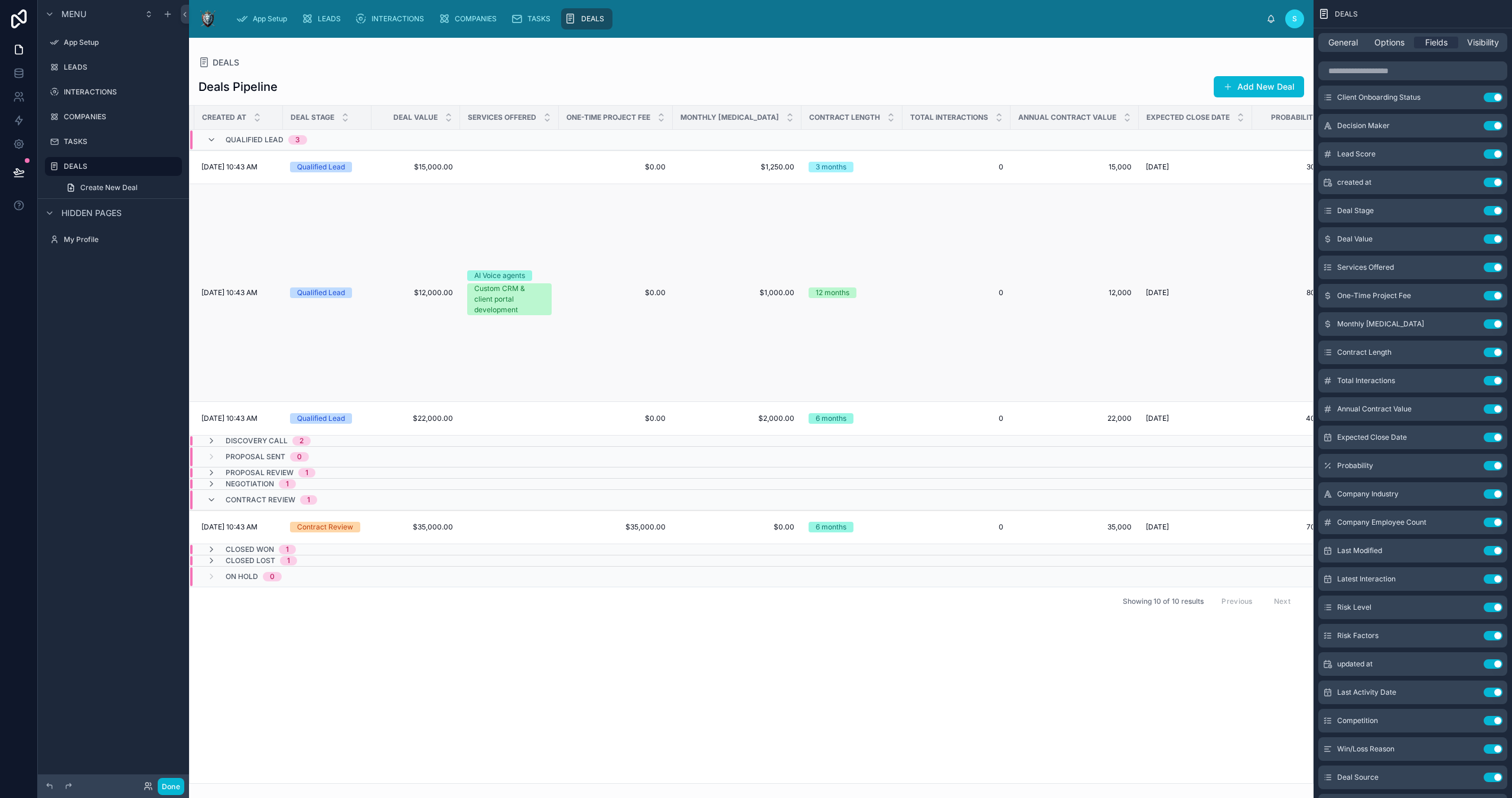
scroll to position [0, 858]
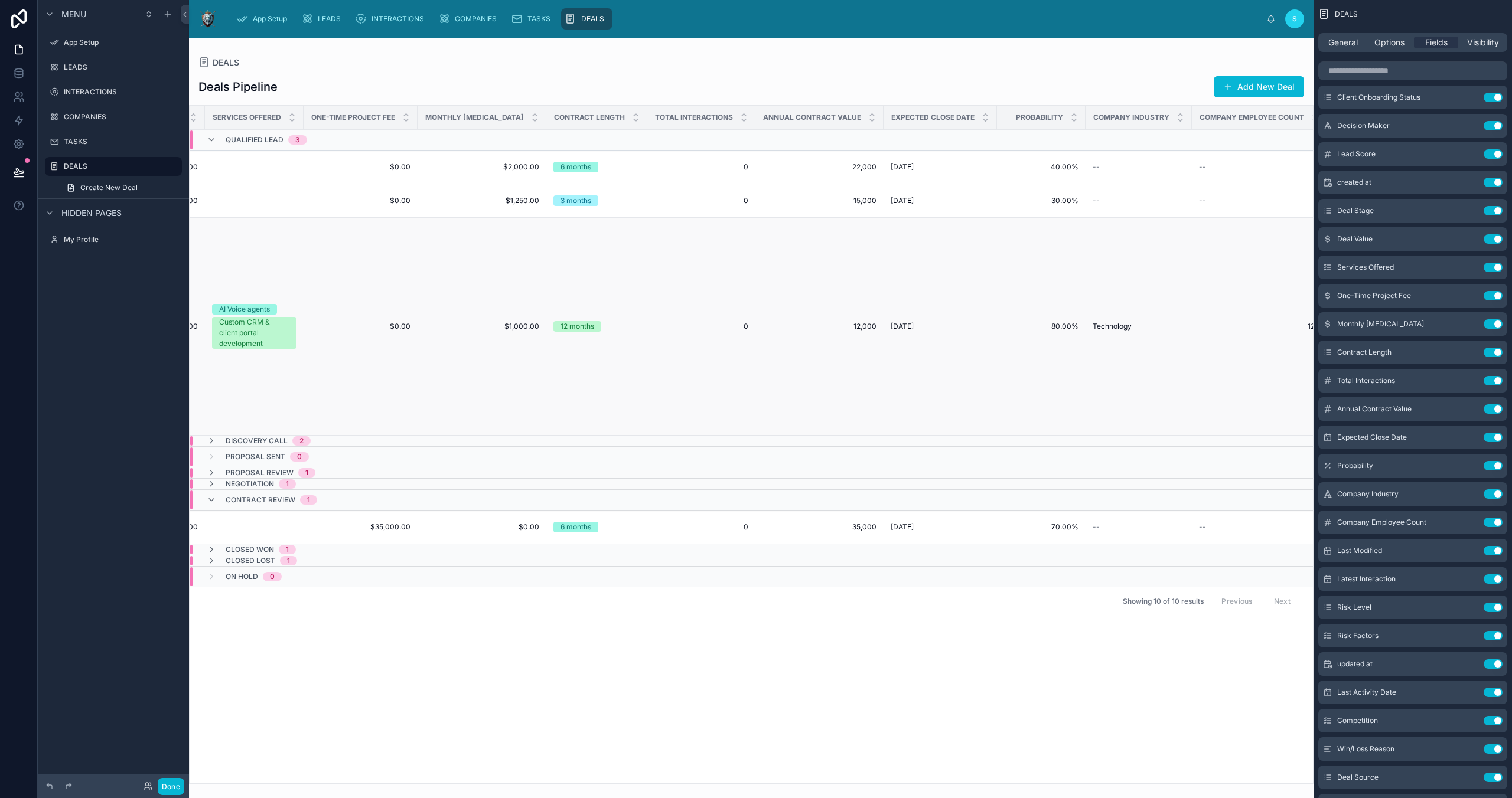
scroll to position [0, 1111]
click at [213, 471] on icon at bounding box center [211, 473] width 9 height 9
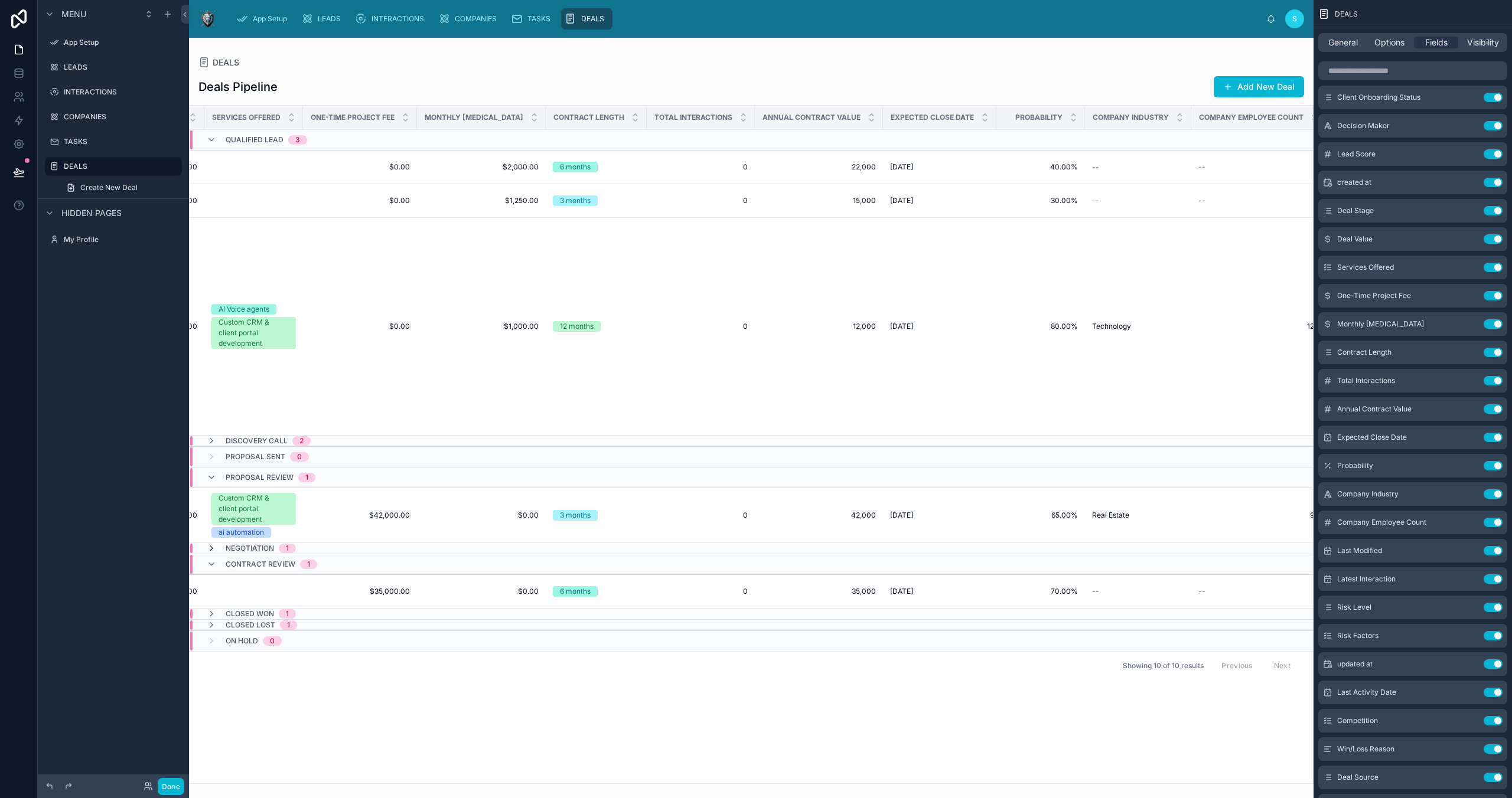
click at [211, 546] on icon at bounding box center [211, 548] width 9 height 9
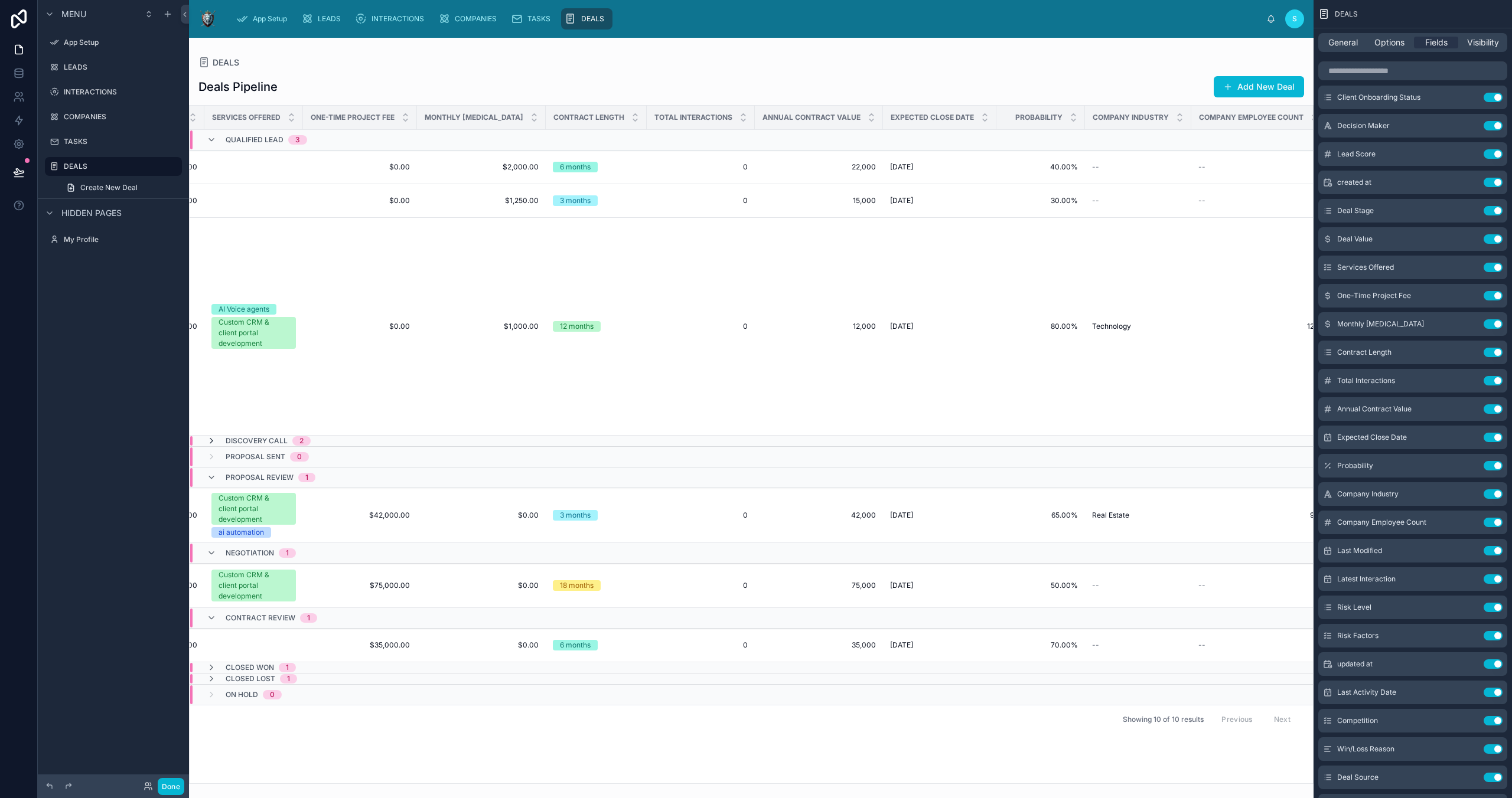
click at [211, 440] on icon at bounding box center [211, 440] width 9 height 9
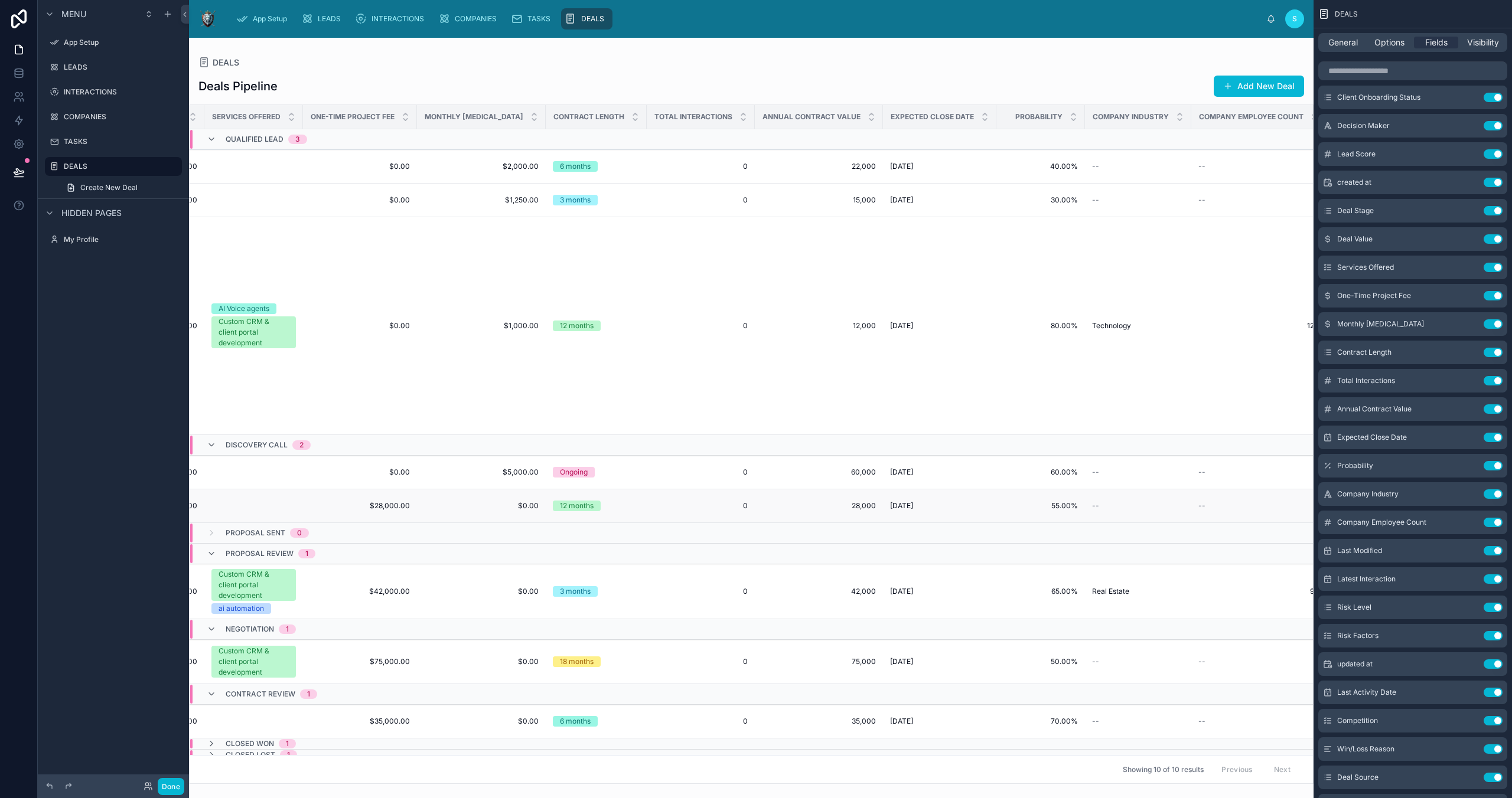
scroll to position [26, 1111]
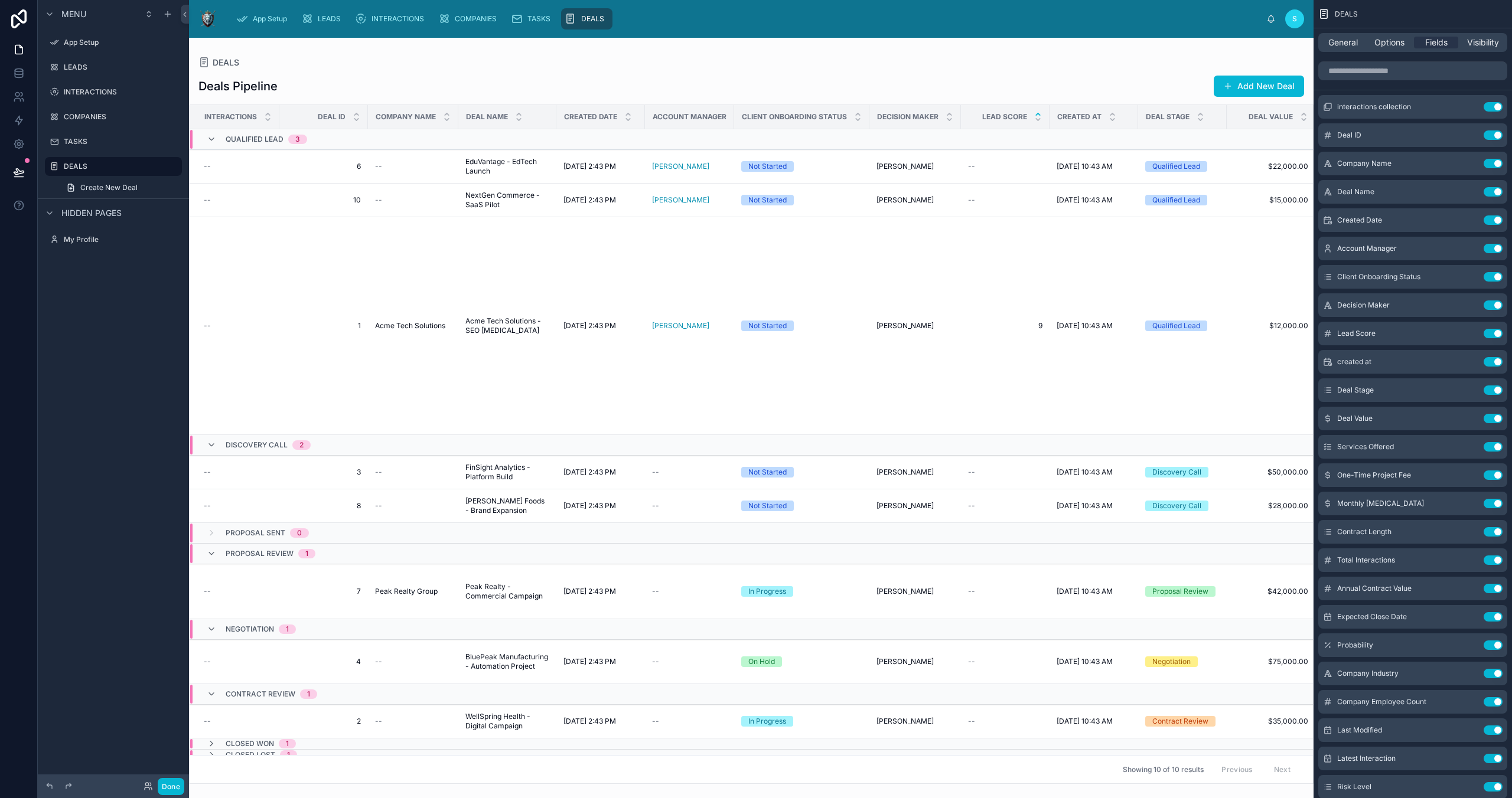
scroll to position [180, 0]
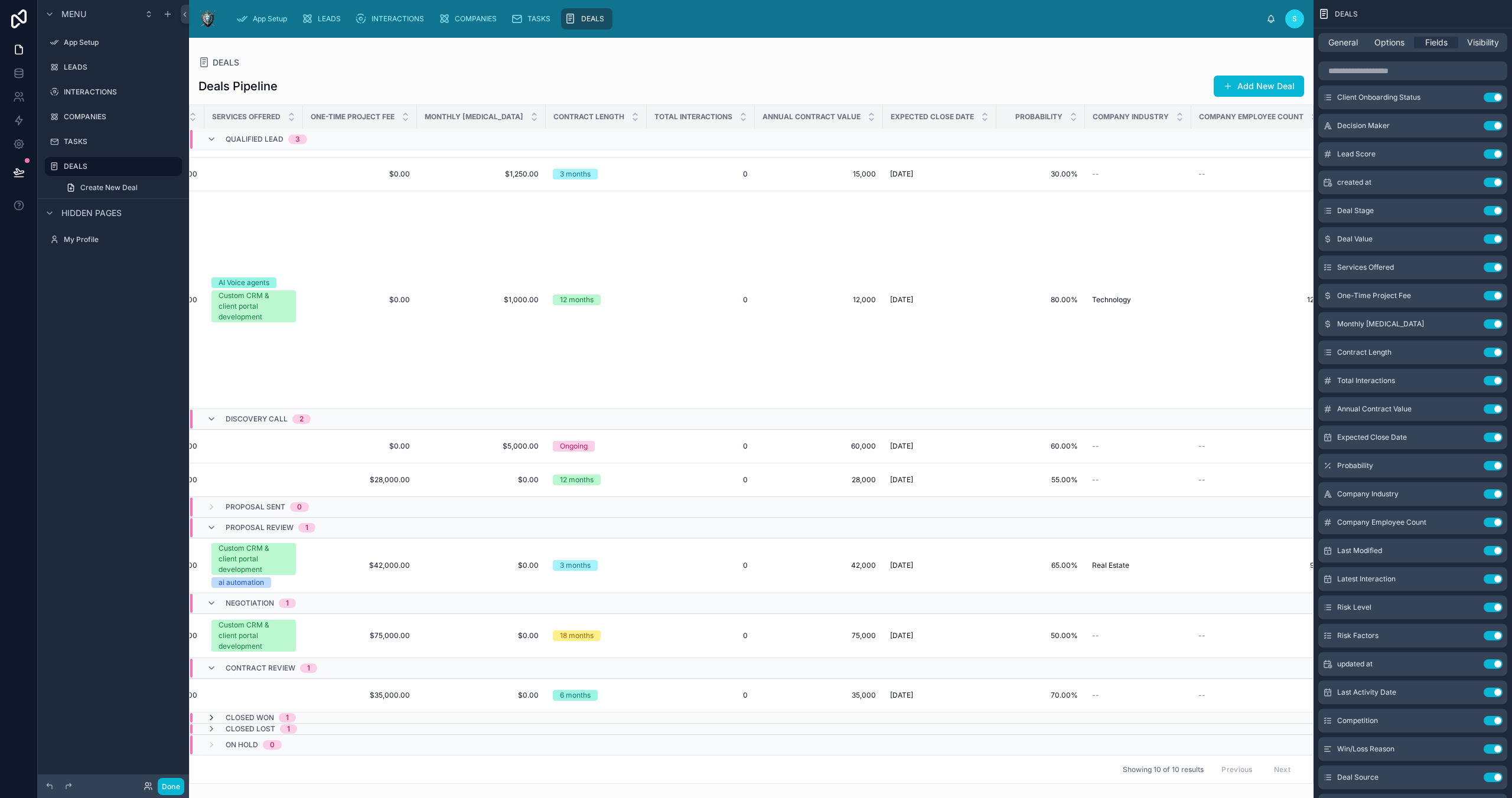
click at [213, 716] on icon at bounding box center [211, 717] width 9 height 9
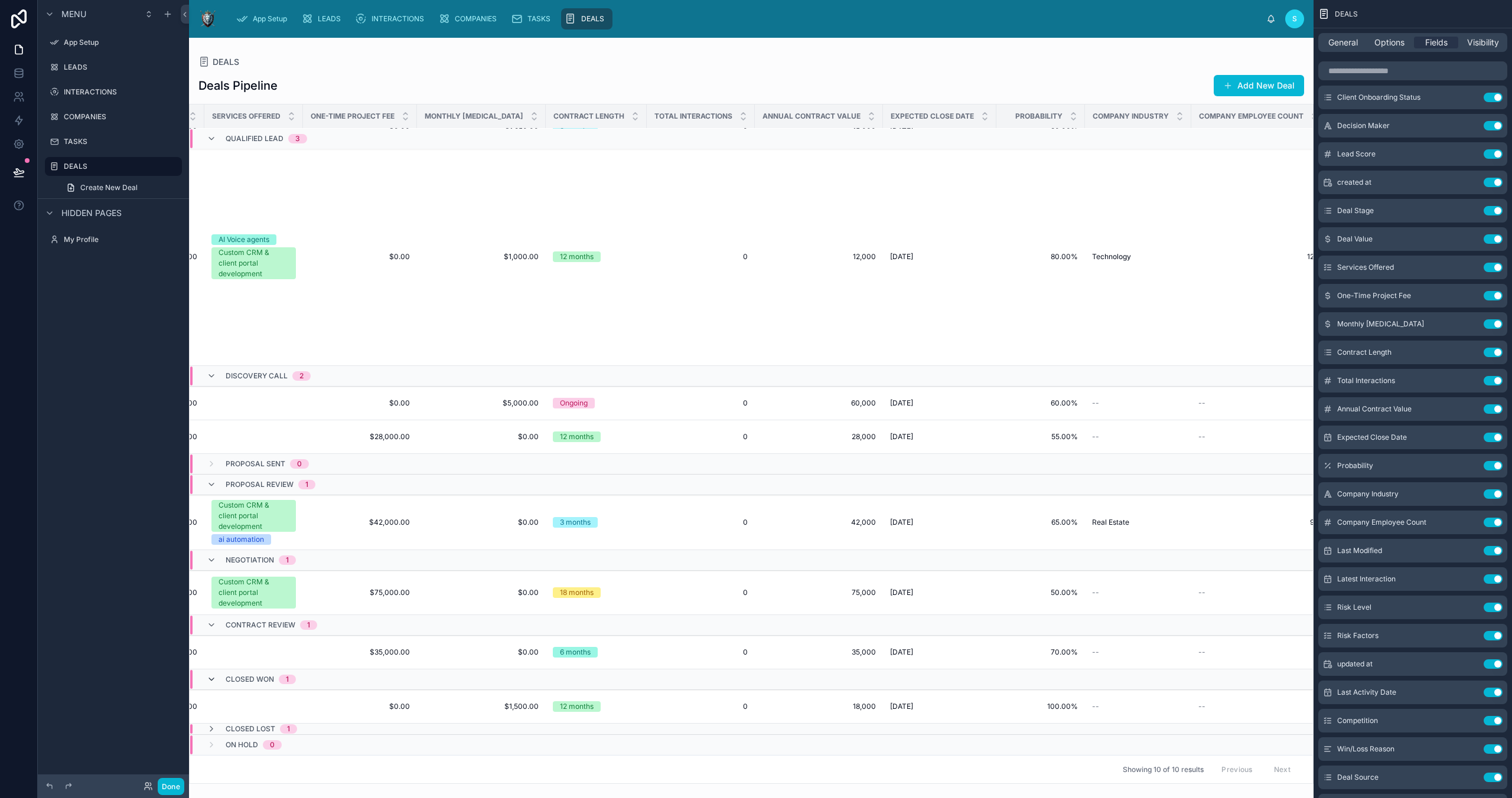
click at [211, 677] on icon at bounding box center [211, 679] width 9 height 9
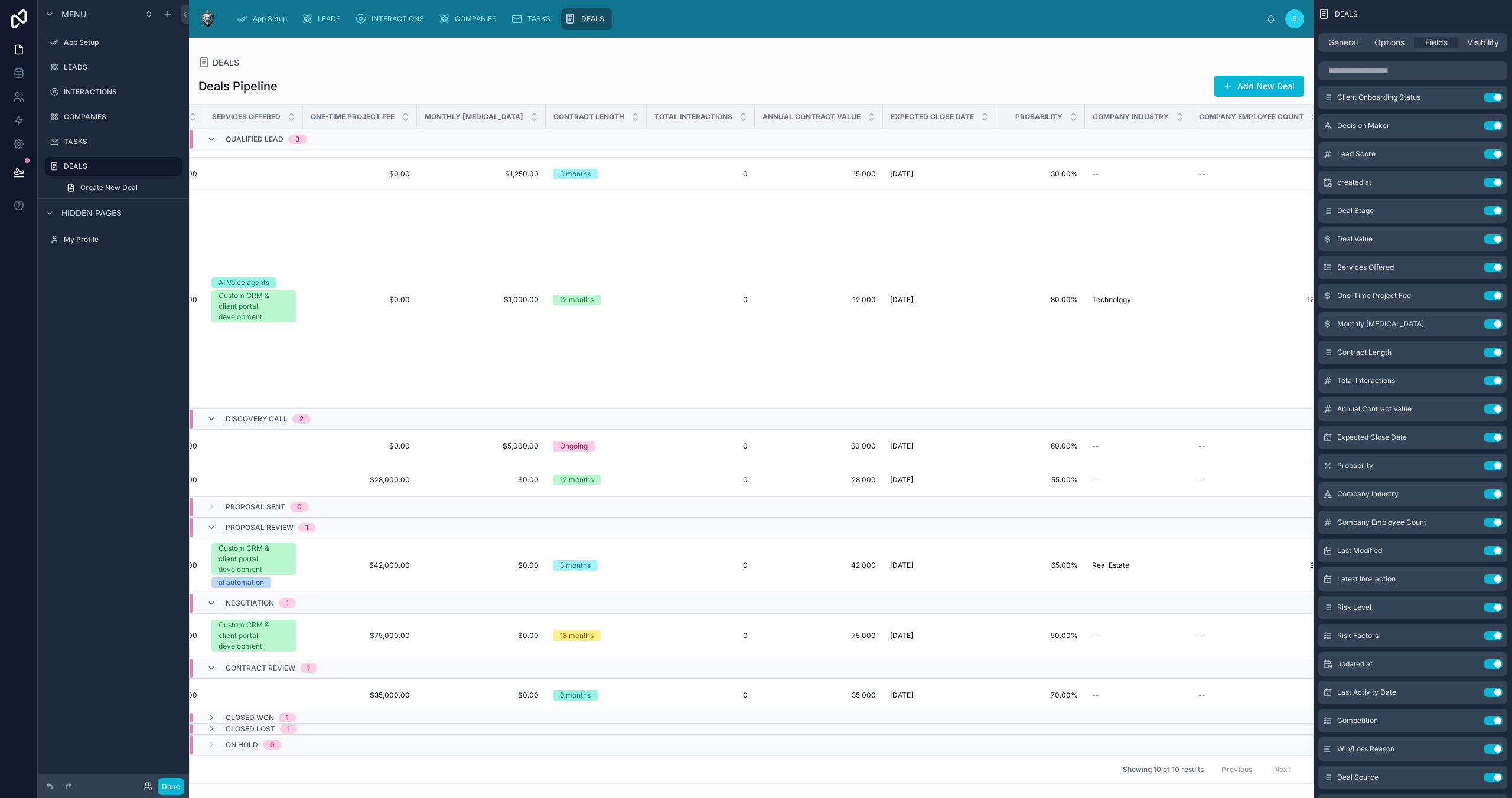
scroll to position [26, 1111]
click at [211, 665] on icon at bounding box center [211, 668] width 9 height 9
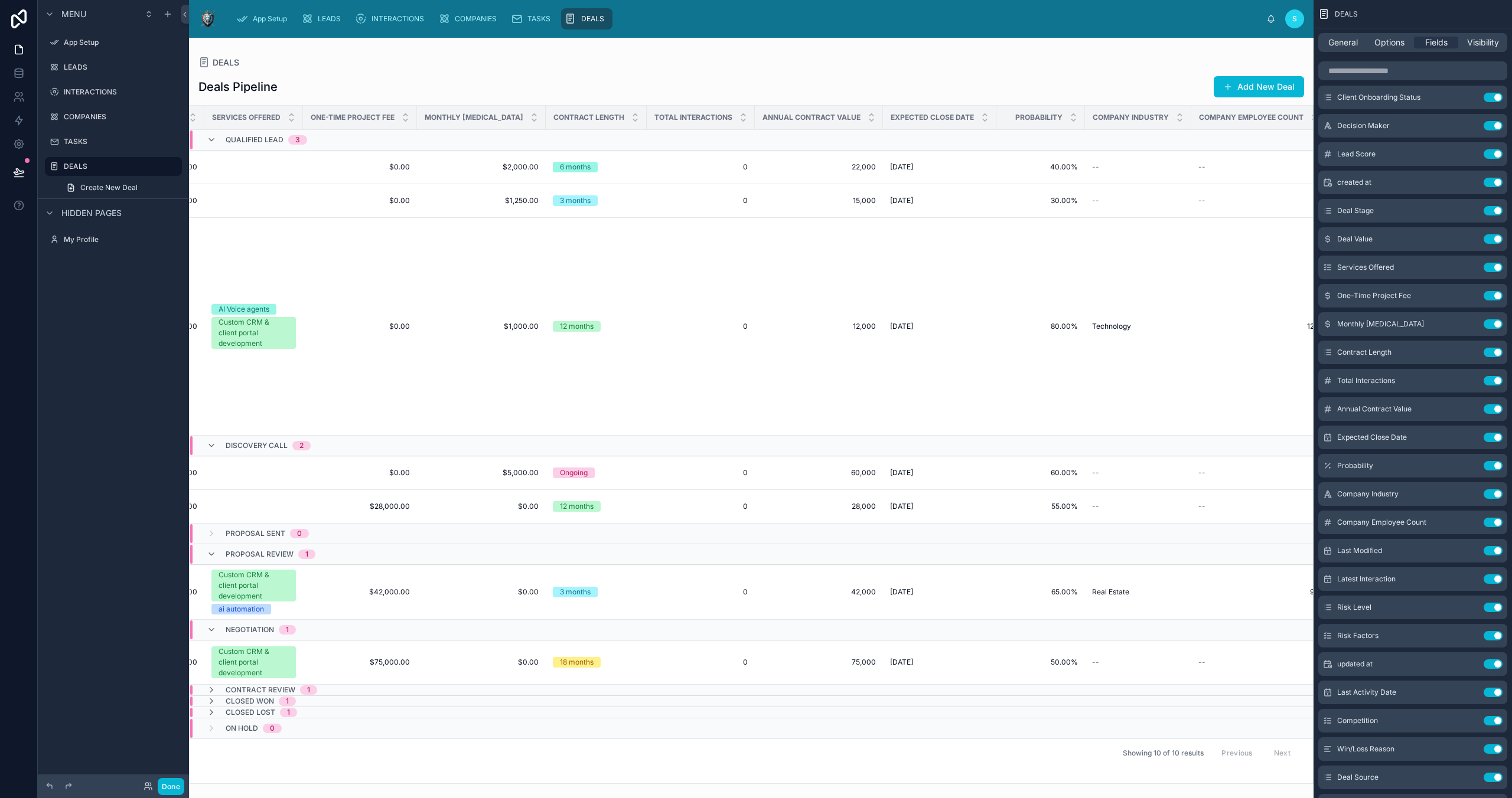
scroll to position [0, 1111]
click at [210, 631] on icon at bounding box center [211, 629] width 9 height 9
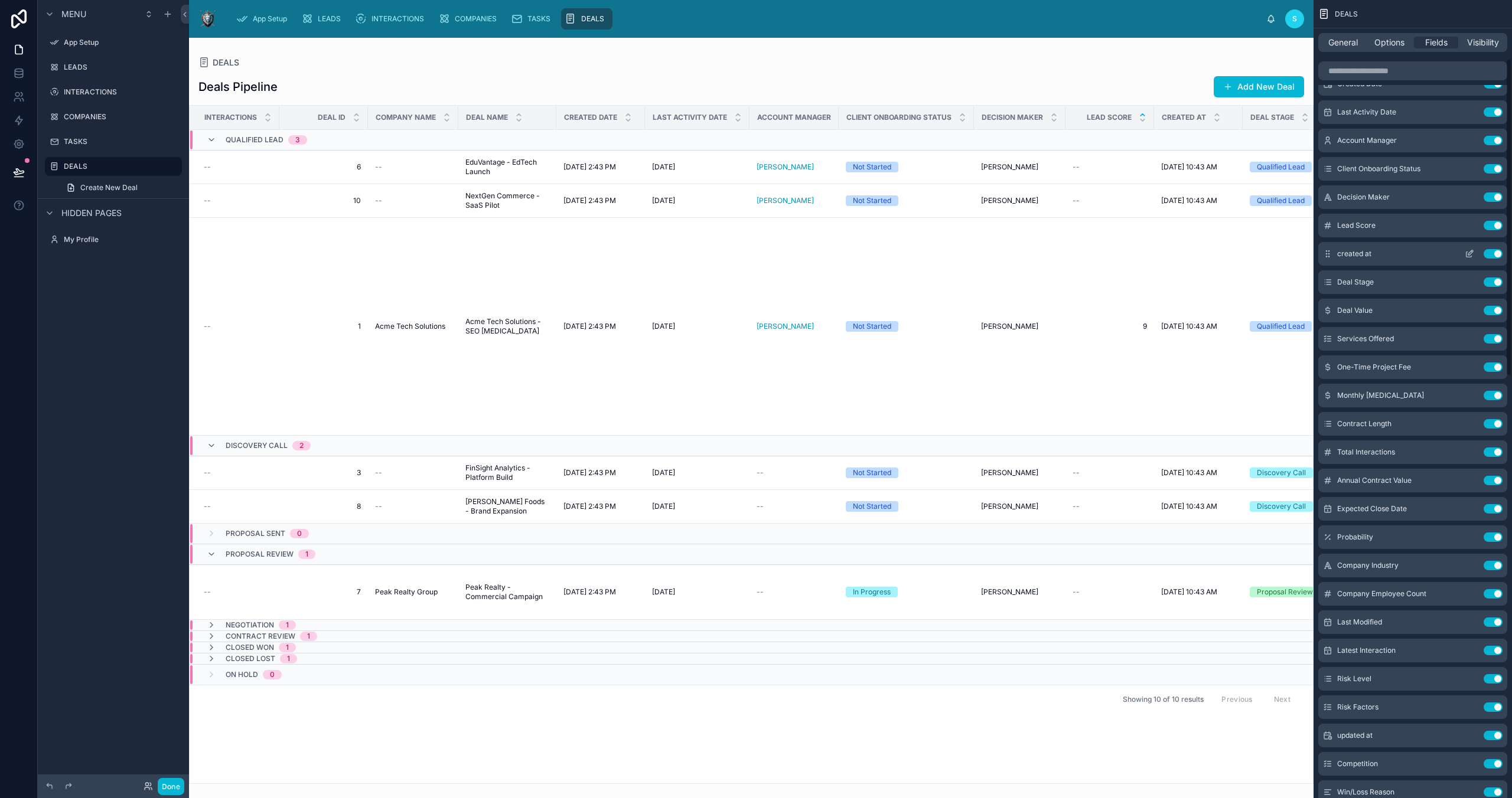
scroll to position [165, 0]
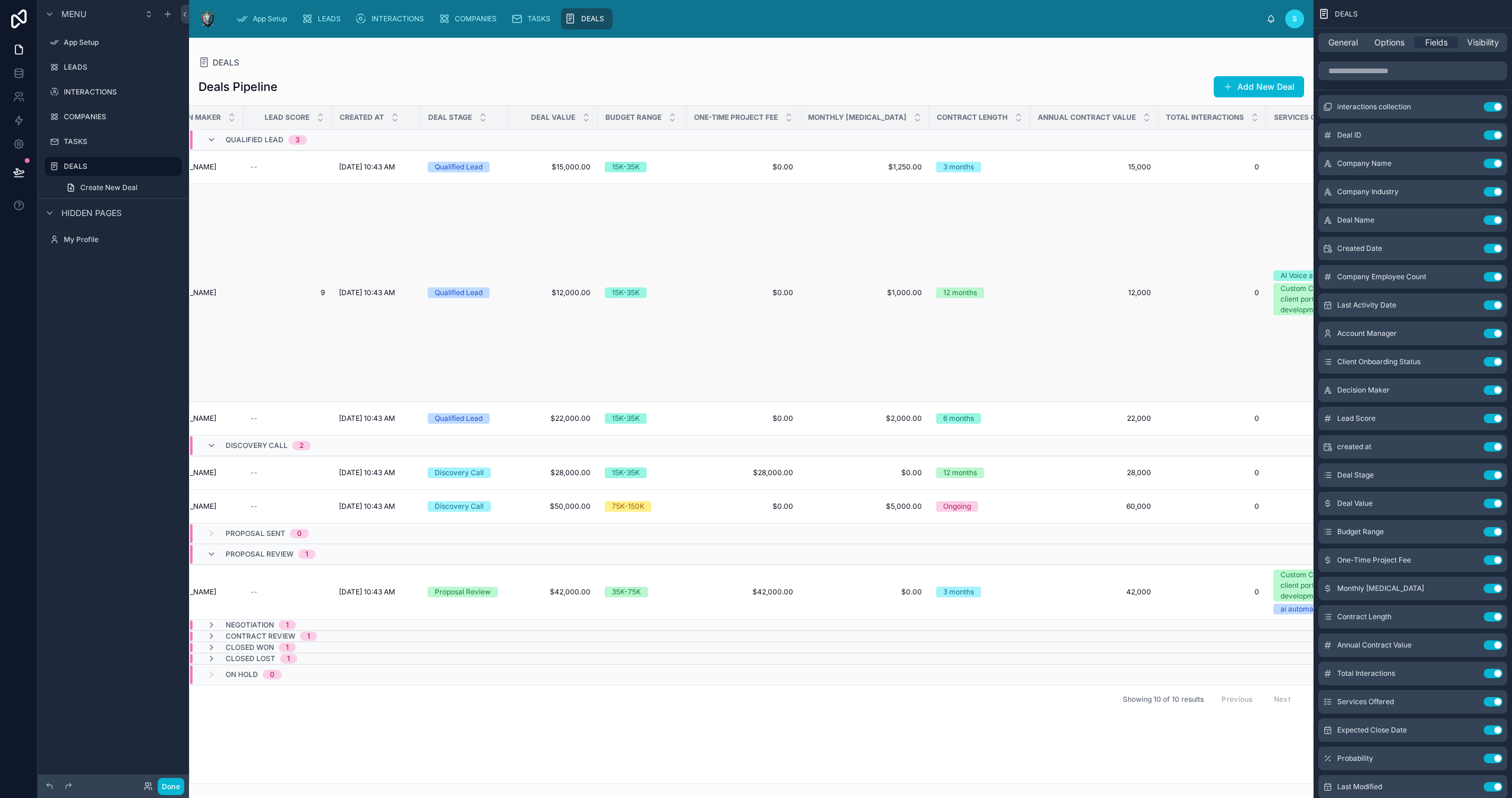
scroll to position [0, 1065]
click at [1117, 88] on div "Deals Pipeline Add New Deal" at bounding box center [751, 87] width 1106 height 22
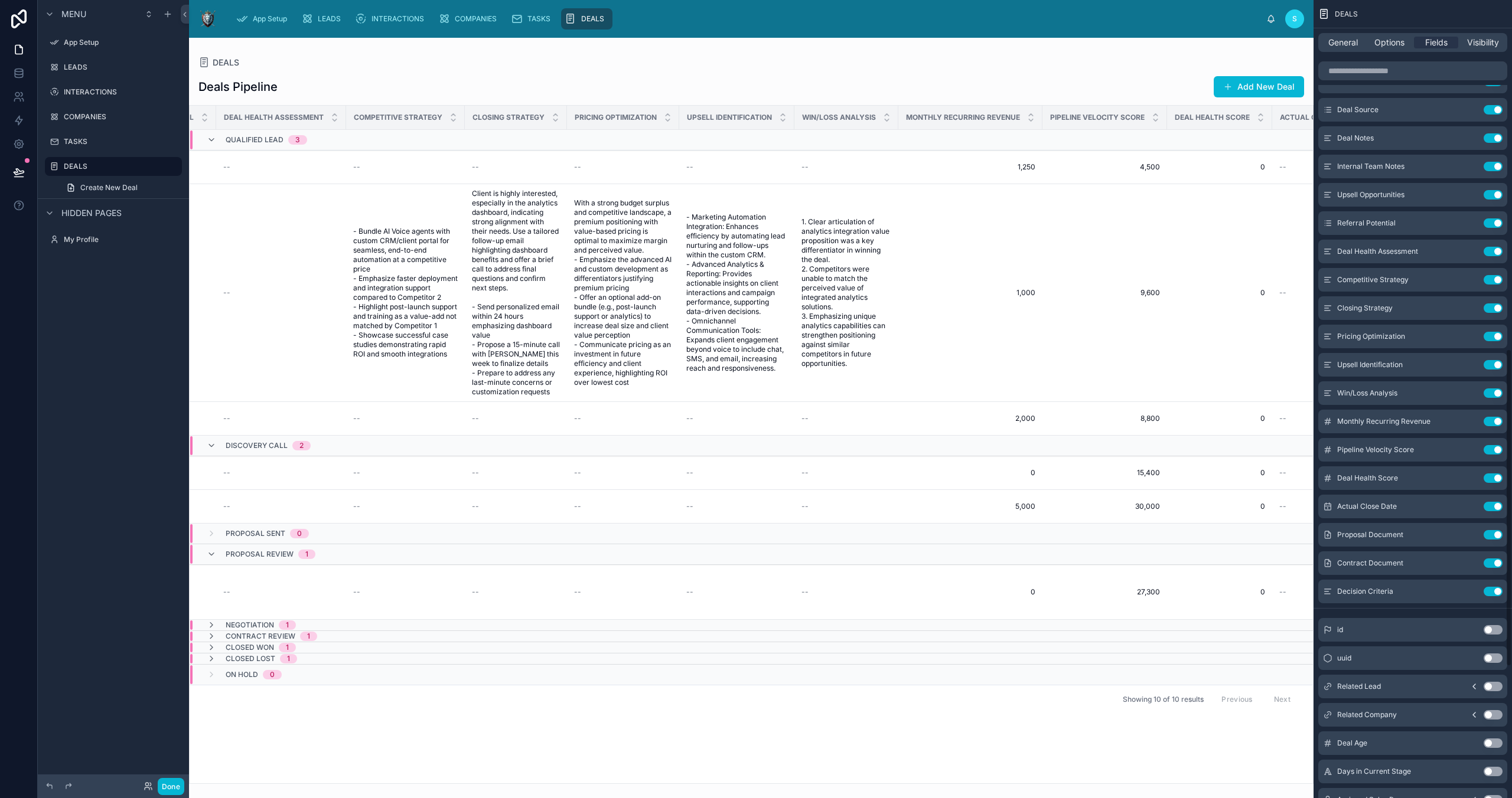
scroll to position [895, 0]
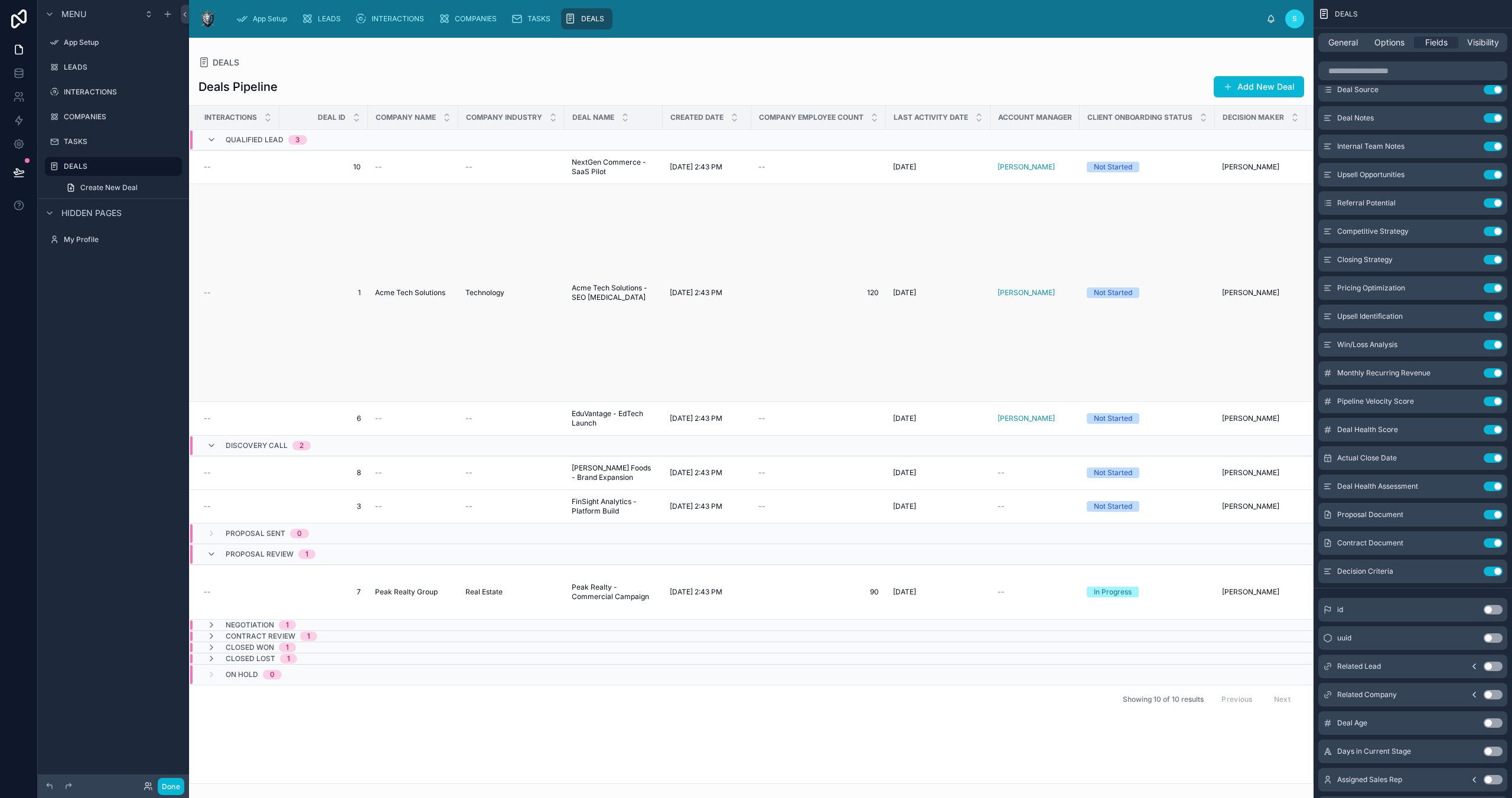
click at [1104, 256] on td "Not Started" at bounding box center [1147, 293] width 135 height 218
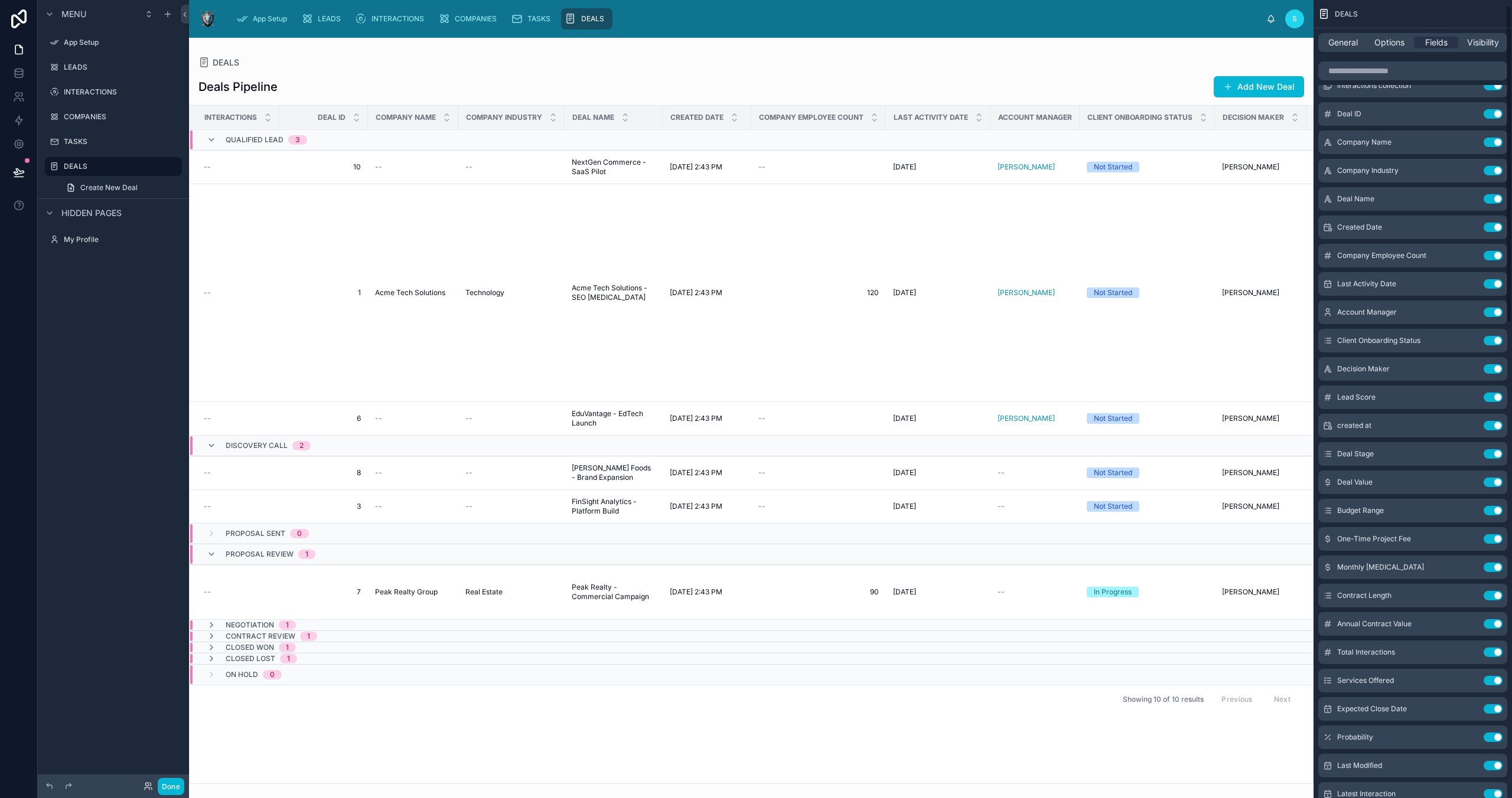
scroll to position [0, 0]
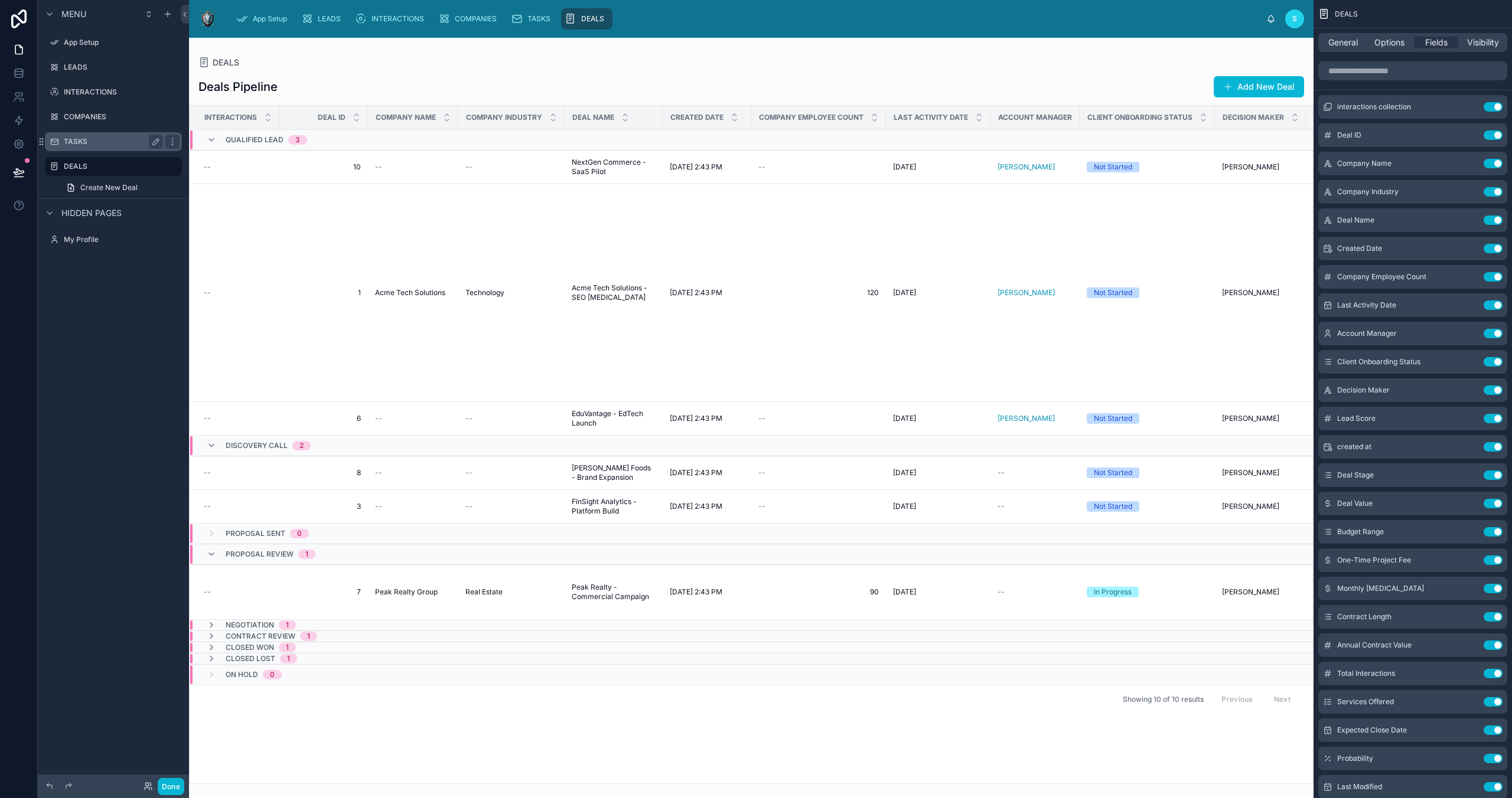
click at [78, 140] on label "TASKS" at bounding box center [111, 141] width 95 height 9
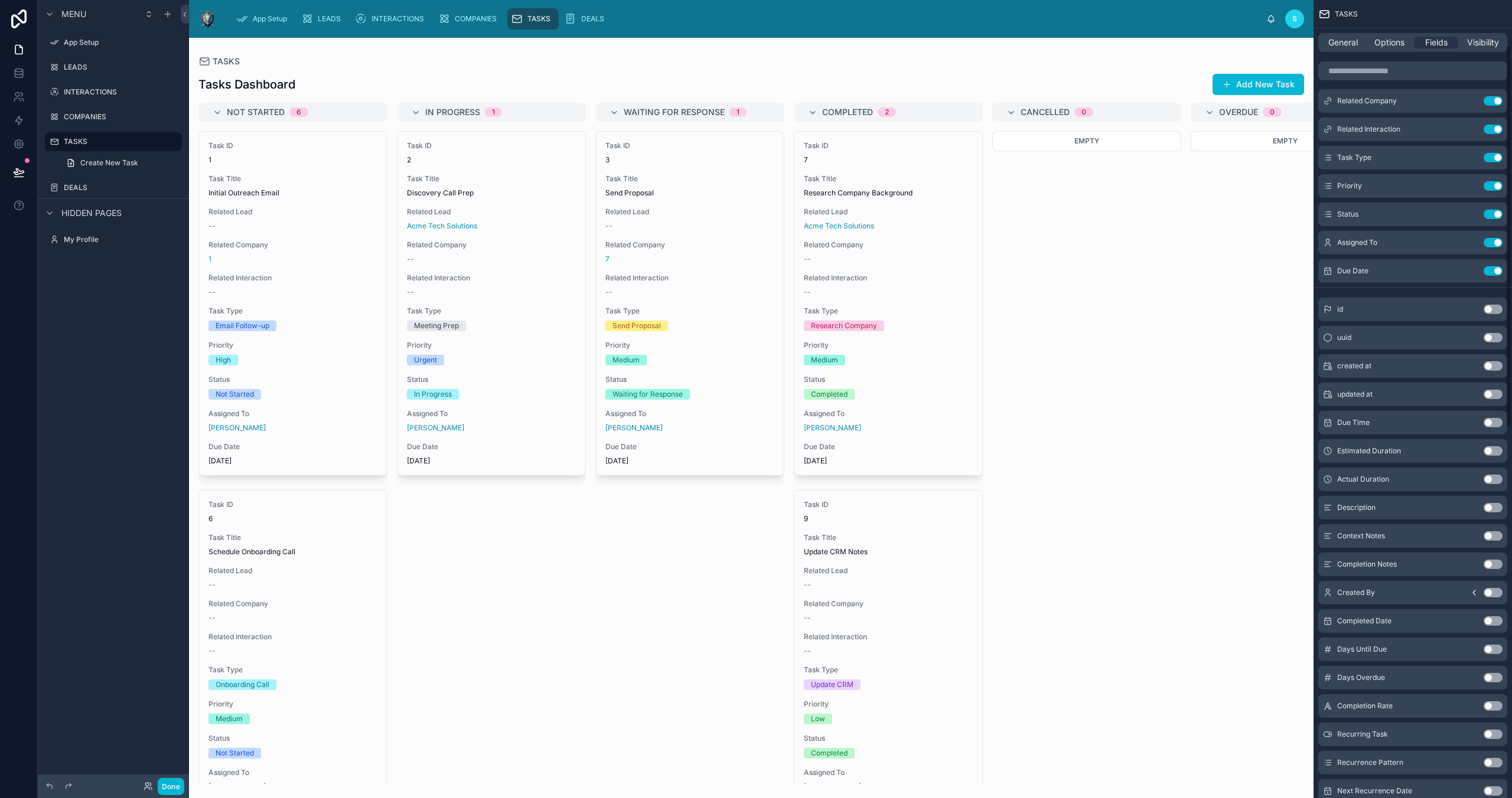
scroll to position [95, 0]
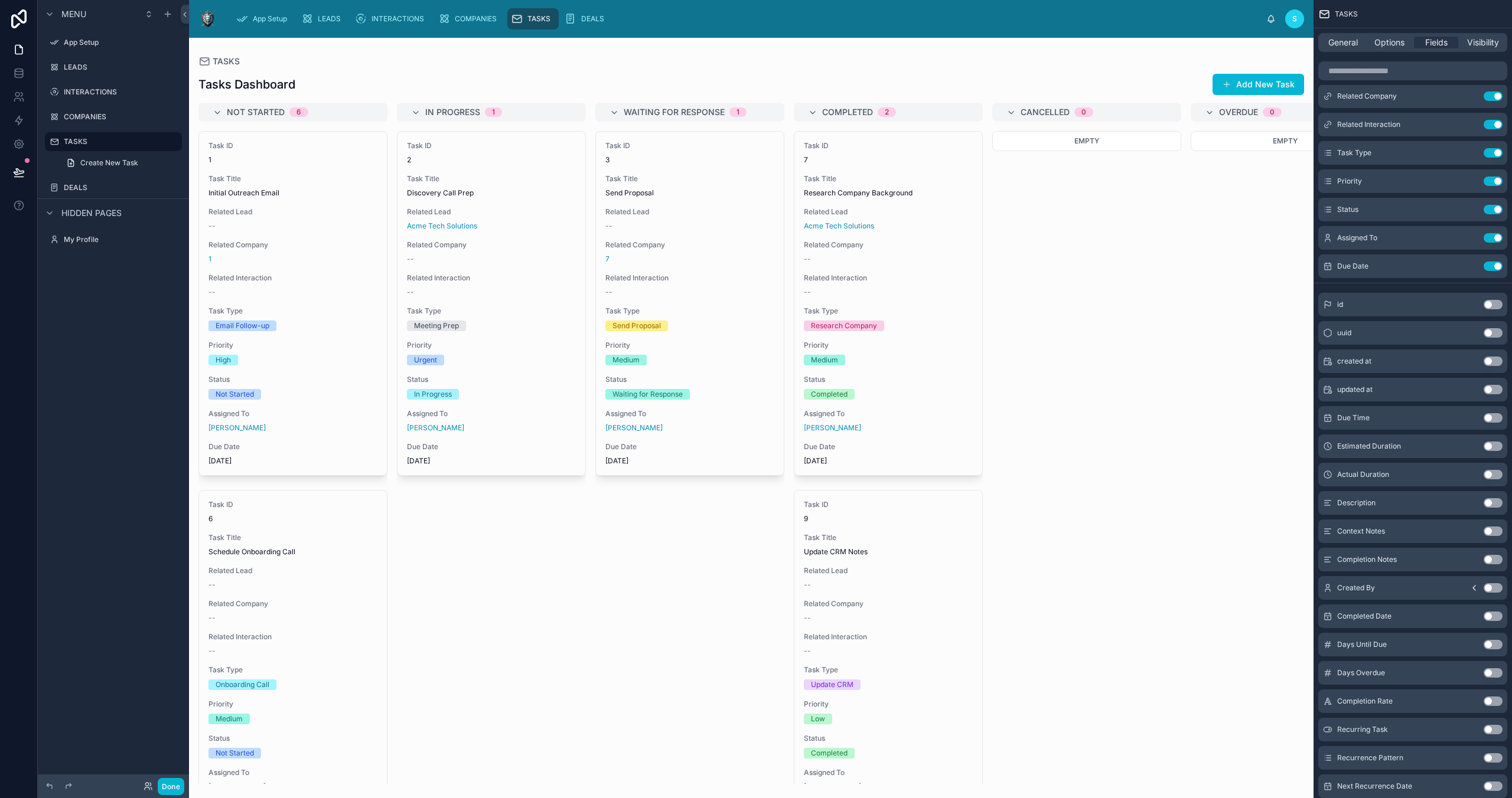
click at [1487, 360] on button "Use setting" at bounding box center [1493, 360] width 19 height 9
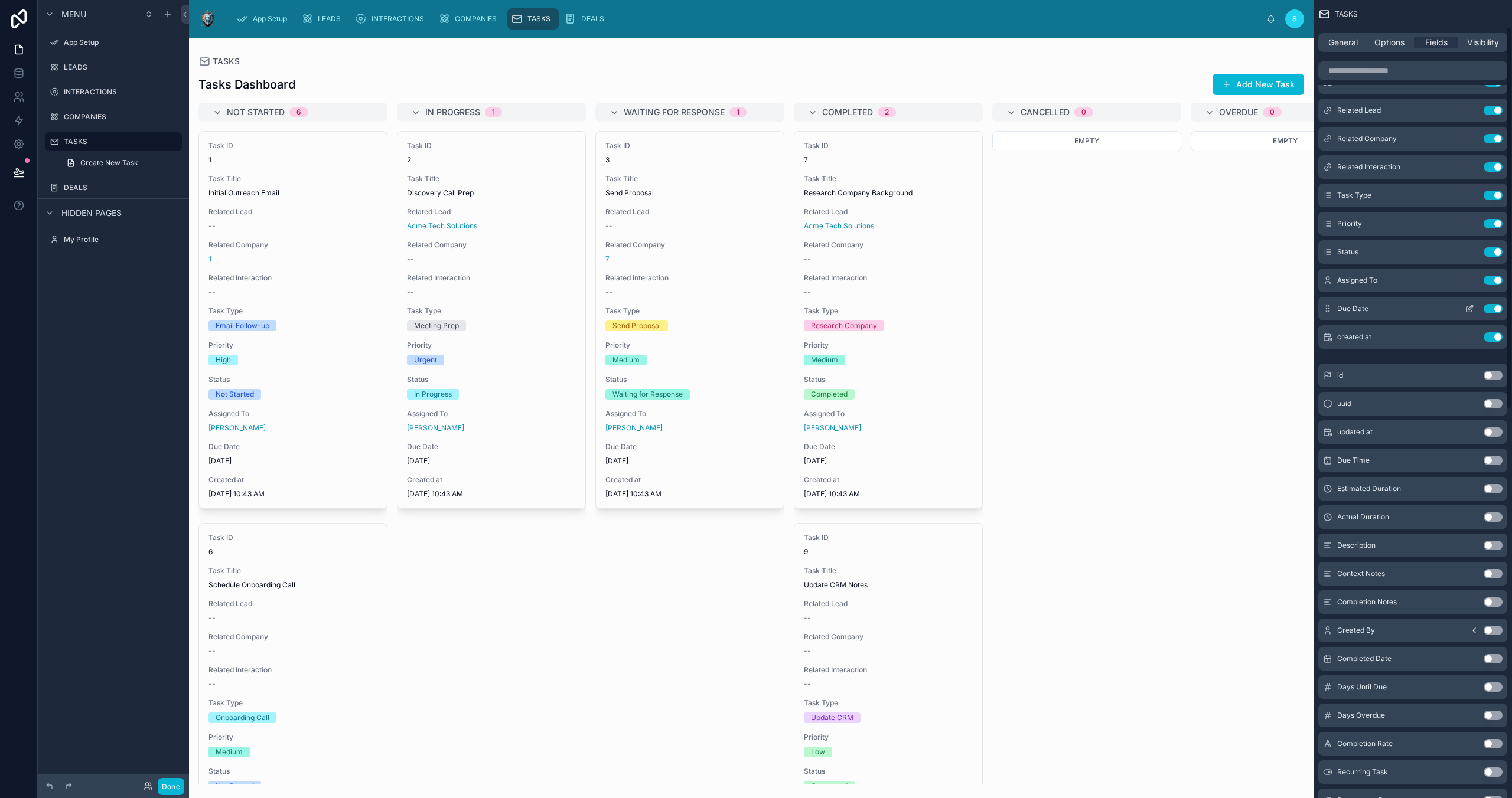
scroll to position [74, 0]
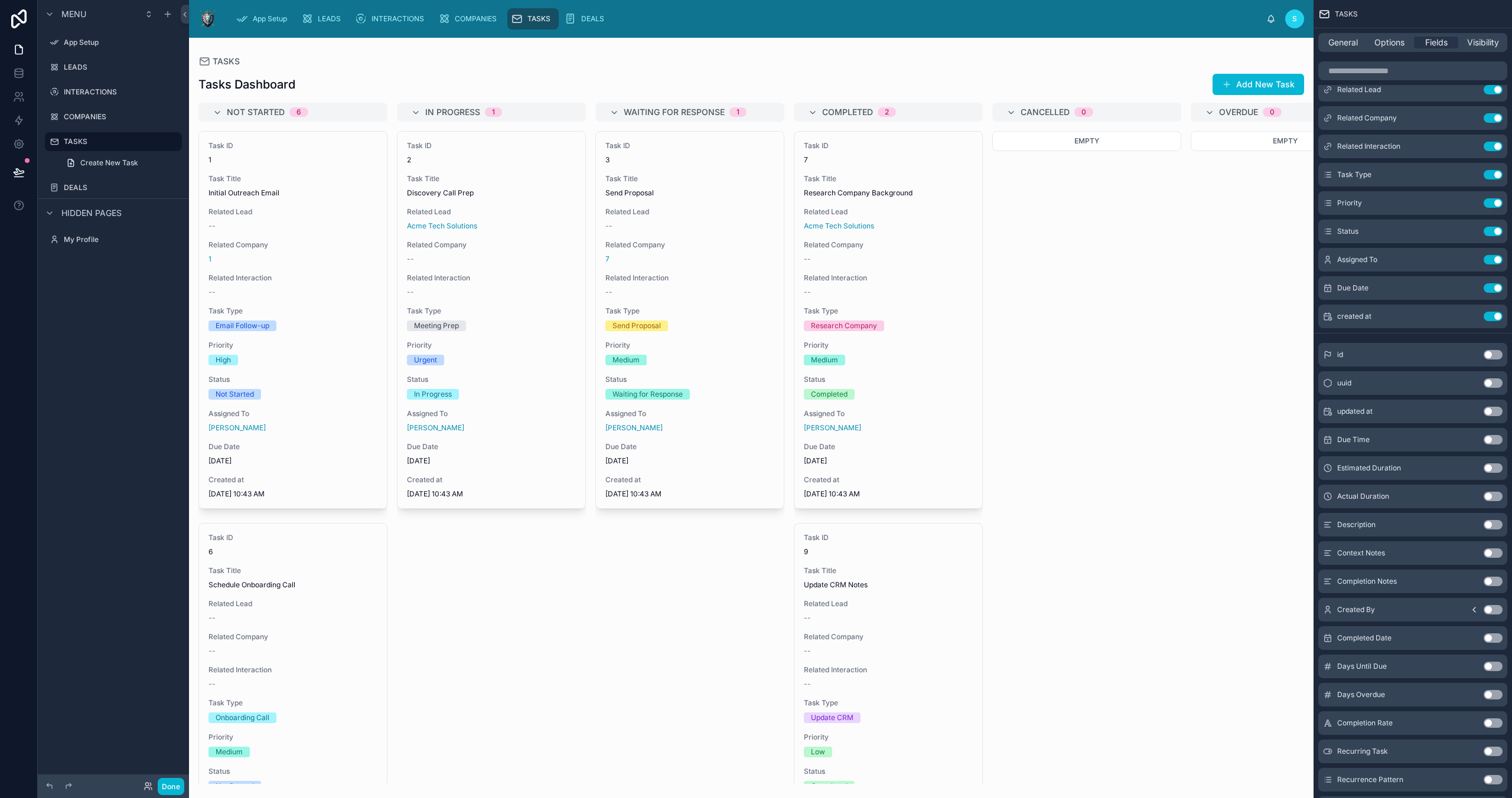
click at [1488, 408] on button "Use setting" at bounding box center [1493, 411] width 19 height 9
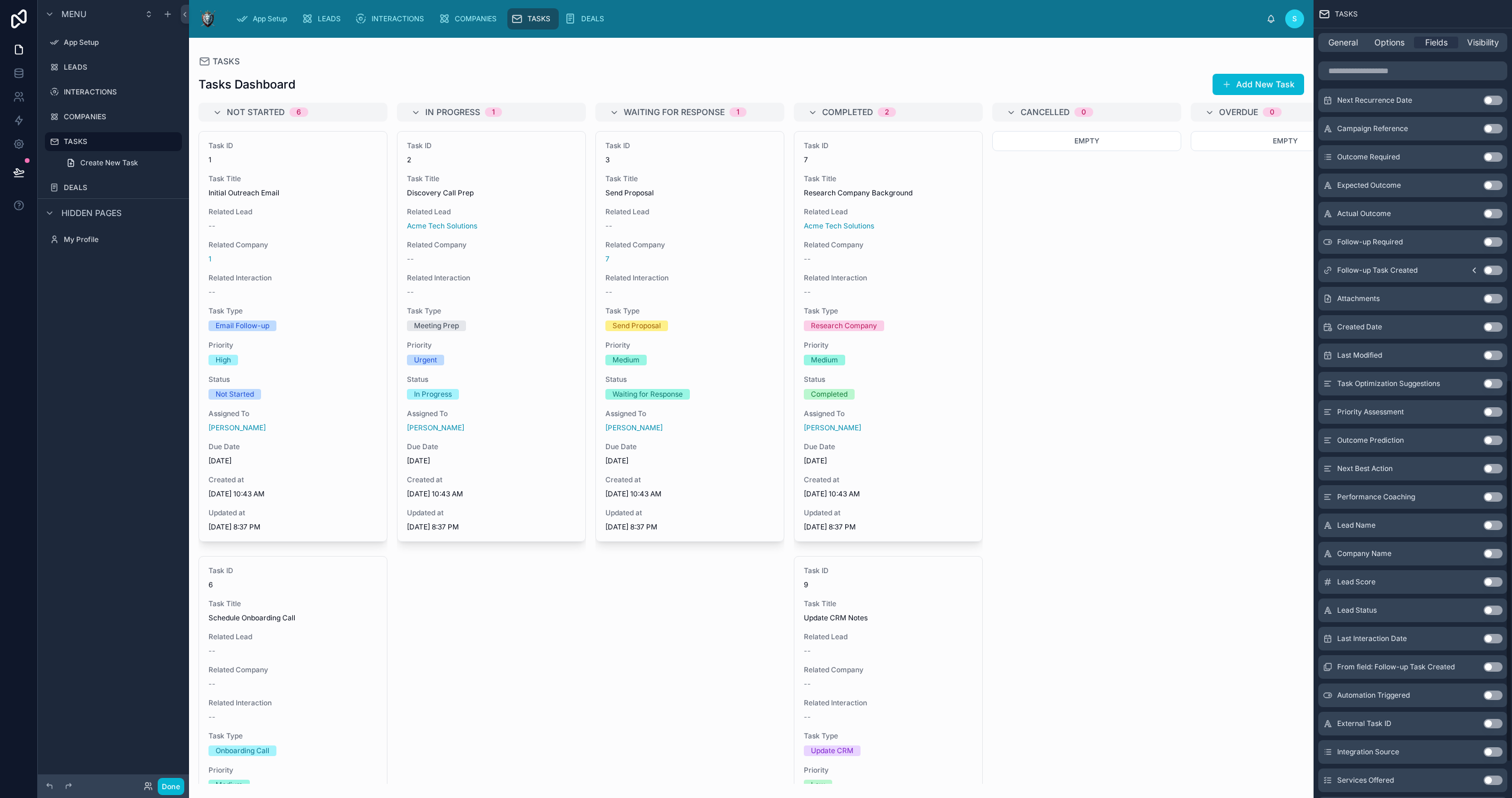
scroll to position [809, 0]
click at [1328, 527] on icon "scrollable content" at bounding box center [1327, 526] width 9 height 9
drag, startPoint x: 1326, startPoint y: 526, endPoint x: 1330, endPoint y: 468, distance: 58.1
click at [1330, 468] on div "id Use setting uuid Use setting Due Time Use setting Estimated Duration Use set…" at bounding box center [1412, 226] width 199 height 1190
click at [1492, 526] on button "Use setting" at bounding box center [1493, 526] width 19 height 9
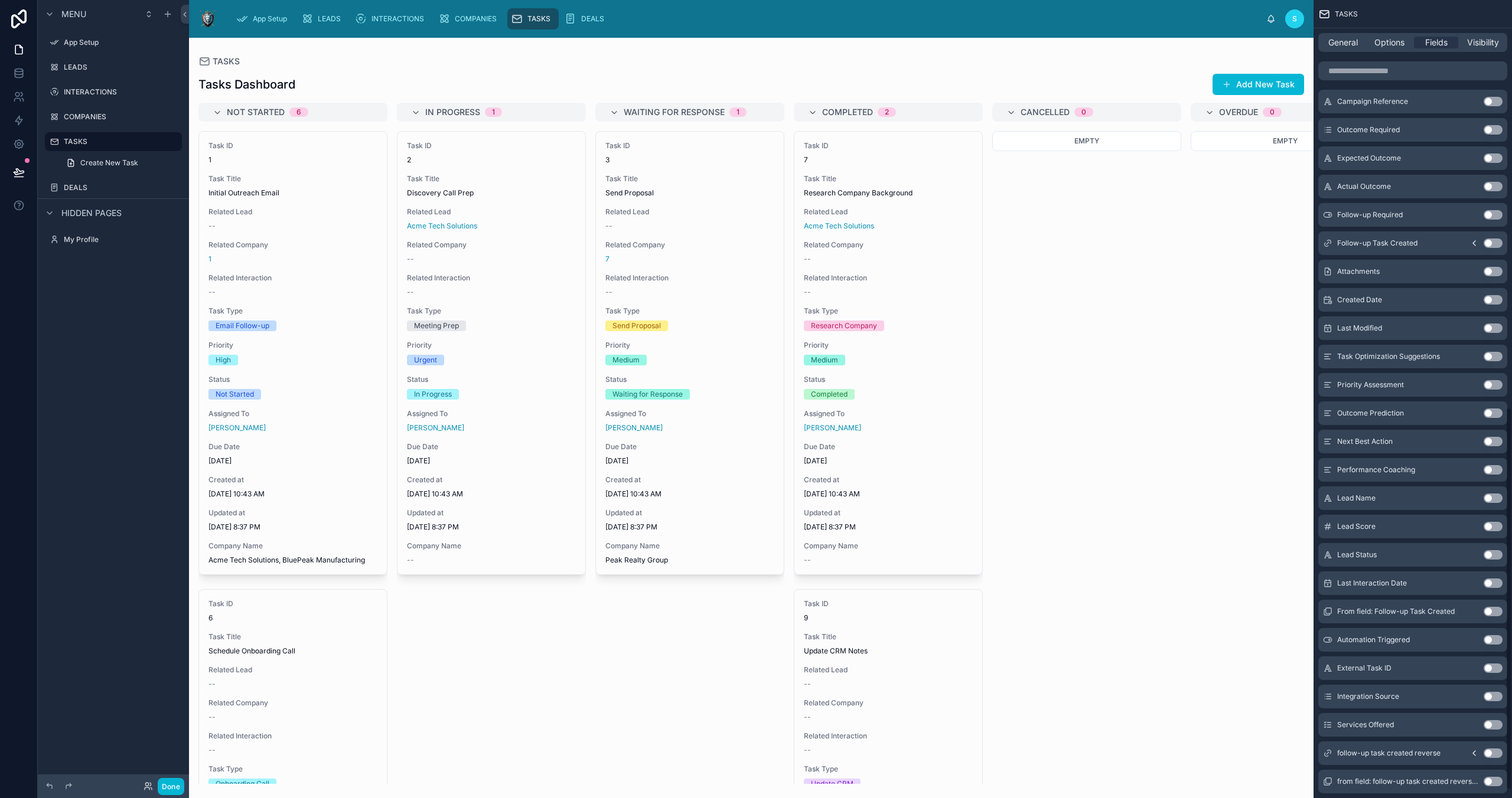
scroll to position [865, 0]
click at [1492, 271] on button "Use setting" at bounding box center [1493, 271] width 19 height 9
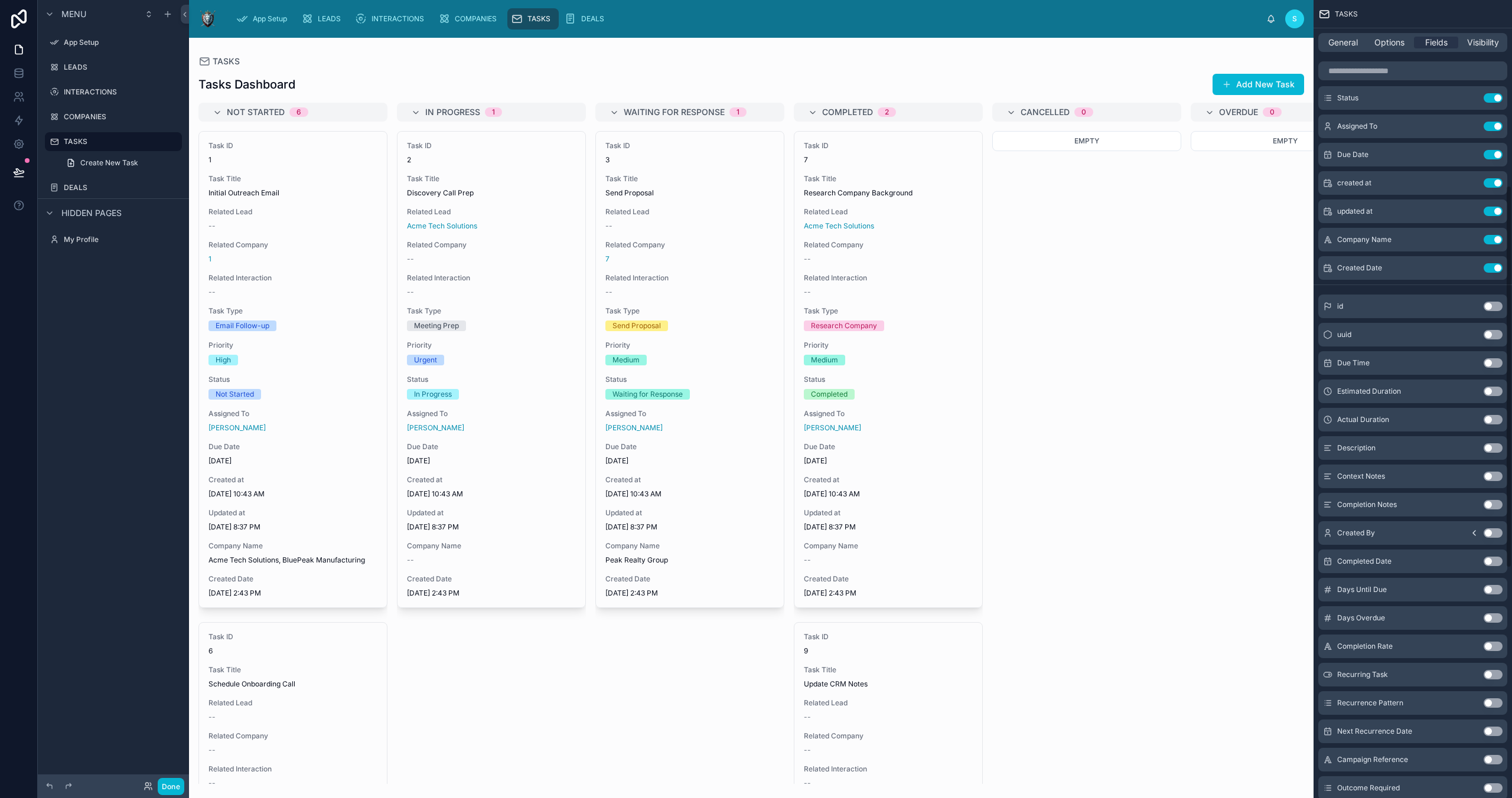
scroll to position [0, 0]
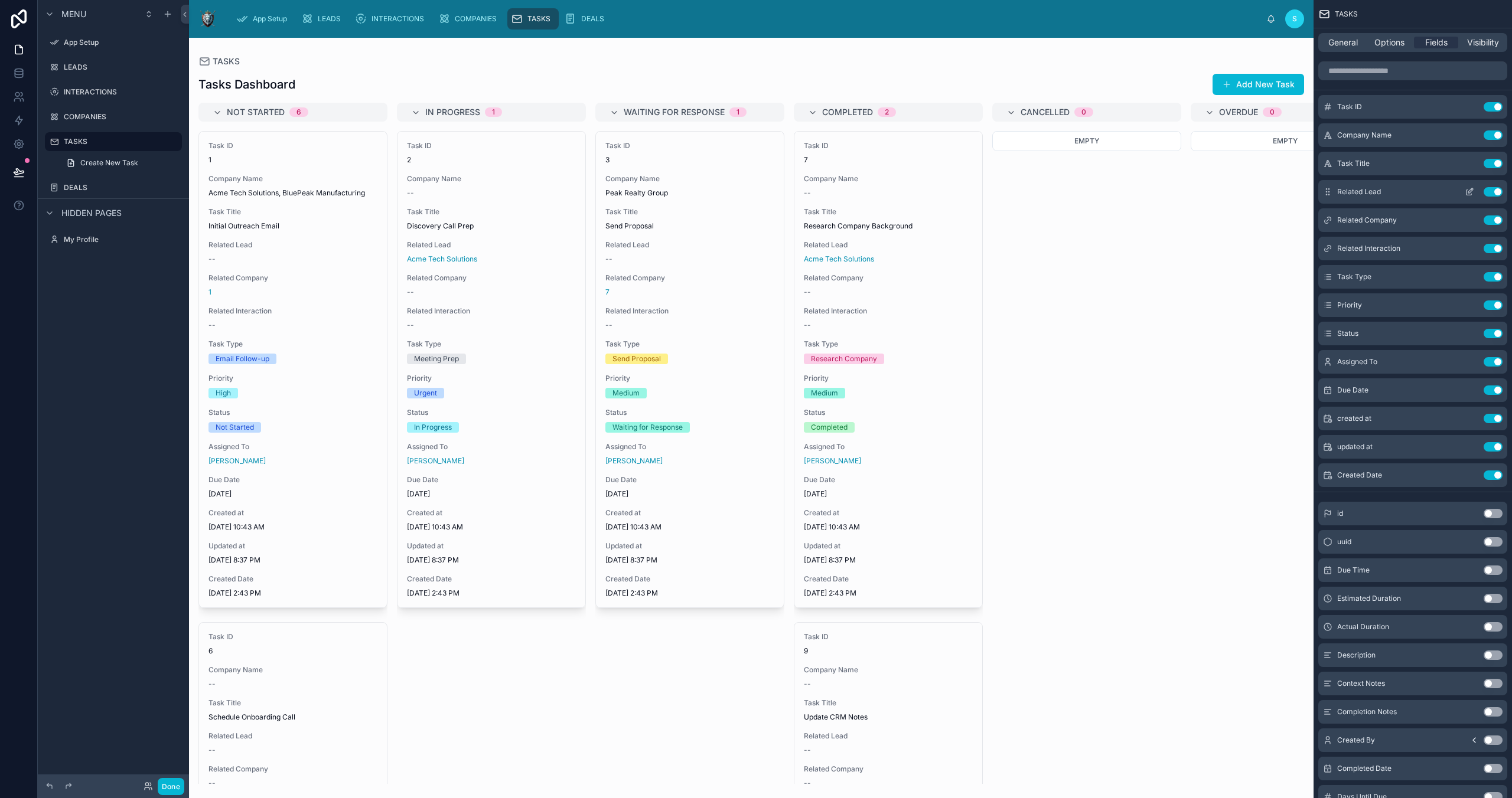
click at [1495, 191] on button "Use setting" at bounding box center [1493, 191] width 19 height 9
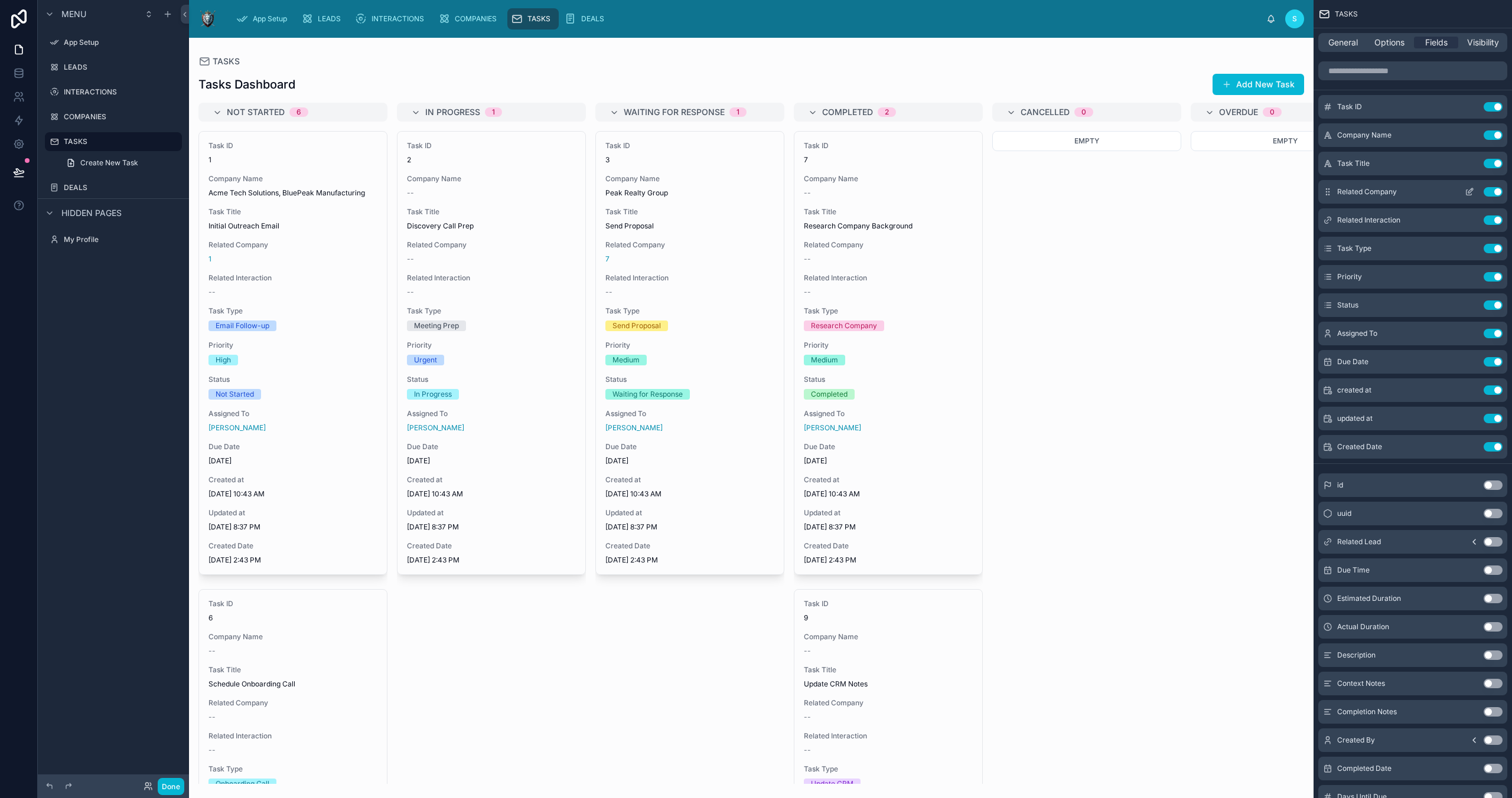
click at [1494, 187] on button "Use setting" at bounding box center [1493, 191] width 19 height 9
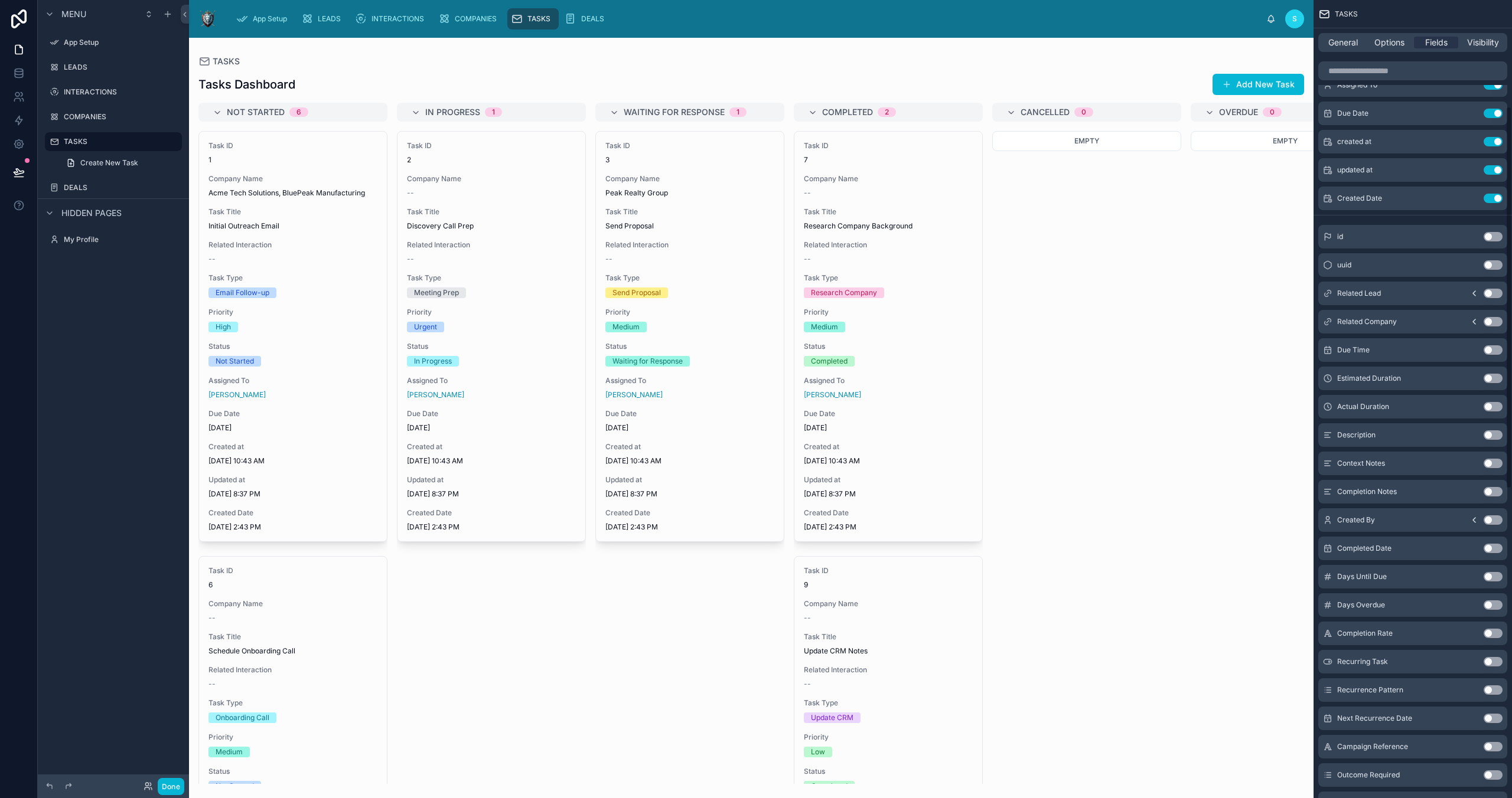
scroll to position [222, 0]
drag, startPoint x: 1328, startPoint y: 520, endPoint x: 1323, endPoint y: 487, distance: 33.4
drag, startPoint x: 1324, startPoint y: 518, endPoint x: 1318, endPoint y: 465, distance: 53.3
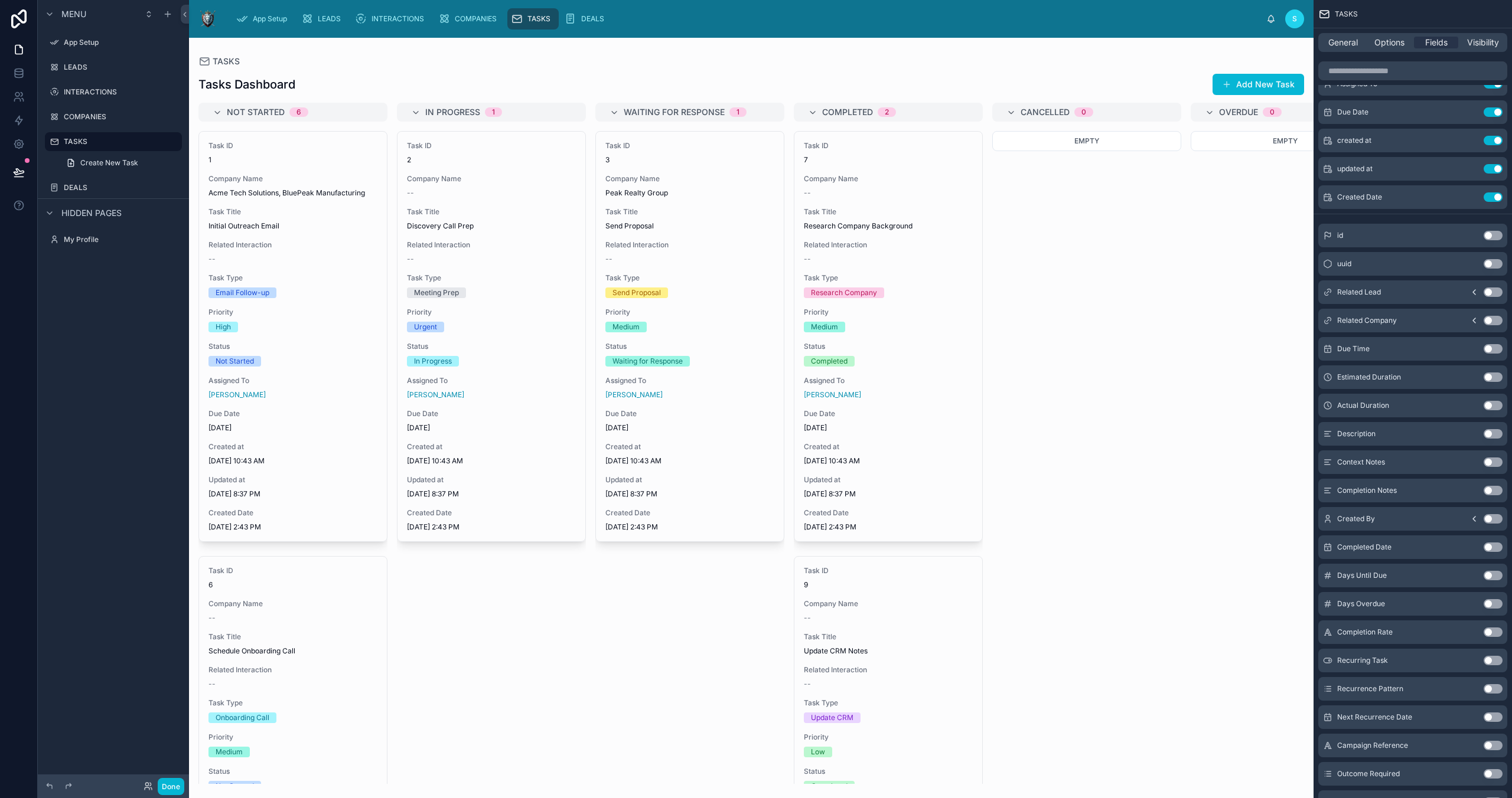
click at [1493, 515] on button "Use setting" at bounding box center [1493, 518] width 19 height 9
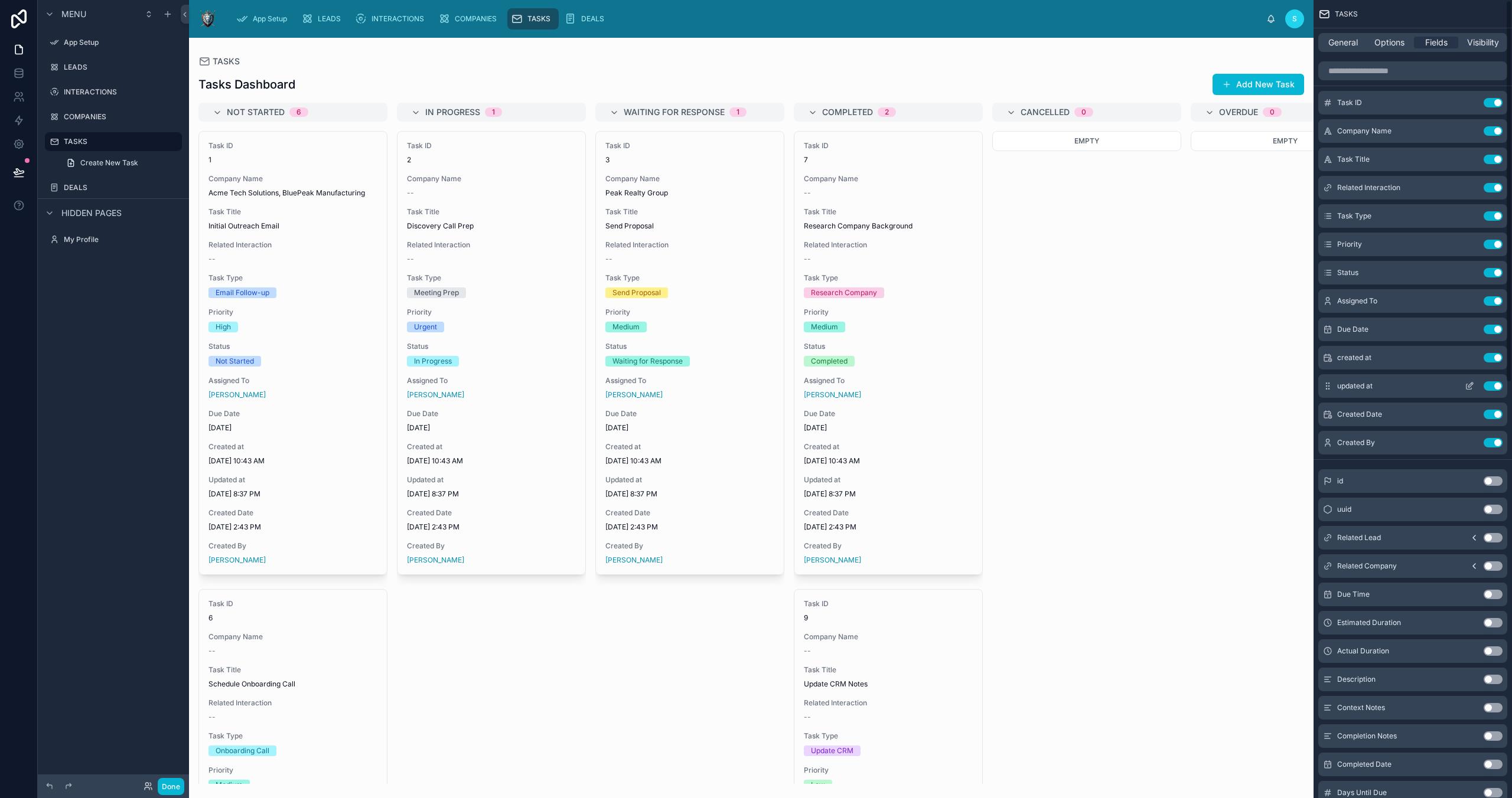
scroll to position [0, 0]
click at [1328, 304] on icon "scrollable content" at bounding box center [1328, 304] width 1 height 1
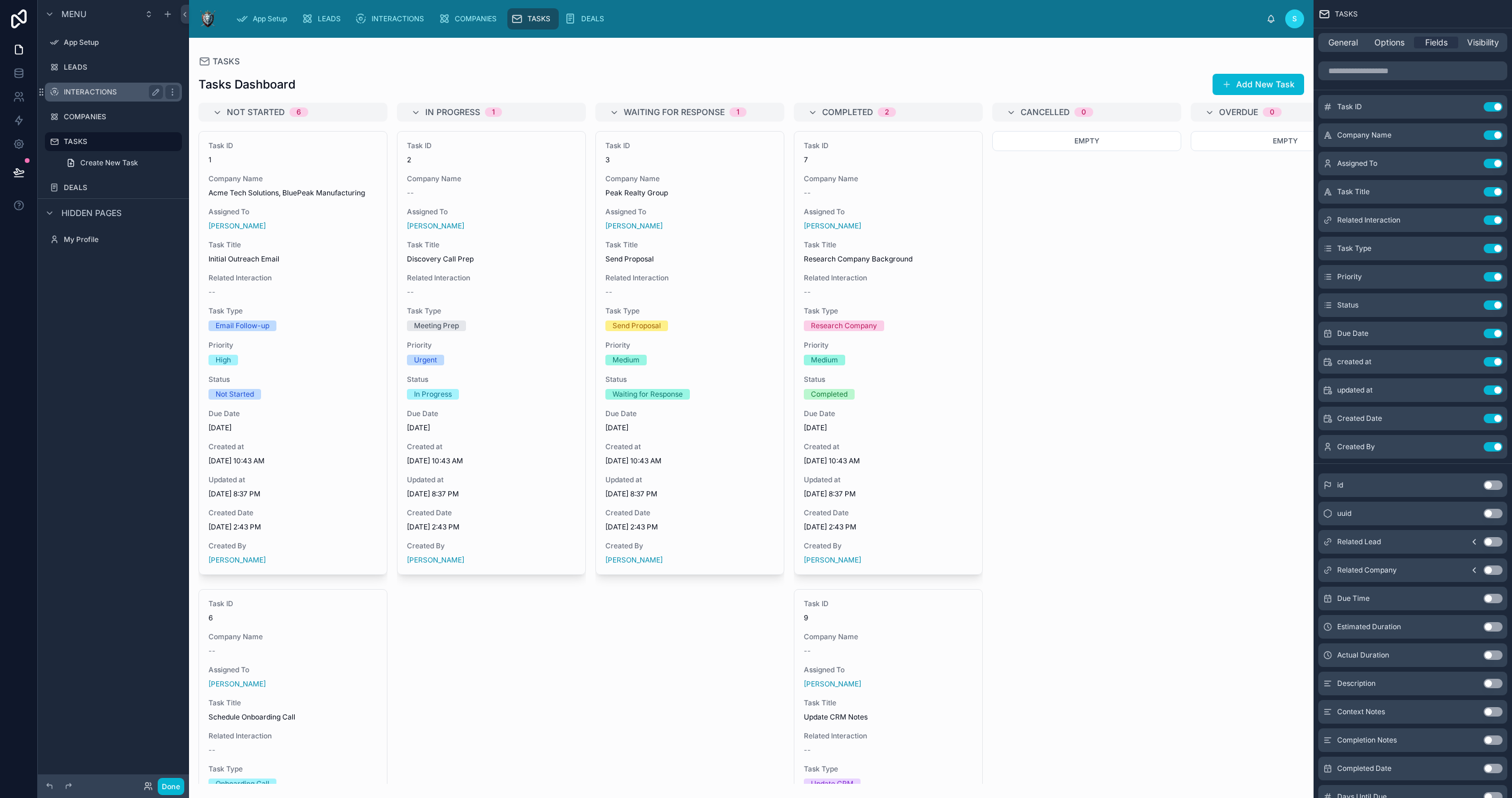
click at [95, 94] on label "INTERACTIONS" at bounding box center [111, 92] width 95 height 9
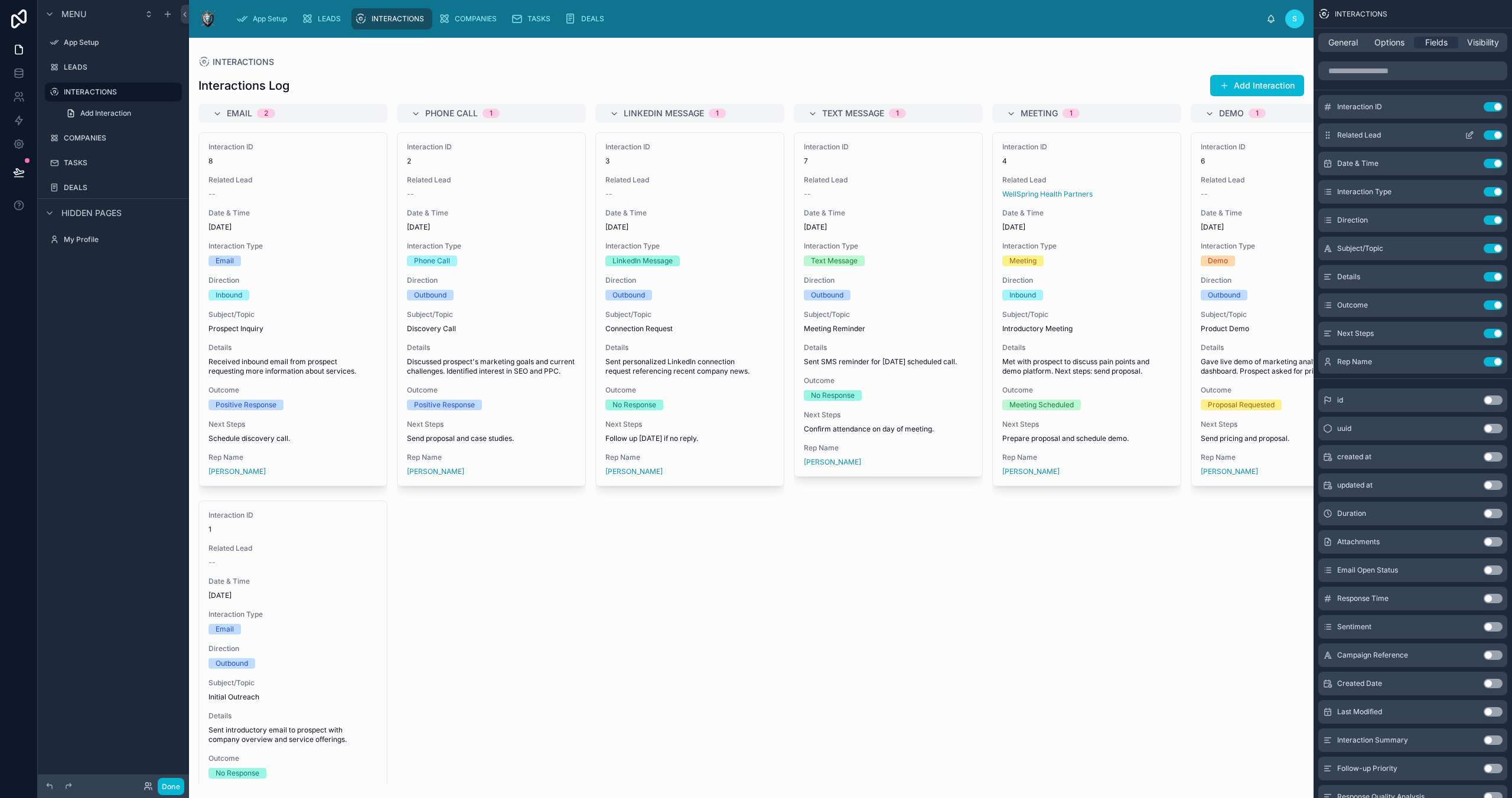
click at [1492, 133] on button "Use setting" at bounding box center [1493, 135] width 19 height 9
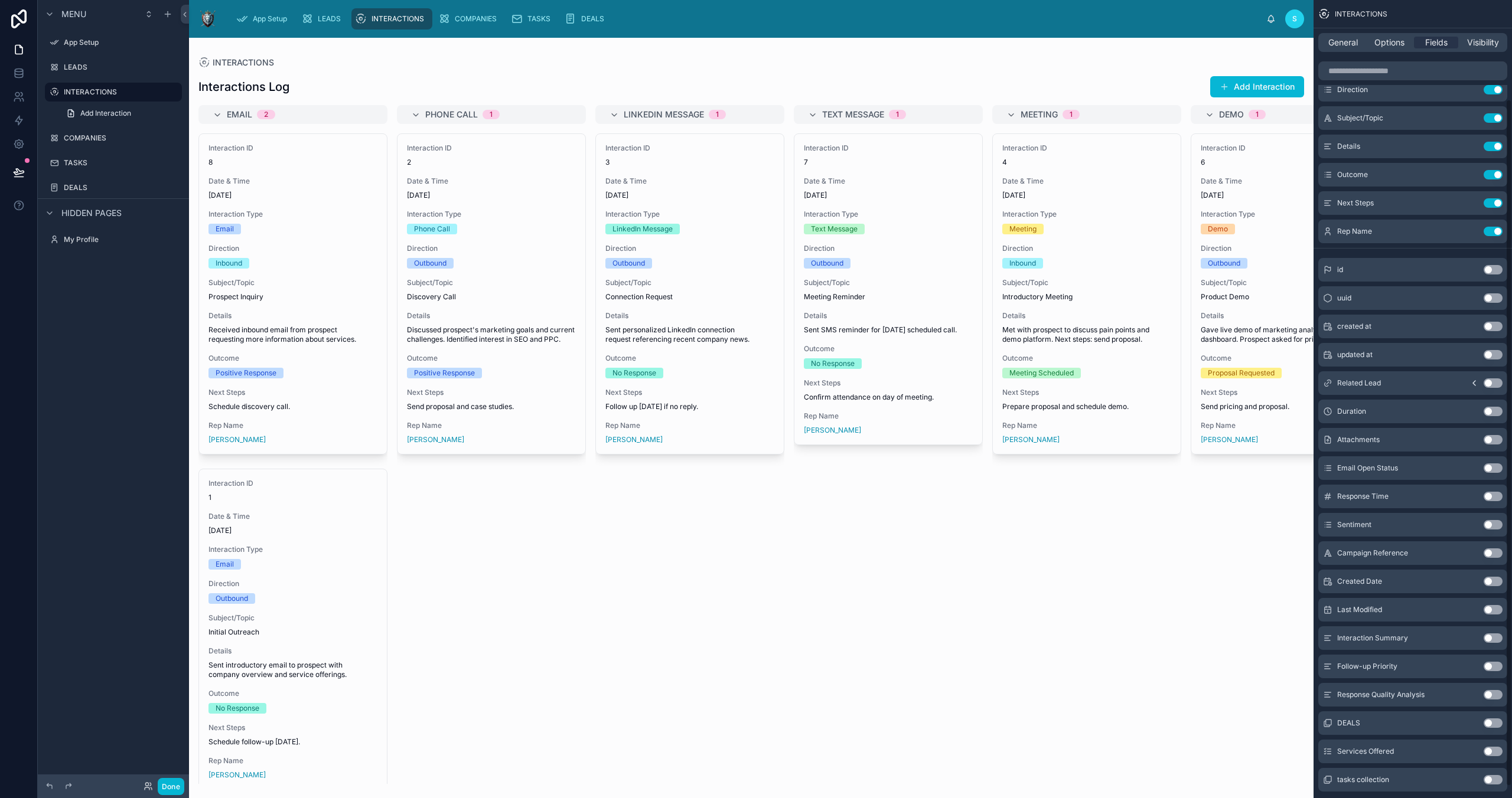
scroll to position [129, 0]
click at [1487, 696] on button "Use setting" at bounding box center [1493, 696] width 19 height 9
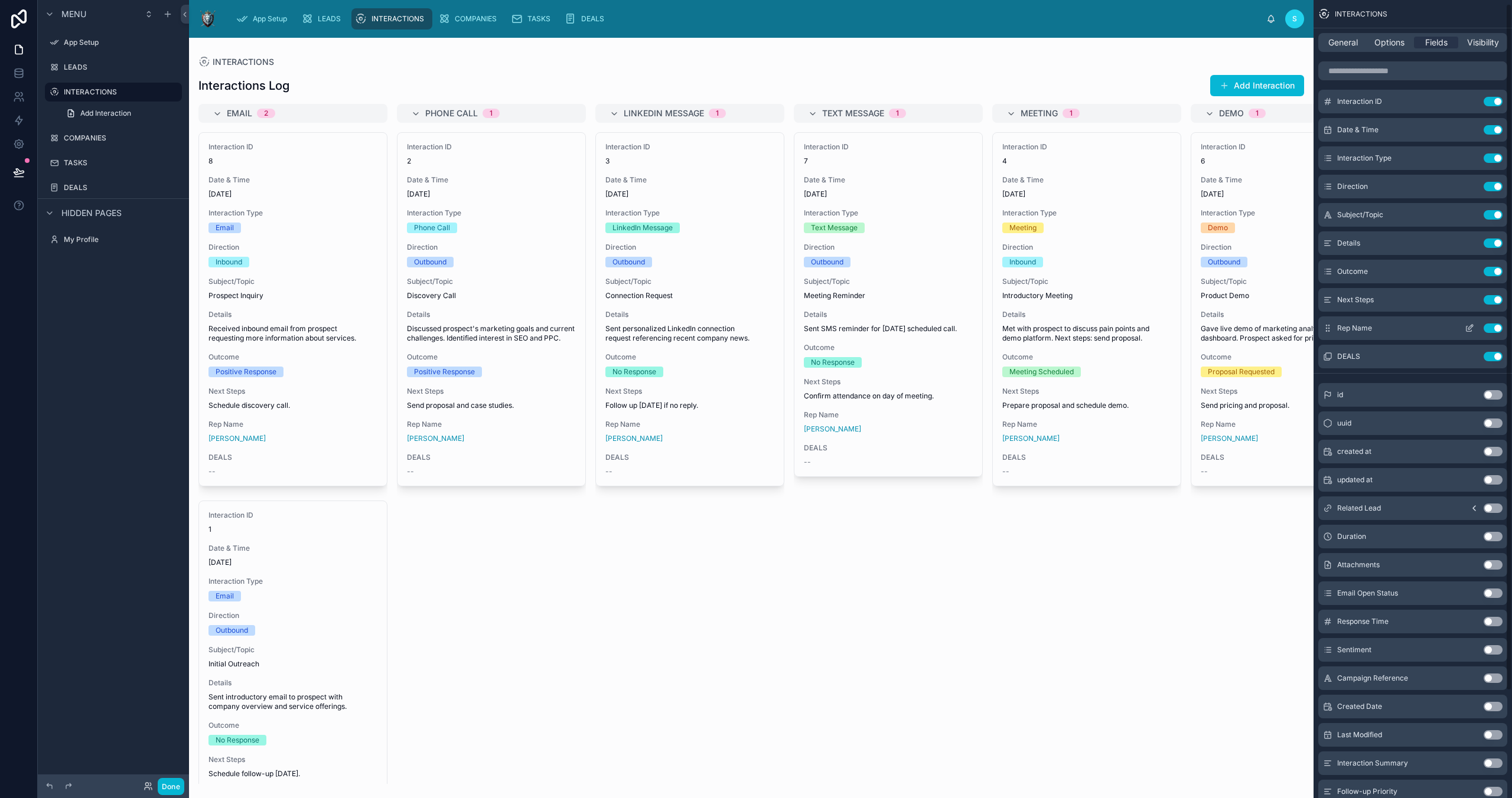
scroll to position [0, 0]
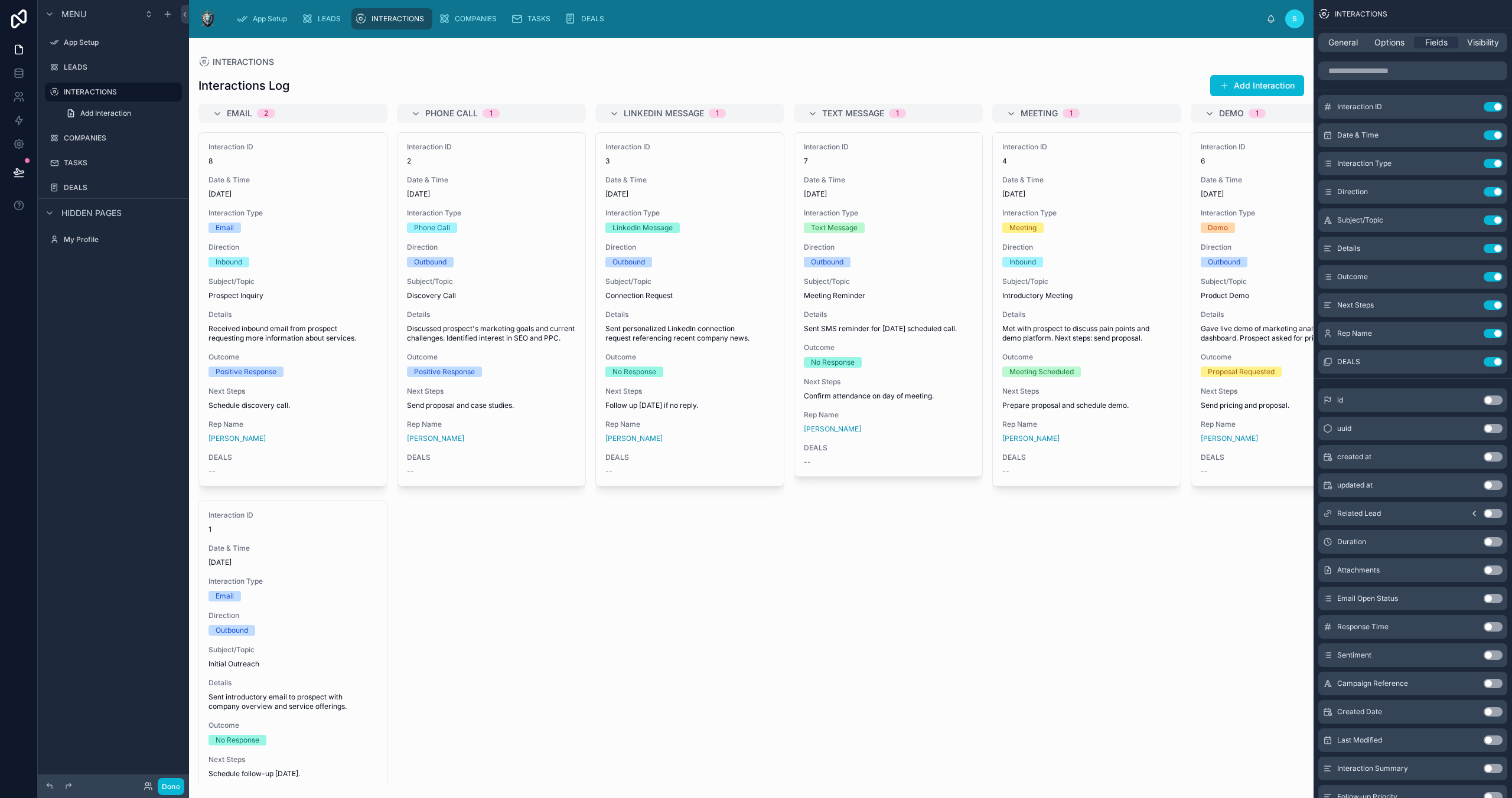
click at [1490, 711] on button "Use setting" at bounding box center [1493, 711] width 19 height 9
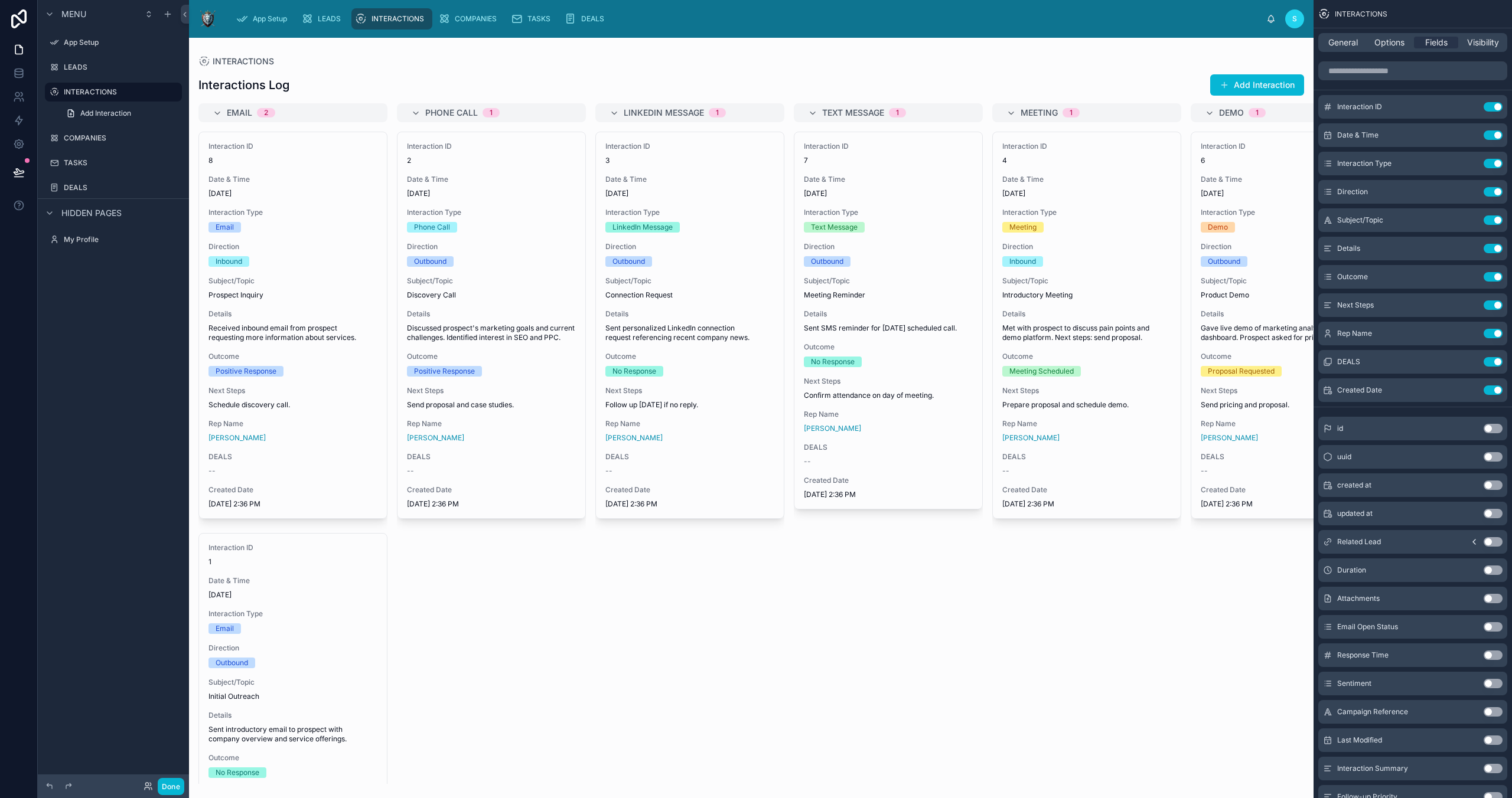
click at [1488, 738] on button "Use setting" at bounding box center [1493, 740] width 19 height 9
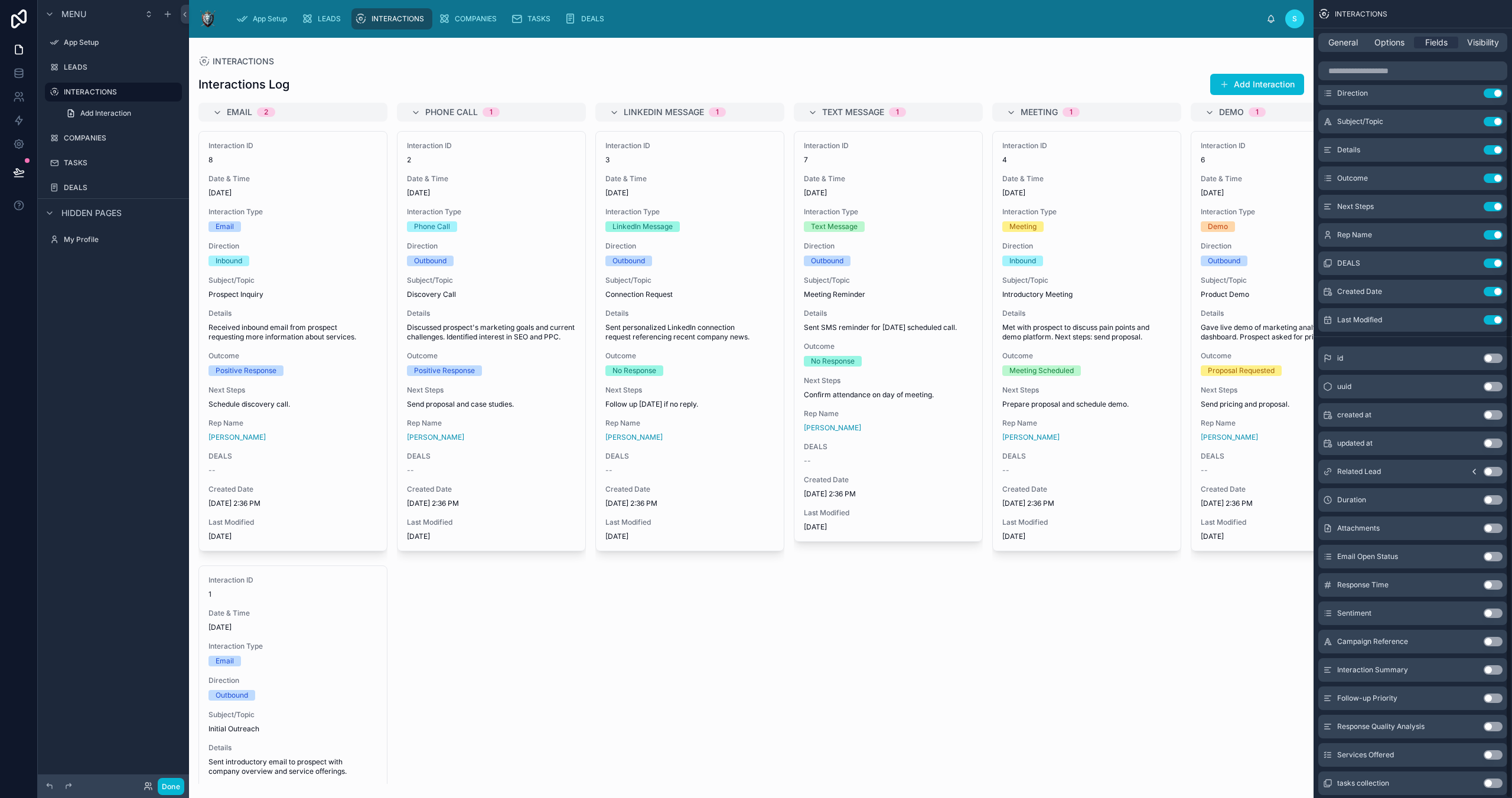
scroll to position [129, 0]
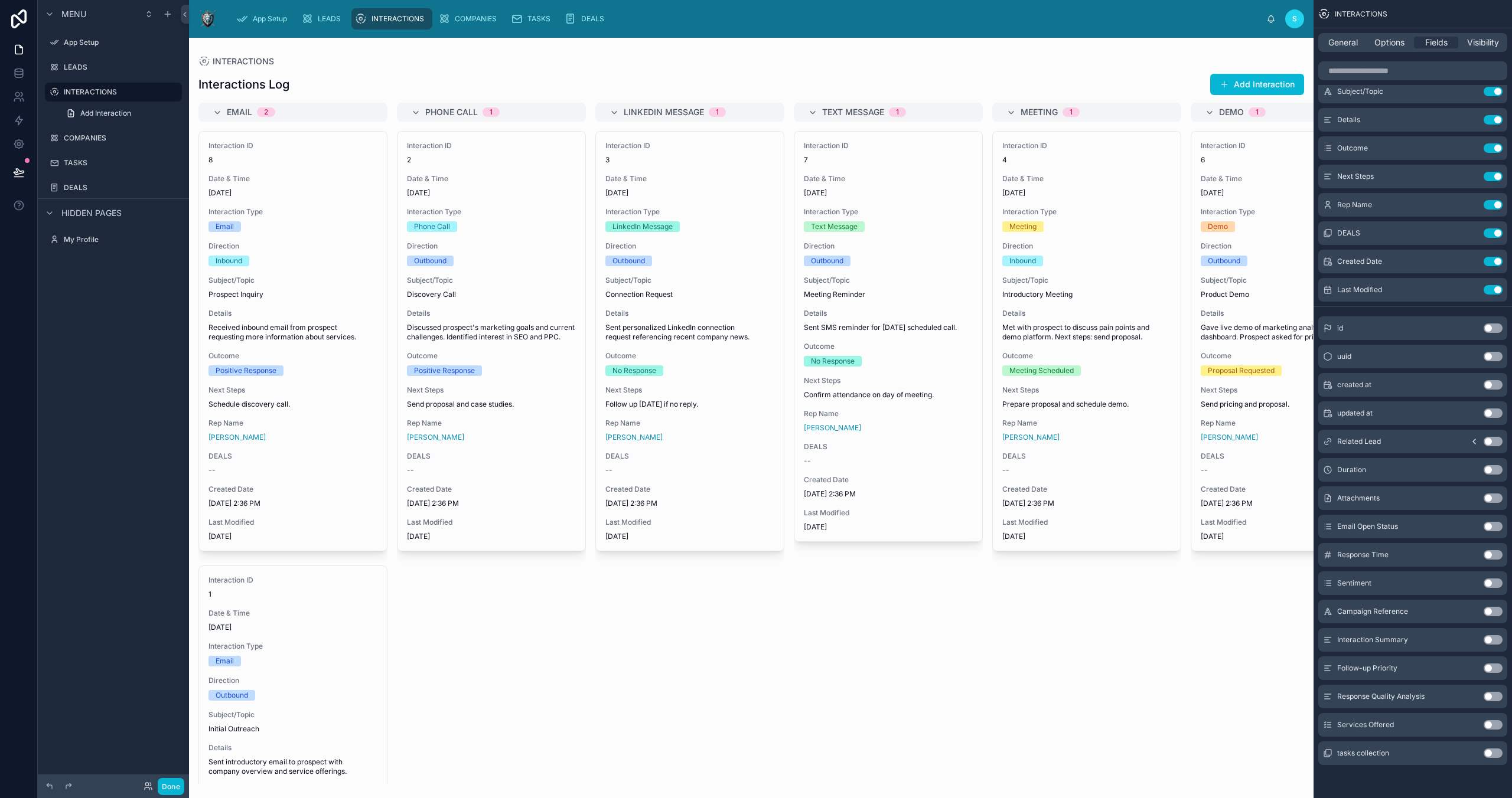
click at [1489, 382] on button "Use setting" at bounding box center [1493, 384] width 19 height 9
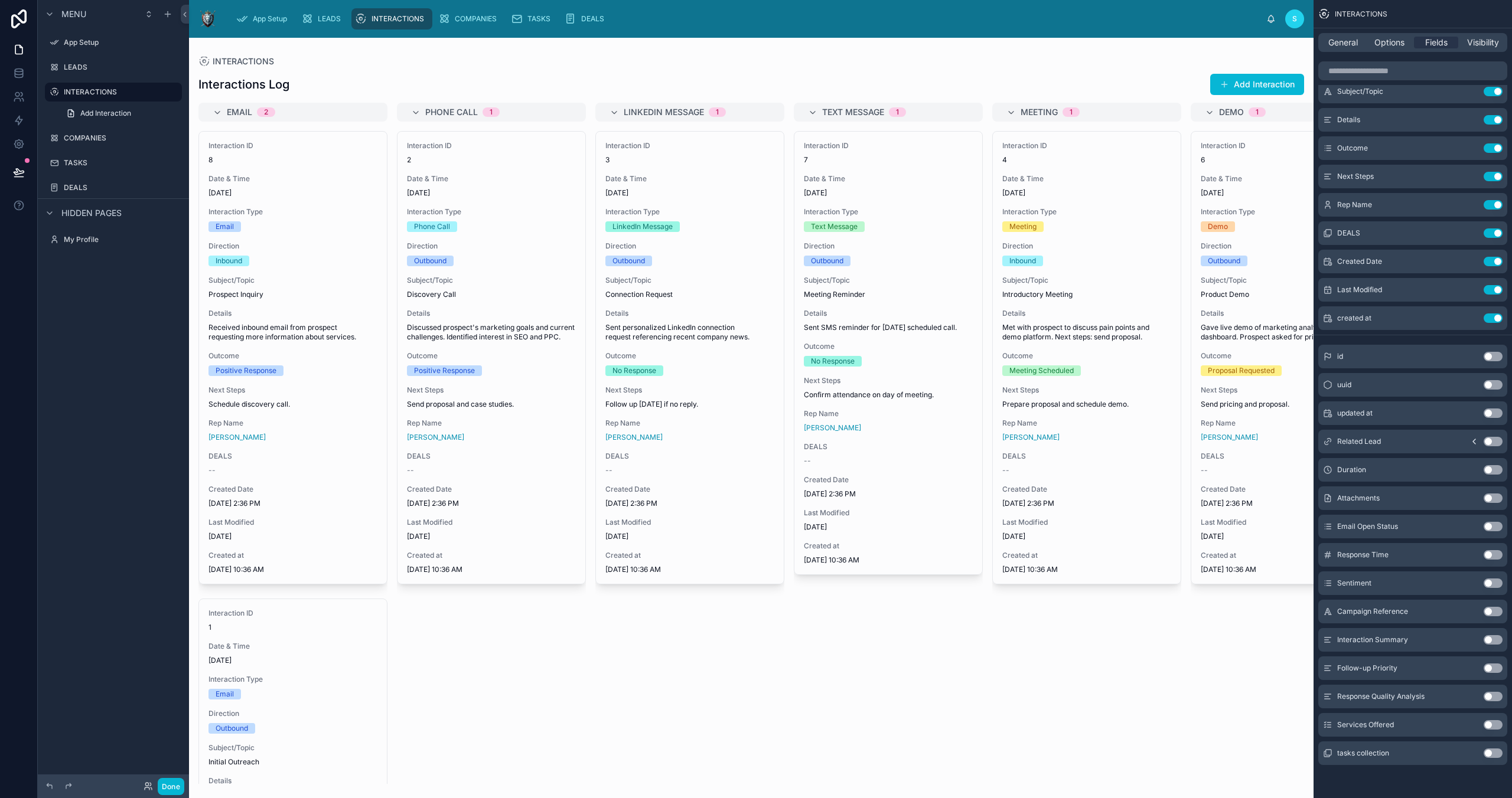
click at [1487, 410] on button "Use setting" at bounding box center [1493, 413] width 19 height 9
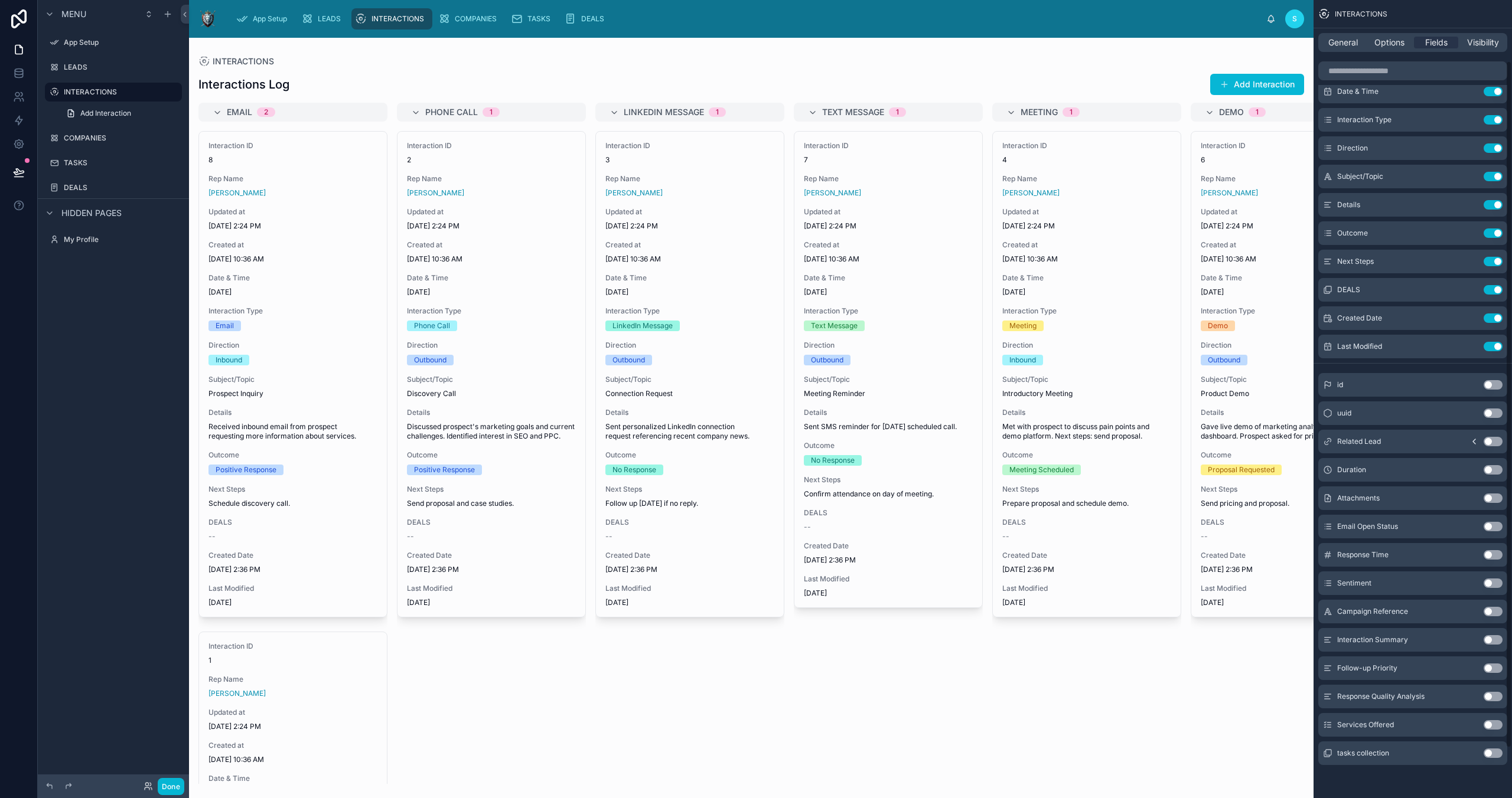
scroll to position [0, 0]
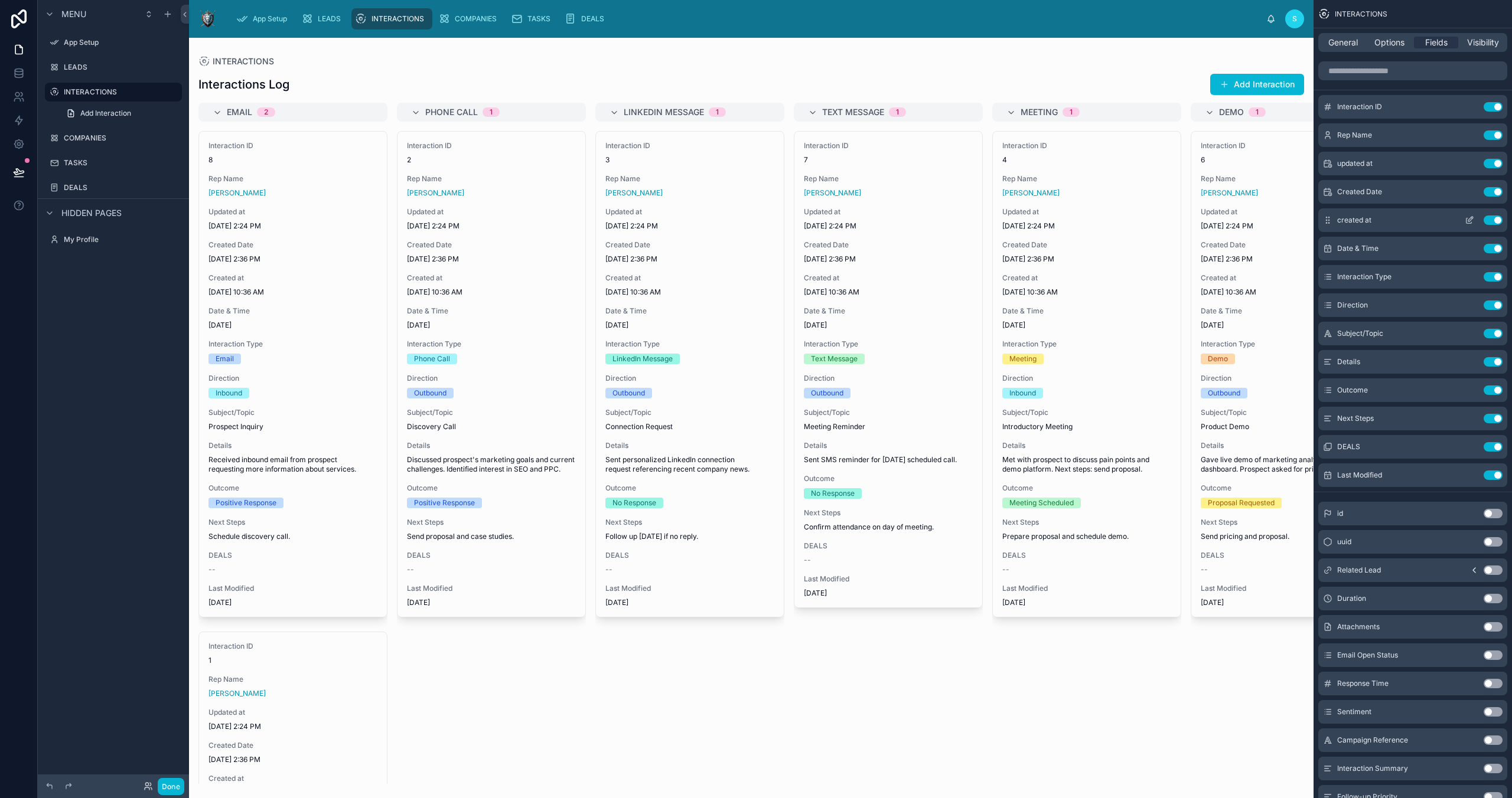
click at [1490, 219] on button "Use setting" at bounding box center [1493, 219] width 19 height 9
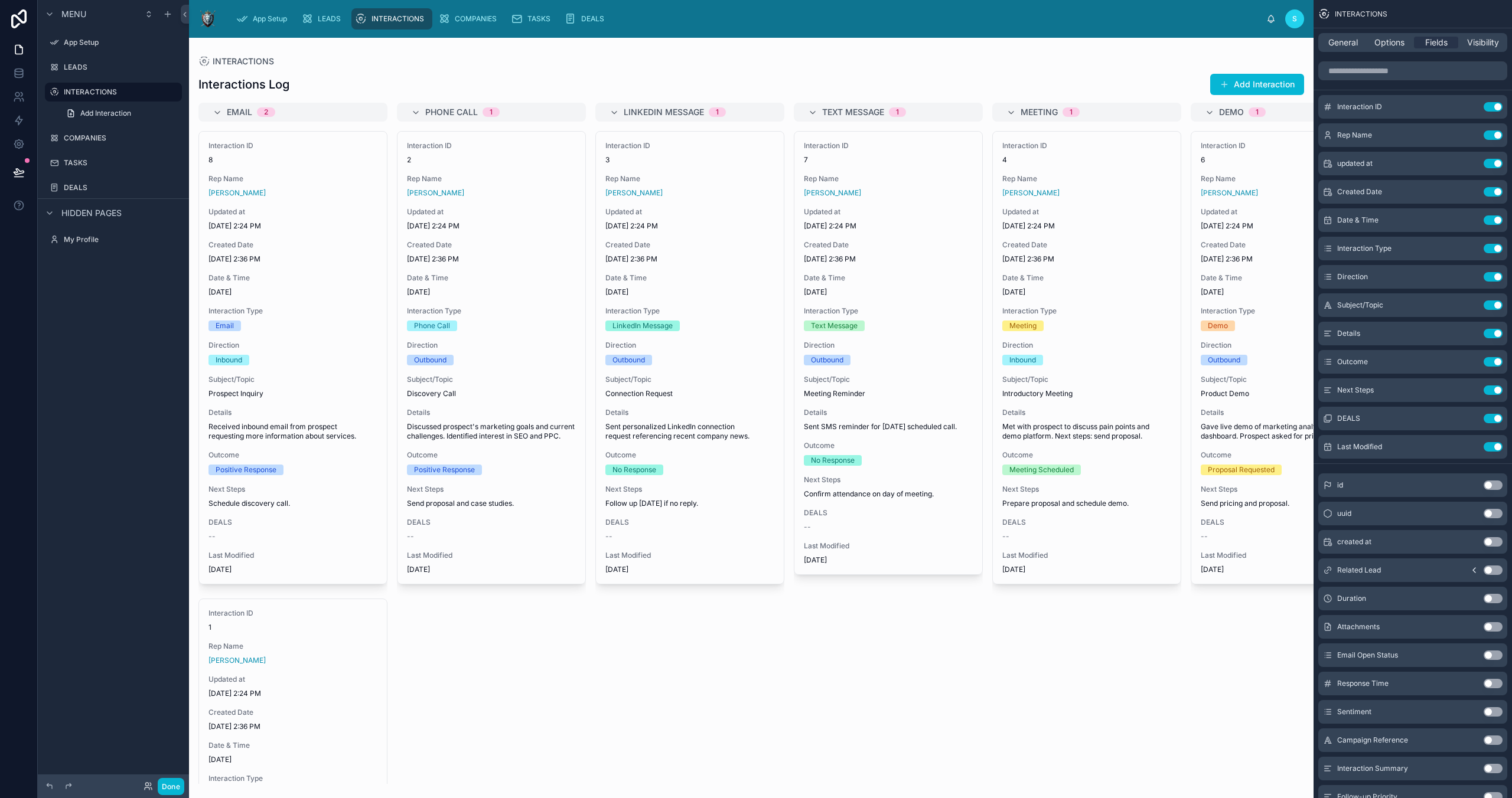
click at [1489, 543] on button "Use setting" at bounding box center [1493, 541] width 19 height 9
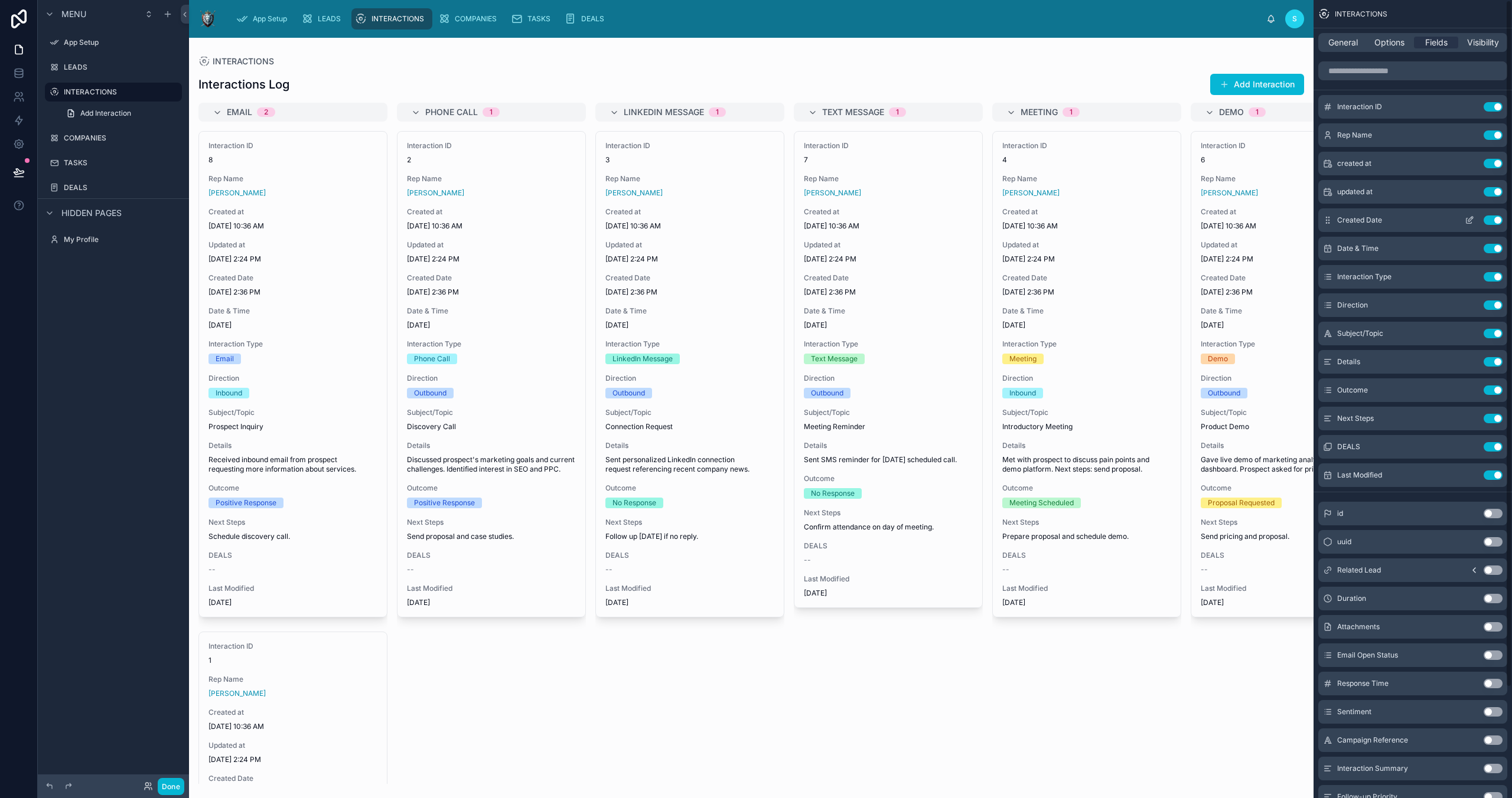
click at [1494, 219] on button "Use setting" at bounding box center [1493, 219] width 19 height 9
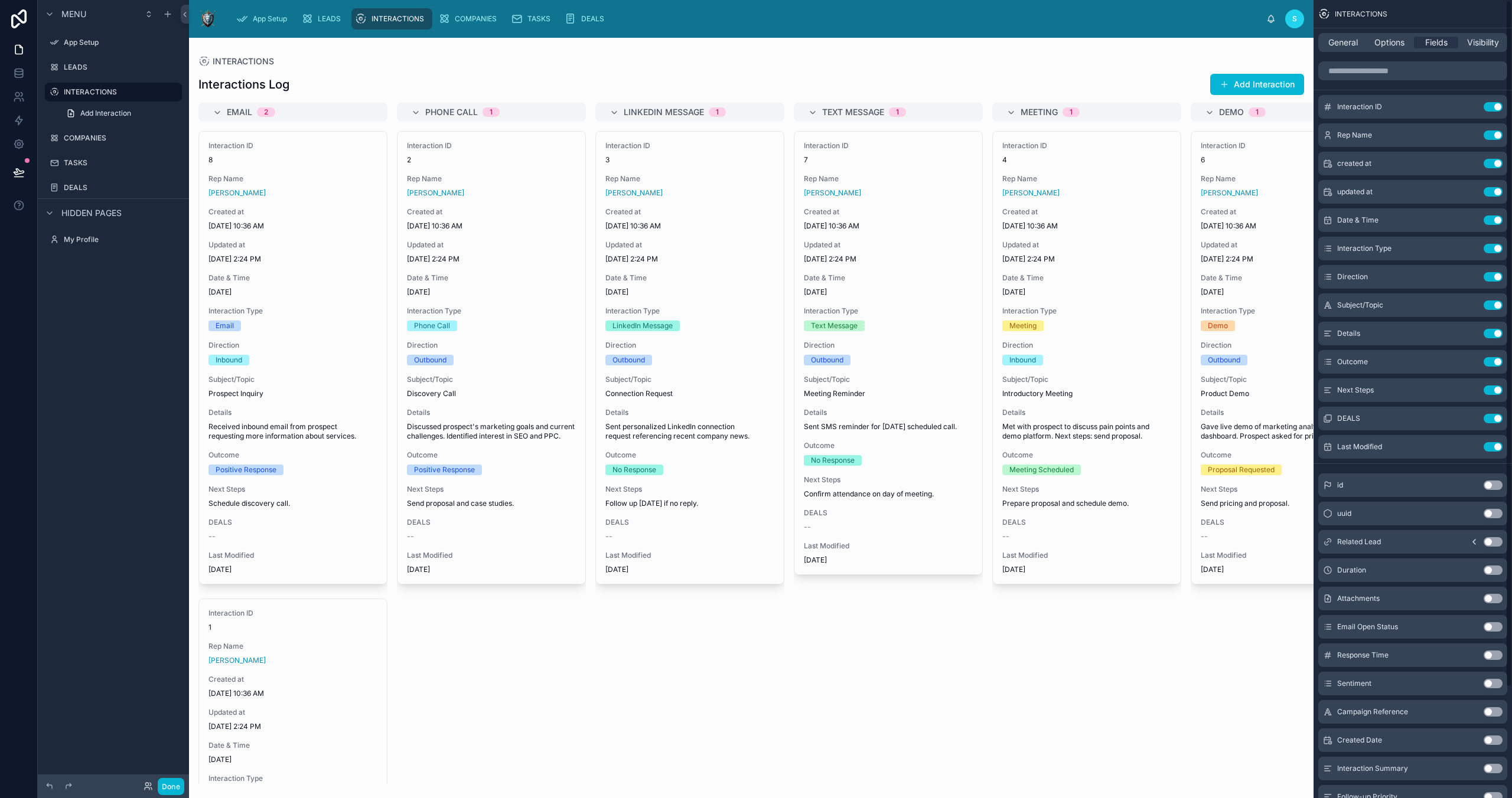
scroll to position [129, 0]
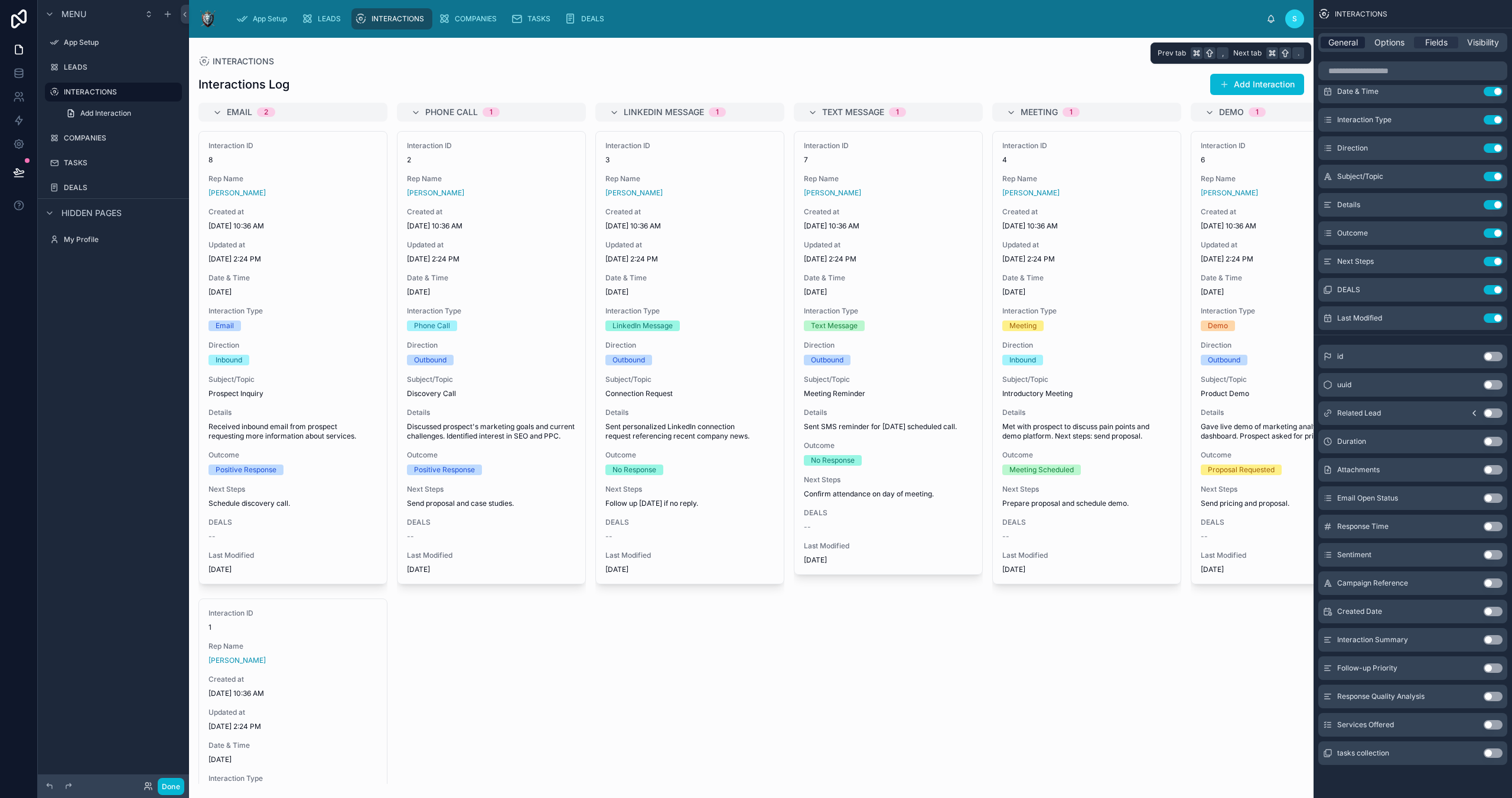
click at [1342, 39] on span "General" at bounding box center [1343, 42] width 29 height 12
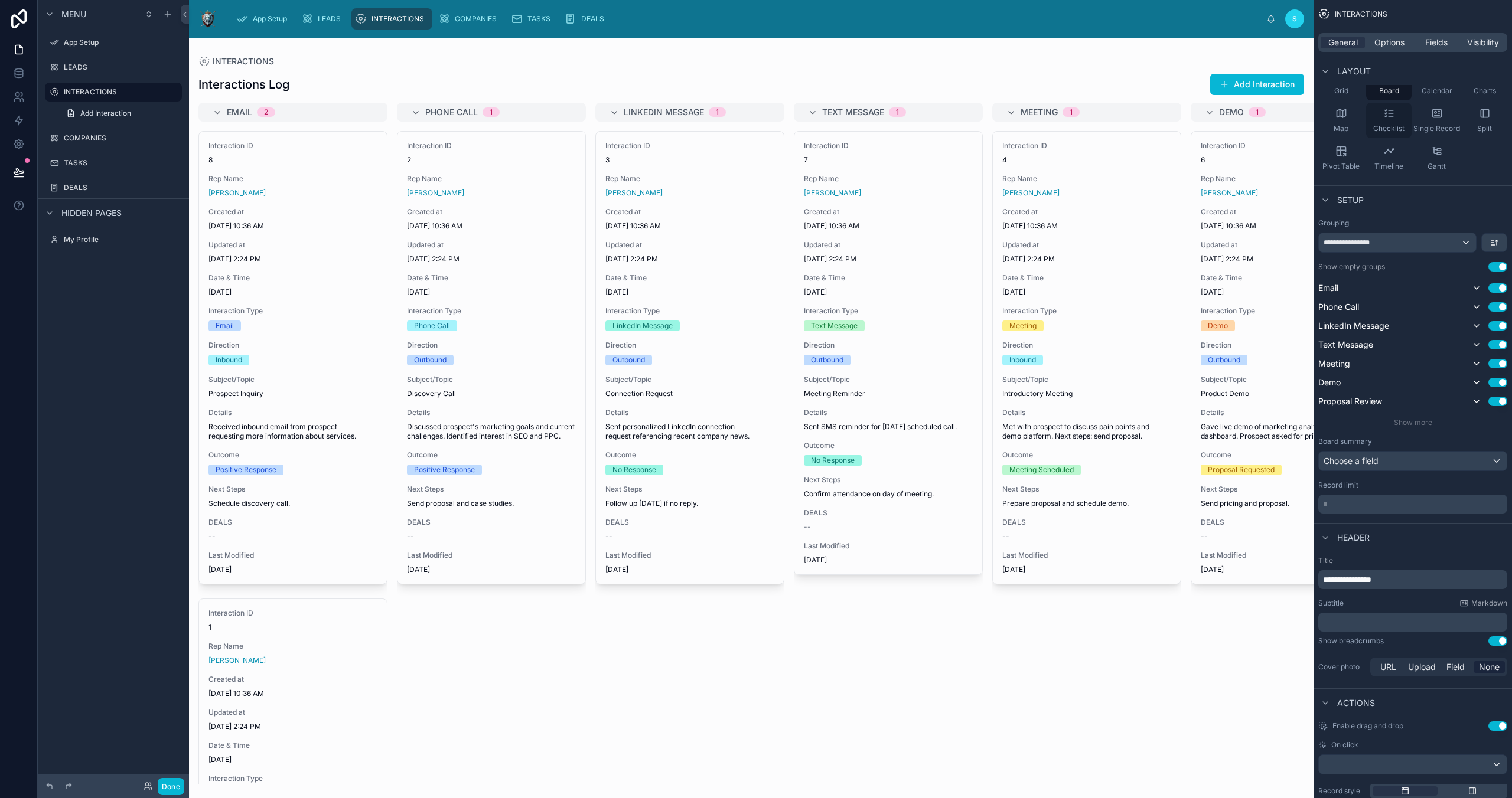
click at [1391, 114] on icon "scrollable content" at bounding box center [1389, 113] width 12 height 12
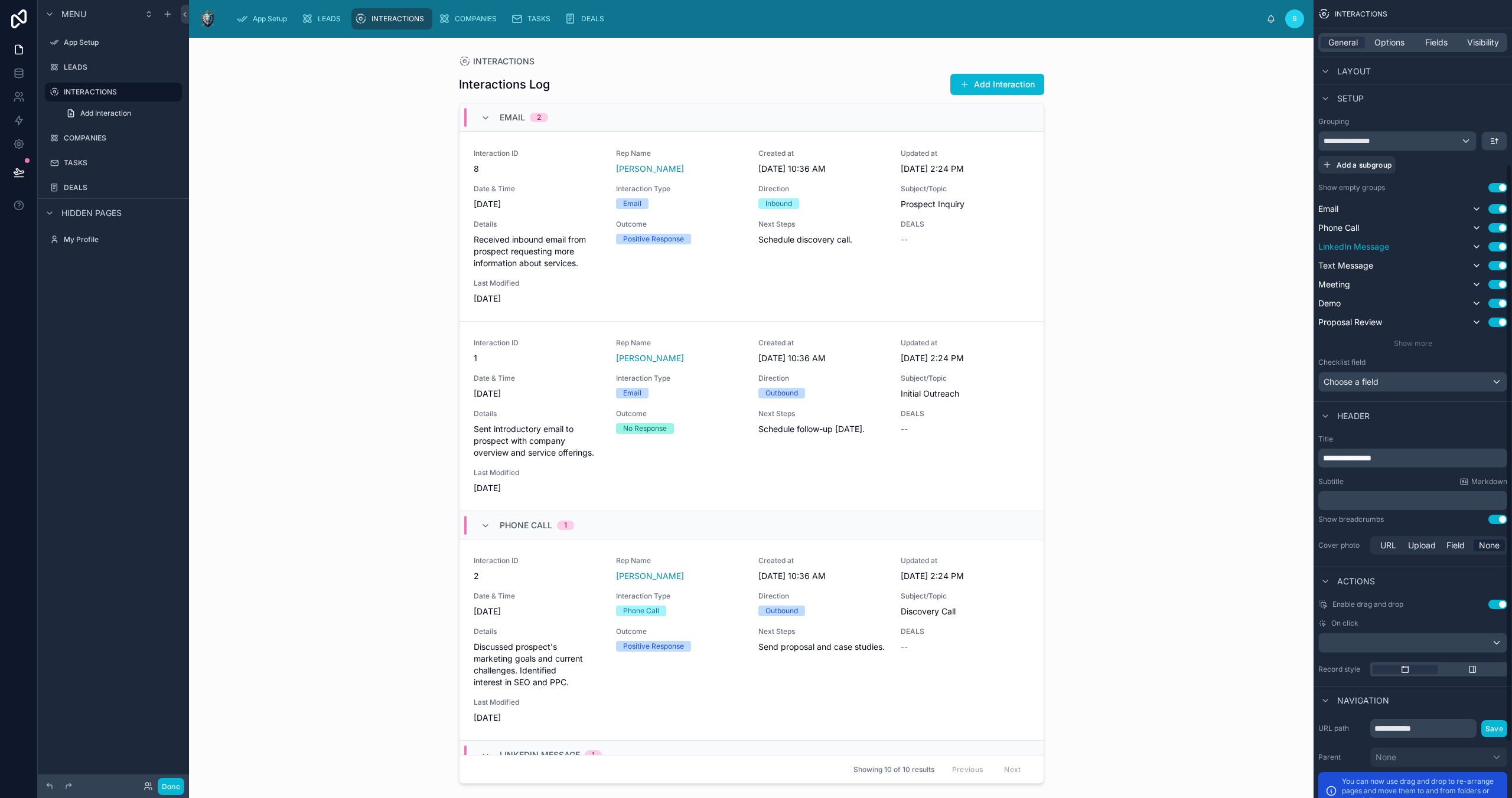
scroll to position [224, 0]
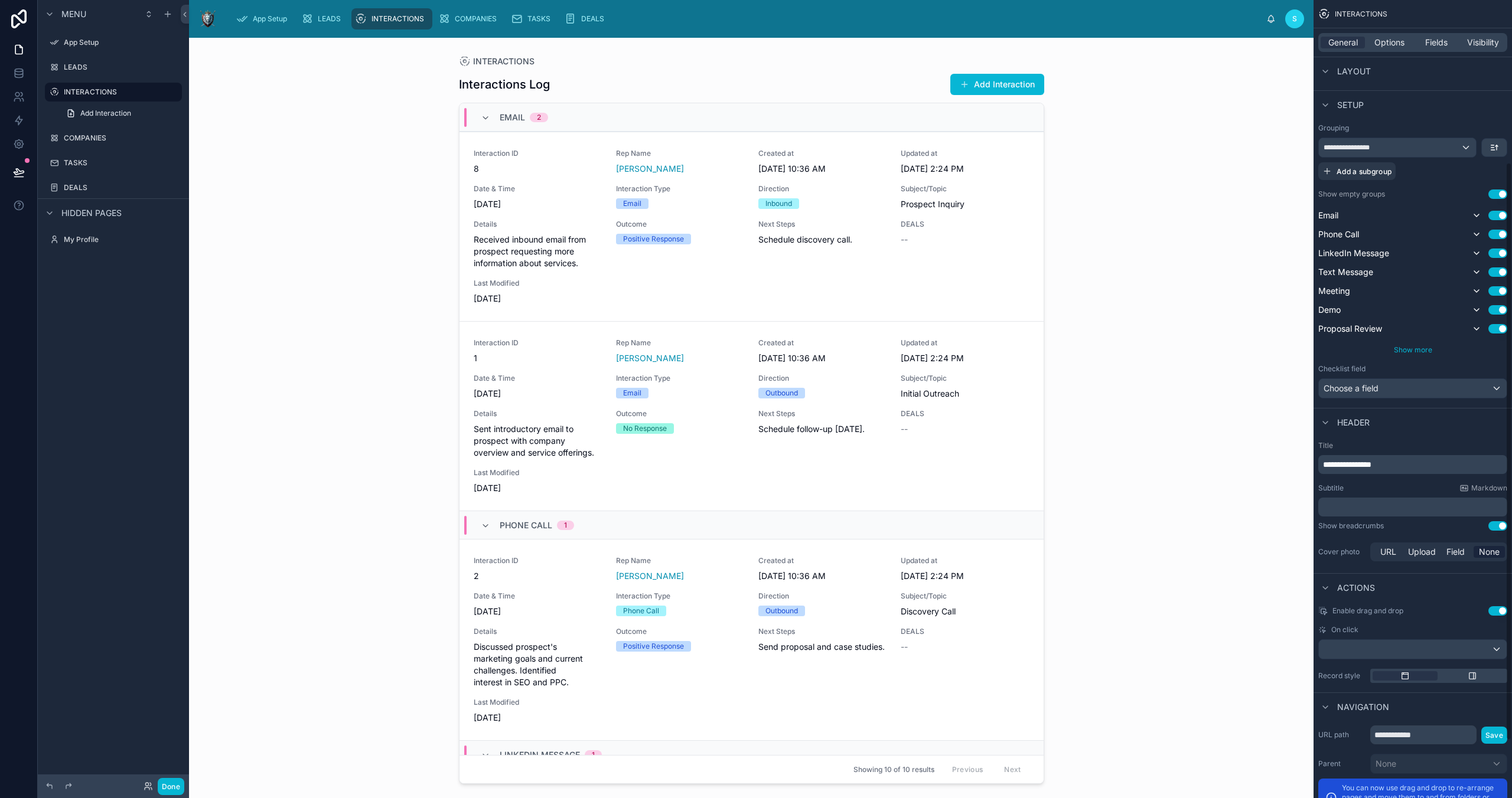
click at [1408, 352] on span "Show more" at bounding box center [1413, 349] width 39 height 9
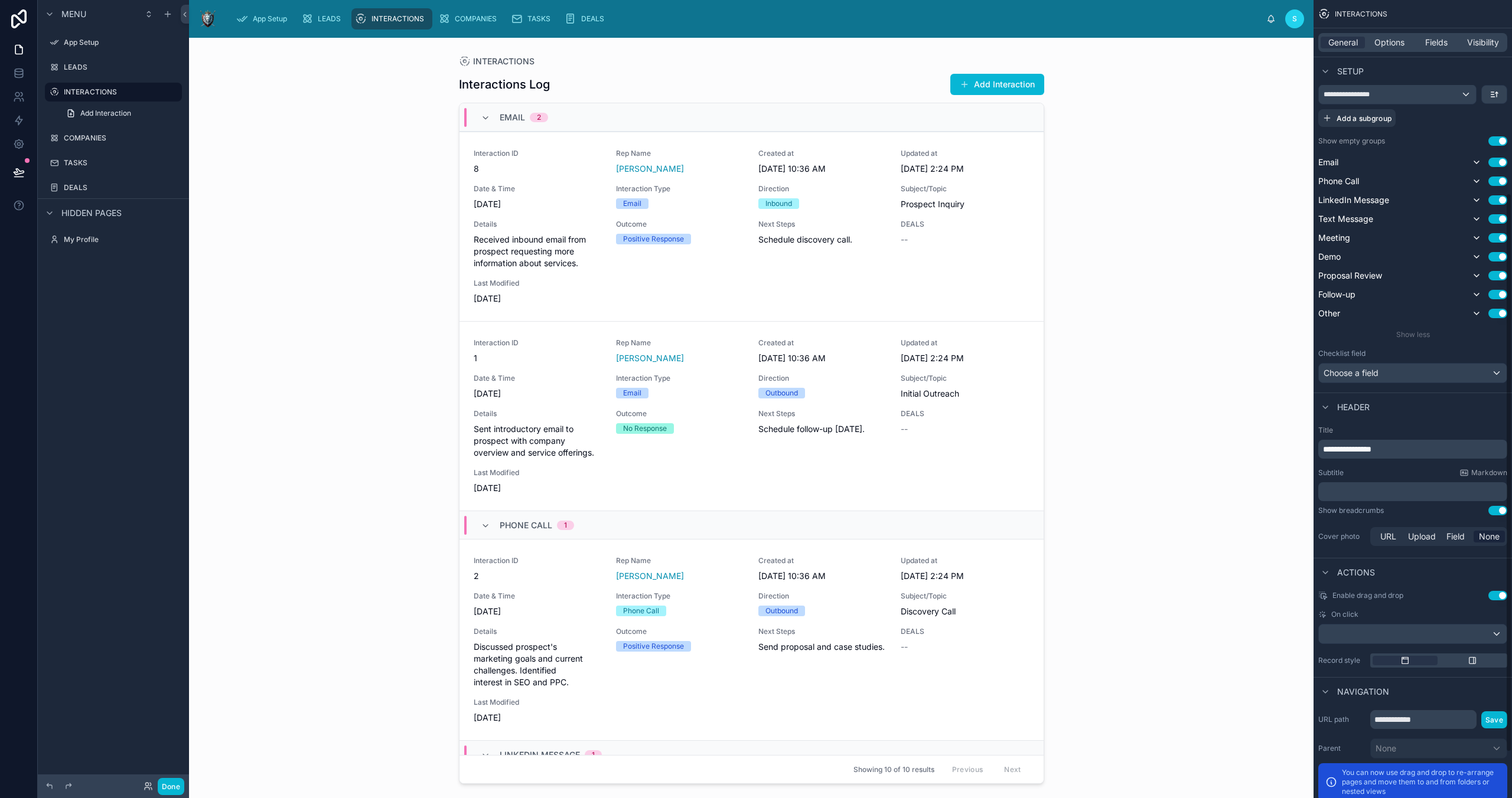
scroll to position [276, 0]
click at [1407, 379] on div "Choose a field" at bounding box center [1413, 374] width 188 height 19
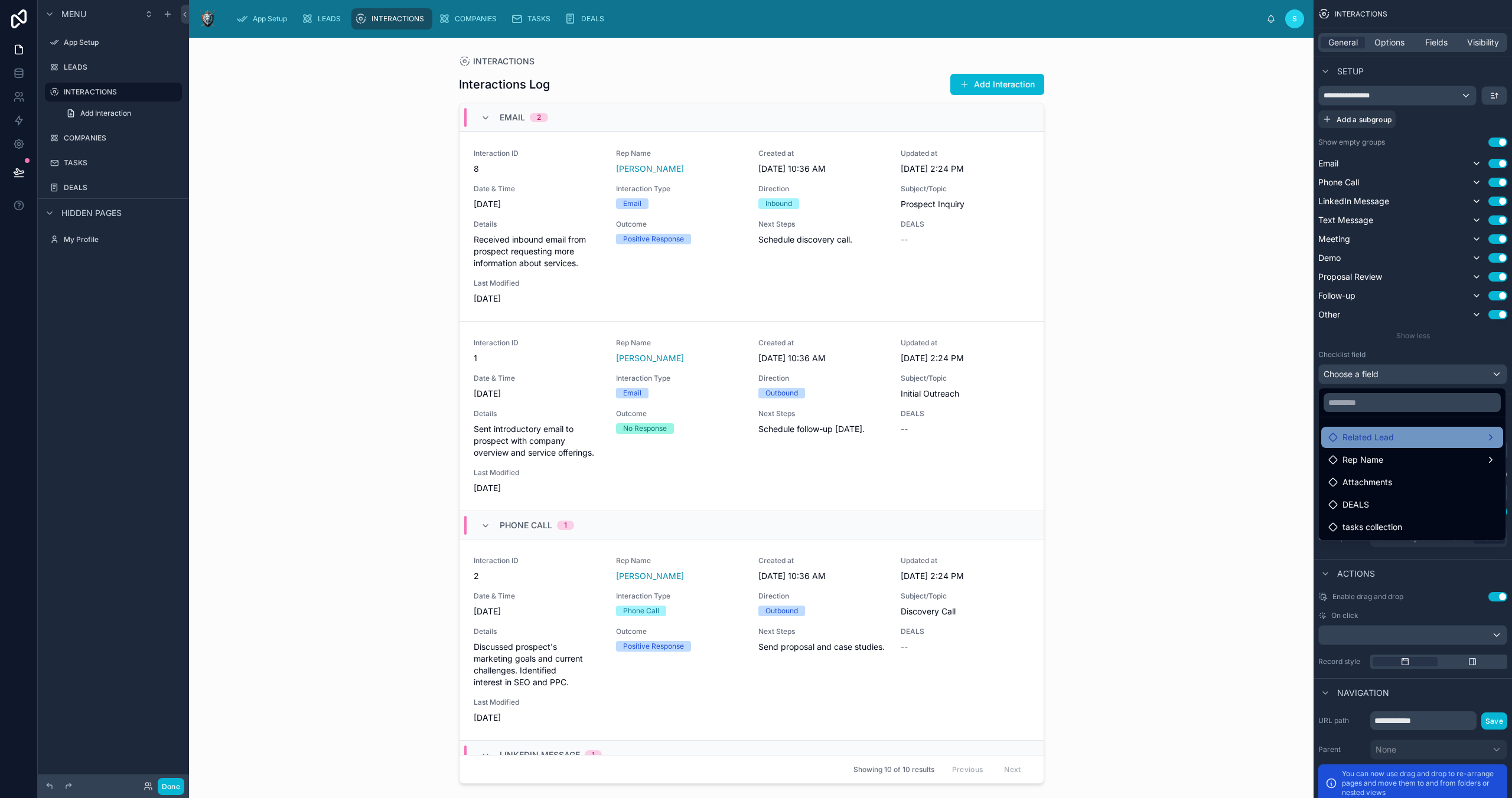
click at [1359, 435] on span "Related Lead" at bounding box center [1367, 438] width 51 height 14
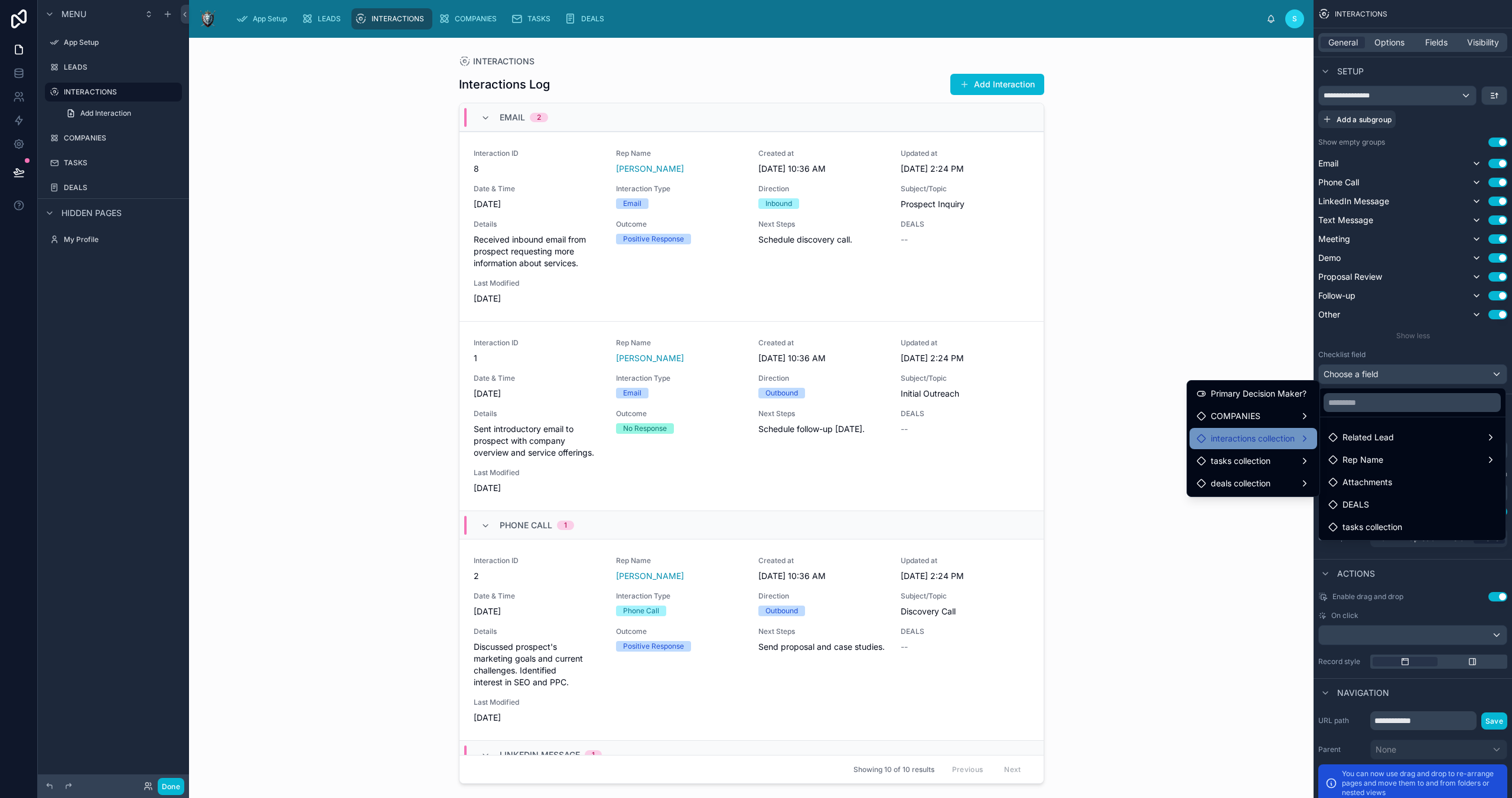
click at [1265, 438] on span "interactions collection" at bounding box center [1253, 438] width 84 height 14
click at [1242, 462] on span "tasks collection" at bounding box center [1240, 461] width 60 height 14
click at [1197, 285] on div "INTERACTIONS Interactions Log Add Interaction Email 2 Interaction ID 8 Rep Name…" at bounding box center [751, 418] width 1125 height 760
click at [1238, 344] on div "INTERACTIONS Interactions Log Add Interaction Email 2 Interaction ID 8 Rep Name…" at bounding box center [751, 418] width 1125 height 760
click at [1497, 377] on div "scrollable content" at bounding box center [756, 399] width 1512 height 798
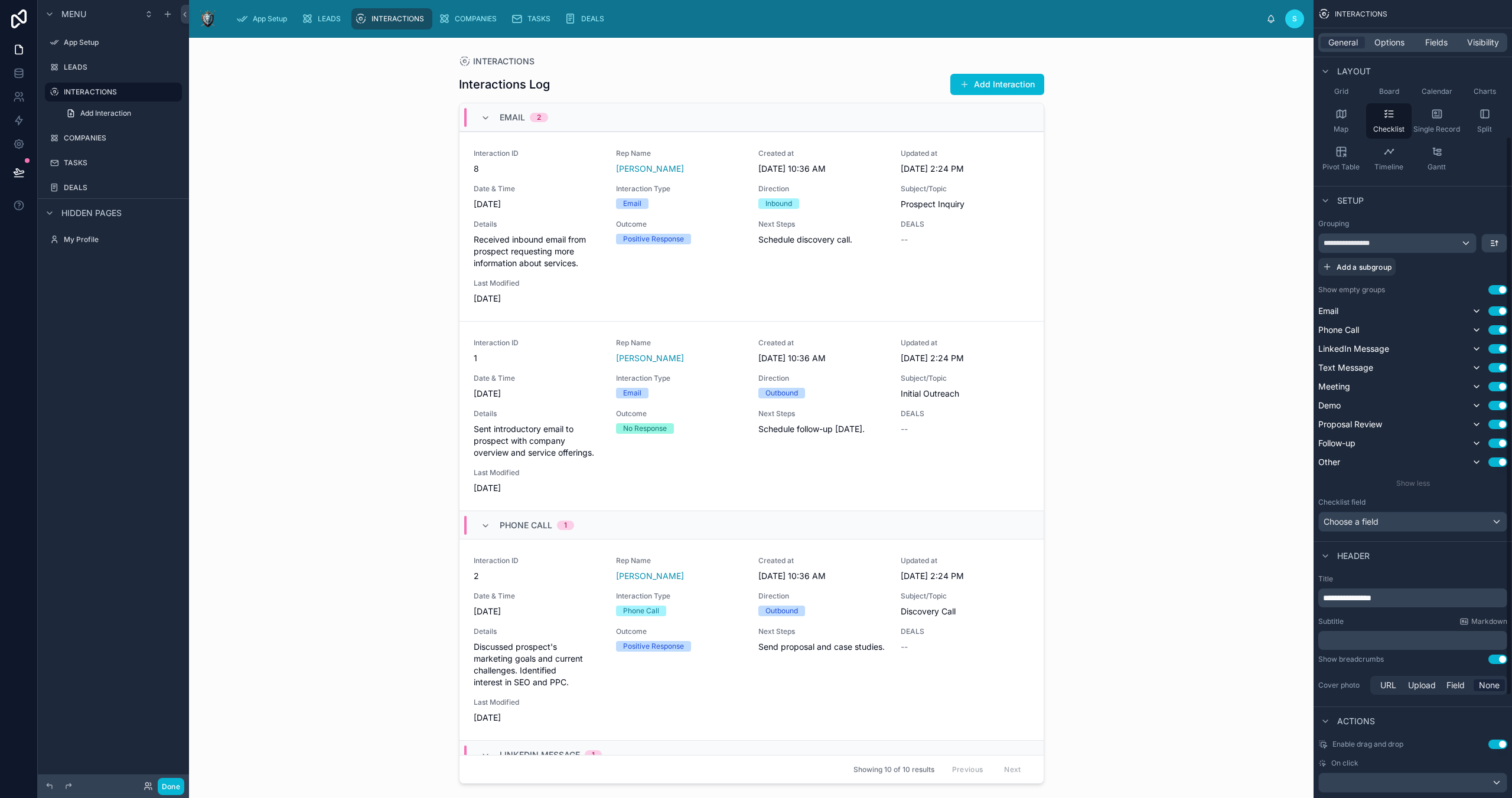
scroll to position [0, 0]
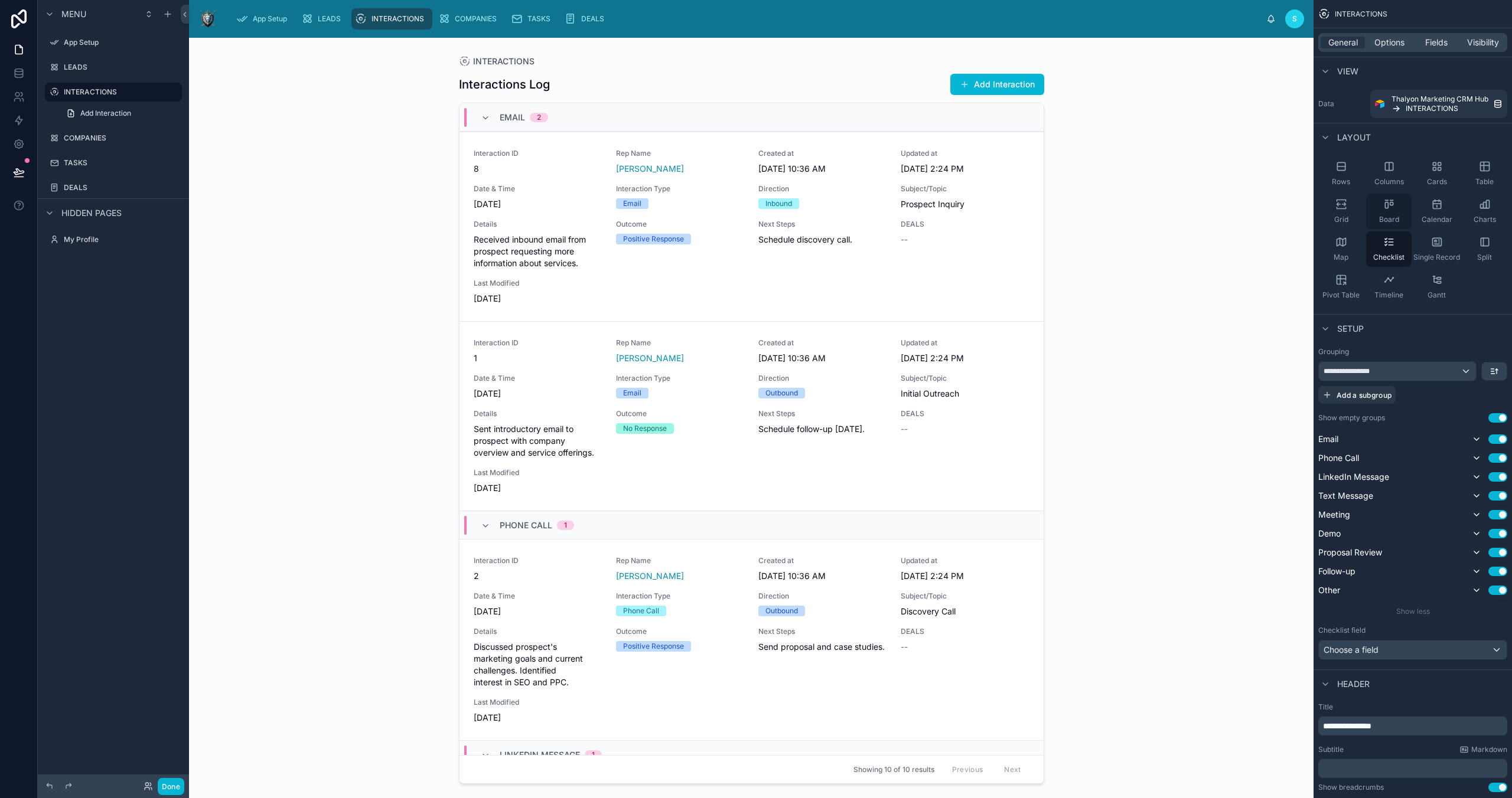
click at [1395, 208] on div "Board" at bounding box center [1389, 211] width 46 height 36
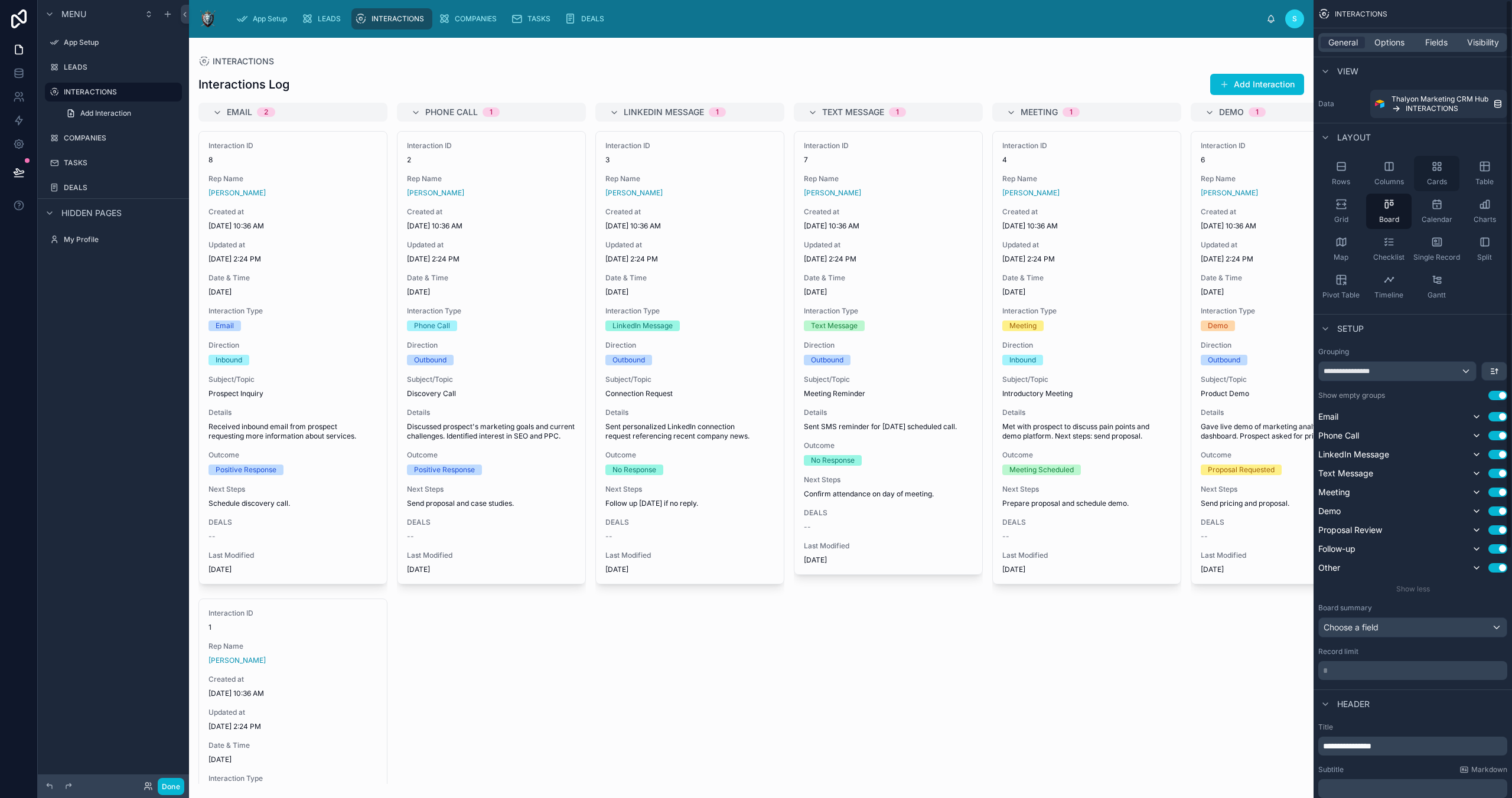
click at [1446, 173] on div "Cards" at bounding box center [1436, 173] width 46 height 36
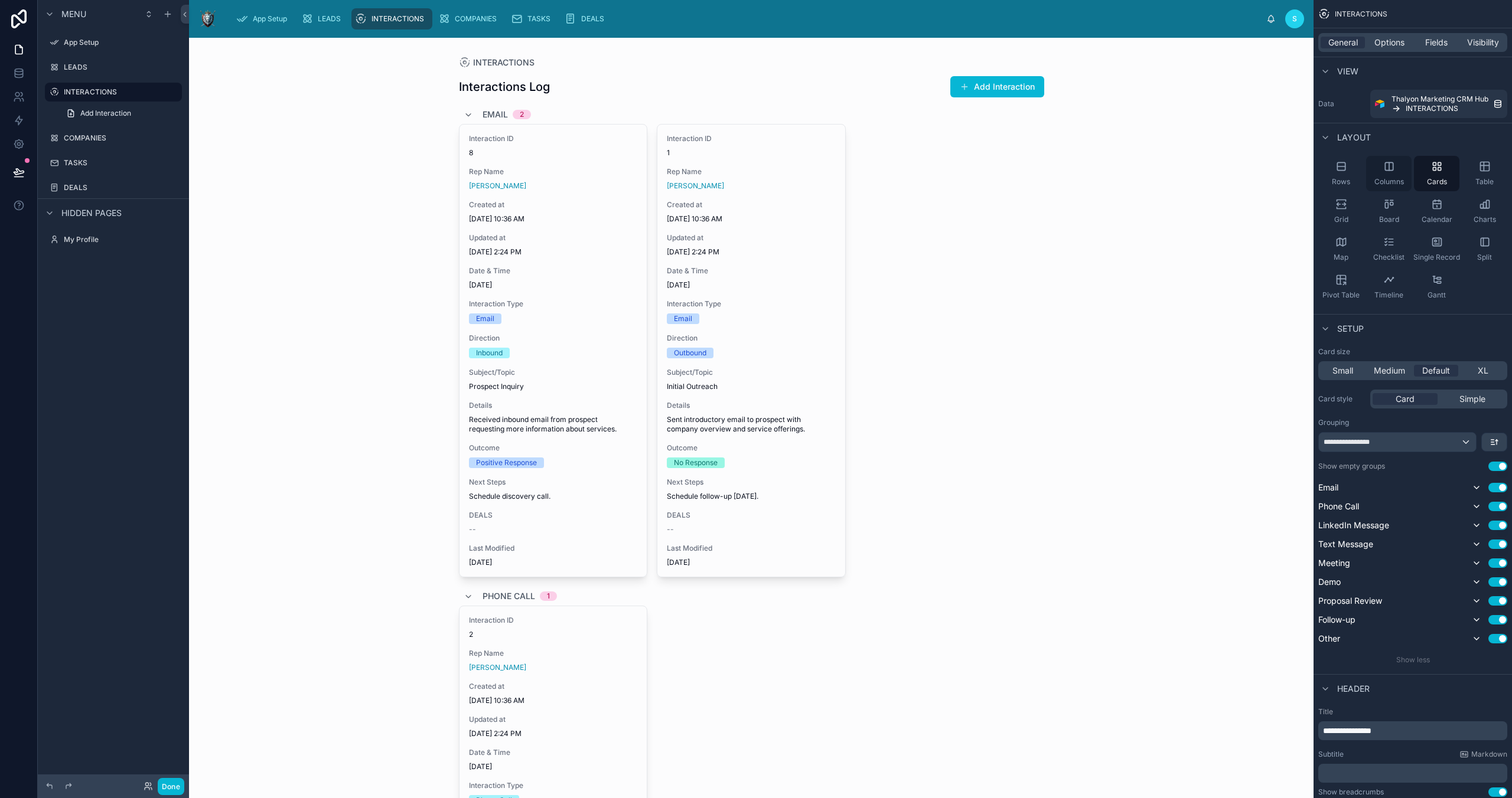
click at [1386, 171] on icon "scrollable content" at bounding box center [1389, 166] width 12 height 12
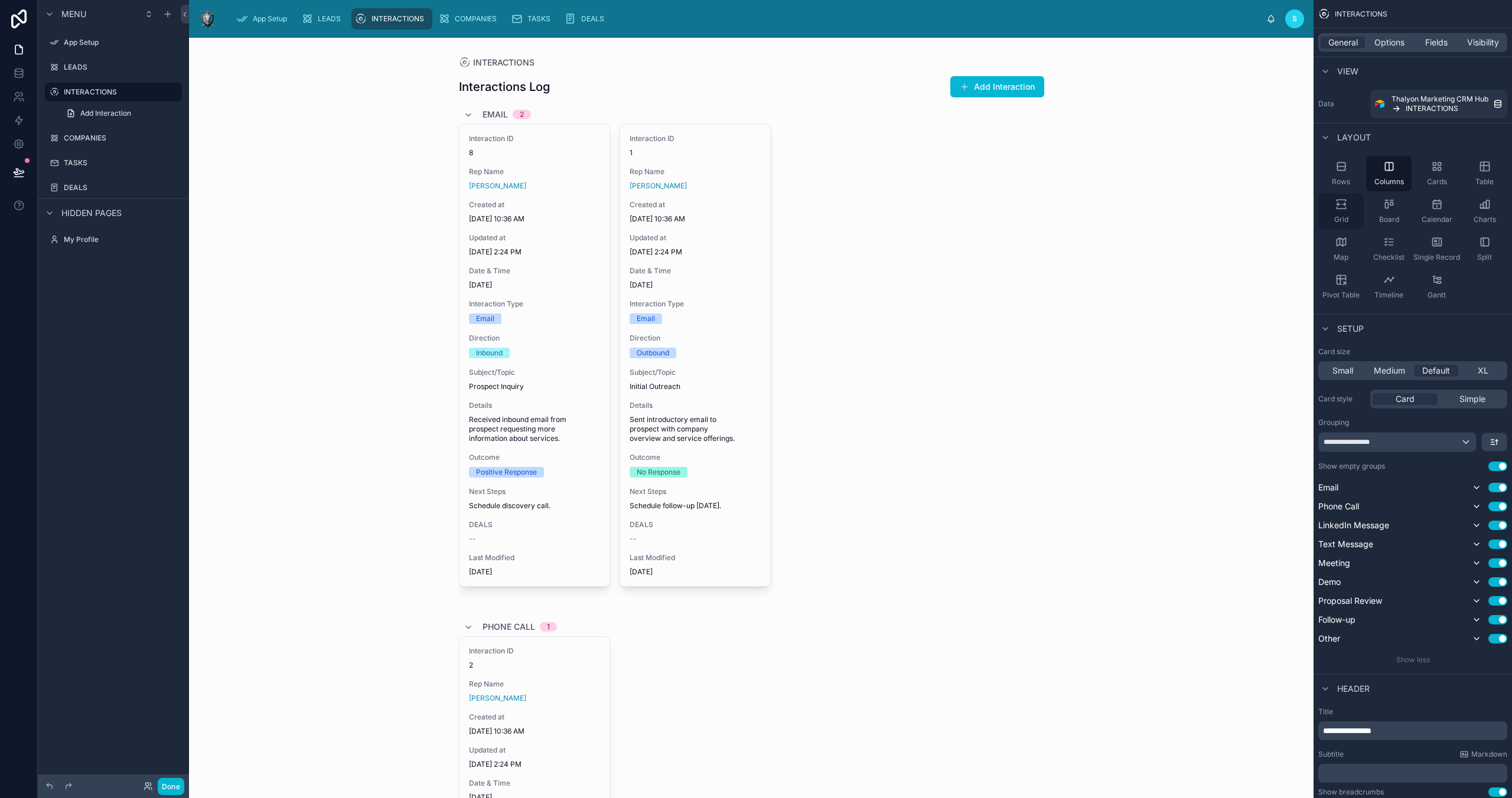
click at [1334, 215] on span "Grid" at bounding box center [1342, 219] width 14 height 9
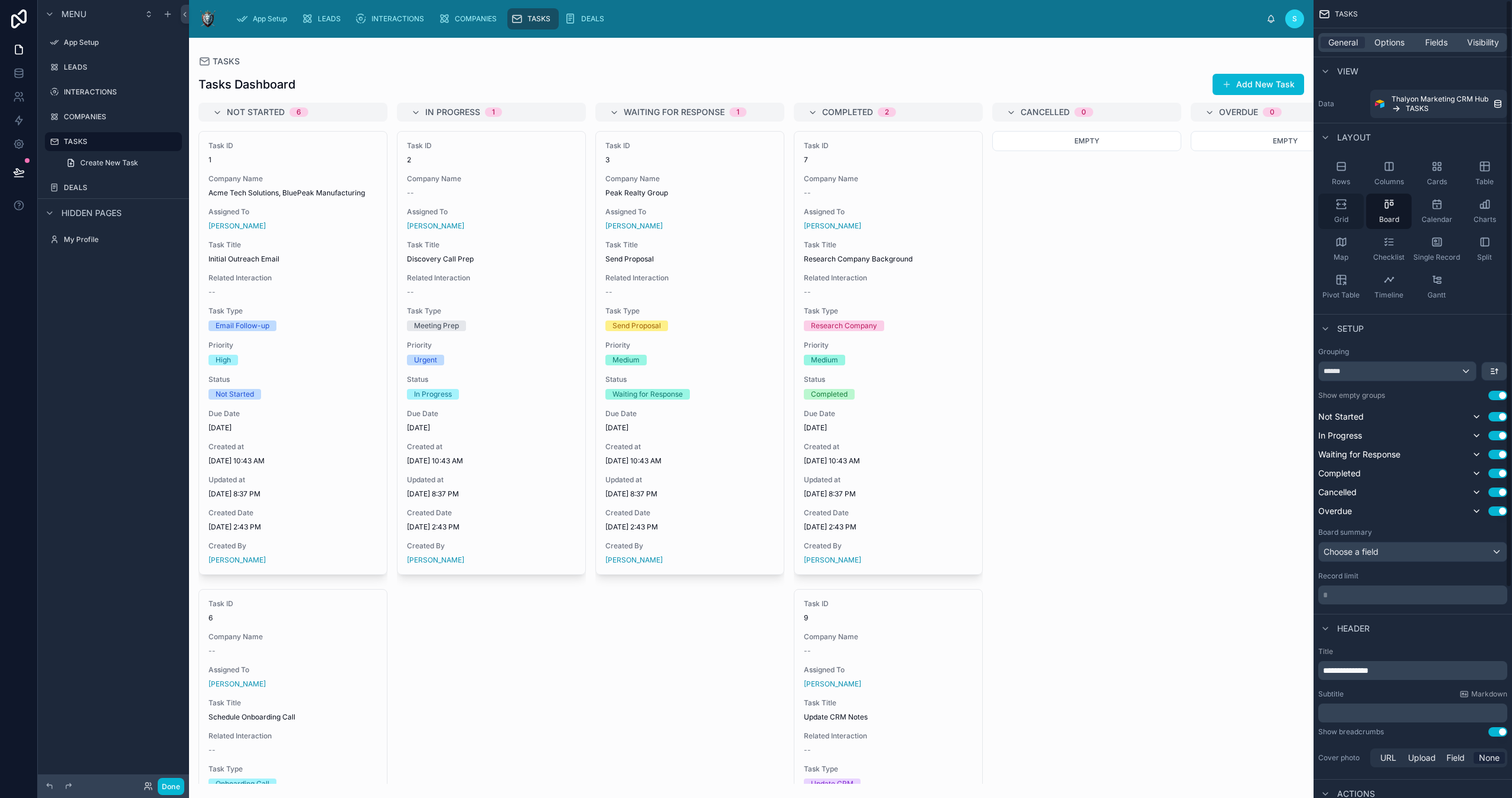
click at [1344, 207] on icon "scrollable content" at bounding box center [1341, 204] width 12 height 12
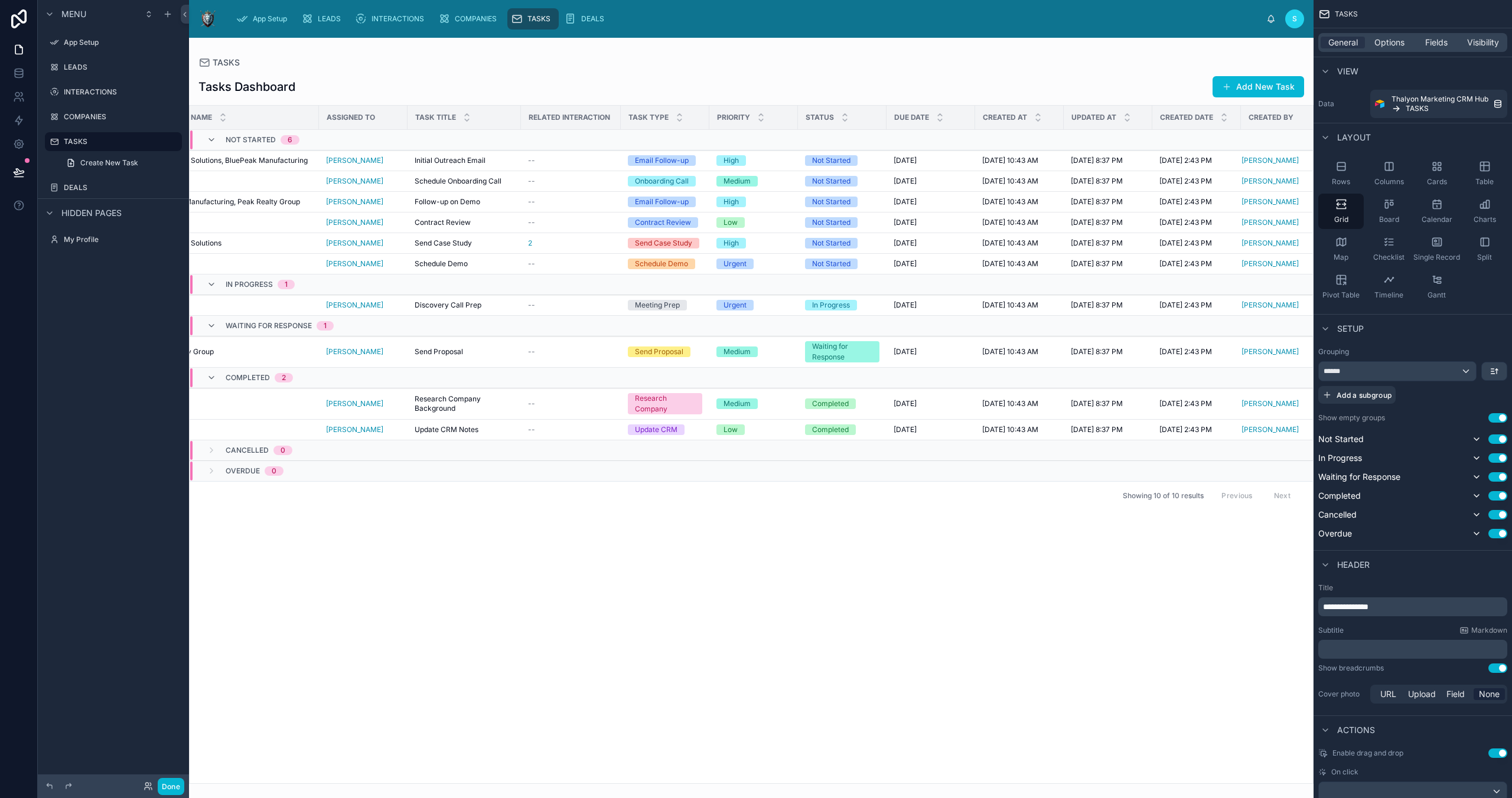
scroll to position [0, 154]
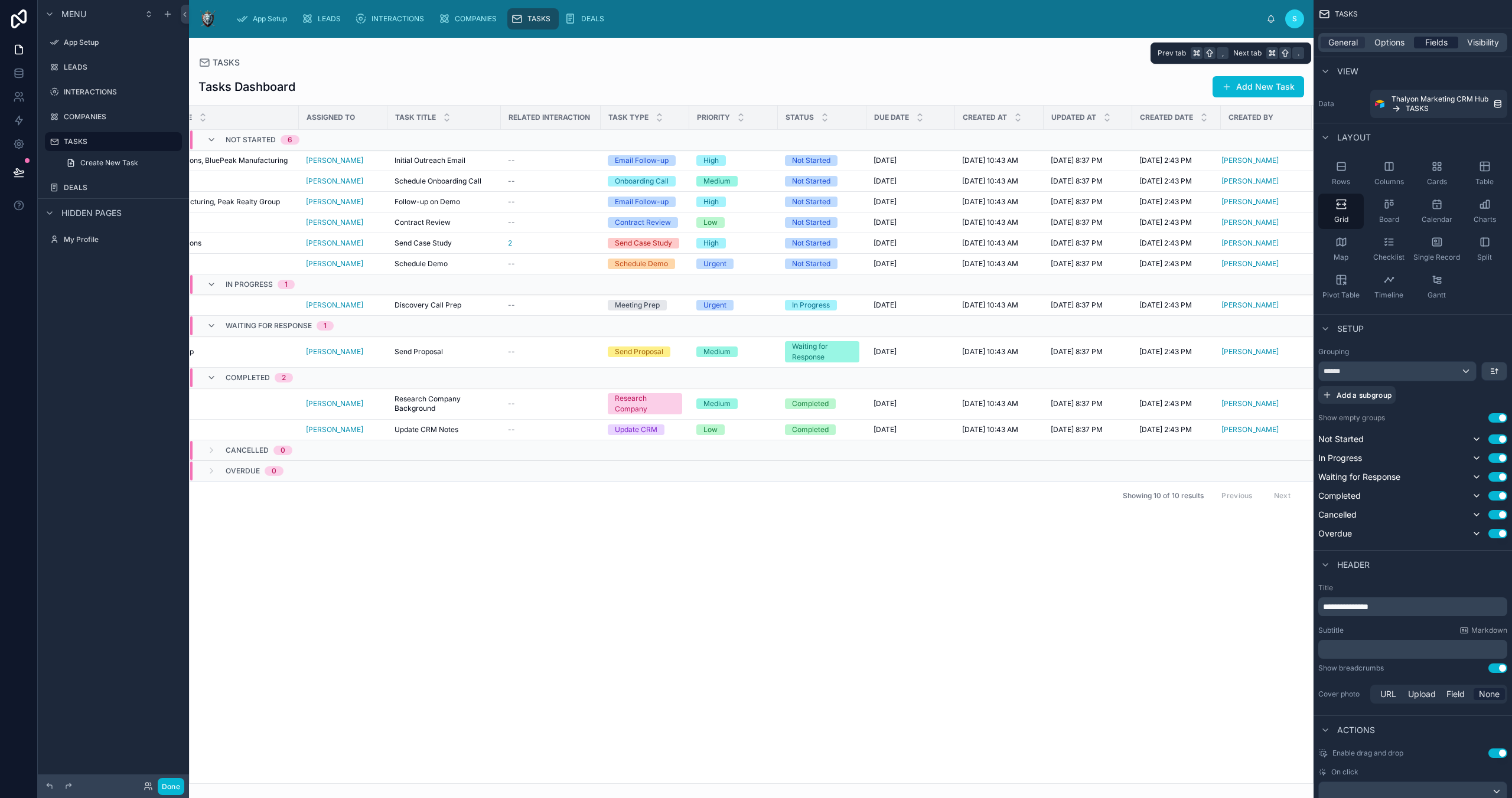
click at [1433, 44] on span "Fields" at bounding box center [1436, 42] width 22 height 12
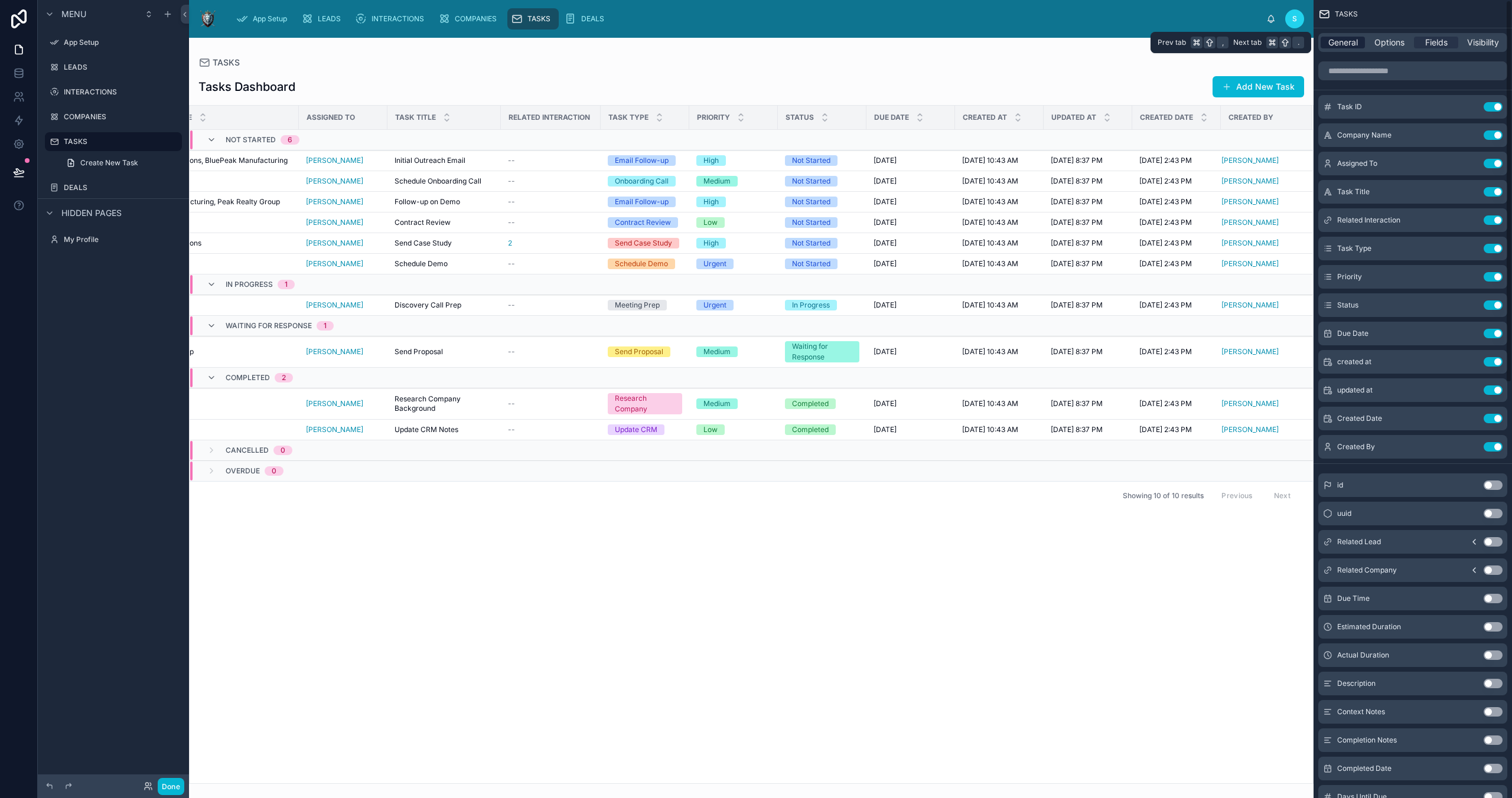
click at [1348, 41] on span "General" at bounding box center [1343, 42] width 29 height 12
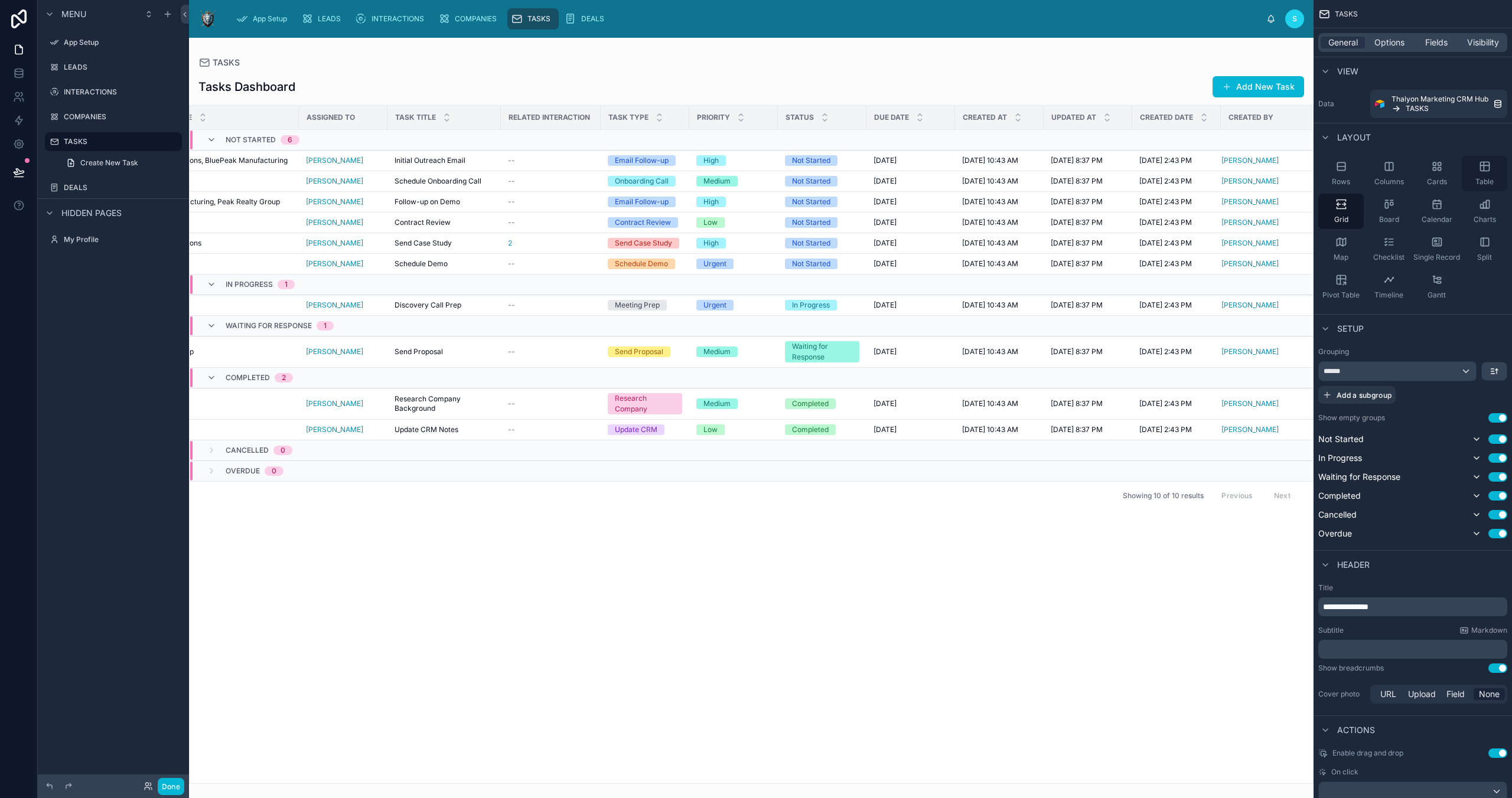
click at [1483, 173] on div "Table" at bounding box center [1484, 173] width 46 height 36
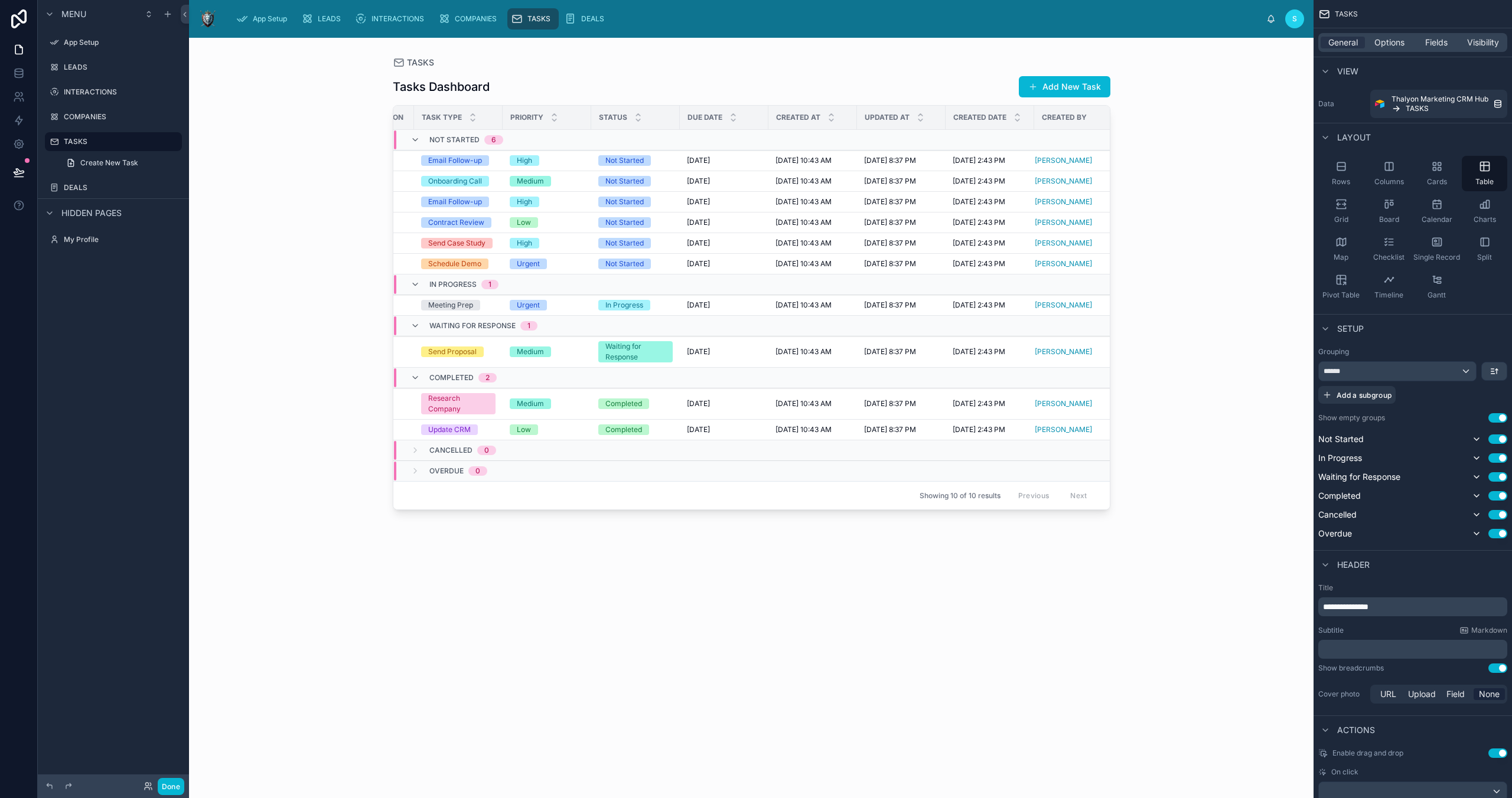
scroll to position [0, 561]
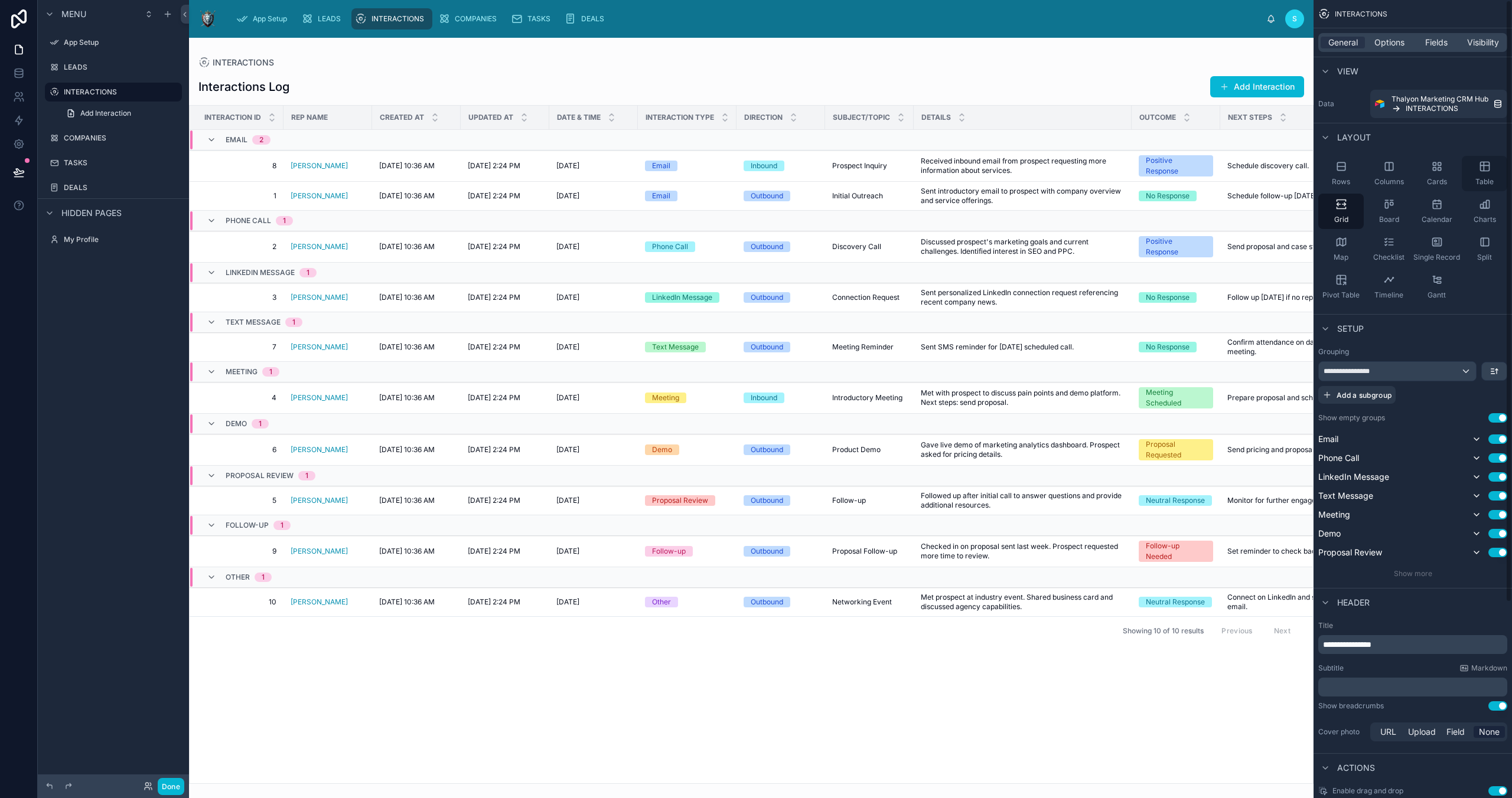
click at [1485, 170] on icon "scrollable content" at bounding box center [1485, 166] width 12 height 12
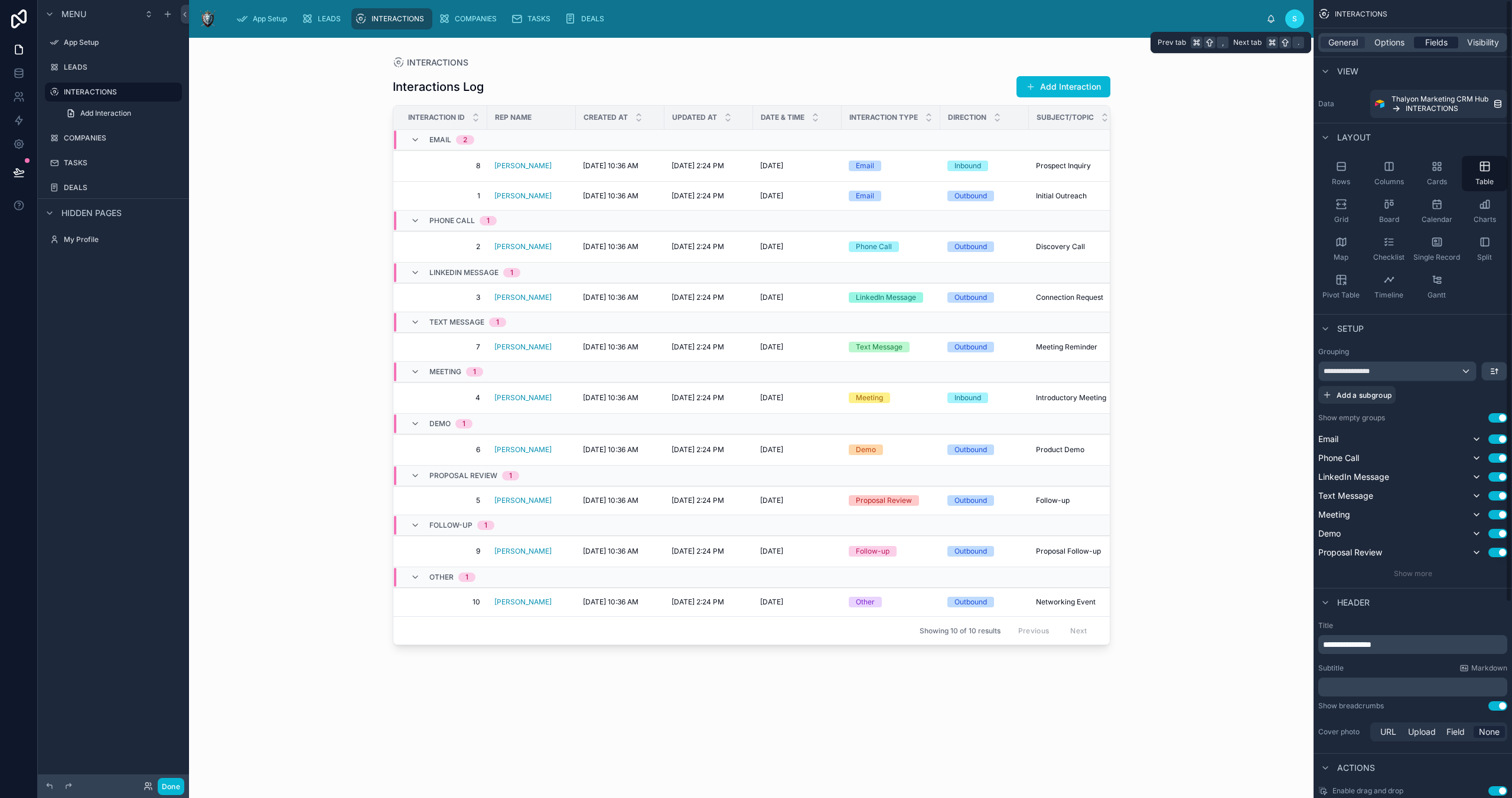
click at [1433, 40] on span "Fields" at bounding box center [1436, 42] width 22 height 12
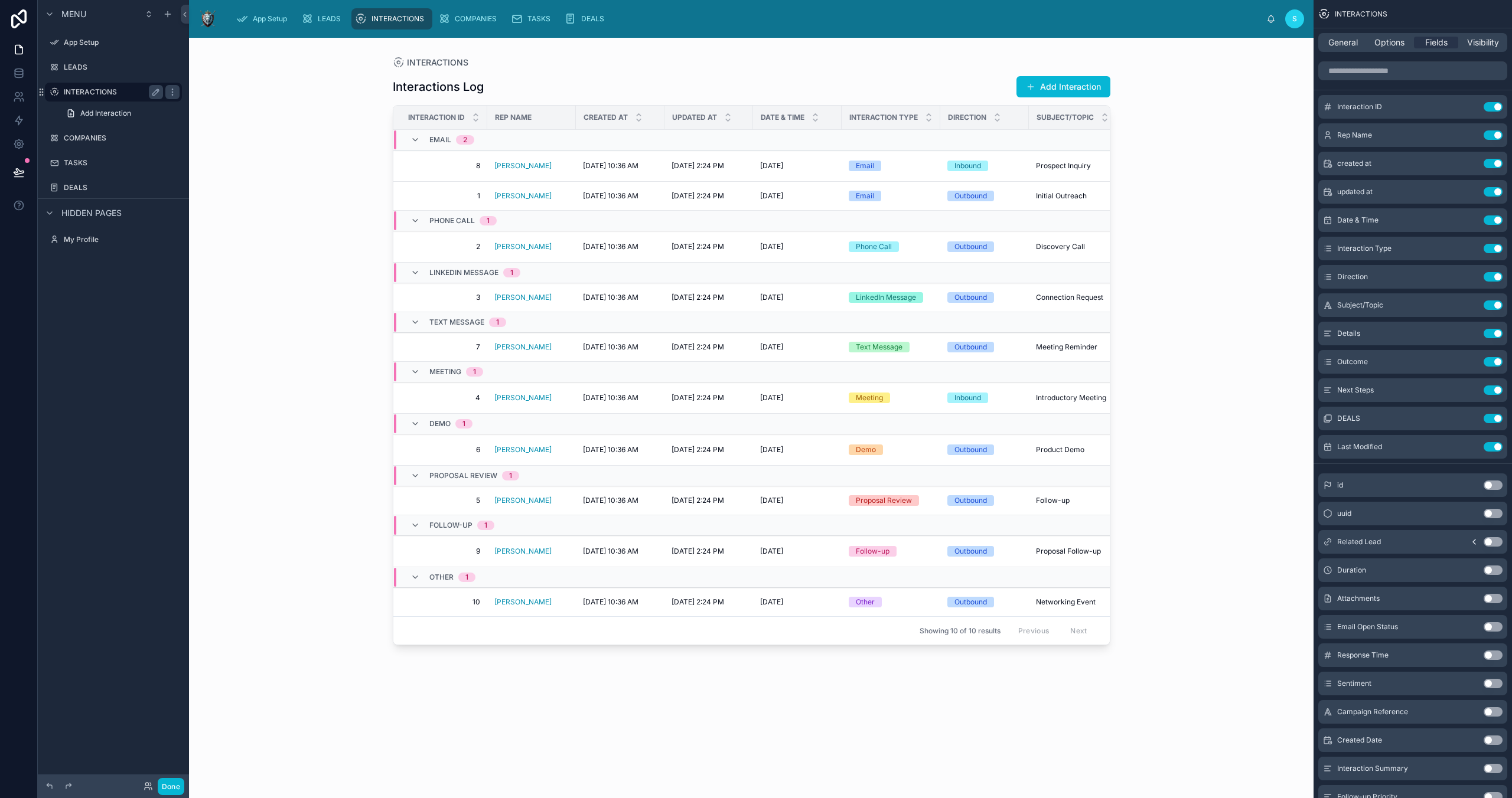
click at [88, 88] on label "INTERACTIONS" at bounding box center [111, 92] width 95 height 9
click at [73, 69] on label "LEADS" at bounding box center [111, 67] width 95 height 9
click at [69, 59] on div "LEADS" at bounding box center [113, 67] width 133 height 19
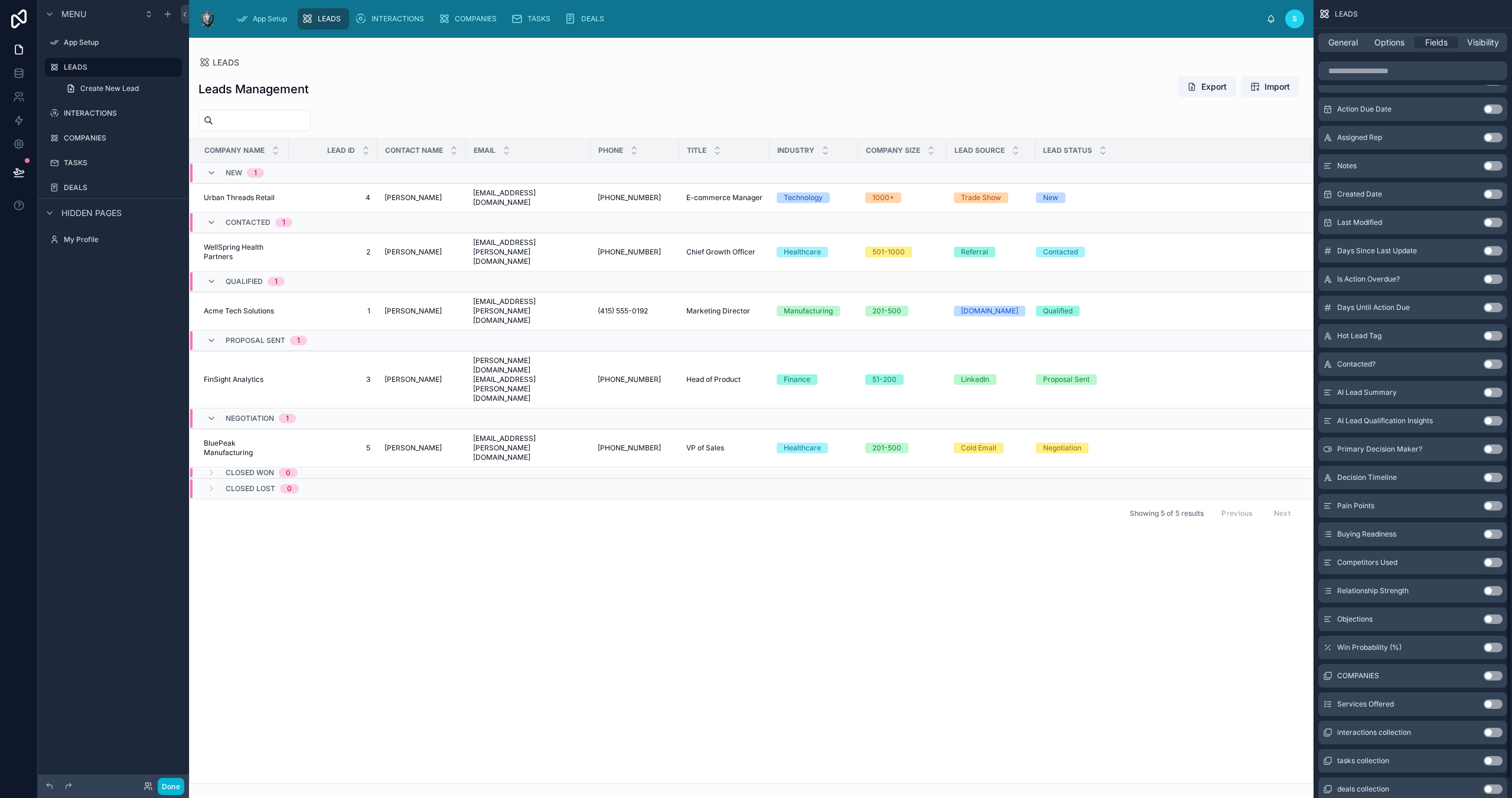
scroll to position [610, 0]
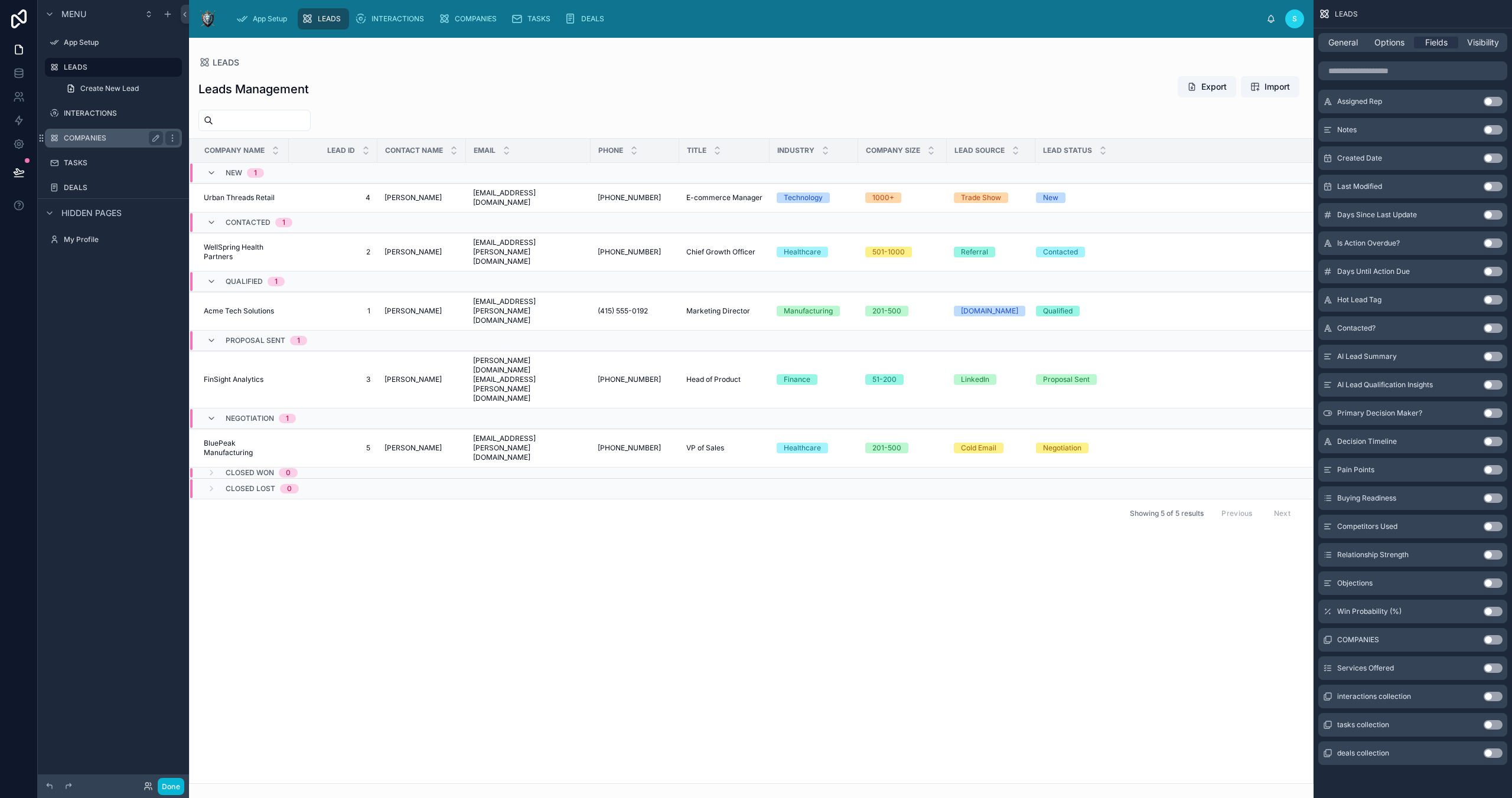
click at [88, 137] on label "COMPANIES" at bounding box center [111, 137] width 95 height 9
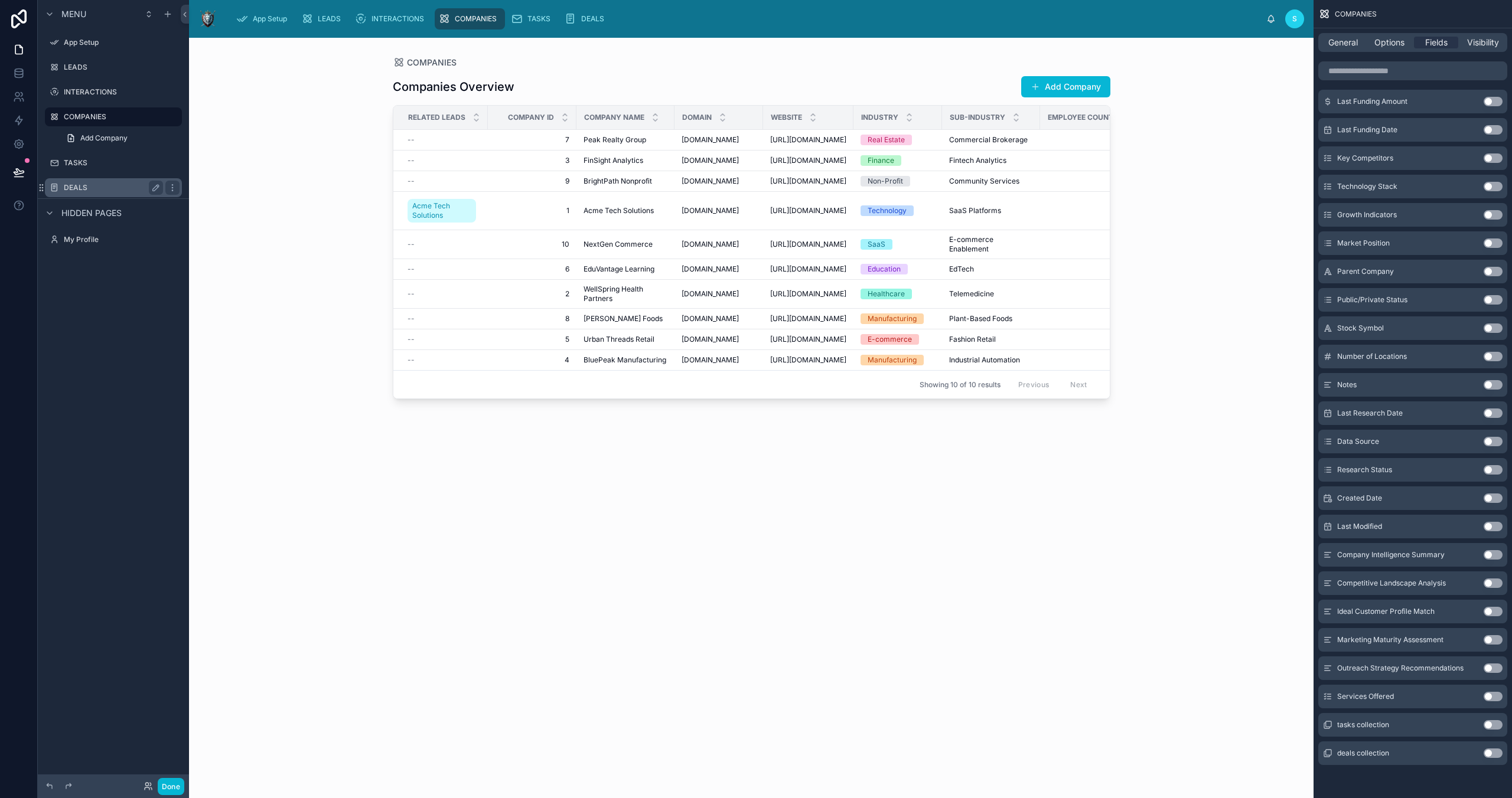
click at [81, 187] on label "DEALS" at bounding box center [111, 187] width 95 height 9
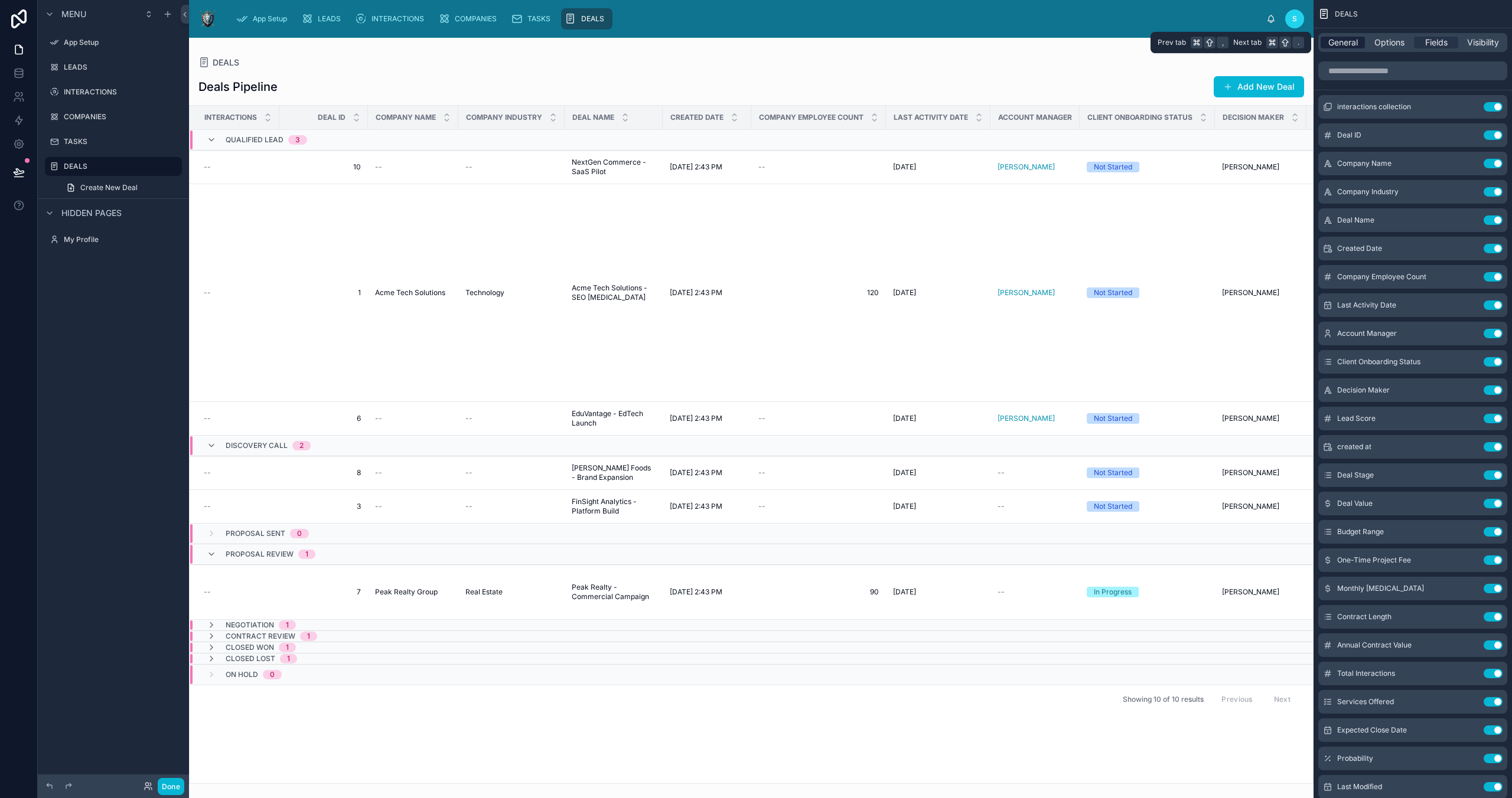
click at [1342, 39] on span "General" at bounding box center [1343, 42] width 29 height 12
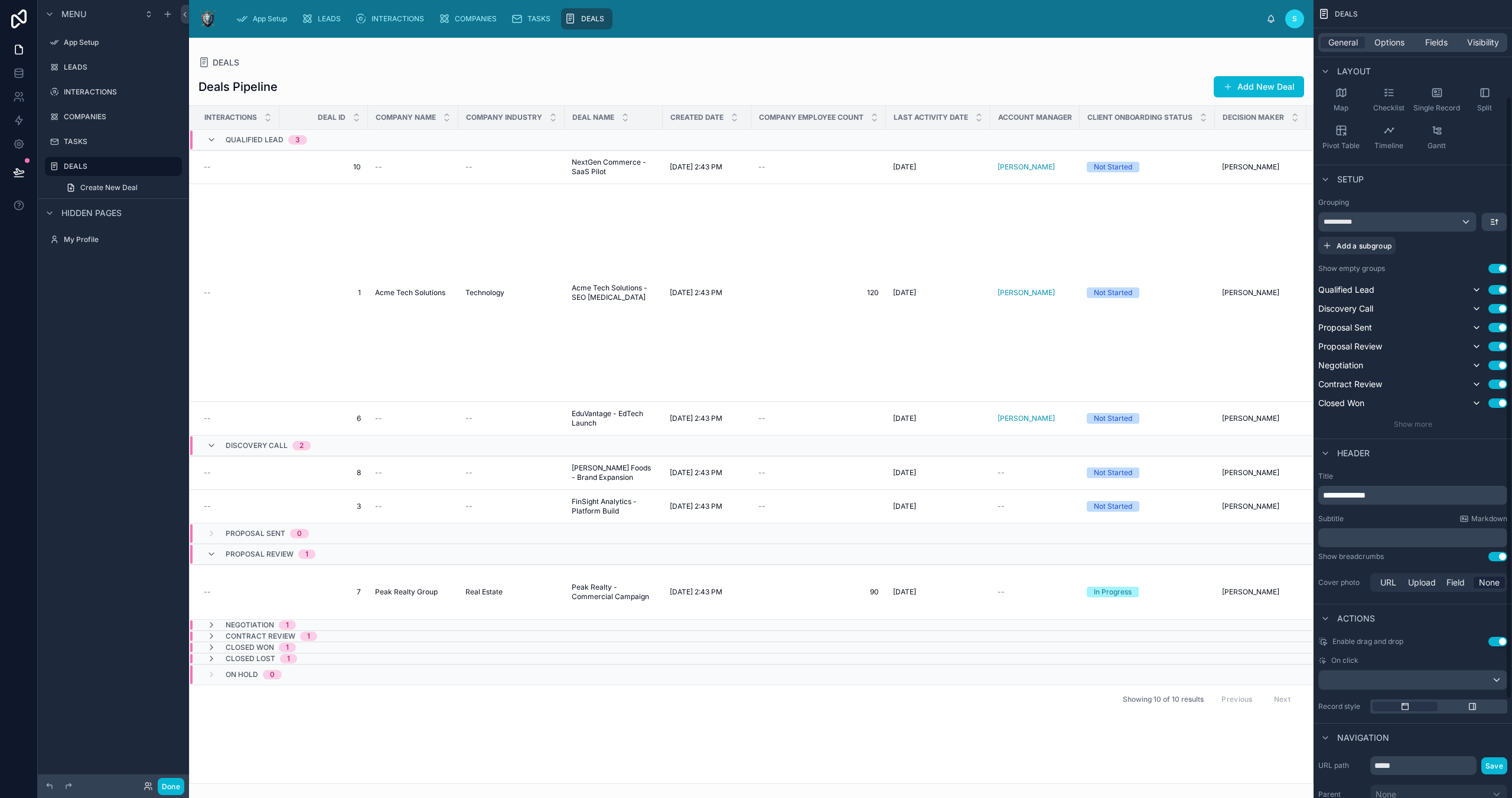
scroll to position [192, 0]
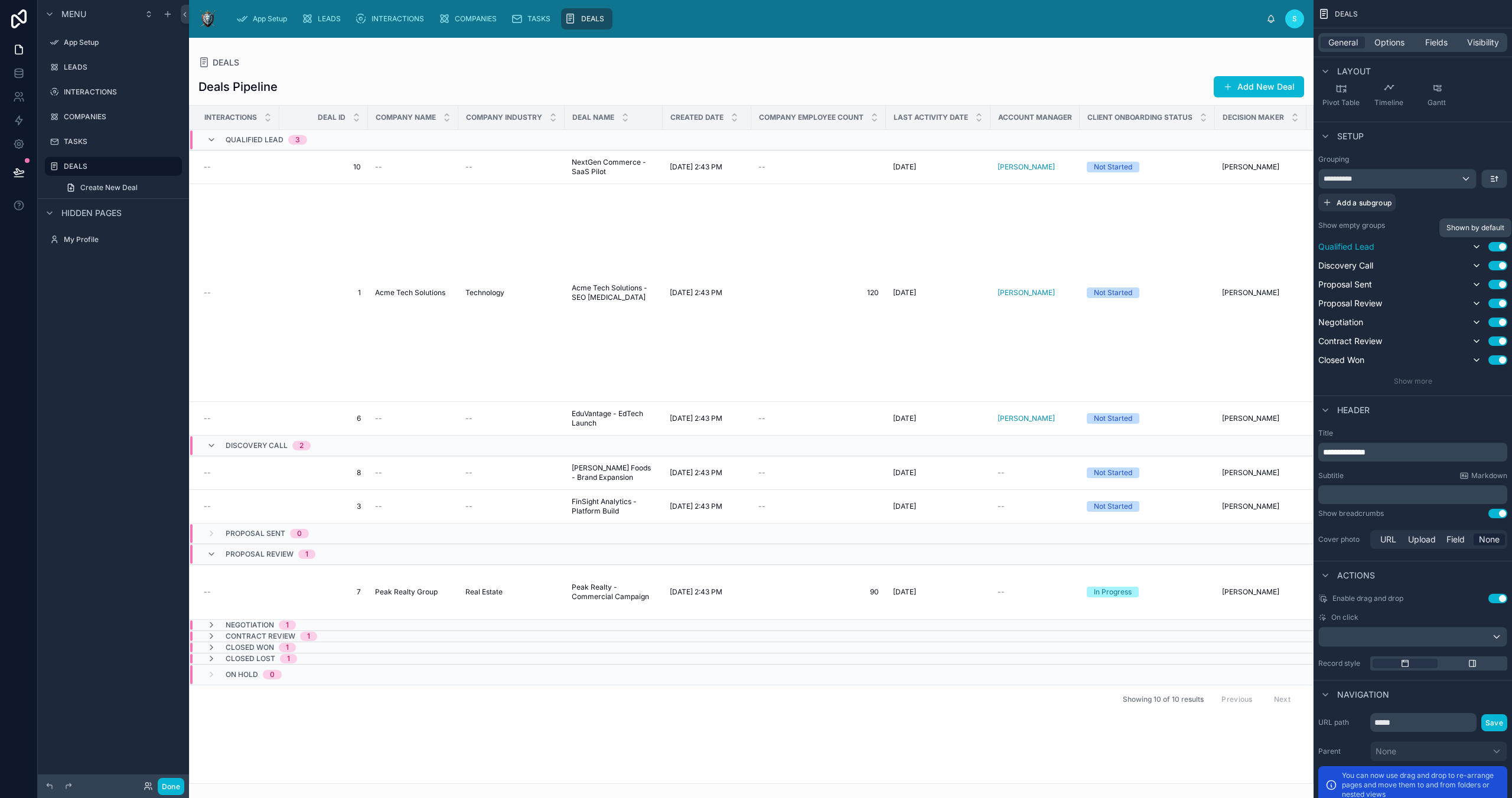
click at [1473, 249] on icon "scrollable content" at bounding box center [1476, 246] width 9 height 9
click at [1475, 248] on icon "scrollable content" at bounding box center [1476, 246] width 9 height 9
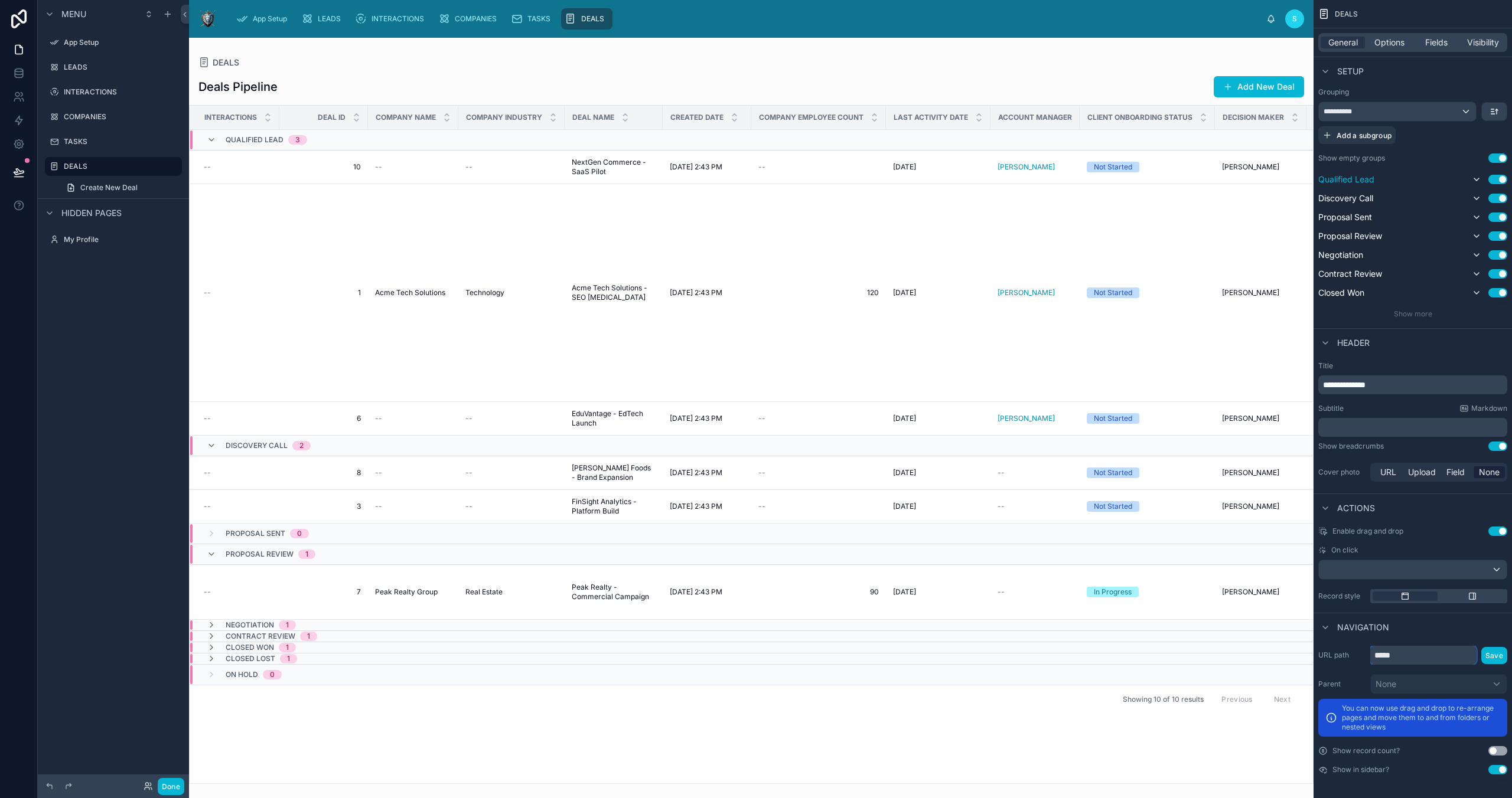
click at [1421, 658] on input "*****" at bounding box center [1424, 655] width 107 height 19
click at [1432, 637] on div "Navigation" at bounding box center [1412, 627] width 199 height 28
click at [1477, 599] on div "scrollable content" at bounding box center [1472, 595] width 65 height 9
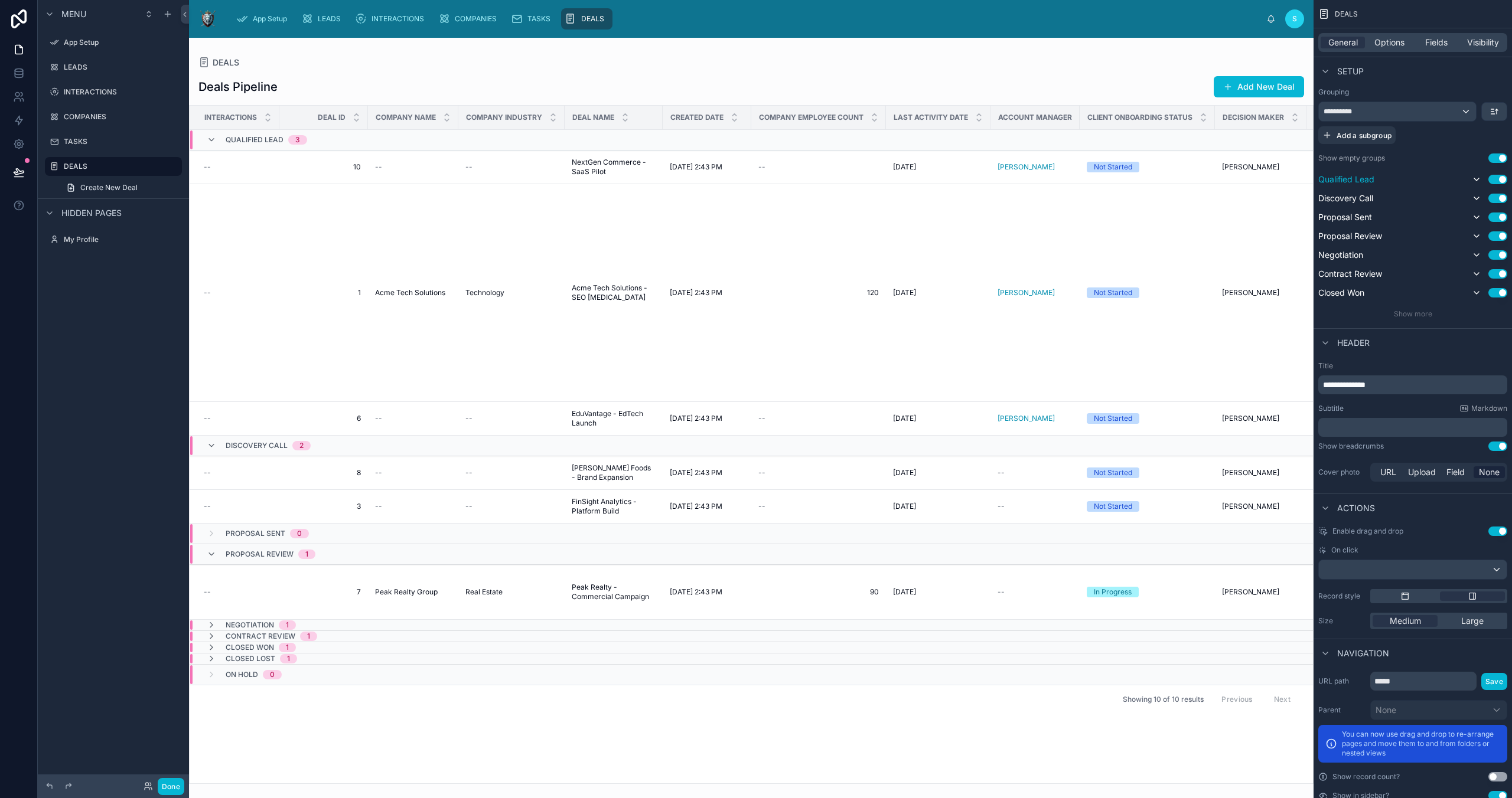
click at [1417, 601] on div "scrollable content" at bounding box center [1438, 596] width 137 height 14
click at [1399, 596] on div "scrollable content" at bounding box center [1405, 595] width 65 height 9
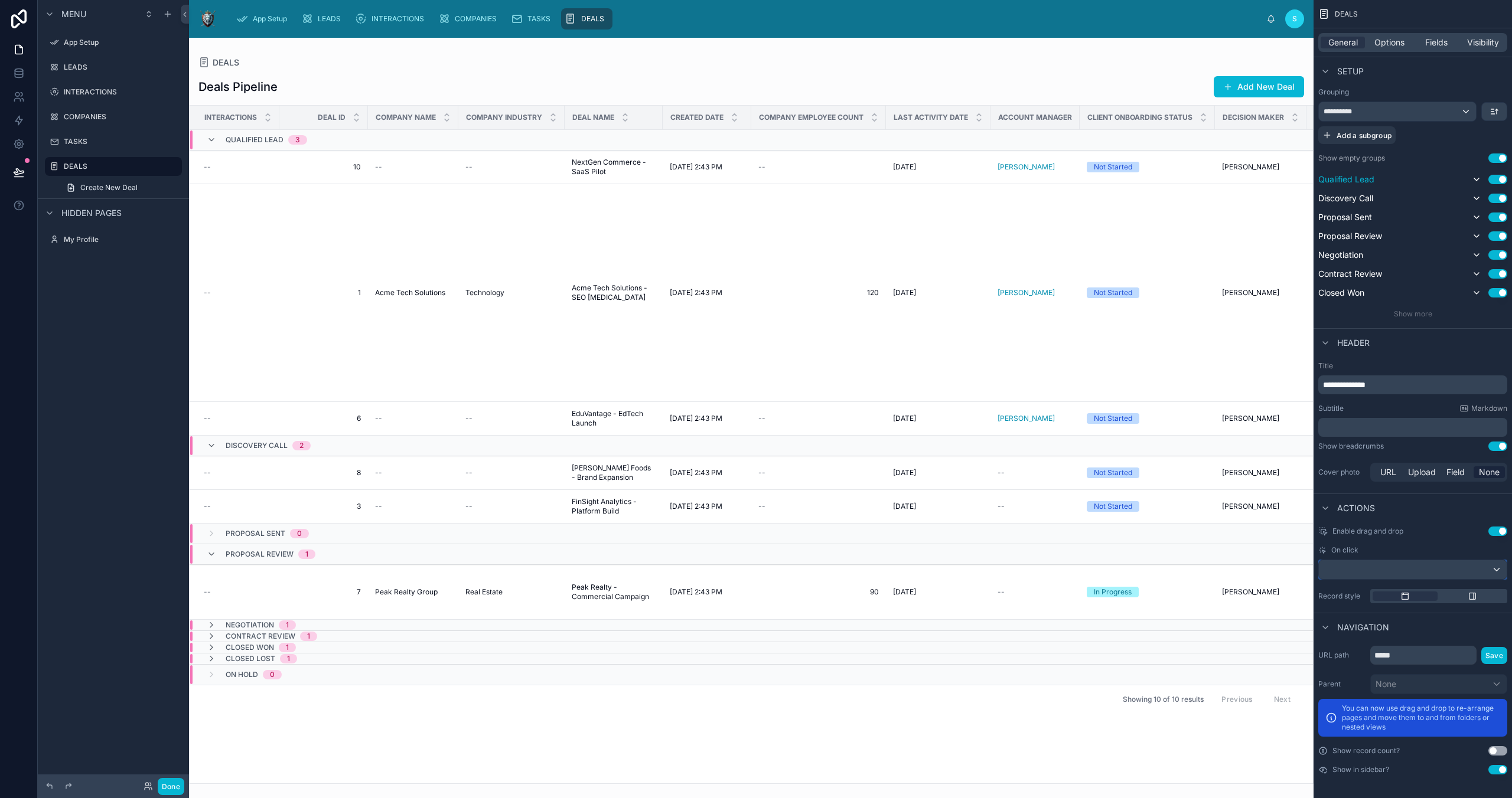
click at [1462, 569] on div "scrollable content" at bounding box center [1413, 569] width 188 height 19
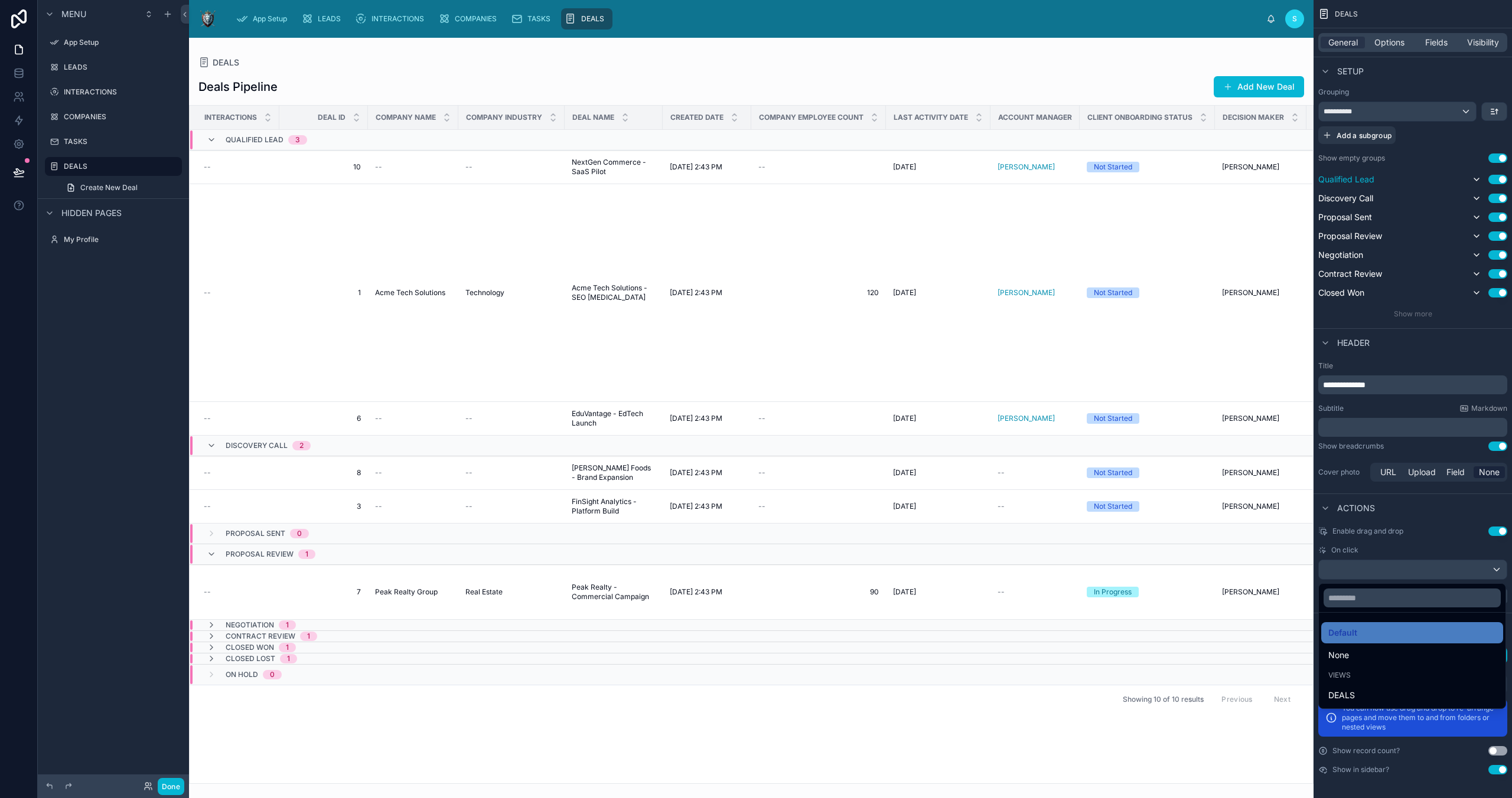
click at [1424, 547] on div "scrollable content" at bounding box center [756, 399] width 1512 height 798
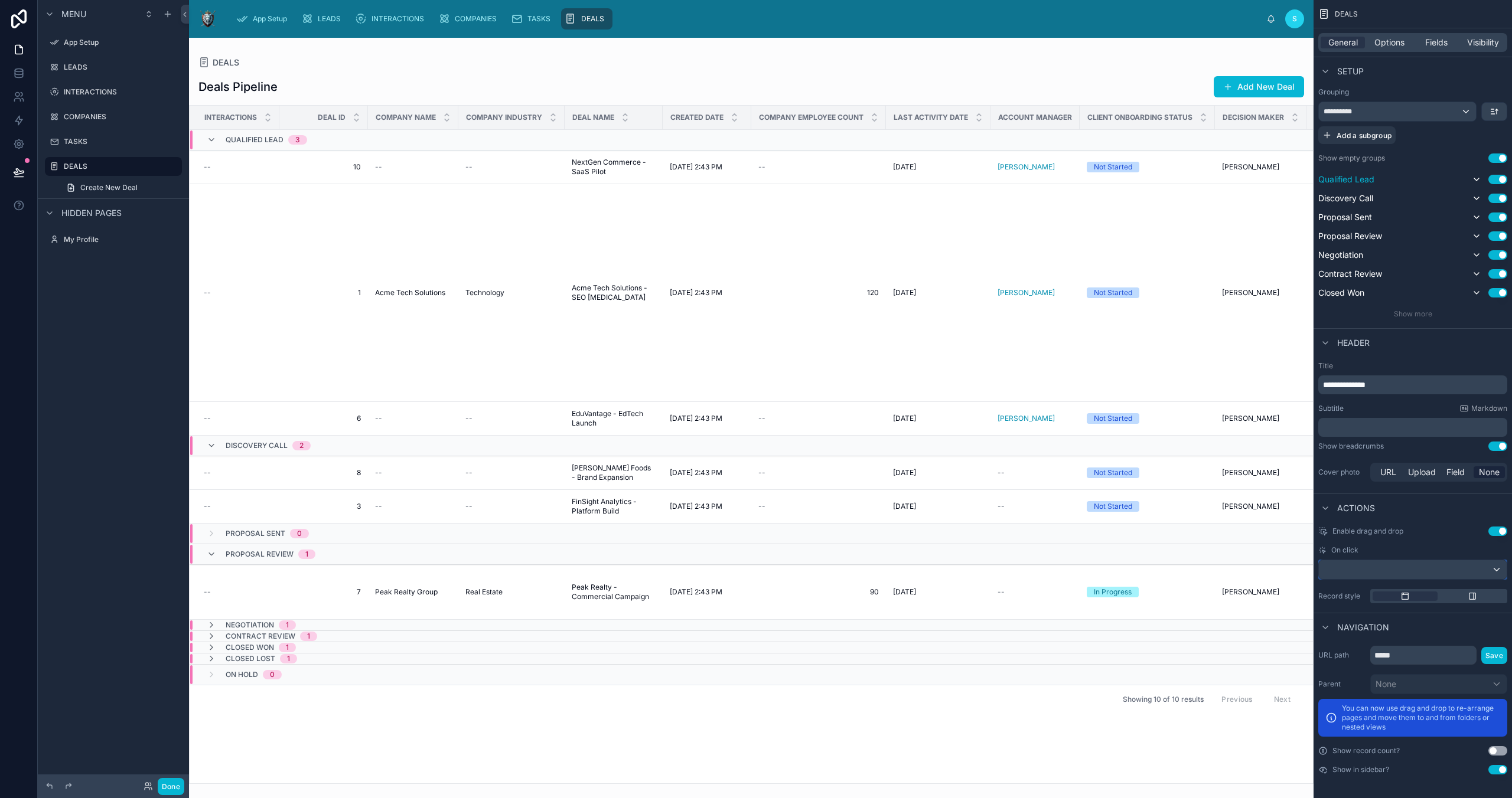
click at [1484, 569] on div "scrollable content" at bounding box center [1413, 569] width 188 height 19
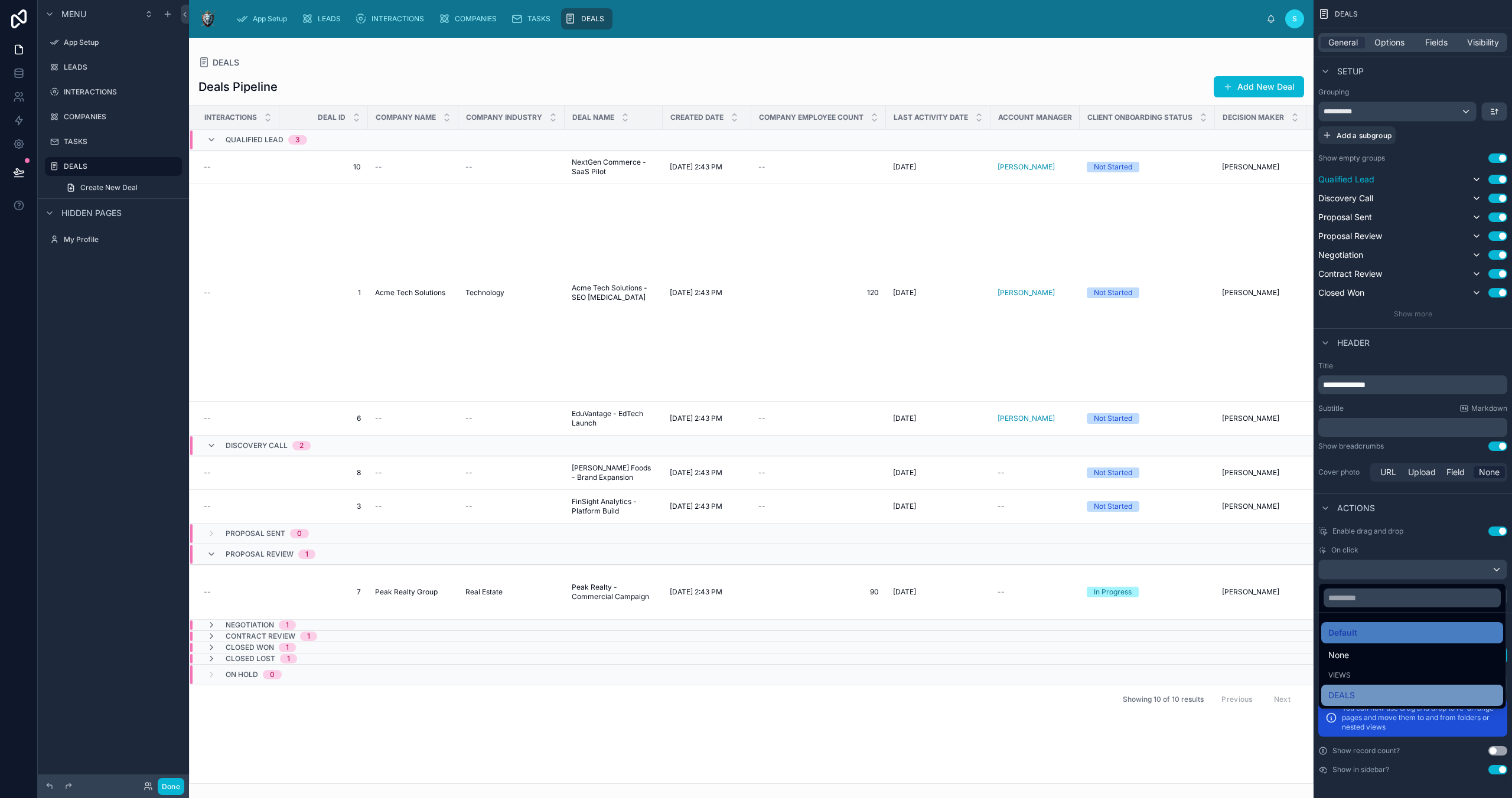
click at [1361, 694] on div "DEALS" at bounding box center [1412, 696] width 168 height 14
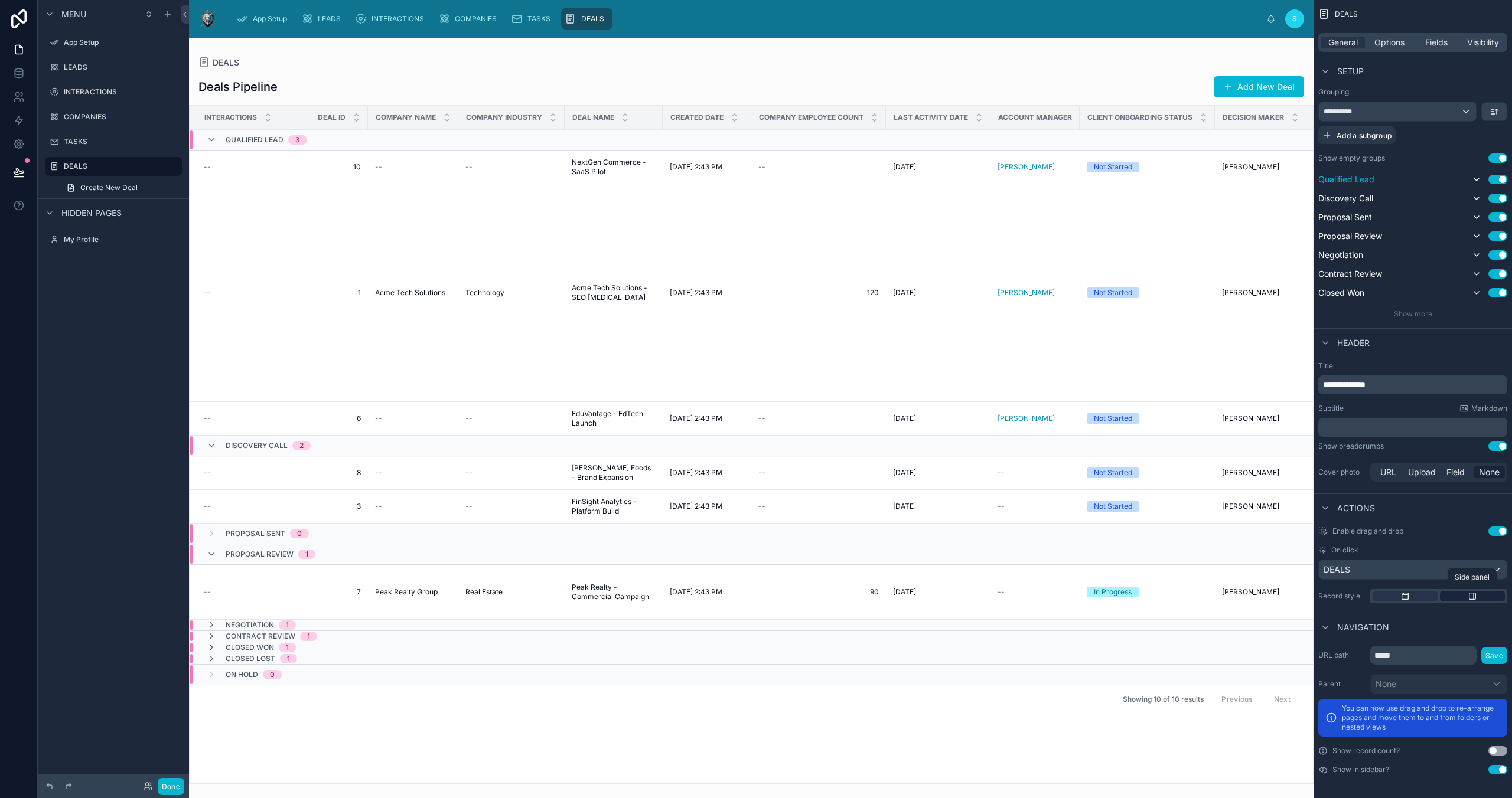
click at [1466, 591] on div "scrollable content" at bounding box center [1472, 595] width 65 height 9
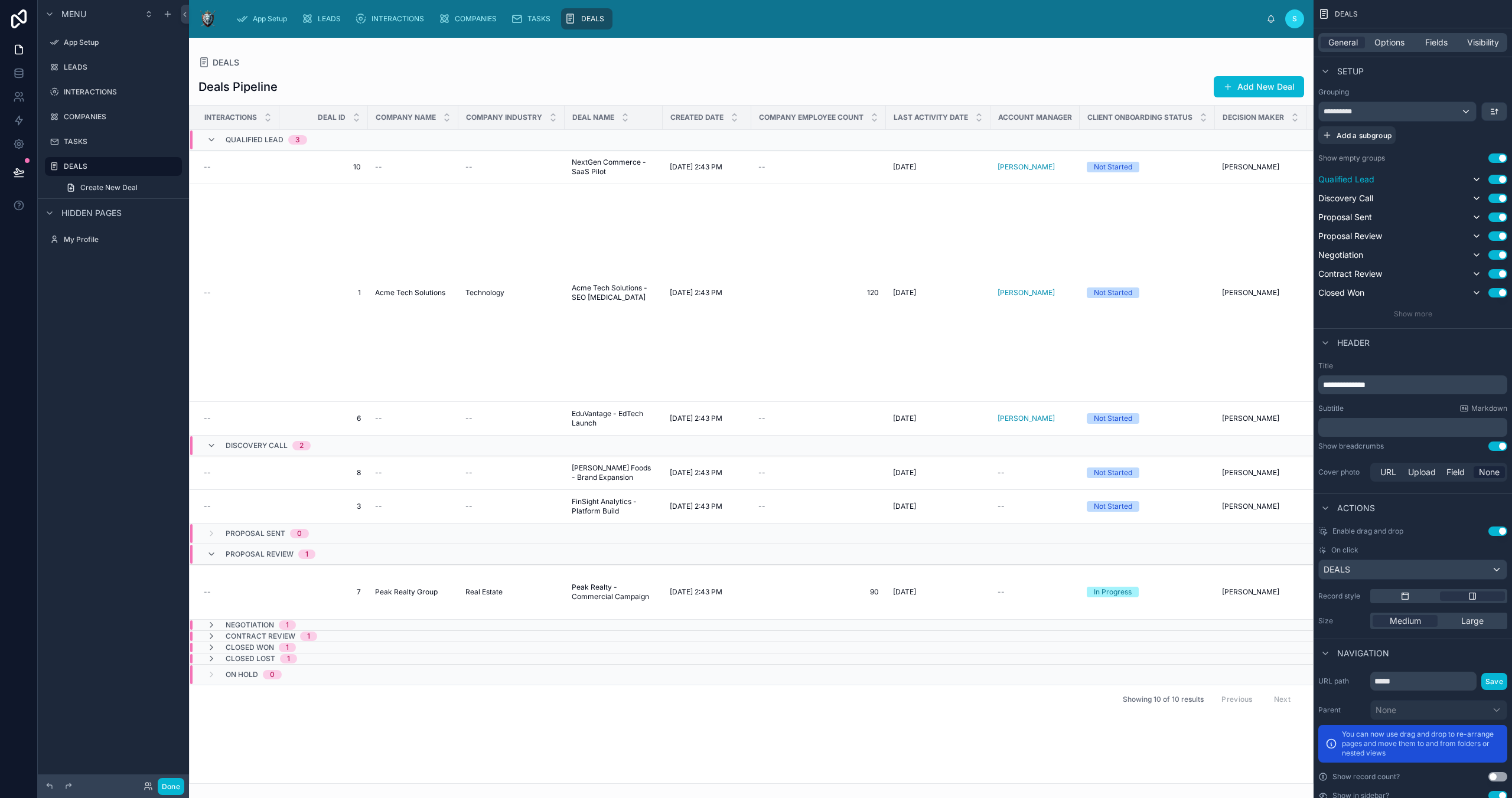
click at [1410, 601] on div "scrollable content" at bounding box center [1438, 596] width 137 height 14
click at [1471, 572] on div "DEALS" at bounding box center [1413, 569] width 188 height 19
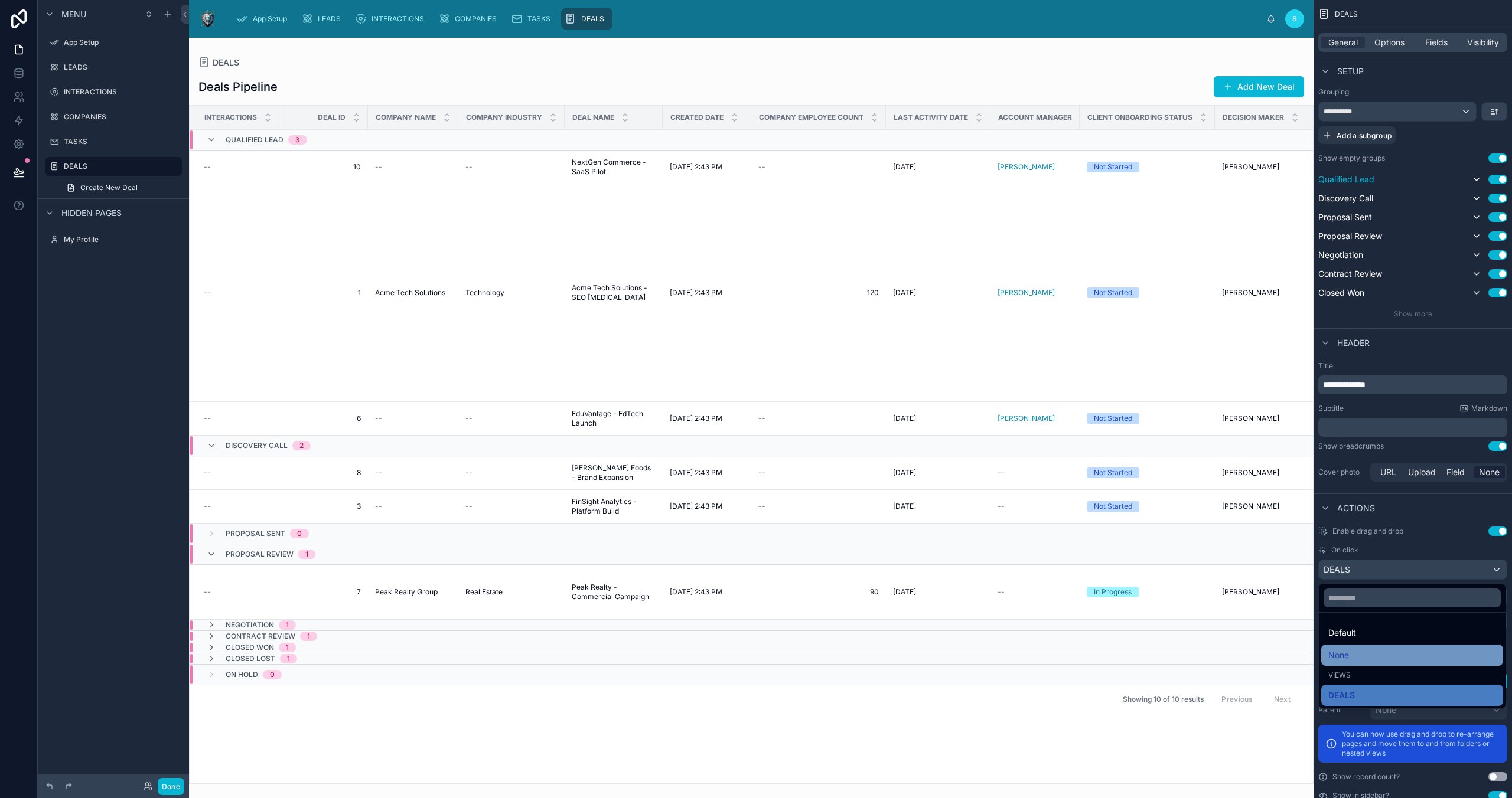
click at [1384, 650] on div "None" at bounding box center [1412, 655] width 168 height 14
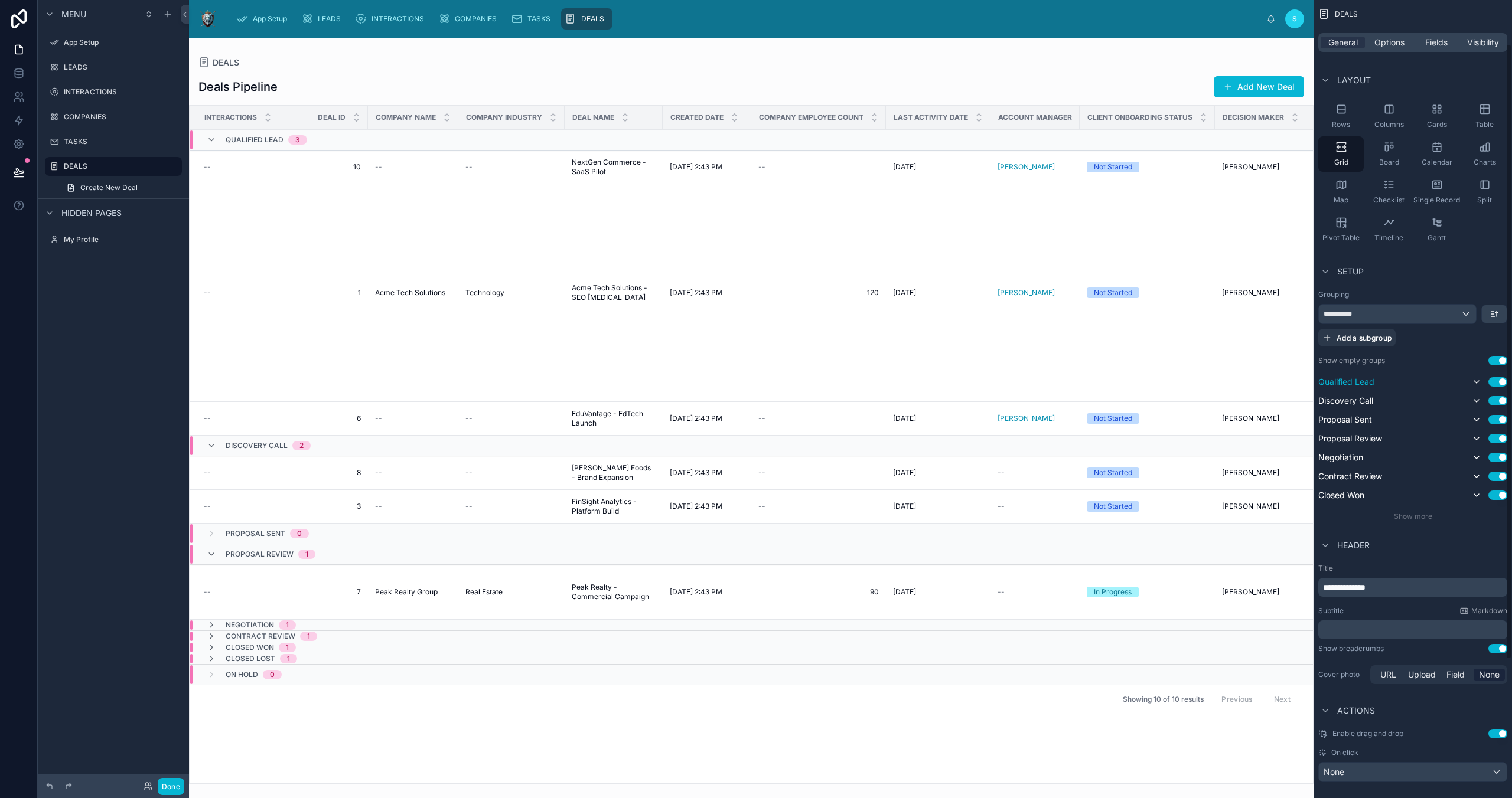
scroll to position [0, 0]
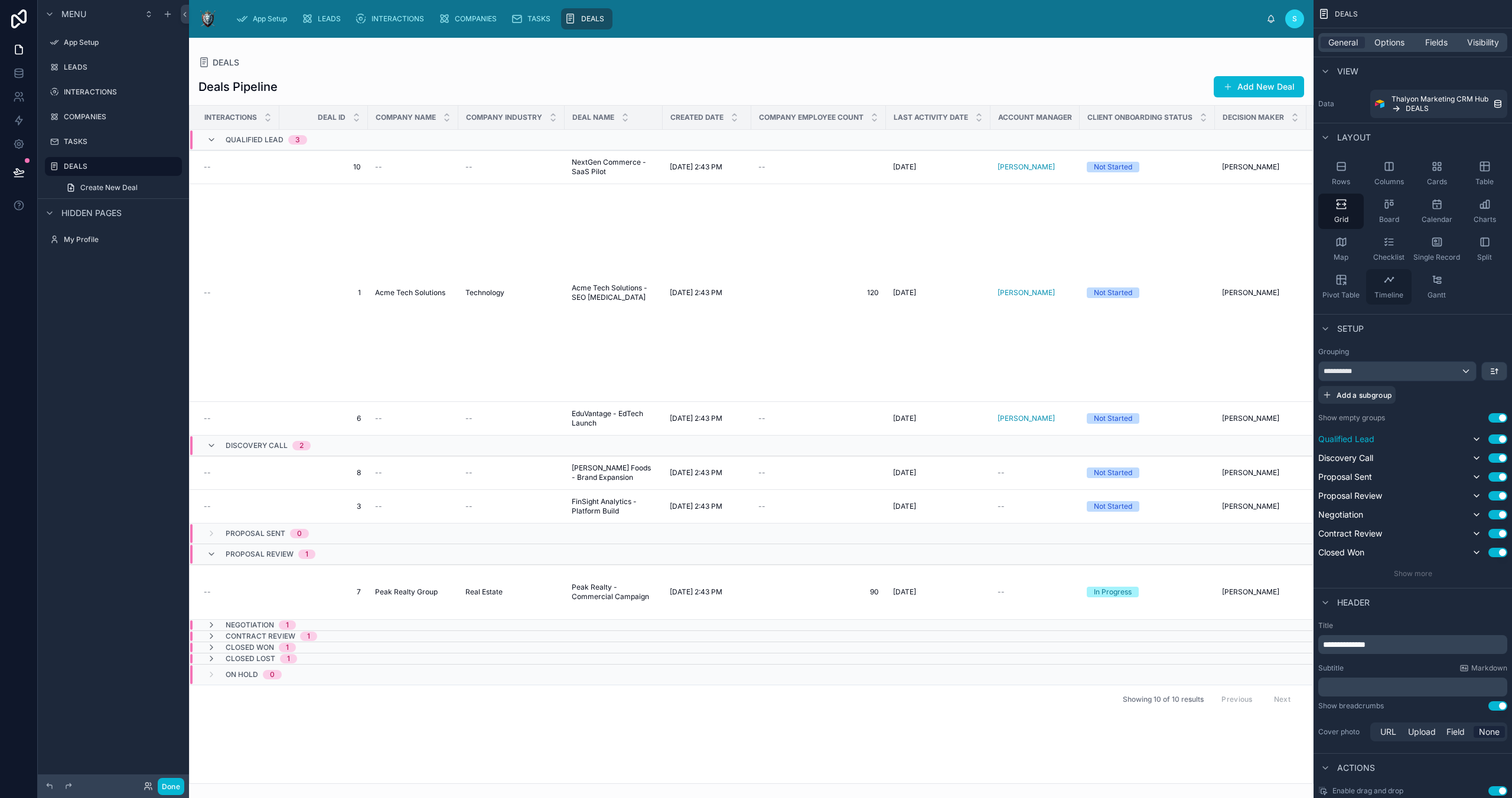
click at [1390, 280] on icon "scrollable content" at bounding box center [1391, 281] width 1 height 1
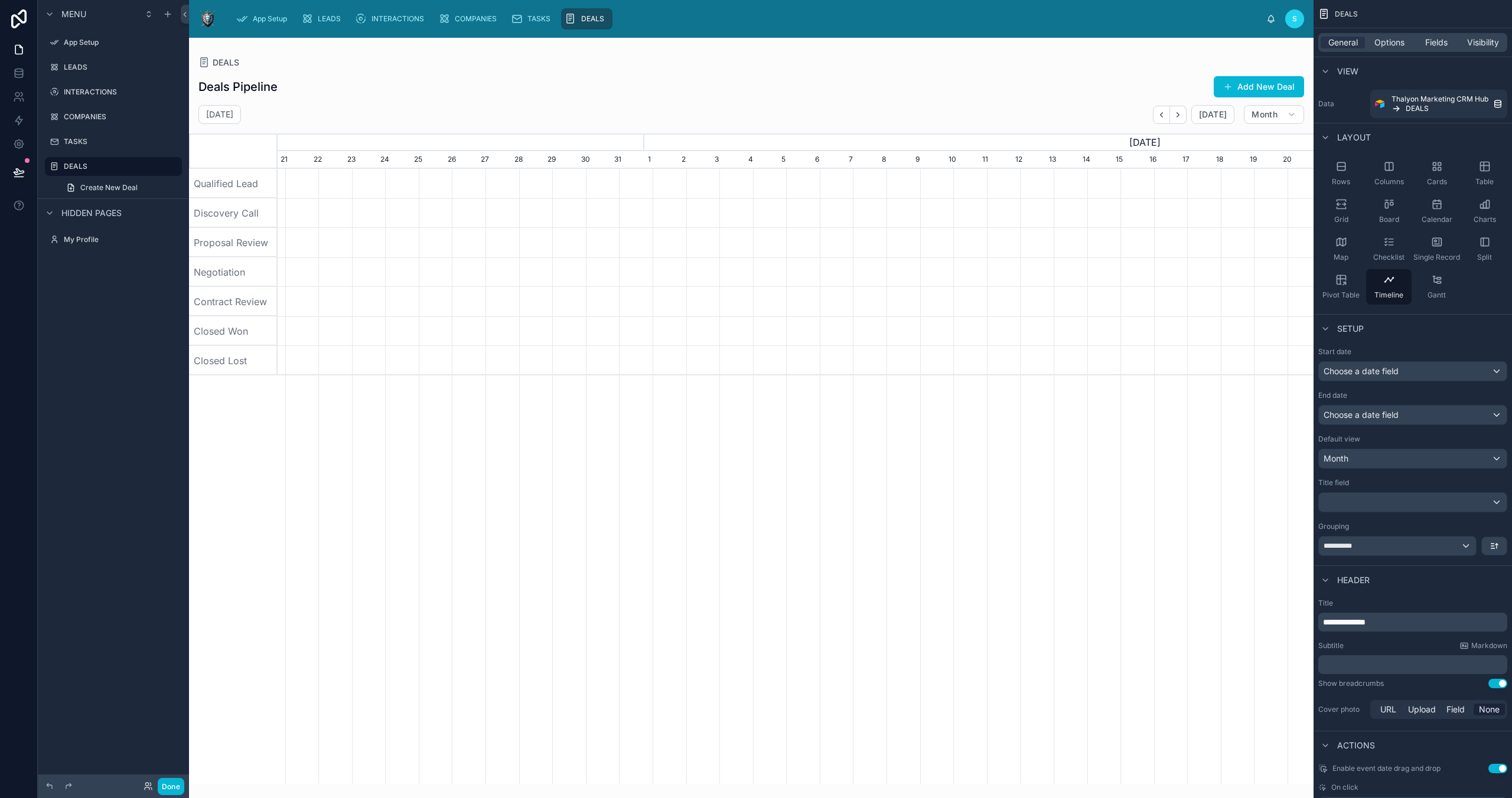
scroll to position [0, 36]
click at [1433, 288] on div "Gantt" at bounding box center [1436, 287] width 46 height 36
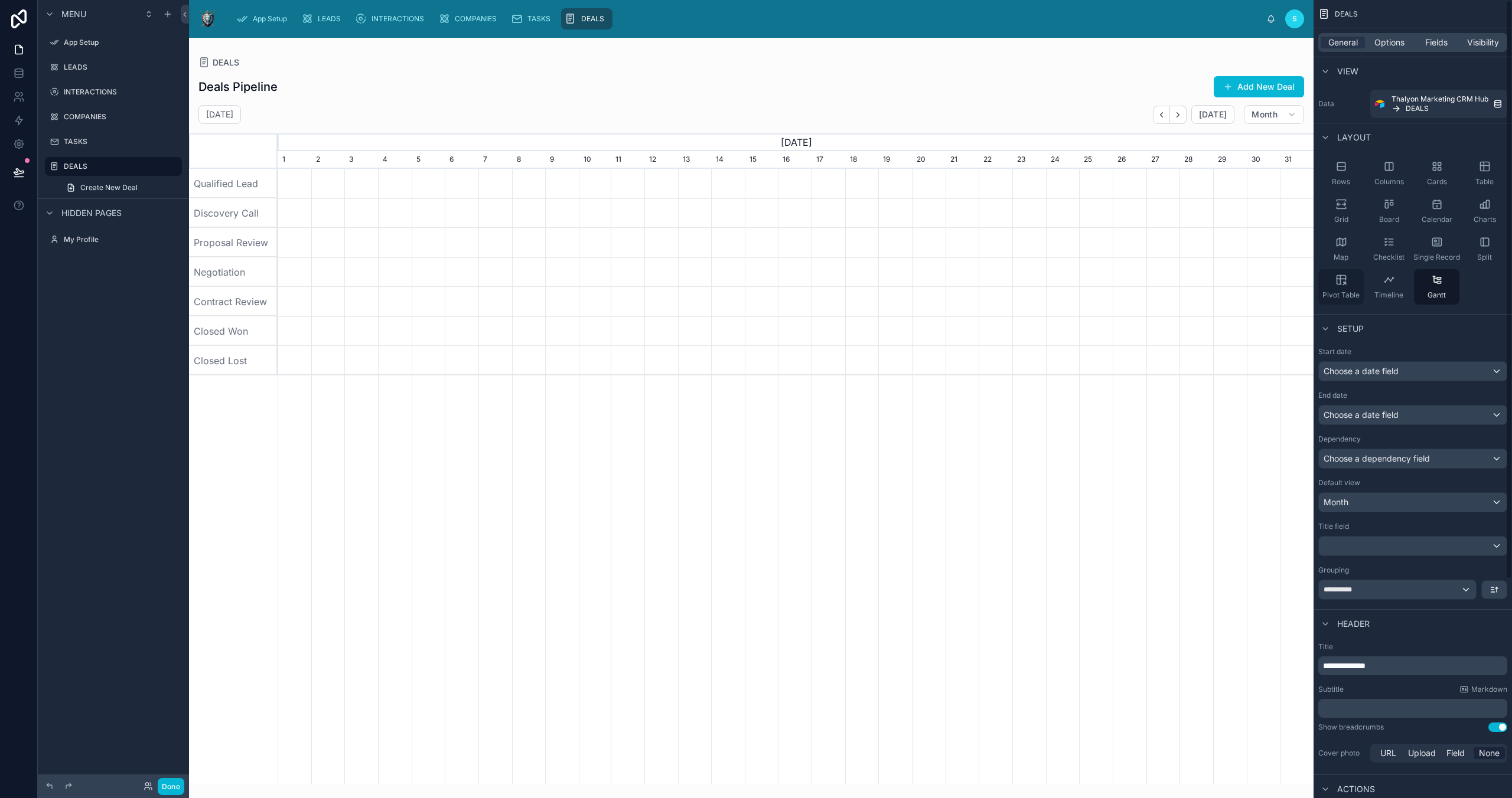
click at [1343, 285] on icon "scrollable content" at bounding box center [1344, 283] width 2 height 2
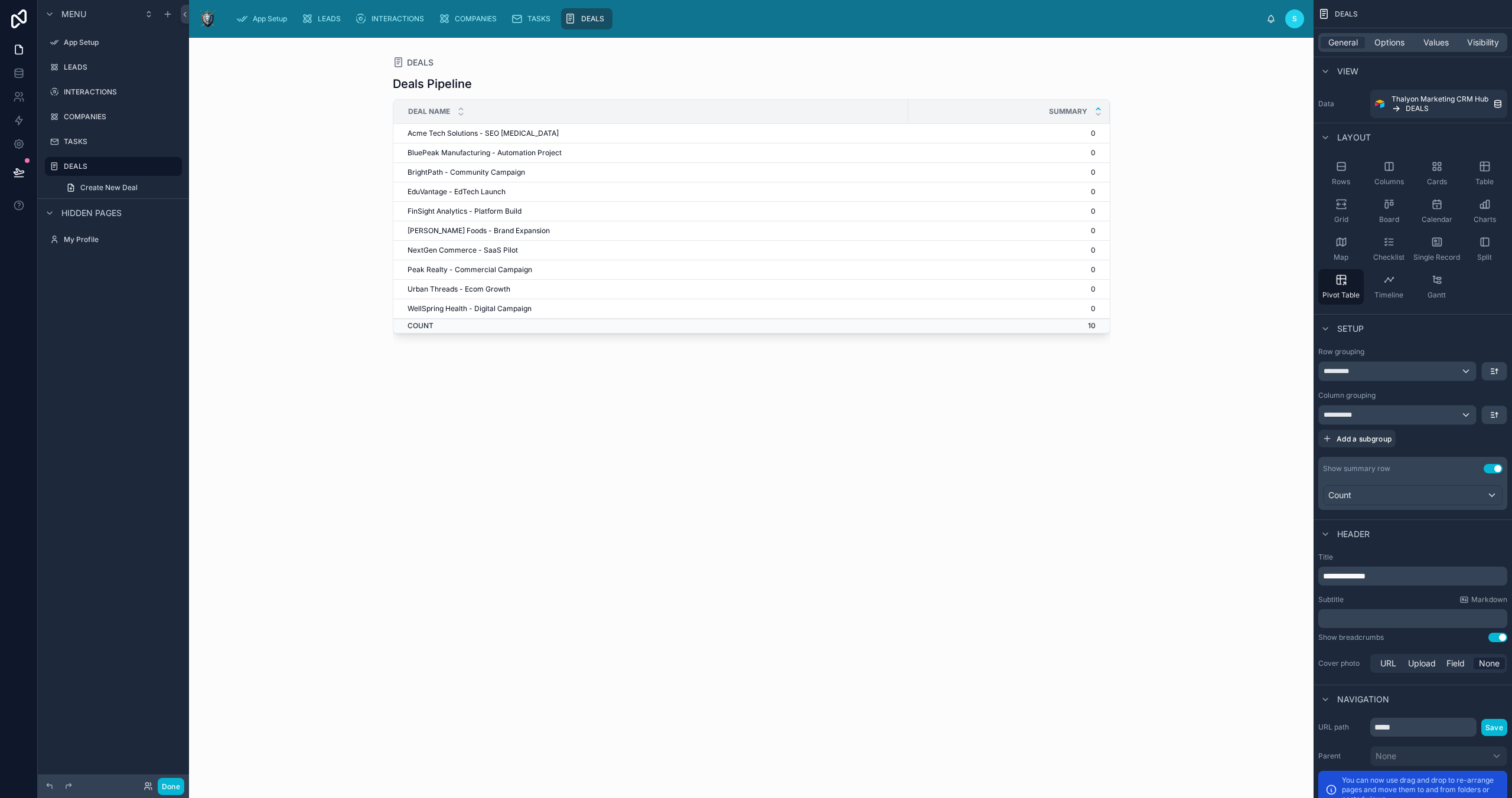
click at [1096, 107] on icon at bounding box center [1098, 109] width 8 height 8
click at [1346, 246] on icon "scrollable content" at bounding box center [1341, 242] width 12 height 12
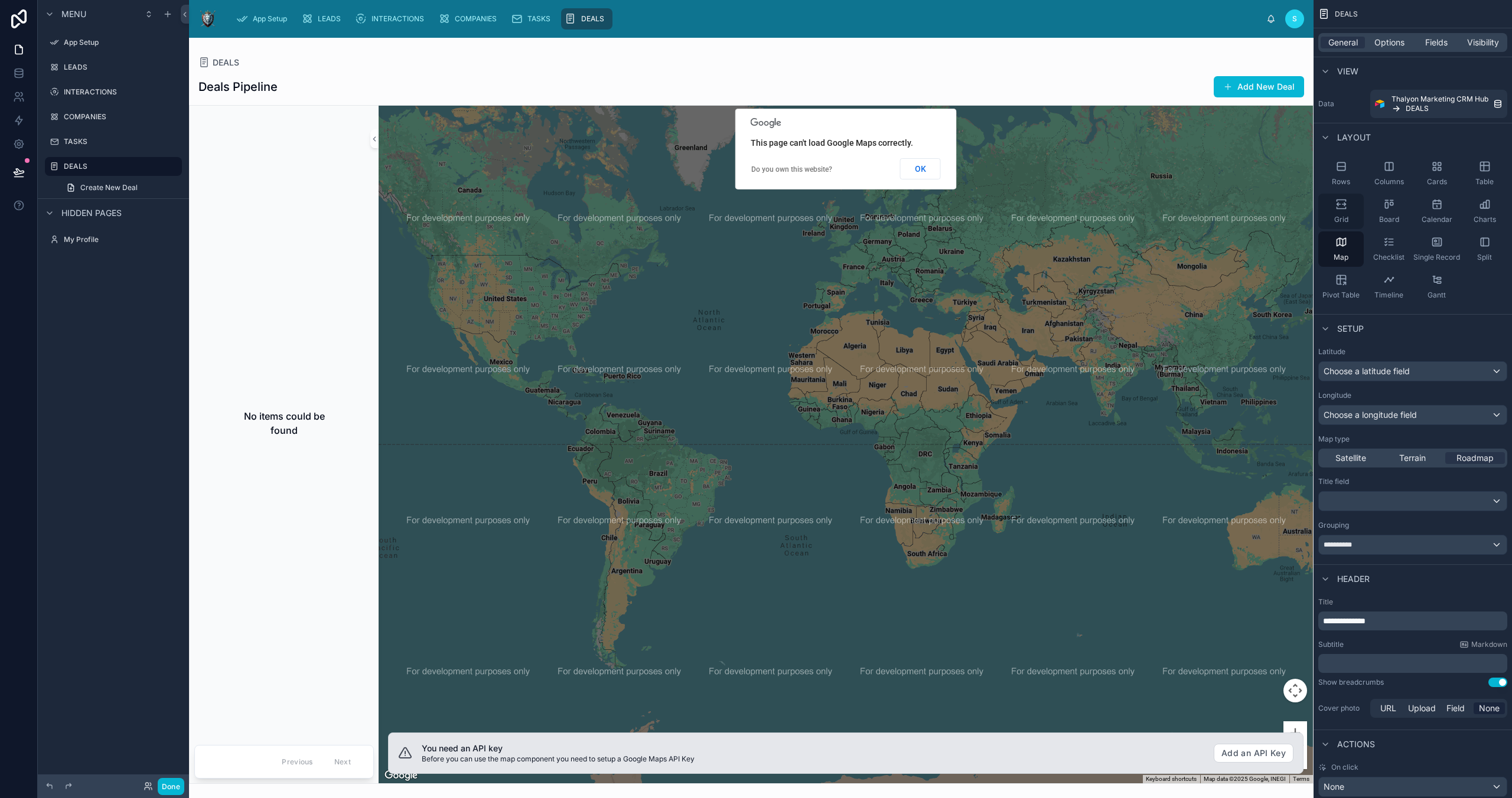
click at [1346, 211] on div "Grid" at bounding box center [1341, 211] width 46 height 36
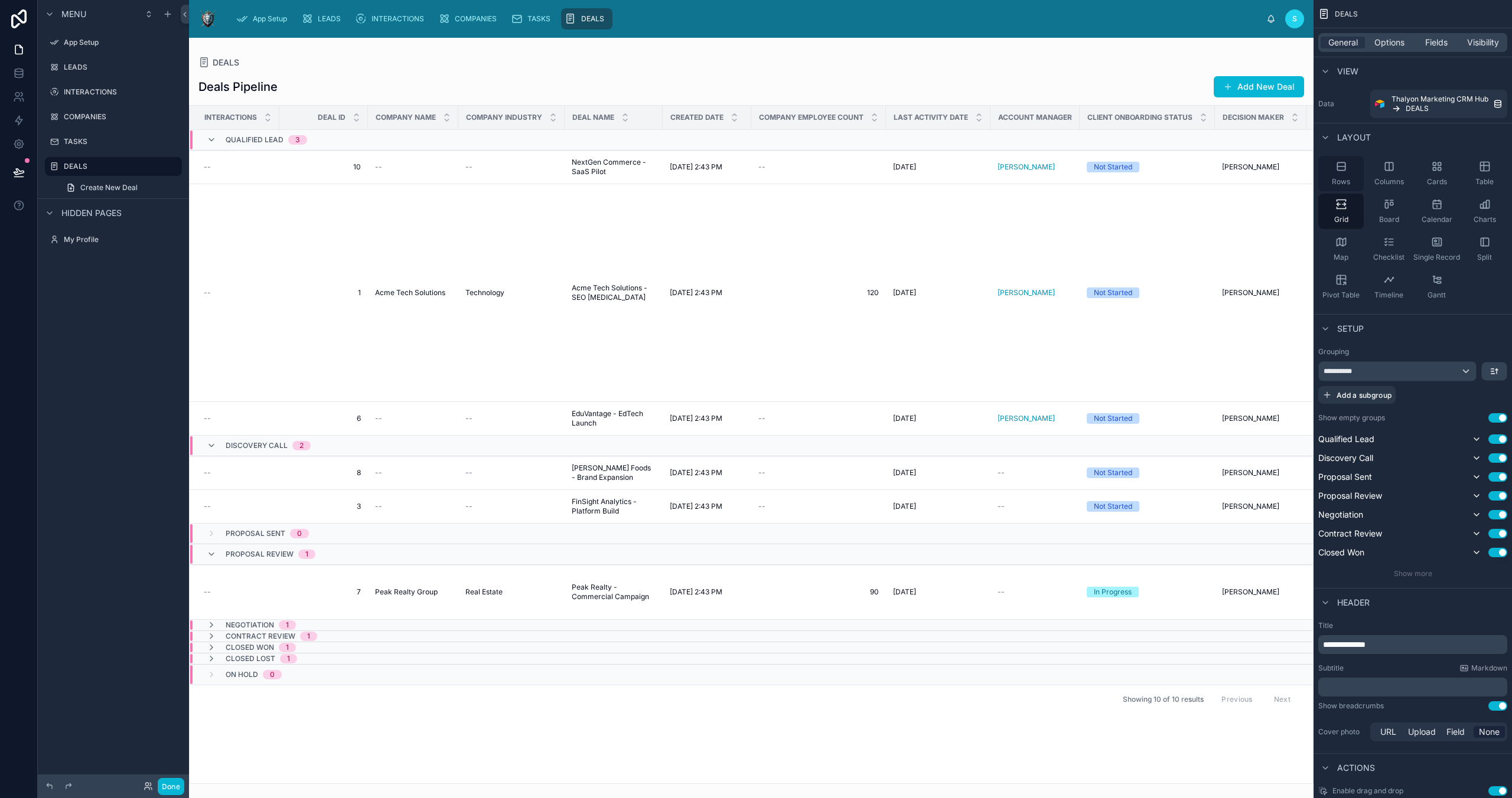
click at [1346, 173] on div "Rows" at bounding box center [1341, 173] width 46 height 36
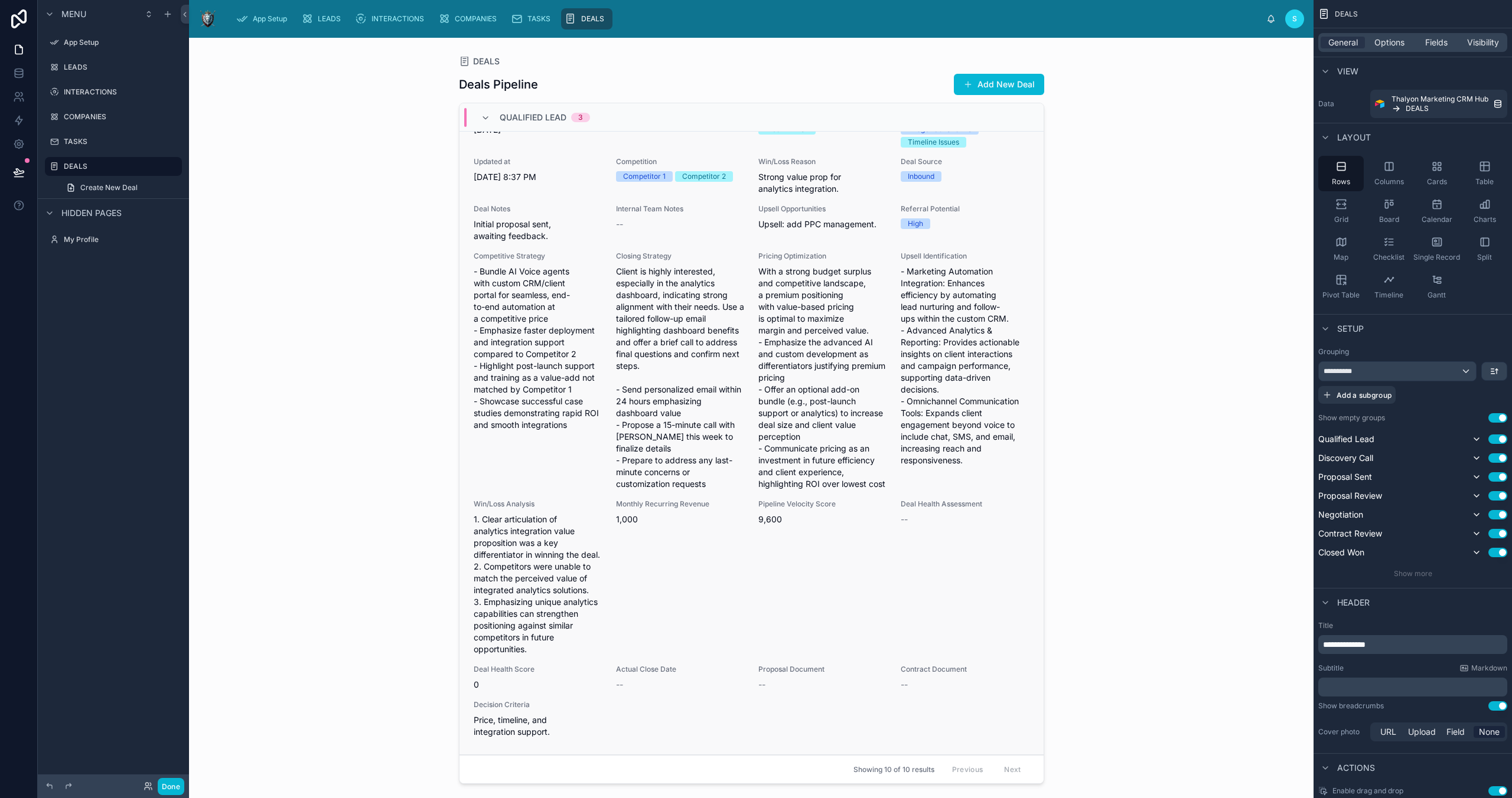
scroll to position [754, 0]
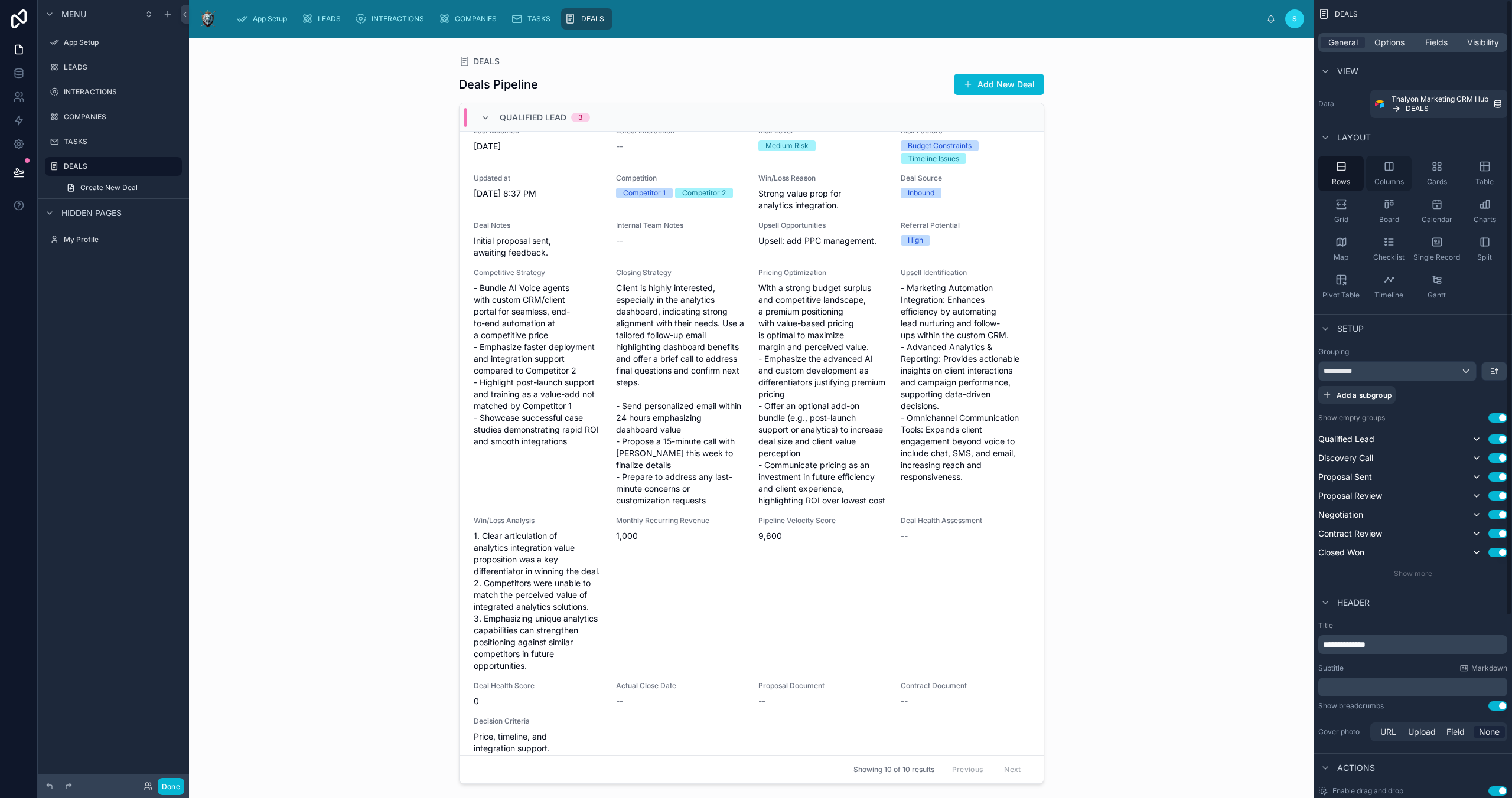
click at [1382, 163] on div "Columns" at bounding box center [1389, 173] width 46 height 36
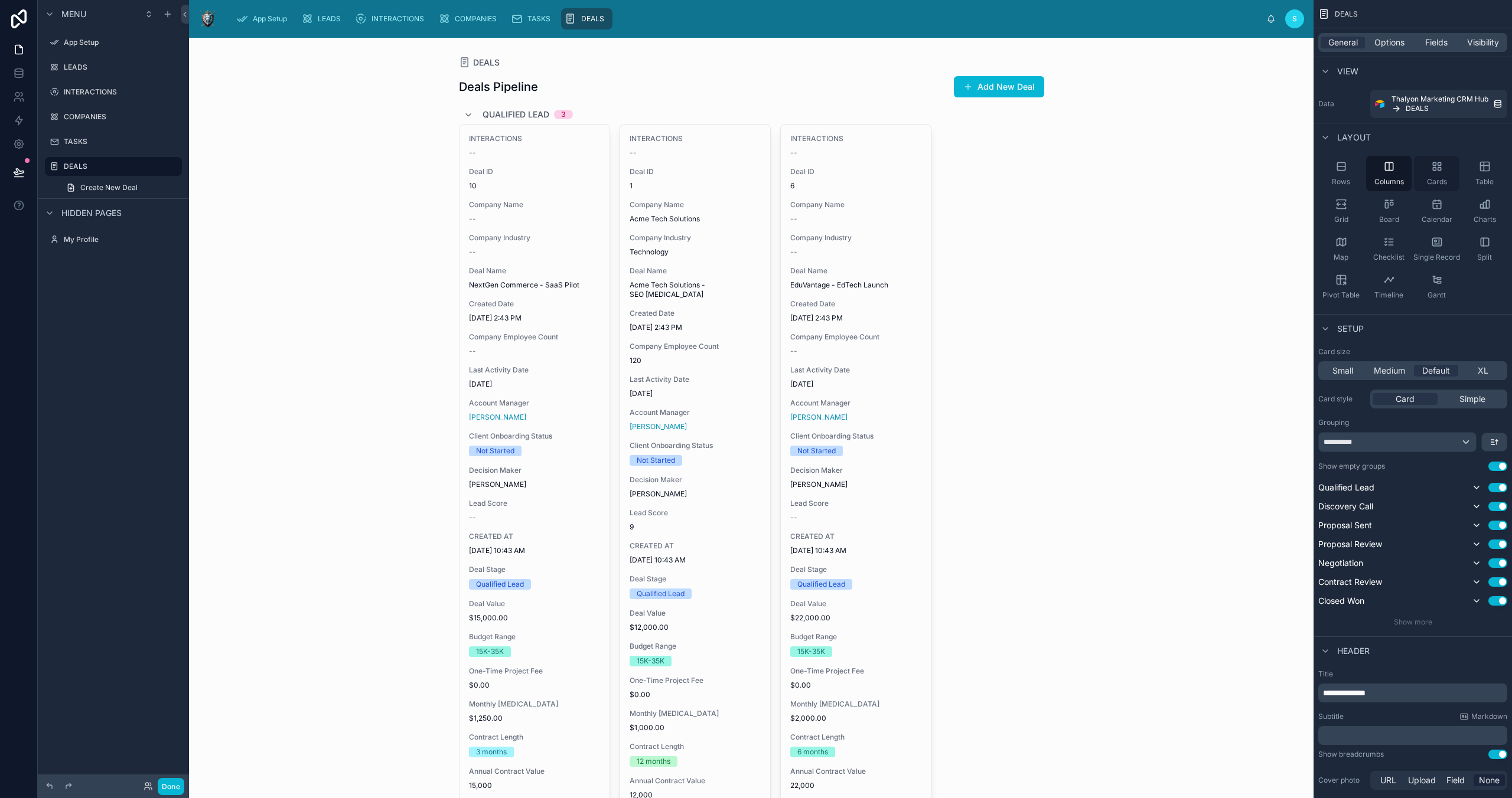
click at [1440, 173] on div "Cards" at bounding box center [1436, 173] width 46 height 36
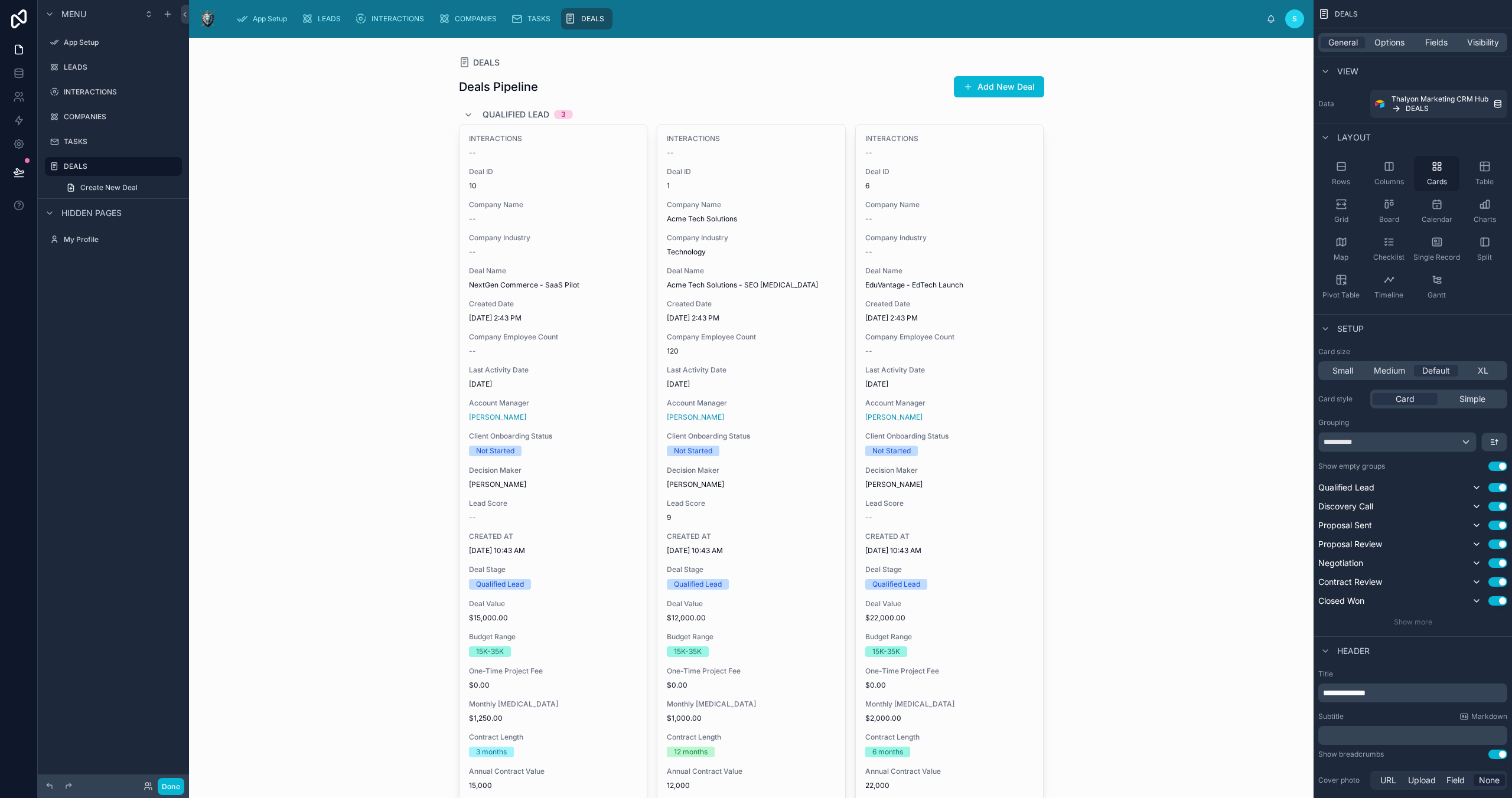
click at [1440, 173] on div "Cards" at bounding box center [1436, 173] width 46 height 36
click at [1486, 170] on icon "scrollable content" at bounding box center [1485, 166] width 9 height 9
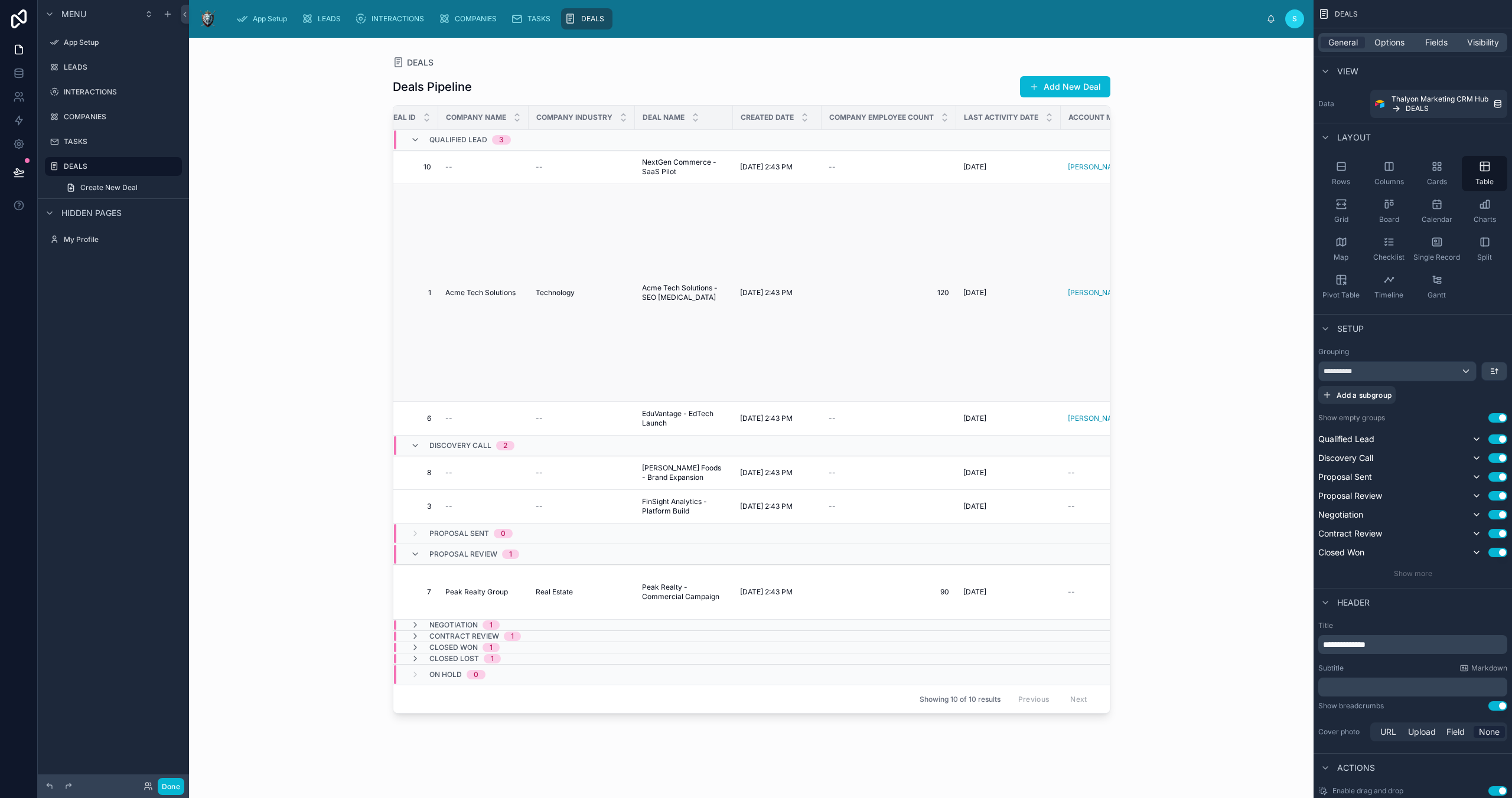
scroll to position [0, 0]
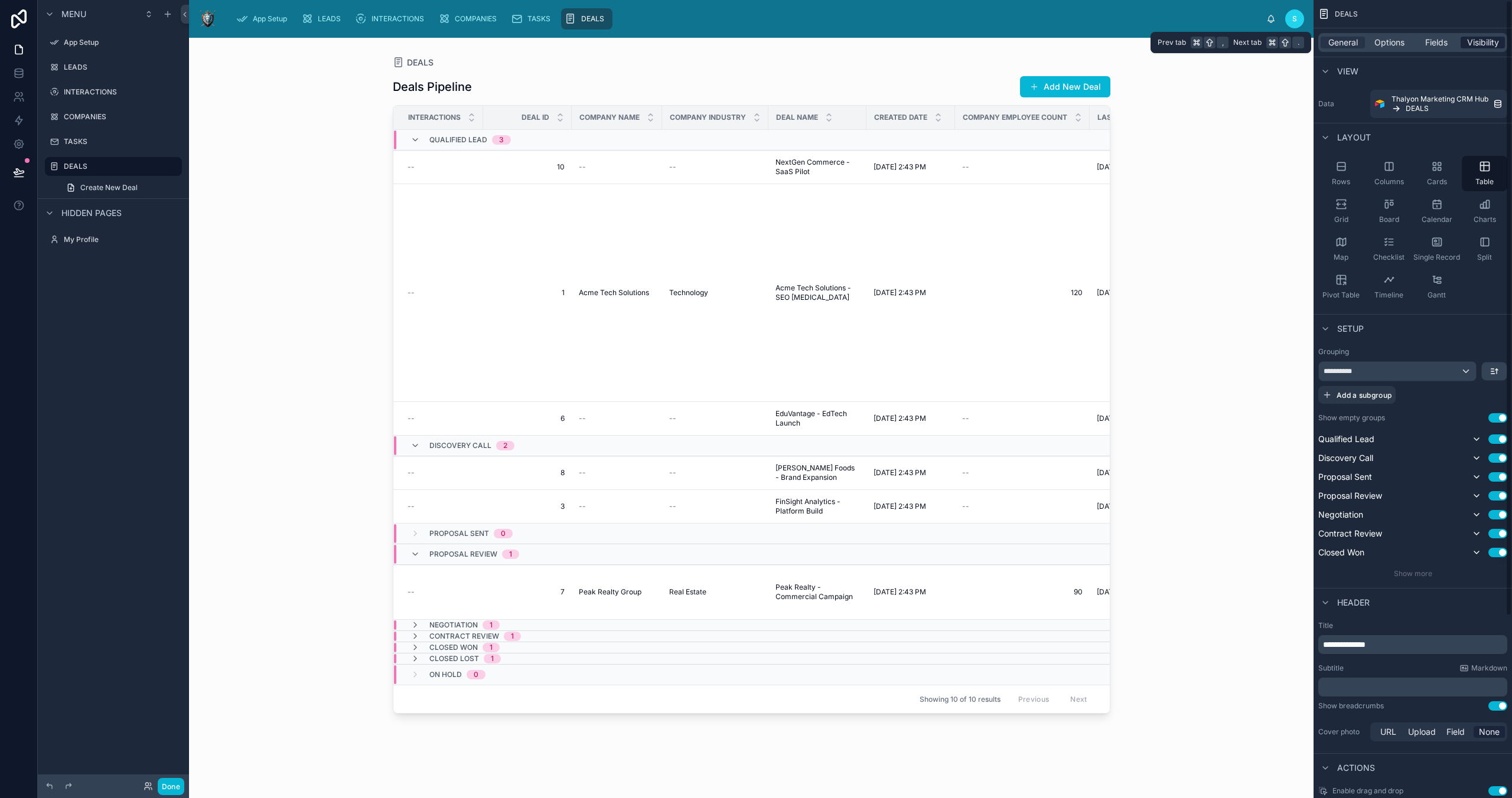
click at [1482, 42] on span "Visibility" at bounding box center [1483, 42] width 32 height 12
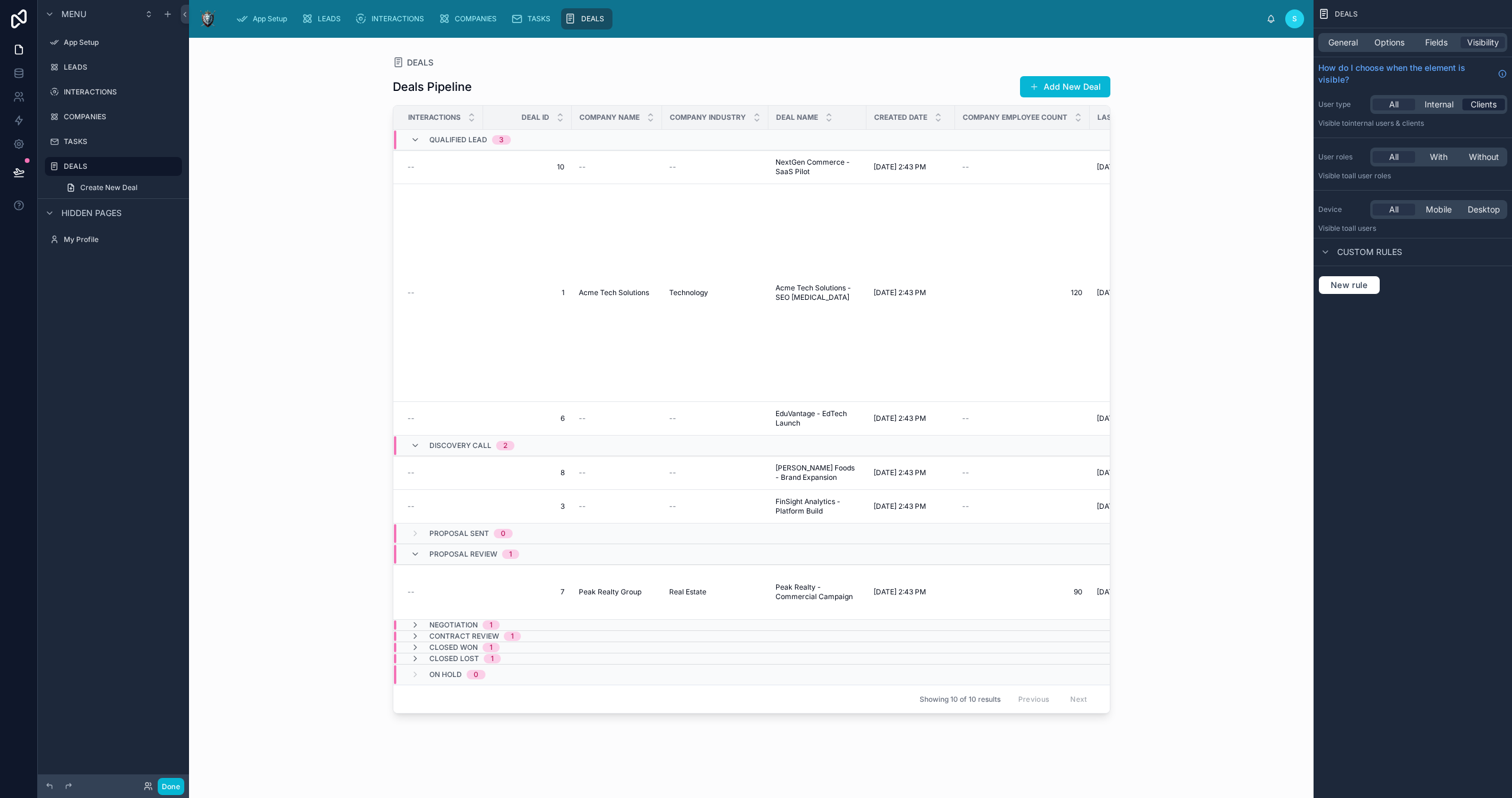
click at [1485, 101] on span "Clients" at bounding box center [1483, 104] width 26 height 12
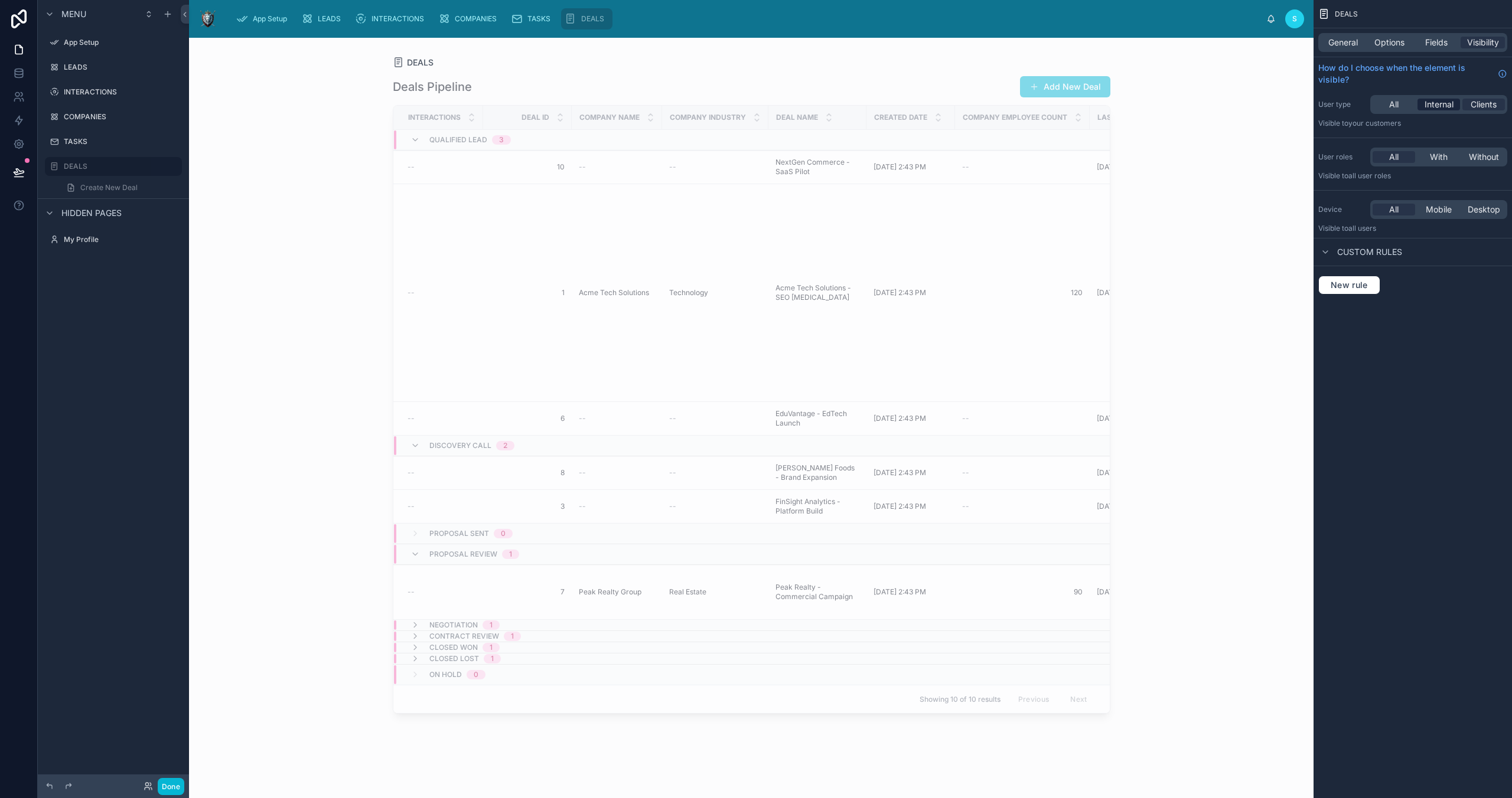
click at [1437, 104] on span "Internal" at bounding box center [1438, 104] width 29 height 12
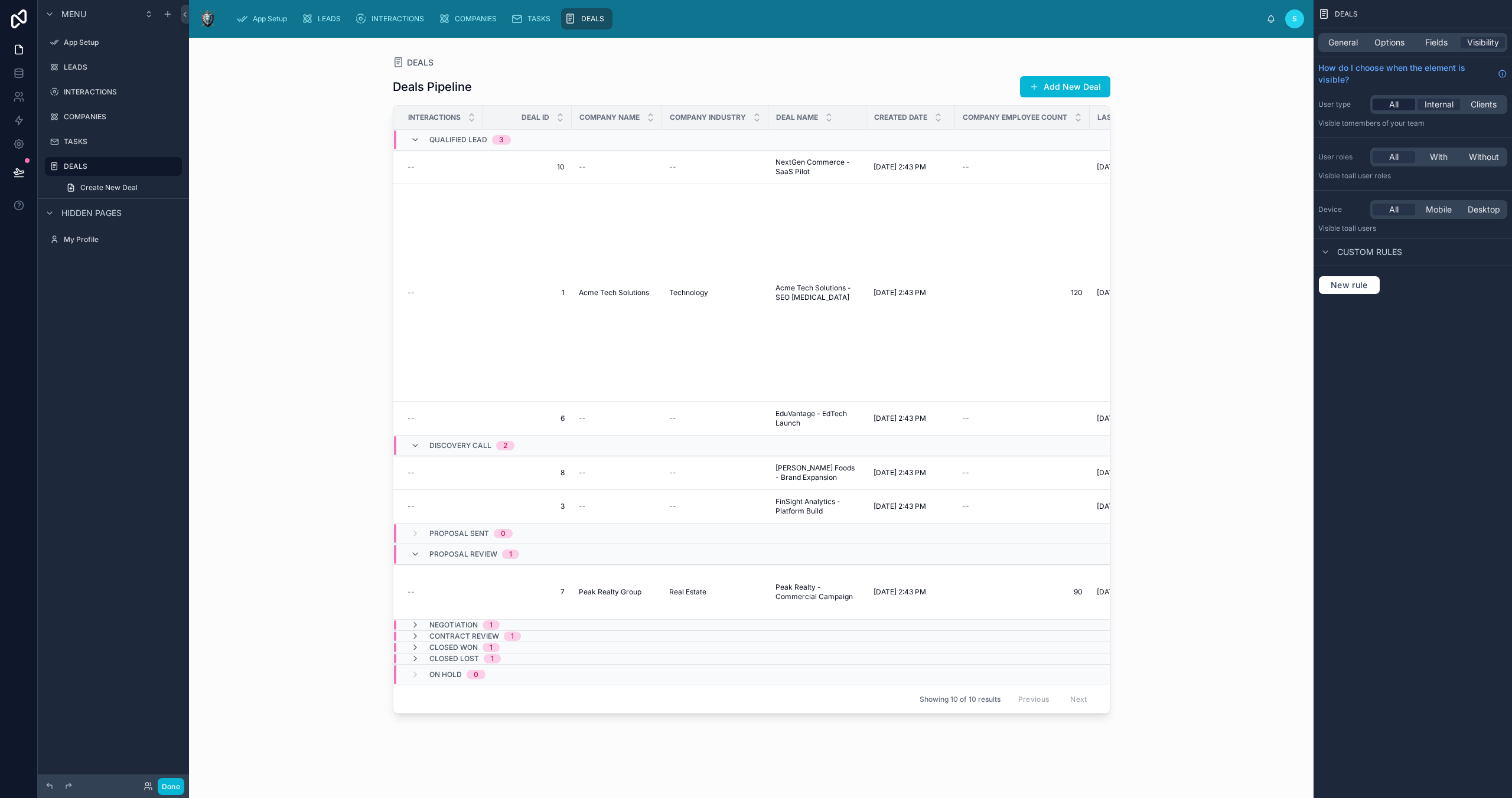
click at [1397, 104] on span "All" at bounding box center [1393, 104] width 9 height 12
click at [1432, 43] on span "Fields" at bounding box center [1436, 42] width 22 height 12
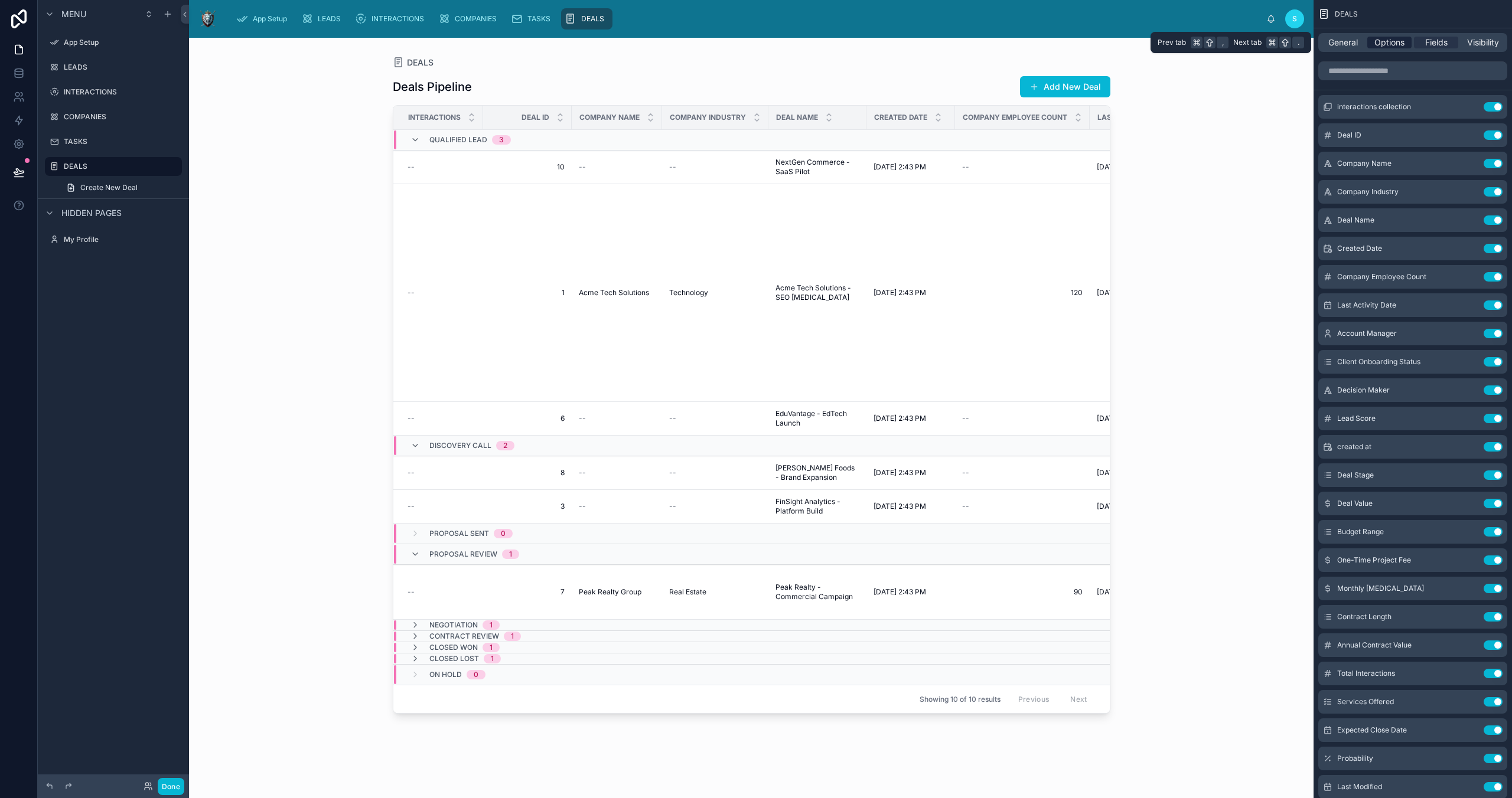
click at [1395, 45] on span "Options" at bounding box center [1389, 42] width 30 height 12
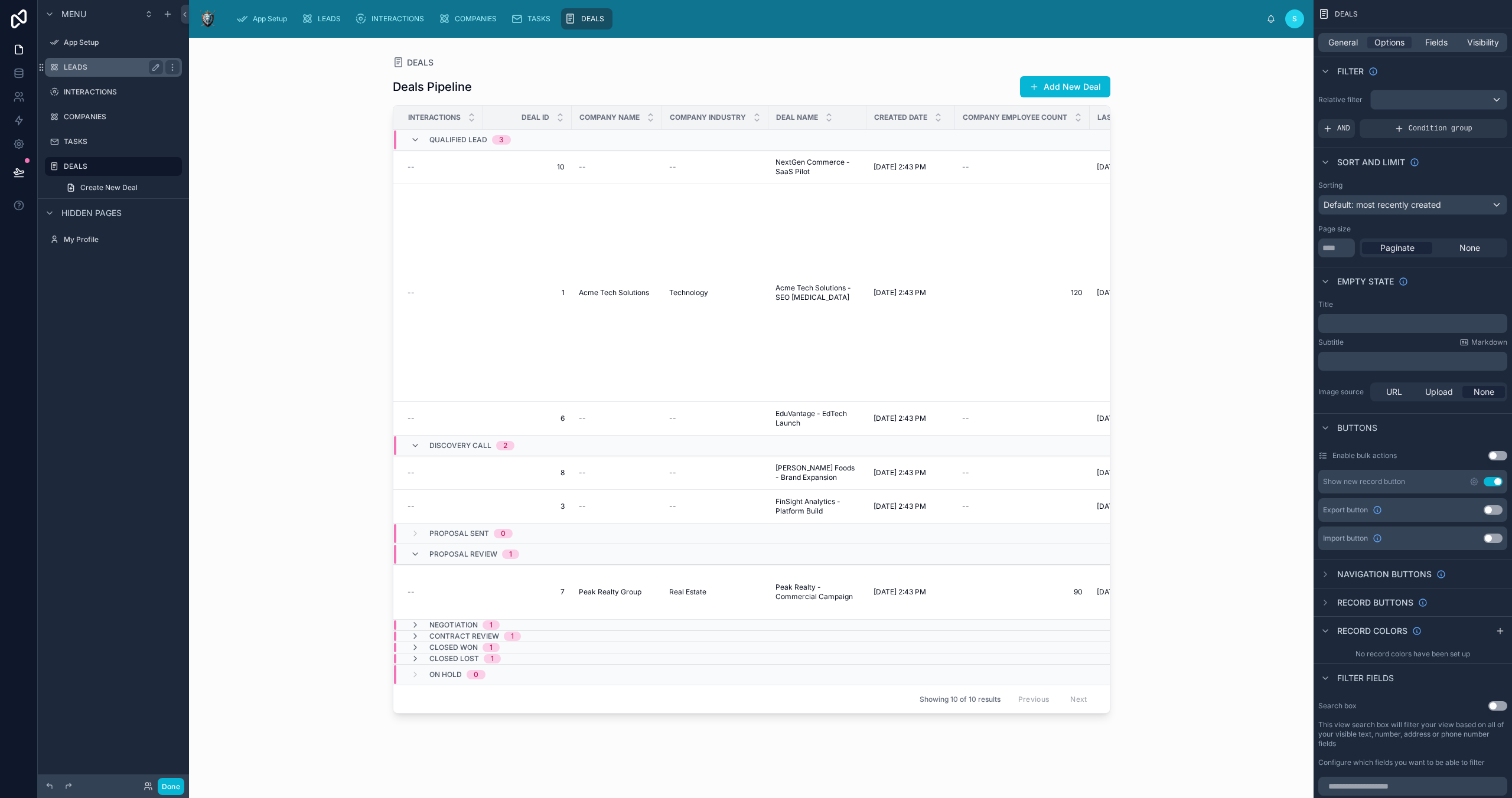
click at [86, 71] on label "LEADS" at bounding box center [111, 67] width 95 height 9
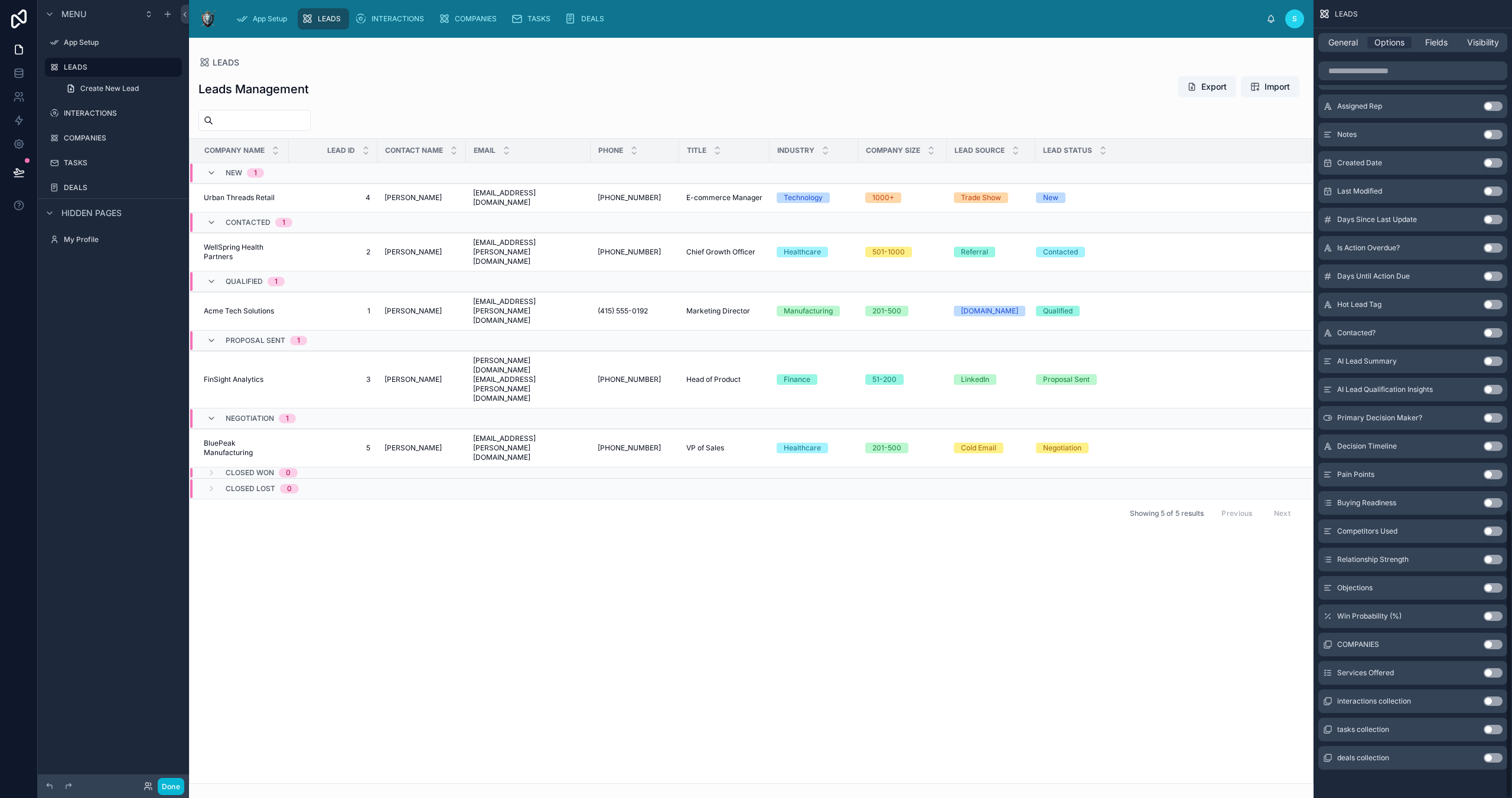
scroll to position [1405, 0]
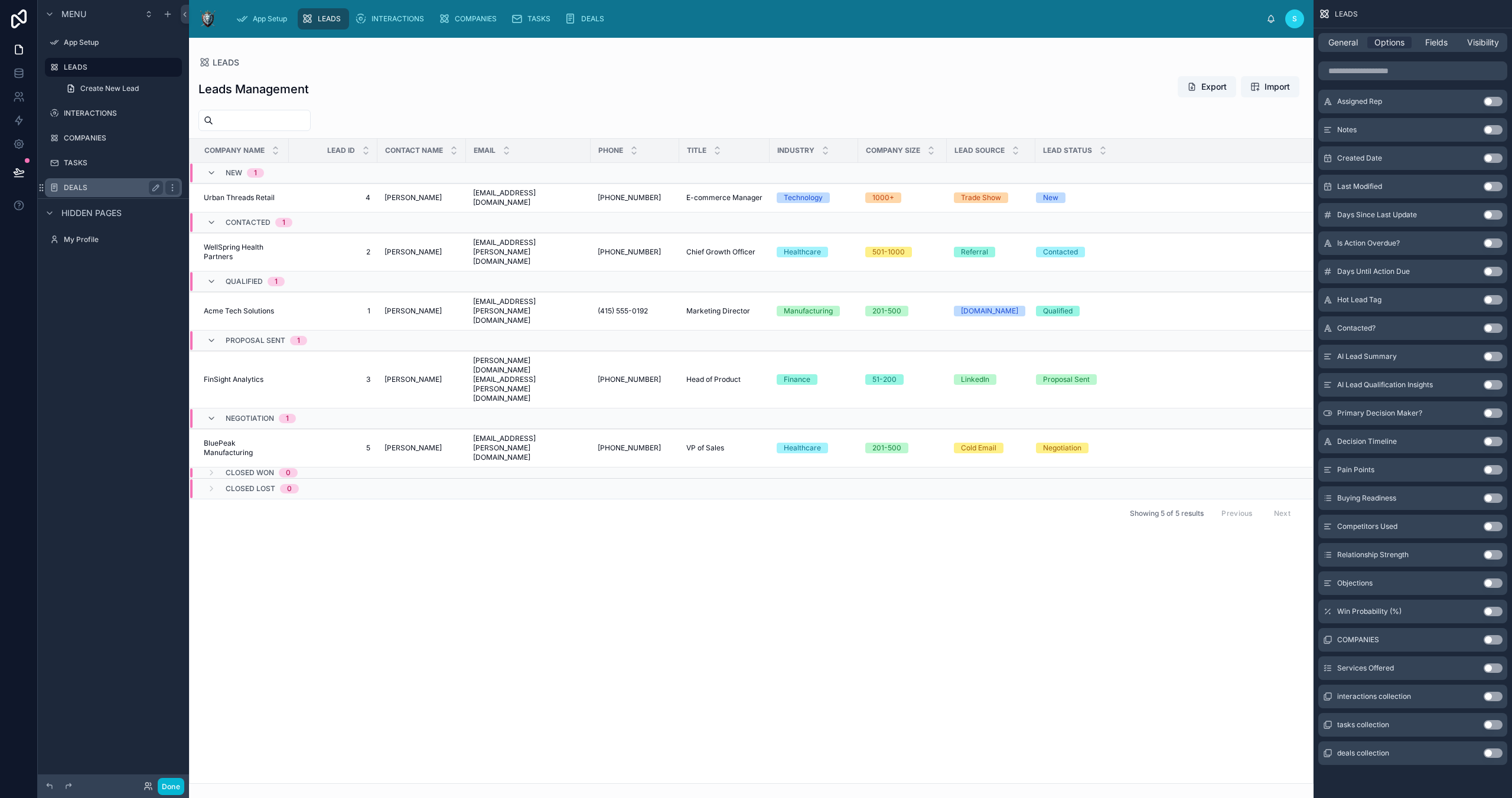
click at [91, 189] on label "DEALS" at bounding box center [111, 187] width 95 height 9
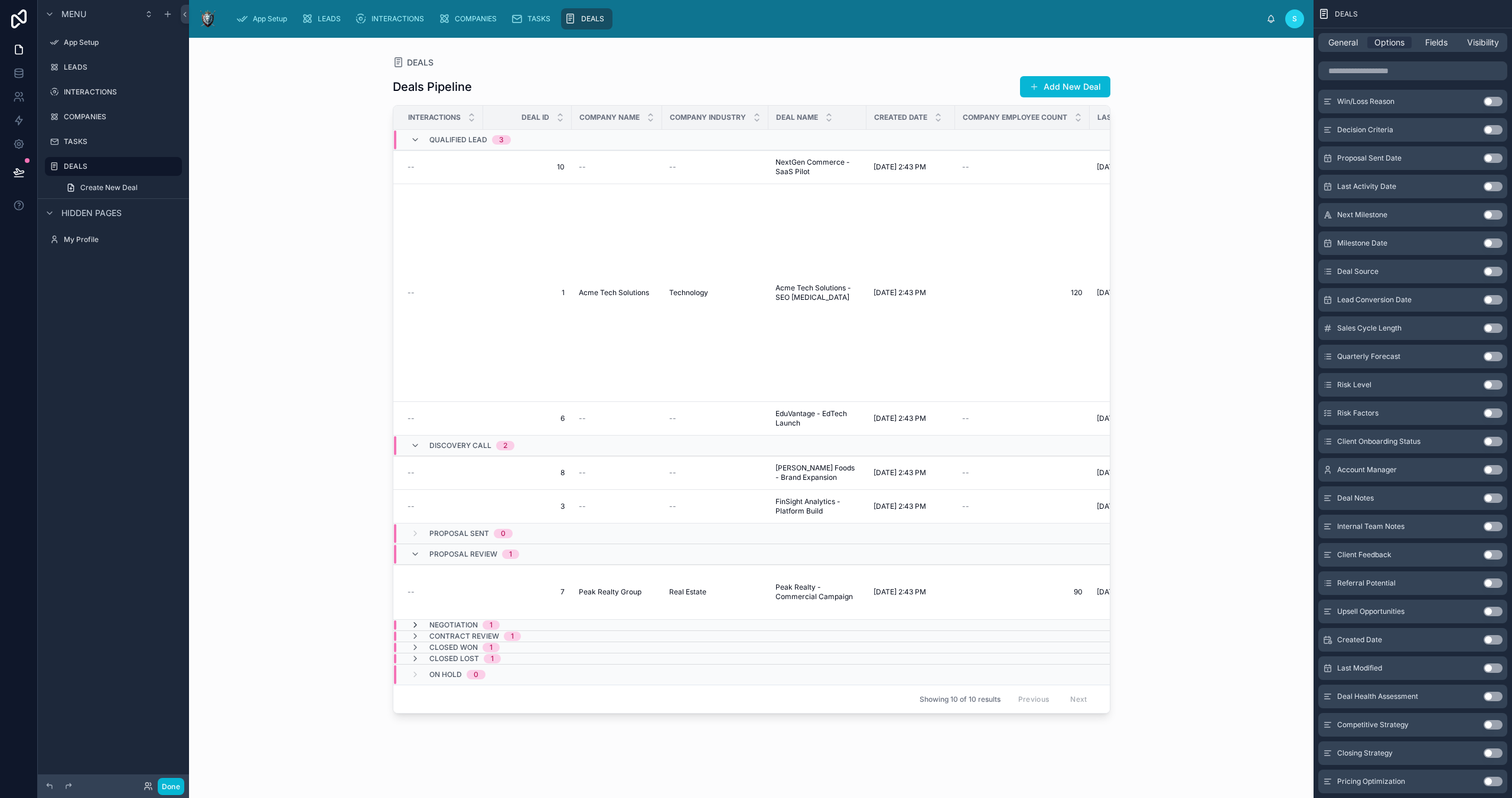
click at [411, 625] on icon at bounding box center [415, 625] width 9 height 9
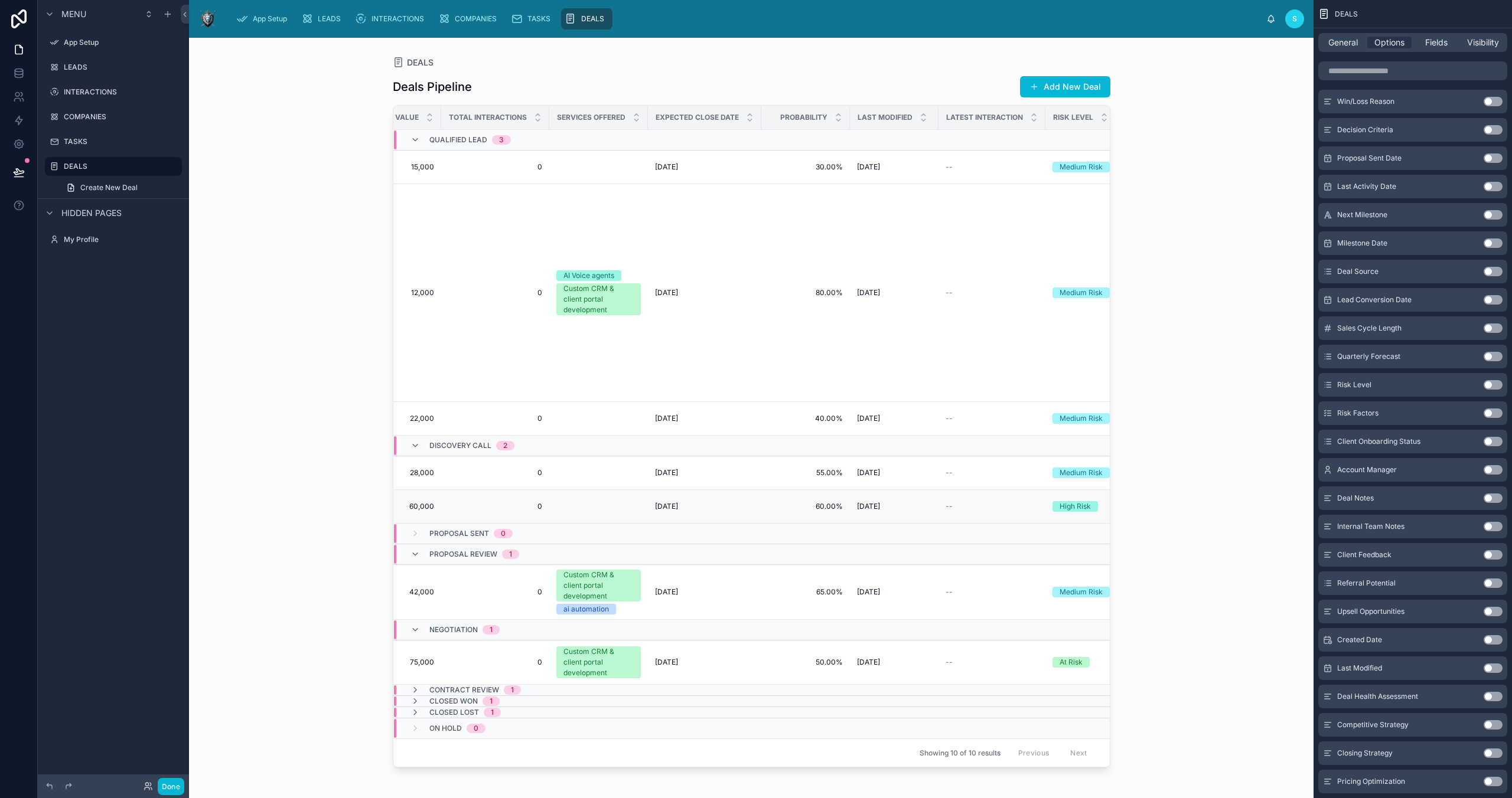
scroll to position [0, 1992]
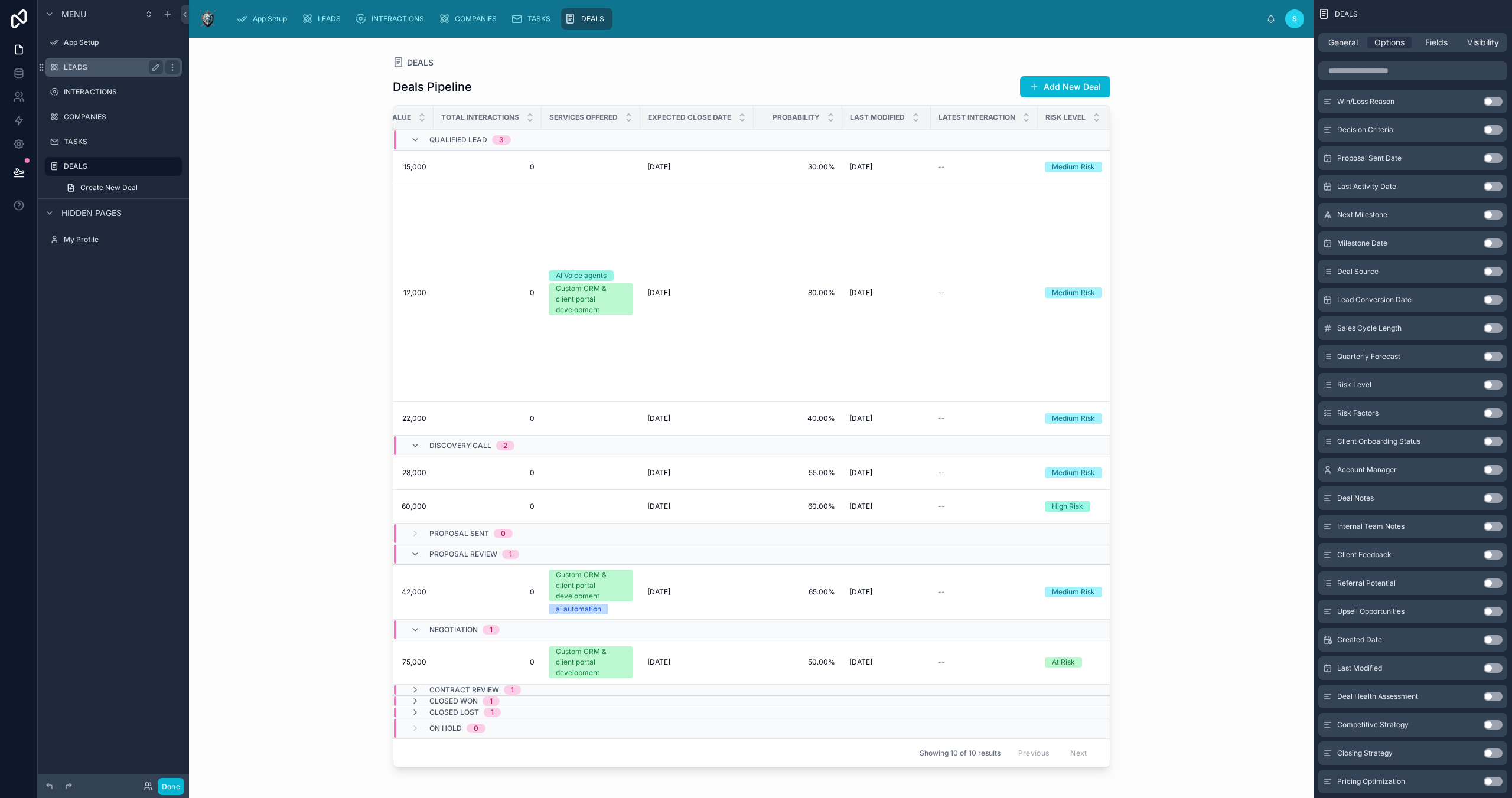
click at [91, 69] on label "LEADS" at bounding box center [111, 67] width 95 height 9
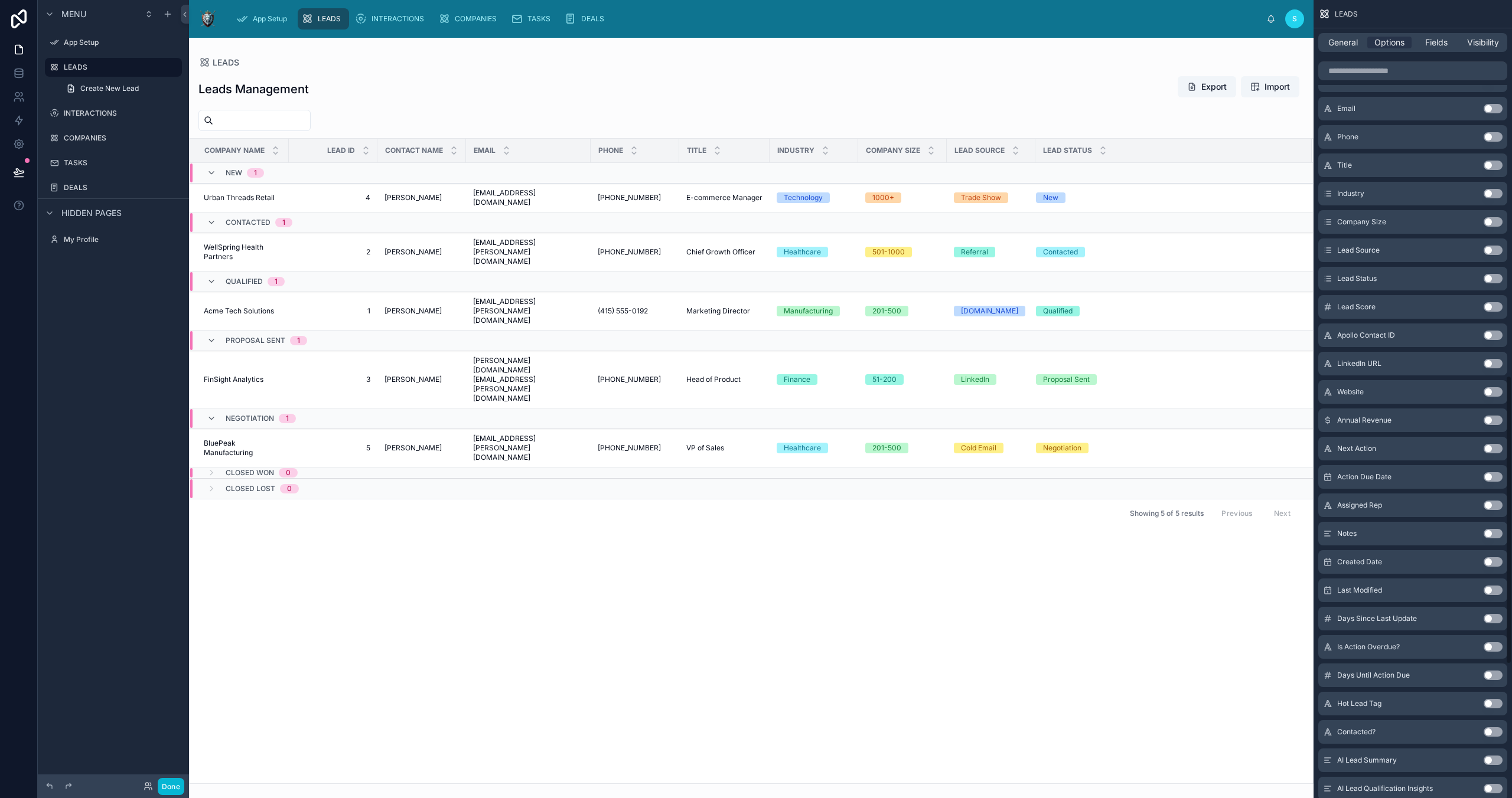
scroll to position [863, 0]
click at [1443, 41] on span "Fields" at bounding box center [1436, 42] width 22 height 12
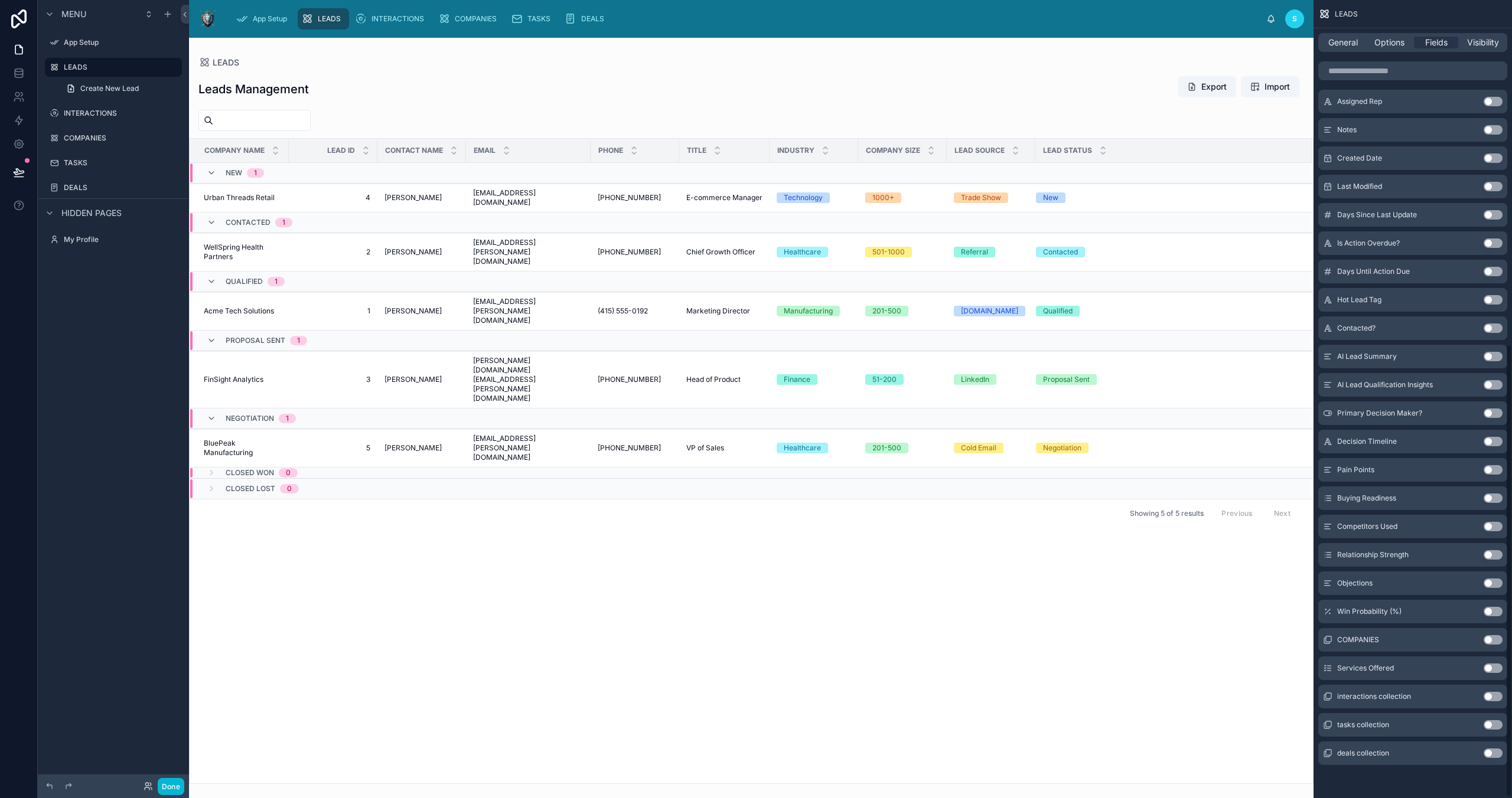
scroll to position [0, 0]
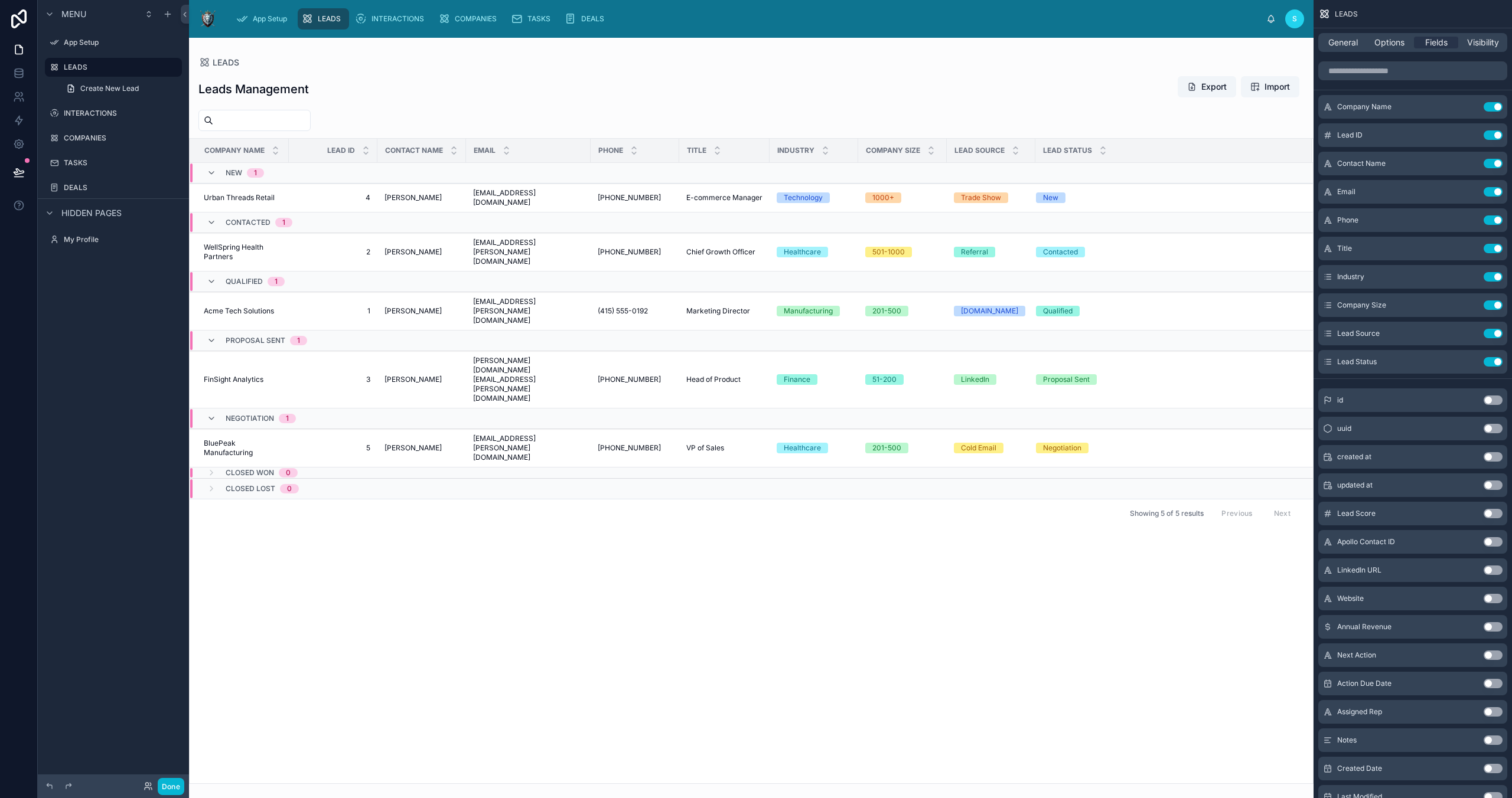
click at [1492, 398] on button "Use setting" at bounding box center [1493, 400] width 19 height 9
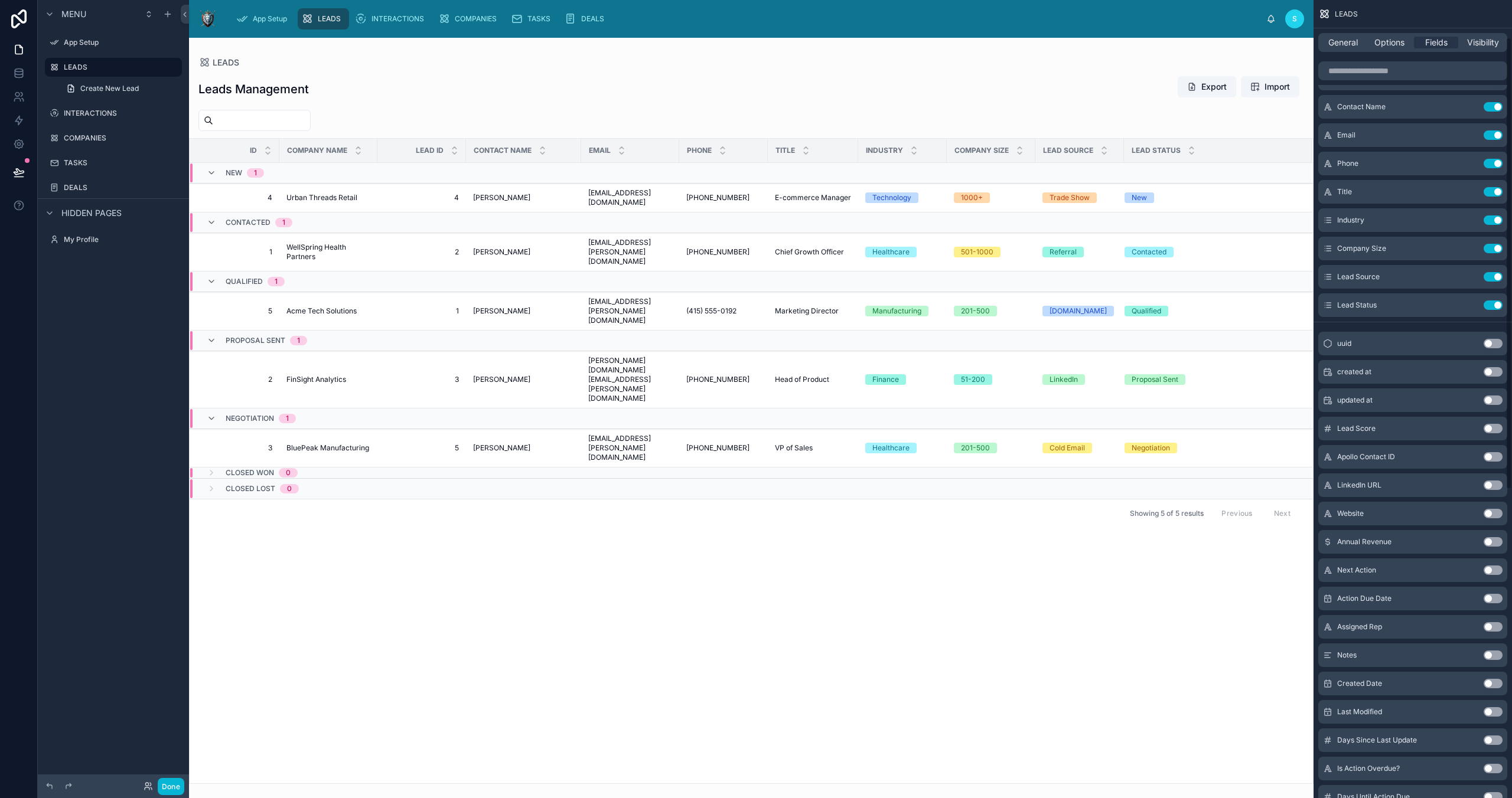
scroll to position [50, 0]
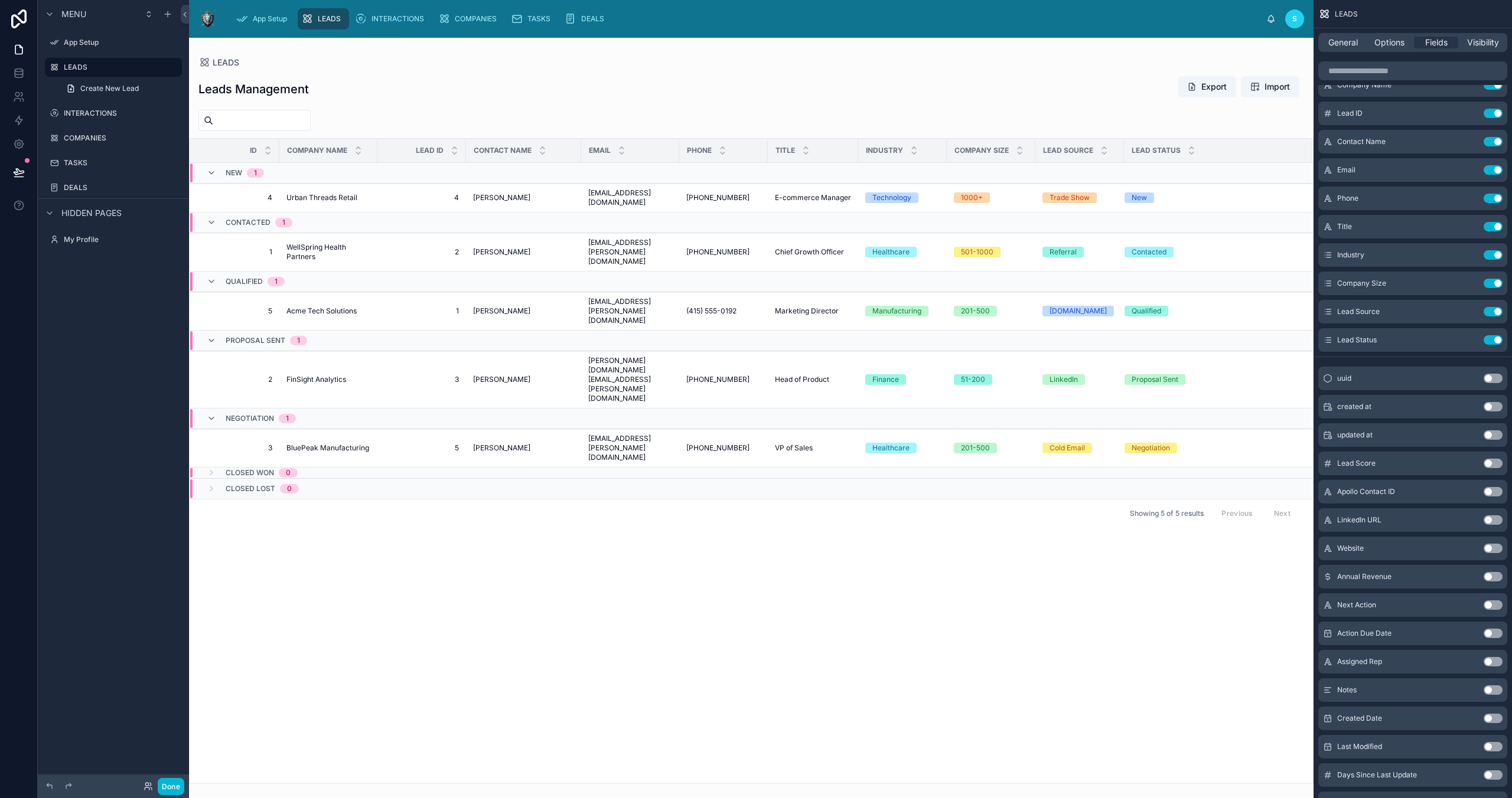
click at [1489, 402] on button "Use setting" at bounding box center [1493, 406] width 19 height 9
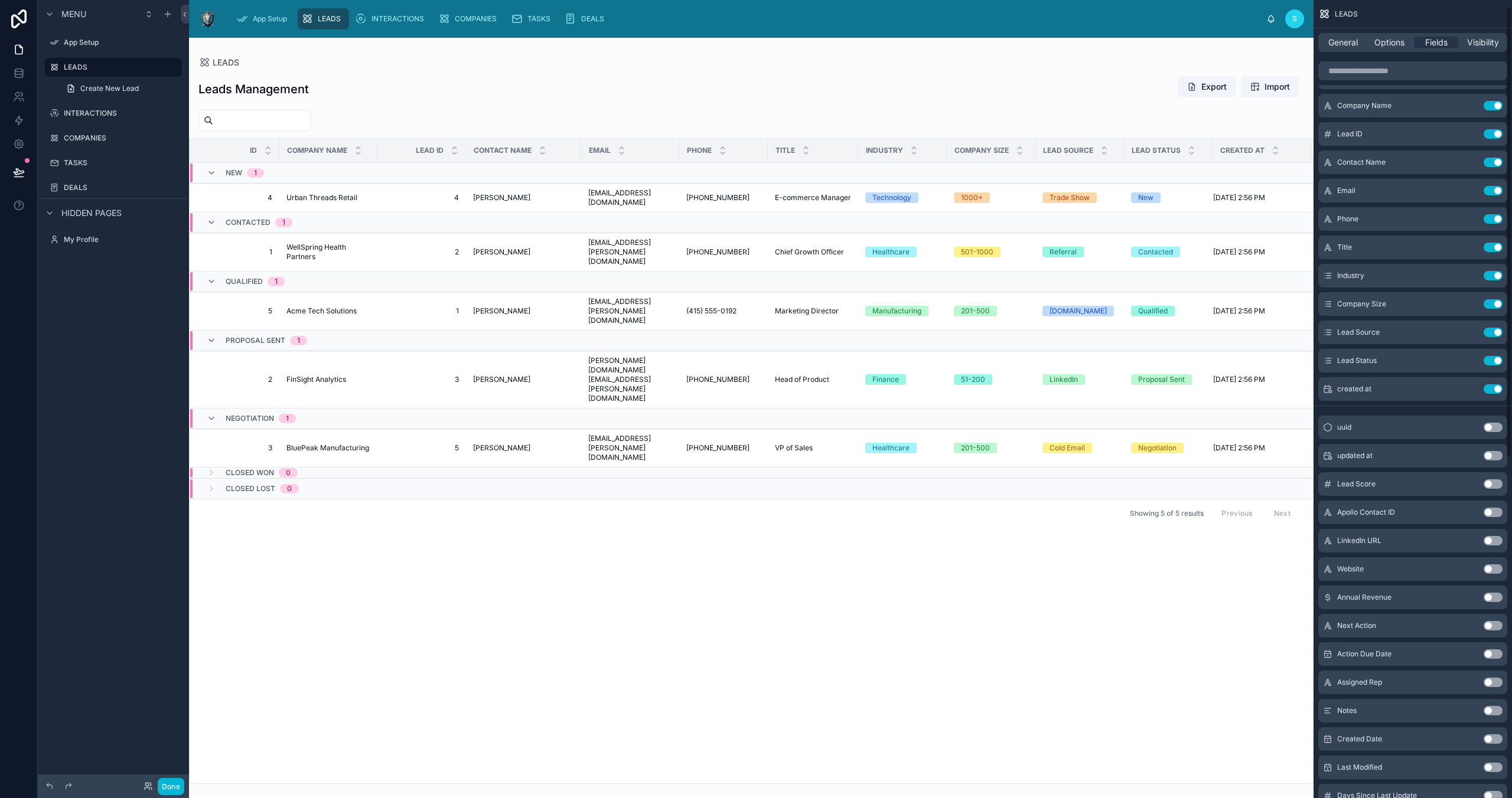
scroll to position [0, 0]
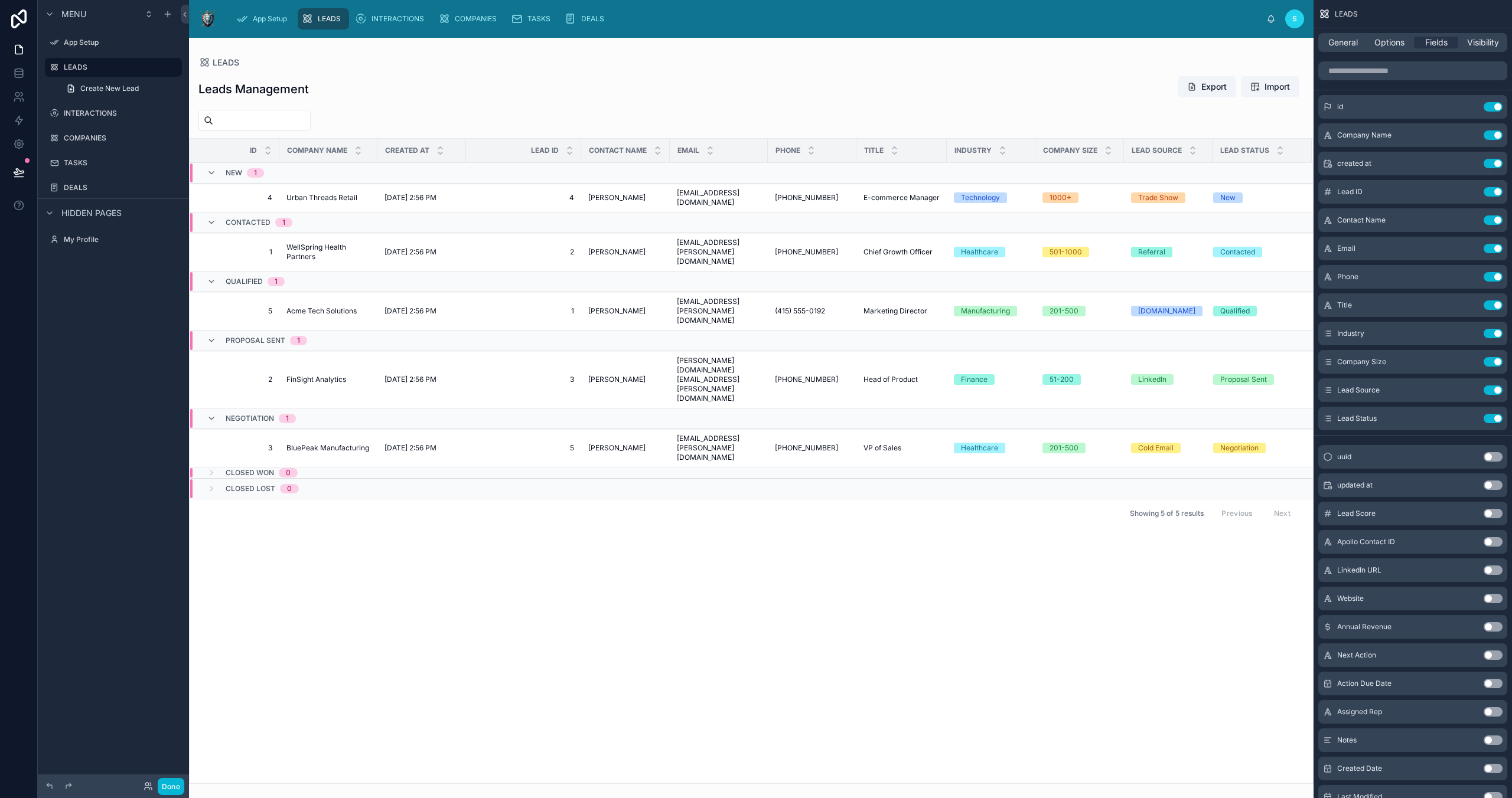
click at [1486, 488] on button "Use setting" at bounding box center [1493, 485] width 19 height 9
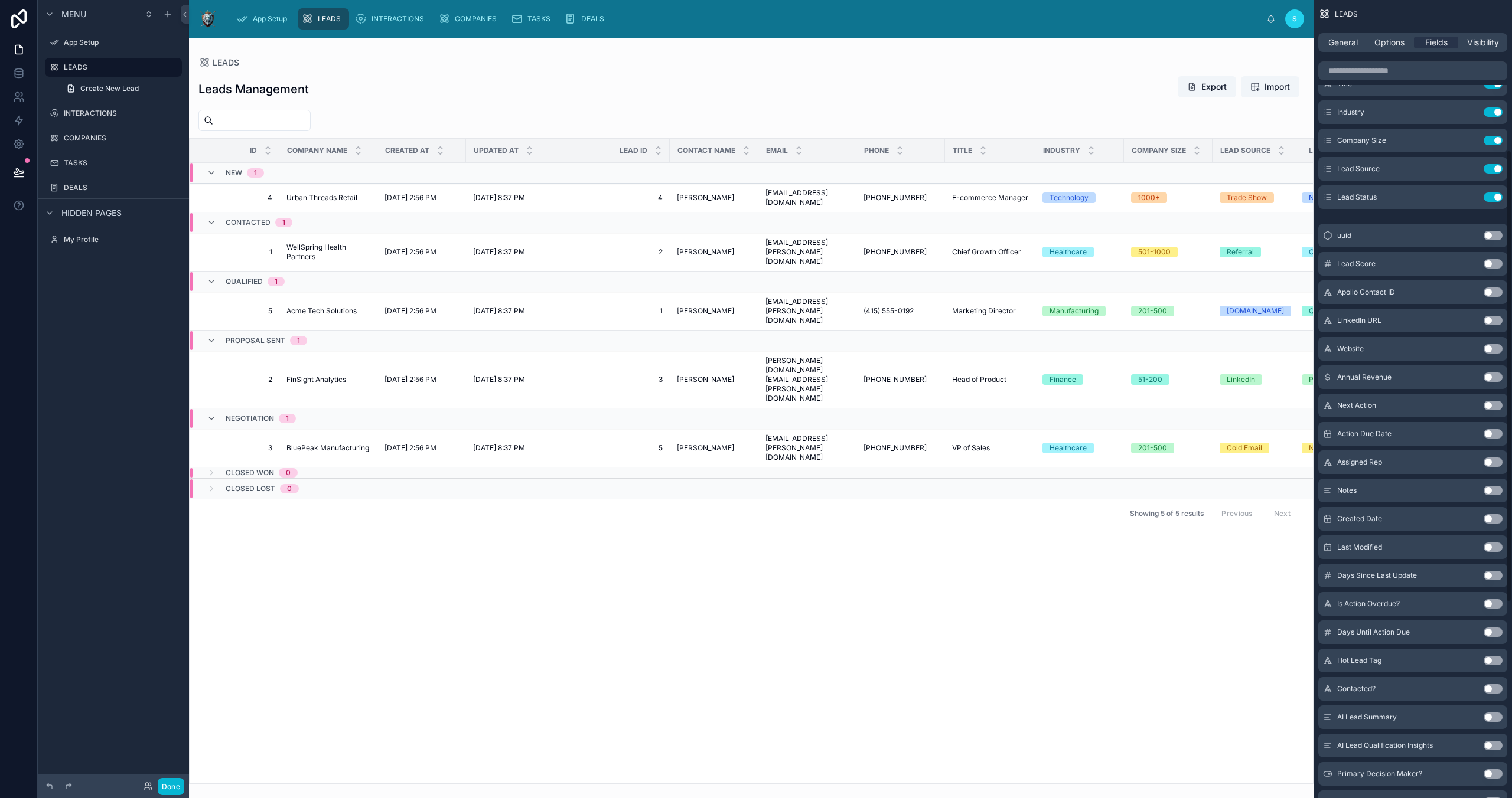
scroll to position [234, 0]
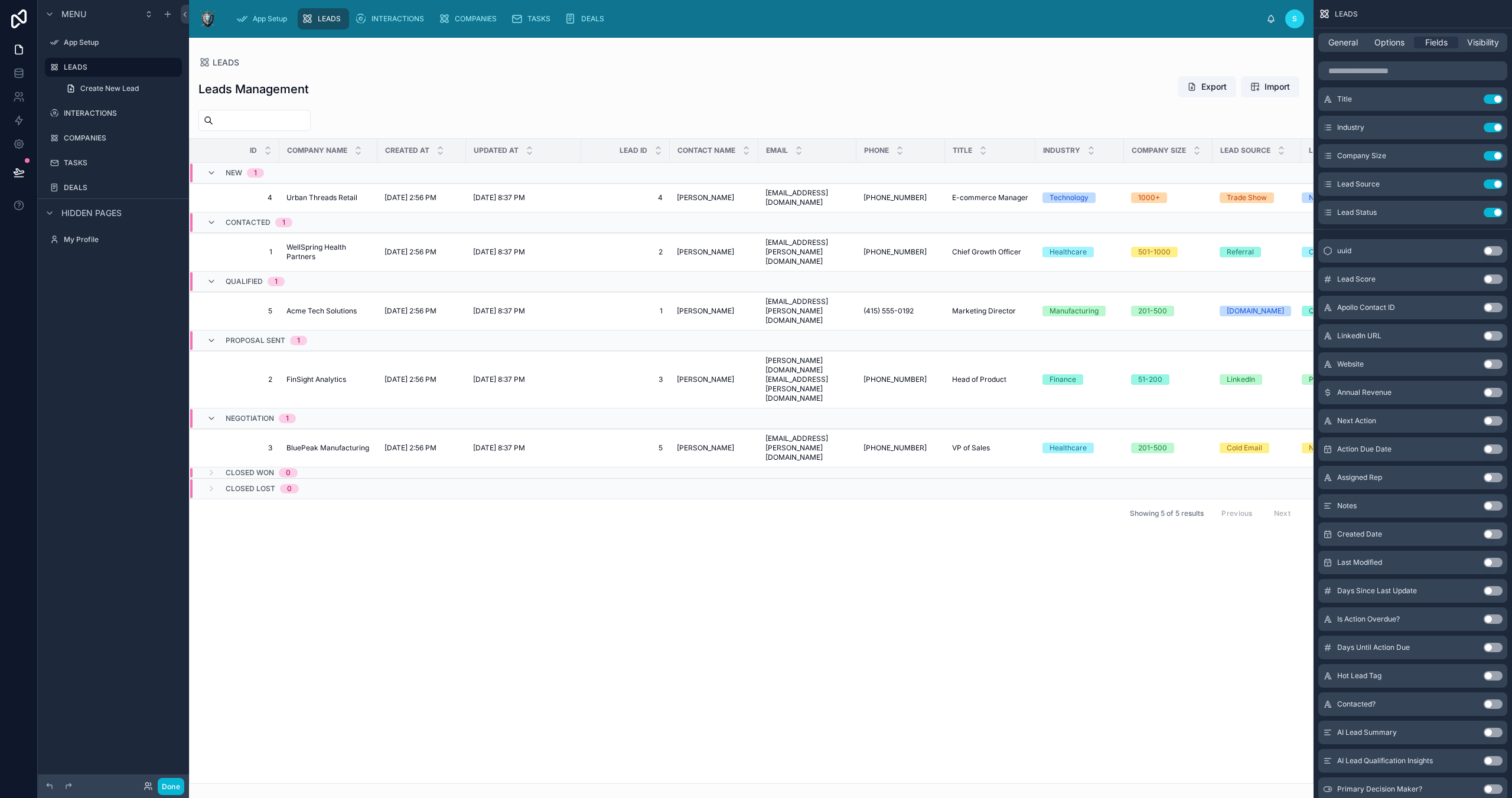
click at [1492, 562] on button "Use setting" at bounding box center [1493, 562] width 19 height 9
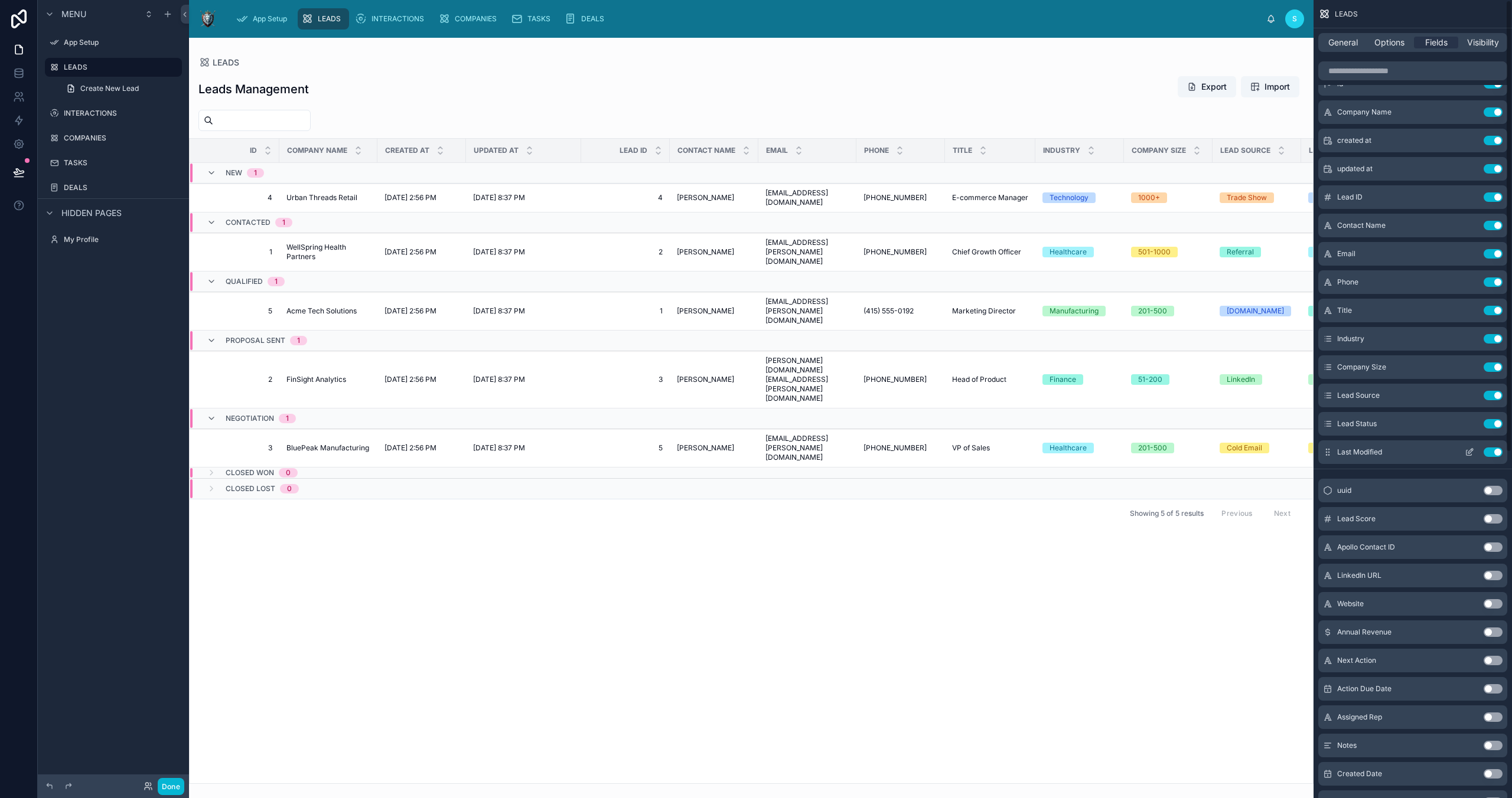
scroll to position [0, 0]
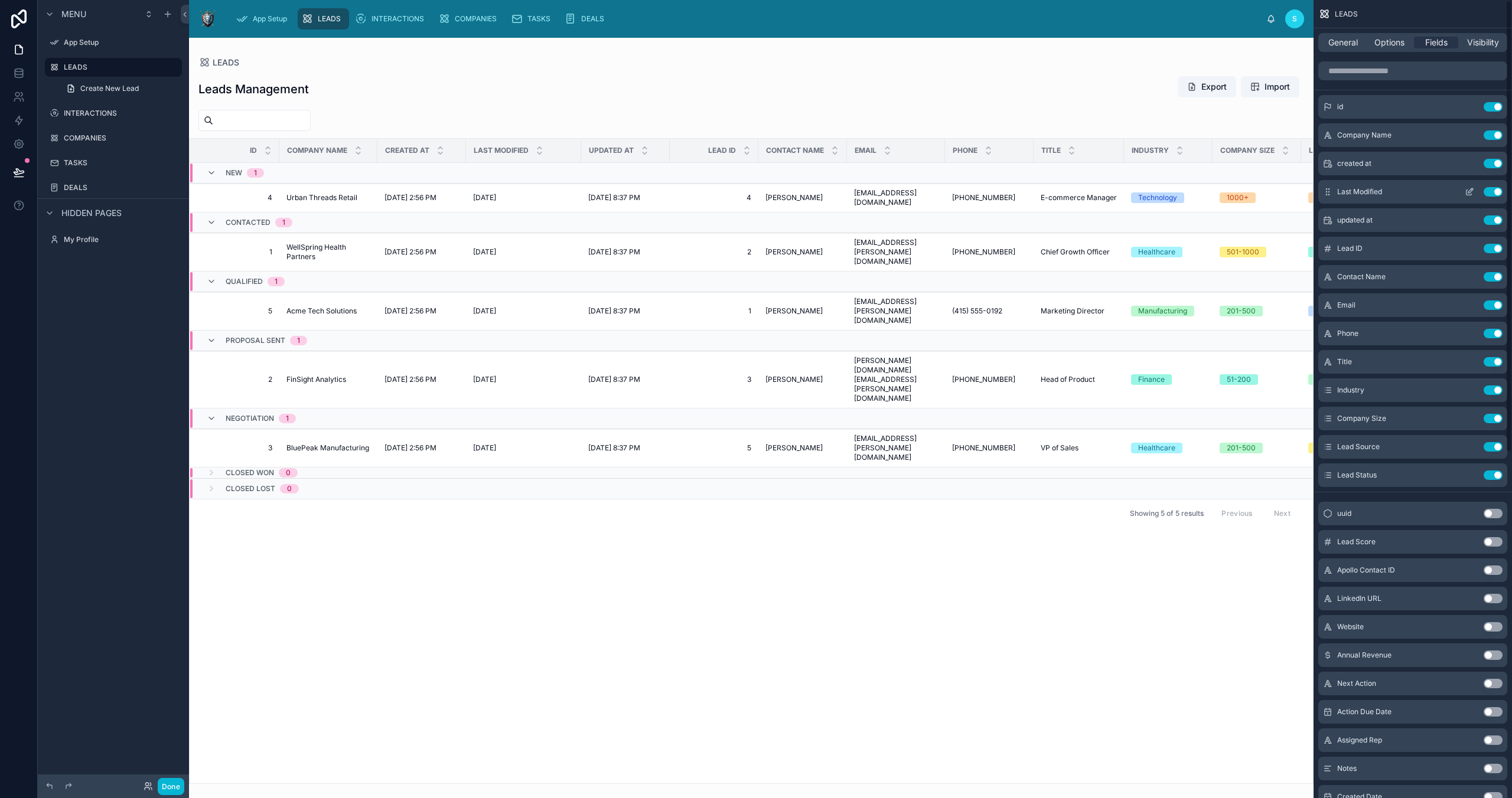
click at [1494, 194] on button "Use setting" at bounding box center [1493, 191] width 19 height 9
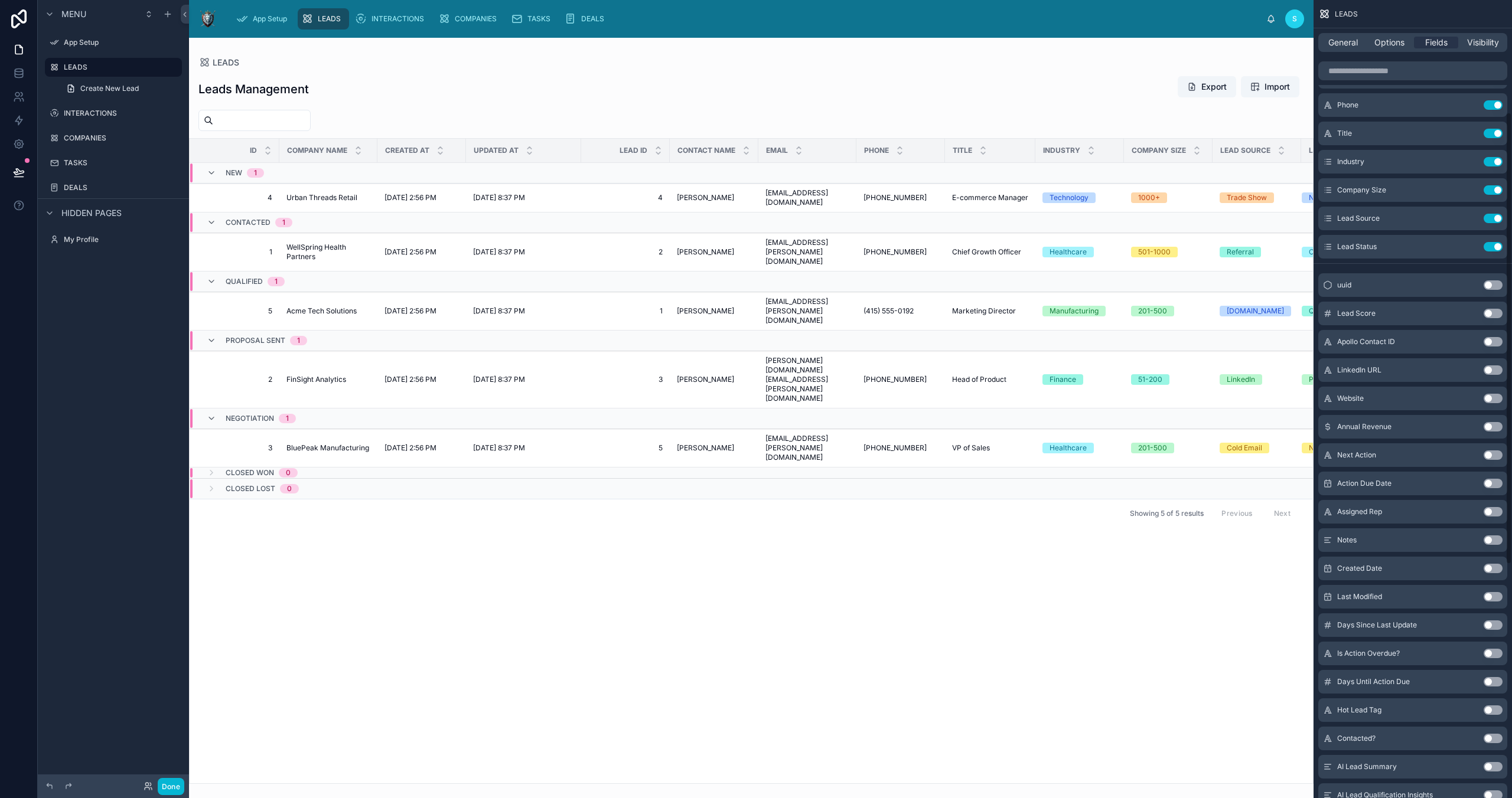
scroll to position [198, 0]
click at [1489, 318] on button "Use setting" at bounding box center [1493, 315] width 19 height 9
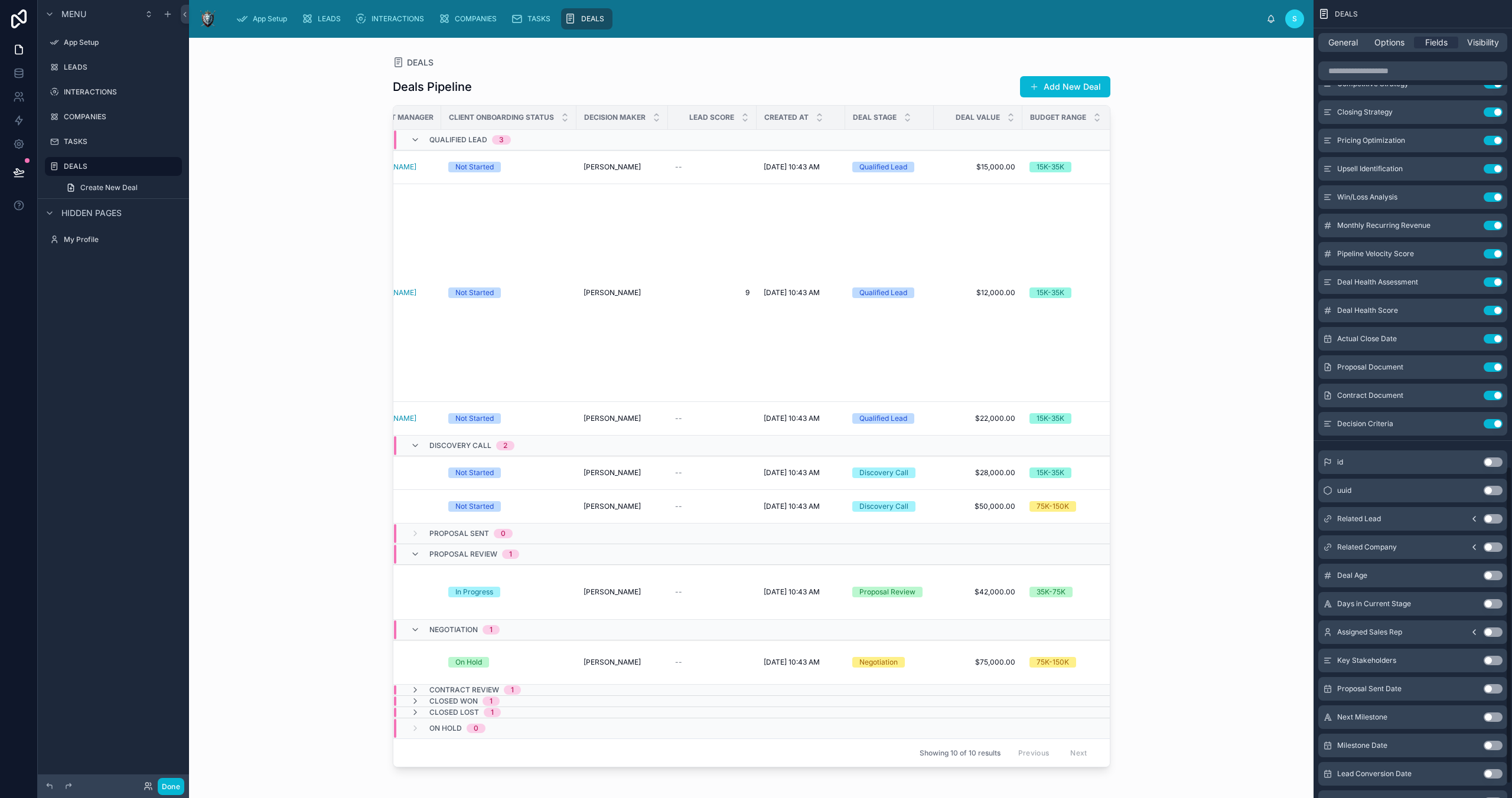
scroll to position [1205, 0]
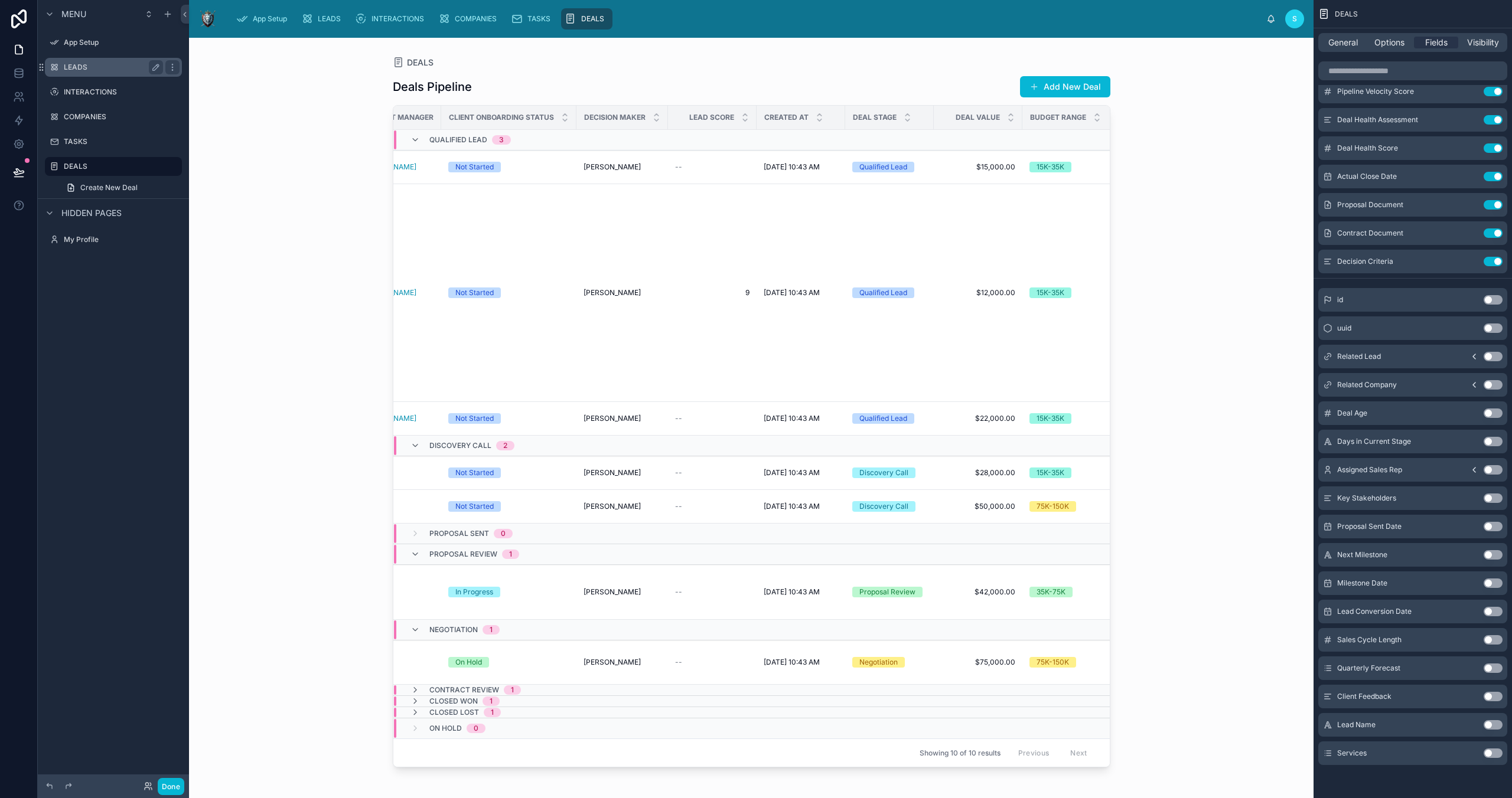
click at [80, 64] on label "LEADS" at bounding box center [111, 67] width 95 height 9
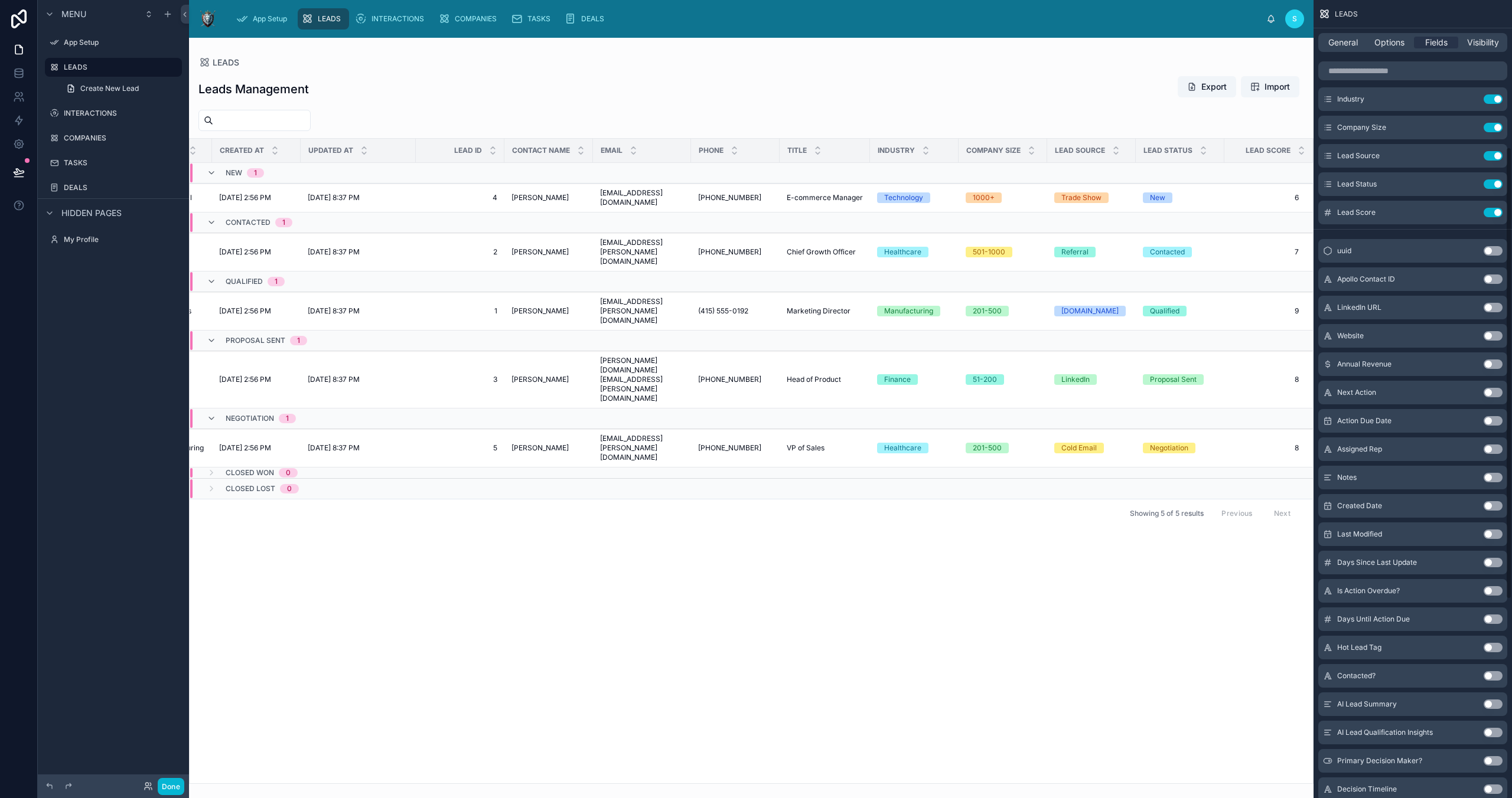
scroll to position [250, 0]
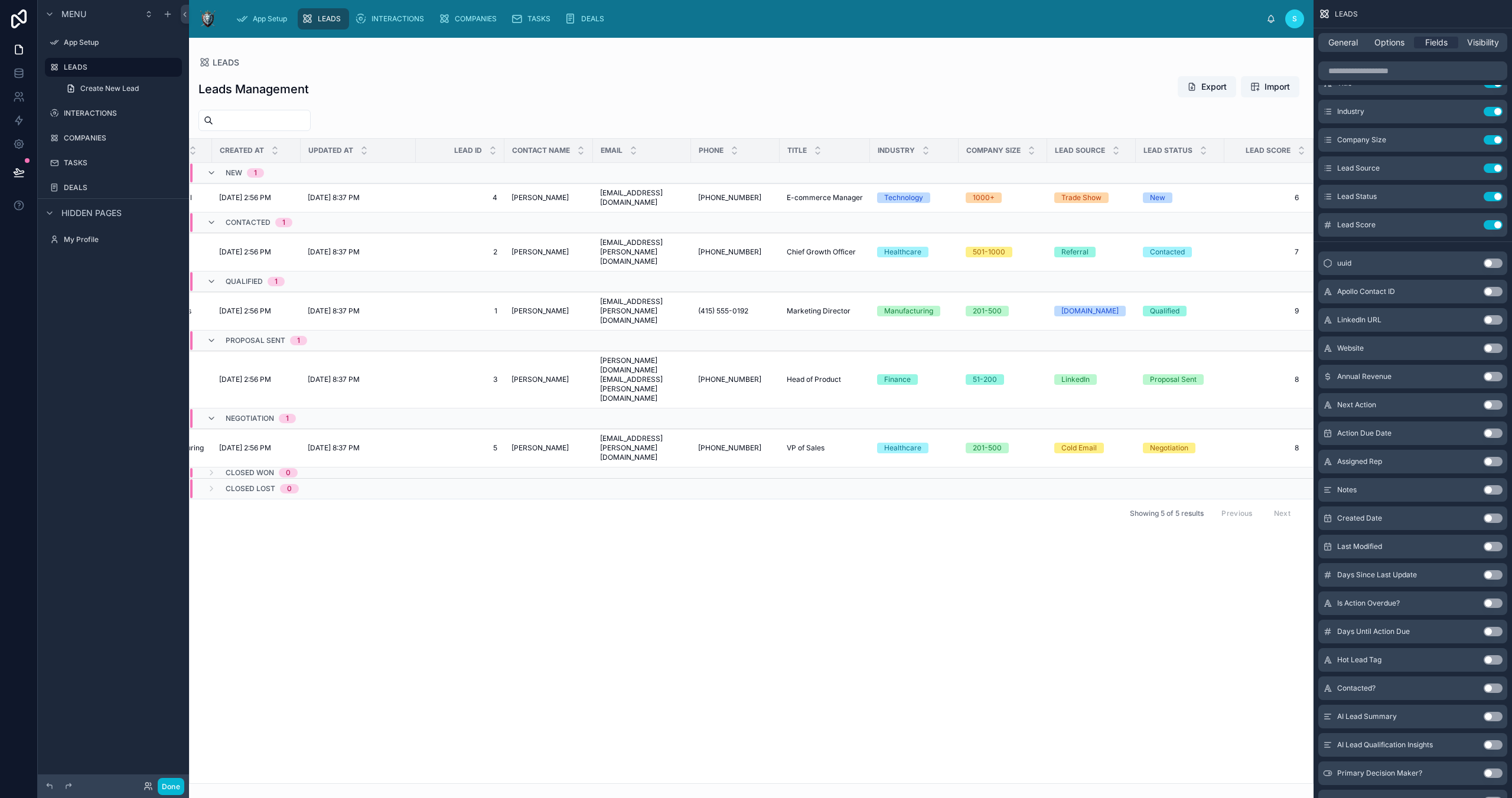
click at [1490, 462] on button "Use setting" at bounding box center [1493, 461] width 19 height 9
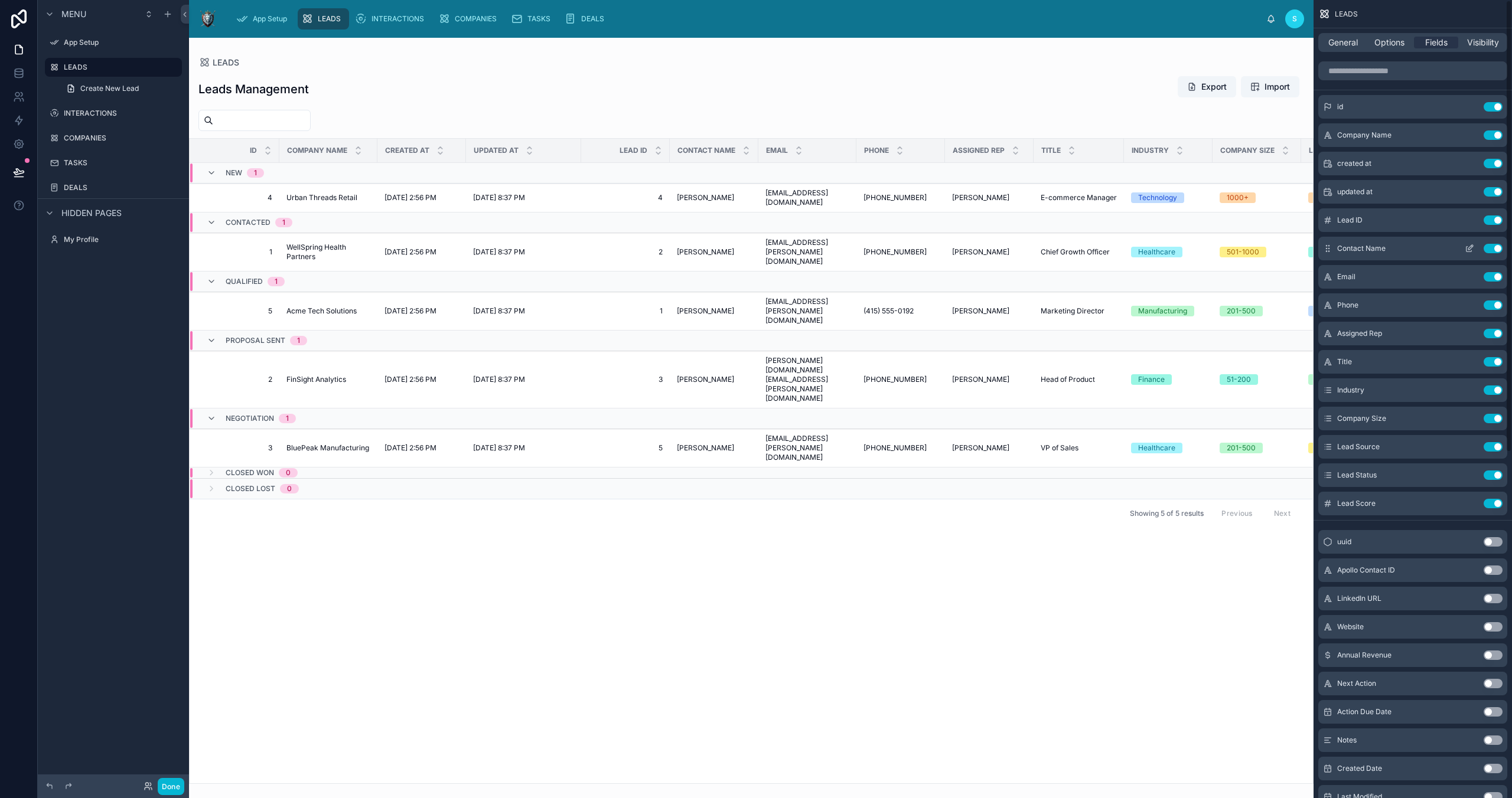
scroll to position [2, 0]
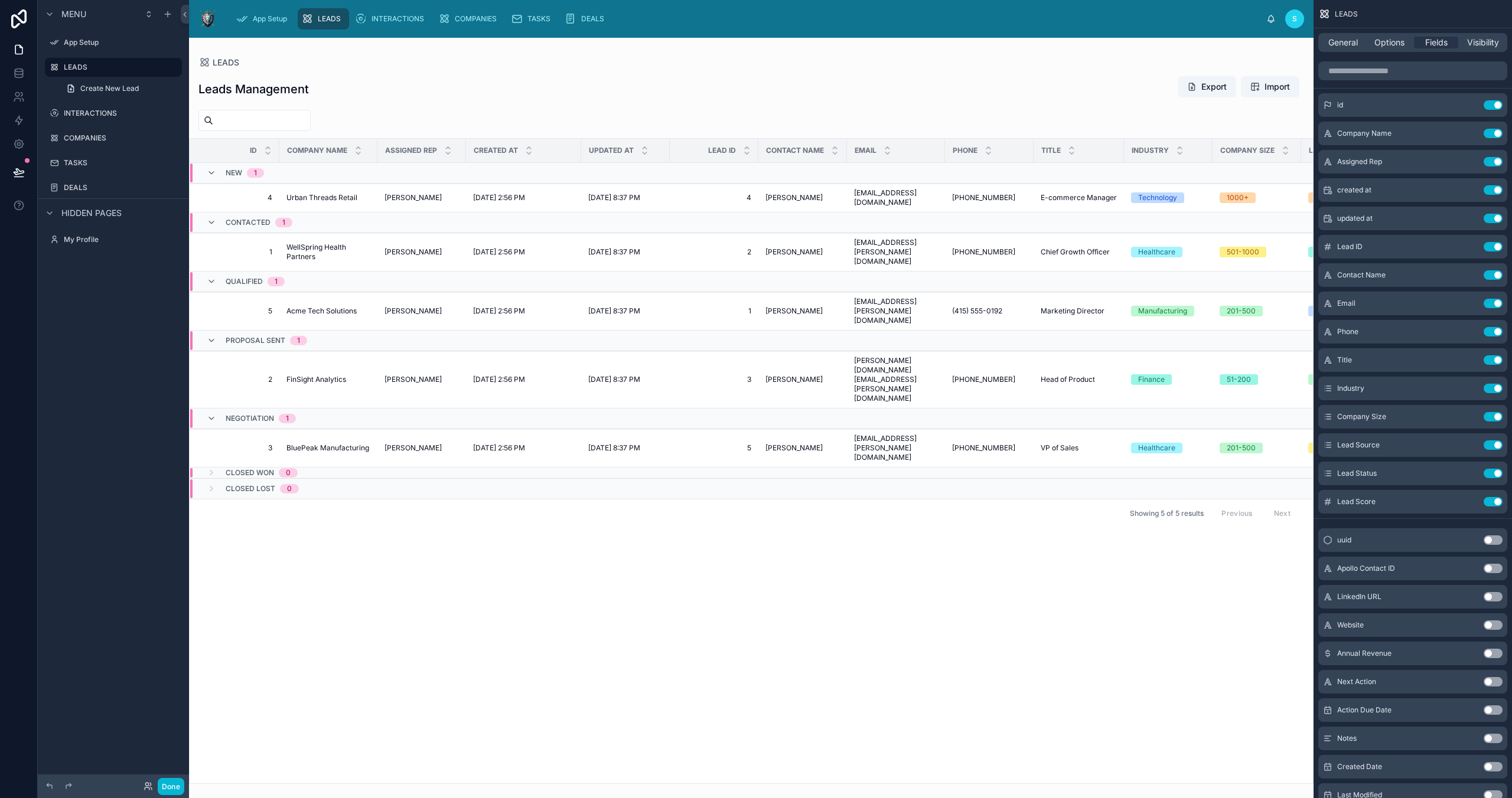
click at [682, 254] on div at bounding box center [751, 418] width 1125 height 760
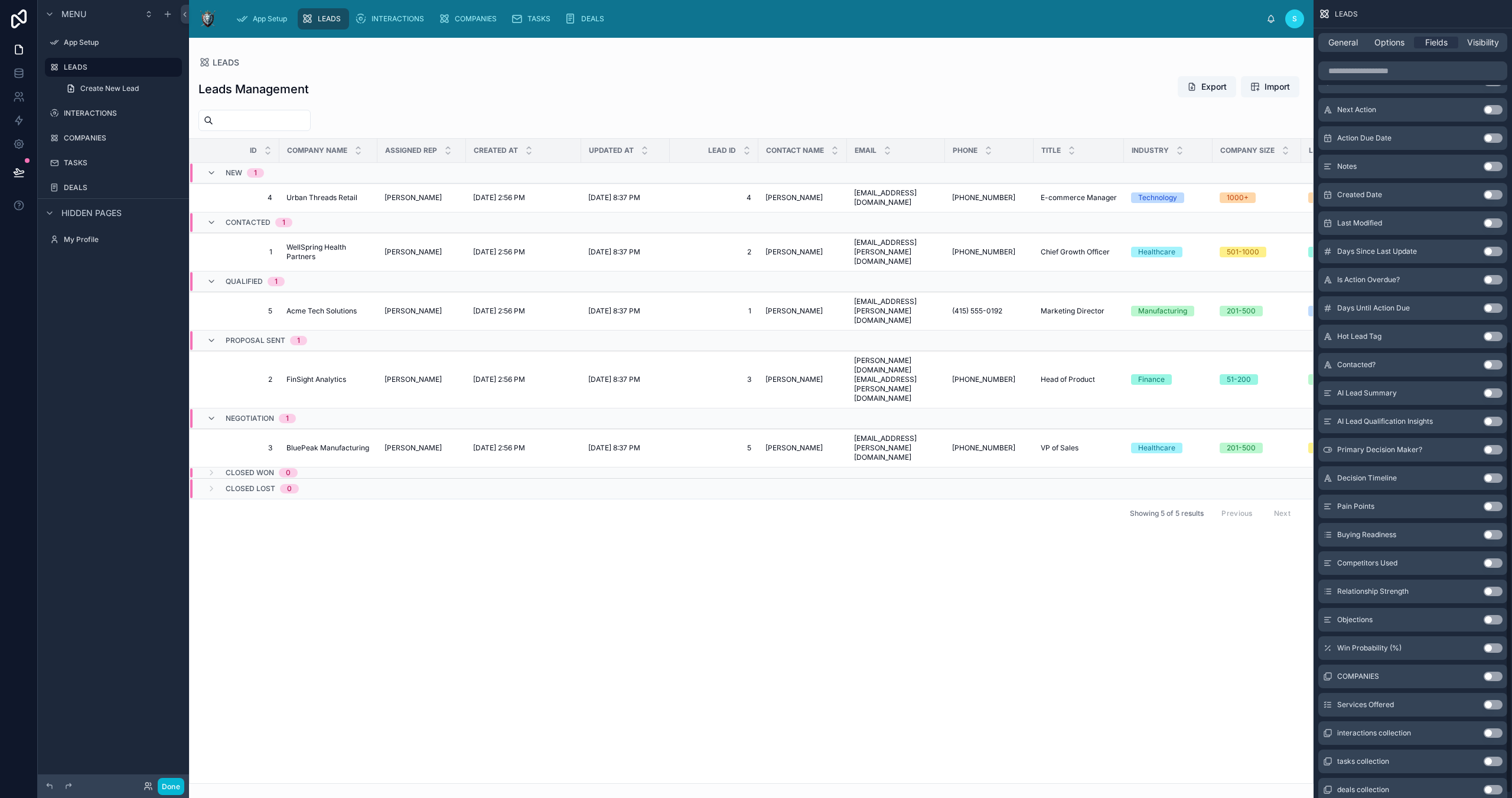
scroll to position [610, 0]
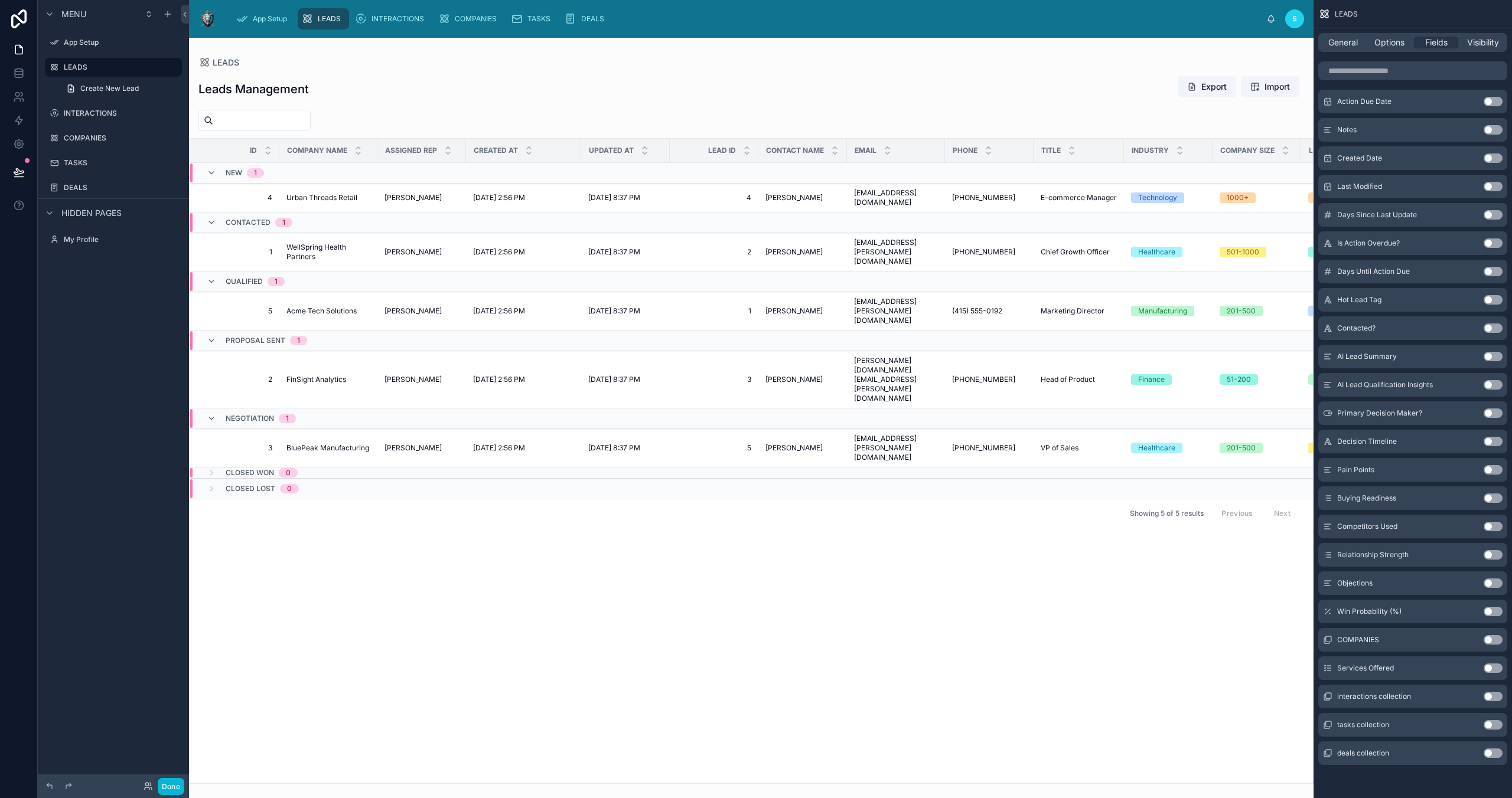
click at [1492, 670] on button "Use setting" at bounding box center [1493, 668] width 19 height 9
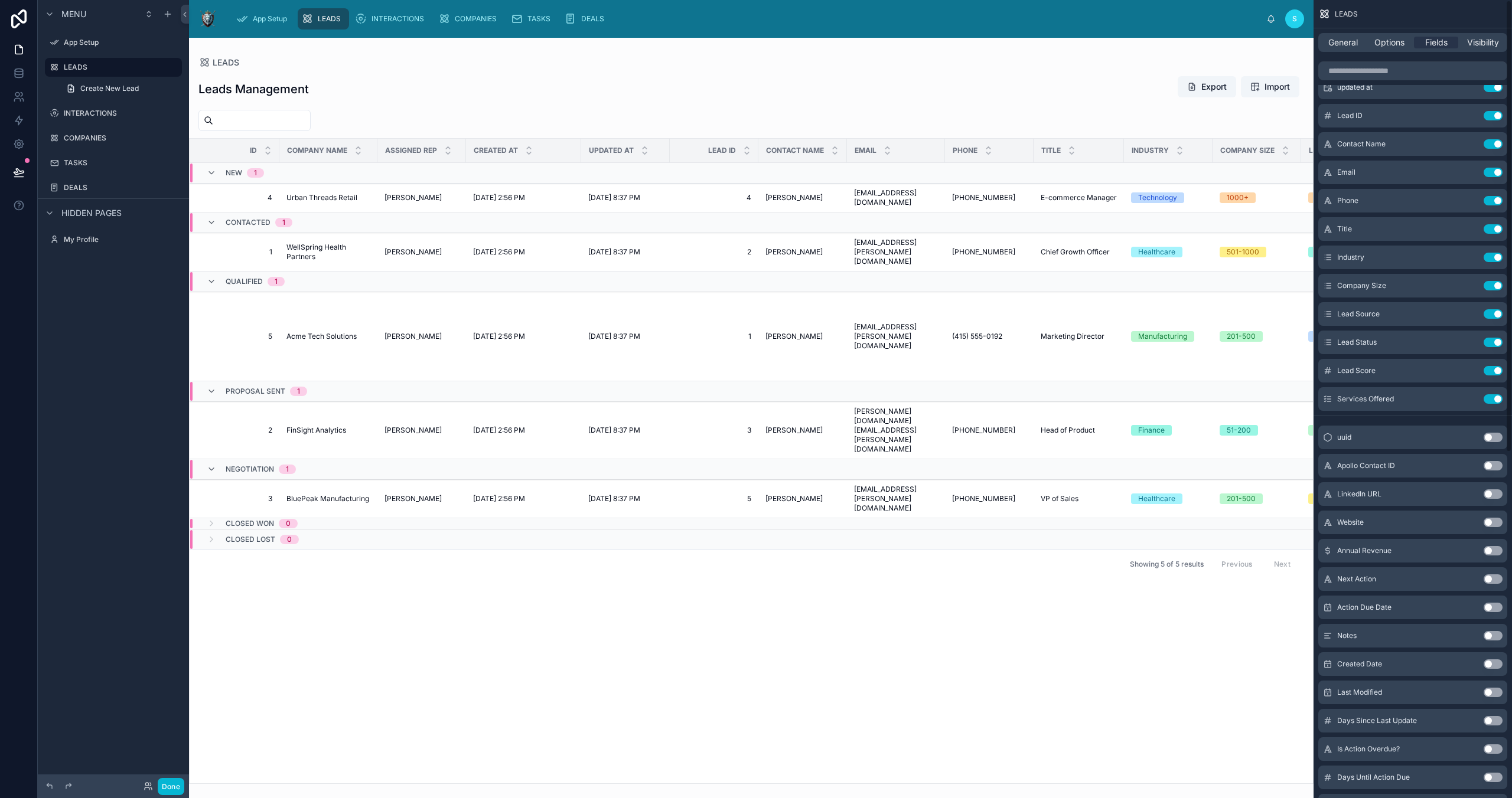
scroll to position [0, 0]
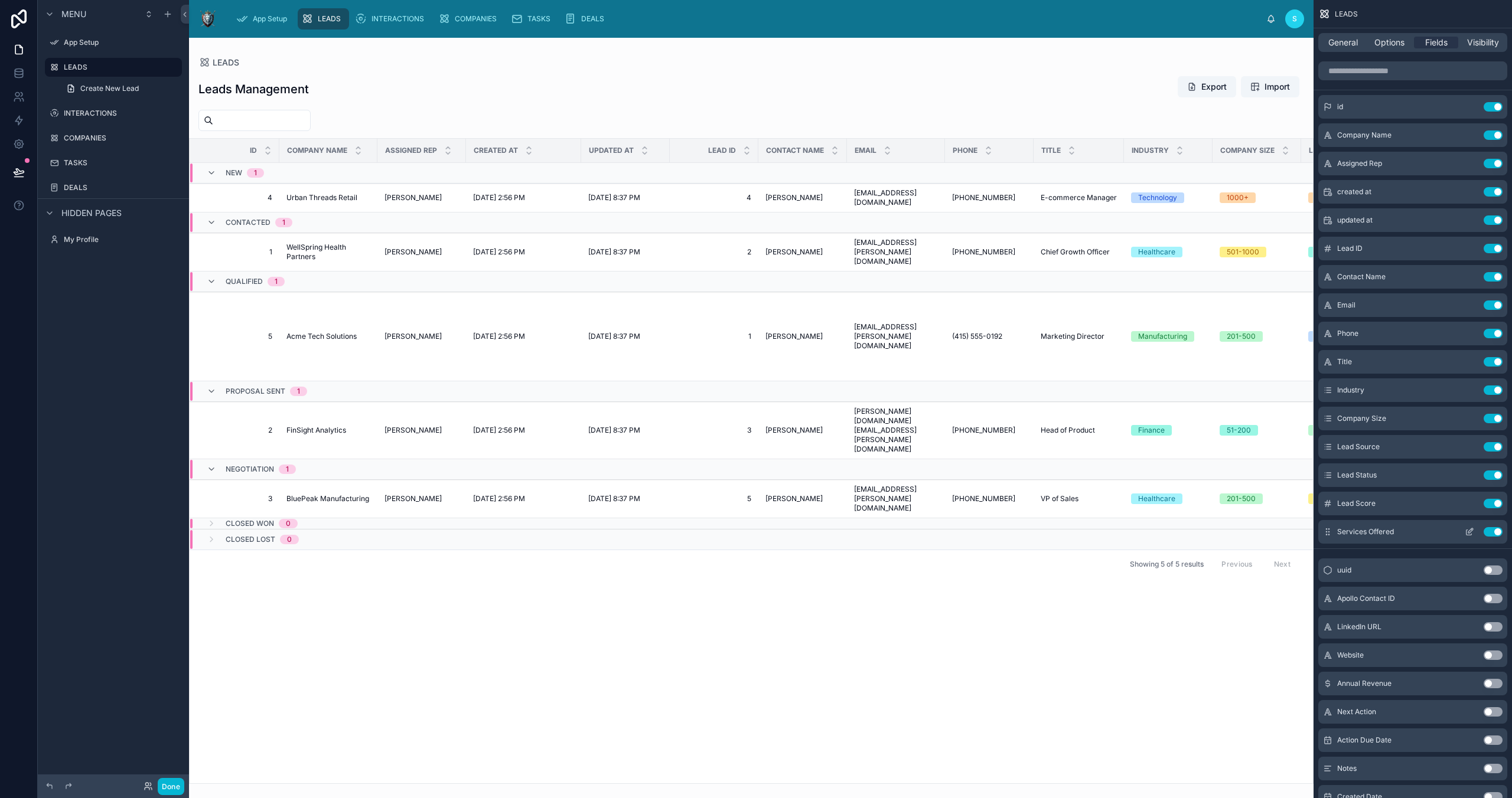
click at [1327, 530] on icon "scrollable content" at bounding box center [1327, 532] width 9 height 9
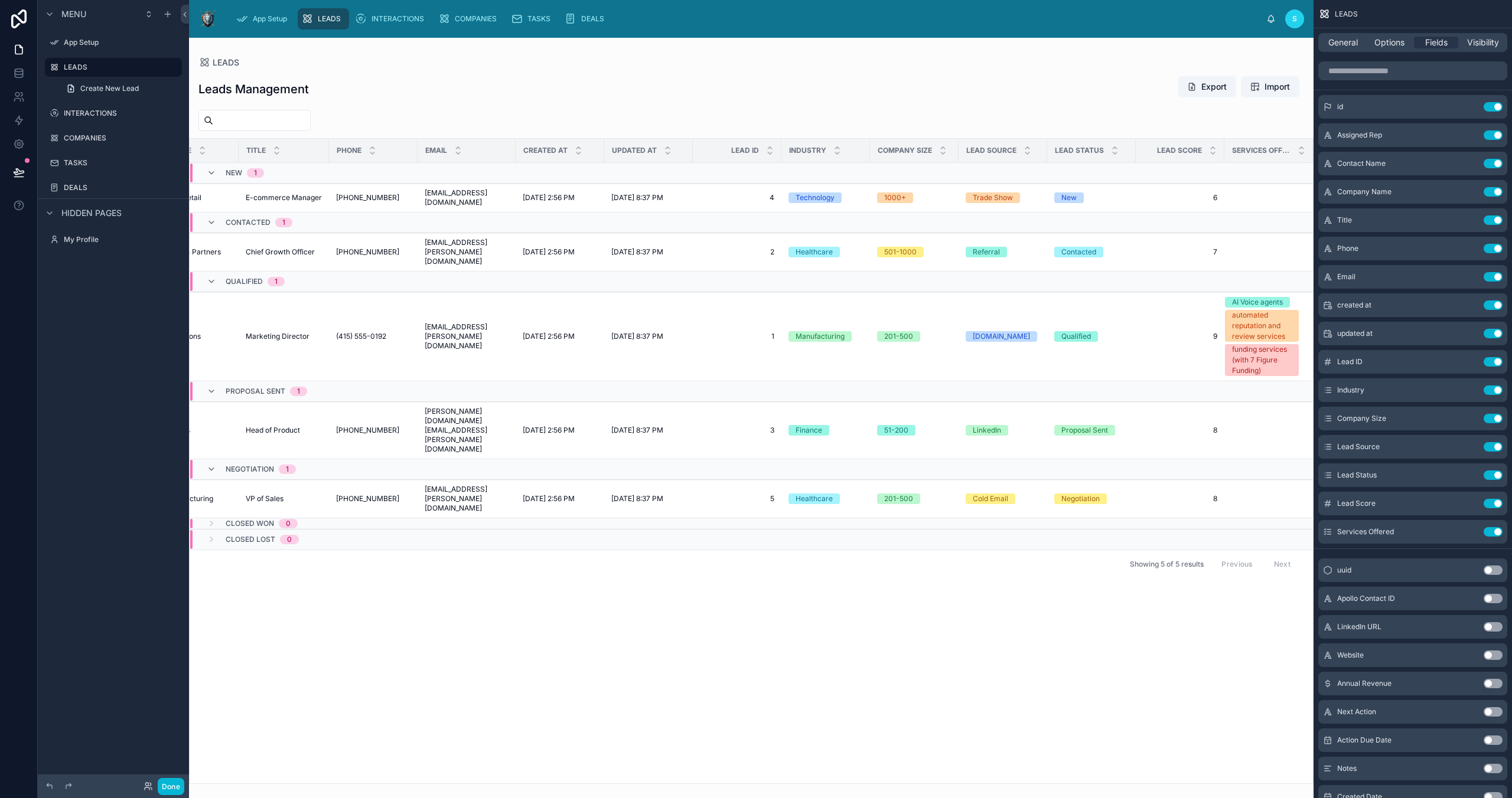
click at [1488, 599] on button "Use setting" at bounding box center [1493, 598] width 19 height 9
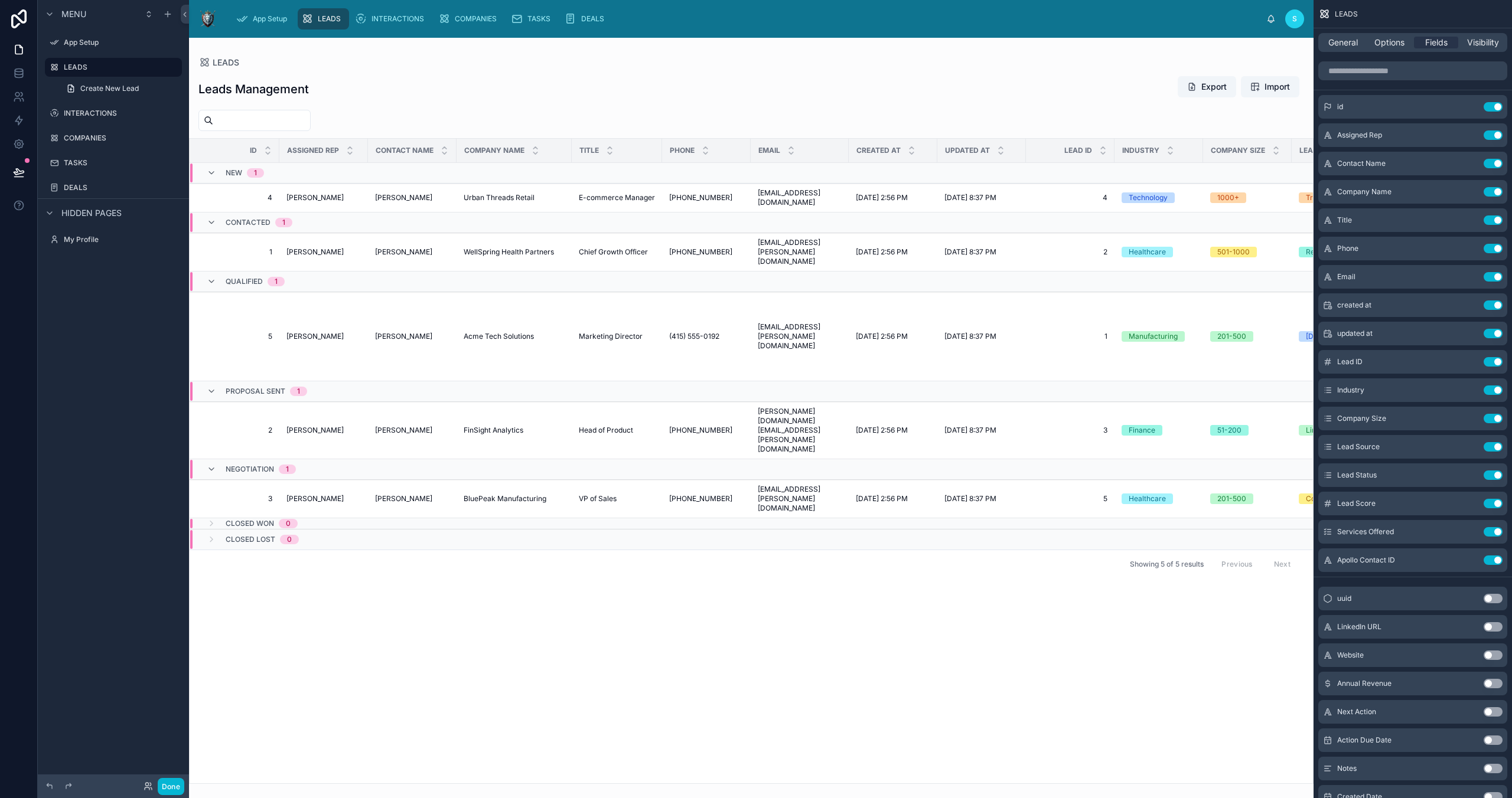
click at [1491, 621] on div "LinkedIn URL Use setting" at bounding box center [1412, 627] width 189 height 24
click at [1490, 625] on button "Use setting" at bounding box center [1493, 626] width 19 height 9
click at [1488, 654] on button "Use setting" at bounding box center [1493, 655] width 19 height 9
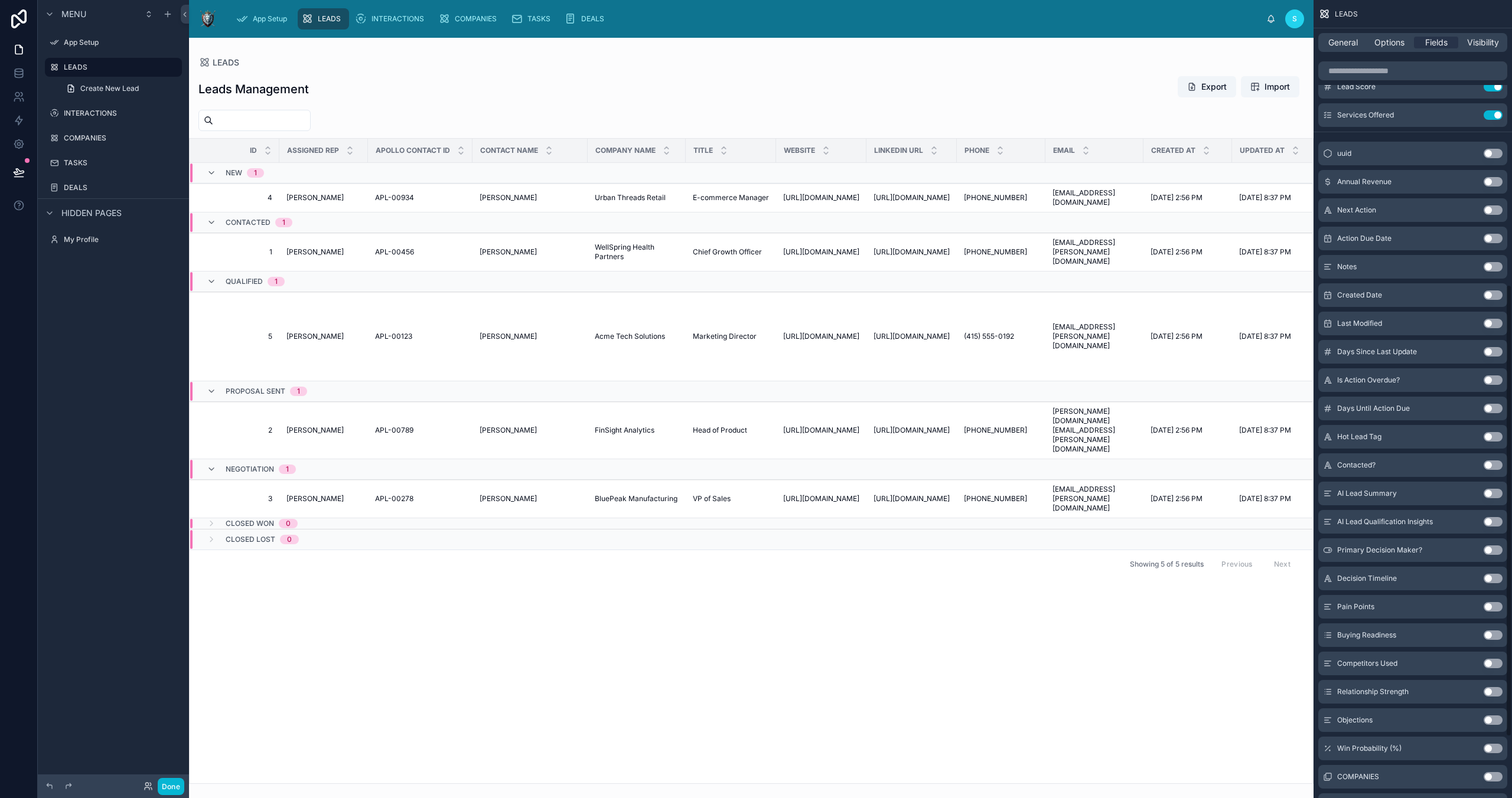
scroll to position [610, 0]
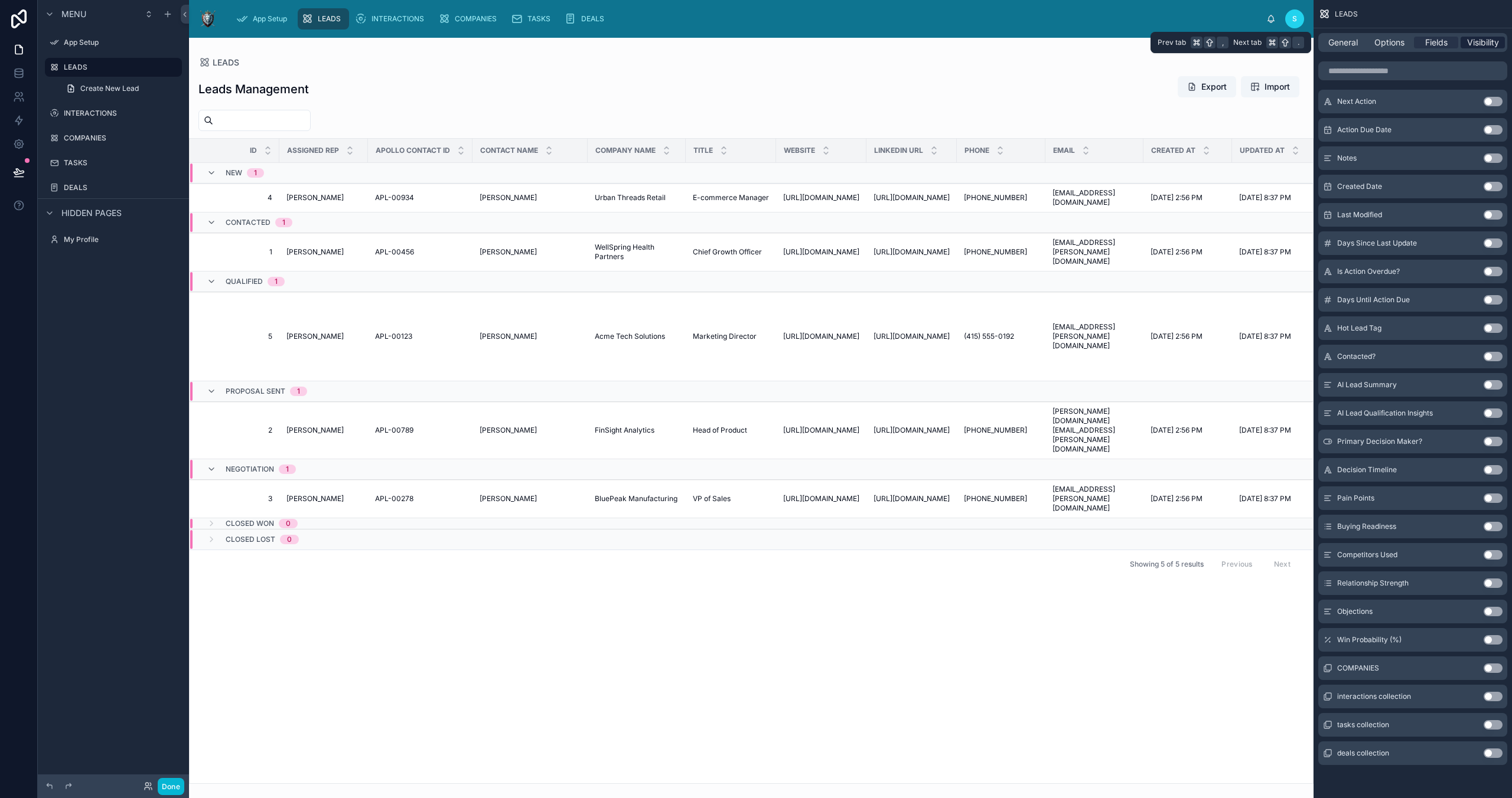
click at [1485, 39] on span "Visibility" at bounding box center [1483, 42] width 32 height 12
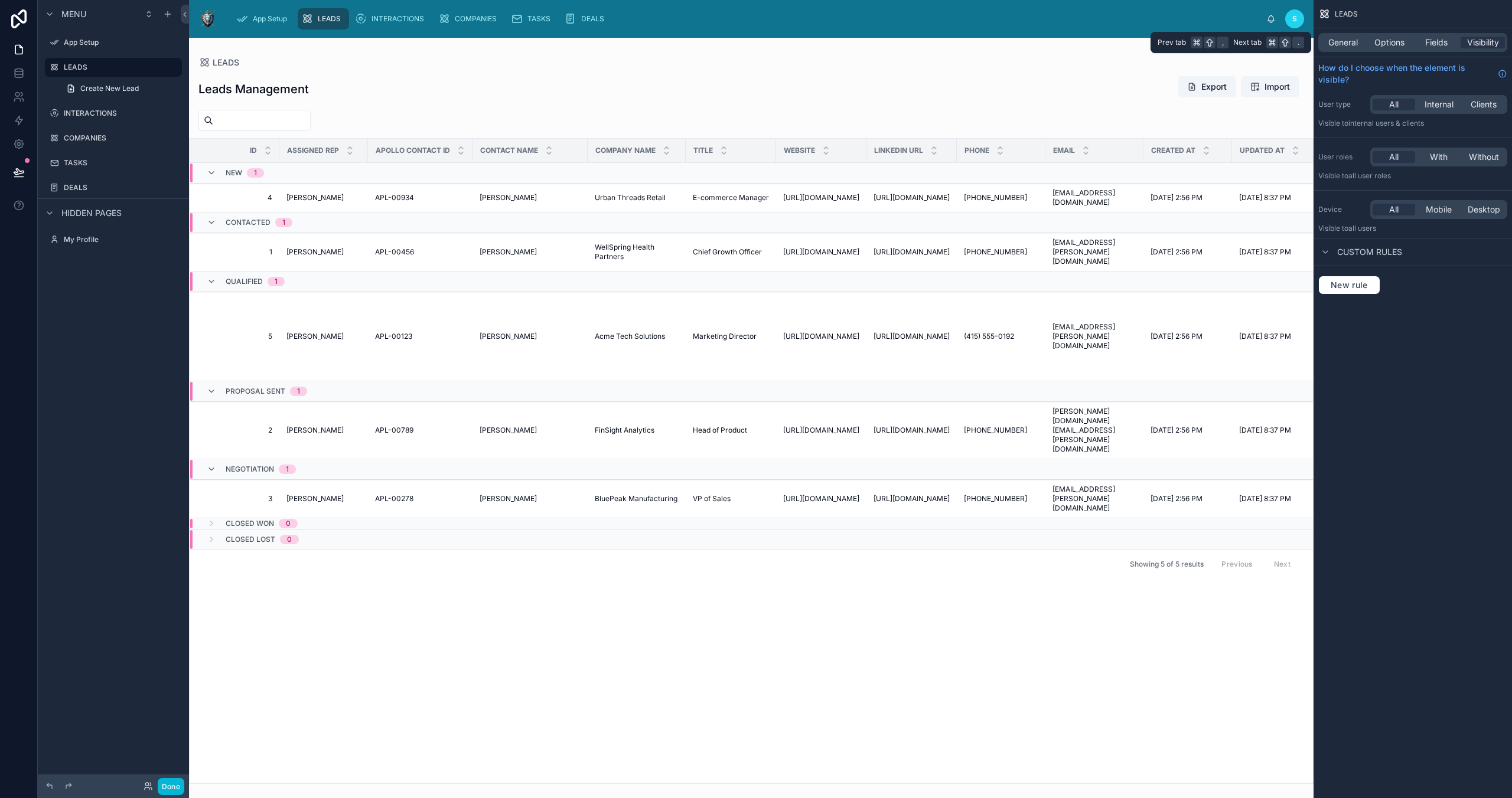
click at [1342, 36] on div "General Options Fields Visibility" at bounding box center [1412, 42] width 189 height 19
click at [1339, 43] on span "General" at bounding box center [1343, 42] width 29 height 12
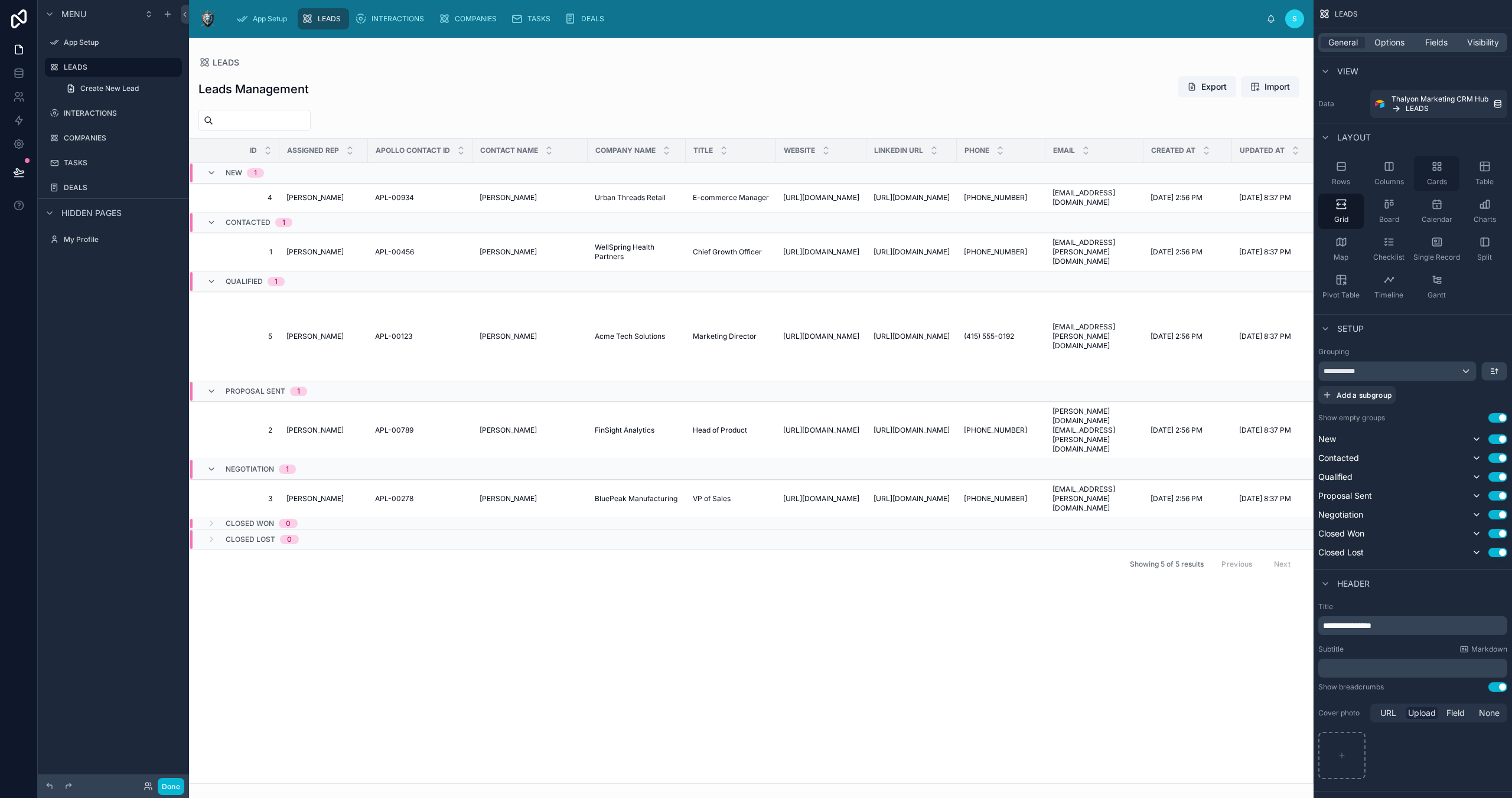
click at [1443, 166] on div "Cards" at bounding box center [1436, 173] width 46 height 36
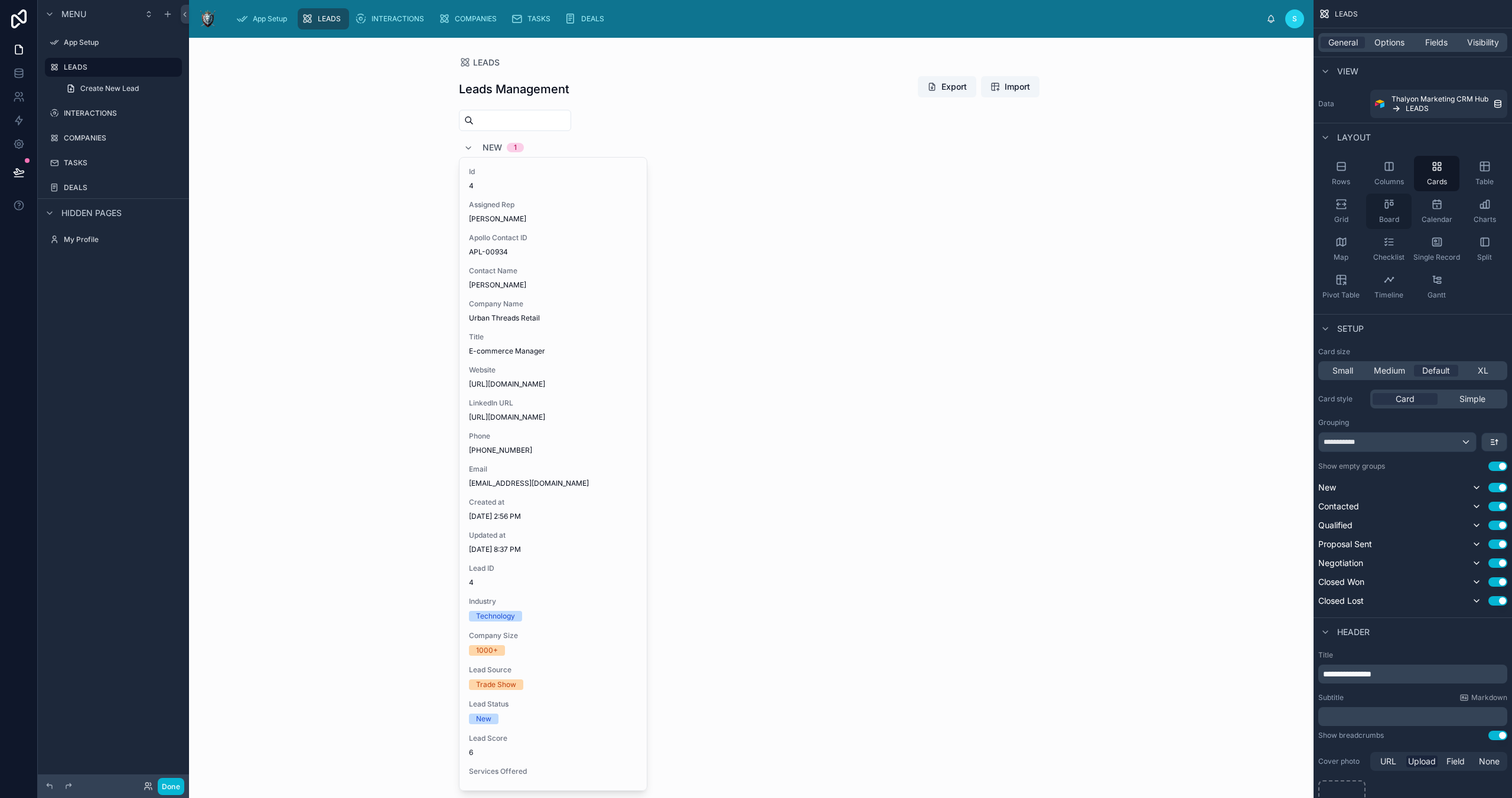
click at [1391, 203] on icon "scrollable content" at bounding box center [1391, 204] width 3 height 3
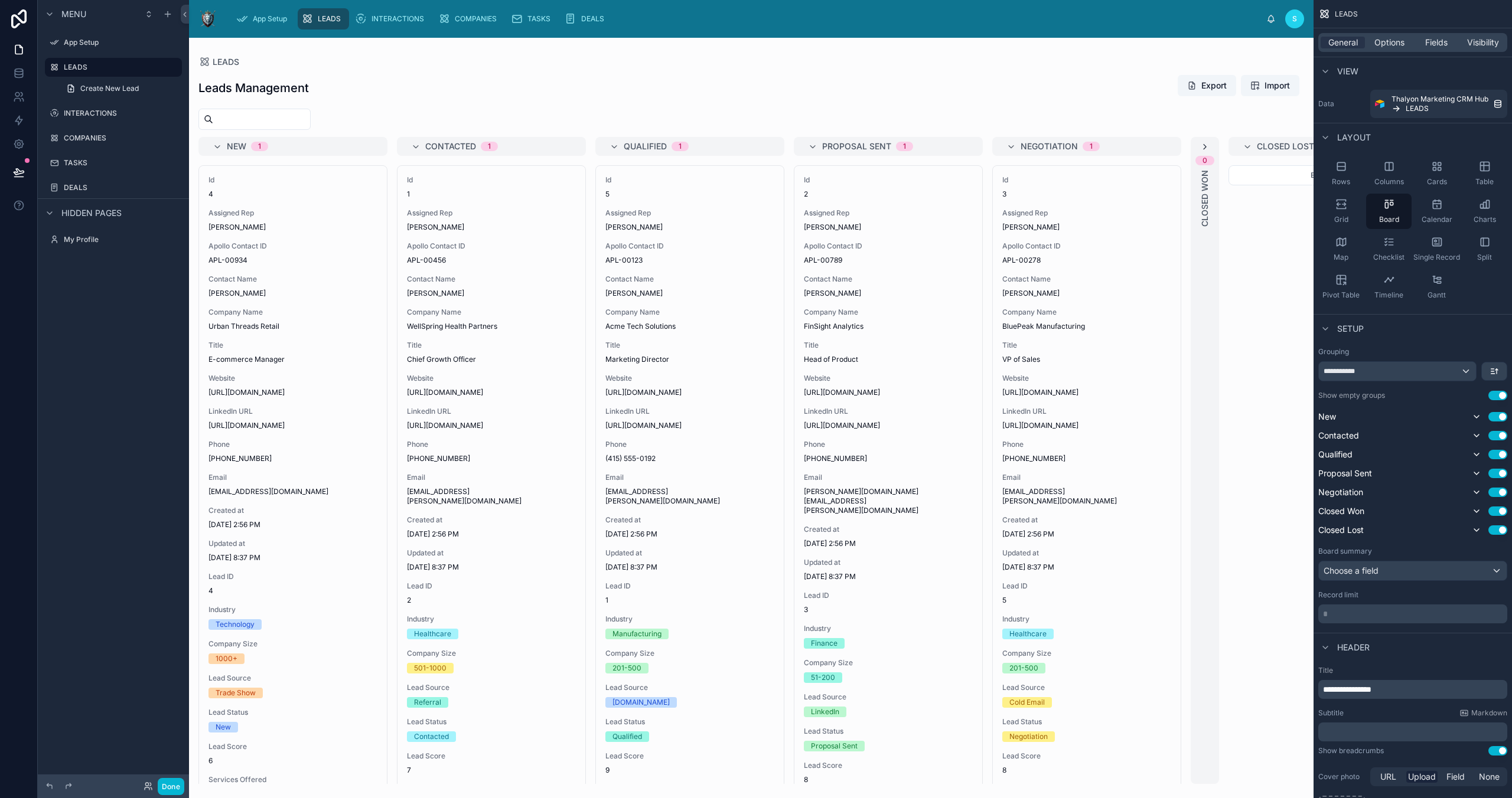
click at [1206, 145] on icon at bounding box center [1205, 147] width 9 height 9
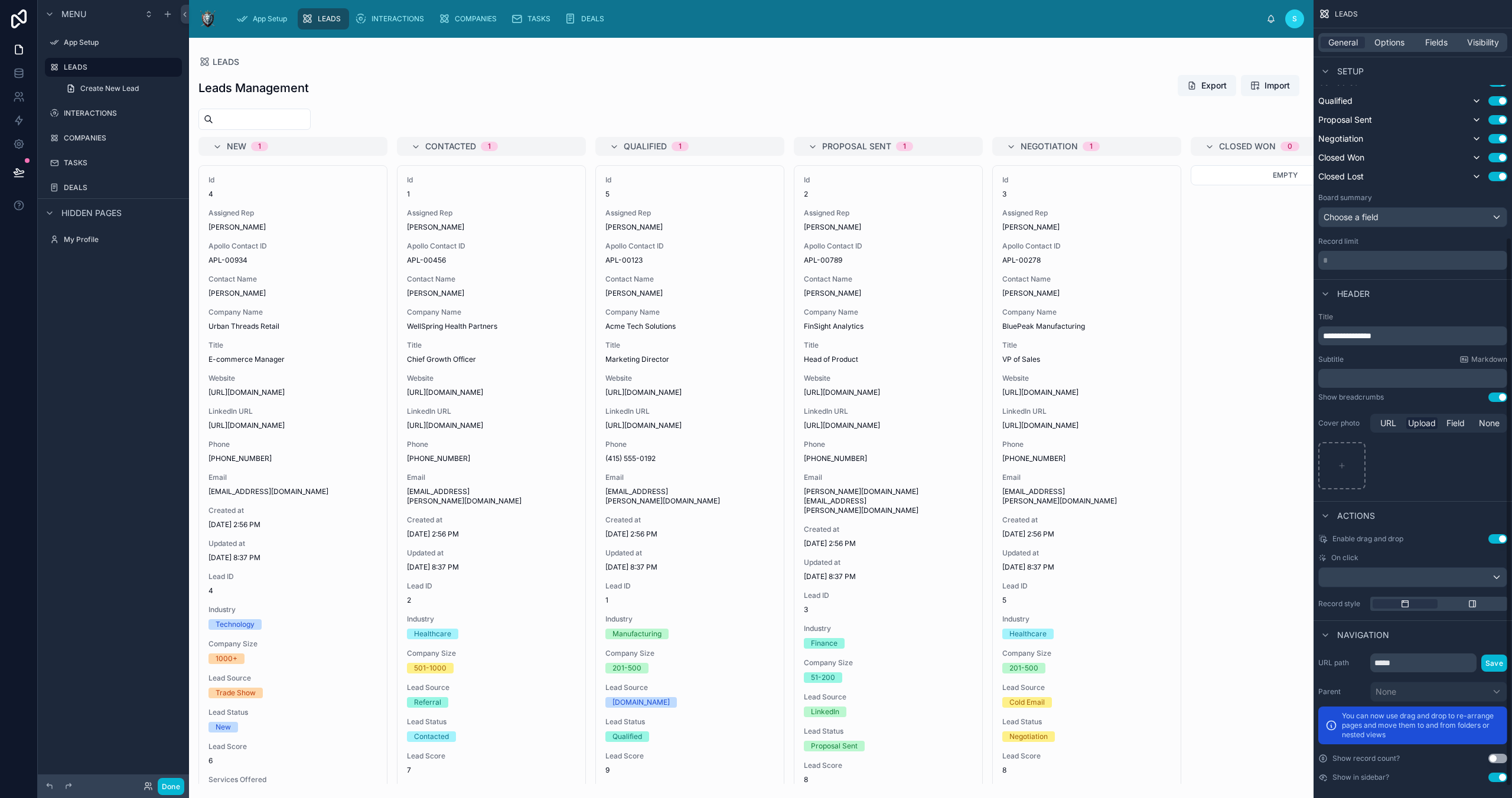
scroll to position [361, 0]
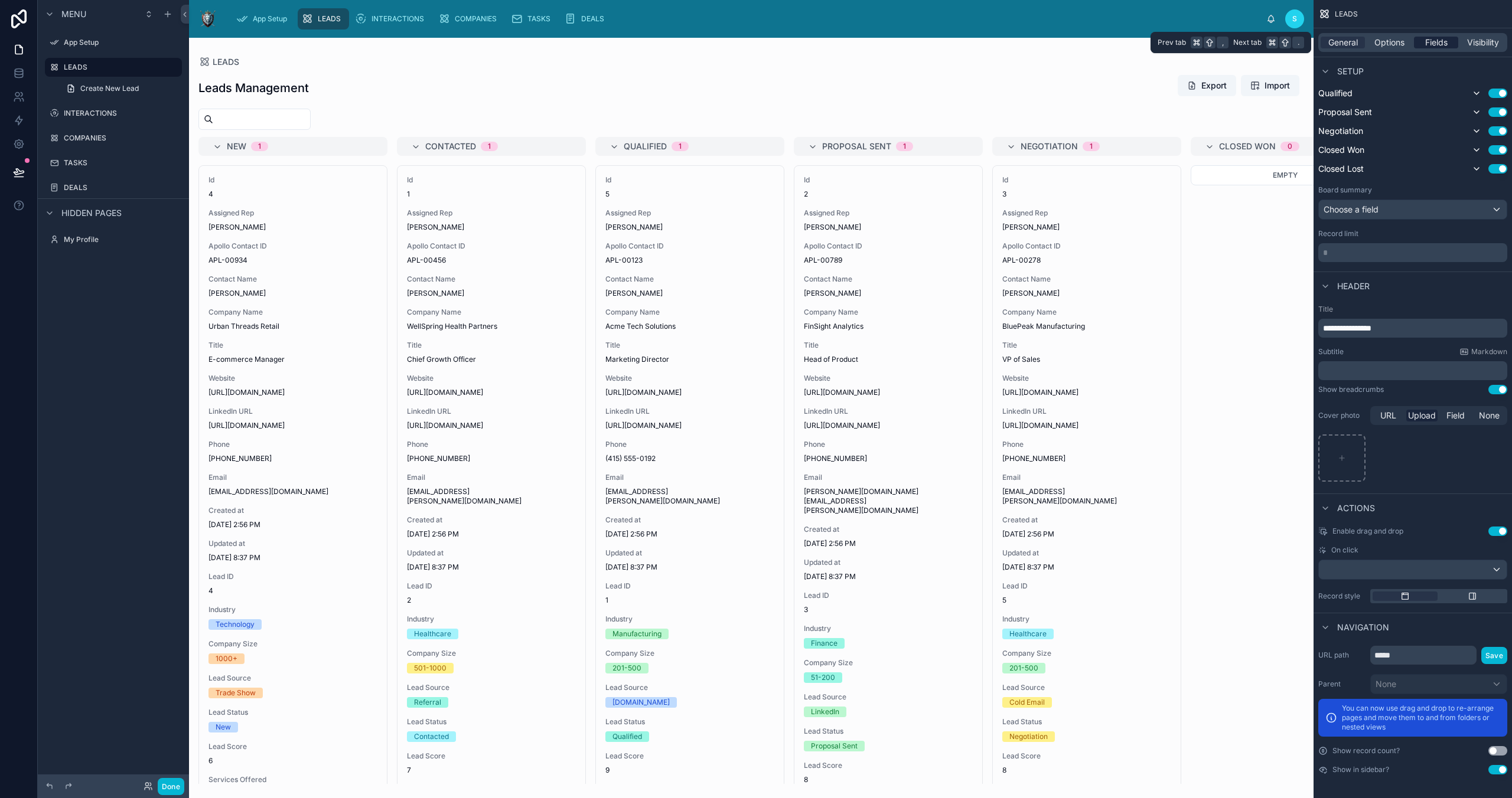
click at [1435, 41] on span "Fields" at bounding box center [1436, 42] width 22 height 12
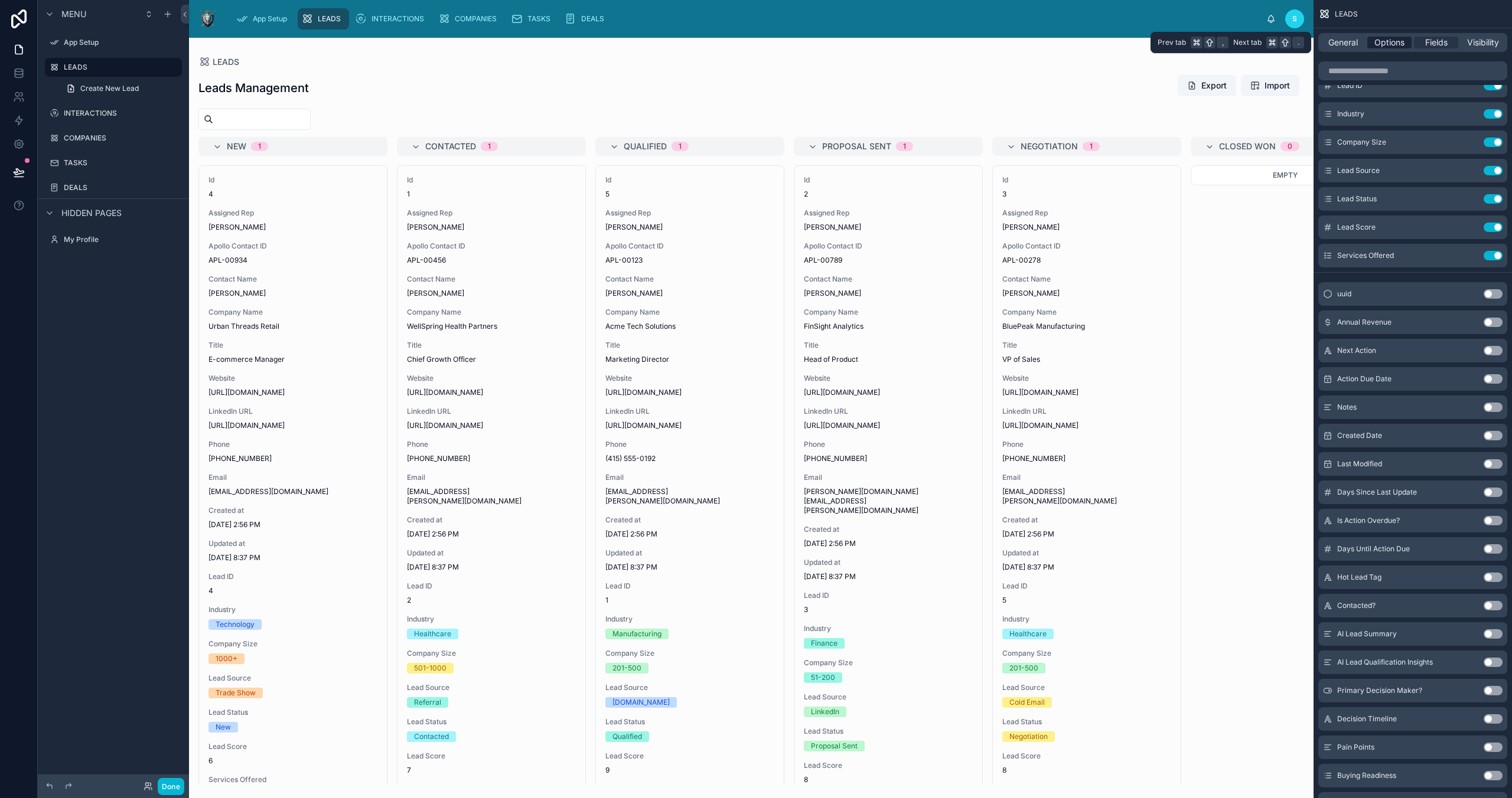
click at [1389, 43] on span "Options" at bounding box center [1389, 42] width 30 height 12
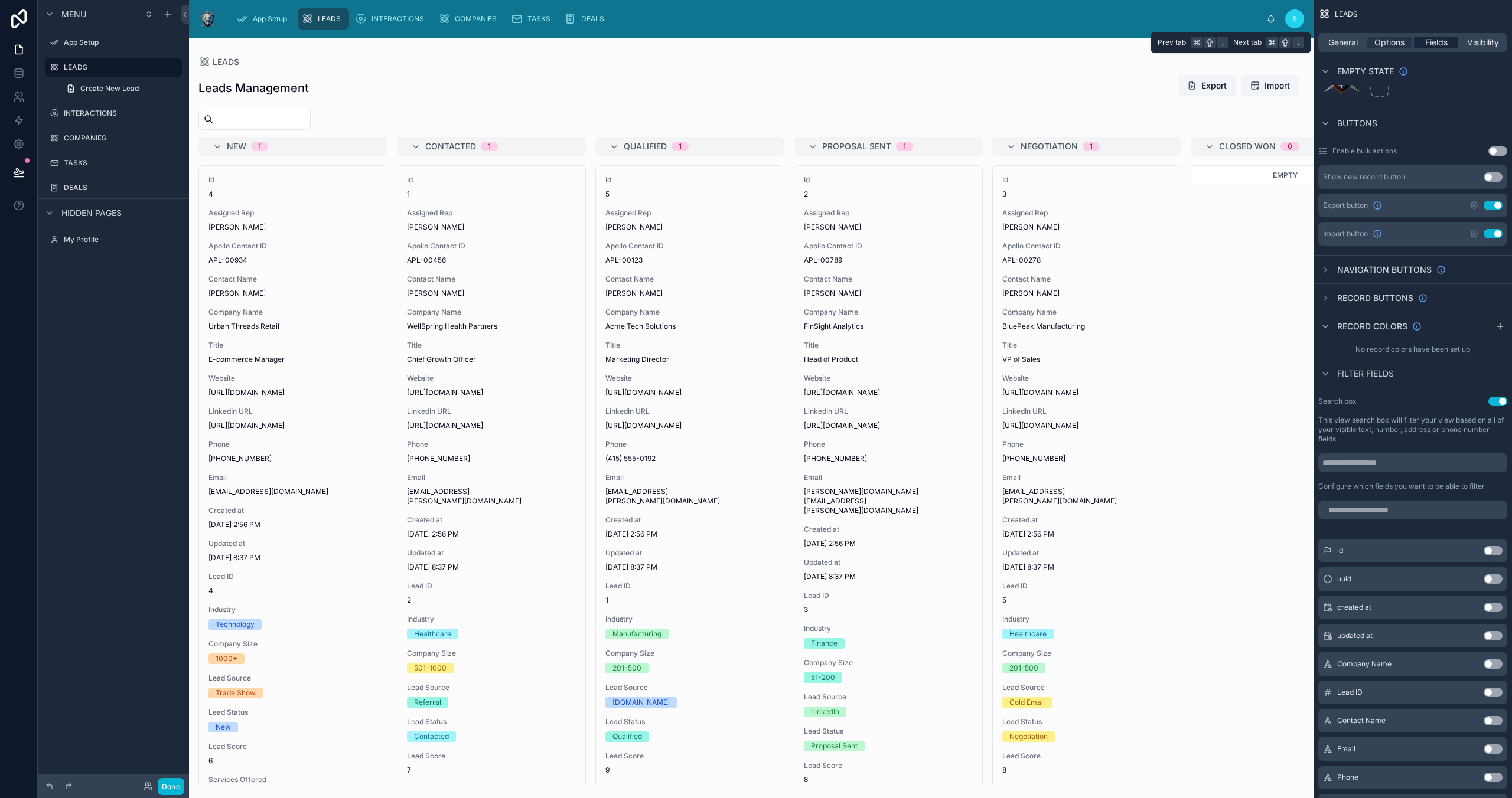
click at [1431, 39] on span "Fields" at bounding box center [1436, 42] width 22 height 12
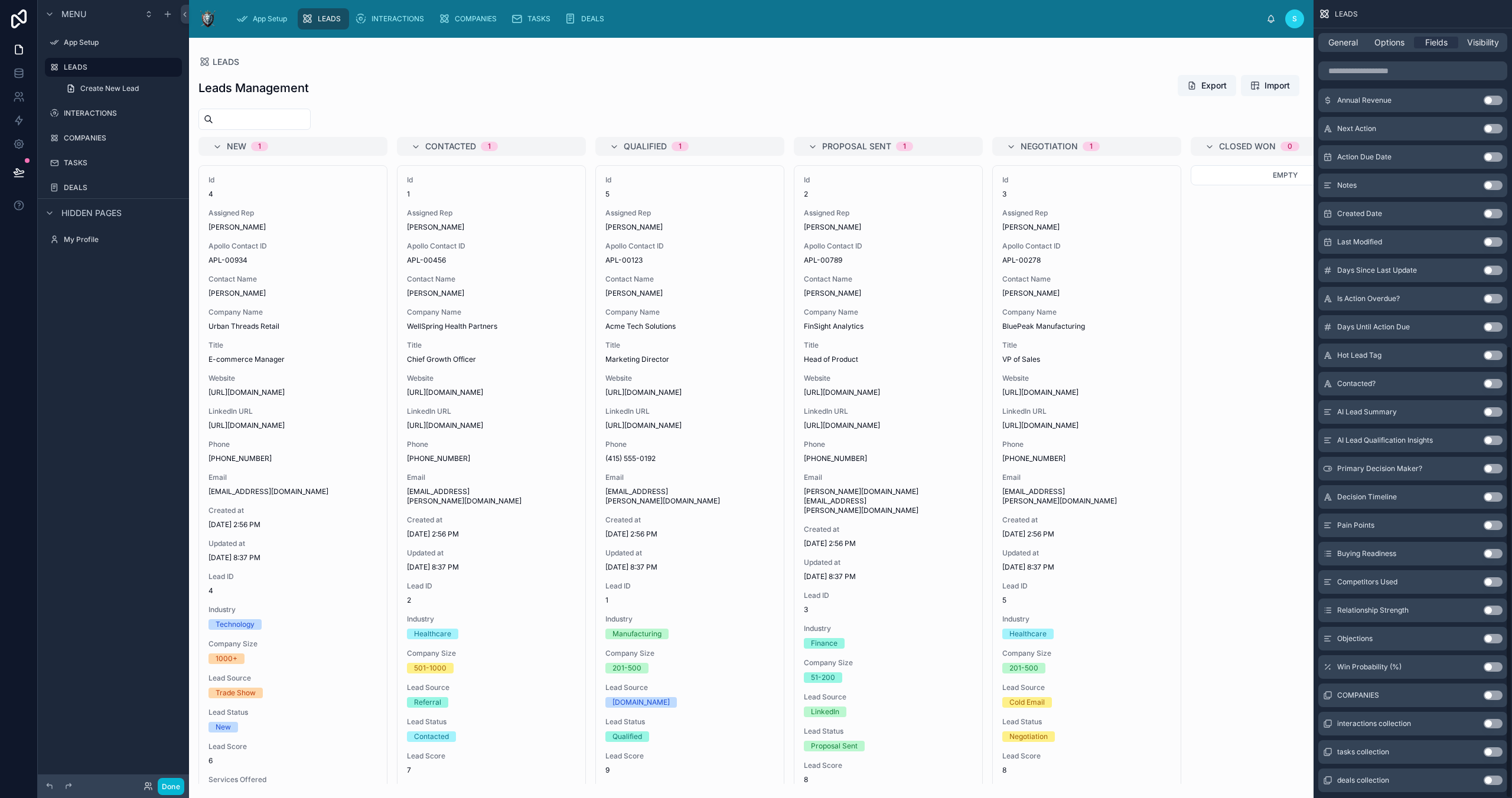
scroll to position [610, 0]
click at [1490, 663] on button "Use setting" at bounding box center [1493, 668] width 19 height 9
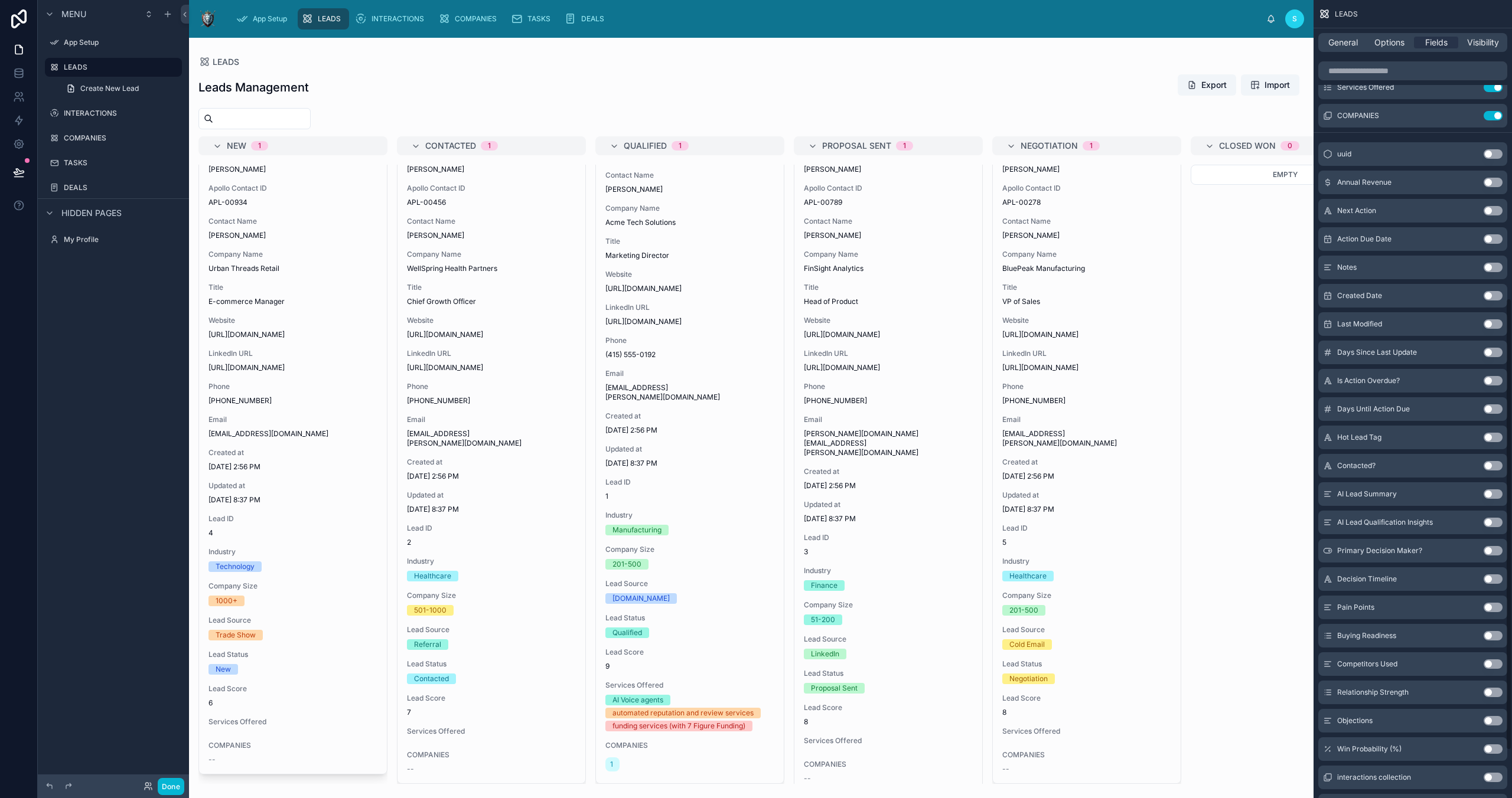
scroll to position [525, 0]
click at [1490, 187] on button "Use setting" at bounding box center [1493, 187] width 19 height 9
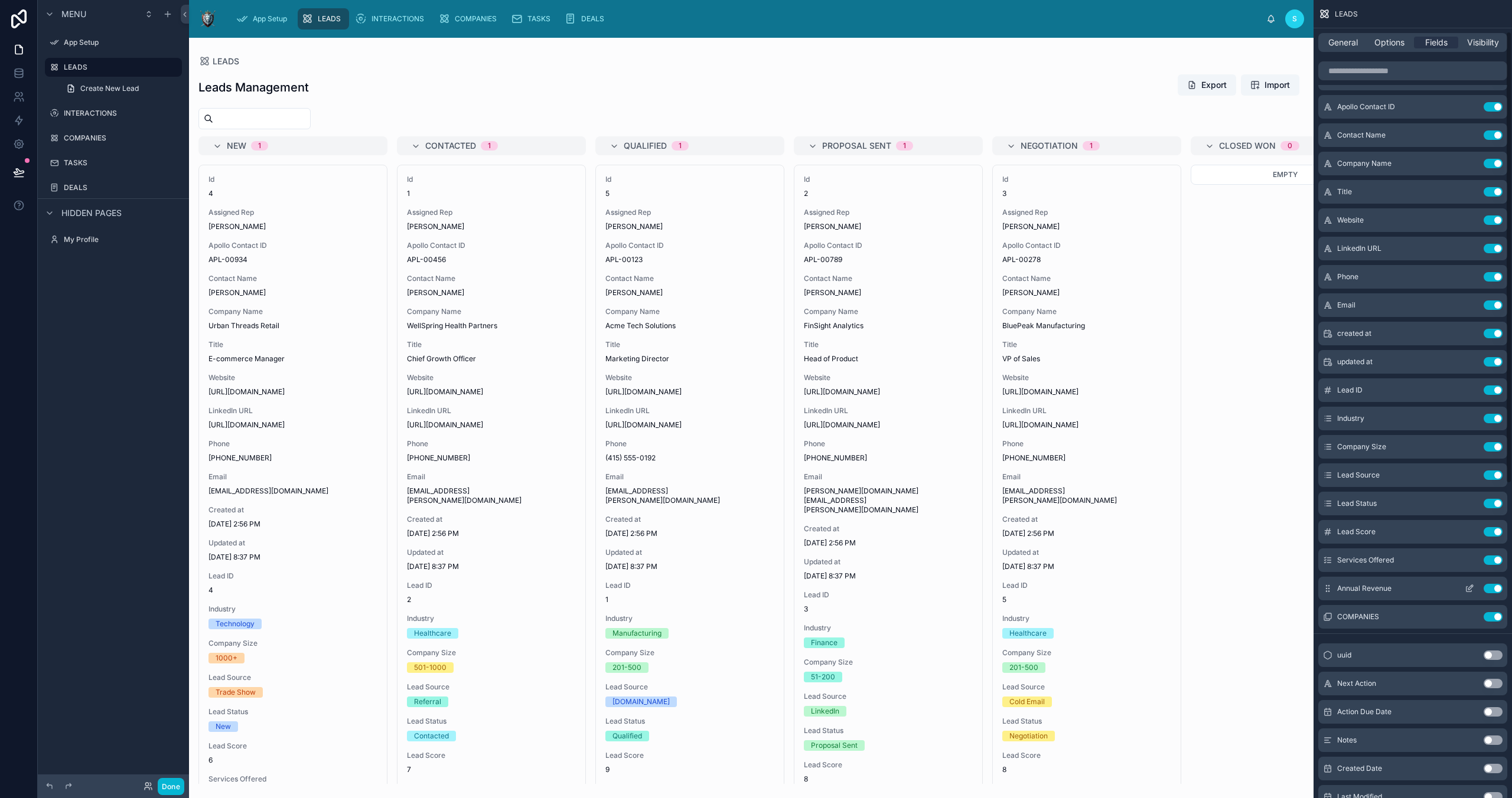
scroll to position [58, 0]
click at [1492, 612] on button "Use setting" at bounding box center [1493, 614] width 19 height 9
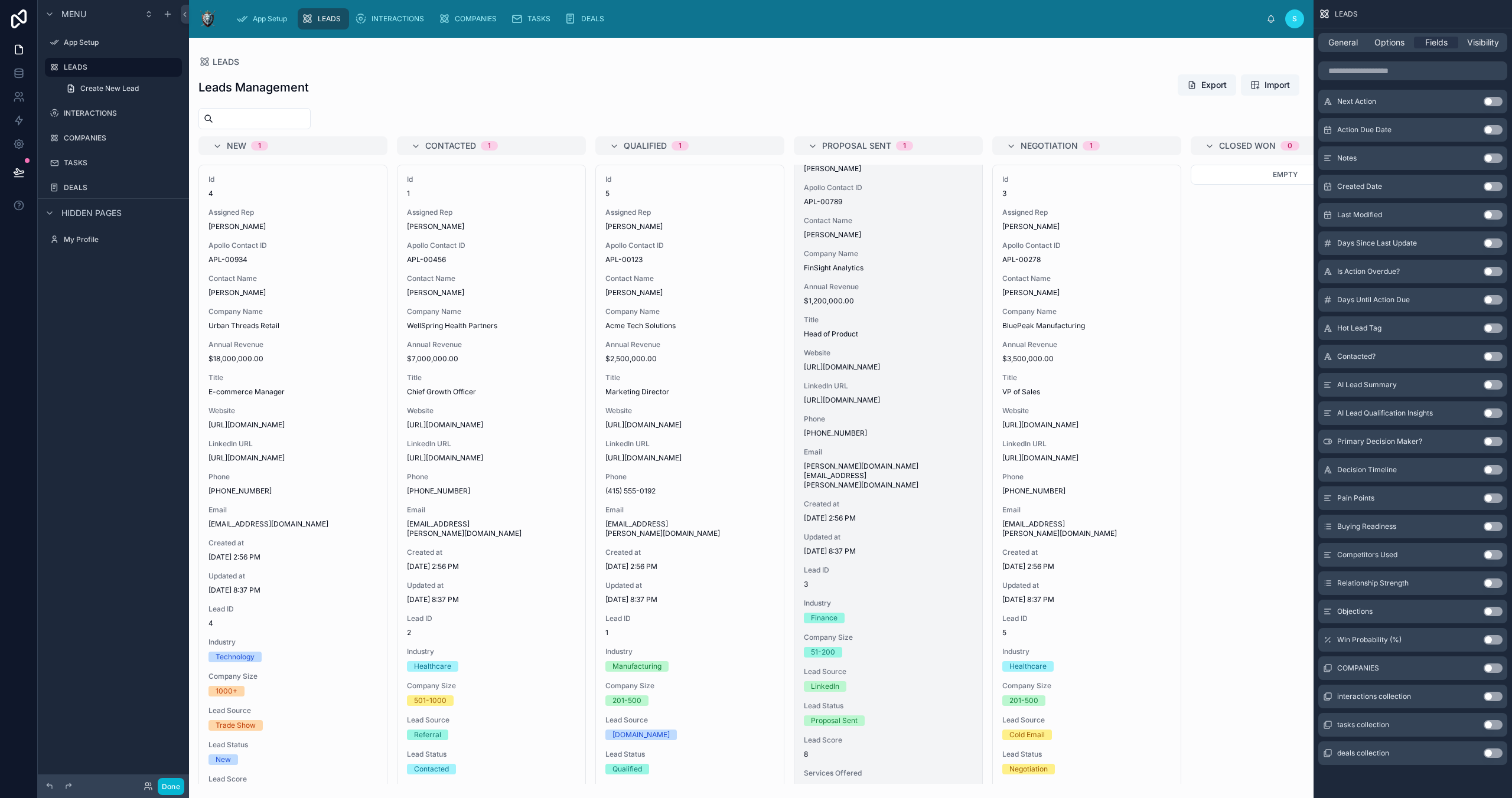
scroll to position [0, 0]
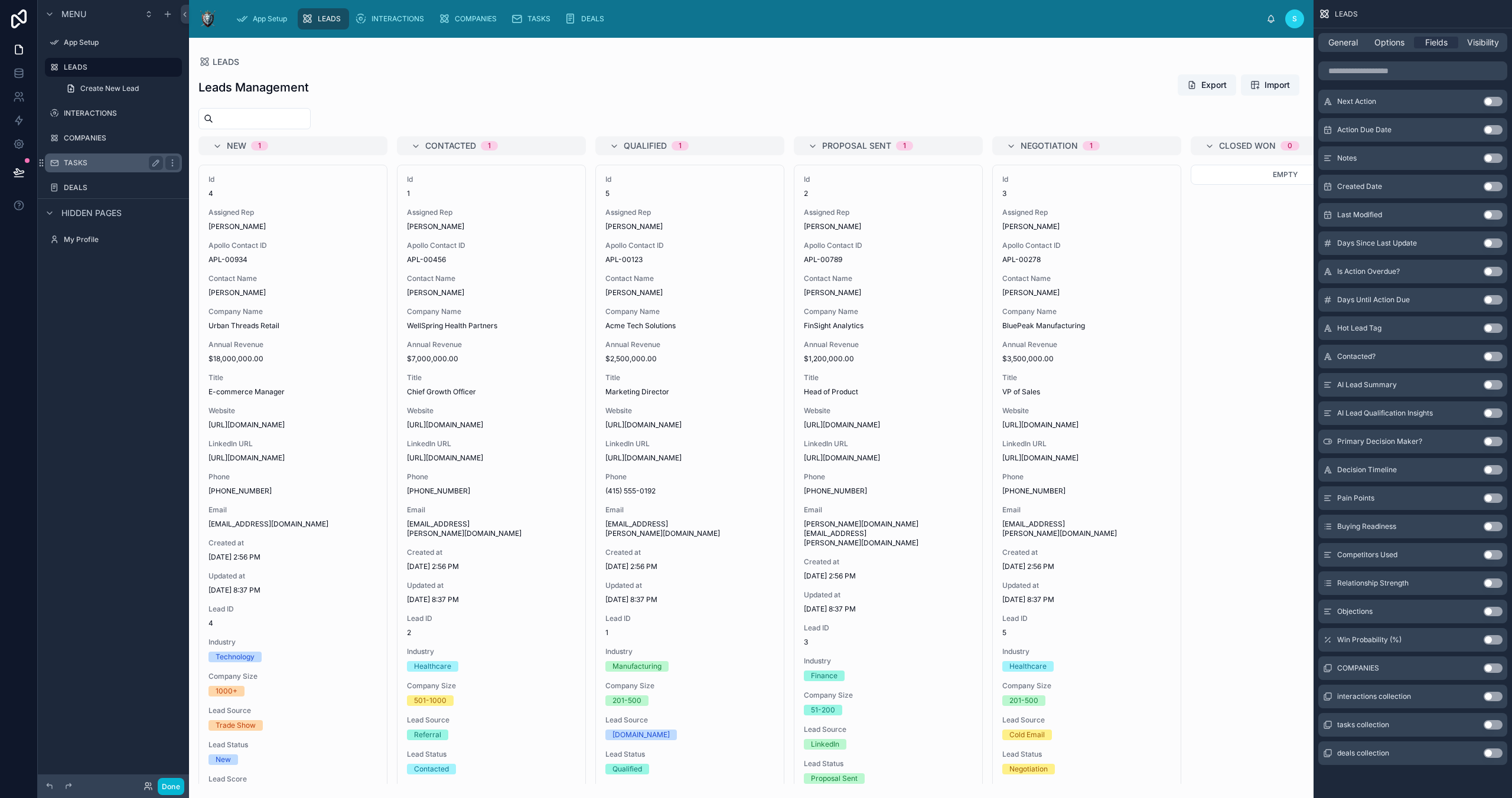
click at [80, 162] on label "TASKS" at bounding box center [111, 163] width 95 height 9
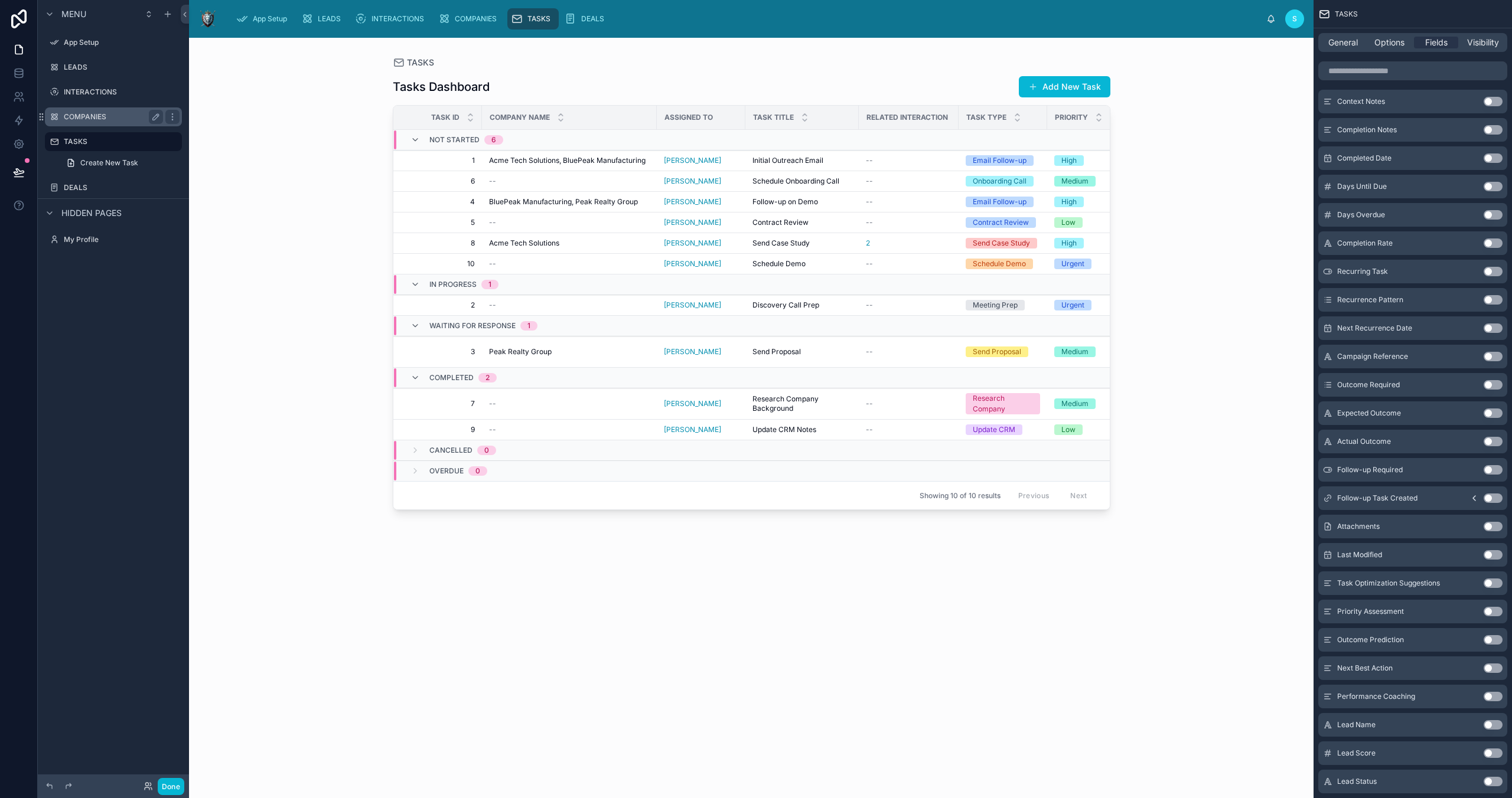
click at [88, 121] on label "COMPANIES" at bounding box center [111, 116] width 95 height 9
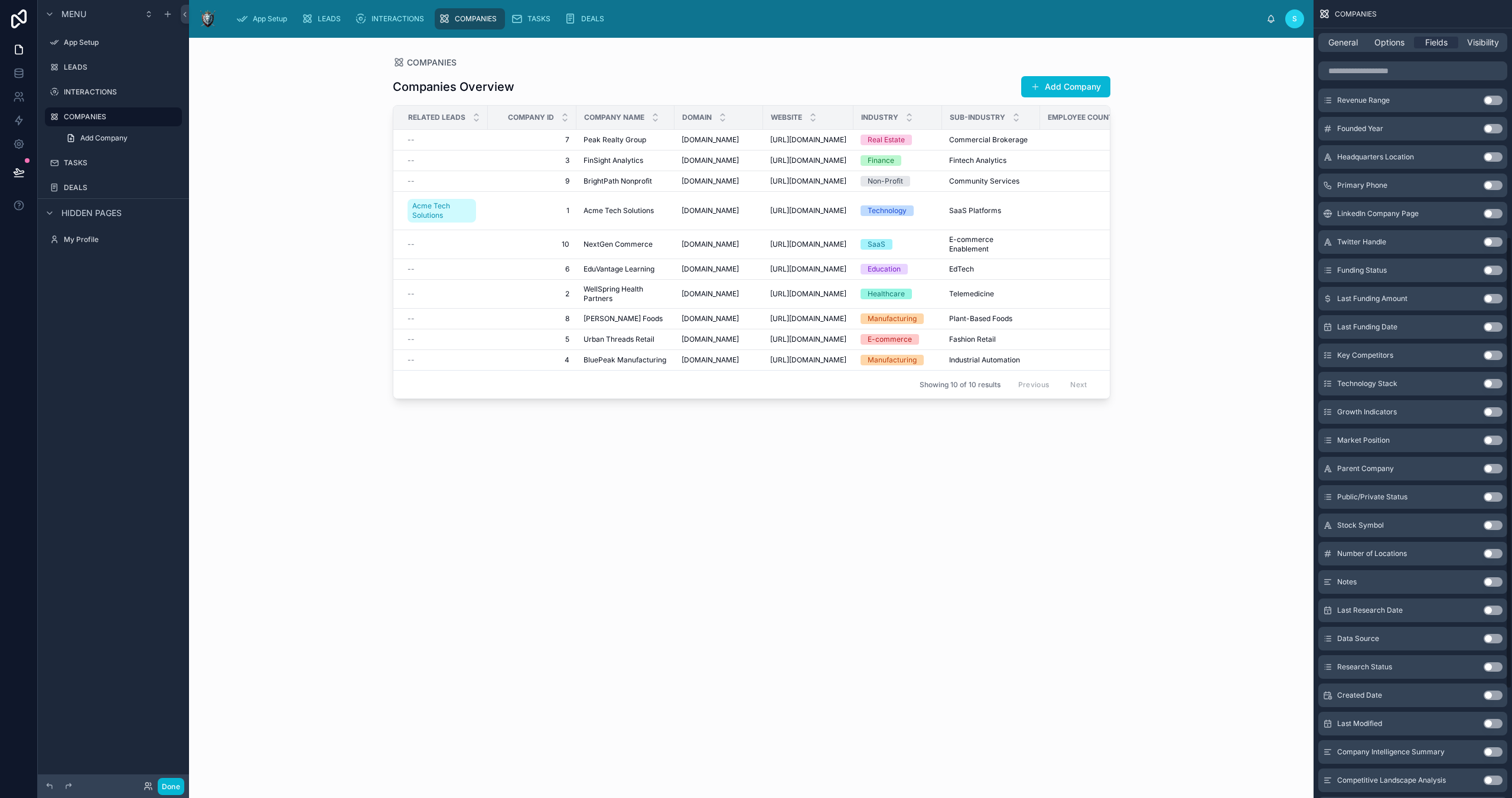
scroll to position [409, 0]
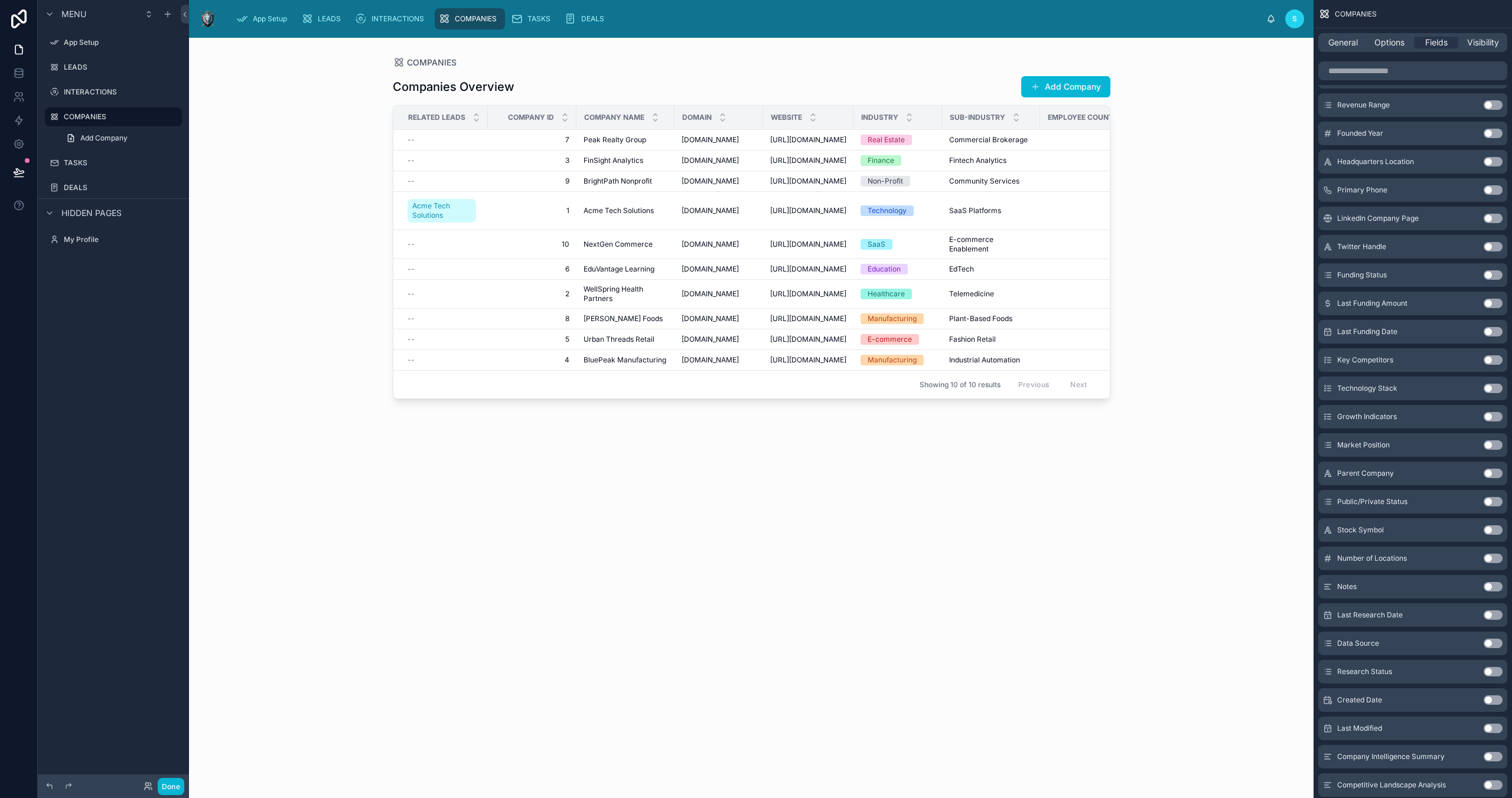
click at [897, 241] on div at bounding box center [751, 411] width 756 height 746
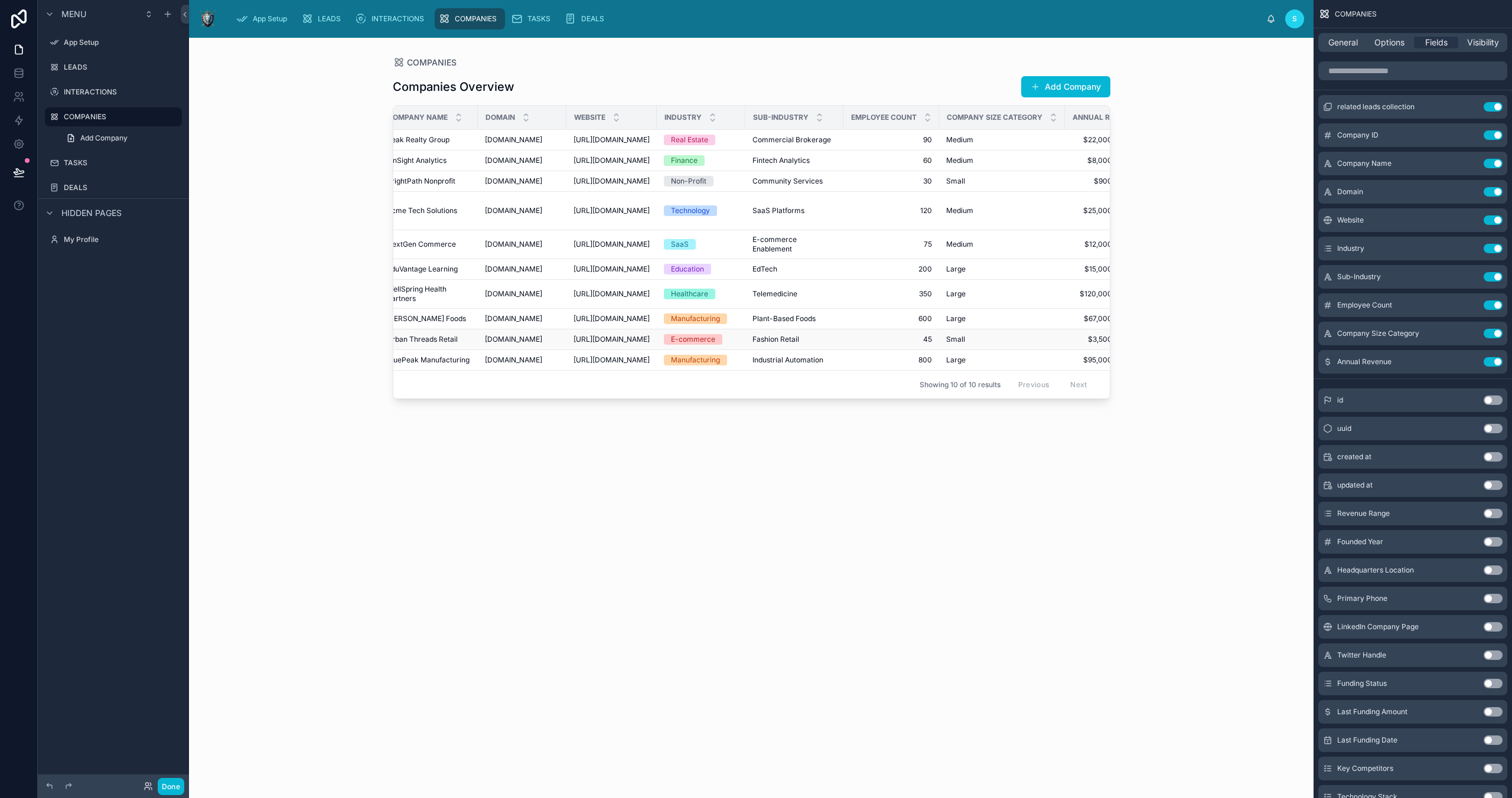
scroll to position [0, 253]
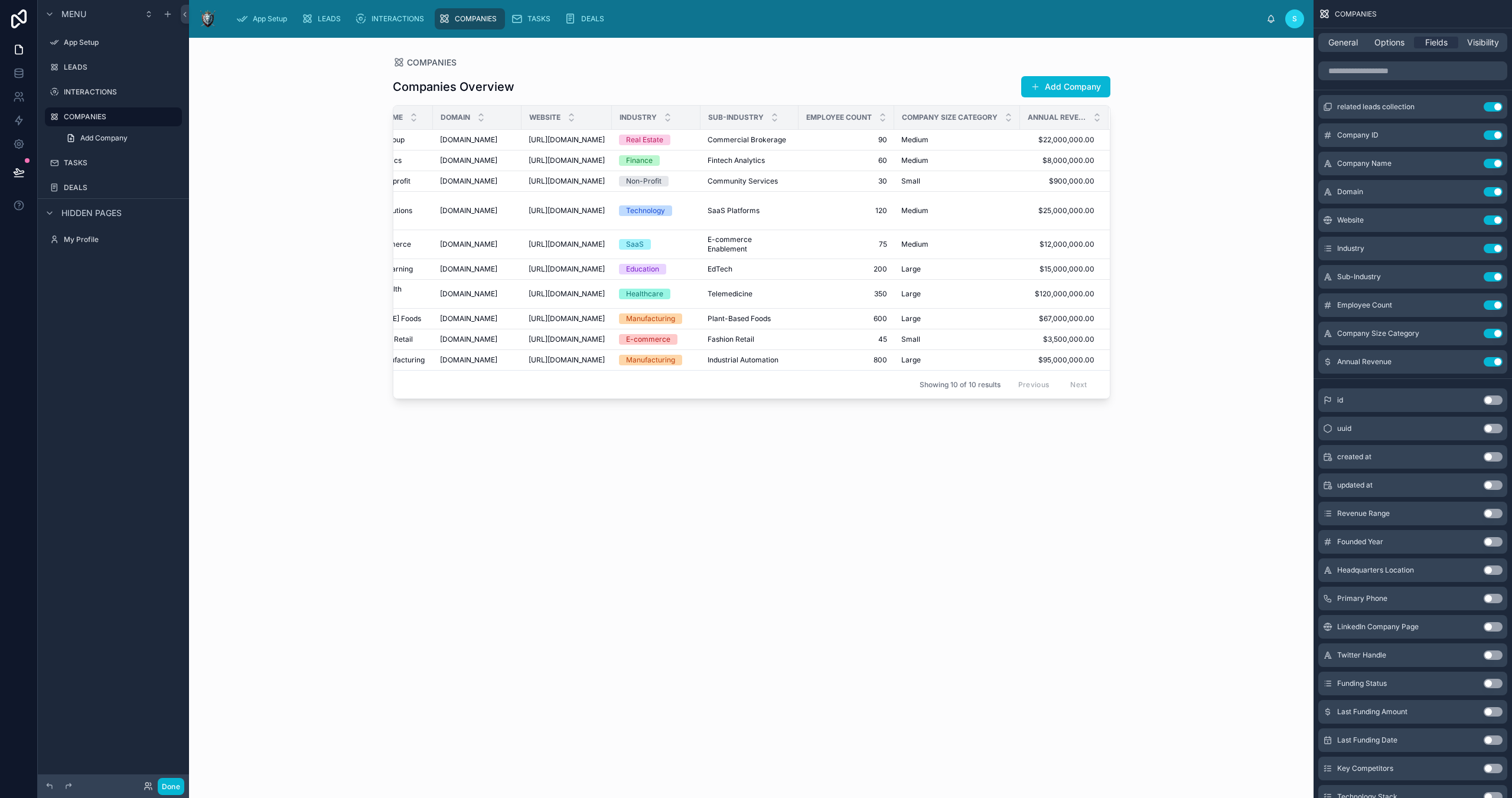
click at [1488, 401] on button "Use setting" at bounding box center [1493, 400] width 19 height 9
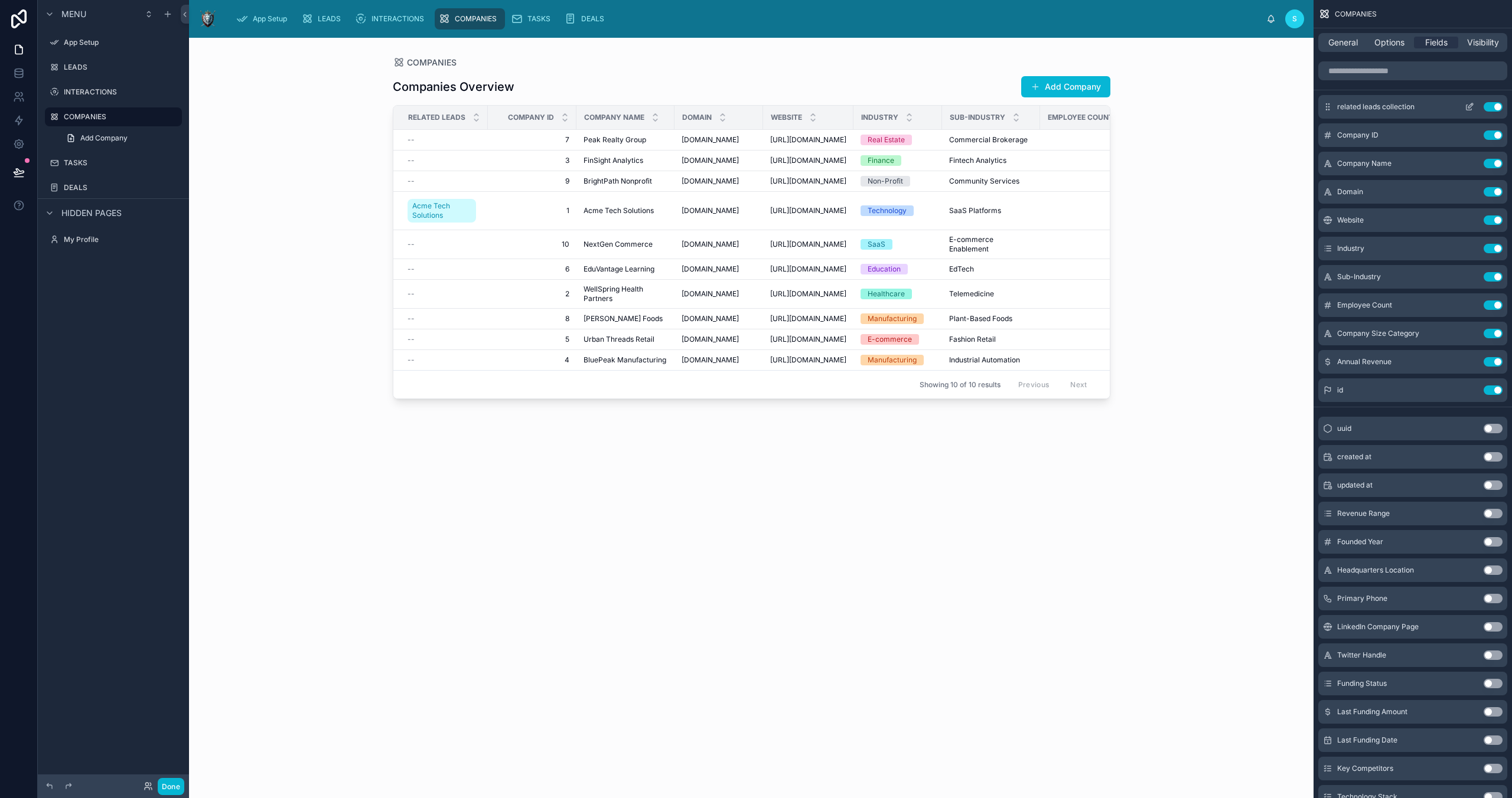
click at [1495, 103] on button "Use setting" at bounding box center [1493, 107] width 19 height 9
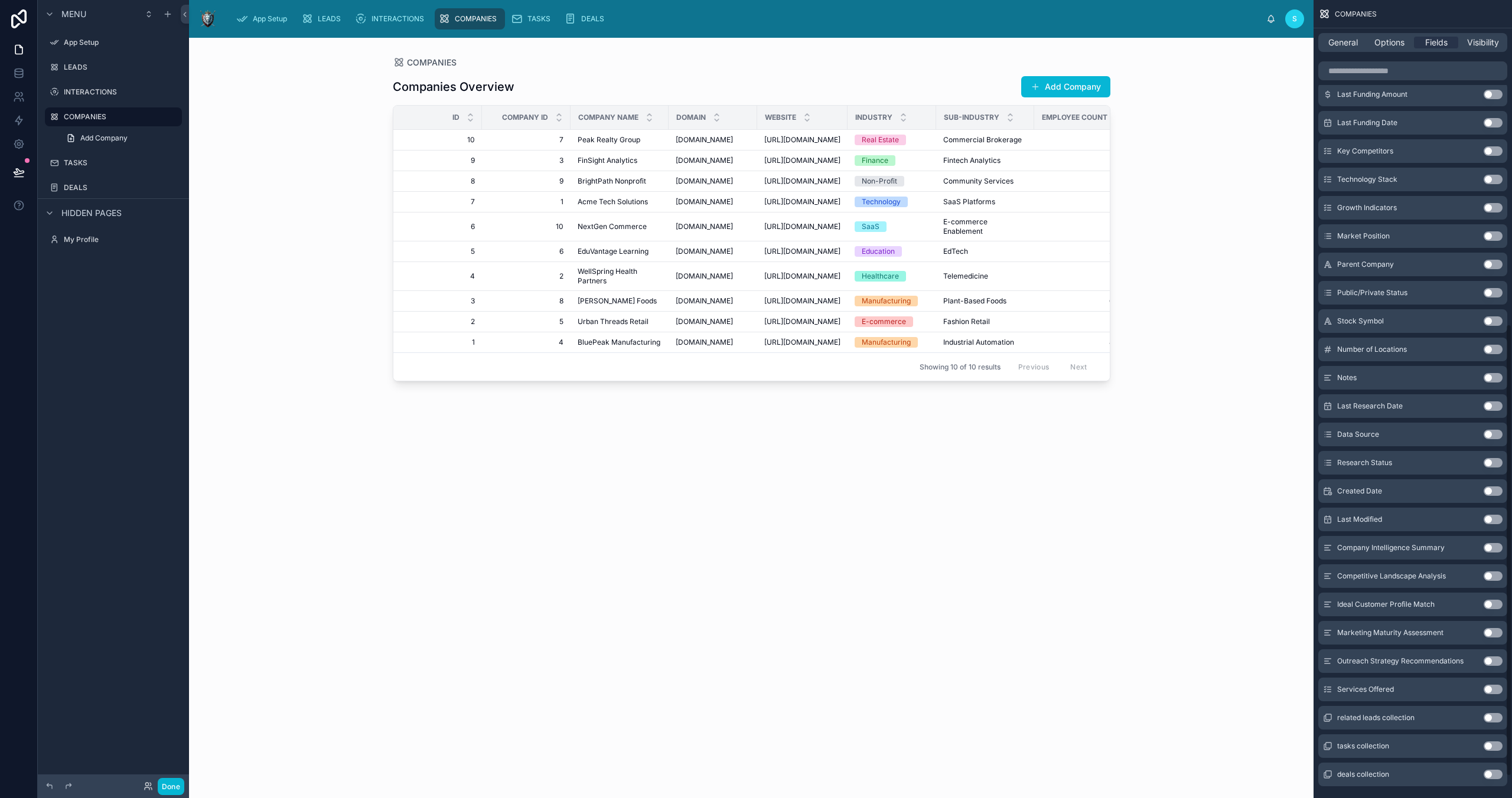
scroll to position [610, 0]
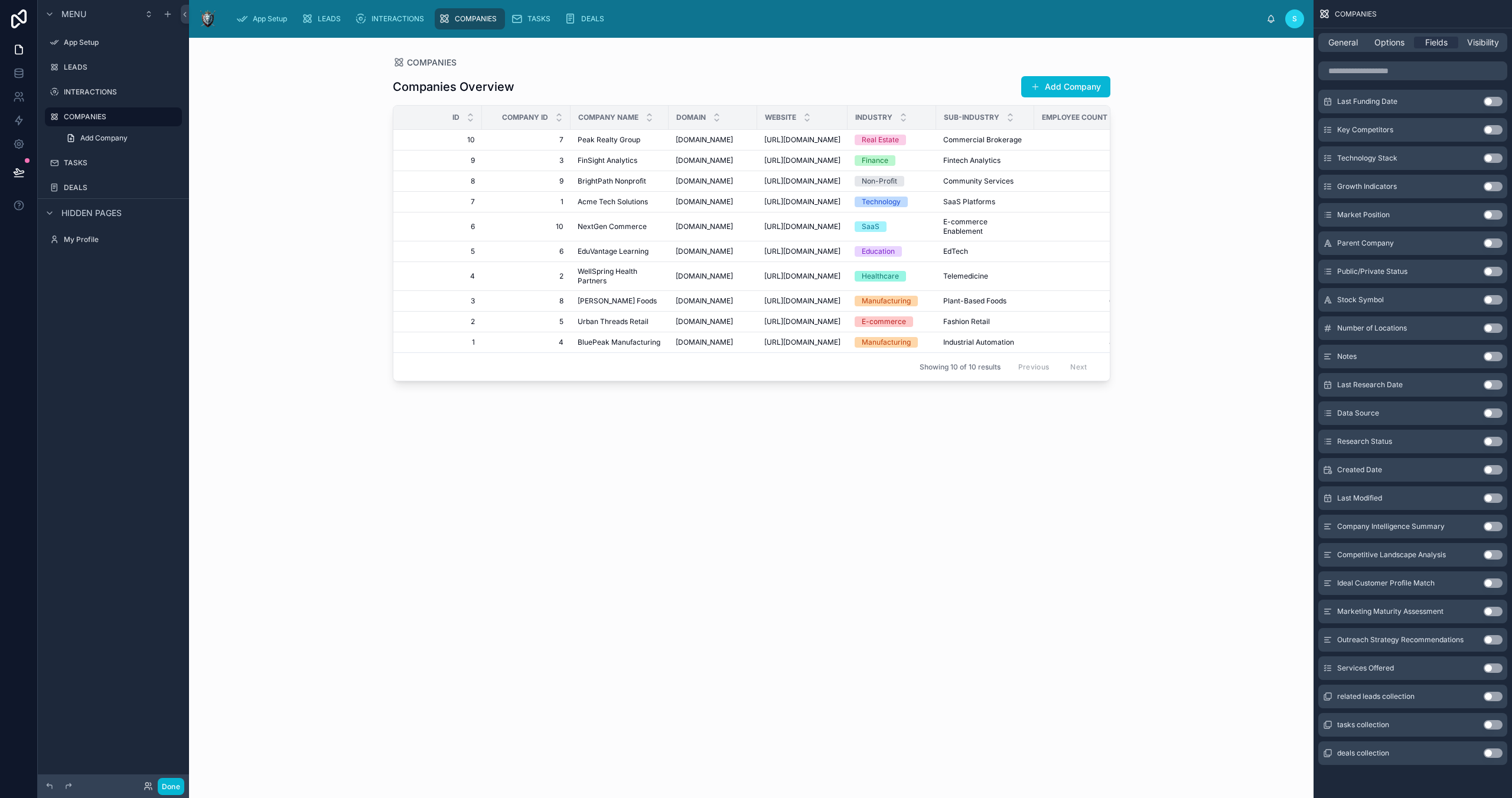
click at [1485, 328] on button "Use setting" at bounding box center [1493, 327] width 19 height 9
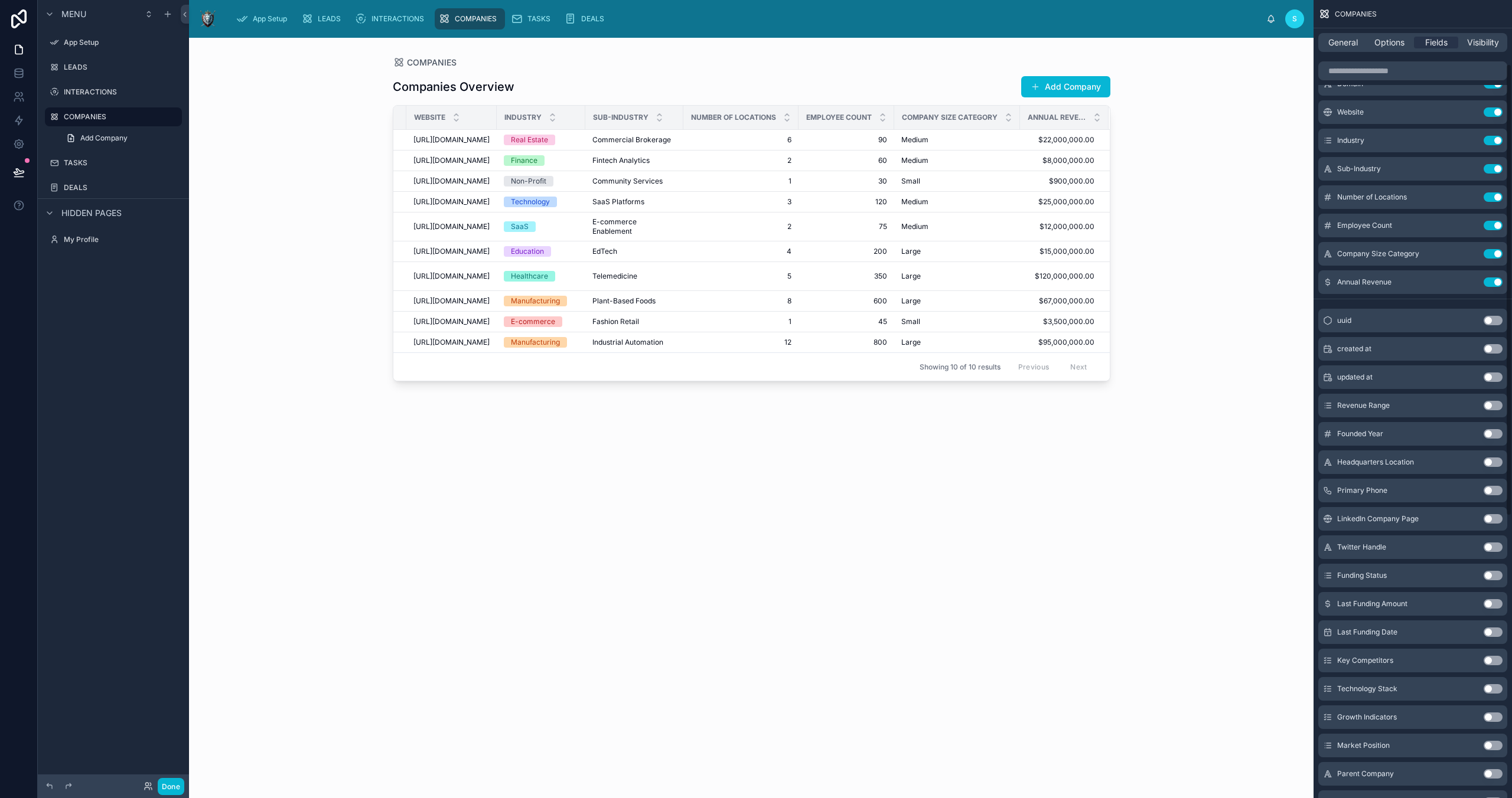
scroll to position [113, 0]
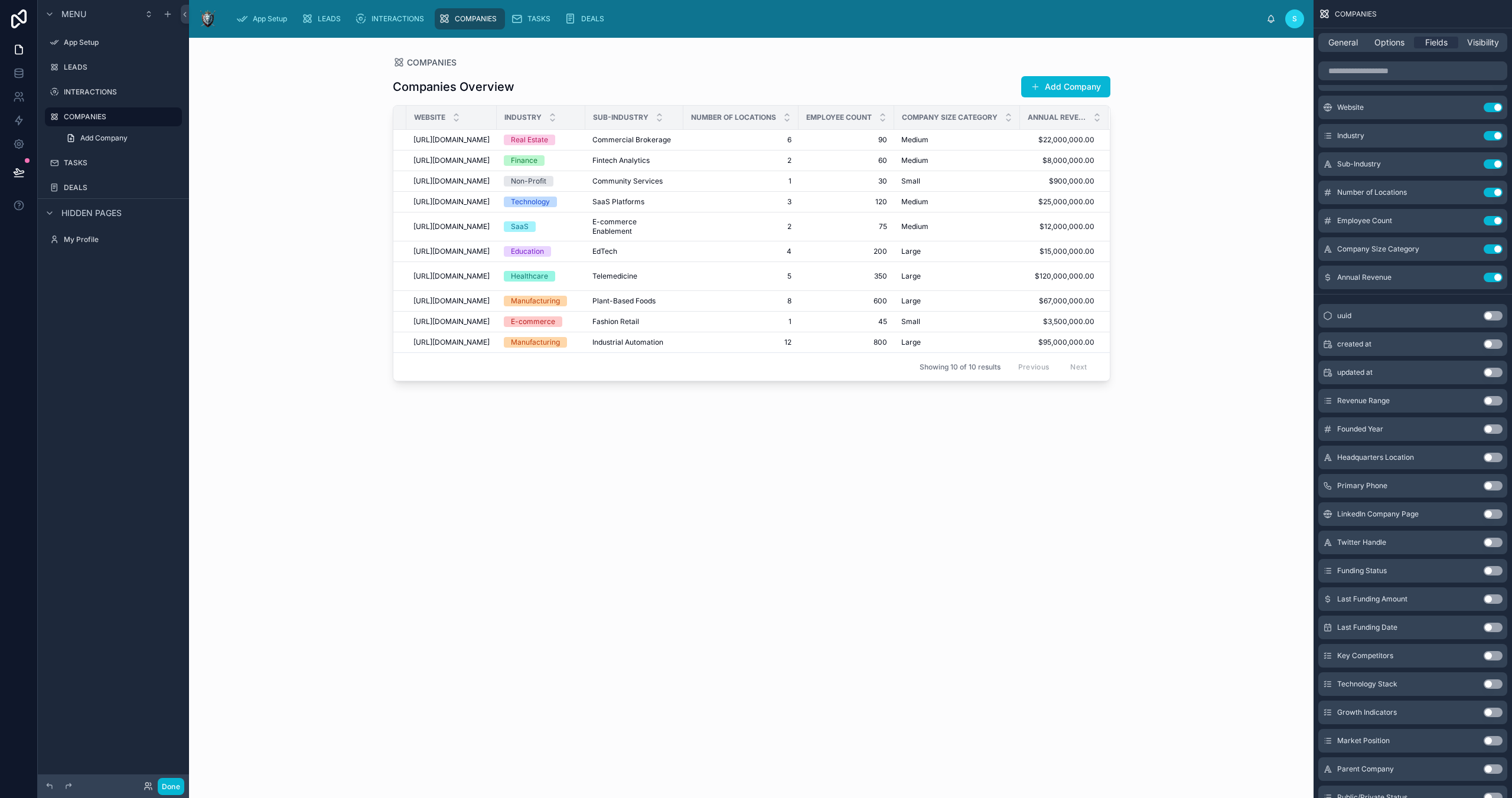
click at [1491, 345] on button "Use setting" at bounding box center [1493, 344] width 19 height 9
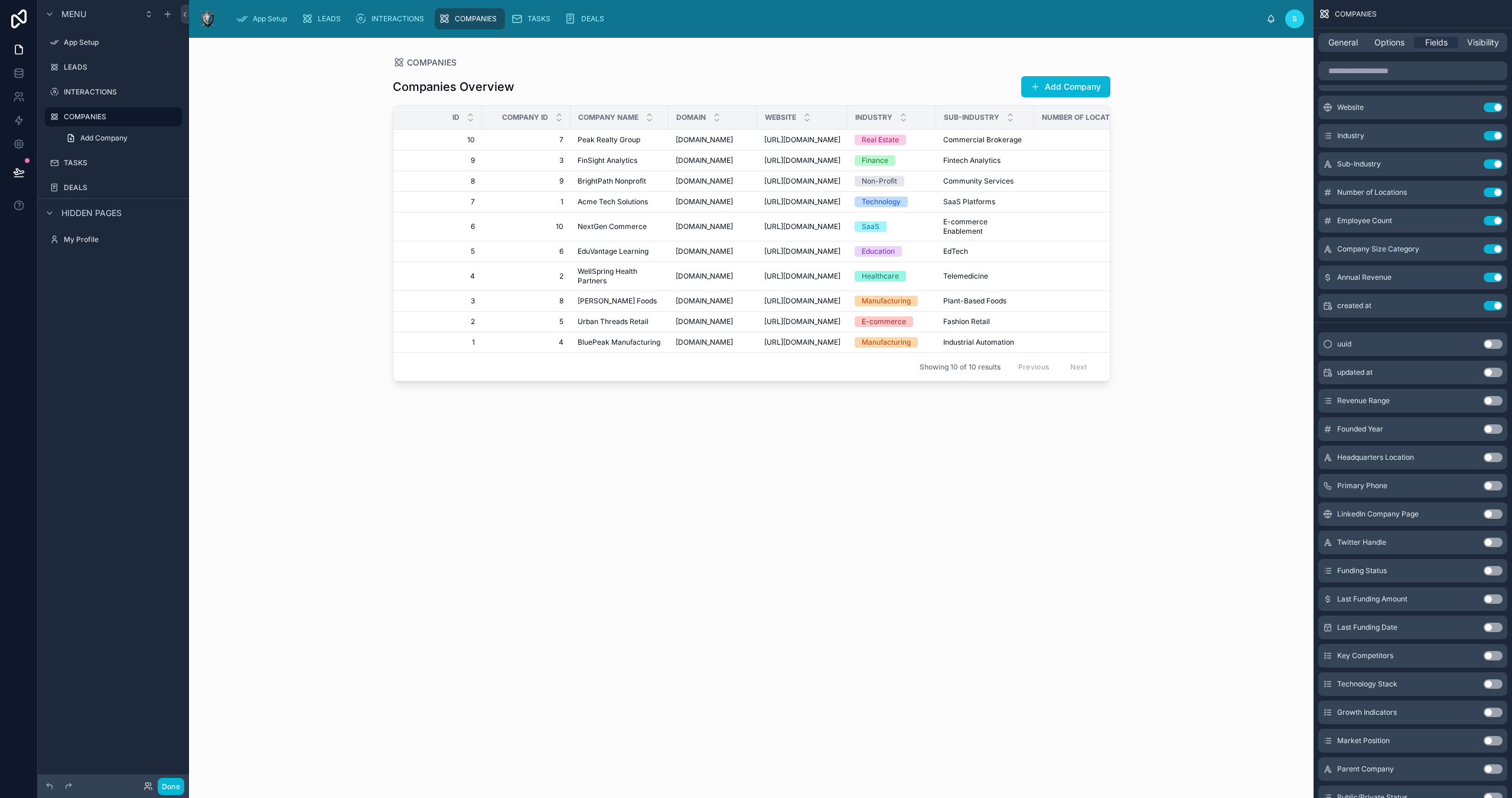
click at [1488, 369] on button "Use setting" at bounding box center [1493, 372] width 19 height 9
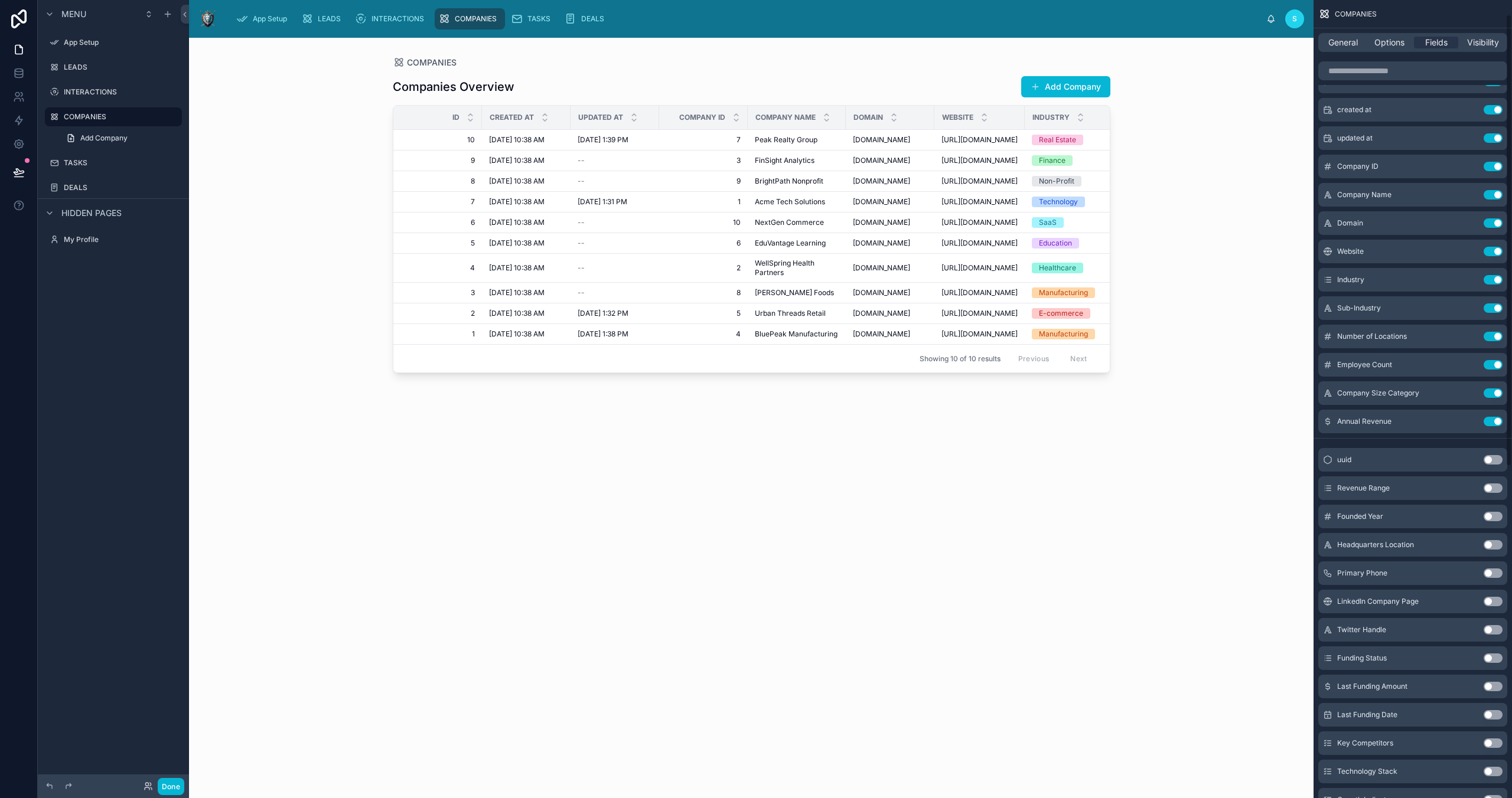
scroll to position [0, 0]
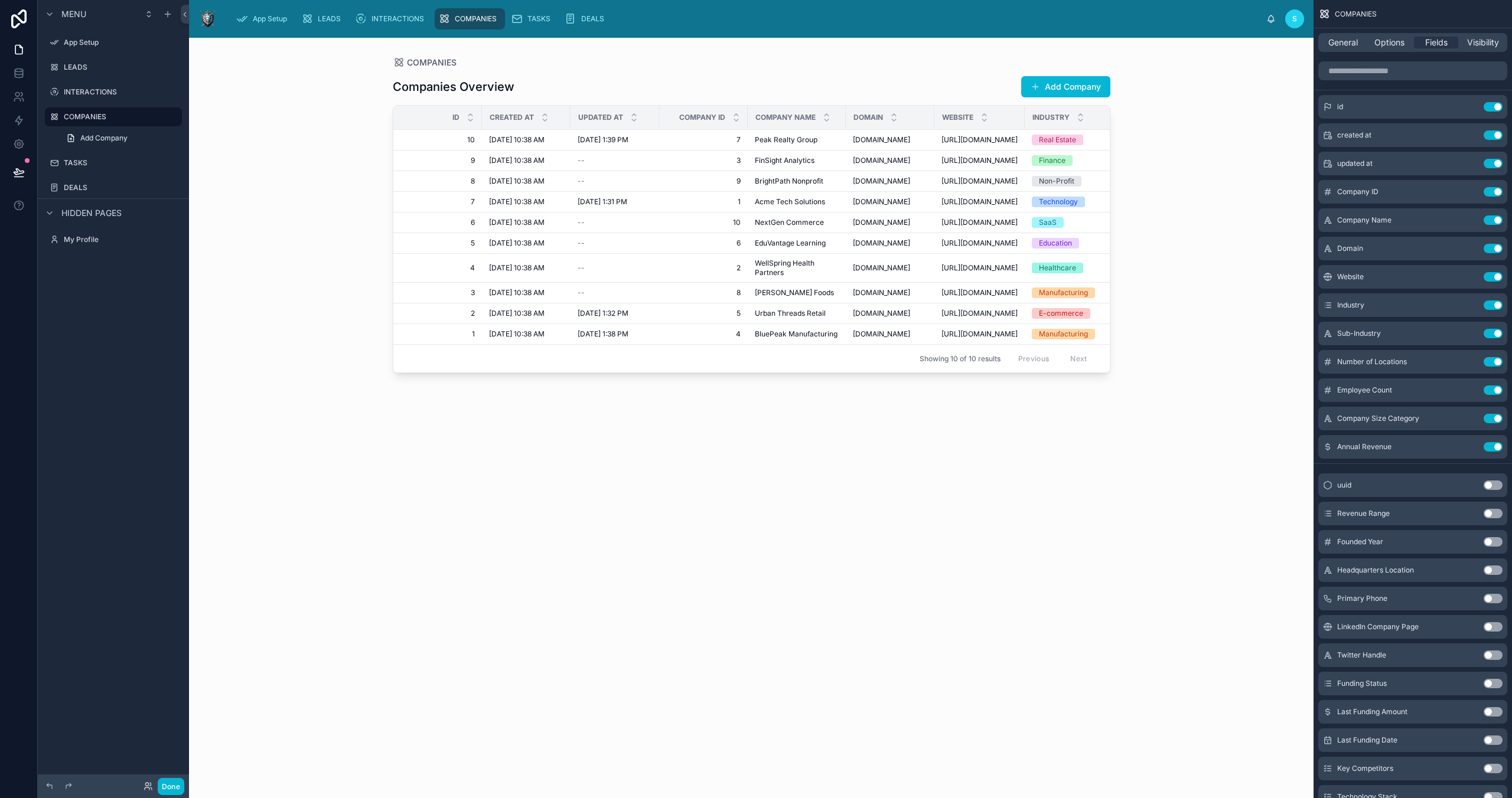
click at [1489, 627] on button "Use setting" at bounding box center [1493, 626] width 19 height 9
click at [1491, 596] on button "Use setting" at bounding box center [1493, 598] width 19 height 9
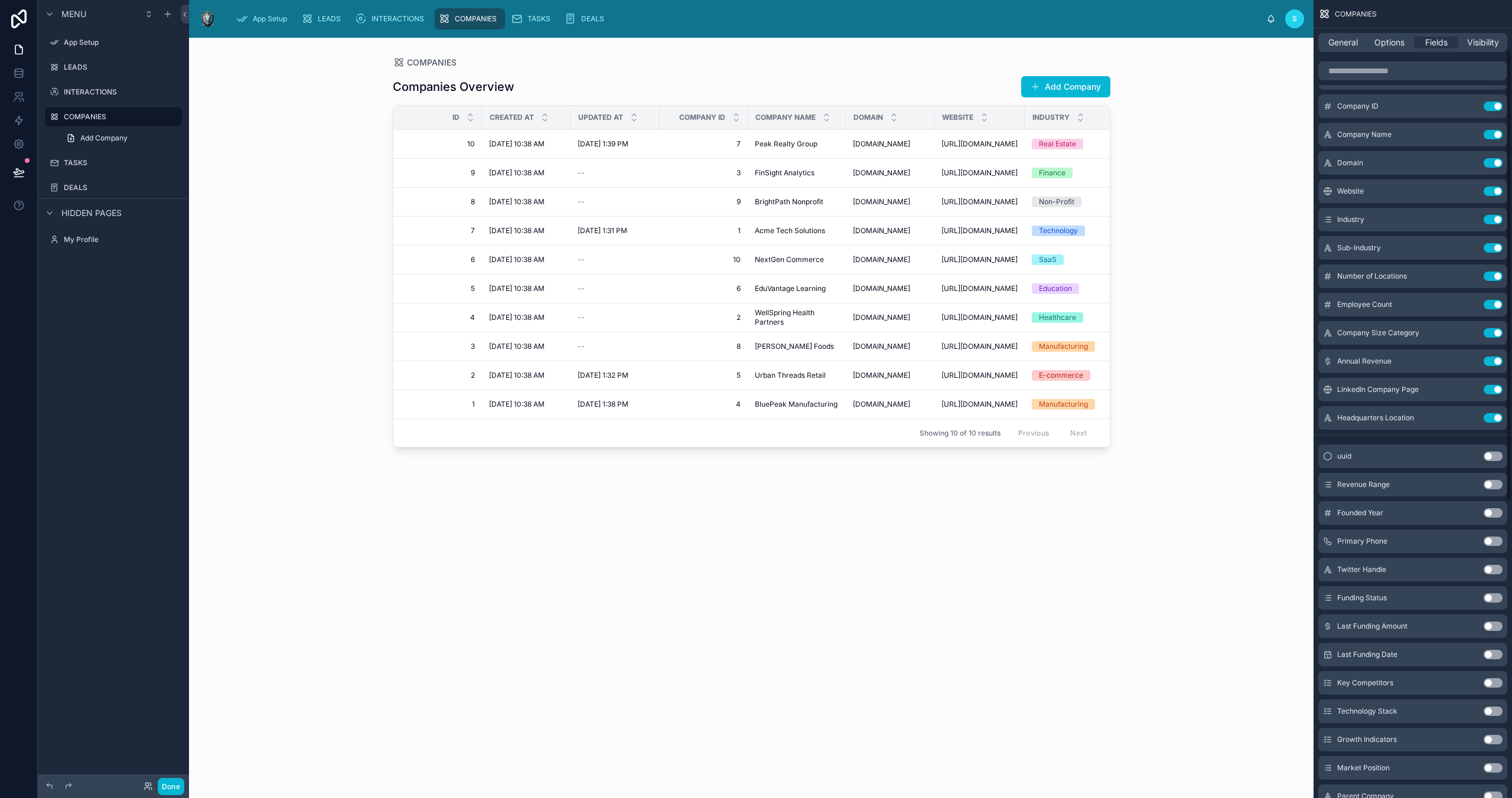
scroll to position [97, 0]
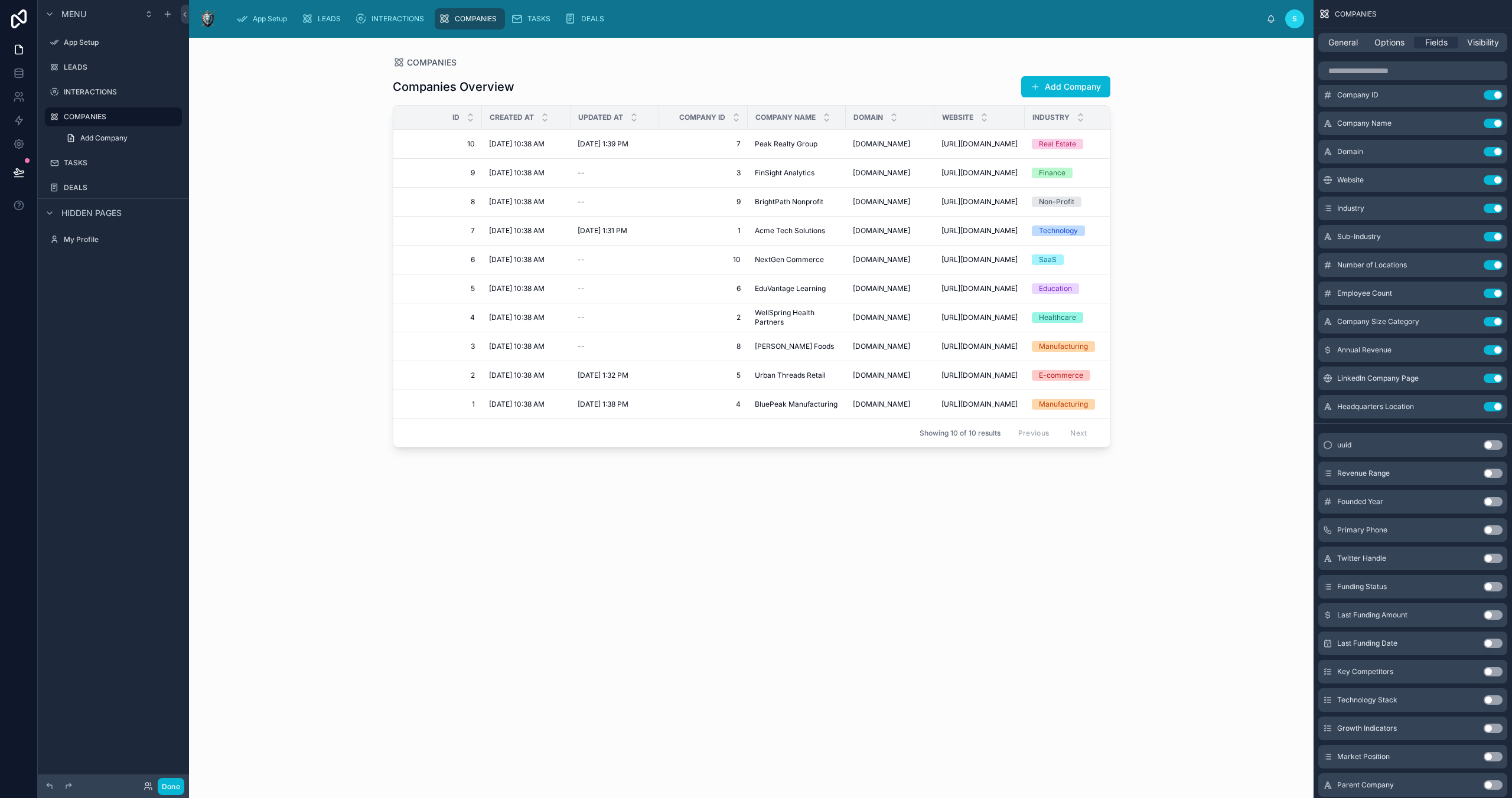
click at [1490, 532] on button "Use setting" at bounding box center [1493, 529] width 19 height 9
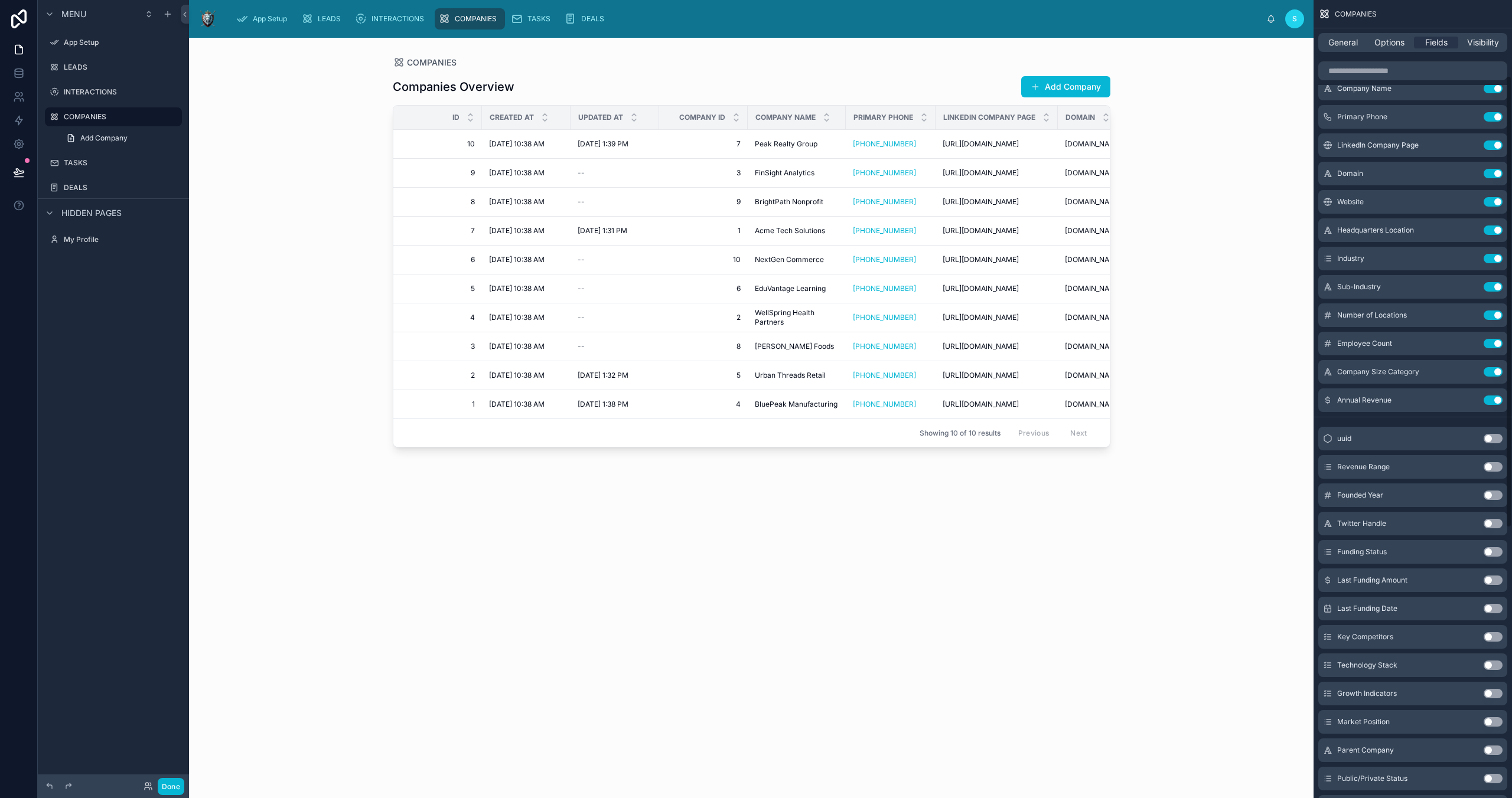
scroll to position [133, 0]
click at [1491, 494] on button "Use setting" at bounding box center [1493, 493] width 19 height 9
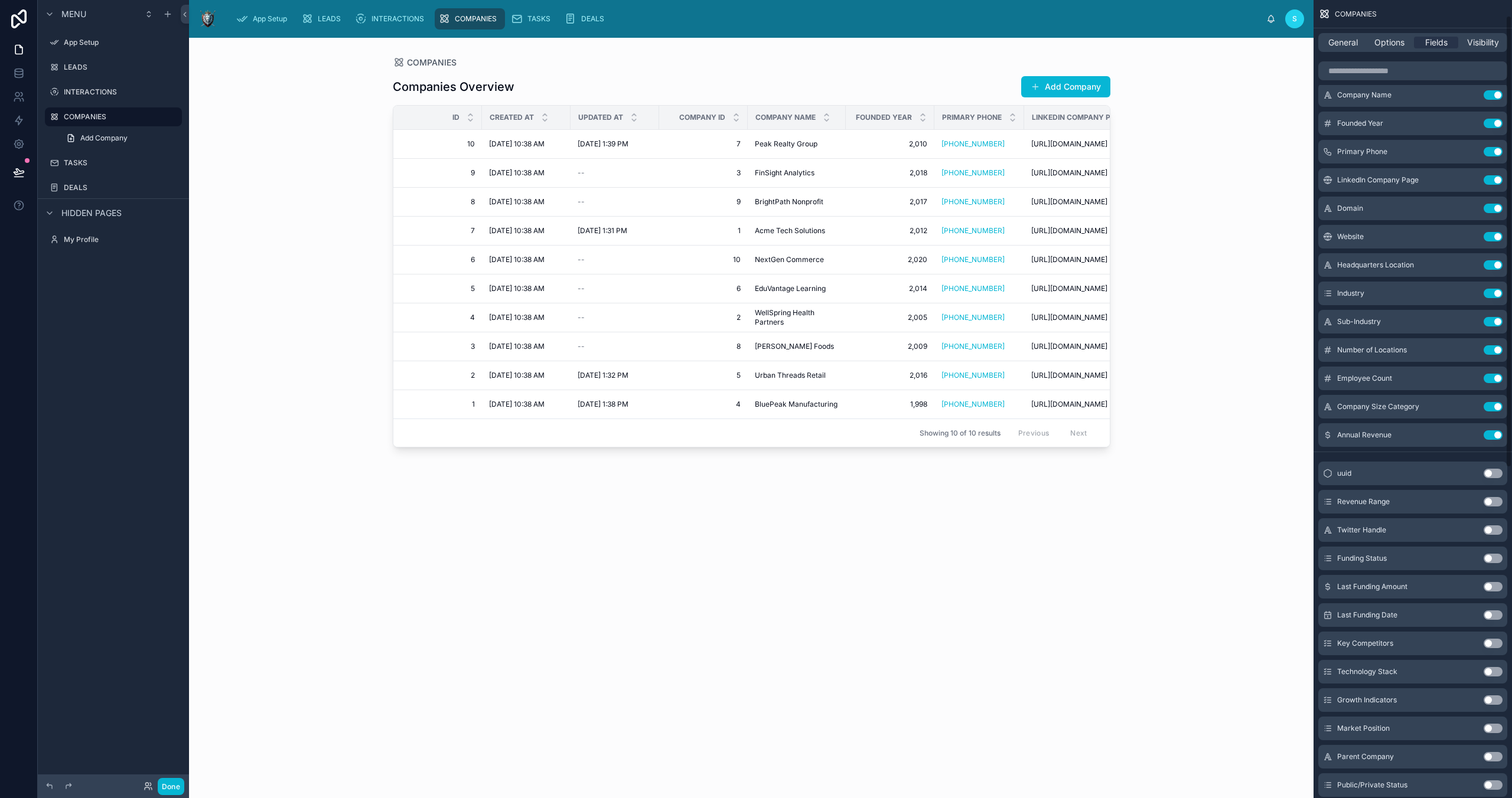
scroll to position [0, 0]
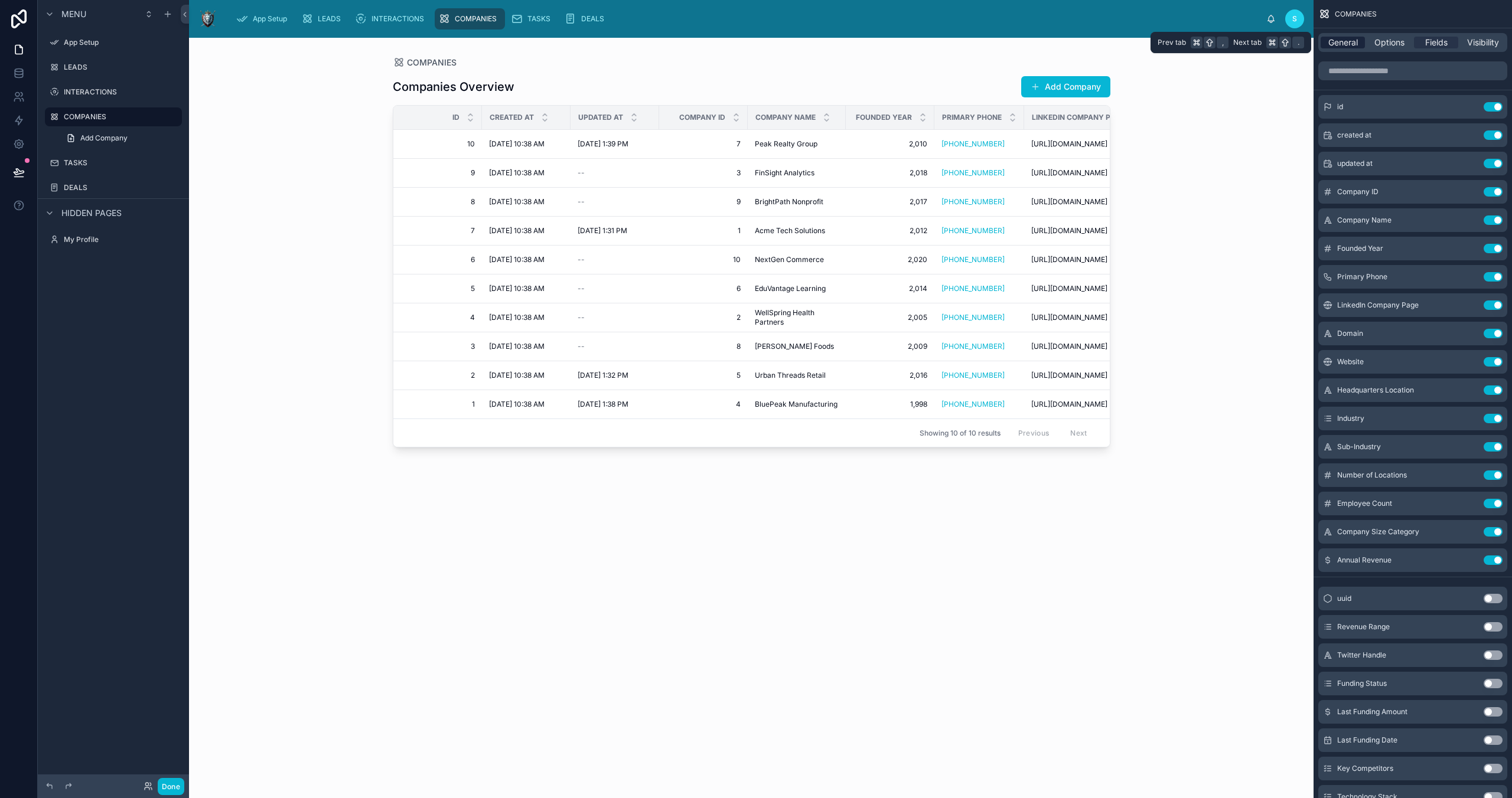
click at [1351, 36] on span "General" at bounding box center [1343, 42] width 29 height 12
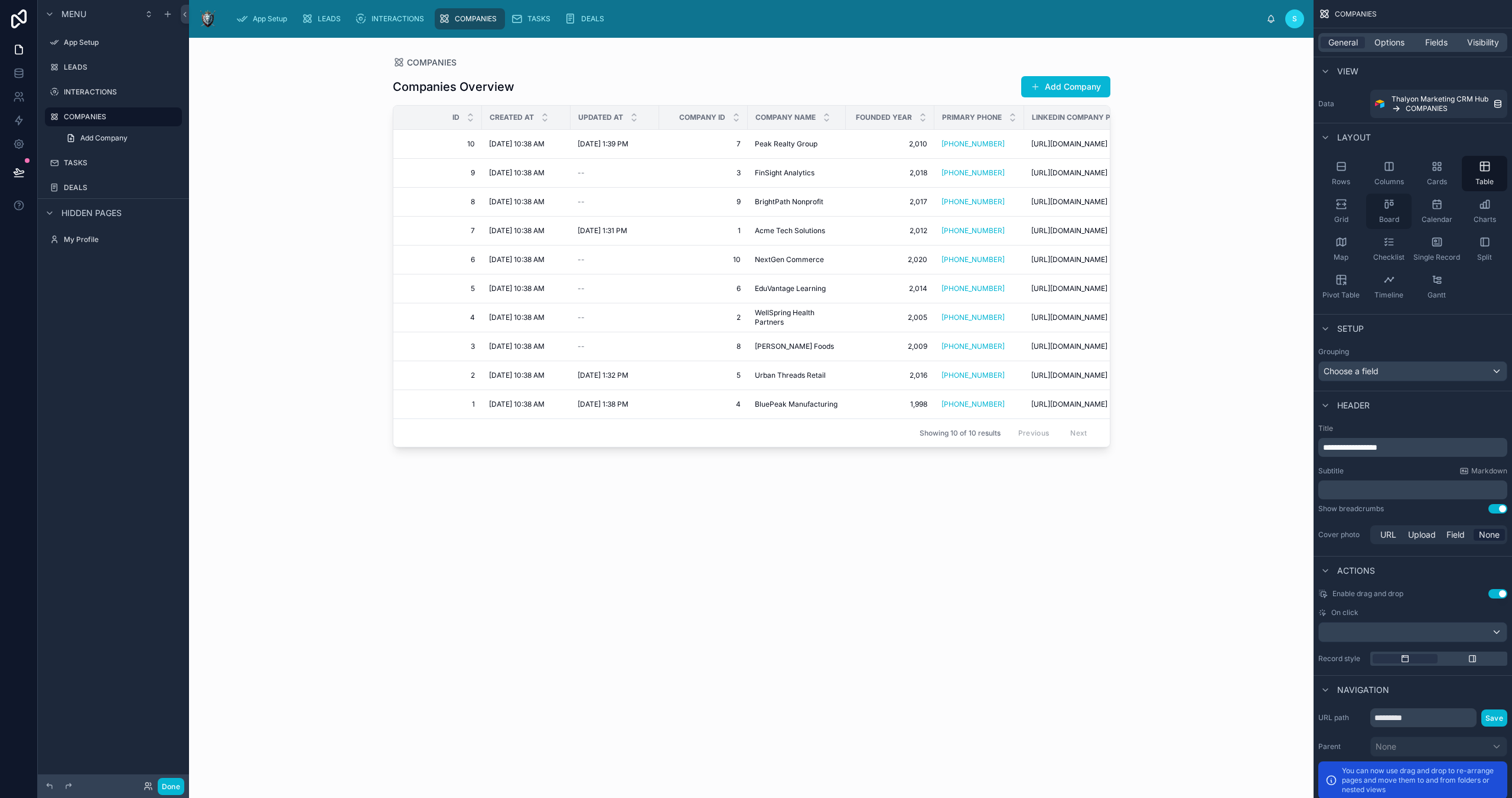
click at [1389, 211] on div "Board" at bounding box center [1389, 211] width 46 height 36
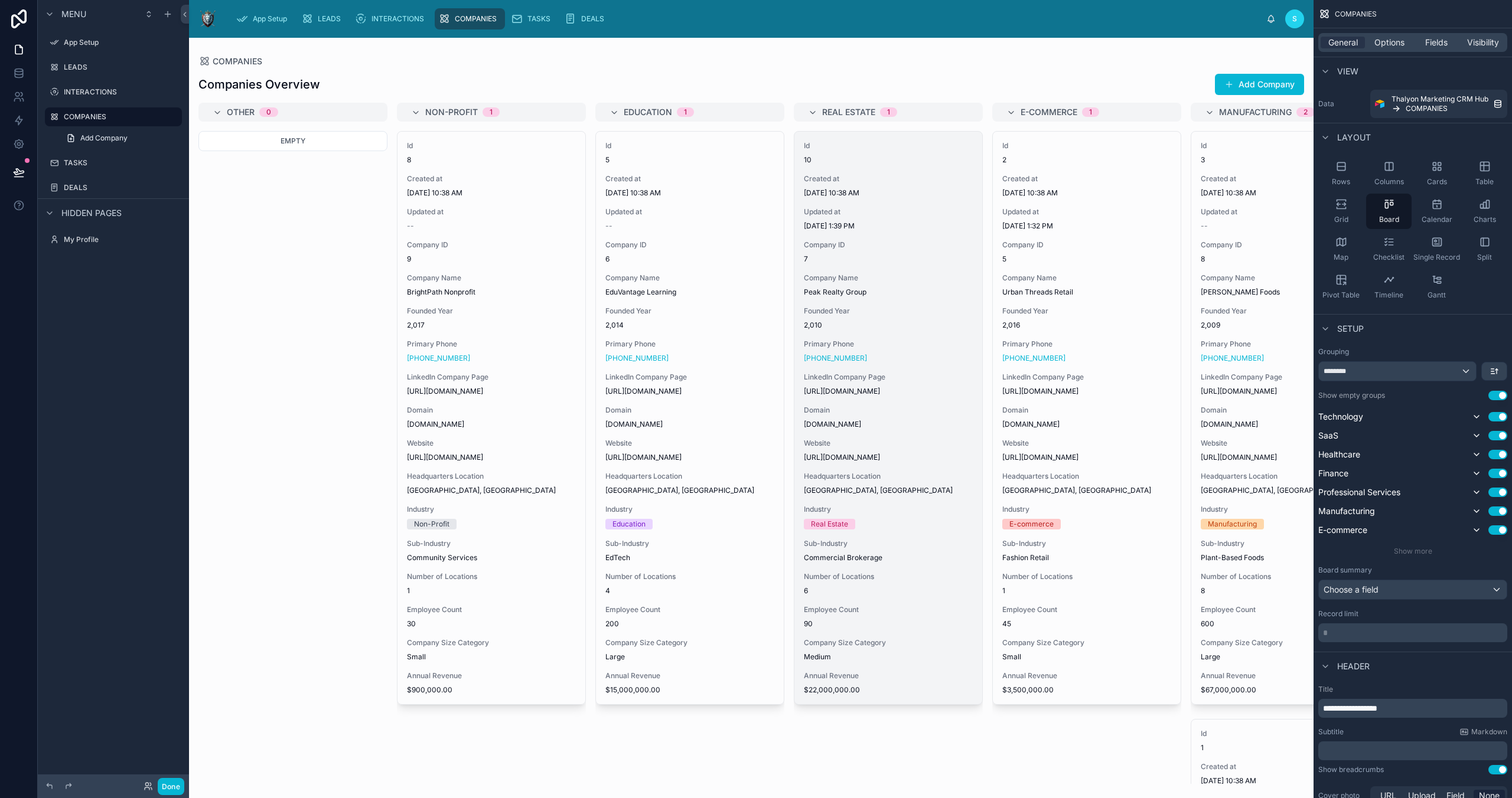
click at [902, 284] on div "Company Name Peak Realty Group" at bounding box center [888, 285] width 169 height 24
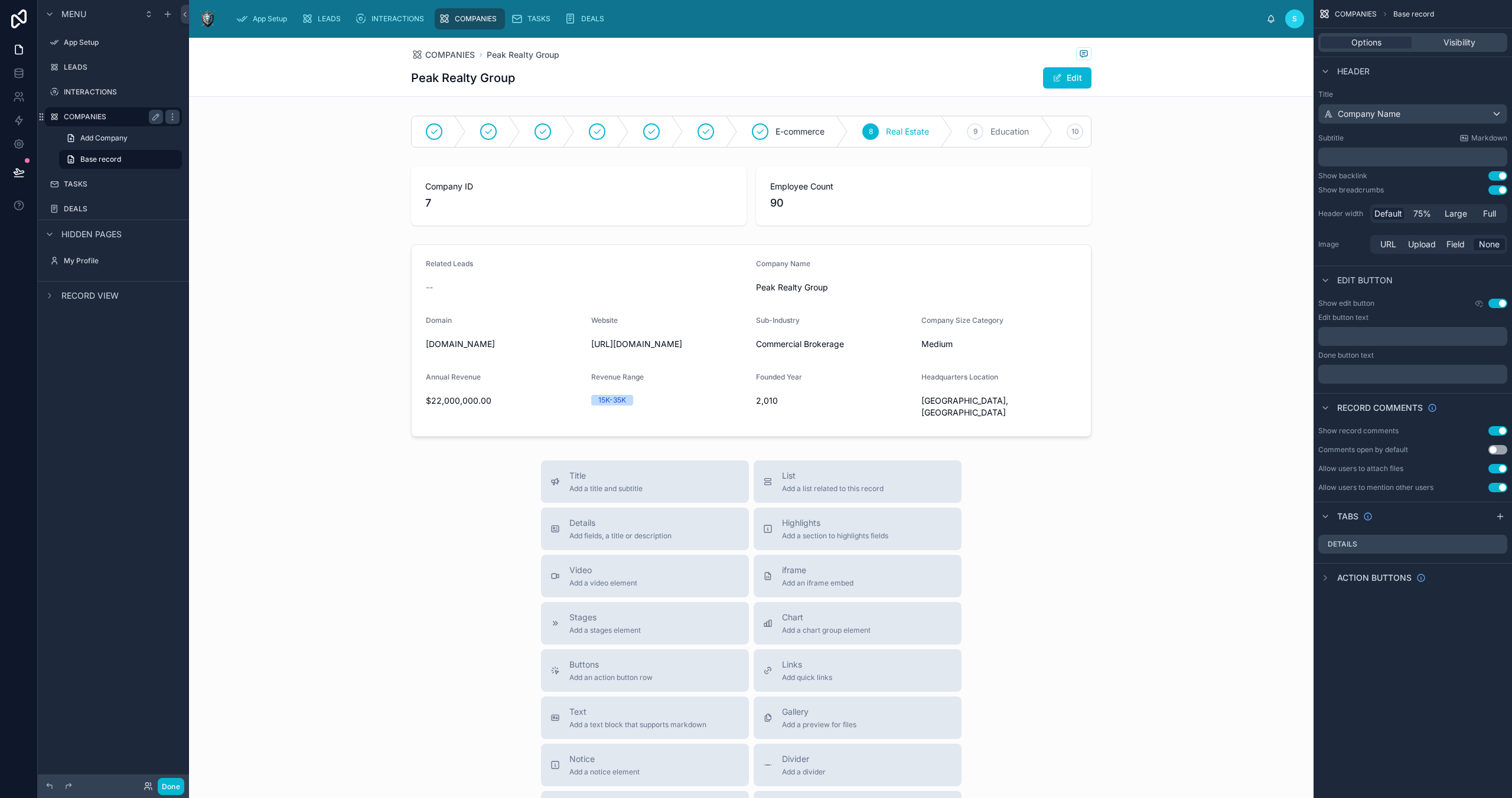
click at [84, 117] on label "COMPANIES" at bounding box center [111, 116] width 95 height 9
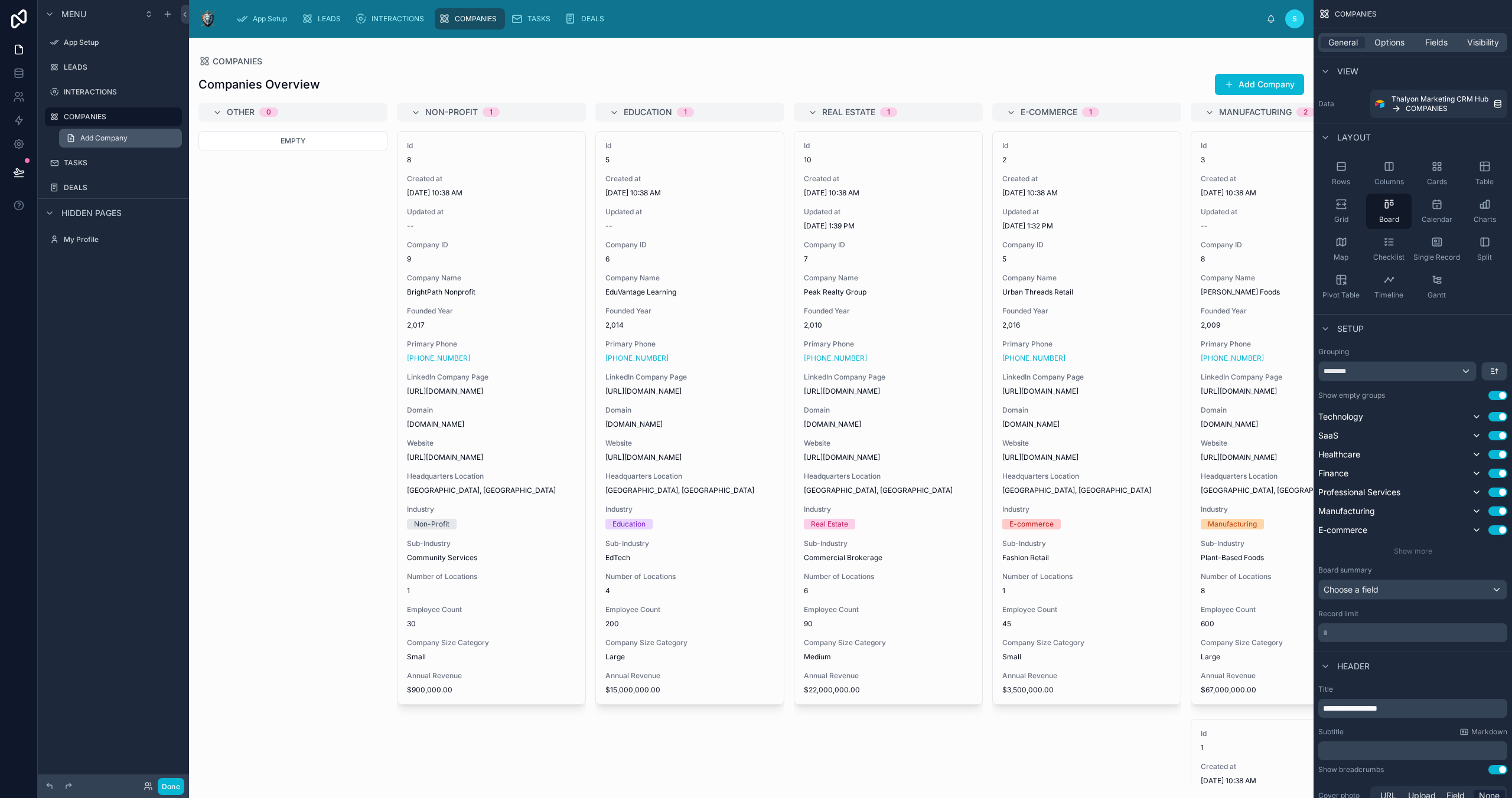
click at [100, 137] on span "Add Company" at bounding box center [103, 137] width 47 height 9
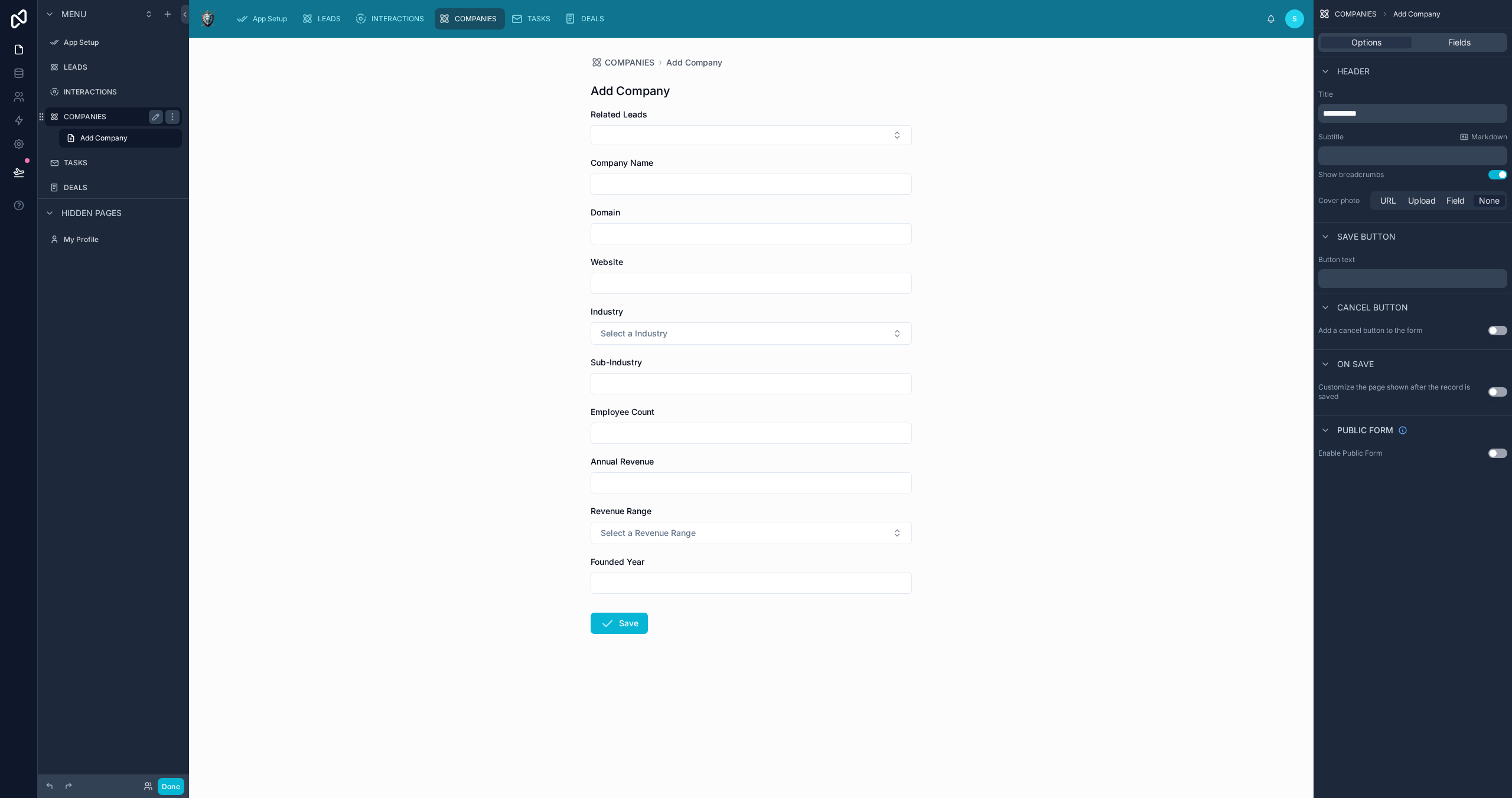
click at [74, 112] on label "COMPANIES" at bounding box center [111, 116] width 95 height 9
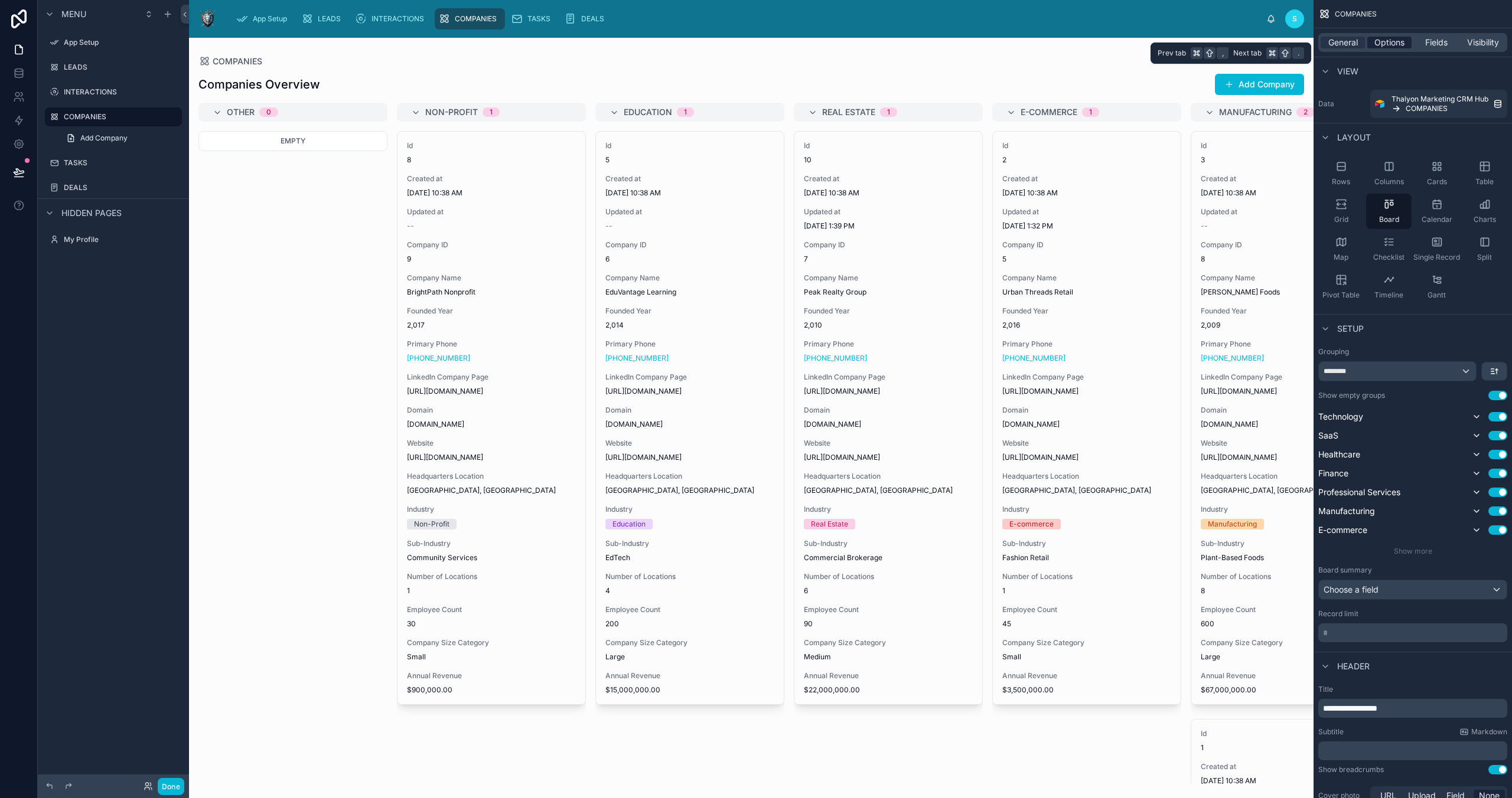
click at [1384, 46] on span "Options" at bounding box center [1389, 42] width 30 height 12
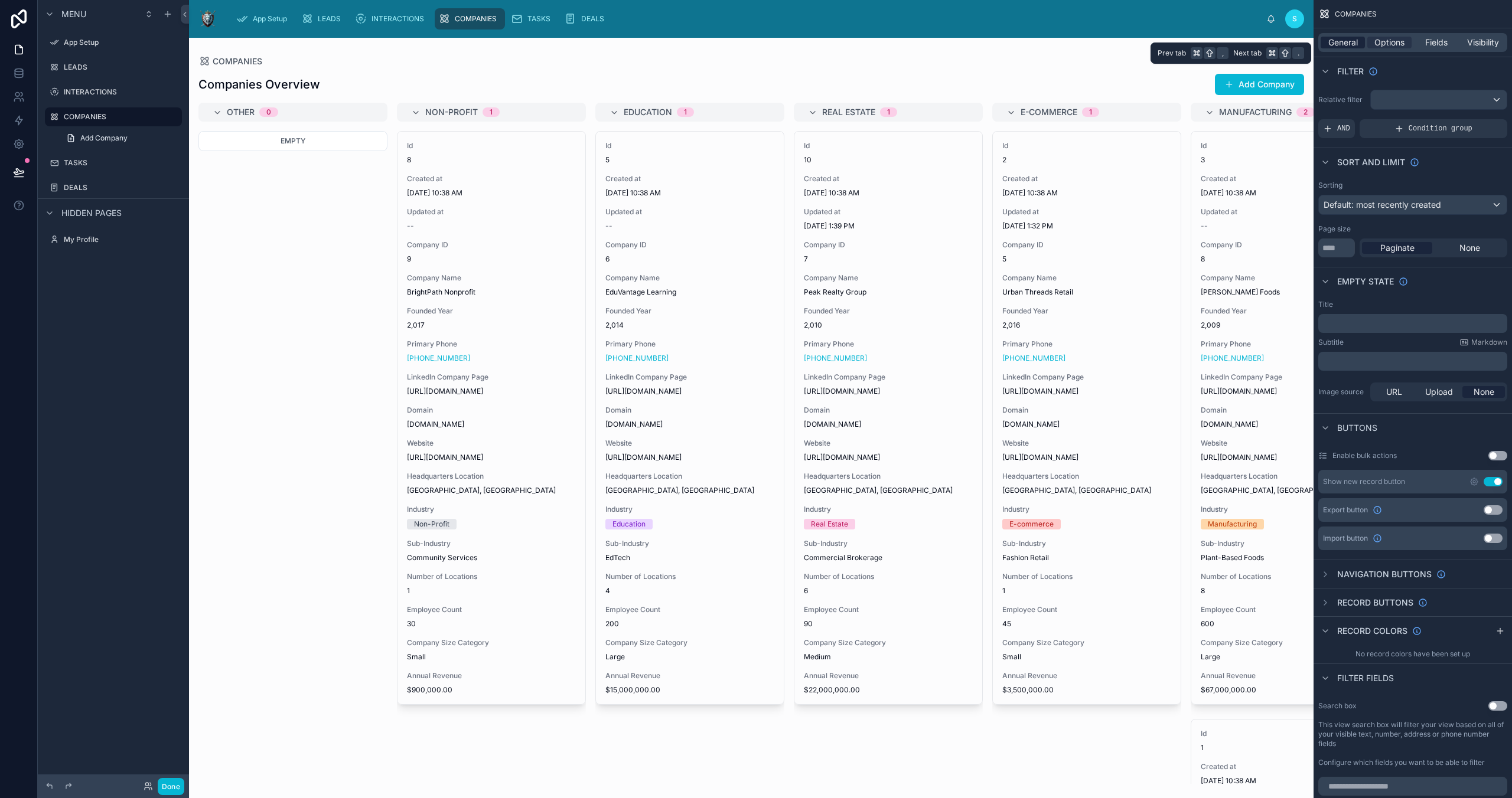
click at [1343, 41] on span "General" at bounding box center [1343, 42] width 29 height 12
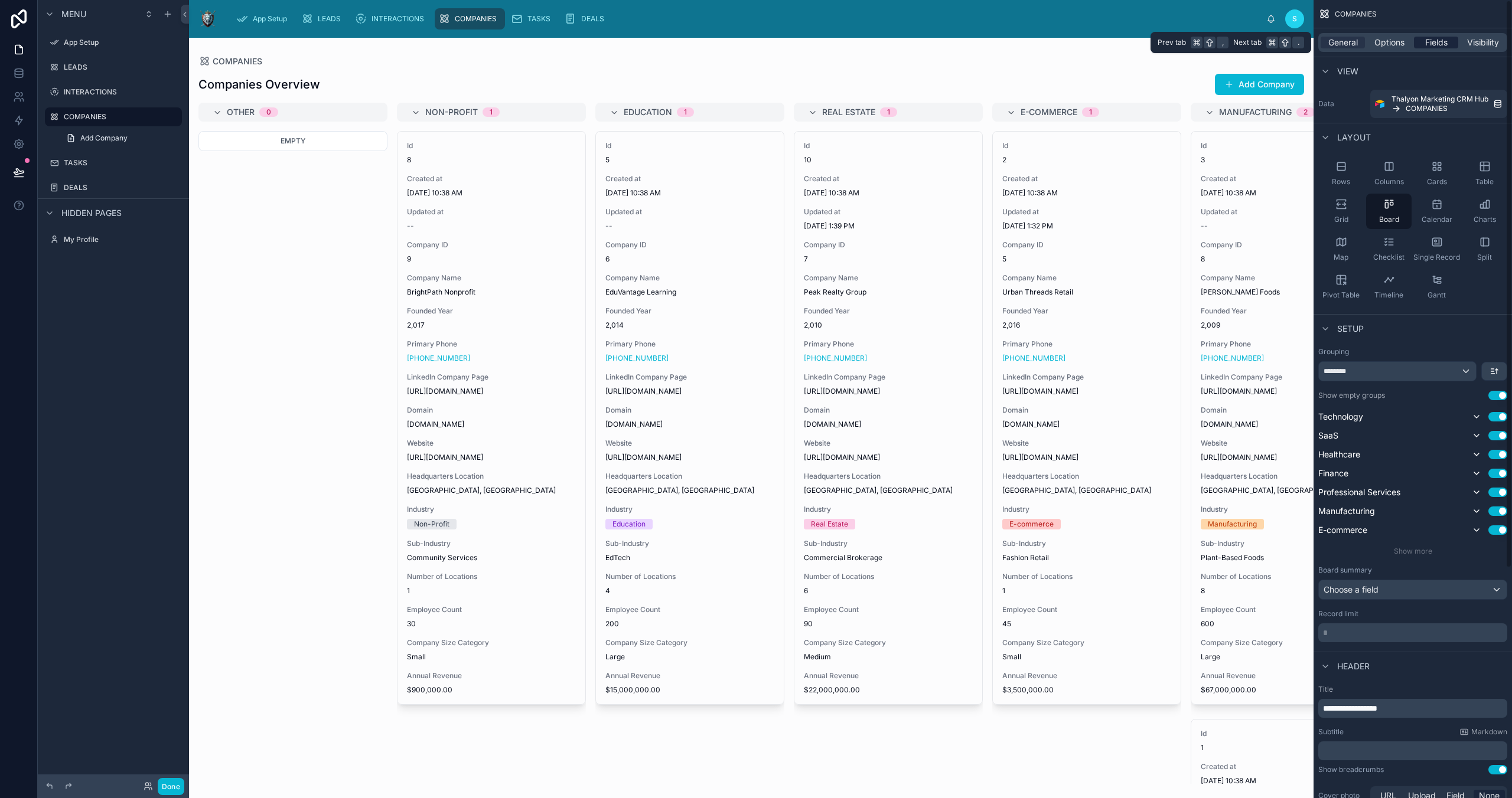
click at [1436, 46] on span "Fields" at bounding box center [1436, 42] width 22 height 12
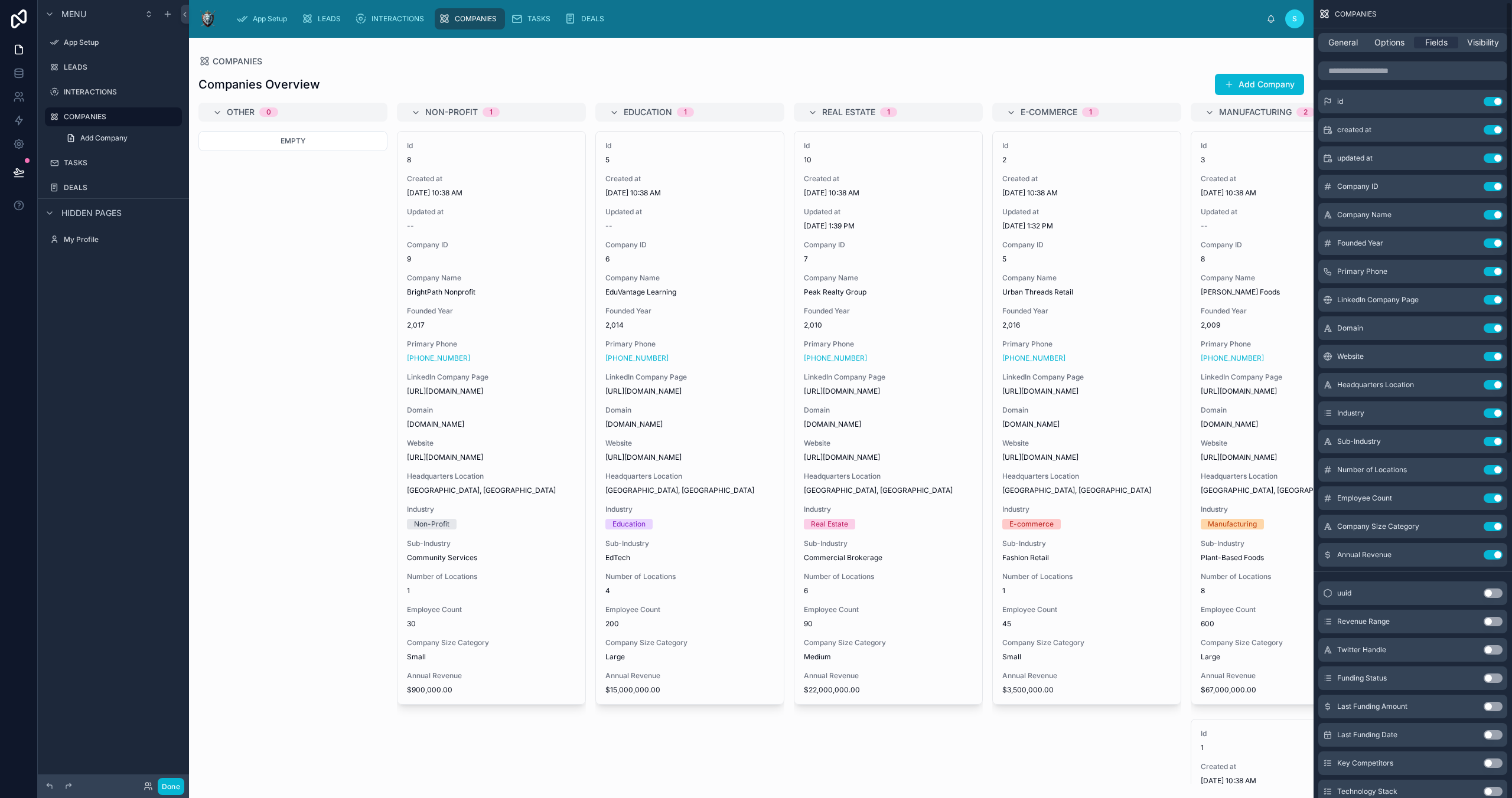
scroll to position [4, 0]
click at [1491, 651] on button "Use setting" at bounding box center [1493, 651] width 19 height 9
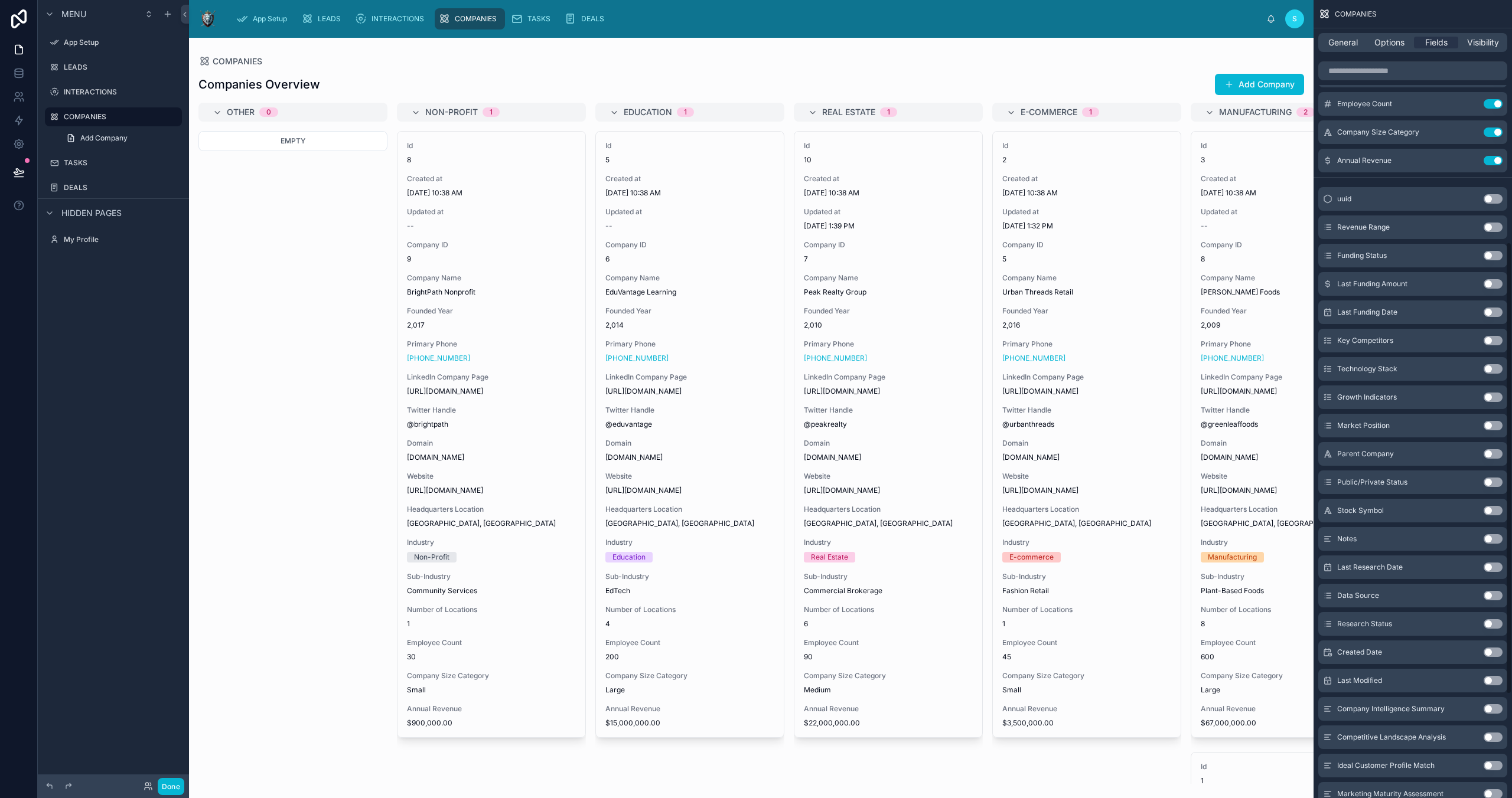
scroll to position [427, 0]
click at [1491, 427] on button "Use setting" at bounding box center [1493, 426] width 19 height 9
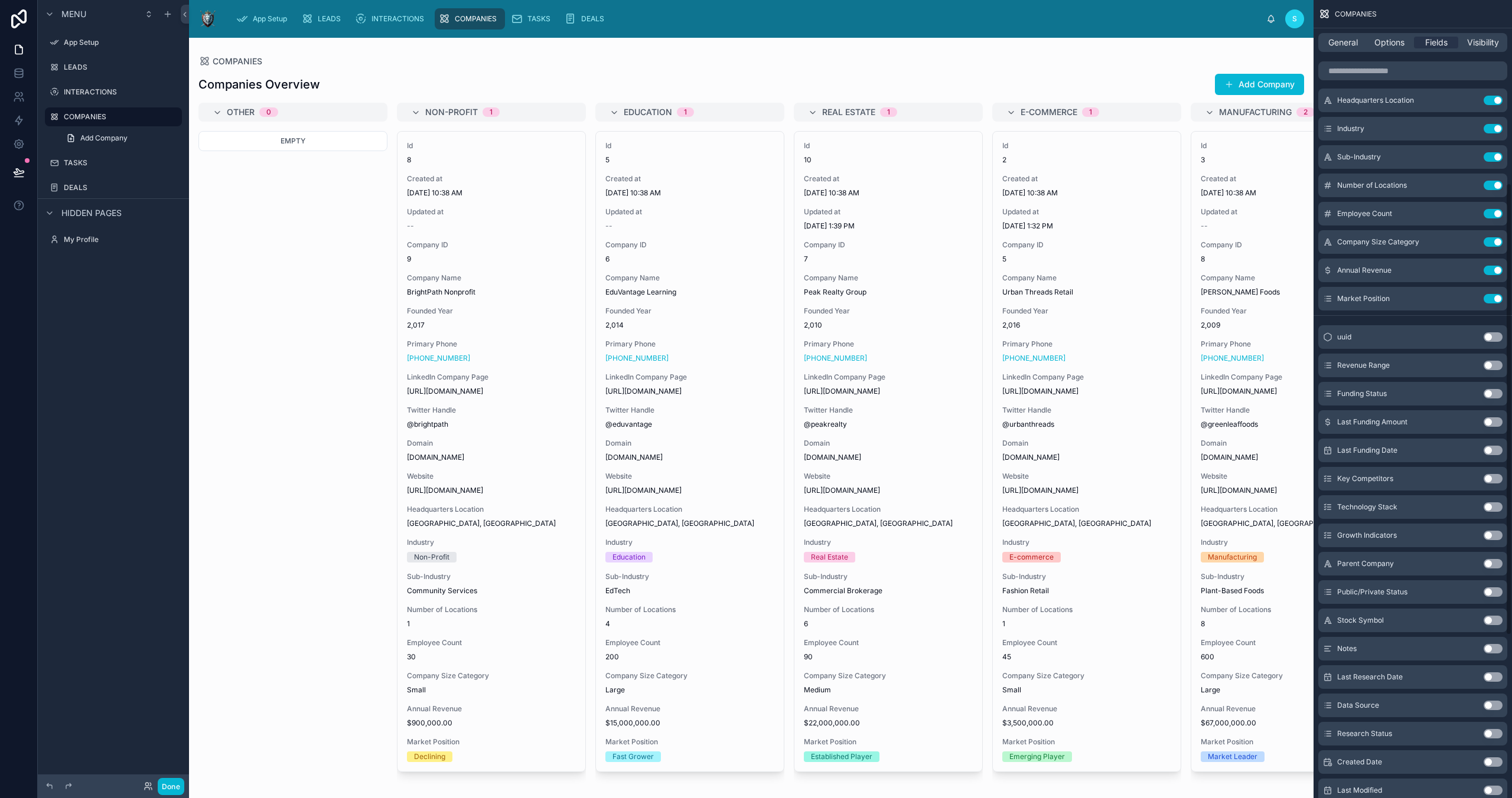
scroll to position [316, 0]
click at [1491, 365] on button "Use setting" at bounding box center [1493, 367] width 19 height 9
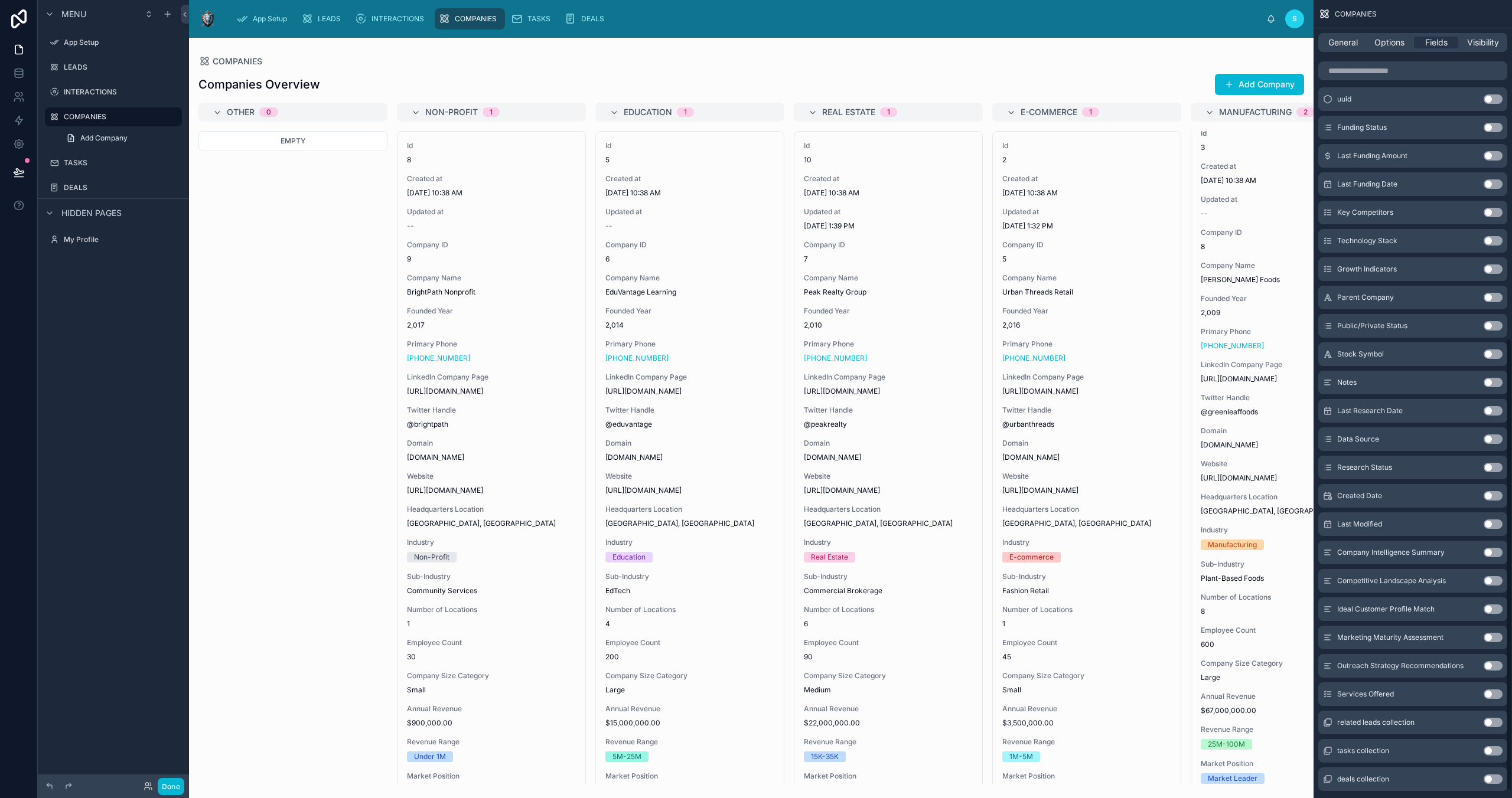
scroll to position [610, 0]
click at [1487, 725] on button "Use setting" at bounding box center [1493, 724] width 19 height 9
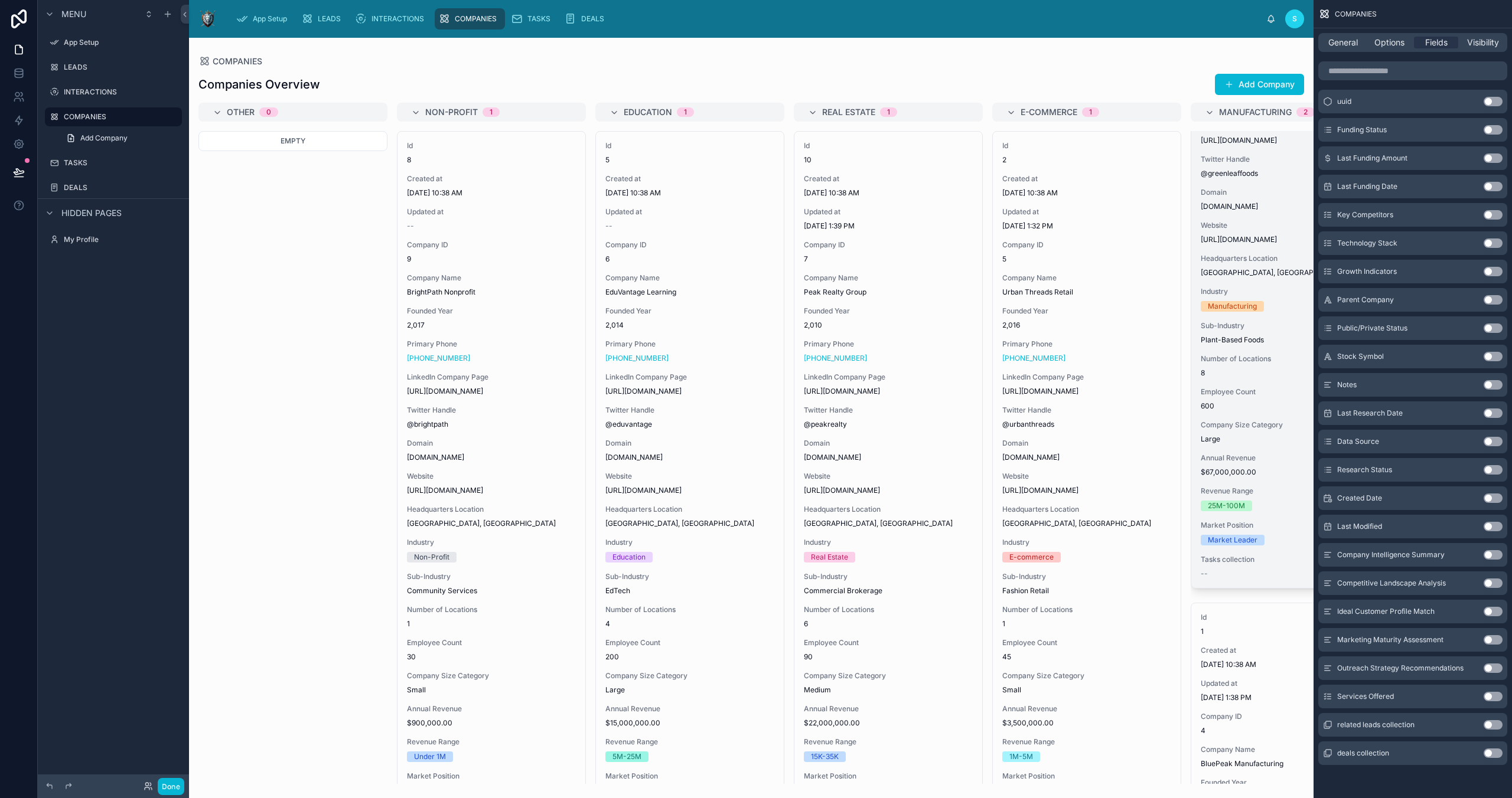
scroll to position [255, 0]
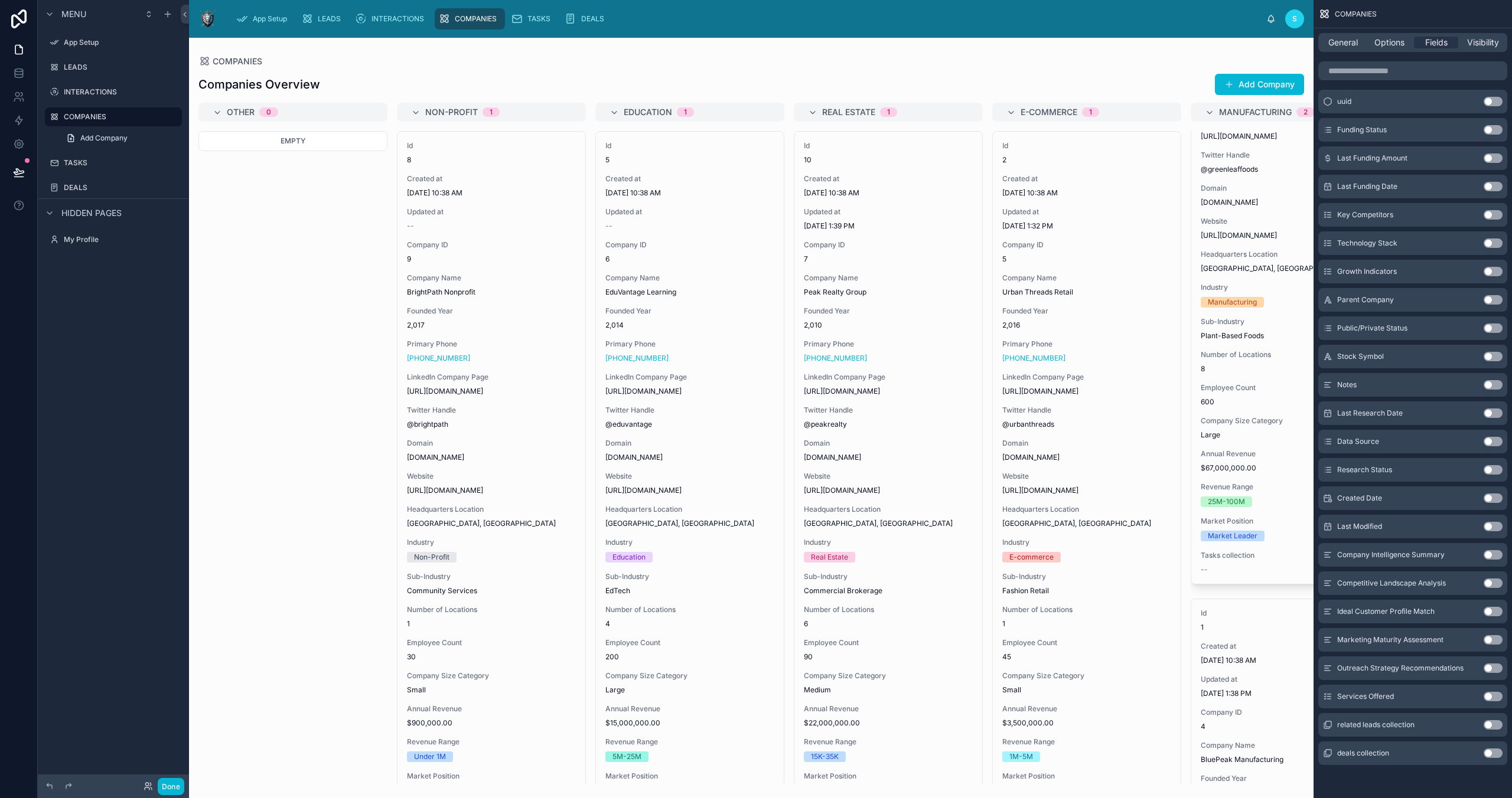
click at [1490, 752] on button "Use setting" at bounding box center [1493, 752] width 19 height 9
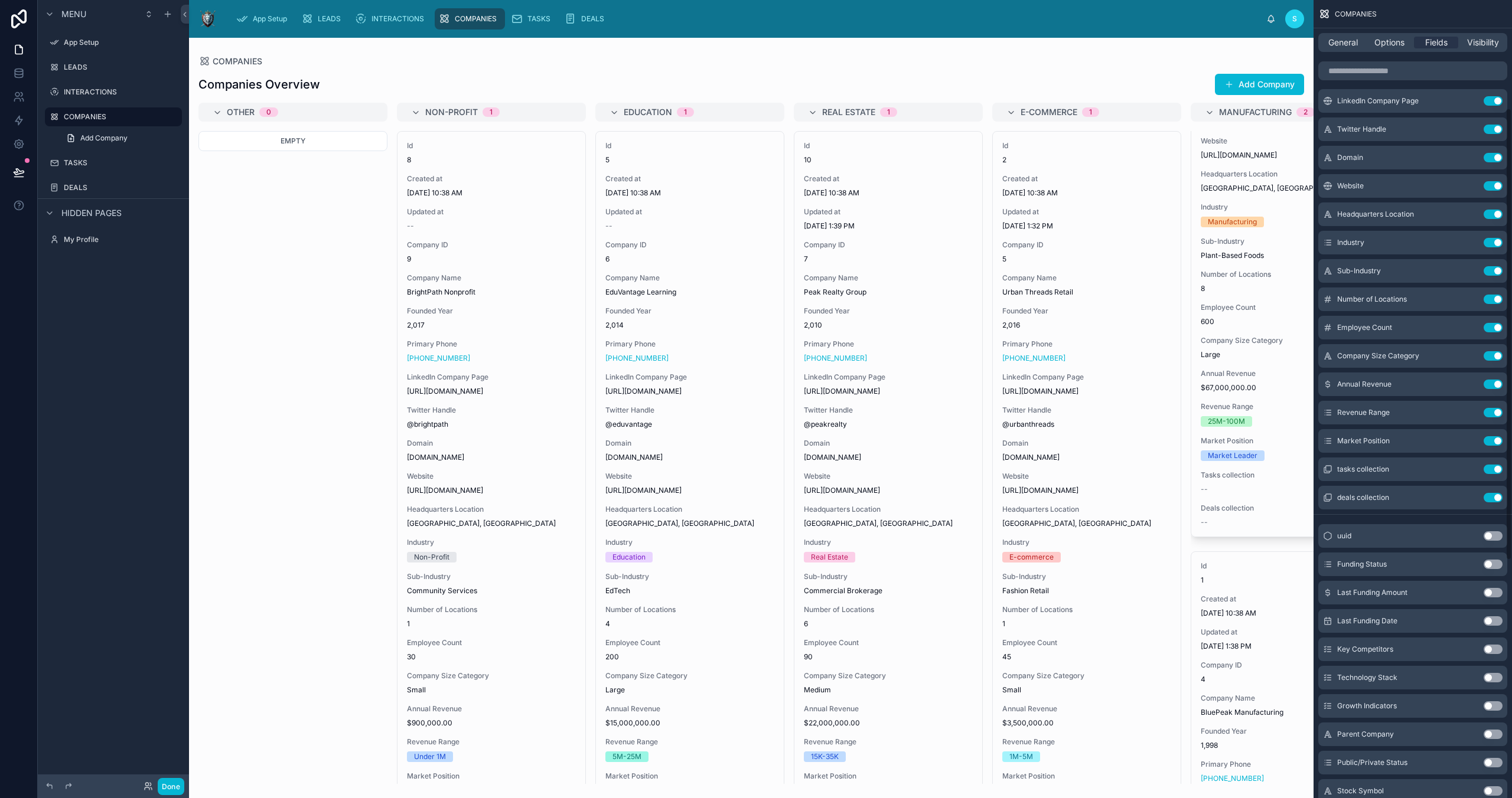
scroll to position [191, 0]
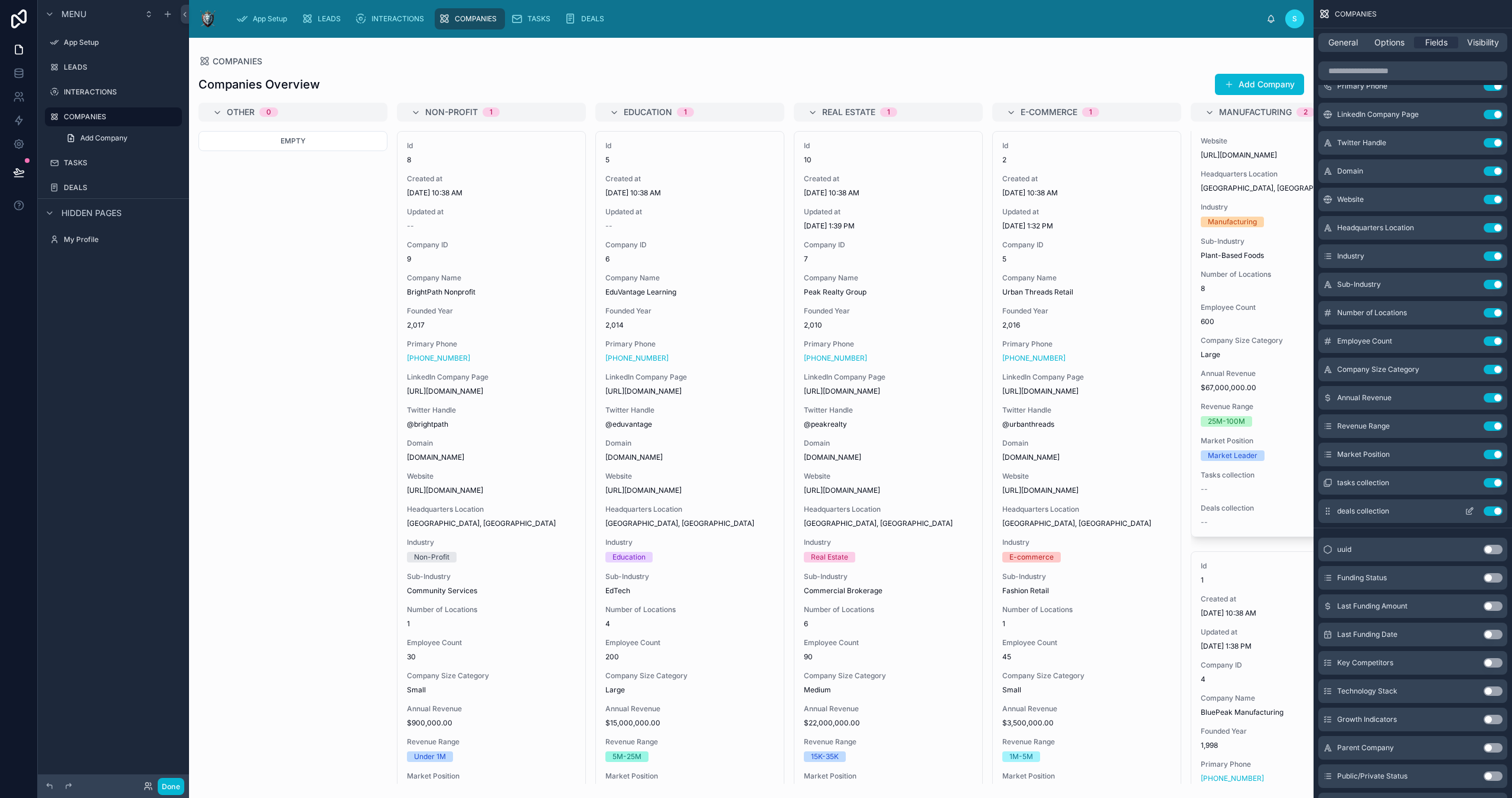
click at [1493, 510] on button "Use setting" at bounding box center [1493, 510] width 19 height 9
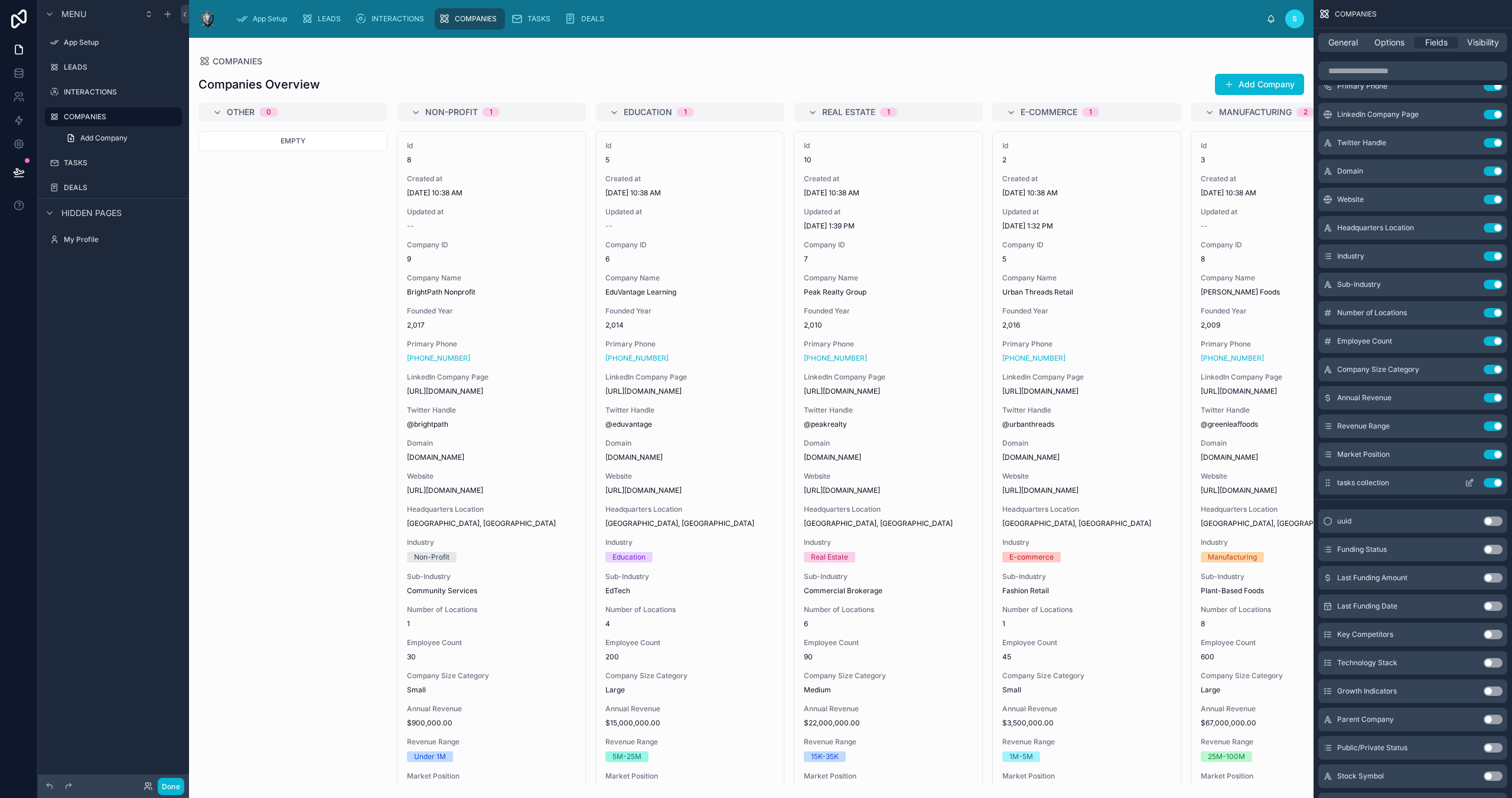
click at [1494, 487] on button "Use setting" at bounding box center [1493, 482] width 19 height 9
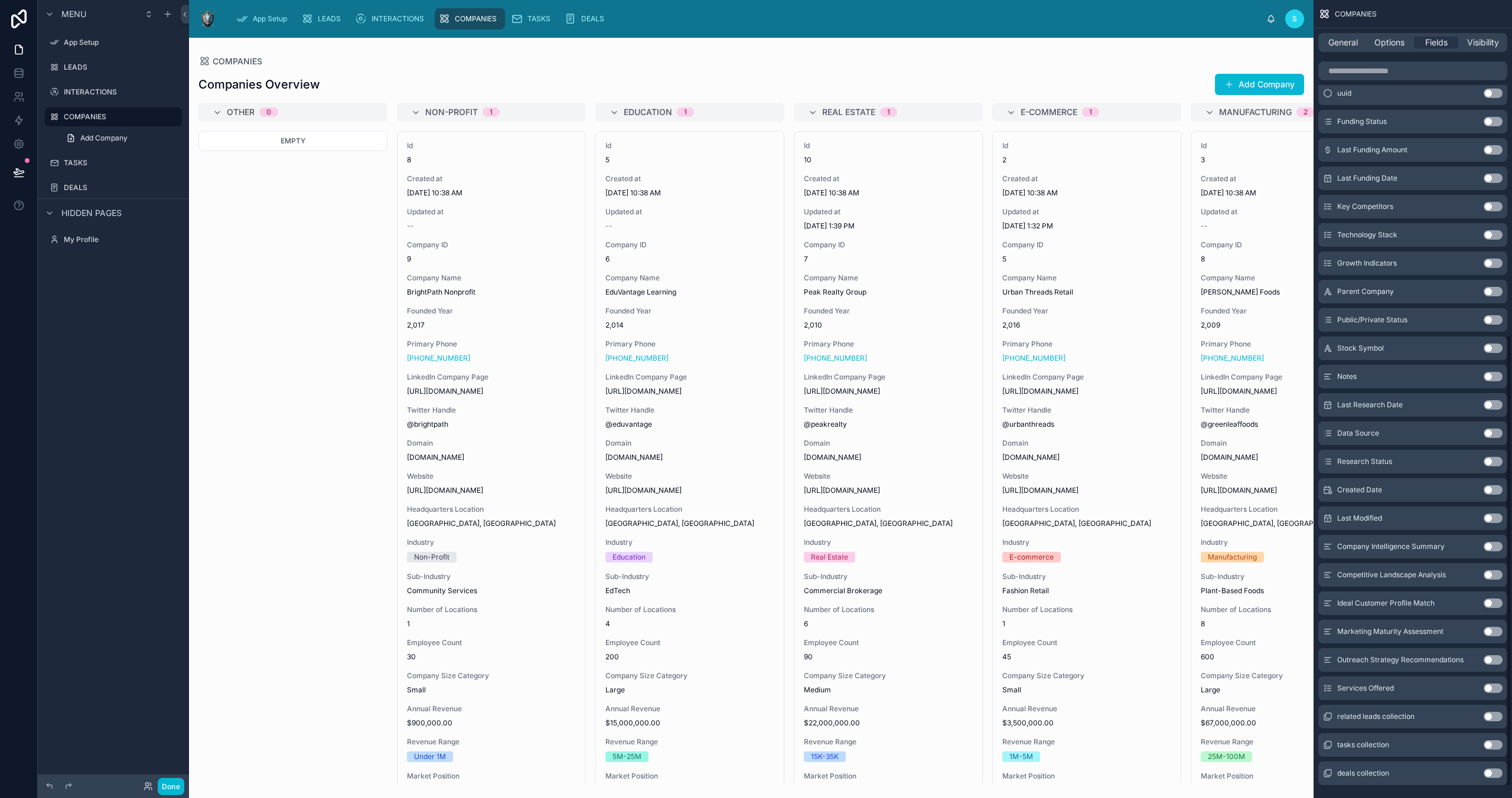
scroll to position [610, 0]
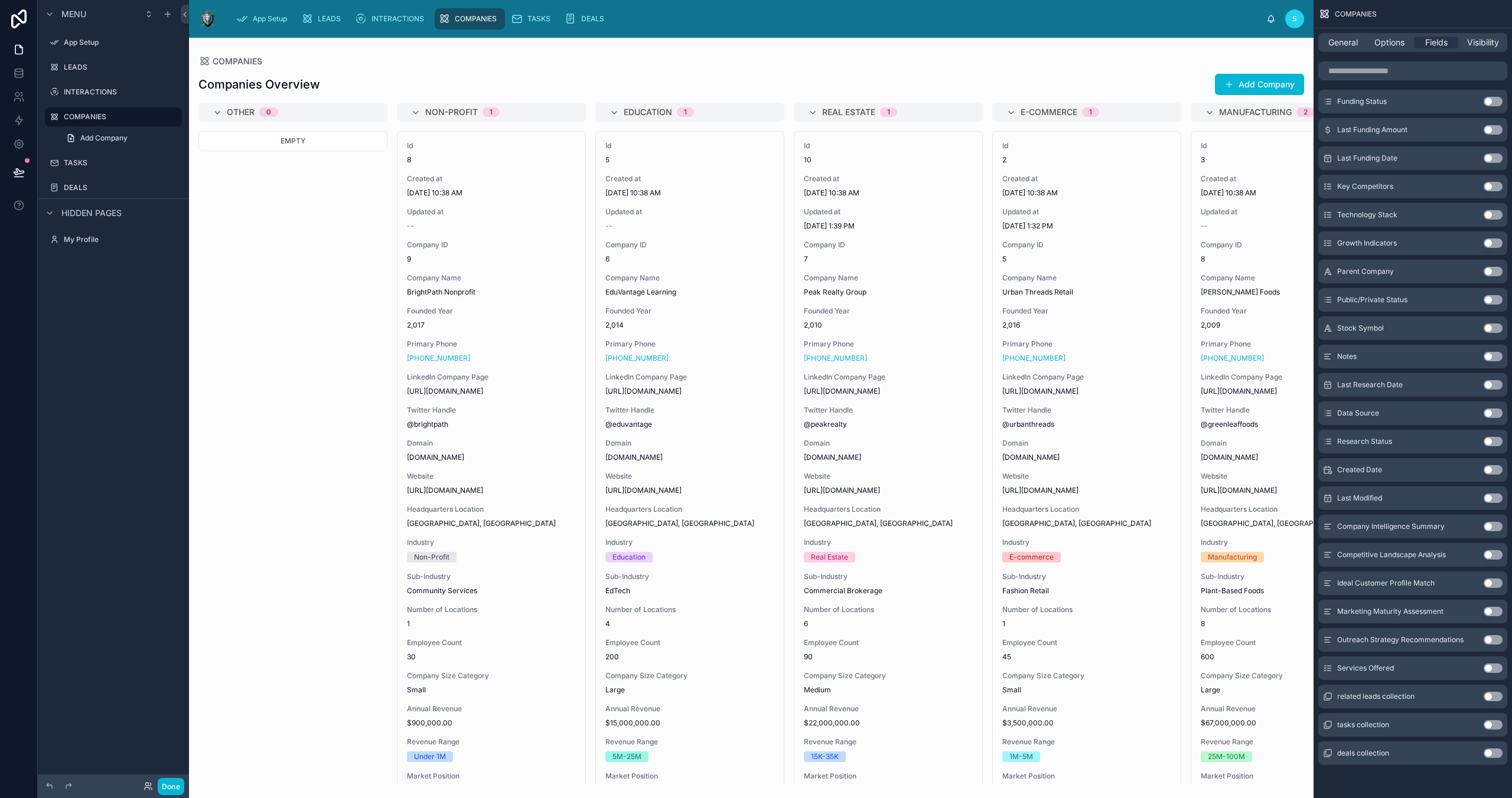
click at [1490, 667] on button "Use setting" at bounding box center [1493, 668] width 19 height 9
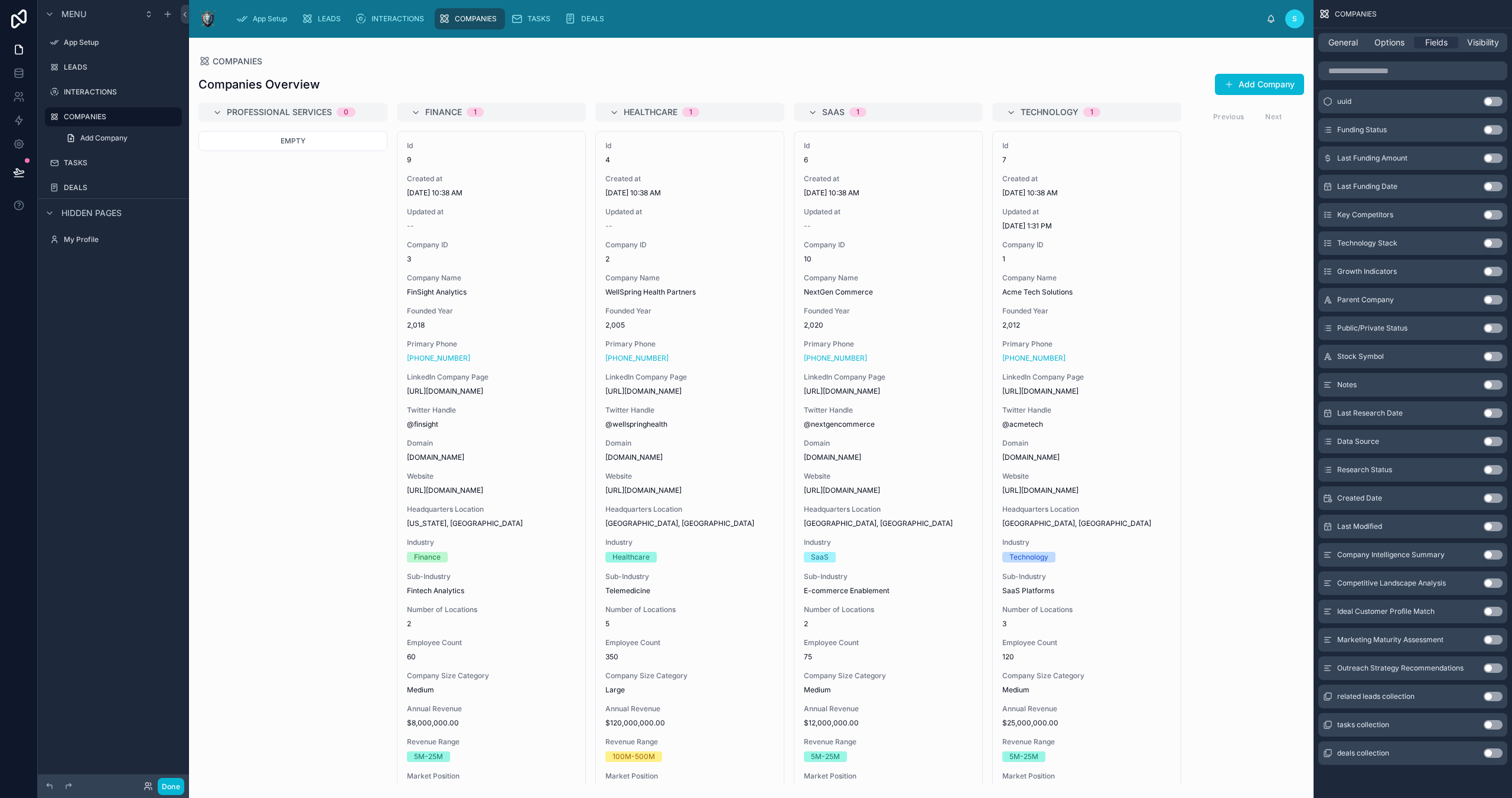
click at [1492, 636] on button "Use setting" at bounding box center [1493, 640] width 19 height 9
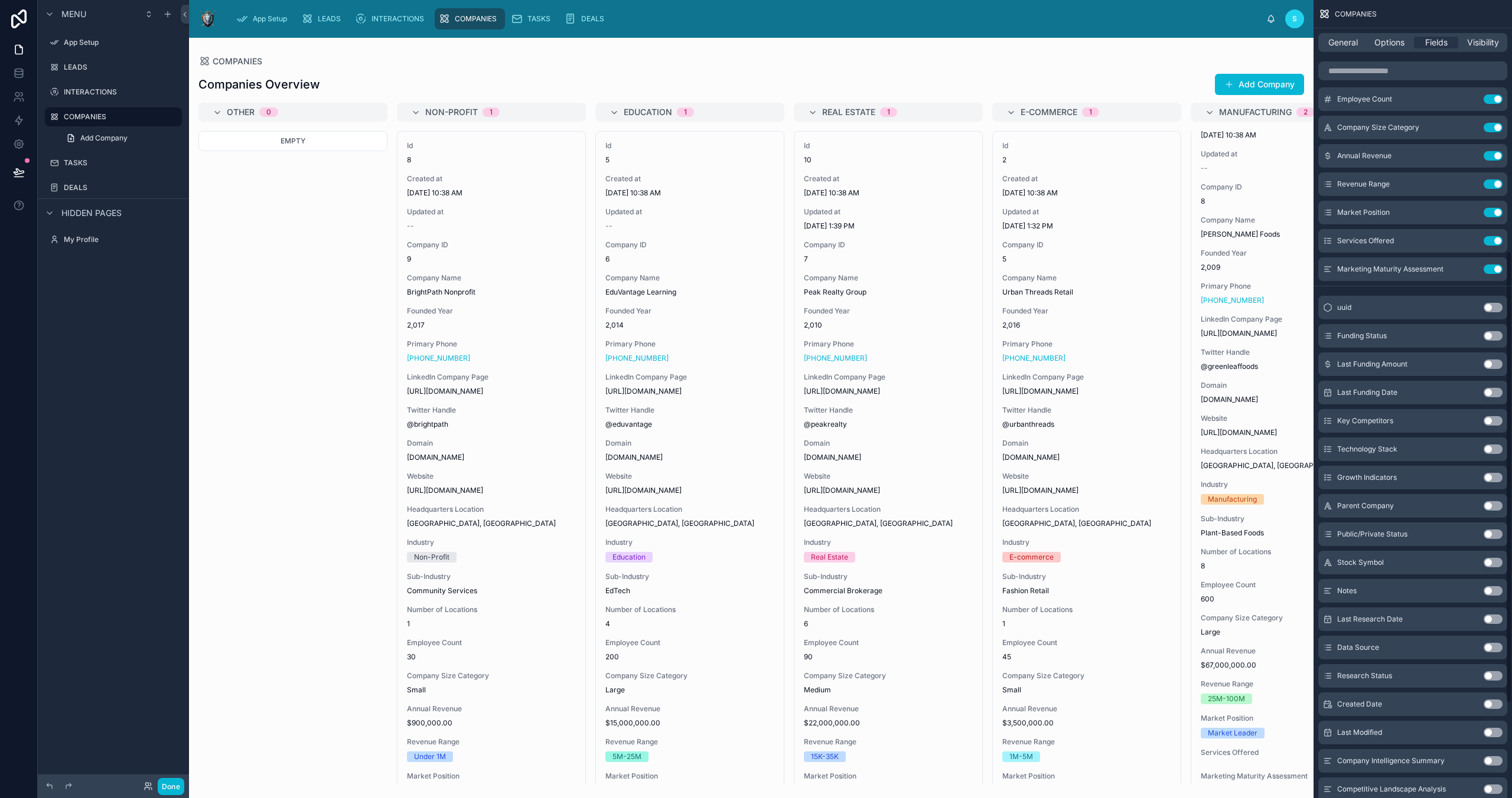
scroll to position [417, 0]
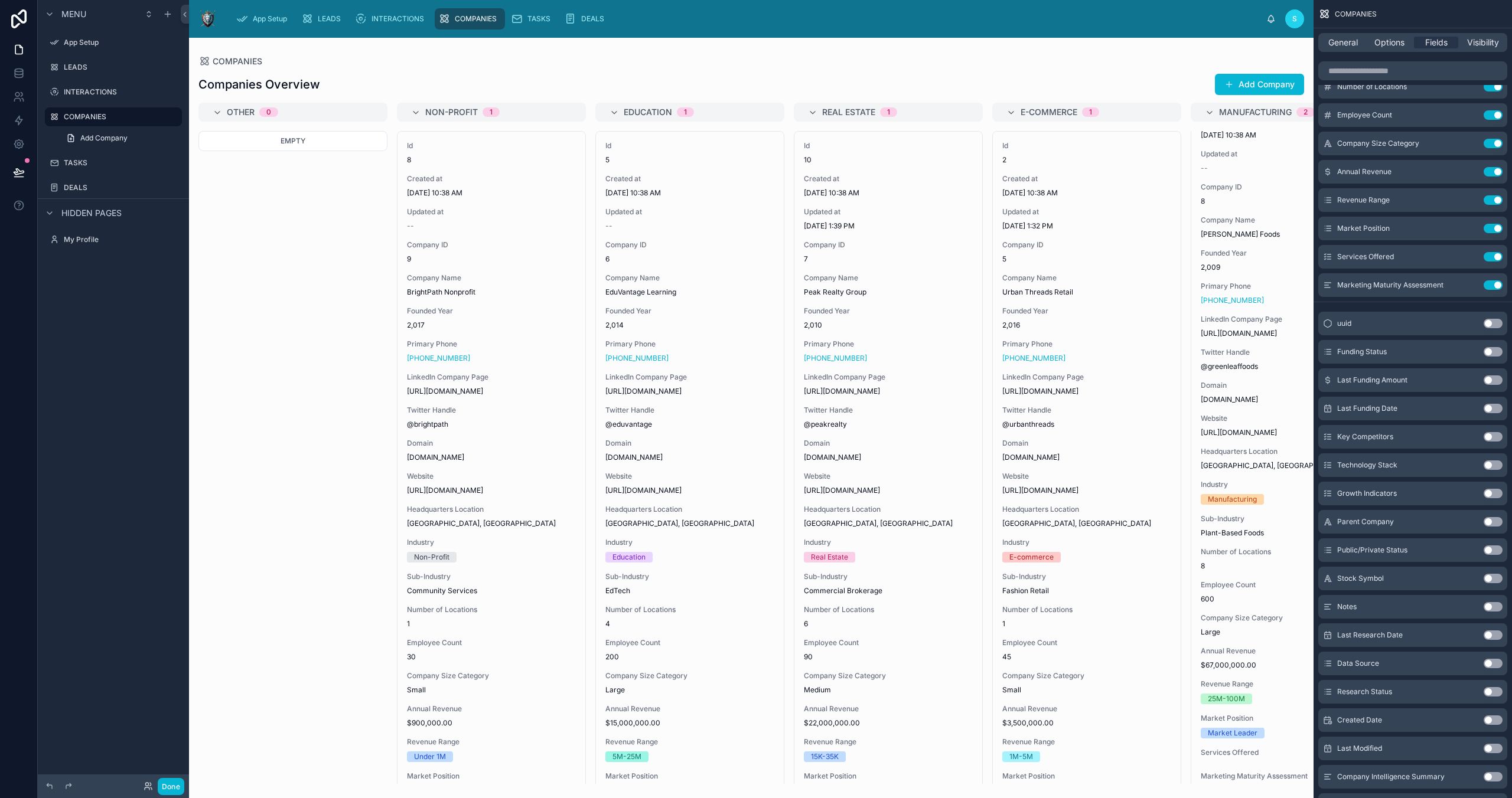
click at [1492, 352] on button "Use setting" at bounding box center [1493, 351] width 19 height 9
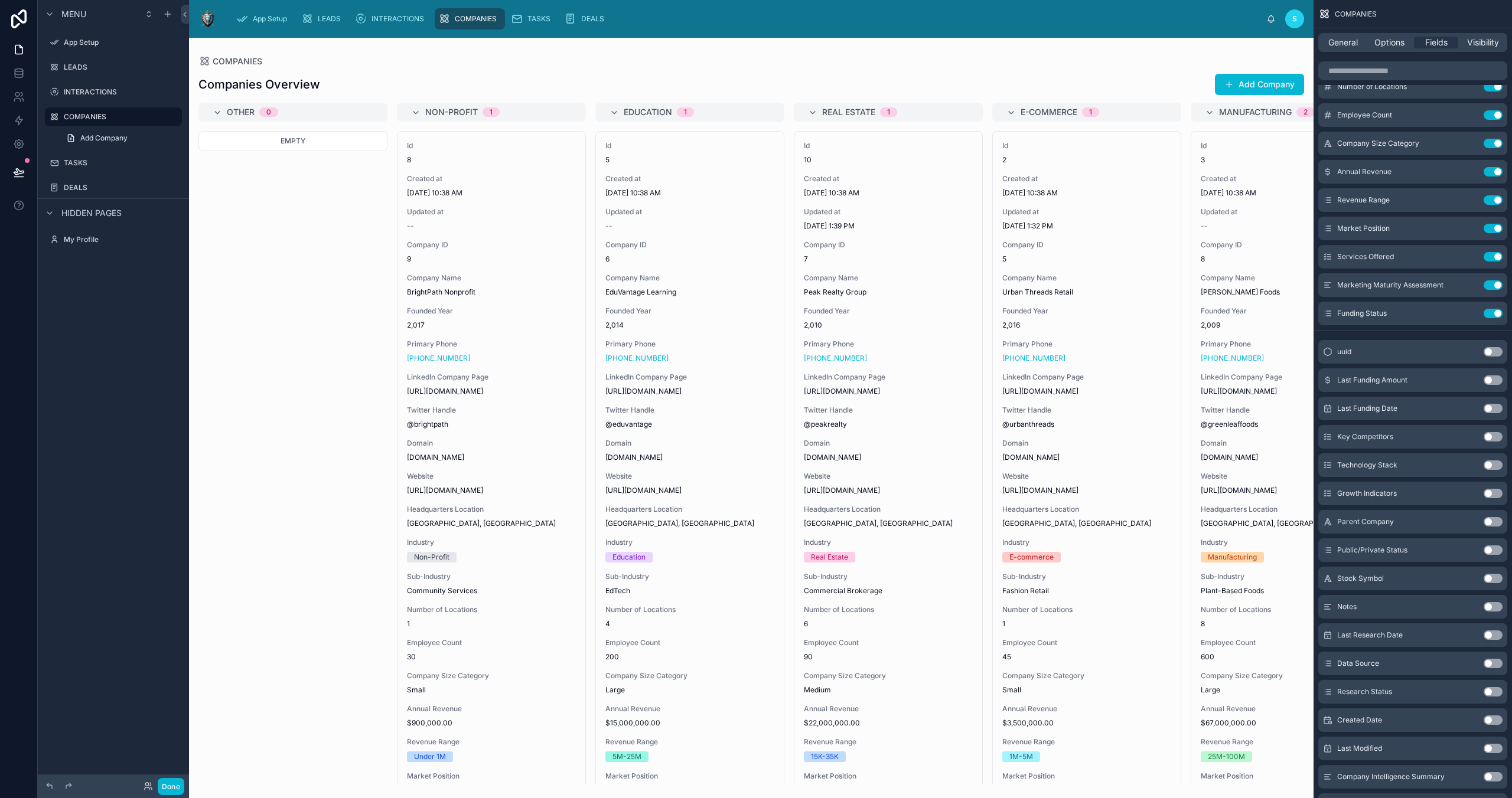
click at [1489, 380] on button "Use setting" at bounding box center [1493, 379] width 19 height 9
click at [1487, 413] on div "Last Funding Date Use setting" at bounding box center [1412, 409] width 189 height 24
click at [1485, 405] on button "Use setting" at bounding box center [1493, 408] width 19 height 9
click at [1489, 435] on button "Use setting" at bounding box center [1493, 436] width 19 height 9
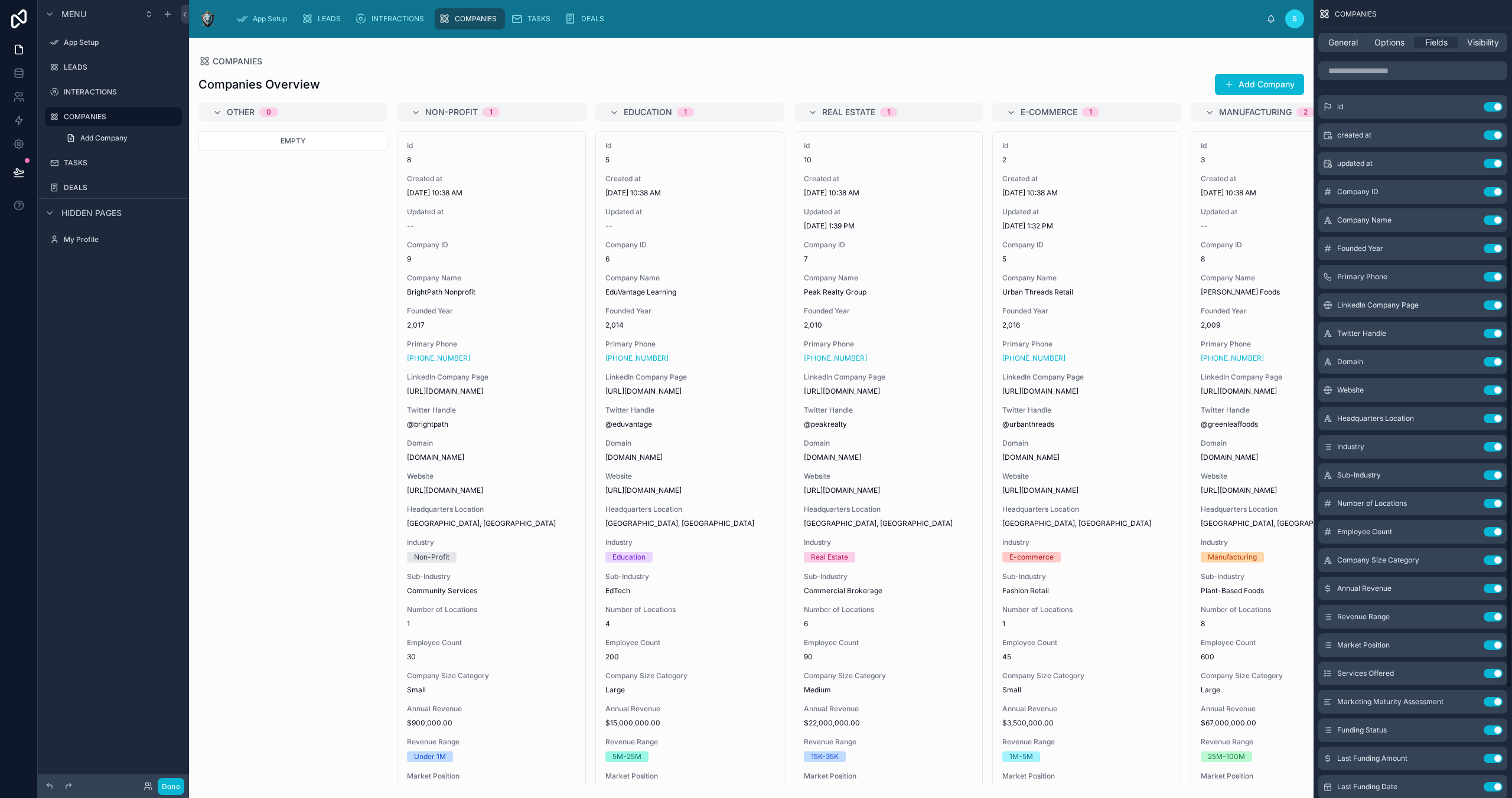
scroll to position [417, 0]
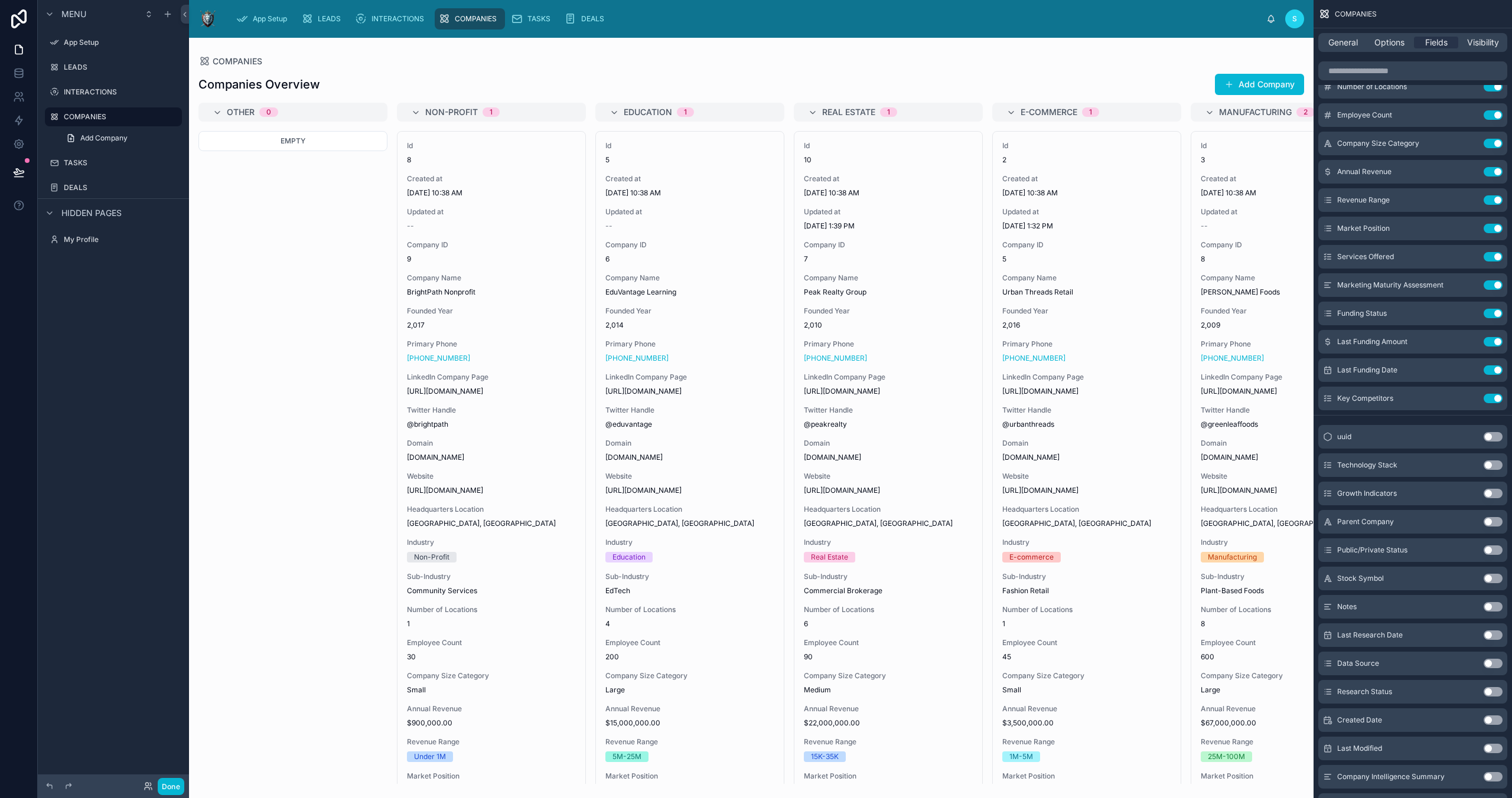
click at [1488, 463] on button "Use setting" at bounding box center [1493, 465] width 19 height 9
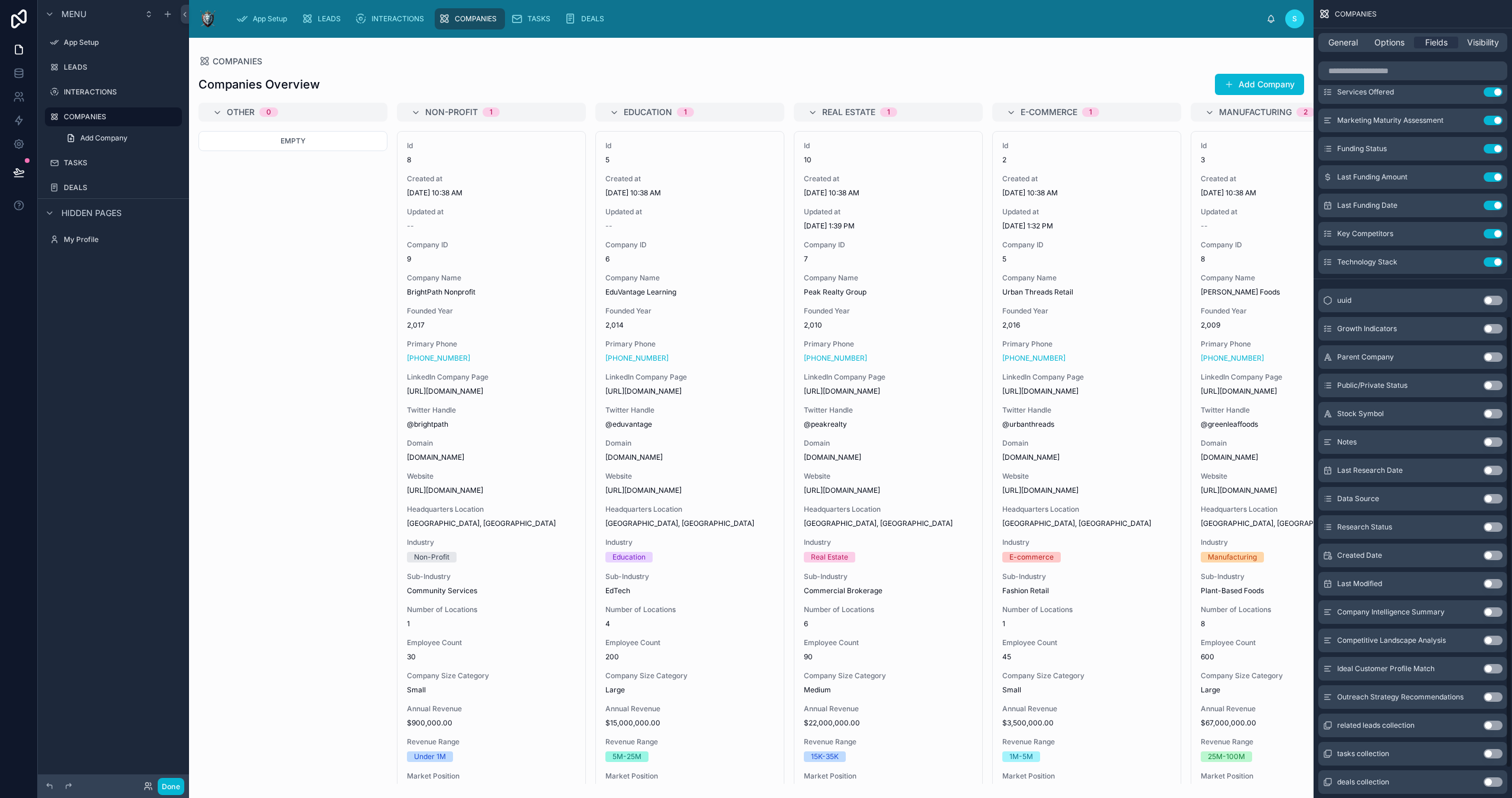
scroll to position [587, 0]
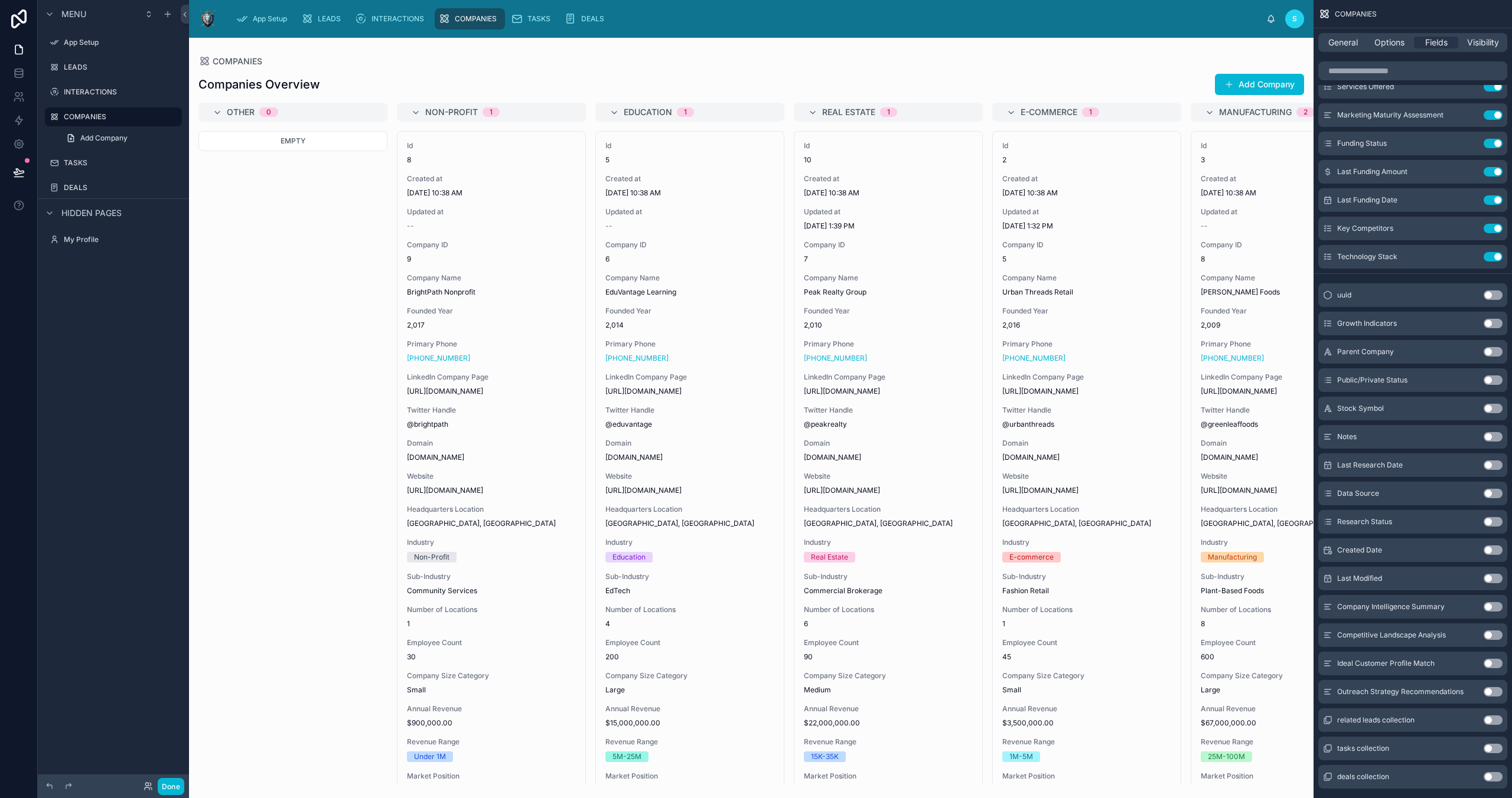
click at [1489, 323] on button "Use setting" at bounding box center [1493, 323] width 19 height 9
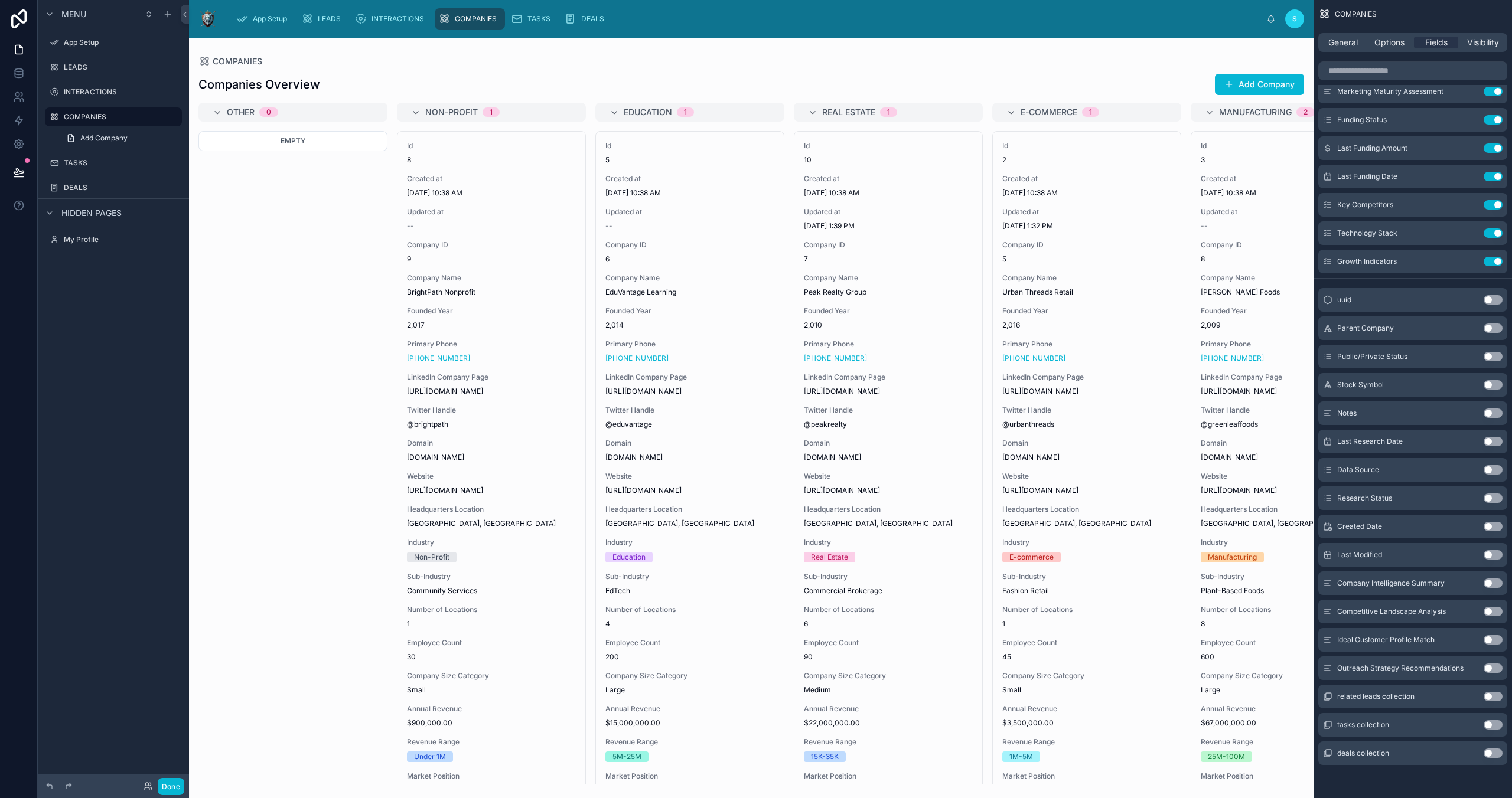
click at [1487, 417] on button "Use setting" at bounding box center [1493, 413] width 19 height 9
click at [1494, 291] on button "Use setting" at bounding box center [1493, 290] width 19 height 9
click at [1492, 442] on button "Use setting" at bounding box center [1493, 441] width 19 height 9
click at [1489, 470] on button "Use setting" at bounding box center [1493, 469] width 19 height 9
click at [1487, 494] on button "Use setting" at bounding box center [1493, 498] width 19 height 9
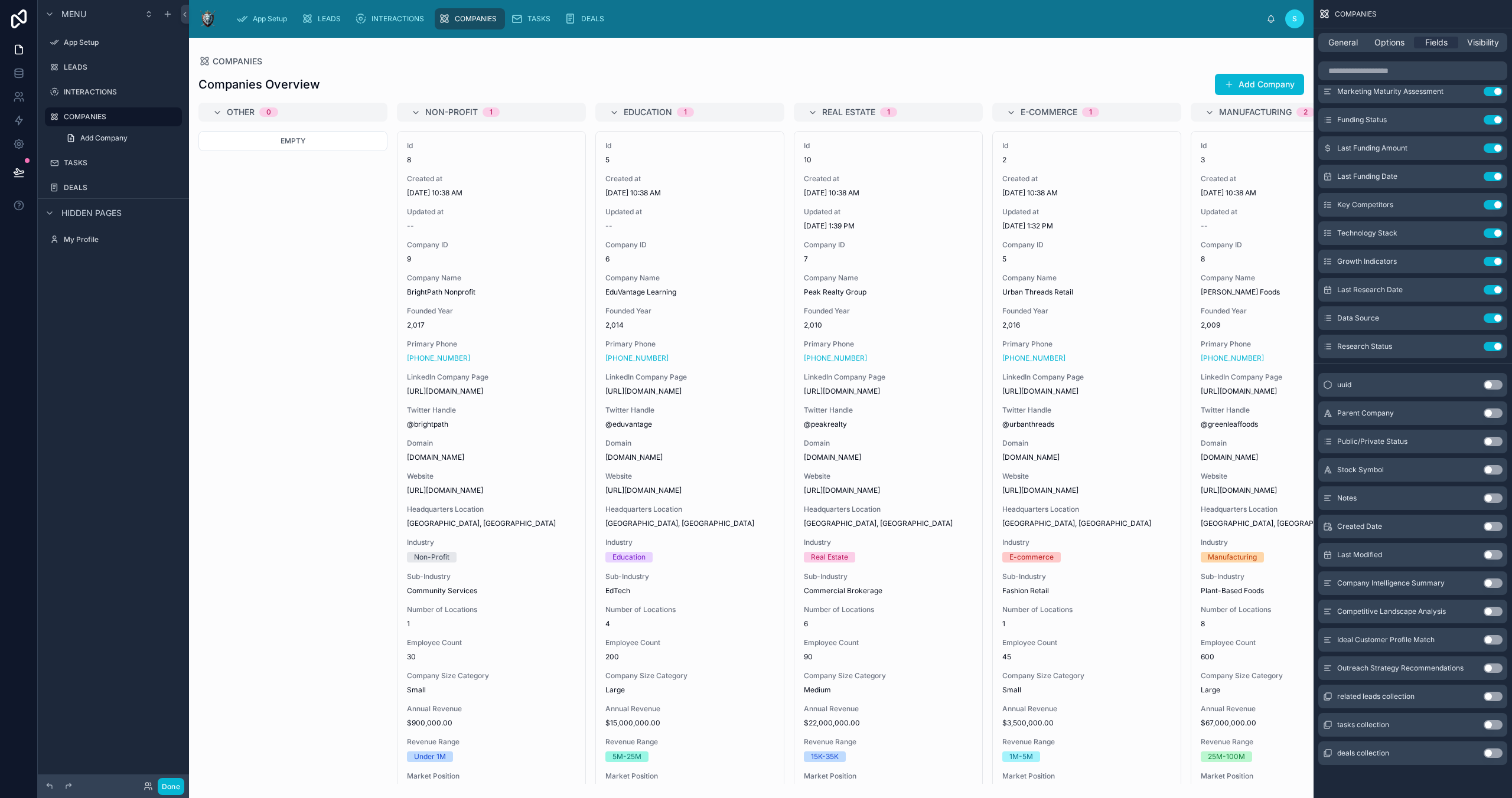
click at [1488, 556] on button "Use setting" at bounding box center [1493, 555] width 19 height 9
click at [1487, 580] on button "Use setting" at bounding box center [1493, 583] width 19 height 9
click at [1490, 605] on div "Competitive Landscape Analysis Use setting" at bounding box center [1412, 611] width 189 height 24
click at [1490, 607] on button "Use setting" at bounding box center [1493, 611] width 19 height 9
click at [1487, 636] on button "Use setting" at bounding box center [1493, 640] width 19 height 9
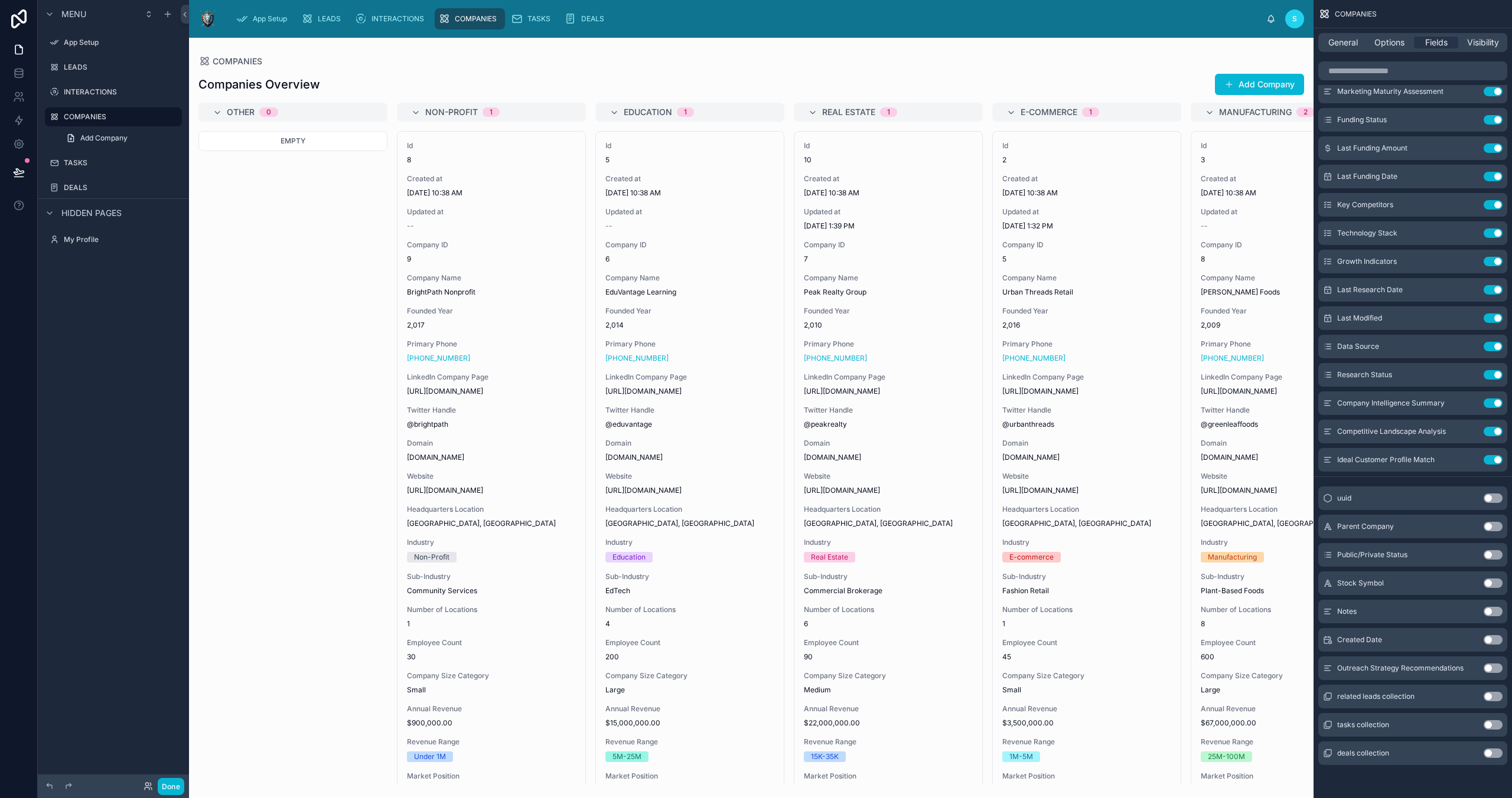
click at [1487, 664] on button "Use setting" at bounding box center [1493, 668] width 19 height 9
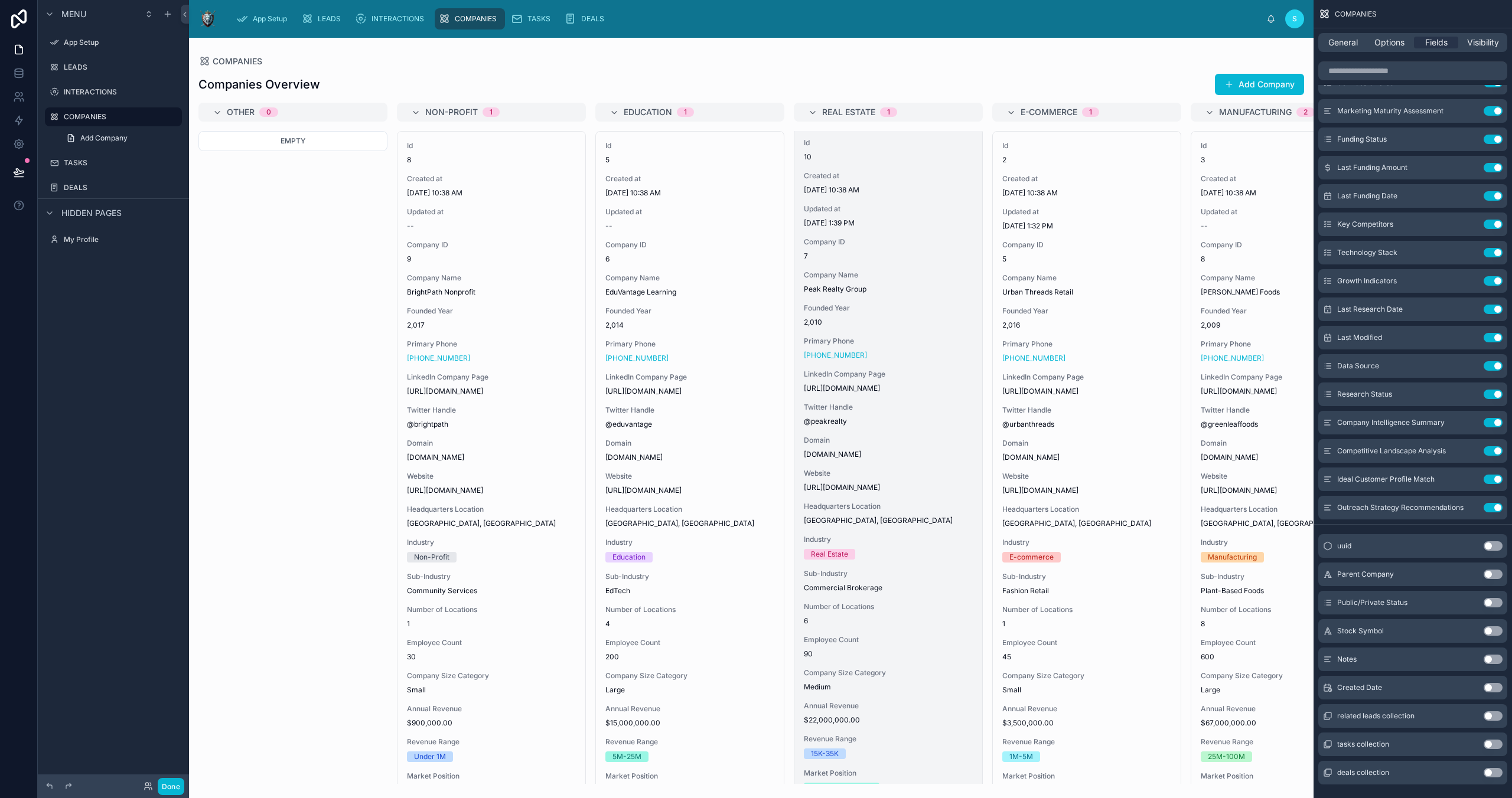
scroll to position [0, 0]
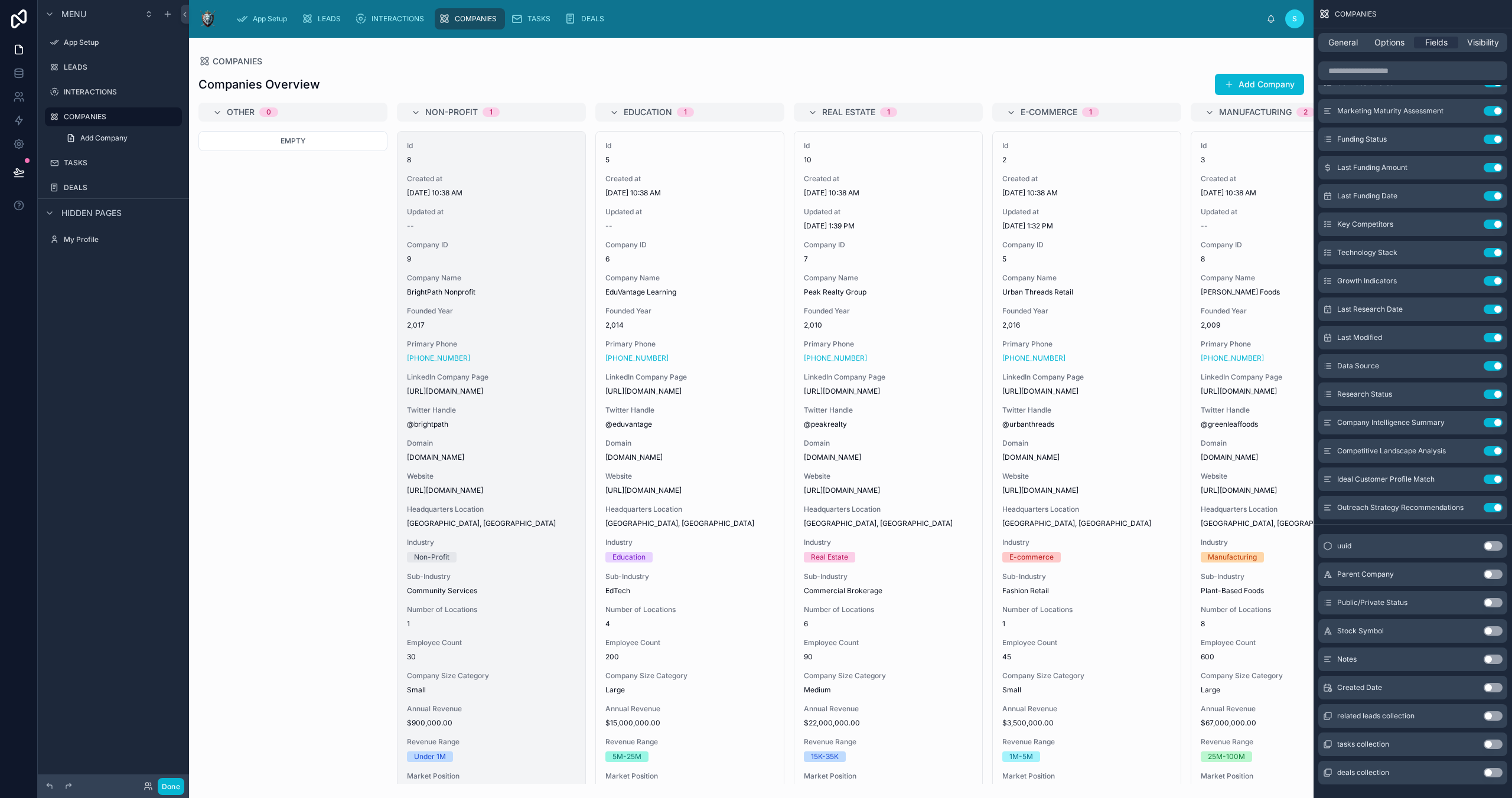
click at [487, 308] on span "Founded Year" at bounding box center [491, 311] width 169 height 9
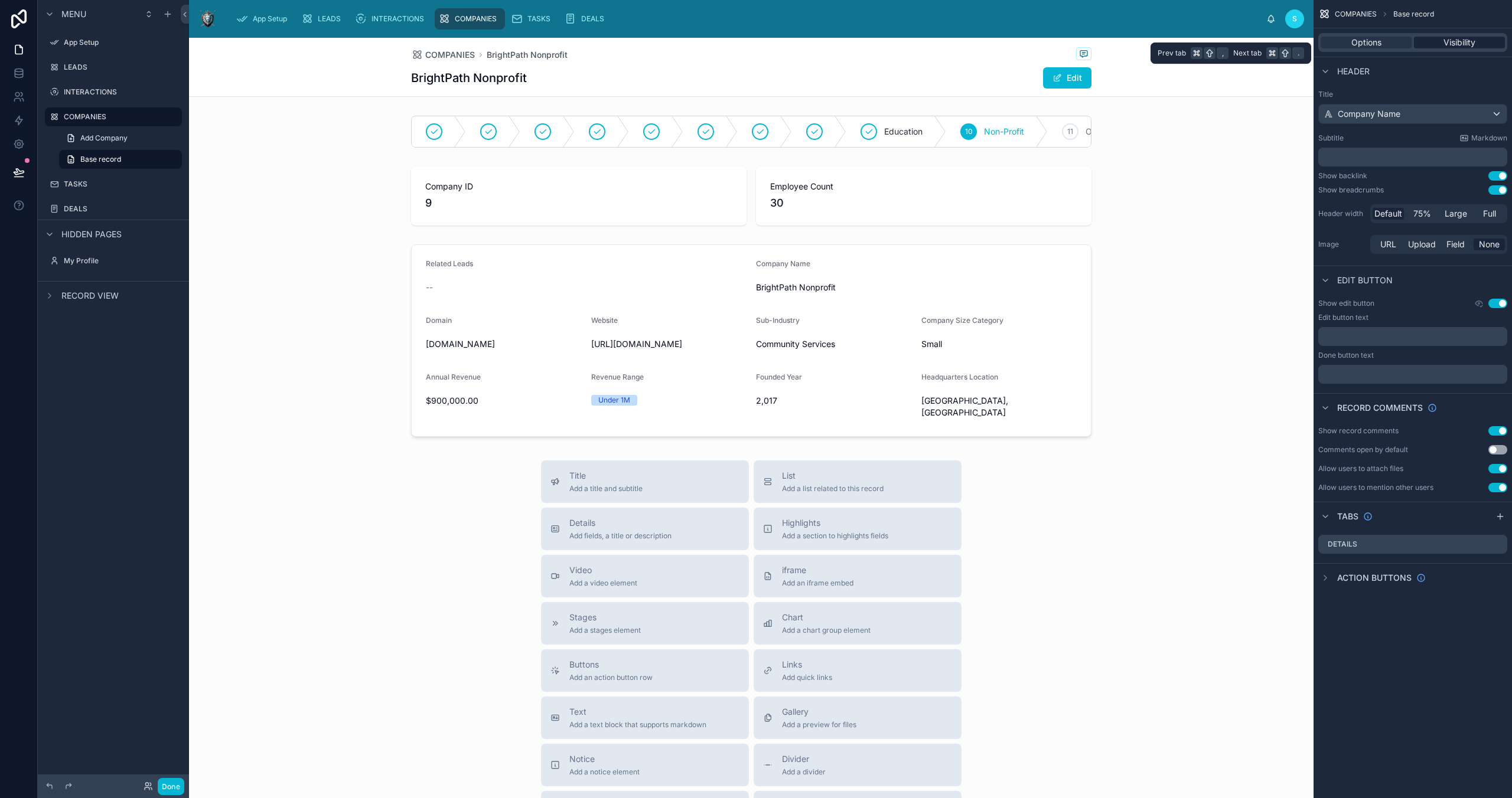
click at [1458, 40] on span "Visibility" at bounding box center [1459, 42] width 32 height 12
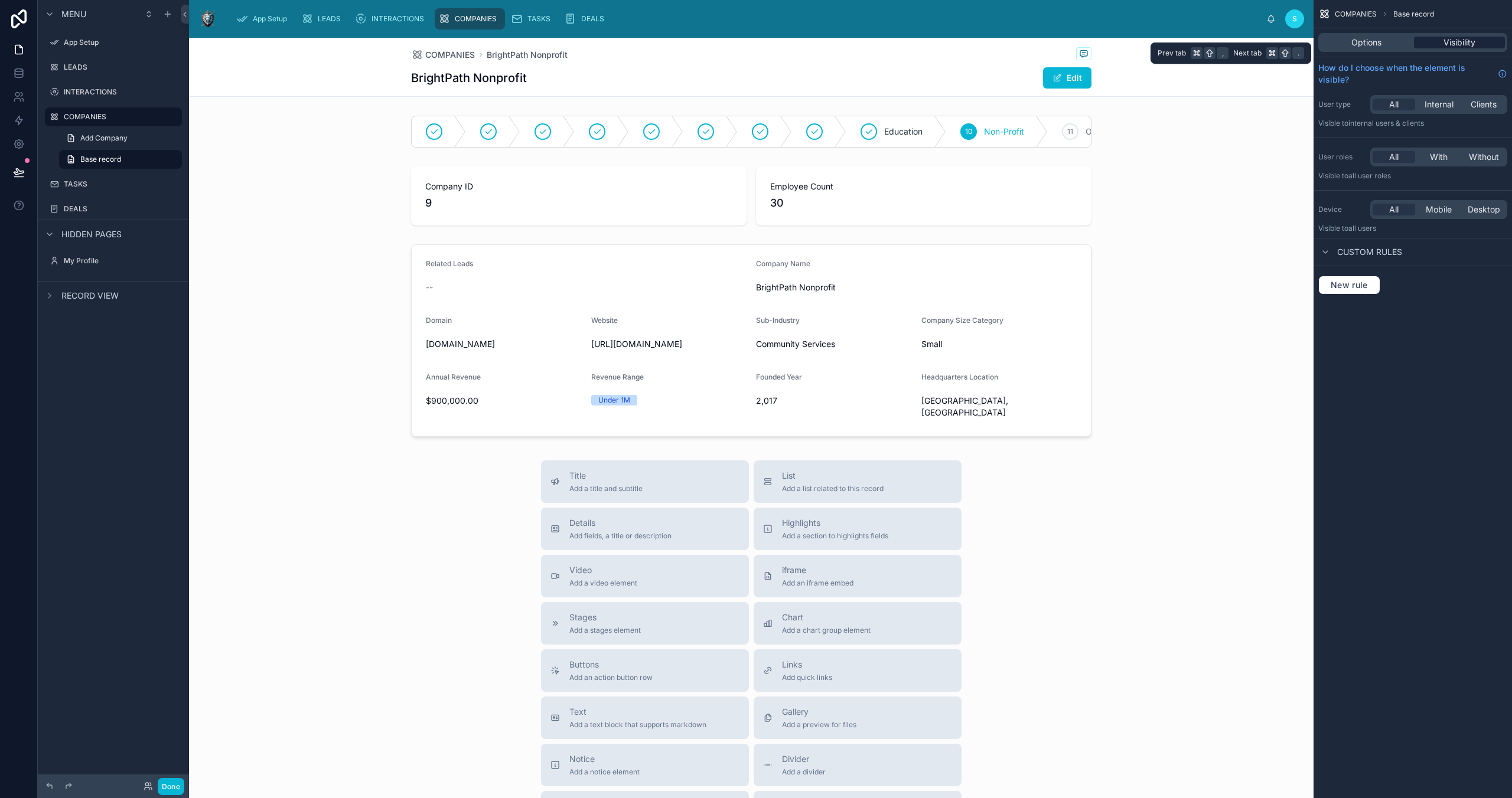
click at [1458, 40] on span "Visibility" at bounding box center [1459, 42] width 32 height 12
click at [1354, 43] on span "Options" at bounding box center [1366, 42] width 30 height 12
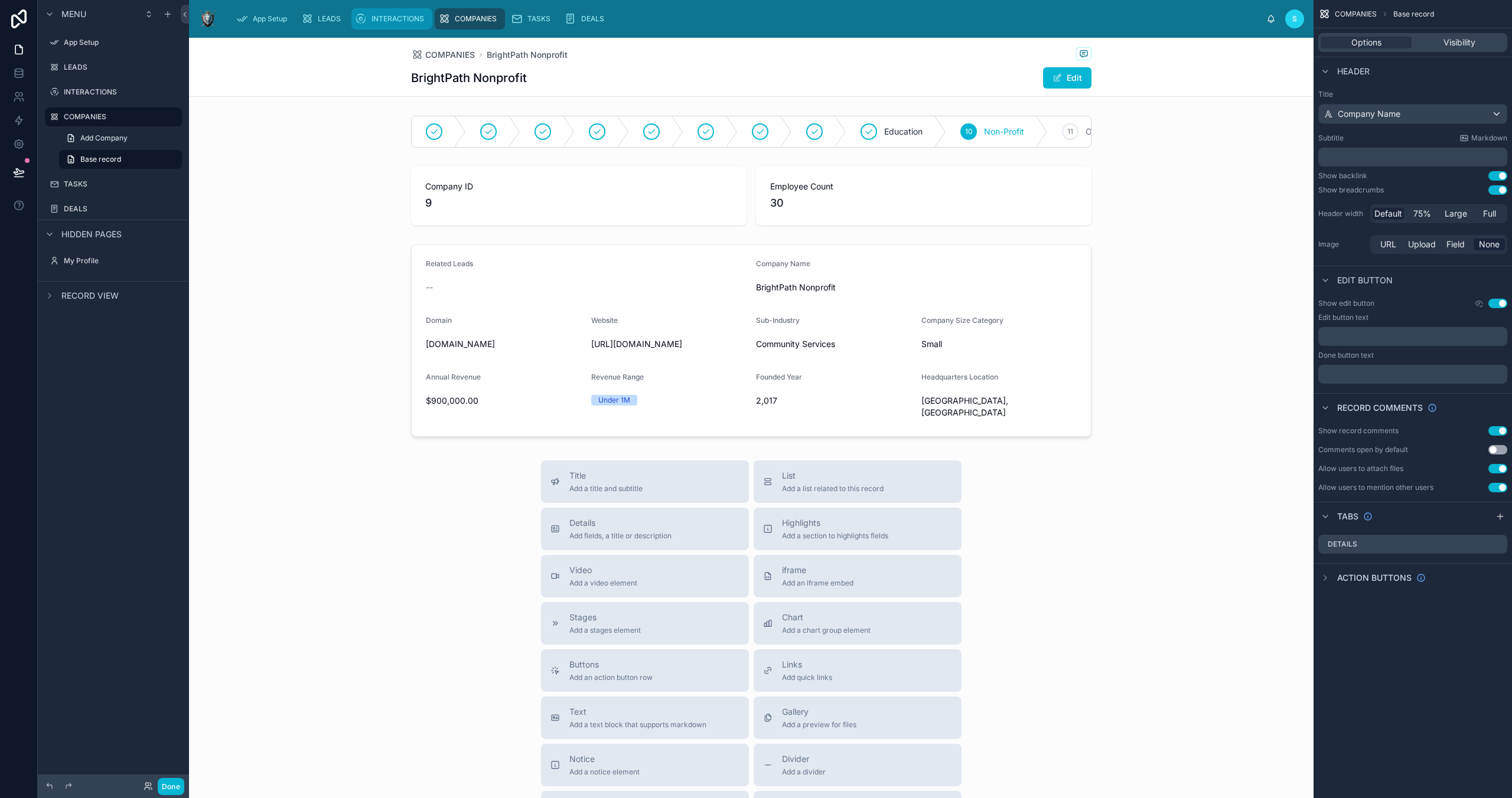
click at [385, 22] on span "INTERACTIONS" at bounding box center [398, 18] width 53 height 9
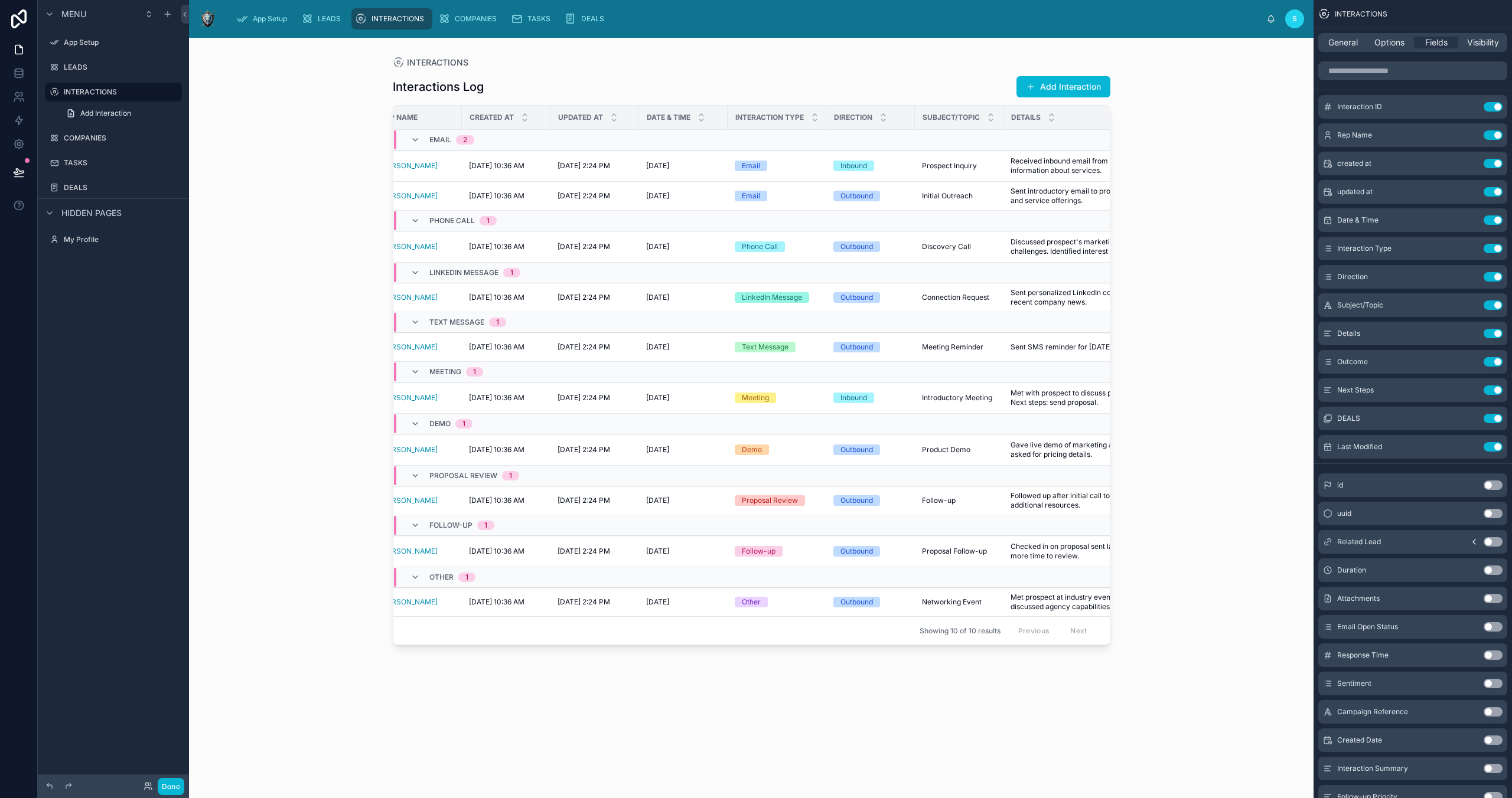
scroll to position [0, 105]
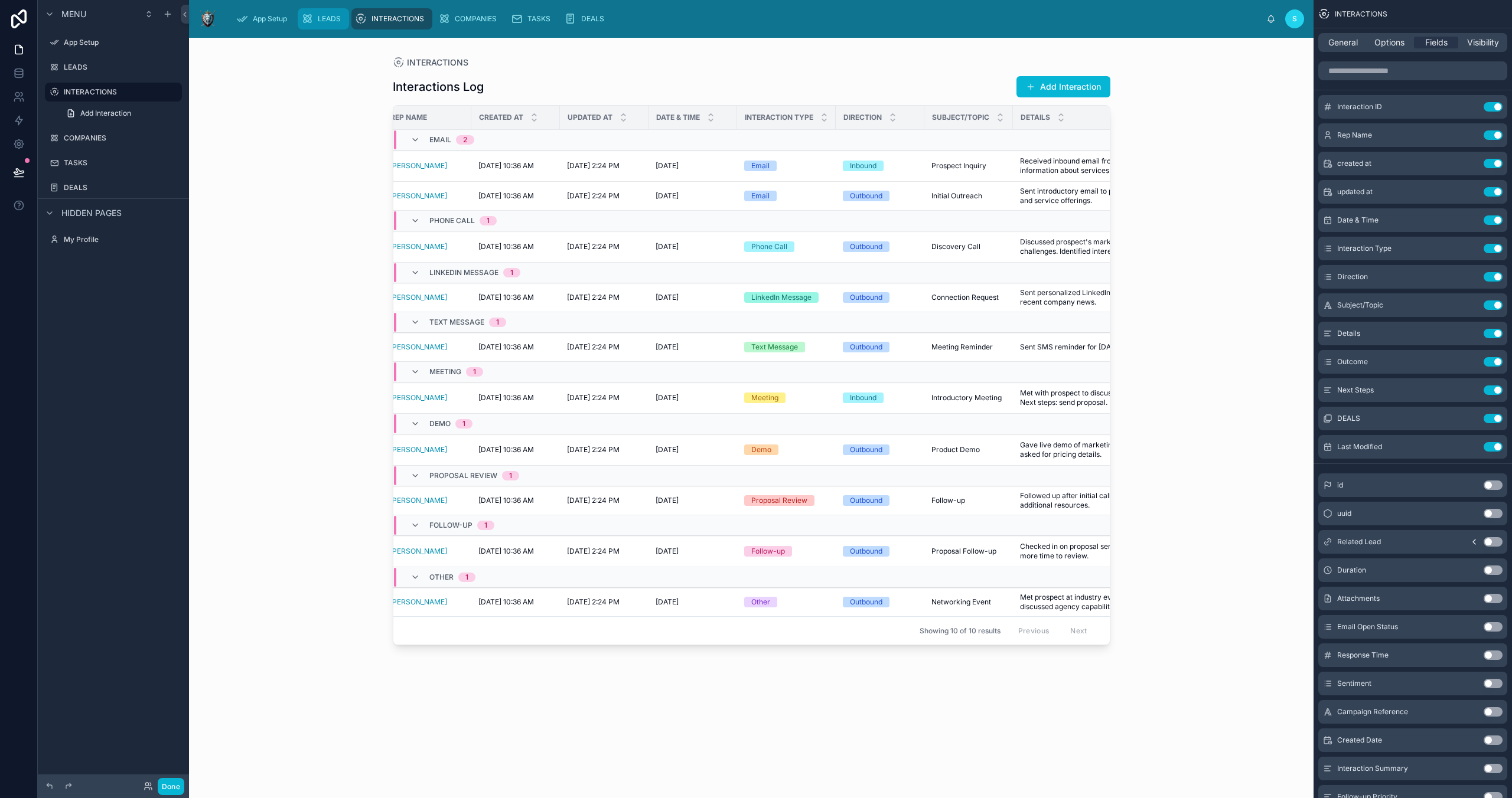
click at [319, 18] on span "LEADS" at bounding box center [329, 18] width 23 height 9
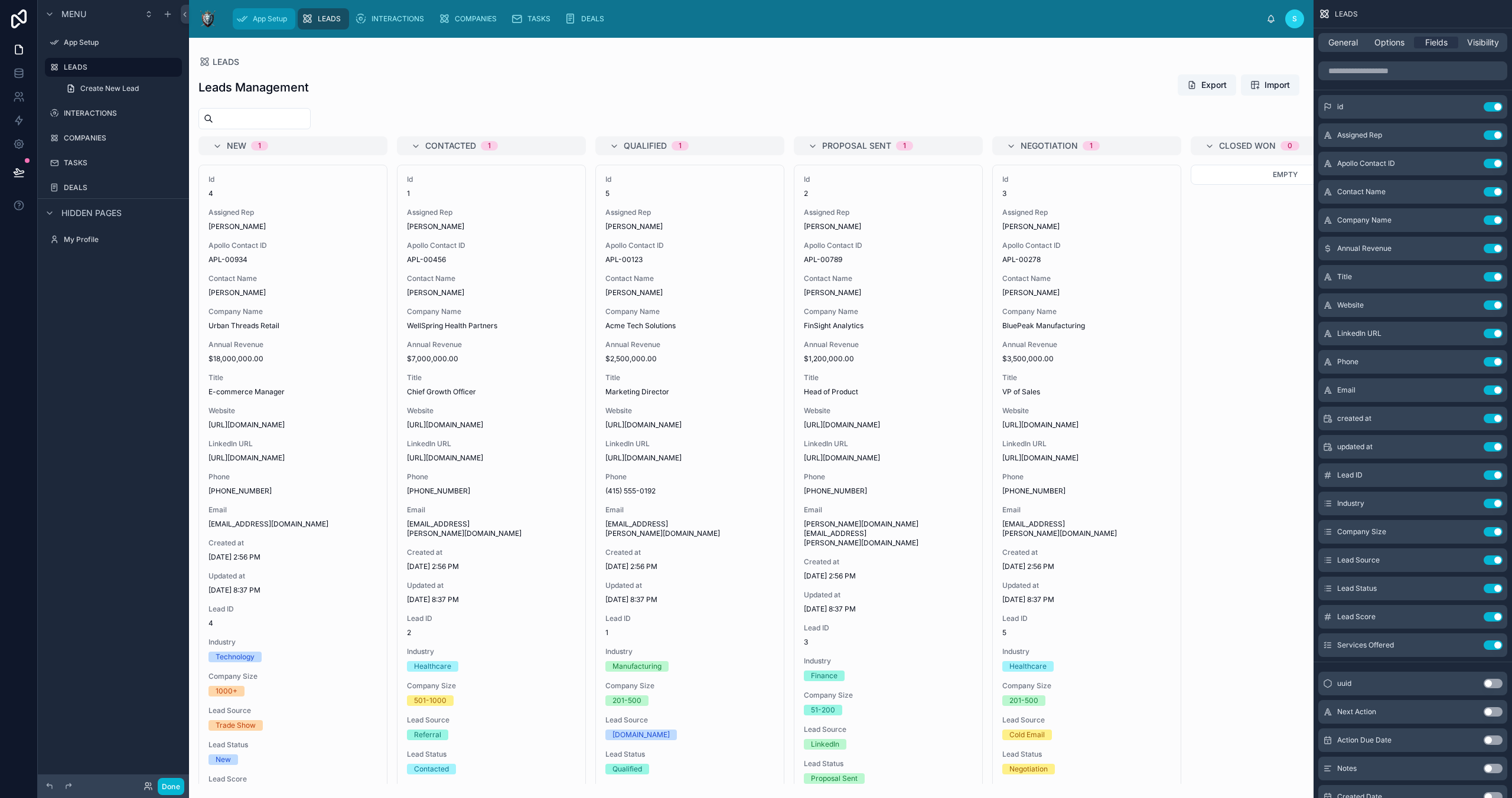
click at [260, 27] on div "App Setup" at bounding box center [264, 18] width 55 height 19
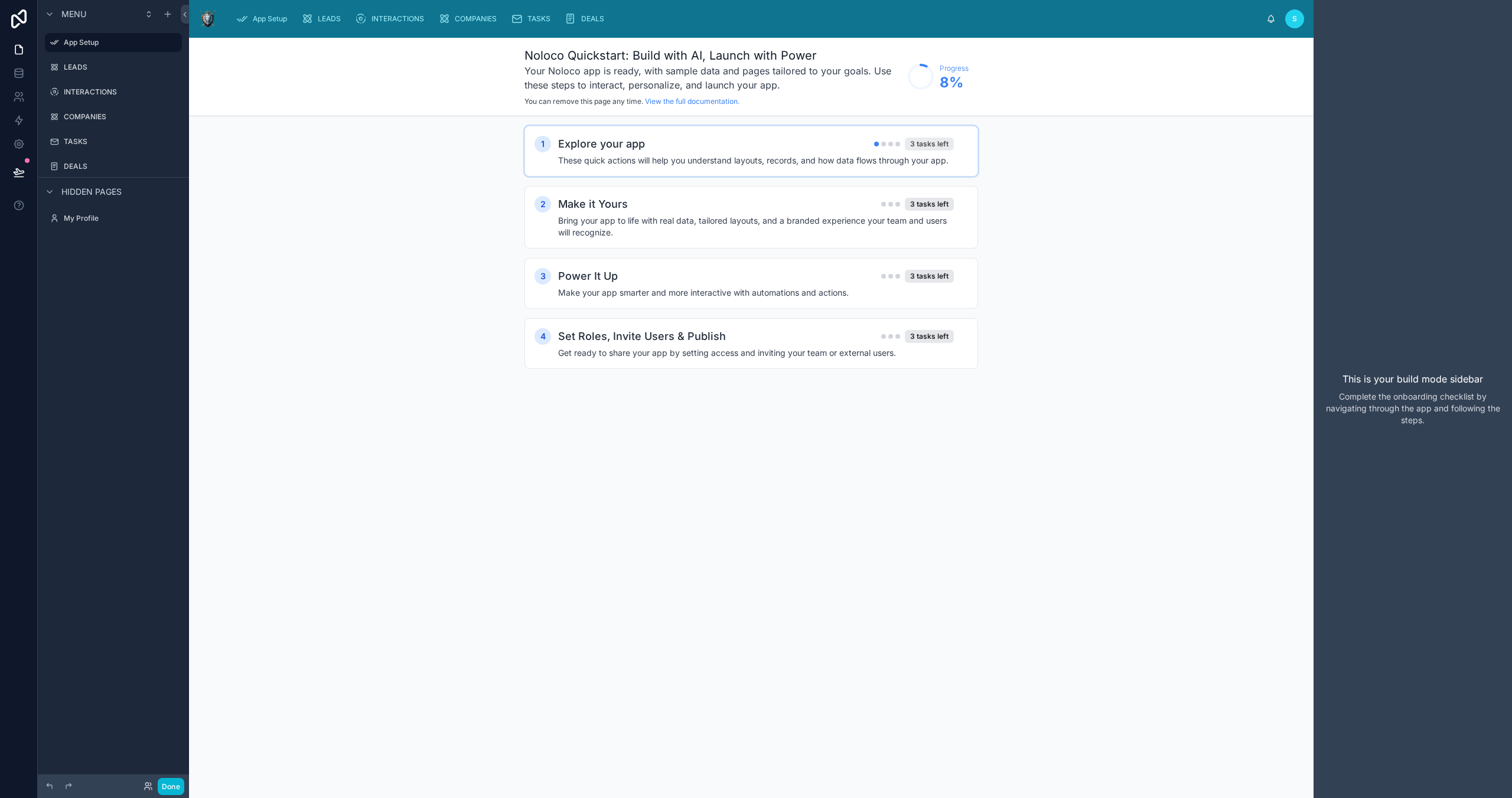
click at [926, 143] on div "3 tasks left" at bounding box center [930, 144] width 49 height 13
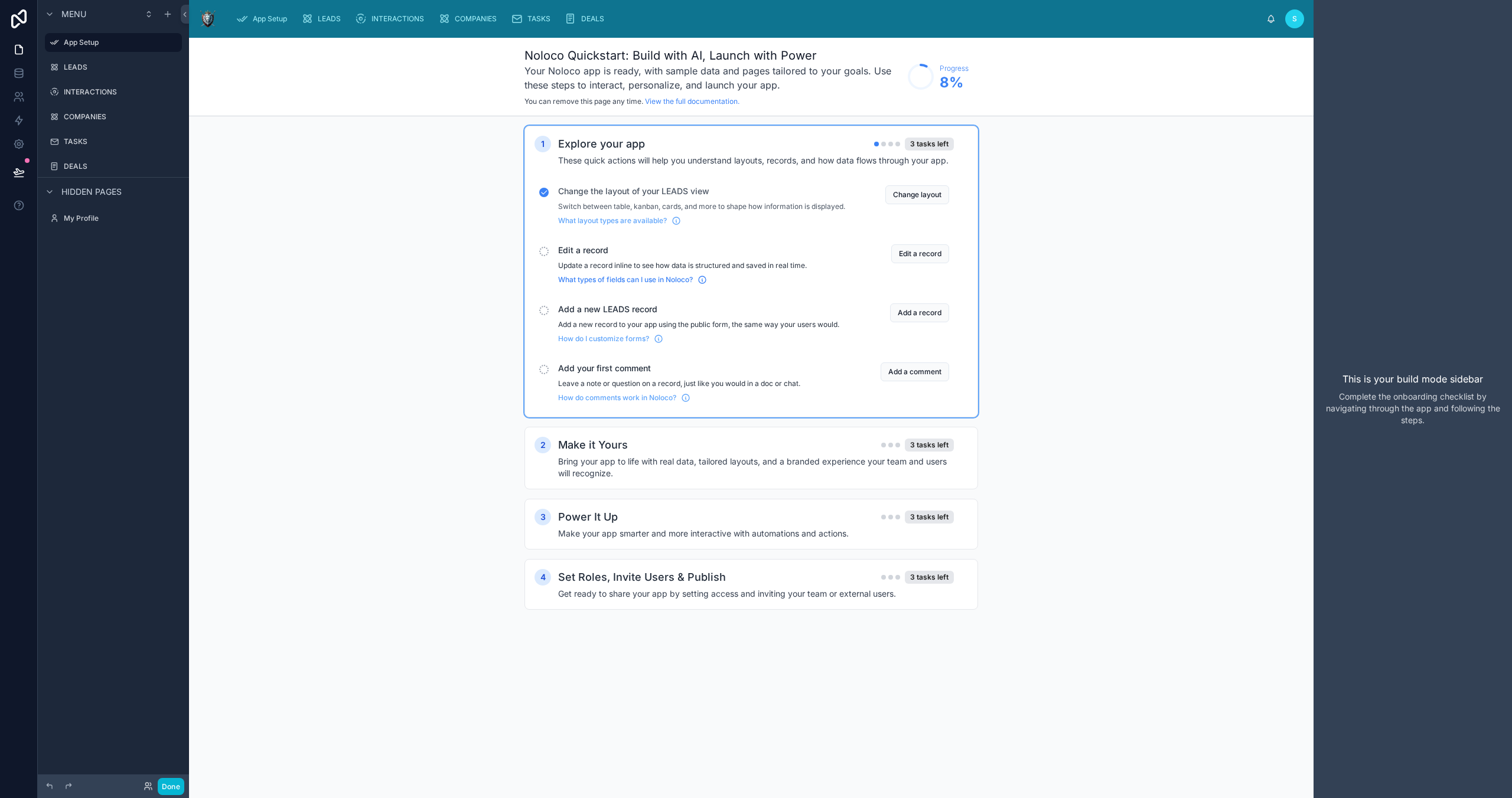
click at [702, 285] on icon "scrollable content" at bounding box center [702, 279] width 9 height 9
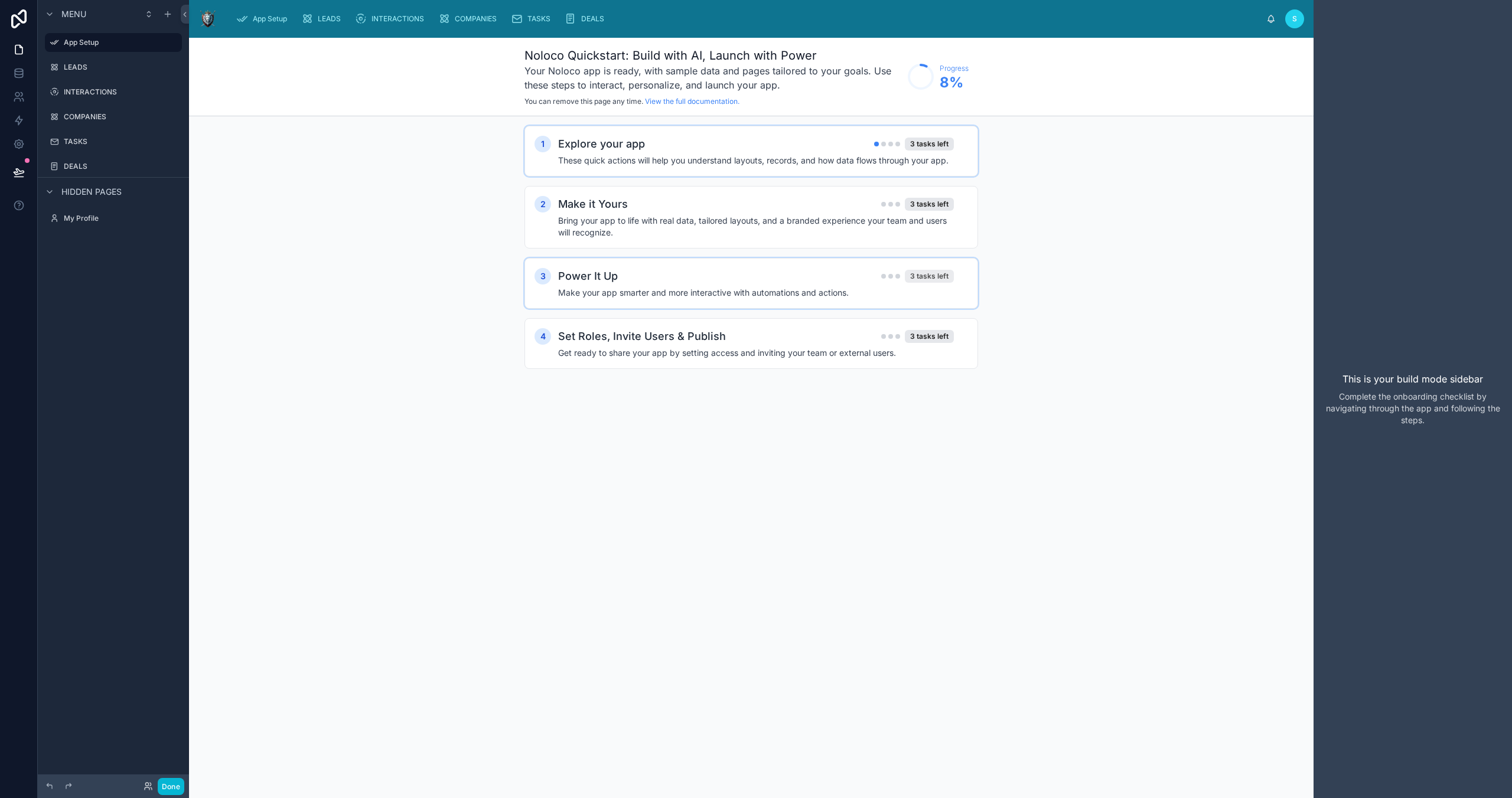
click at [914, 274] on div "3 tasks left" at bounding box center [930, 276] width 49 height 13
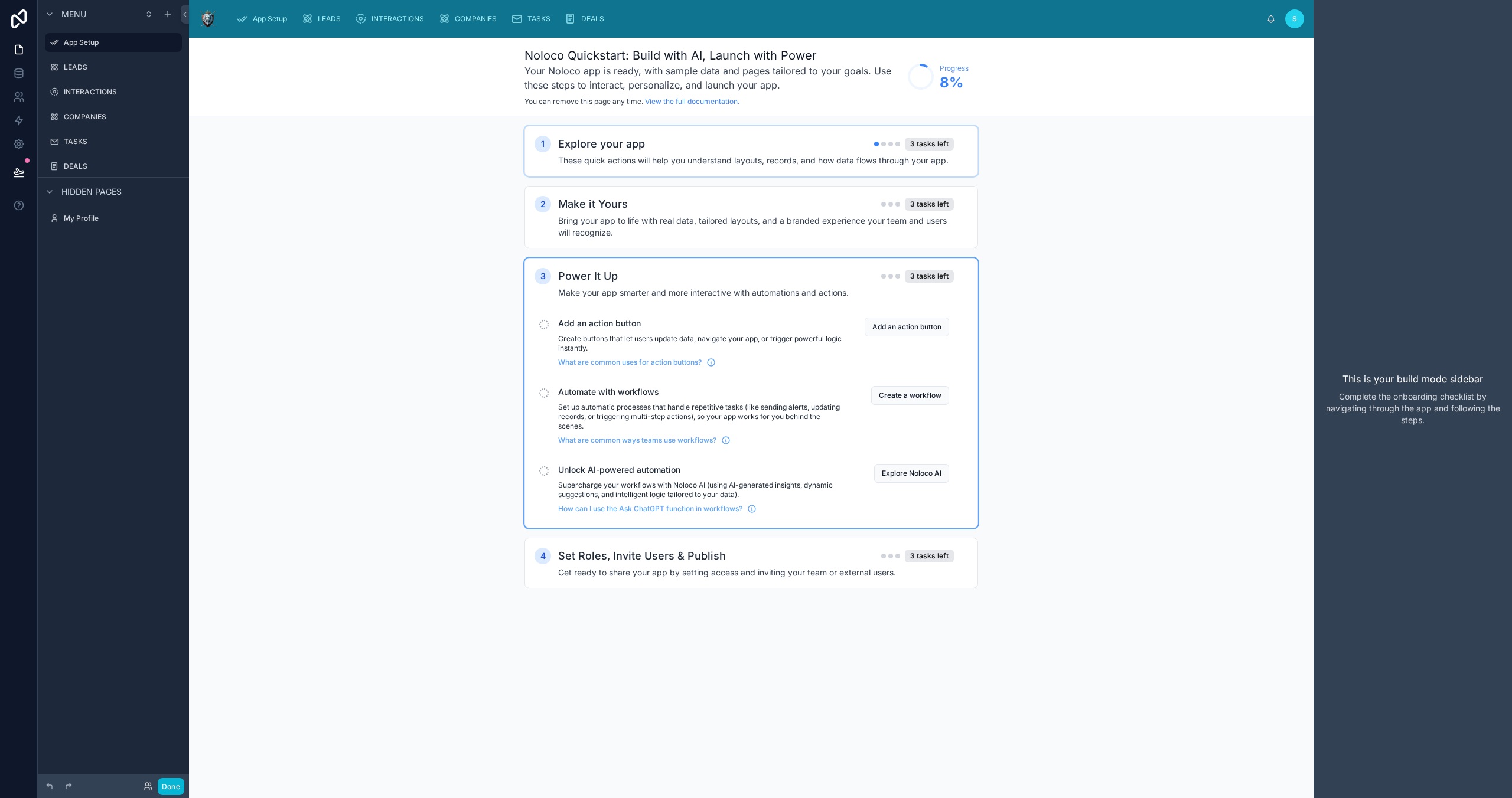
click at [59, 194] on div "Hidden pages" at bounding box center [82, 191] width 79 height 14
click at [50, 189] on icon "scrollable content" at bounding box center [49, 191] width 9 height 9
click at [80, 191] on span "Hidden pages" at bounding box center [92, 191] width 60 height 12
click at [23, 76] on icon at bounding box center [19, 73] width 12 height 12
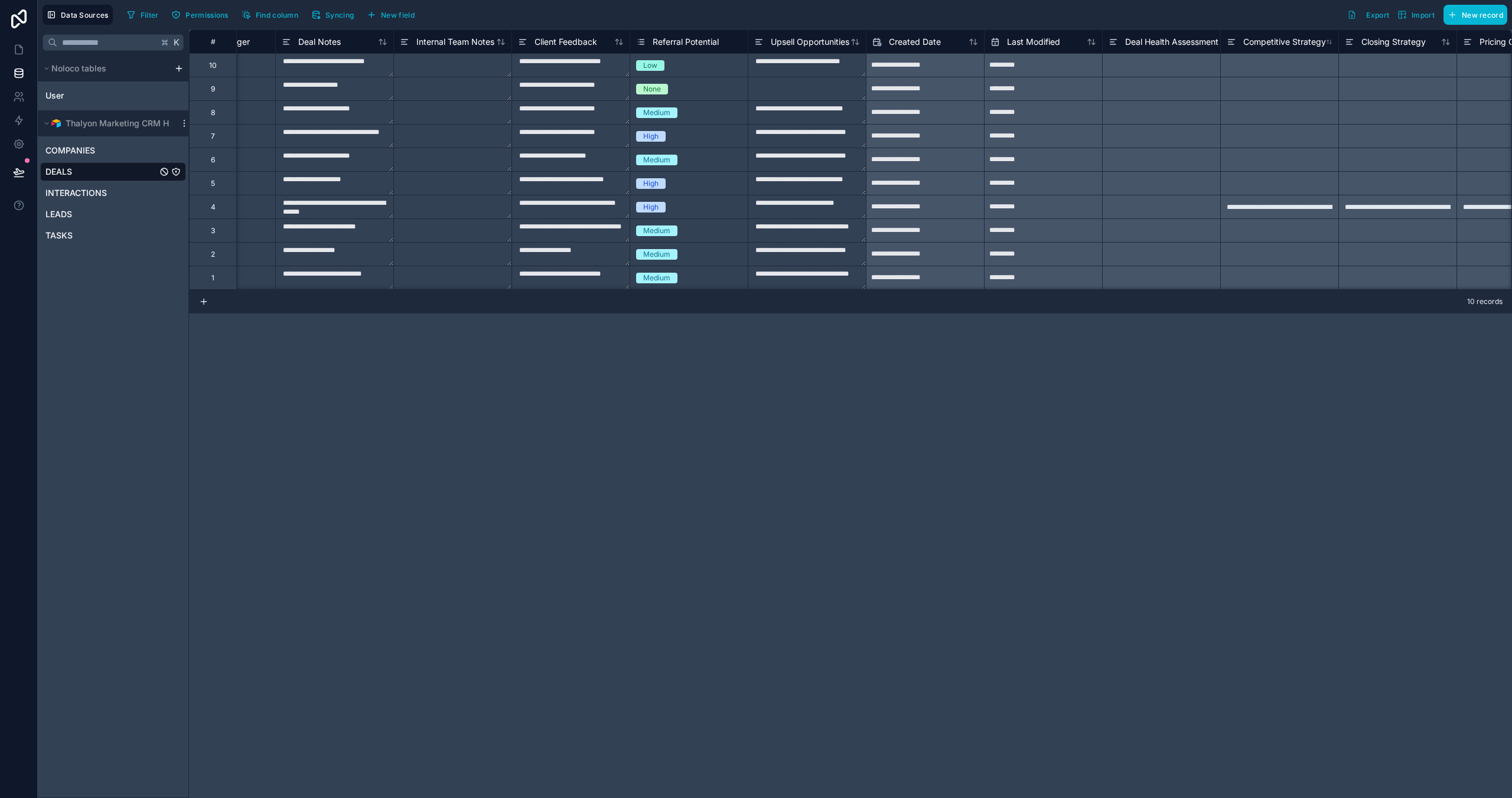
scroll to position [0, 4206]
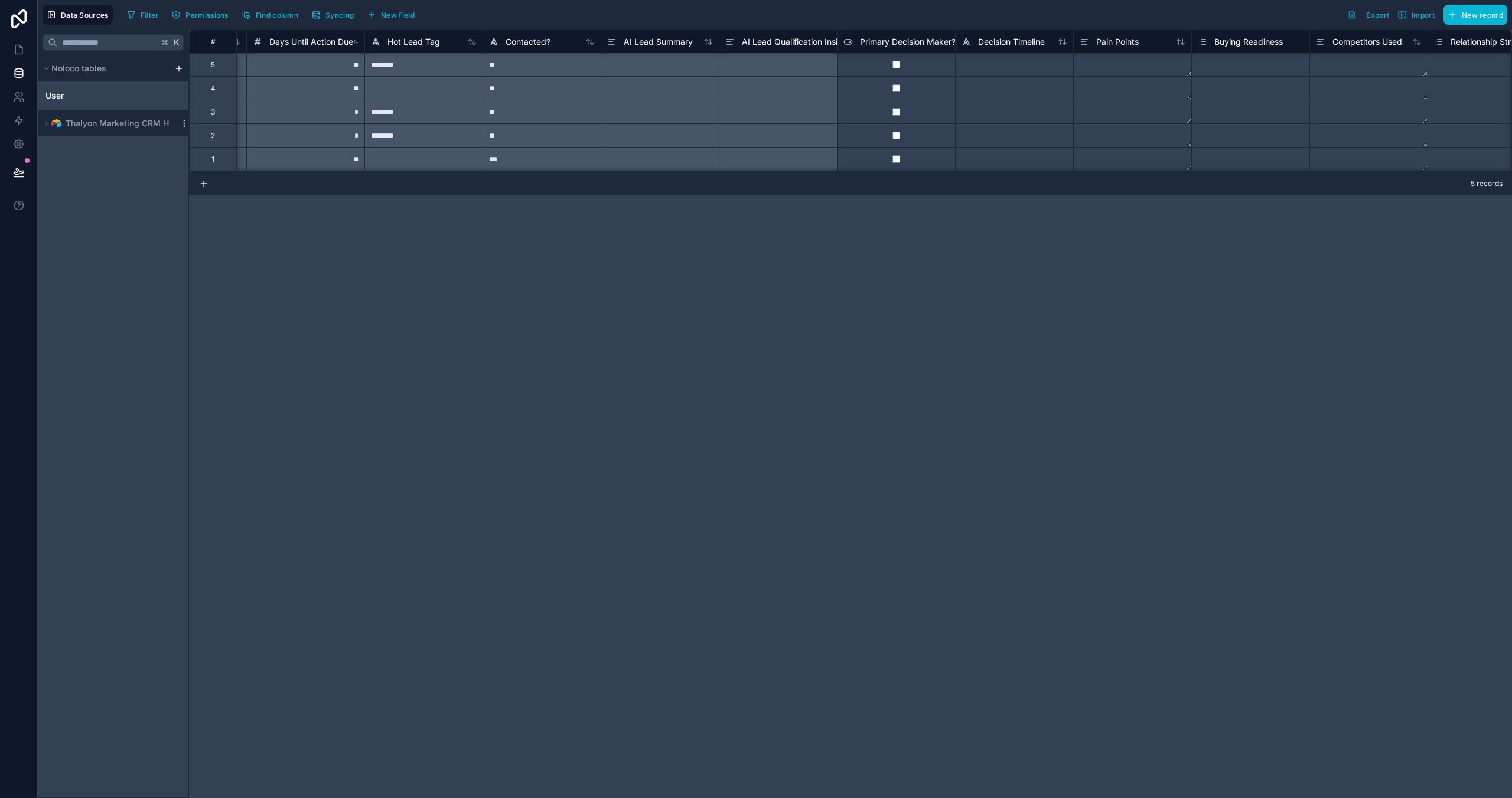
scroll to position [1, 2728]
